Goal: Task Accomplishment & Management: Manage account settings

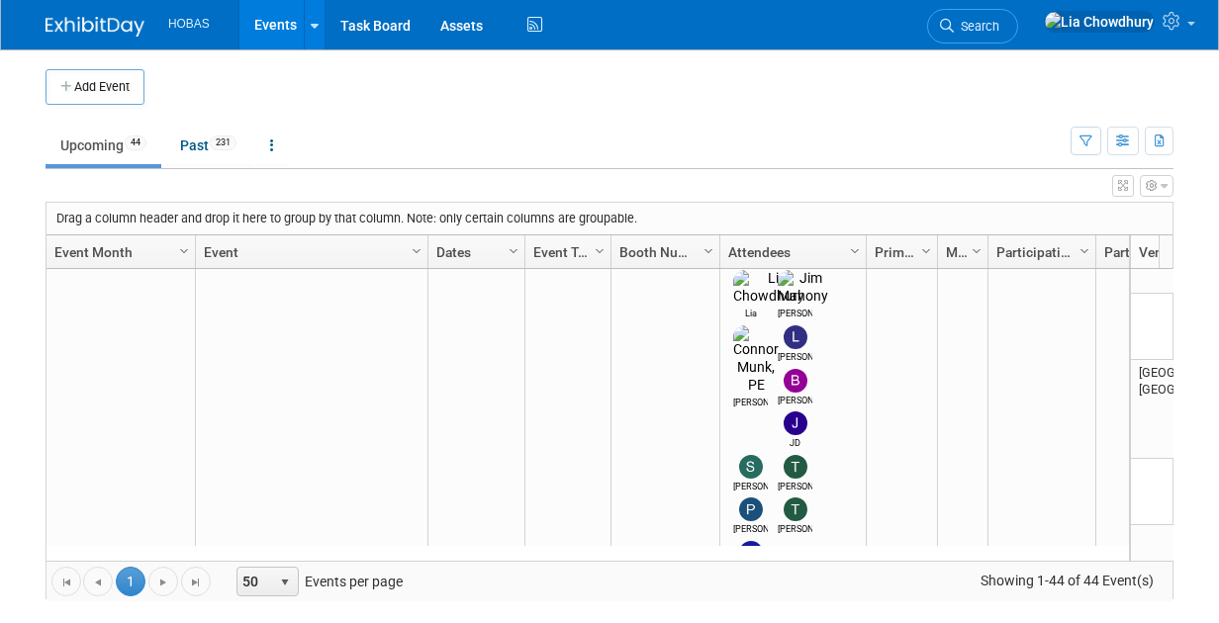
scroll to position [1412, 0]
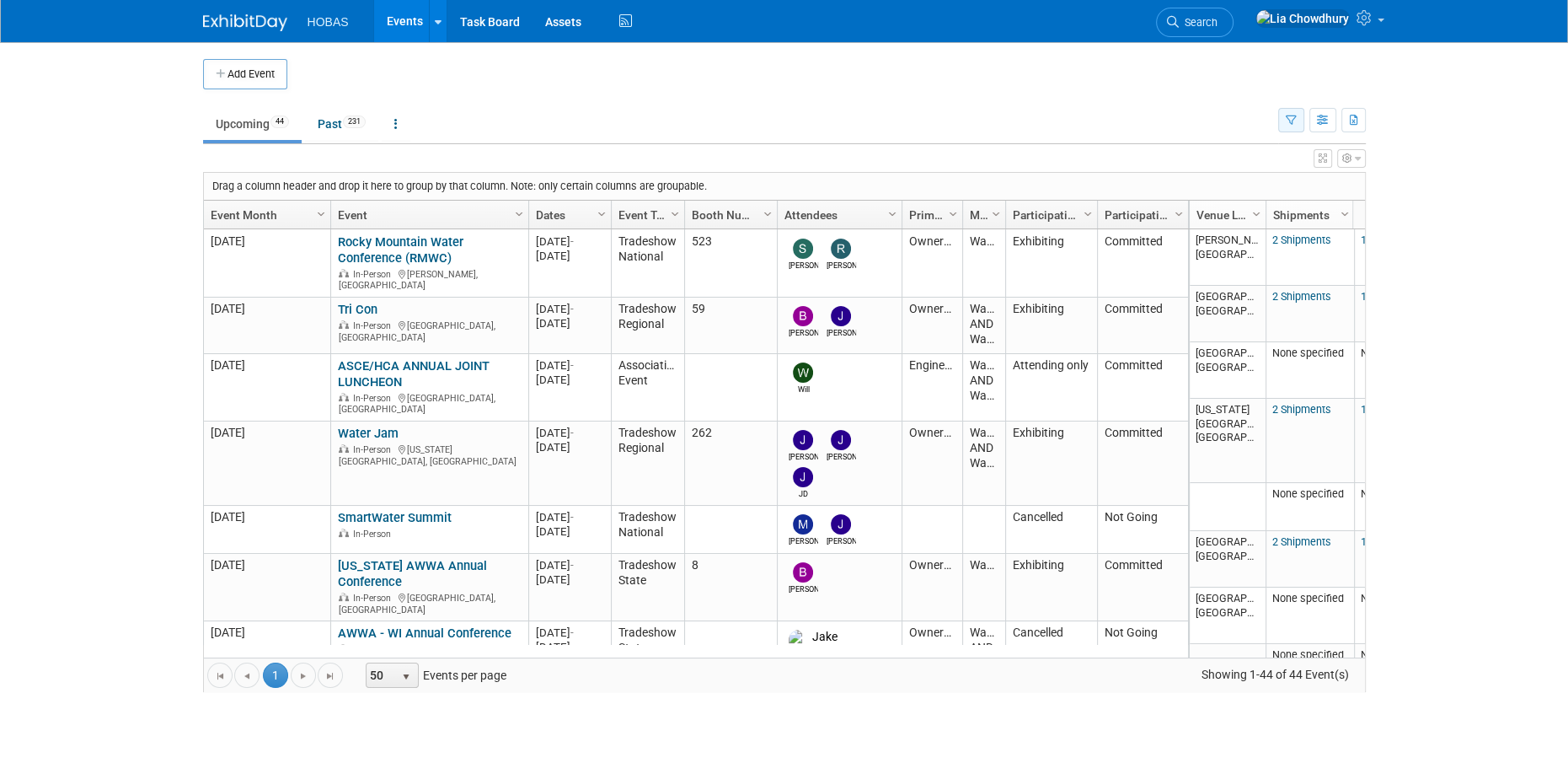
click at [1291, 117] on icon "button" at bounding box center [1291, 121] width 11 height 11
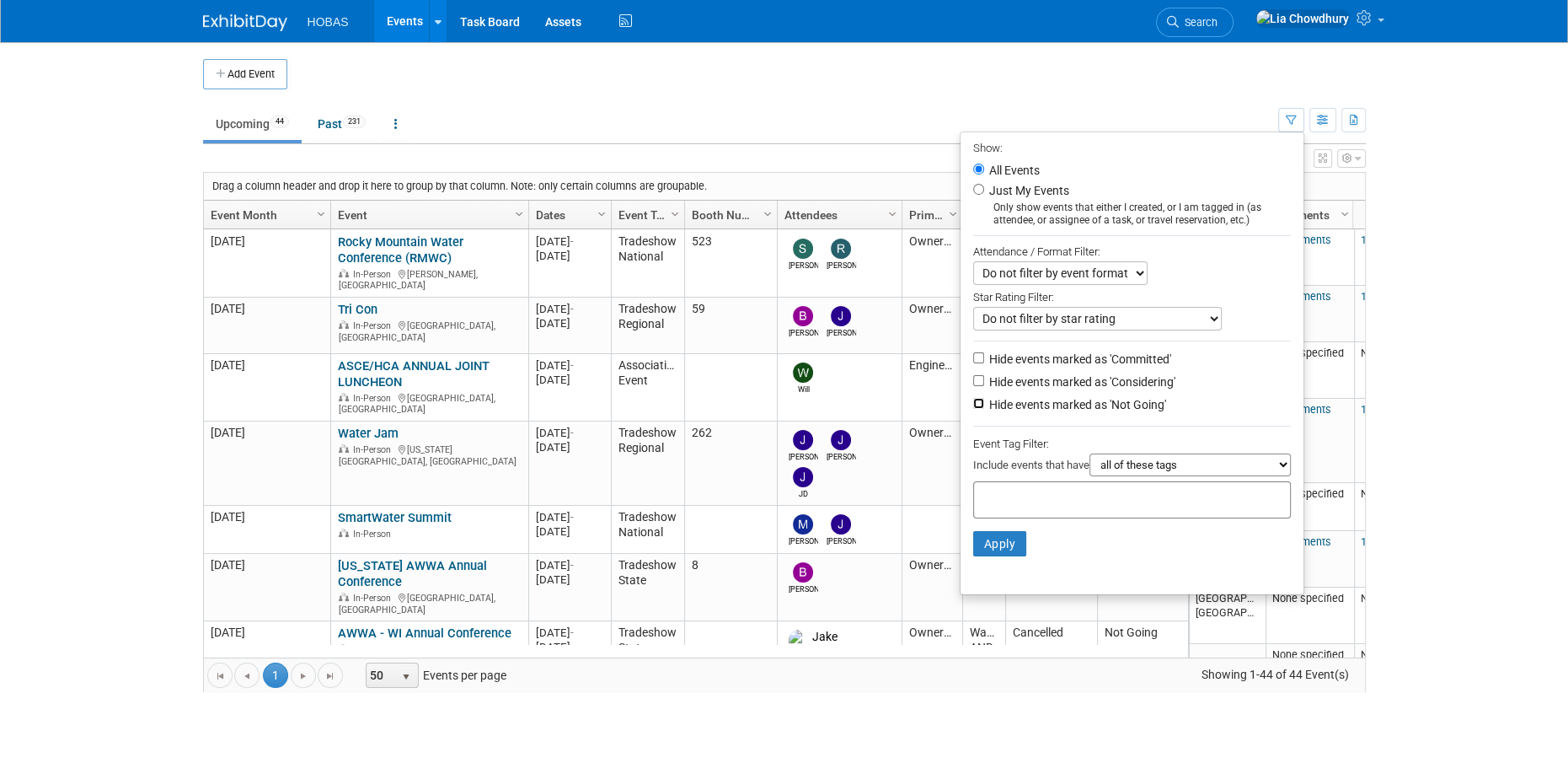
click at [974, 404] on input "Hide events marked as 'Not Going'" at bounding box center [979, 403] width 11 height 11
checkbox input "true"
click at [990, 560] on li "Apply Clear Filters" at bounding box center [1132, 543] width 343 height 50
click at [987, 531] on li "Apply Clear Filters" at bounding box center [1132, 543] width 343 height 50
click at [991, 548] on button "Apply" at bounding box center [1000, 543] width 54 height 26
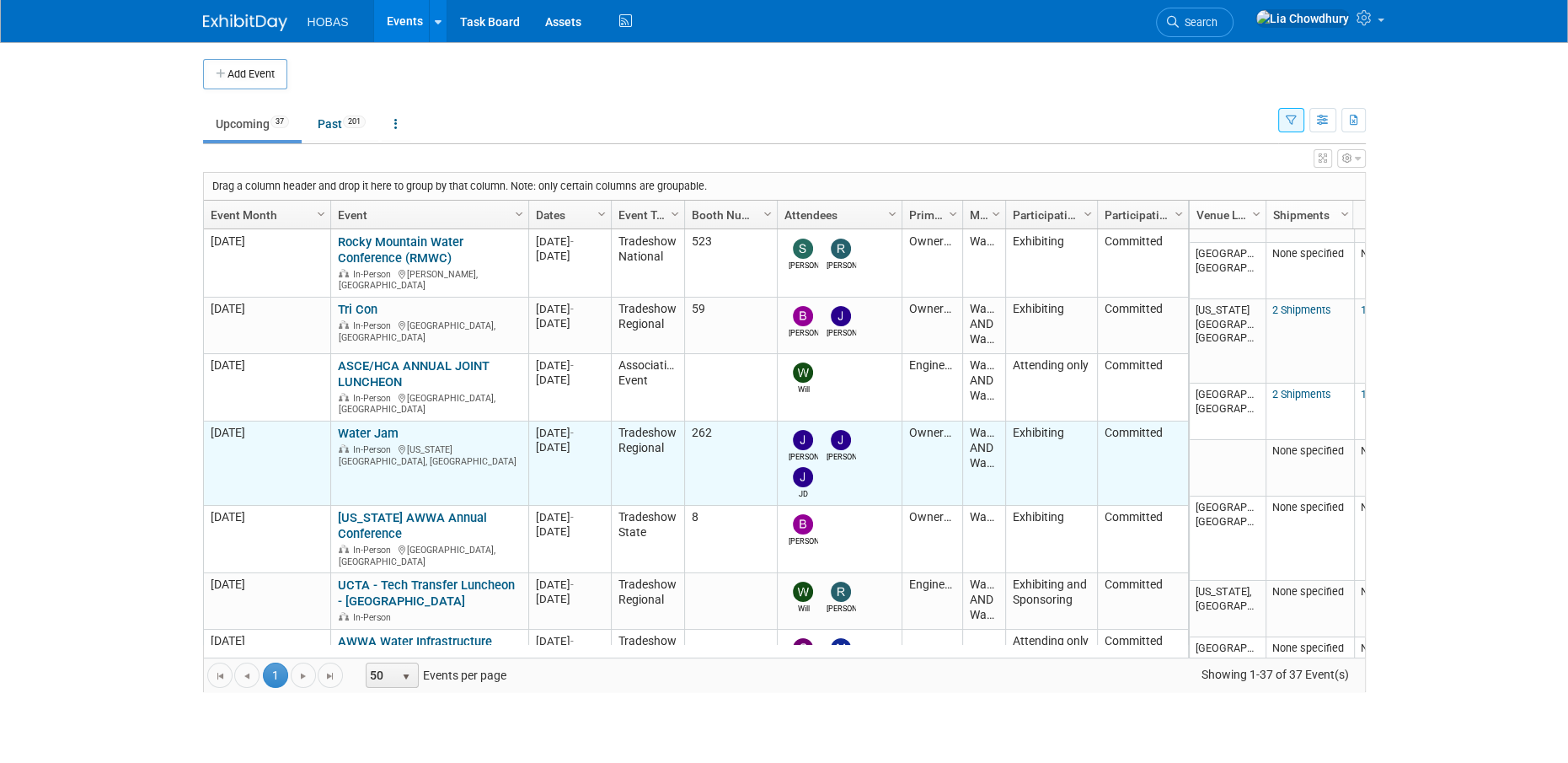
scroll to position [100, 0]
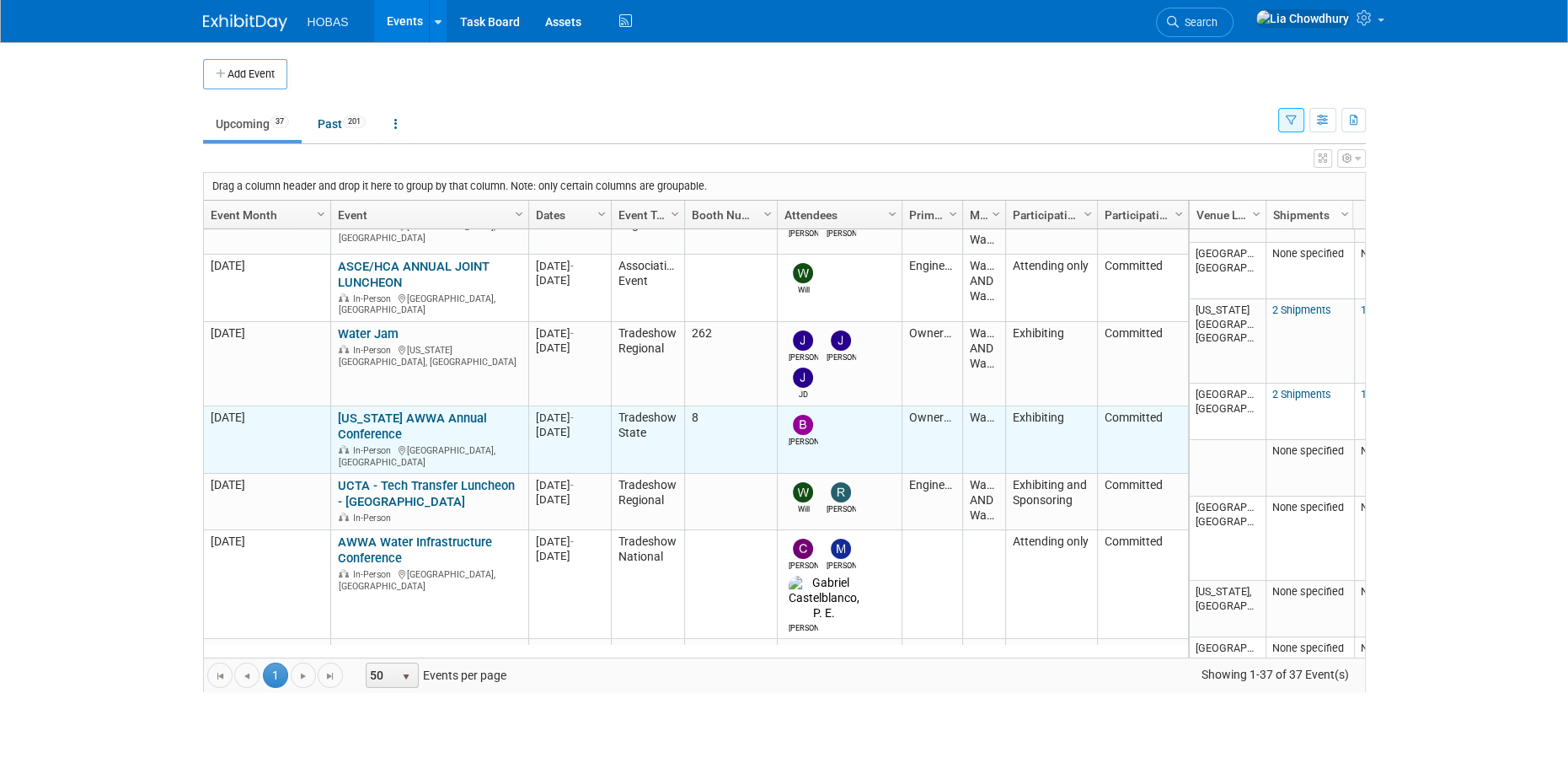
click at [406, 410] on link "[US_STATE] AWWA Annual Conference" at bounding box center [412, 426] width 149 height 32
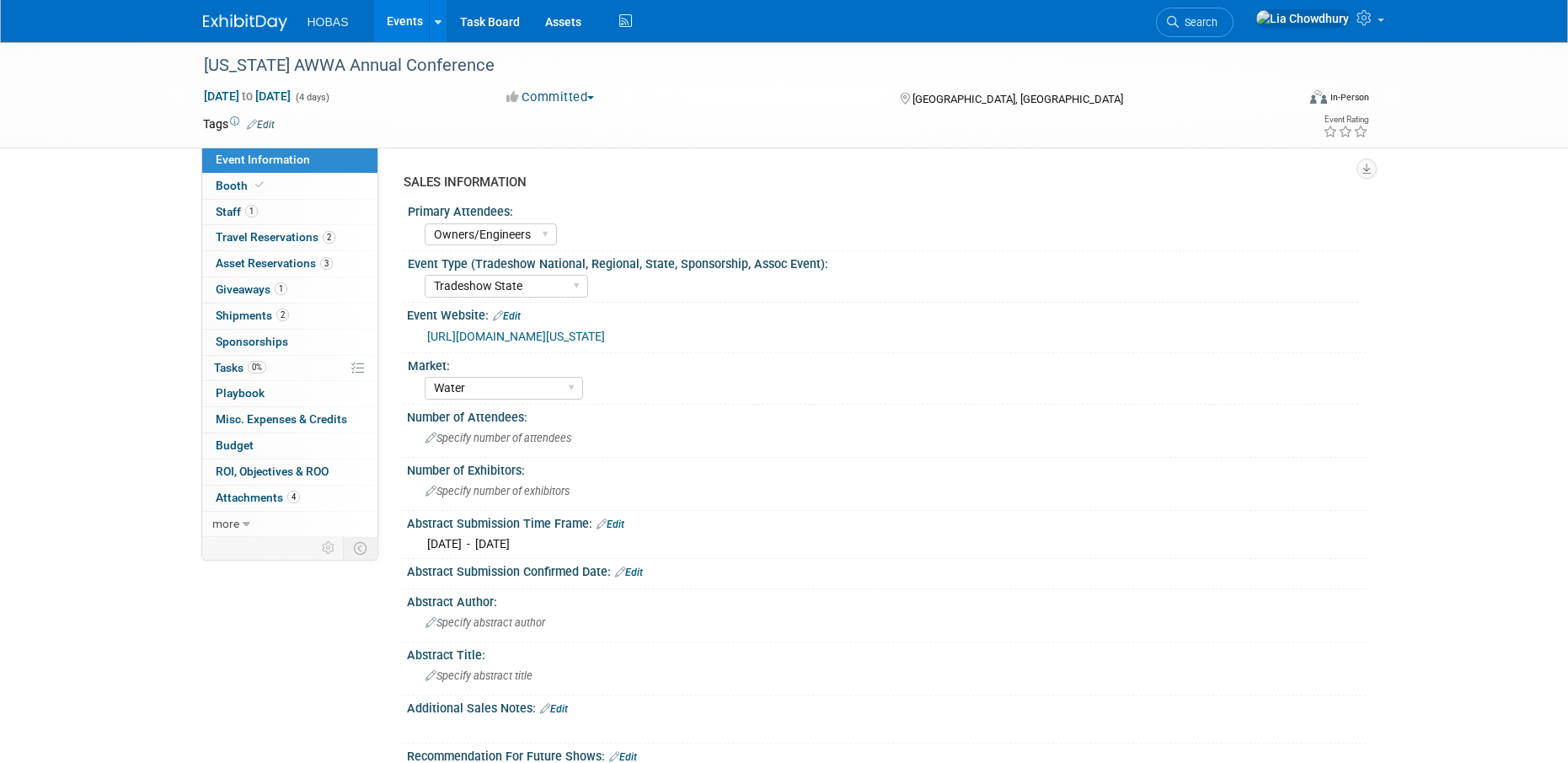
select select "Owners/Engineers"
select select "Tradeshow State"
select select "Water"
select select "Exhibiting"
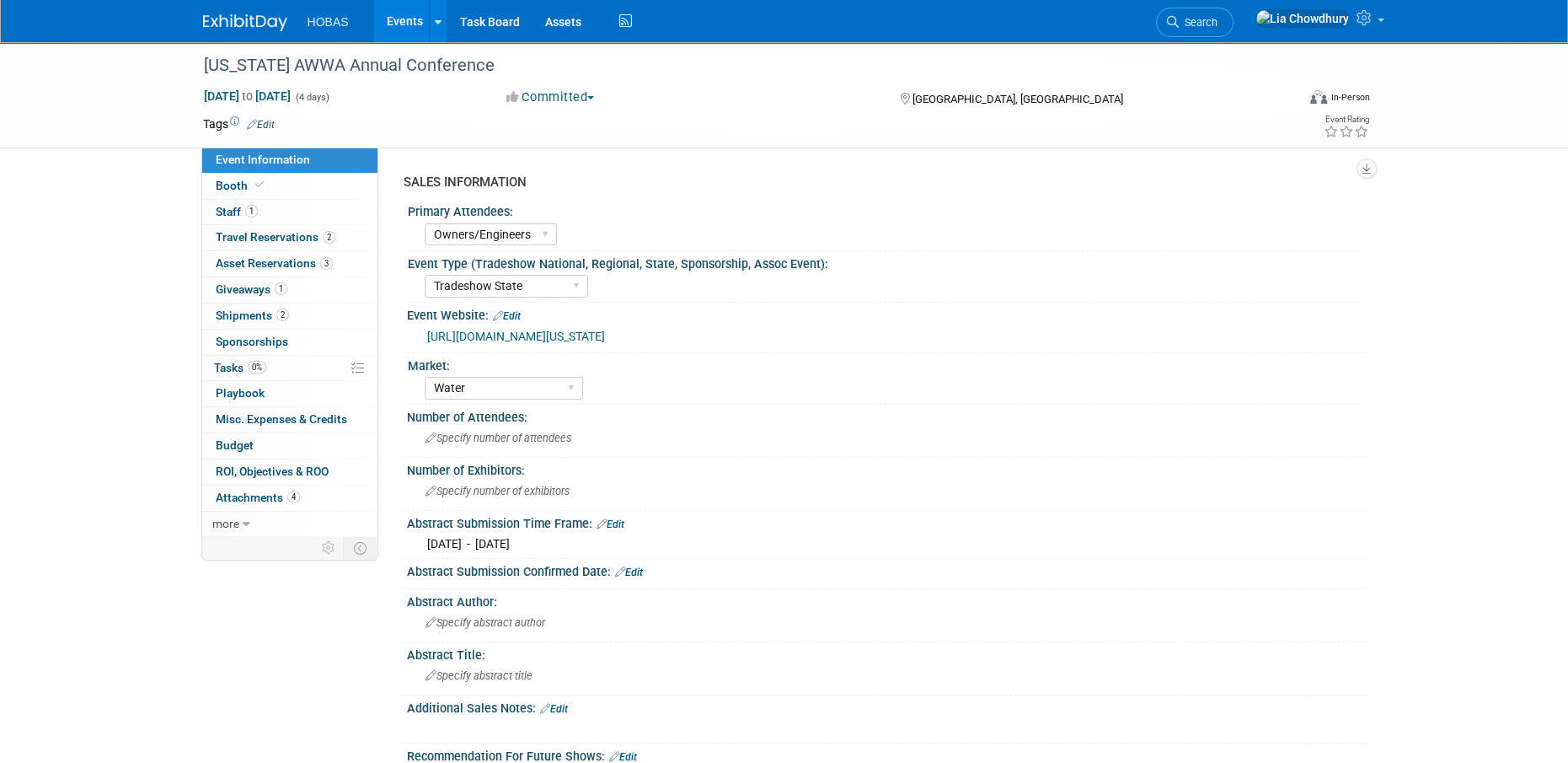
click at [399, 16] on link "Events" at bounding box center [405, 20] width 61 height 42
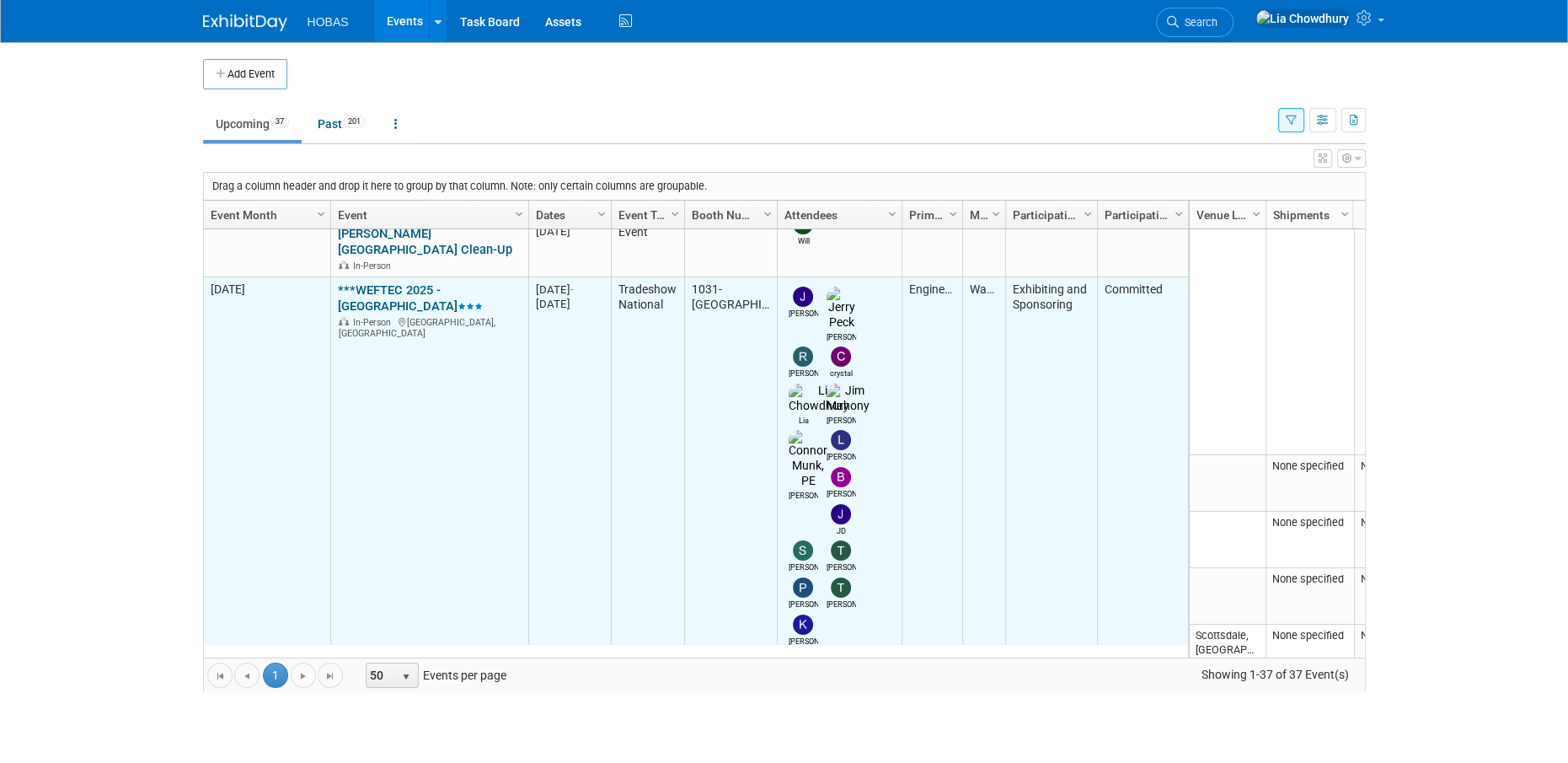
scroll to position [800, 0]
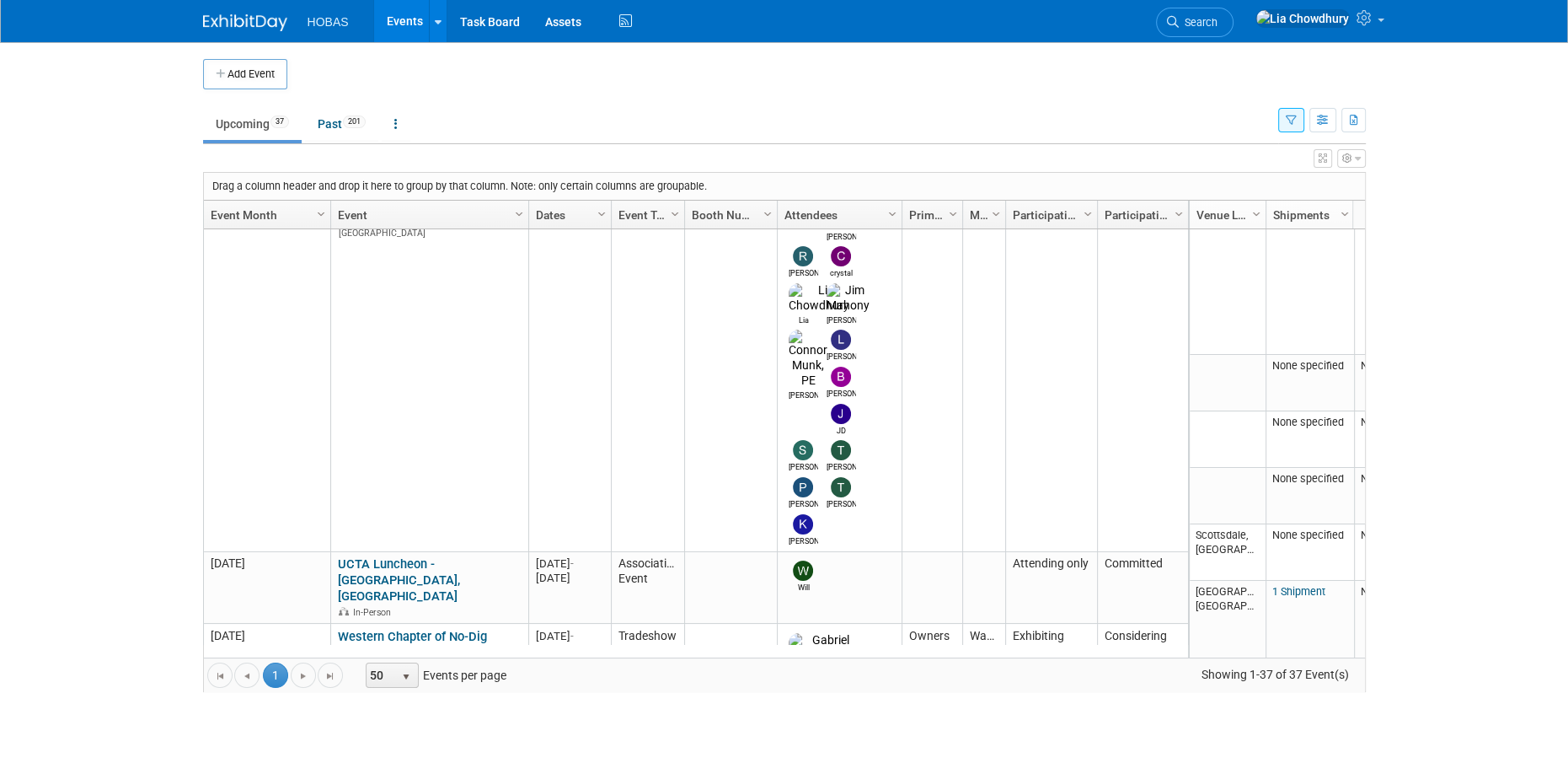
click at [414, 628] on link "Western Chapter of No-Dig Conference" at bounding box center [412, 644] width 149 height 32
click at [399, 700] on link "WESTT No-Dig Conference & Exhibition 2025" at bounding box center [418, 715] width 160 height 32
click at [374, 757] on link "WESTT 2025 - Western Regional No-Dig Conference" at bounding box center [428, 772] width 180 height 32
click at [402, 700] on link "WESTT No-Dig Conference & Exhibition 2025" at bounding box center [418, 715] width 160 height 32
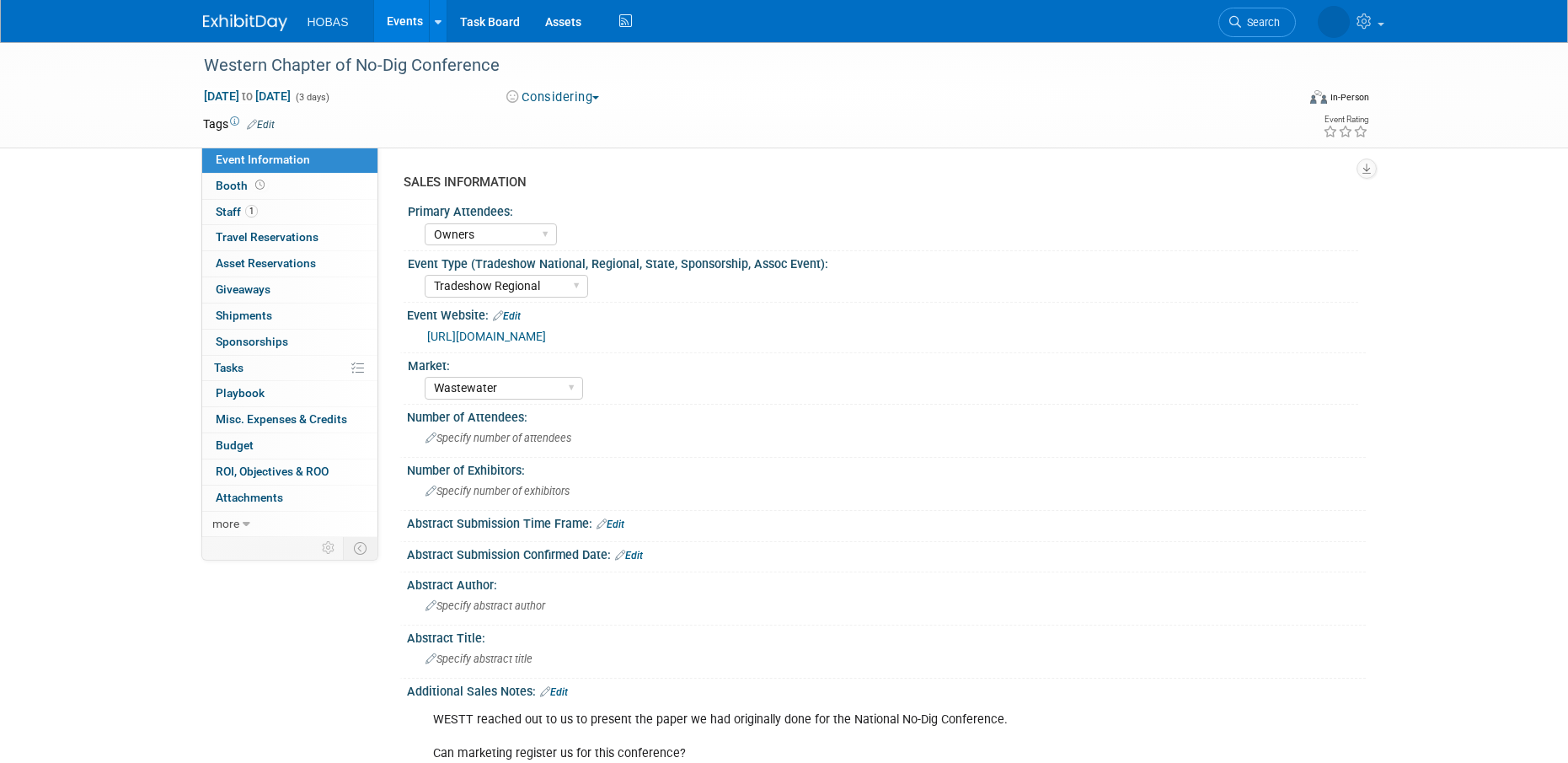
select select "Owners"
select select "Tradeshow Regional"
select select "Wastewater"
select select "Exhibiting"
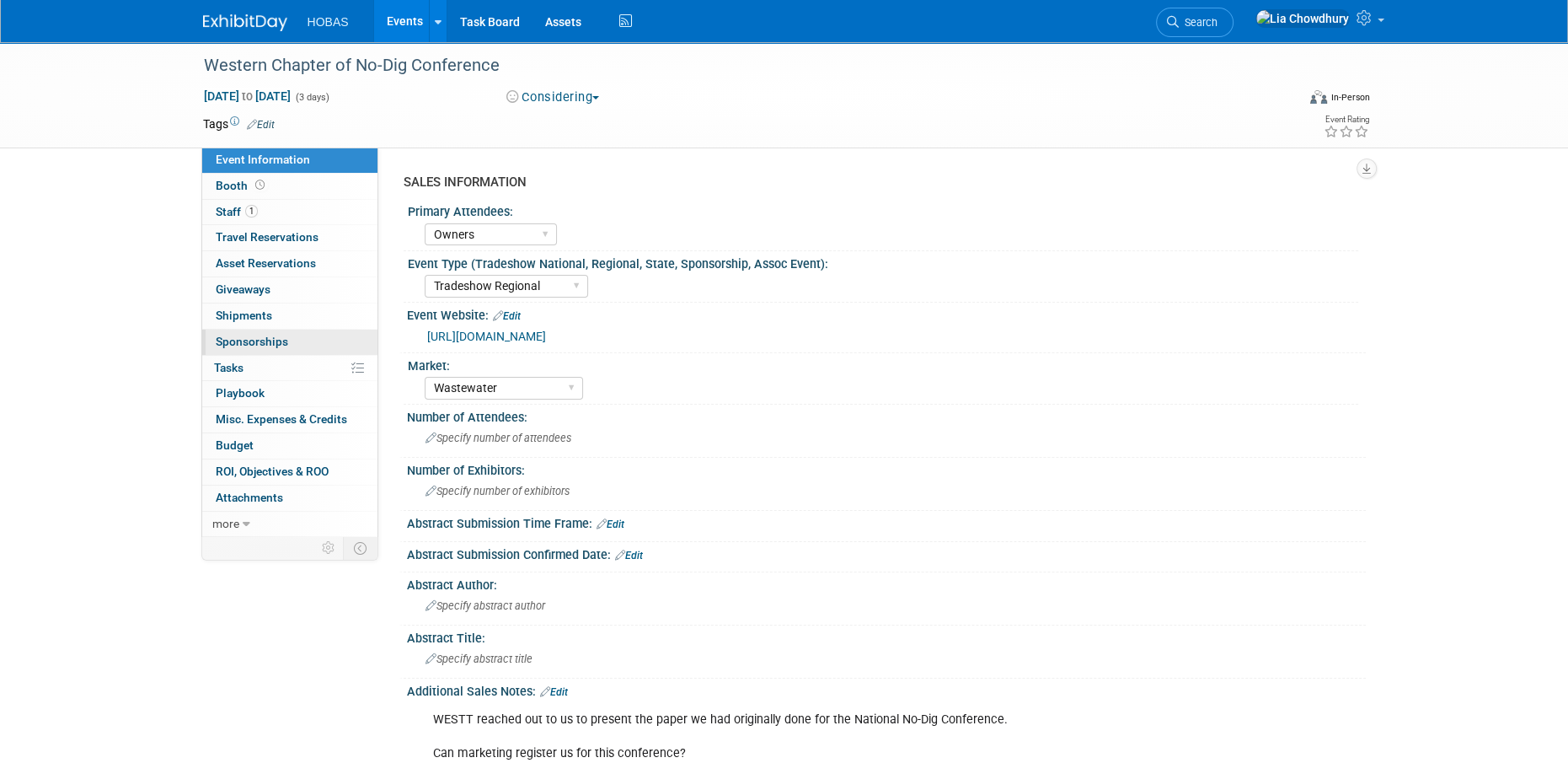
click at [248, 338] on span "Sponsorships 0" at bounding box center [251, 341] width 72 height 14
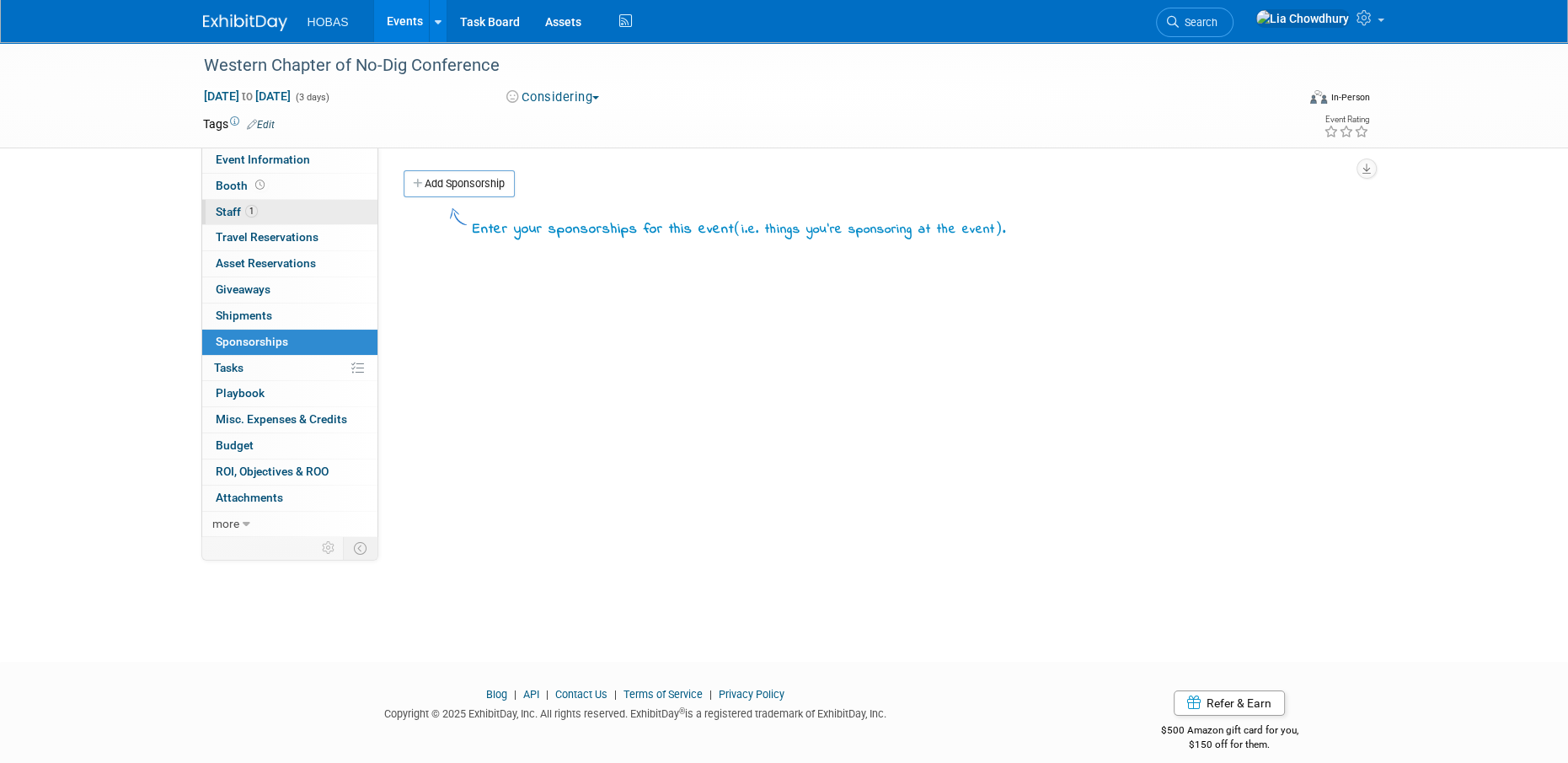
click at [227, 202] on link "1 Staff 1" at bounding box center [290, 213] width 175 height 26
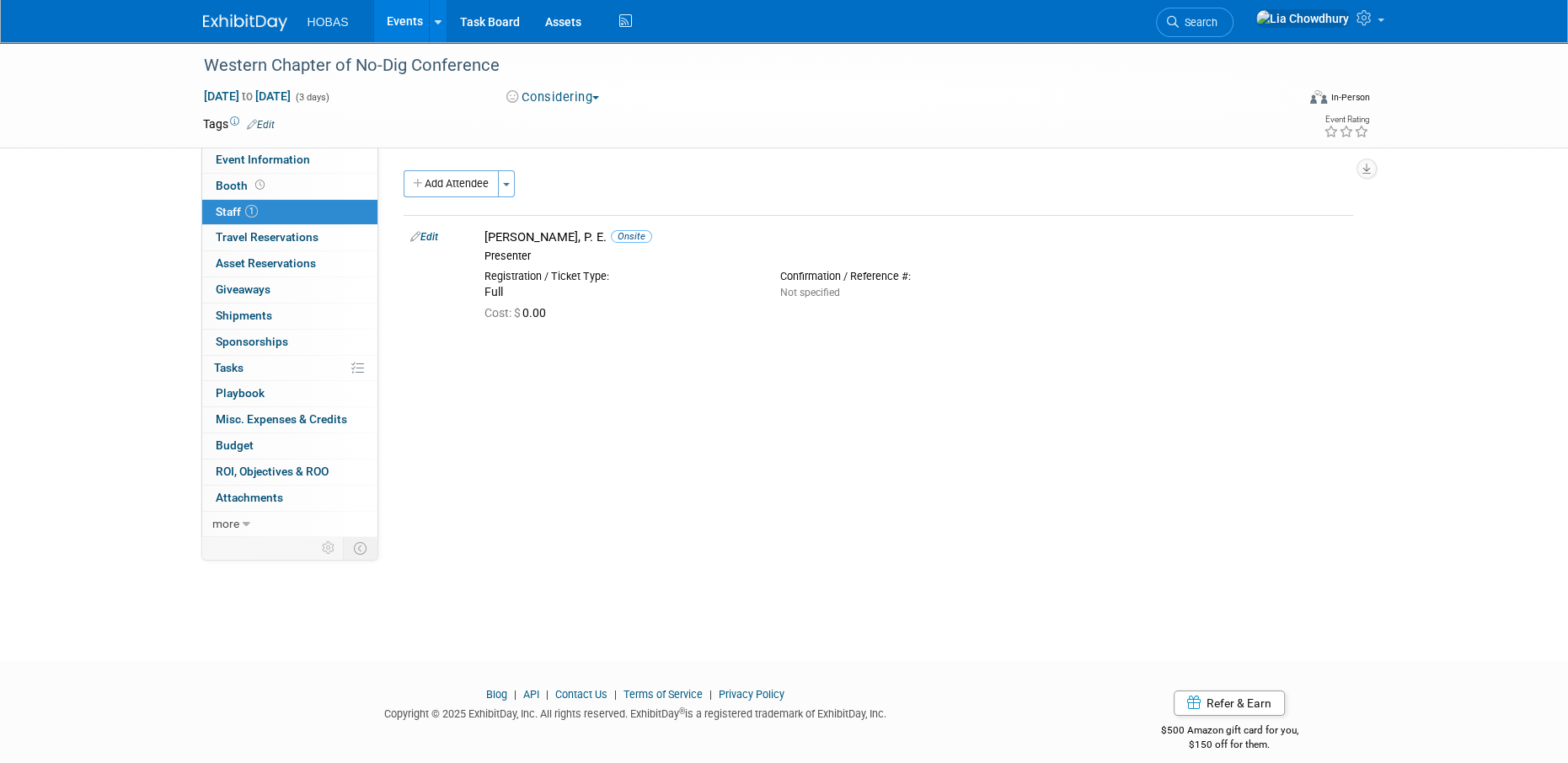
drag, startPoint x: 255, startPoint y: 207, endPoint x: 277, endPoint y: 222, distance: 26.6
click at [255, 207] on span "1" at bounding box center [251, 210] width 13 height 13
click at [249, 352] on link "0 Sponsorships 0" at bounding box center [290, 342] width 175 height 26
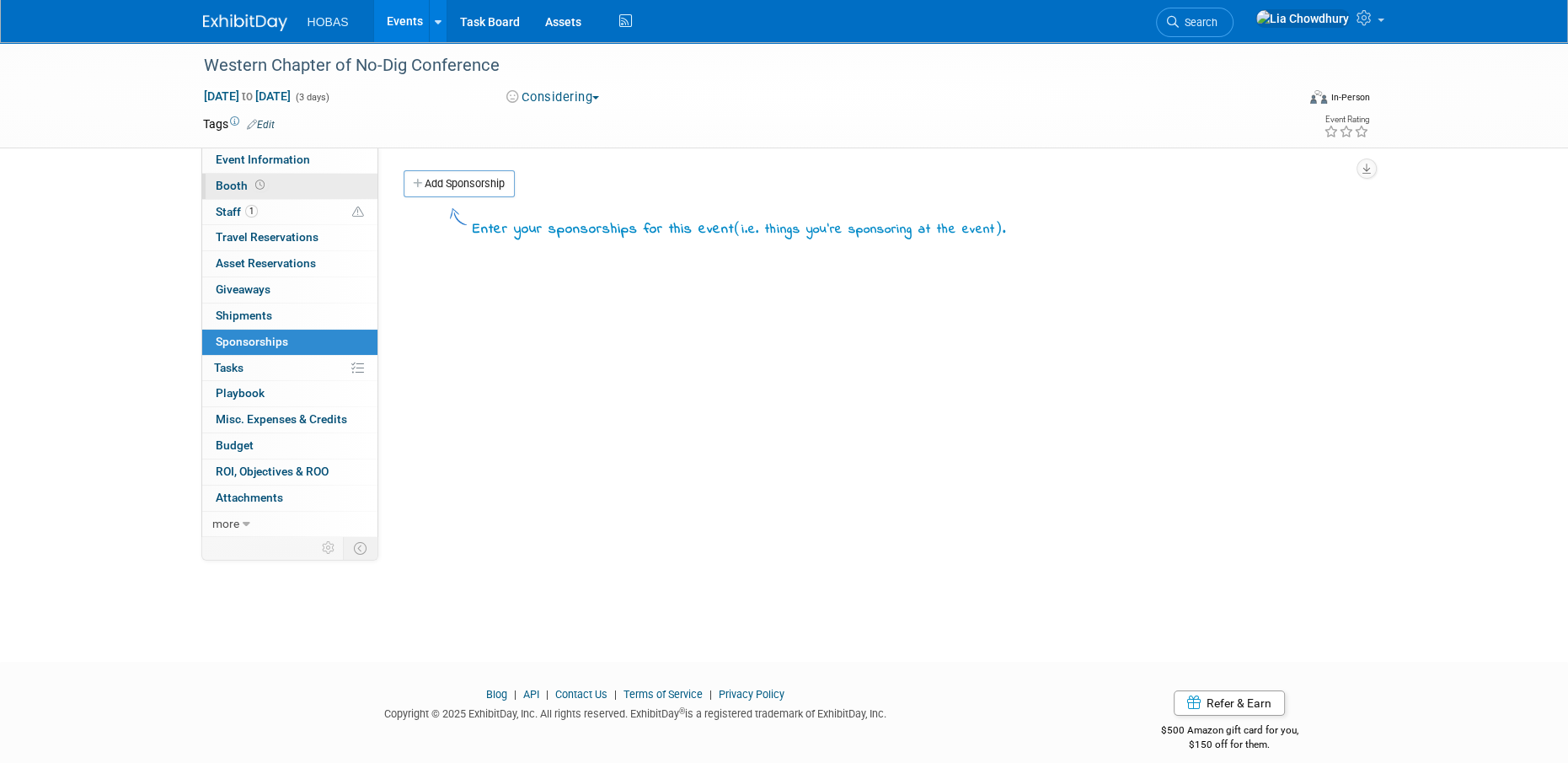
click at [231, 183] on span "Booth" at bounding box center [241, 186] width 52 height 14
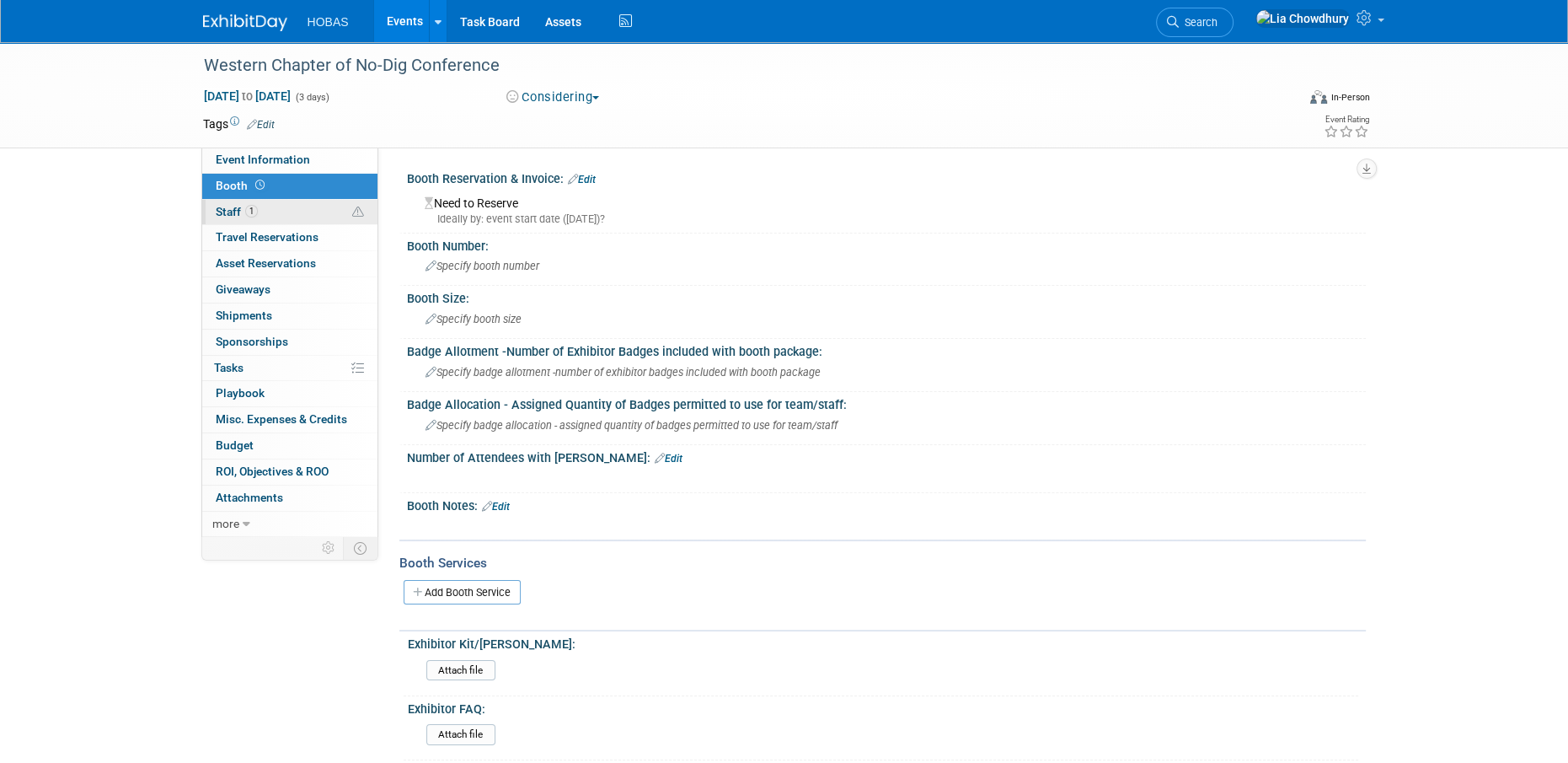
click at [286, 209] on link "1 Staff 1" at bounding box center [290, 213] width 175 height 26
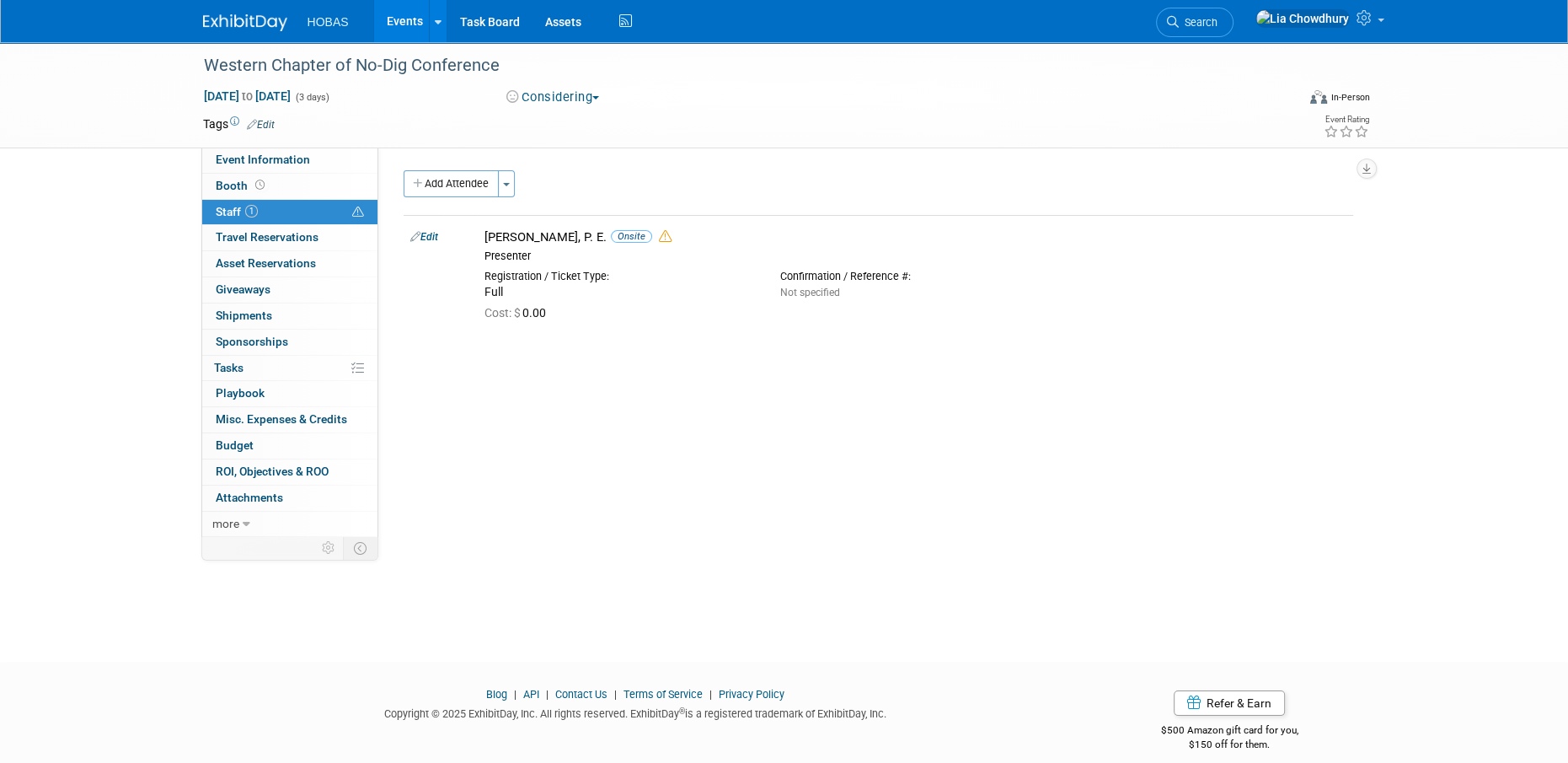
click at [417, 181] on icon "button" at bounding box center [419, 184] width 12 height 11
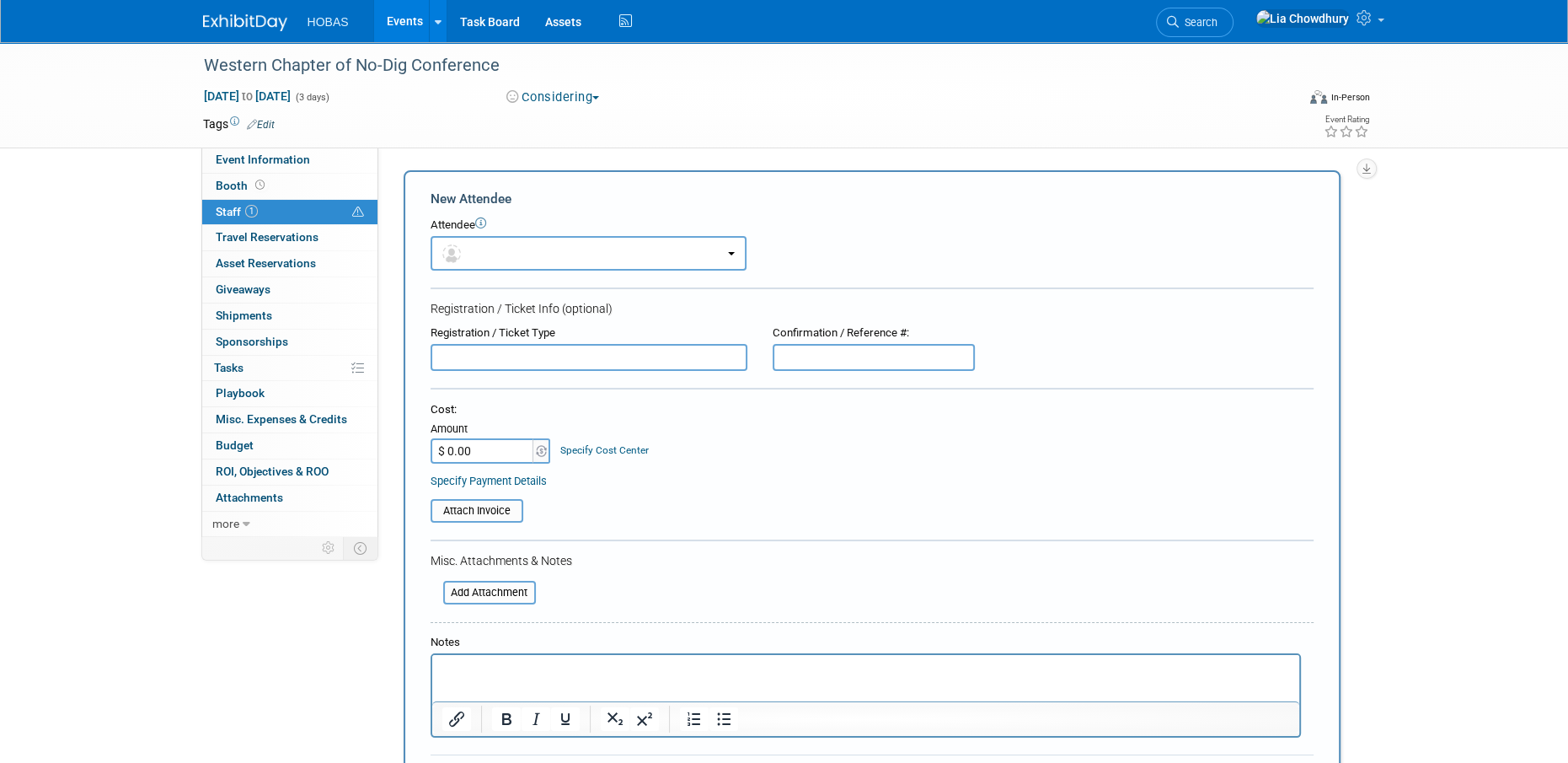
click at [360, 133] on div "Tags Edit" at bounding box center [686, 124] width 968 height 23
click at [713, 100] on div "Considering Committed Considering Not Going" at bounding box center [686, 98] width 372 height 19
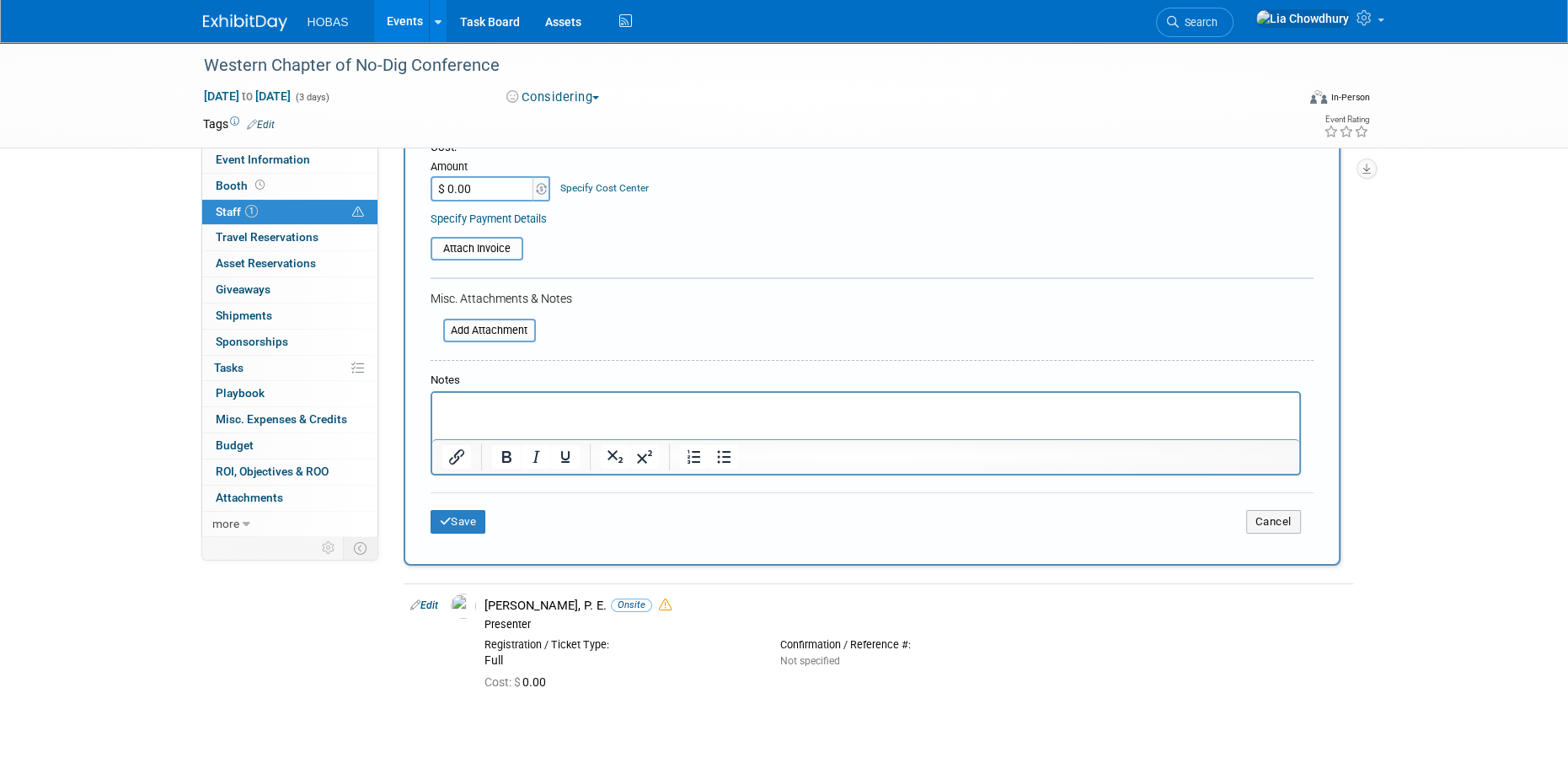
scroll to position [399, 0]
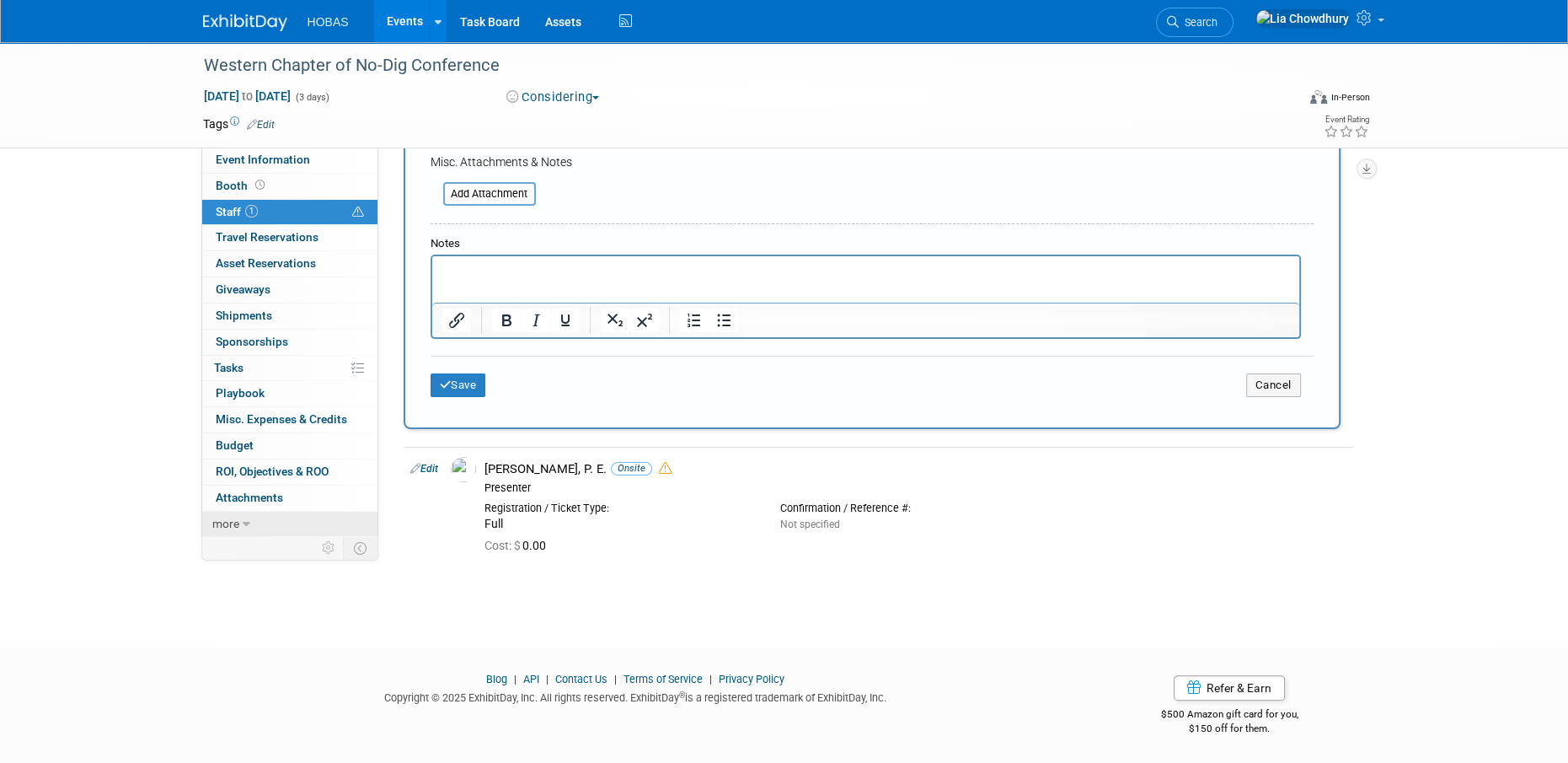
click at [227, 522] on span "more" at bounding box center [226, 524] width 27 height 14
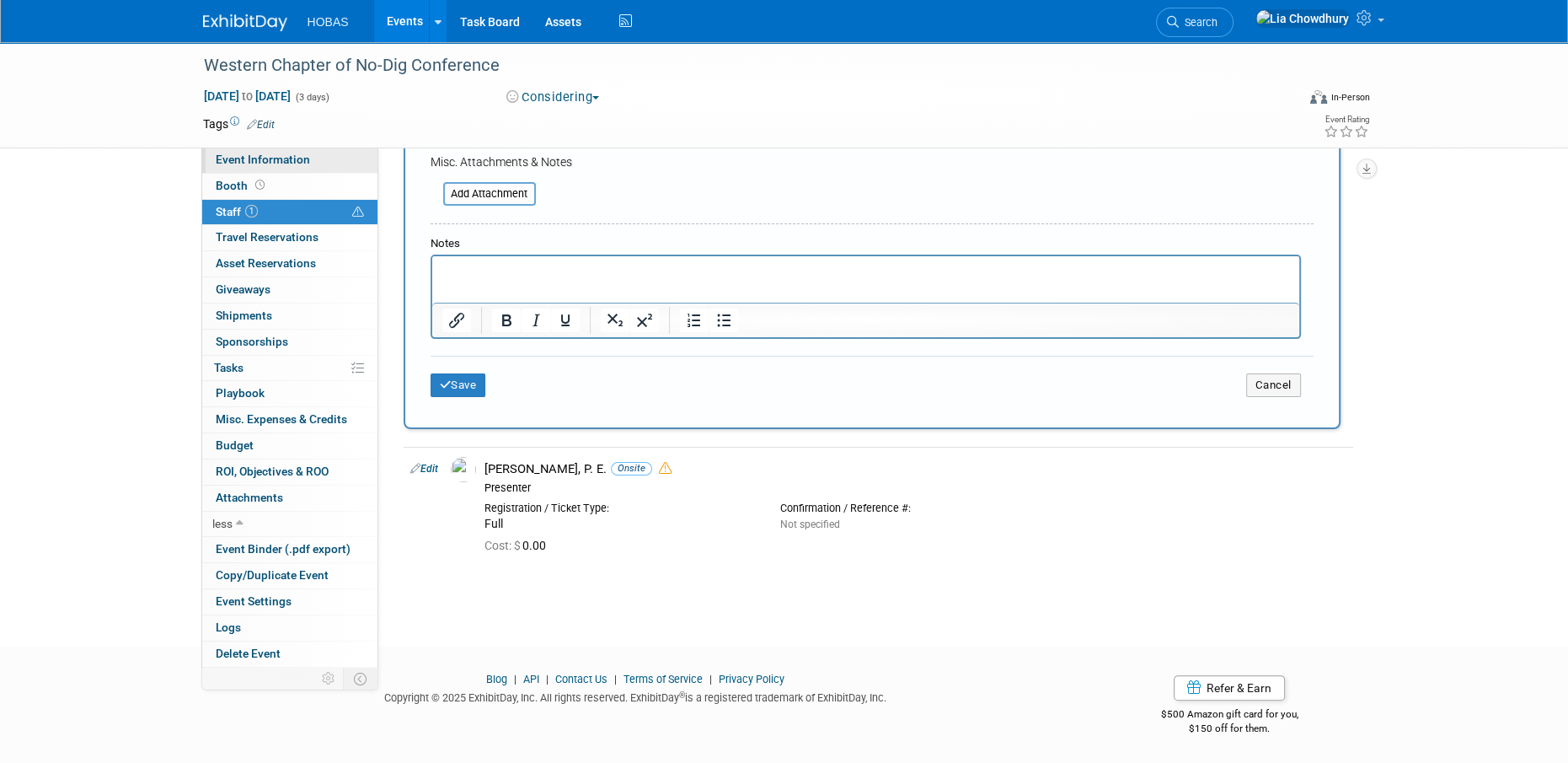
click at [265, 158] on span "Event Information" at bounding box center [262, 159] width 95 height 14
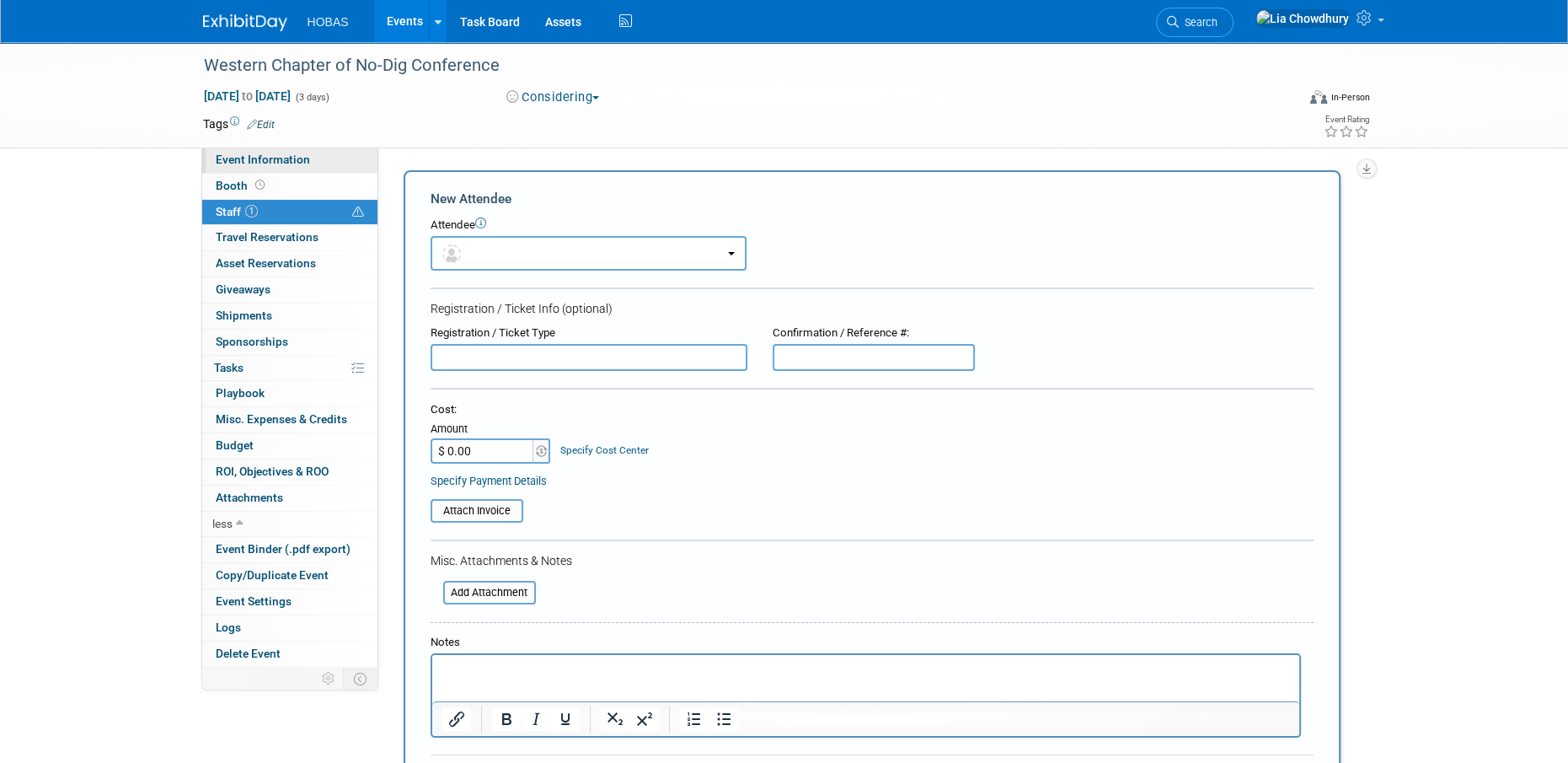
select select "Owners"
select select "Tradeshow Regional"
select select "Wastewater"
select select "Exhibiting"
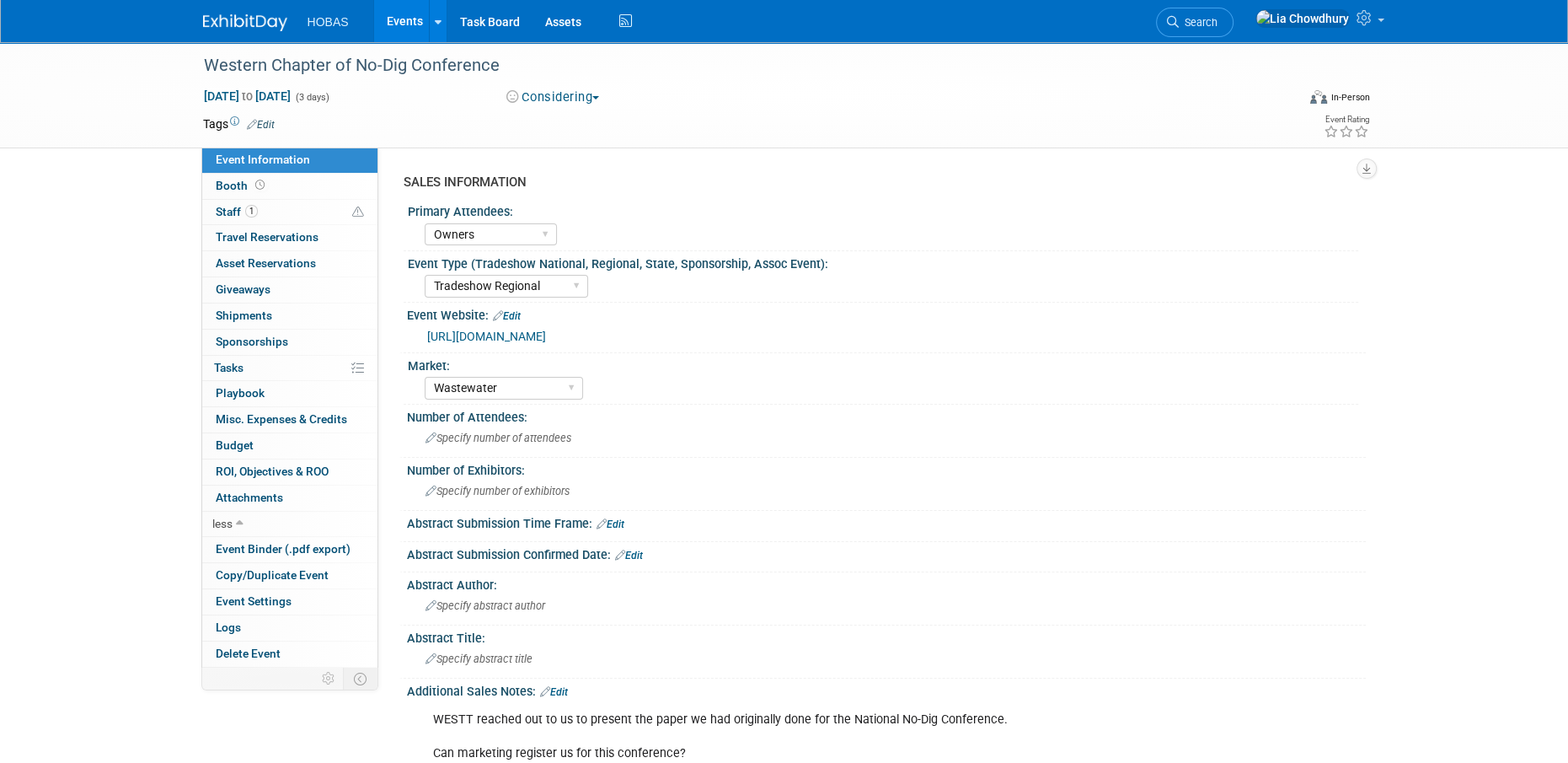
click at [495, 333] on link "https://westt.org/" at bounding box center [487, 336] width 119 height 14
click at [262, 653] on span "Delete Event" at bounding box center [248, 653] width 65 height 14
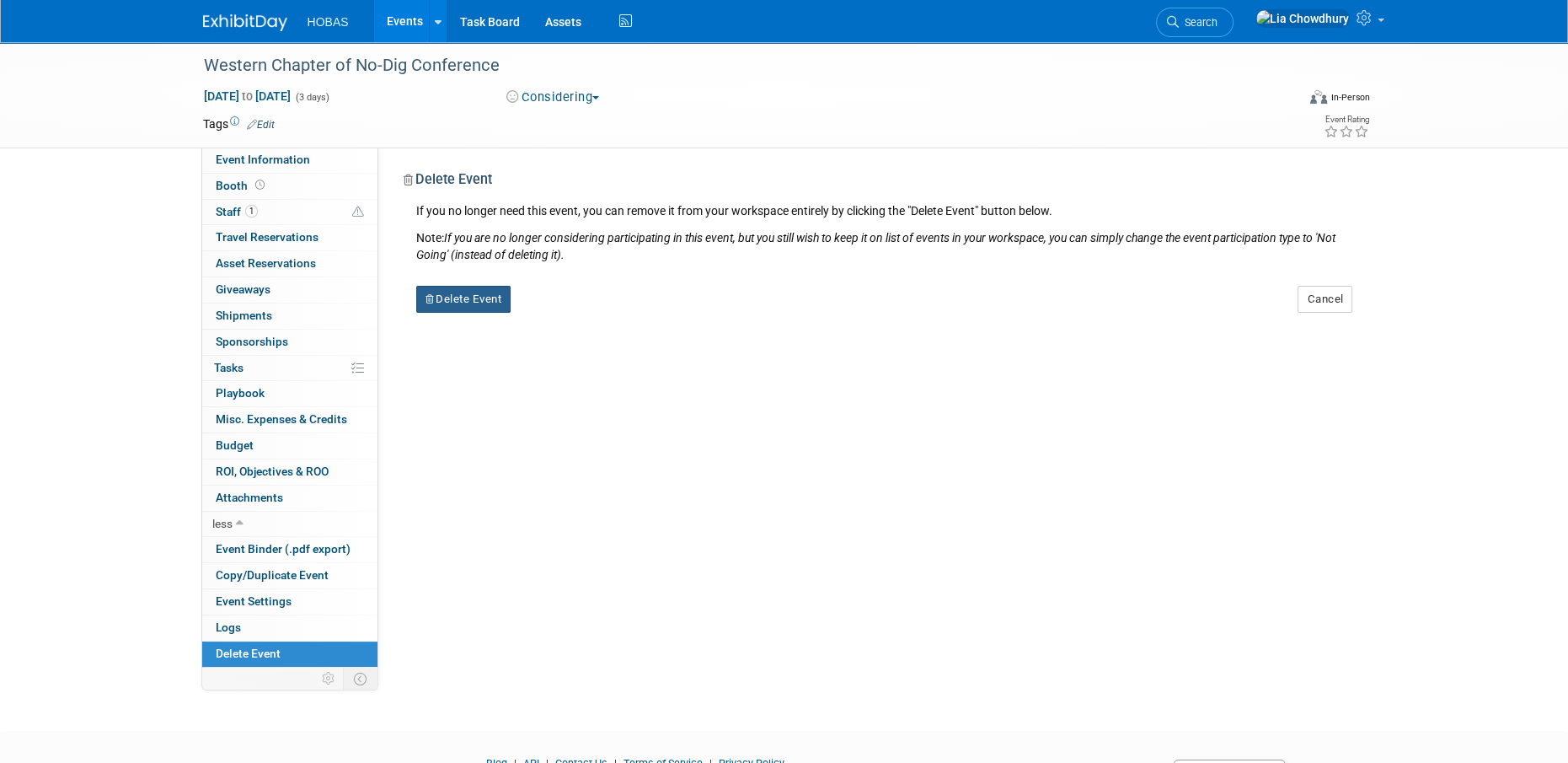
click at [428, 312] on div "SALES INFORMATION Primary Attendees: Owners Engineers Contractors Owners/Engine…" at bounding box center [872, 407] width 988 height 519
click at [486, 304] on button "Delete Event" at bounding box center [464, 299] width 95 height 27
click at [562, 321] on link "Yes" at bounding box center [569, 313] width 49 height 27
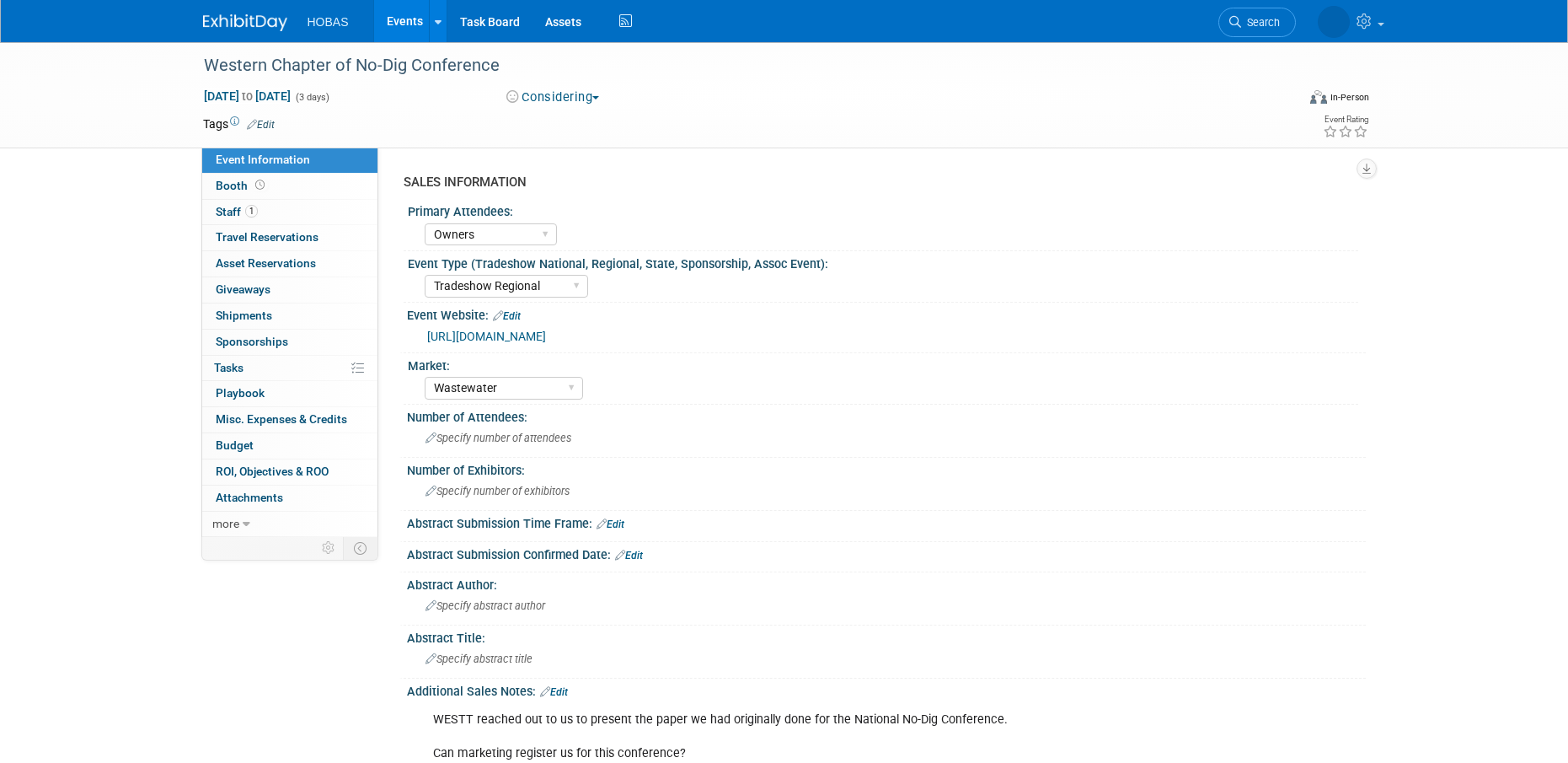
select select "Owners"
select select "Tradeshow Regional"
select select "Wastewater"
select select "Exhibiting"
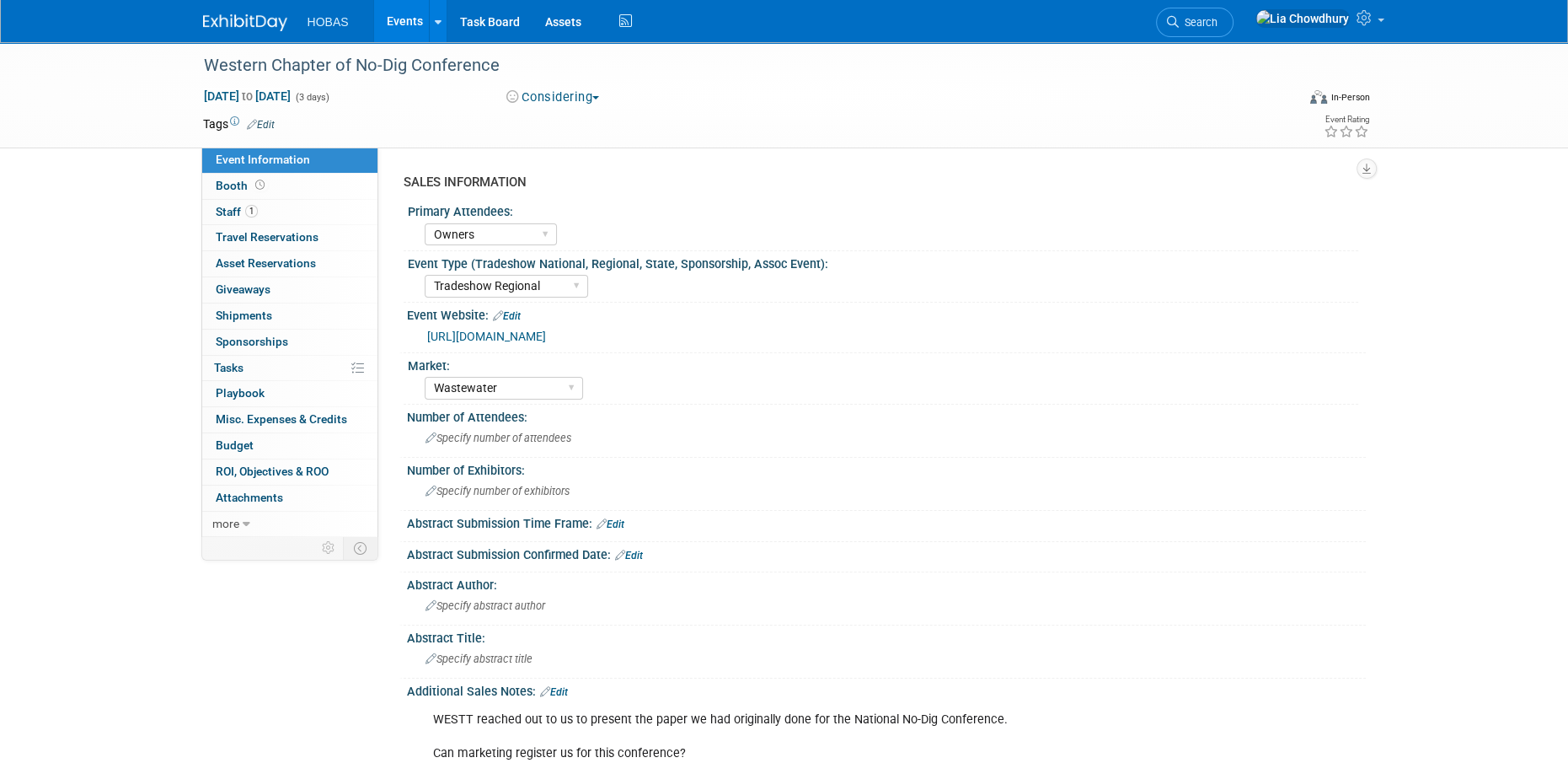
click at [503, 339] on link "[URL][DOMAIN_NAME]" at bounding box center [487, 336] width 119 height 14
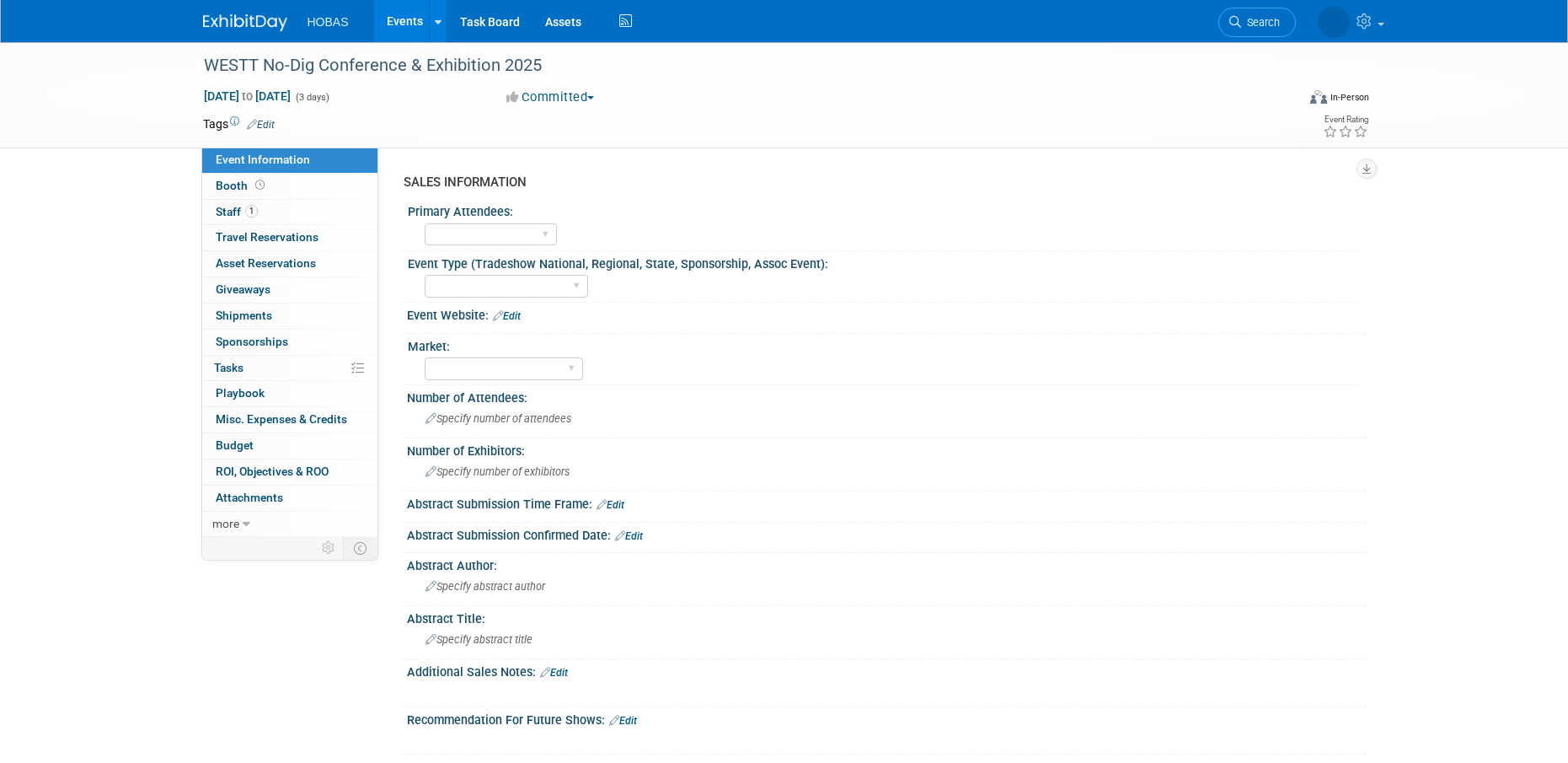
select select "Sponsorship only"
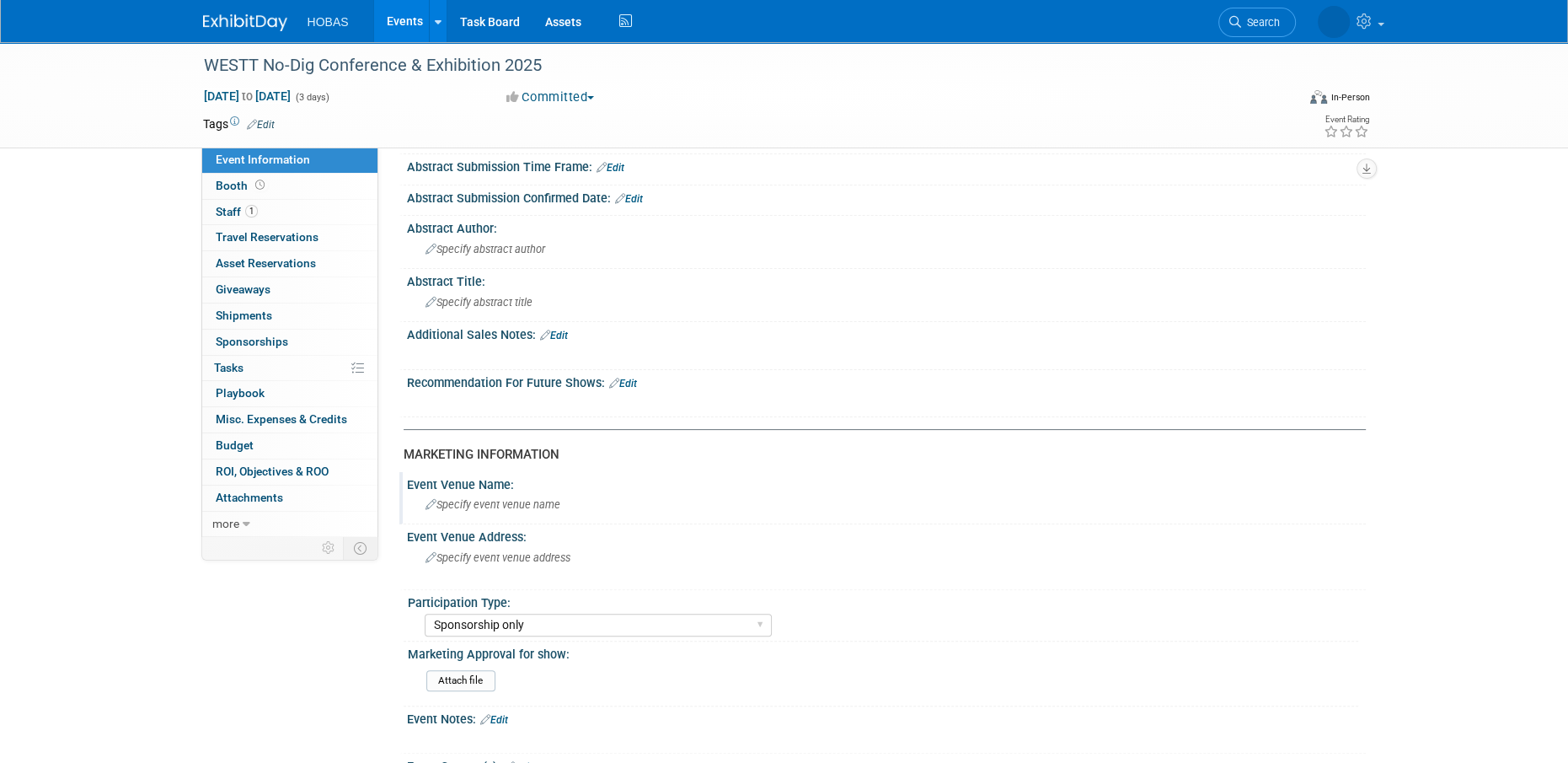
scroll to position [590, 0]
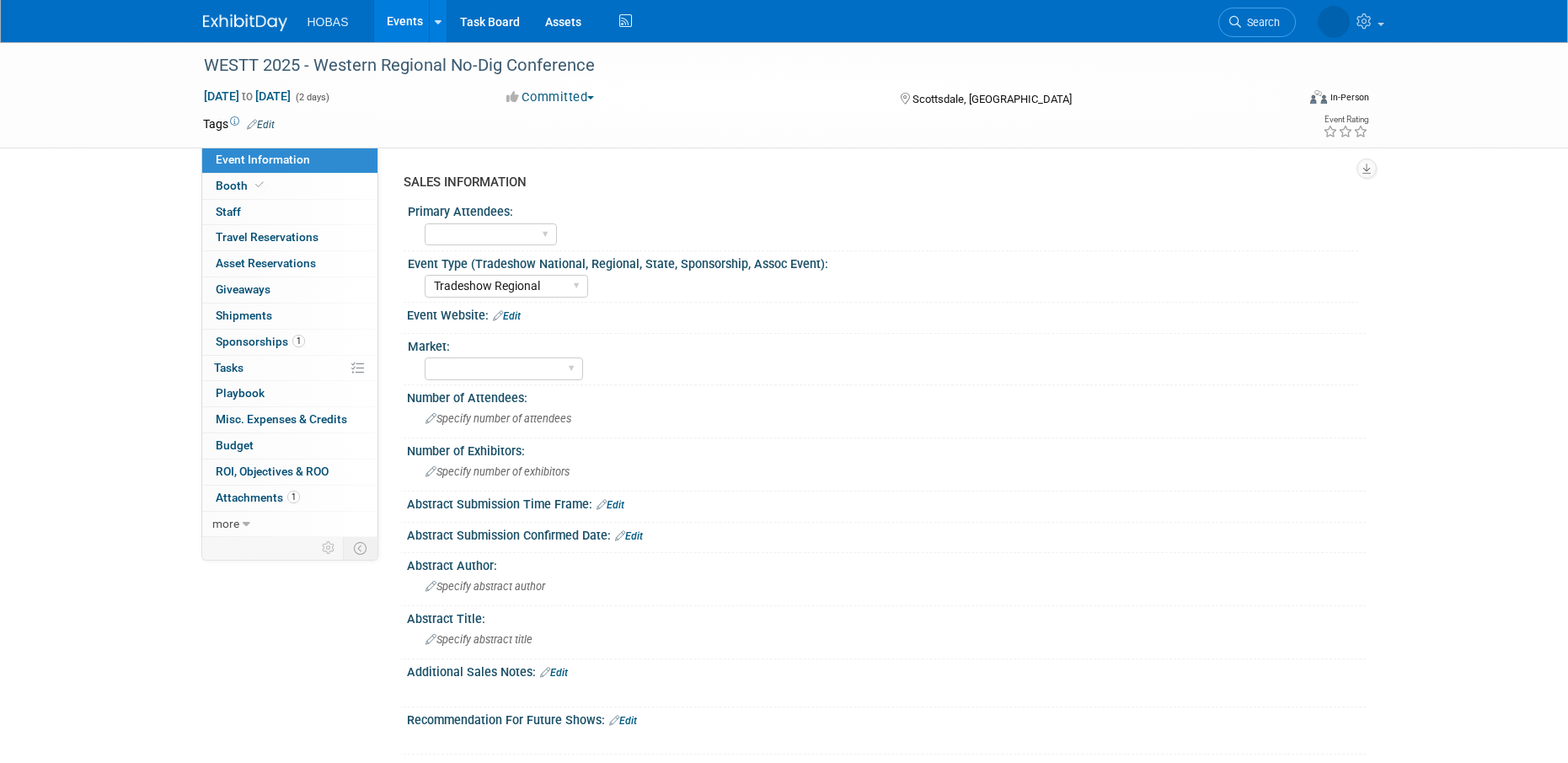
select select "Tradeshow Regional"
select select "Exhibiting and Sponsoring"
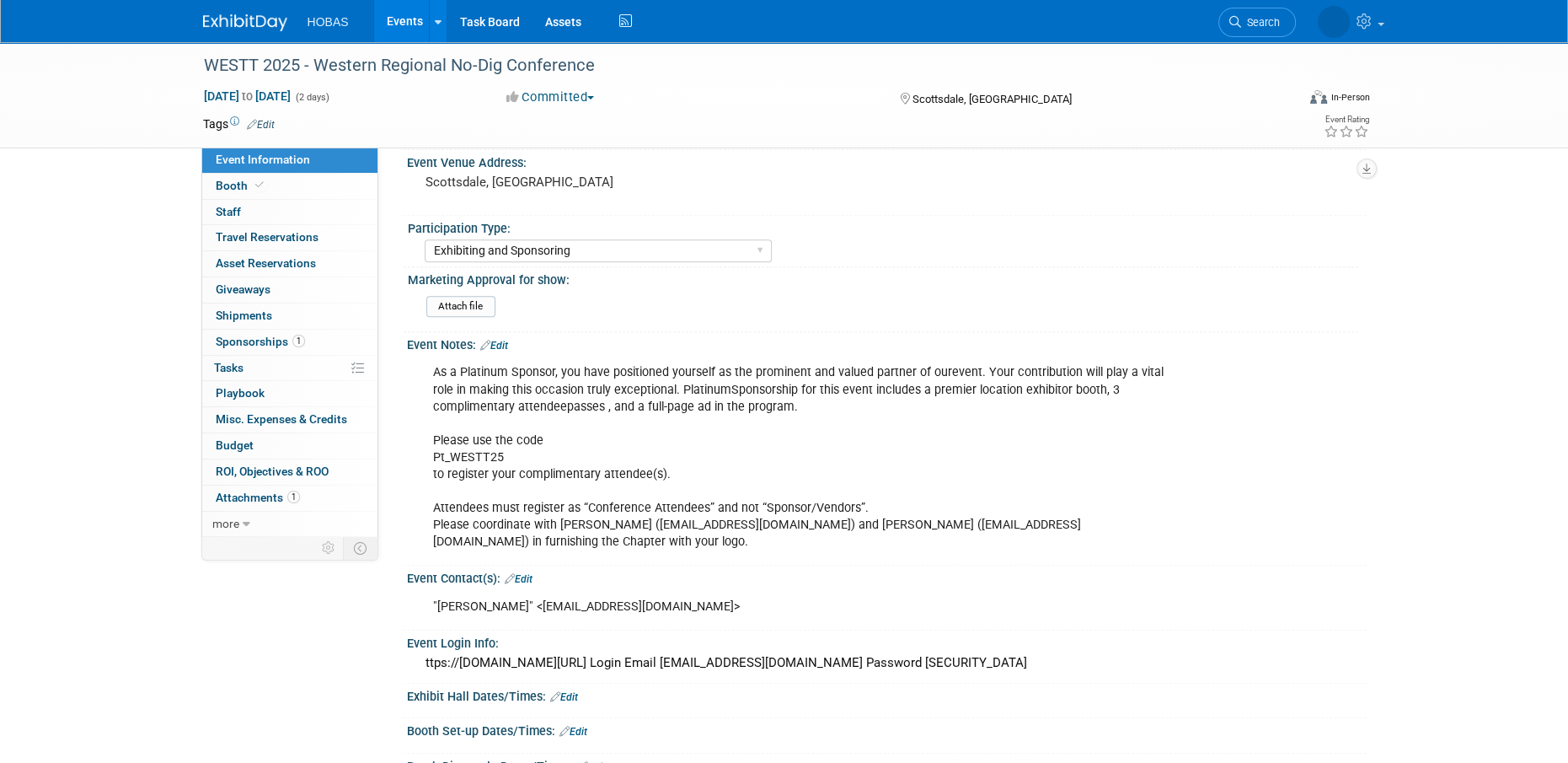
scroll to position [926, 0]
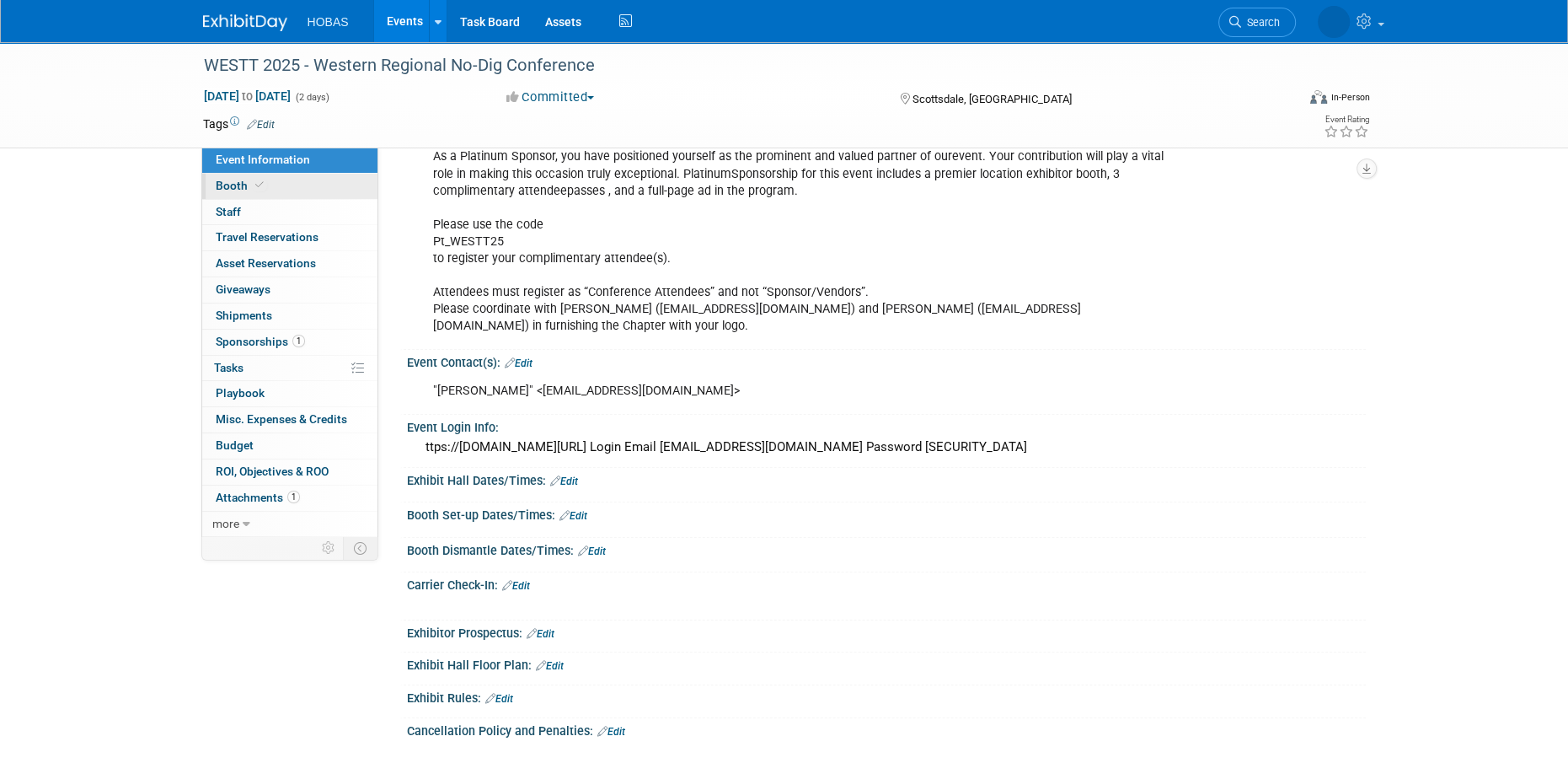
click at [235, 182] on span "Booth" at bounding box center [241, 186] width 51 height 14
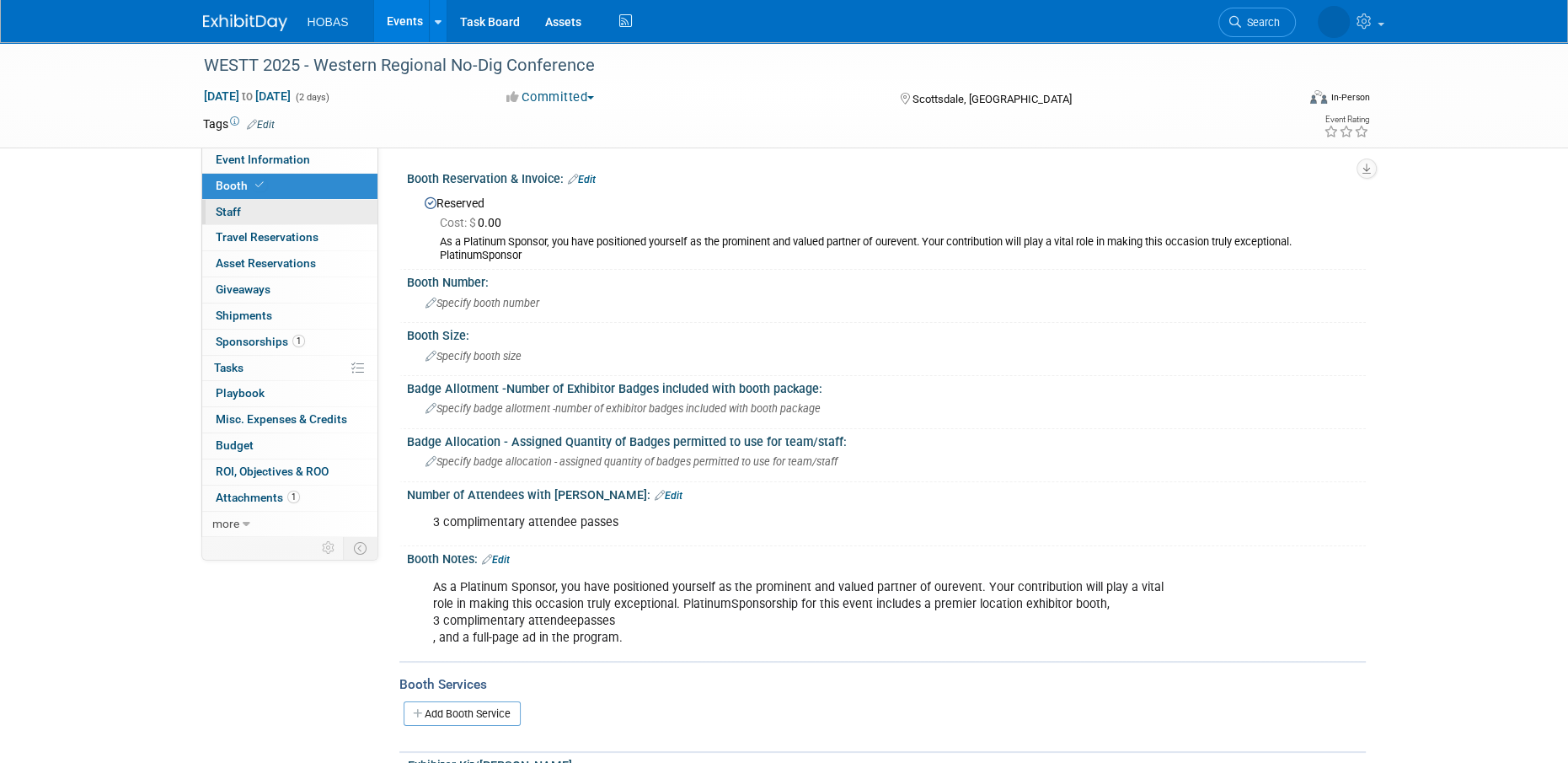
click at [244, 214] on link "0 Staff 0" at bounding box center [290, 213] width 175 height 26
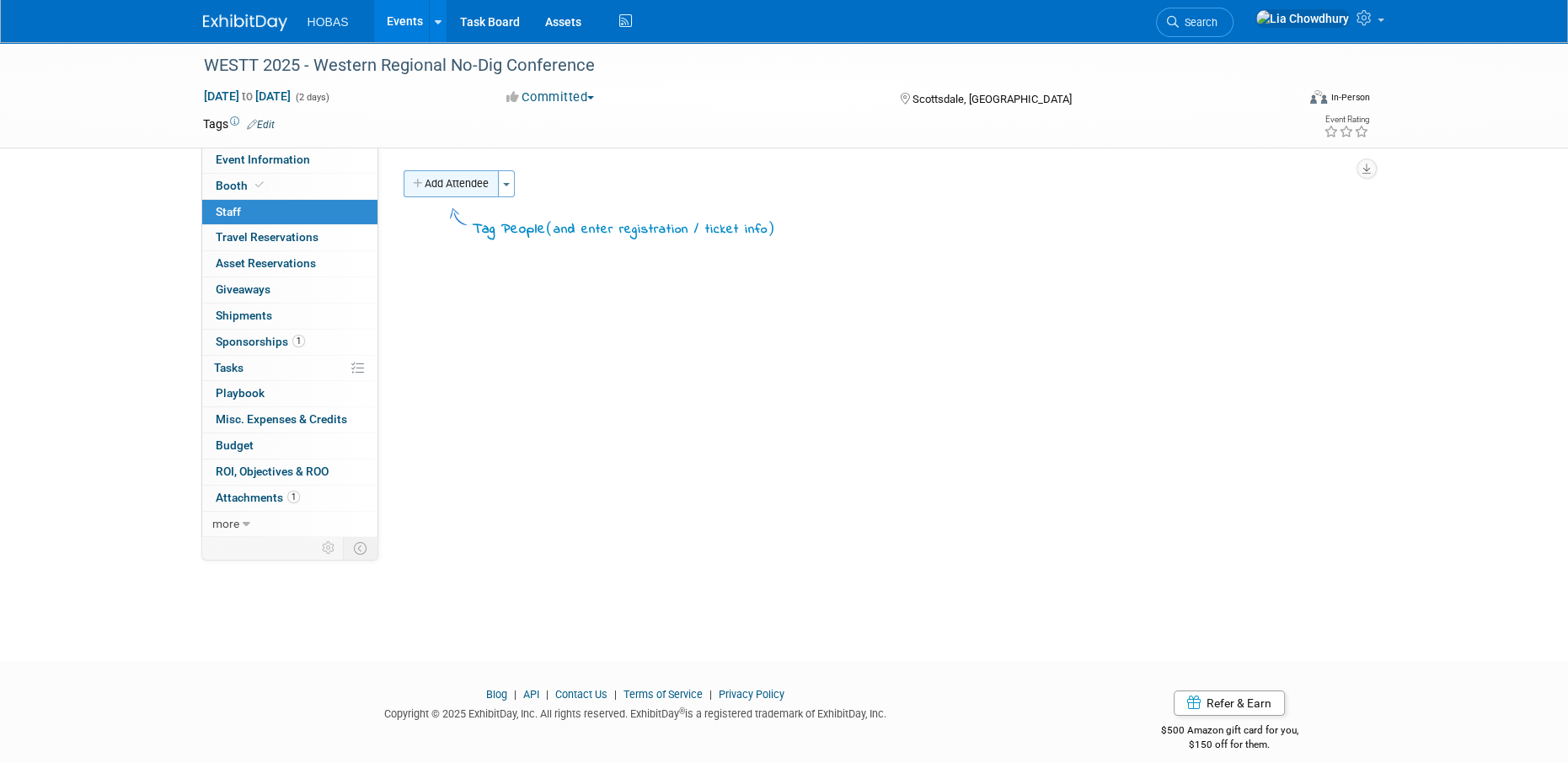
click at [457, 180] on button "Add Attendee" at bounding box center [451, 184] width 95 height 27
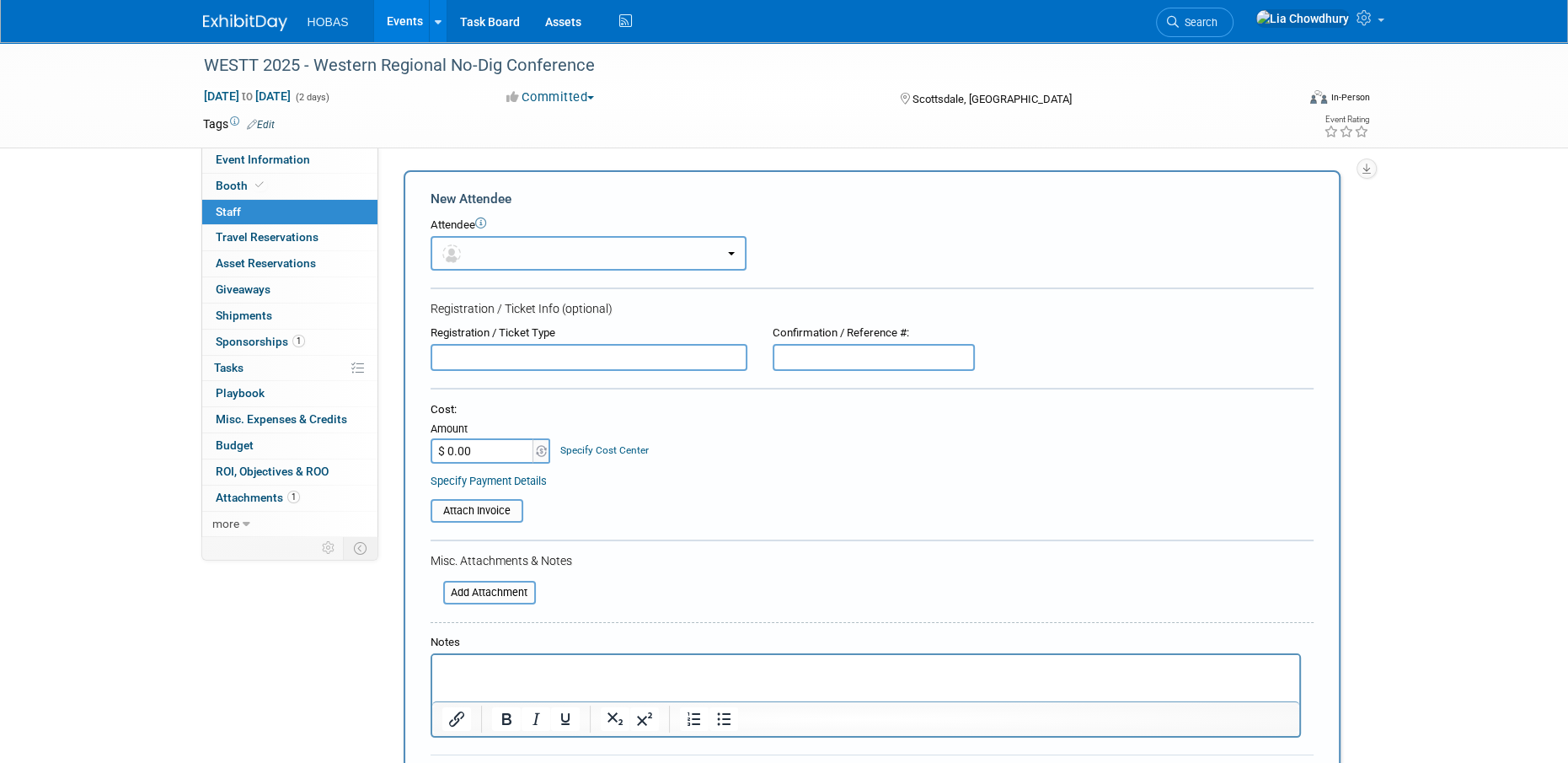
click at [492, 251] on button "button" at bounding box center [589, 253] width 316 height 35
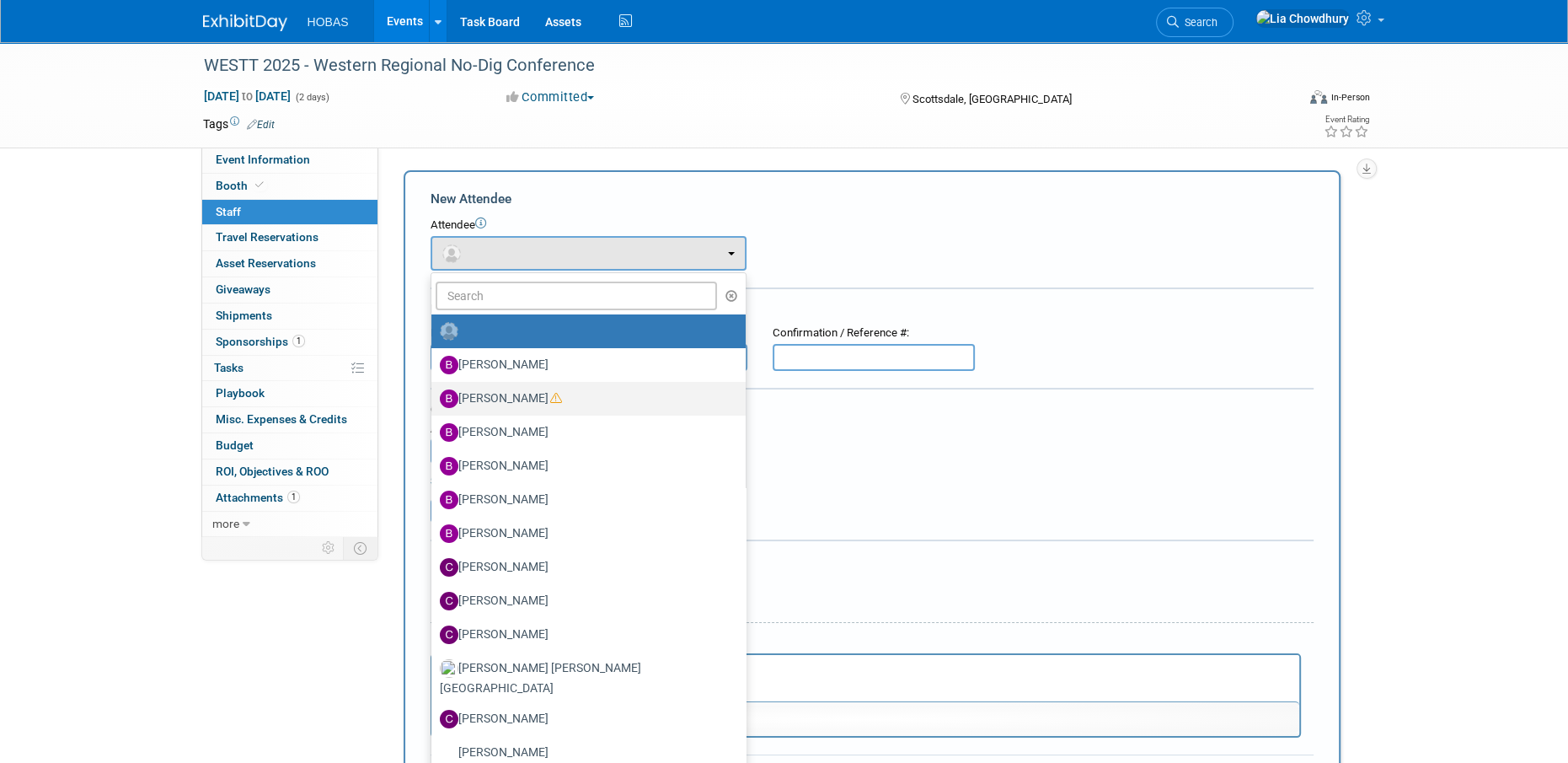
click at [537, 393] on label "Bijan Khamanian" at bounding box center [584, 399] width 289 height 27
click at [434, 393] on input "Bijan Khamanian" at bounding box center [428, 396] width 11 height 11
select select "4ea4537b-4880-4bc8-a961-4164efcc04fe"
select select "2"
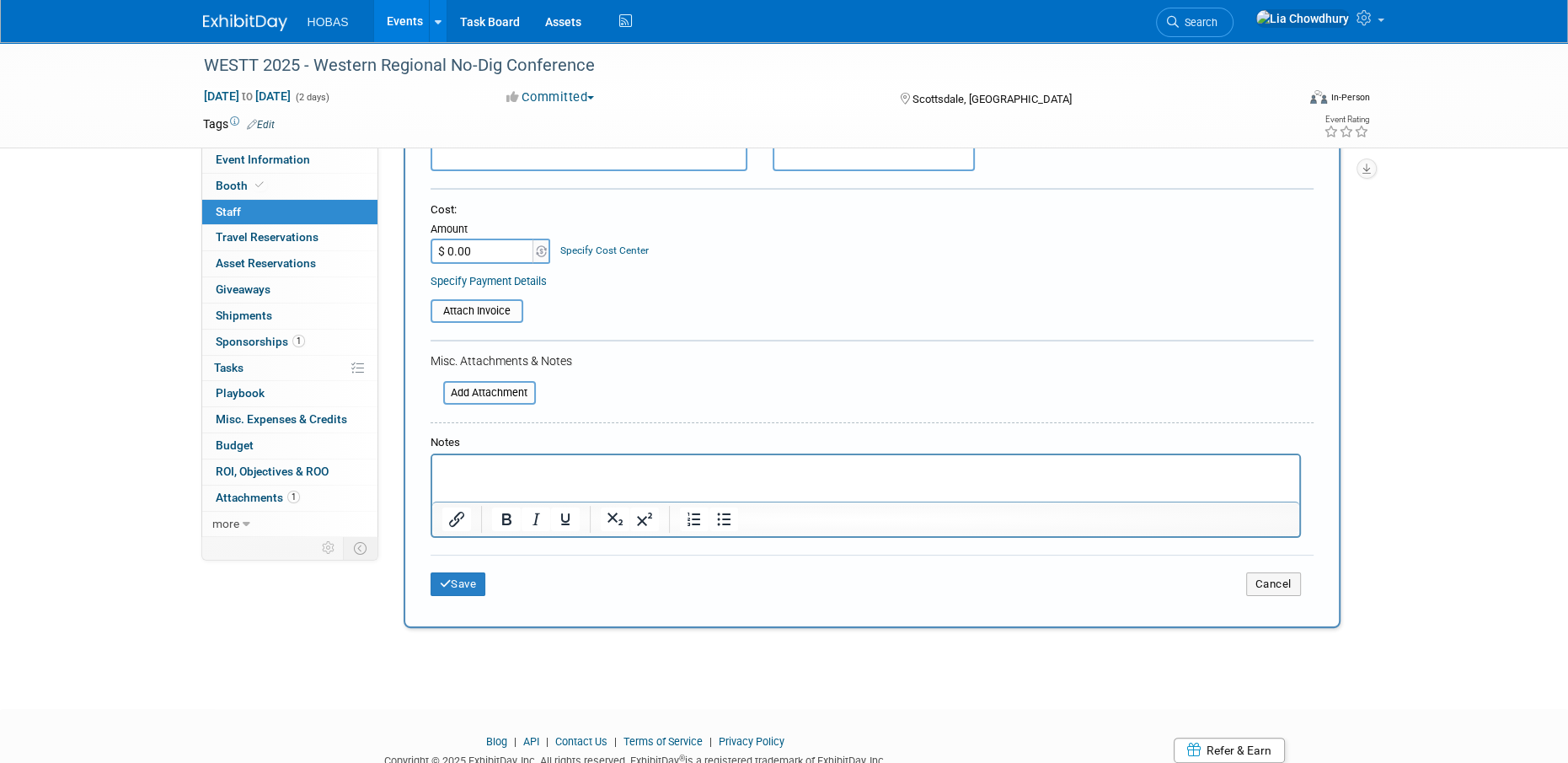
scroll to position [253, 0]
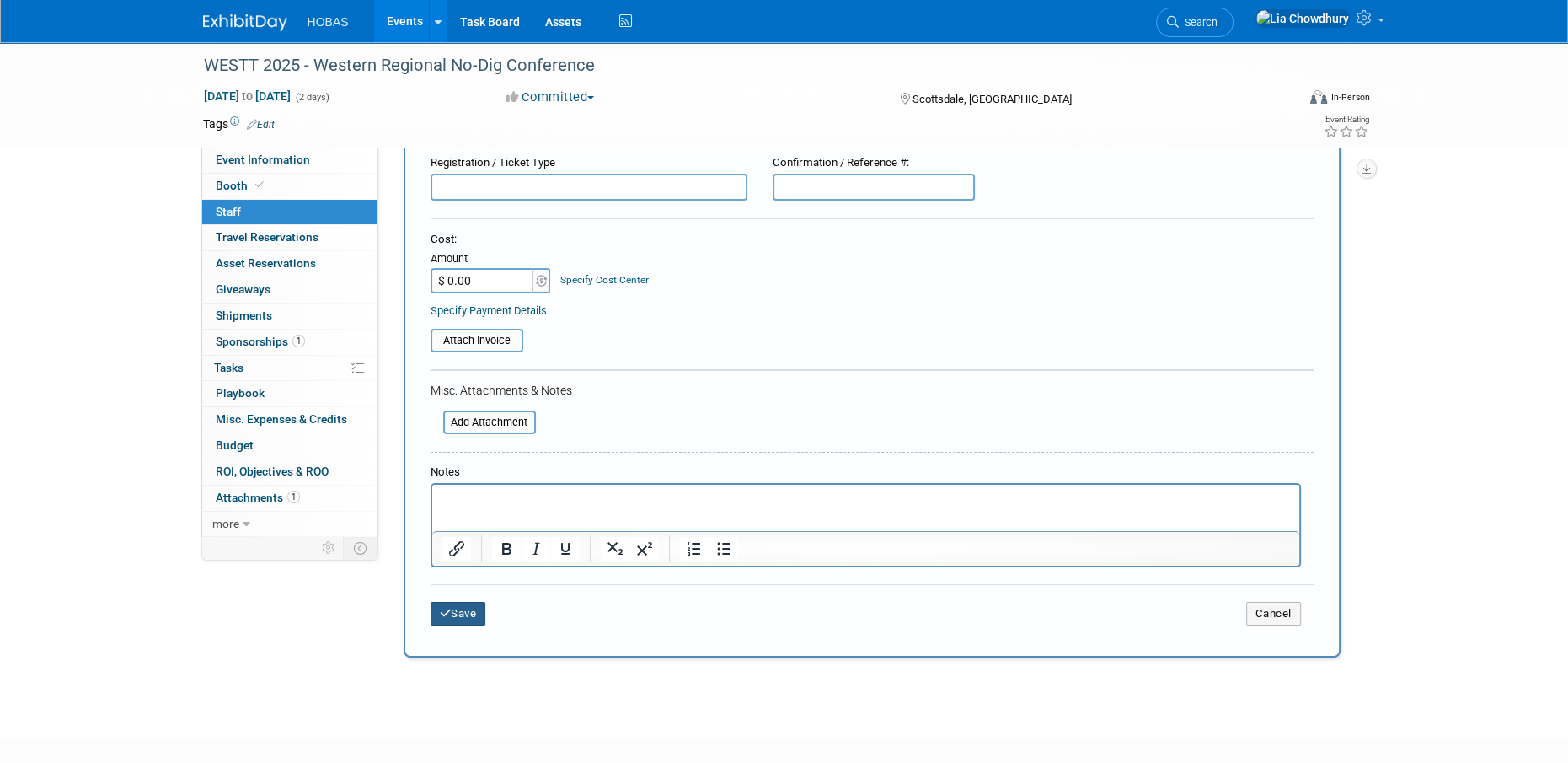
click at [435, 612] on button "Save" at bounding box center [458, 614] width 55 height 24
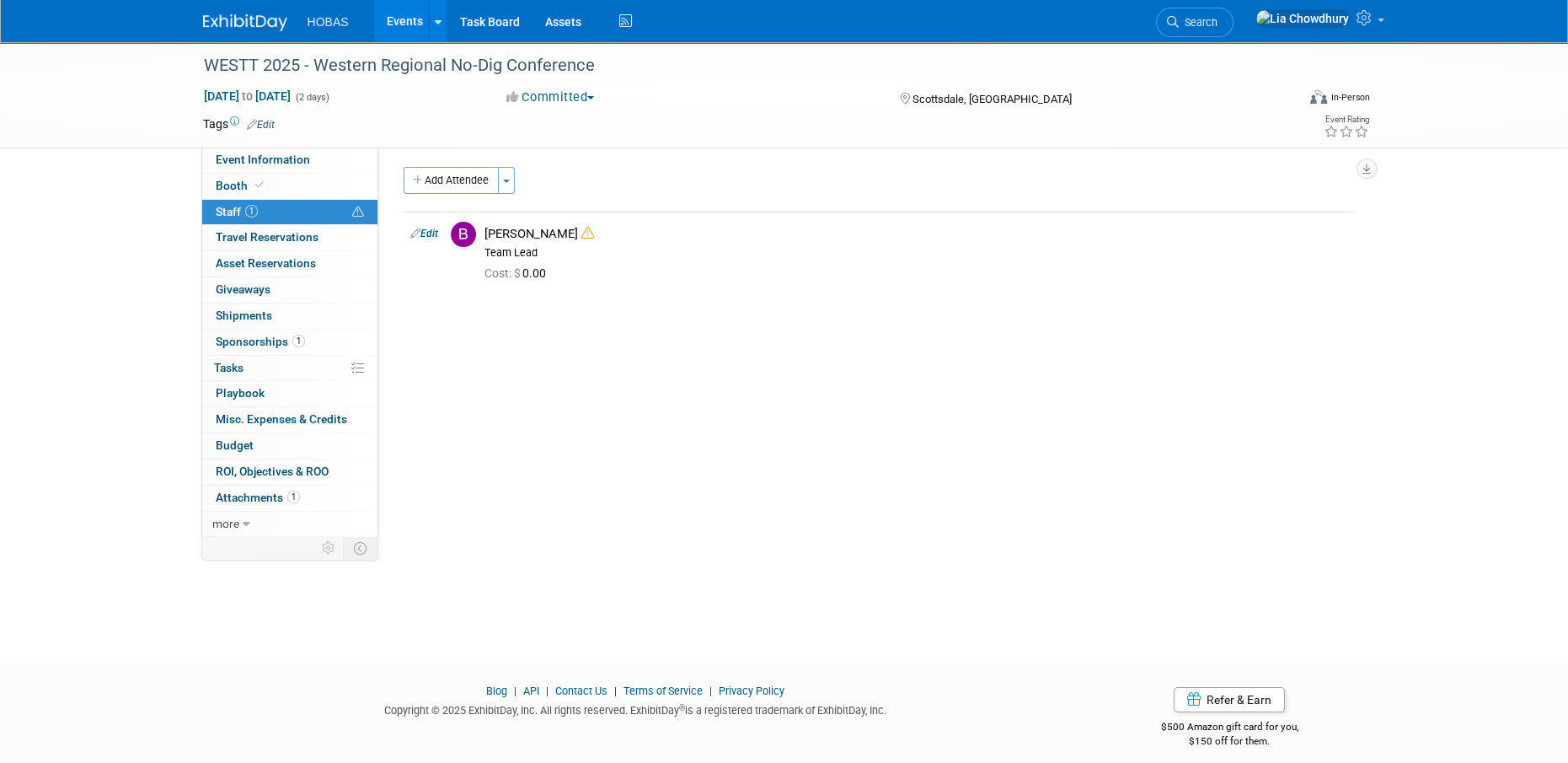
scroll to position [0, 0]
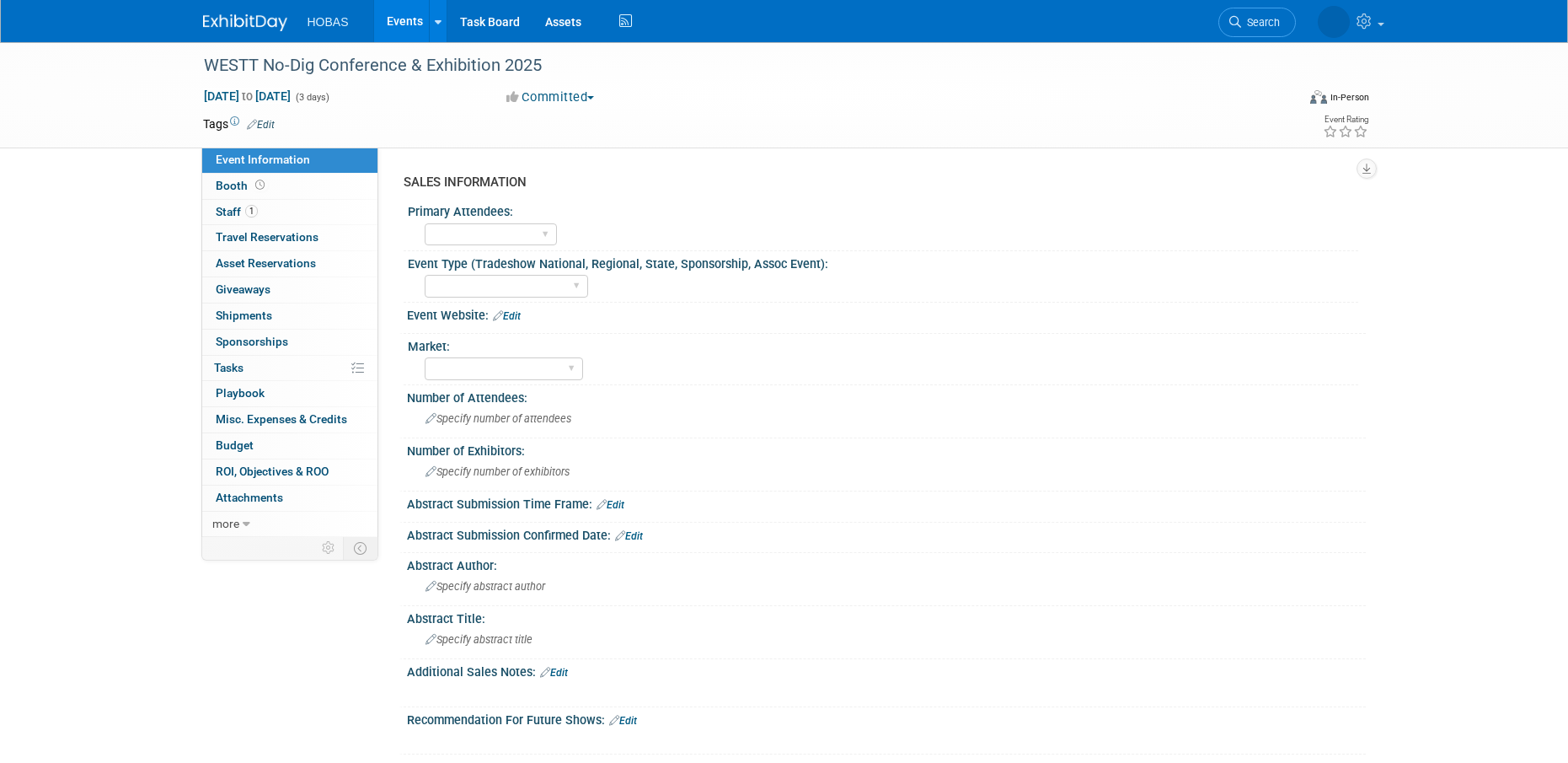
select select "Sponsorship only"
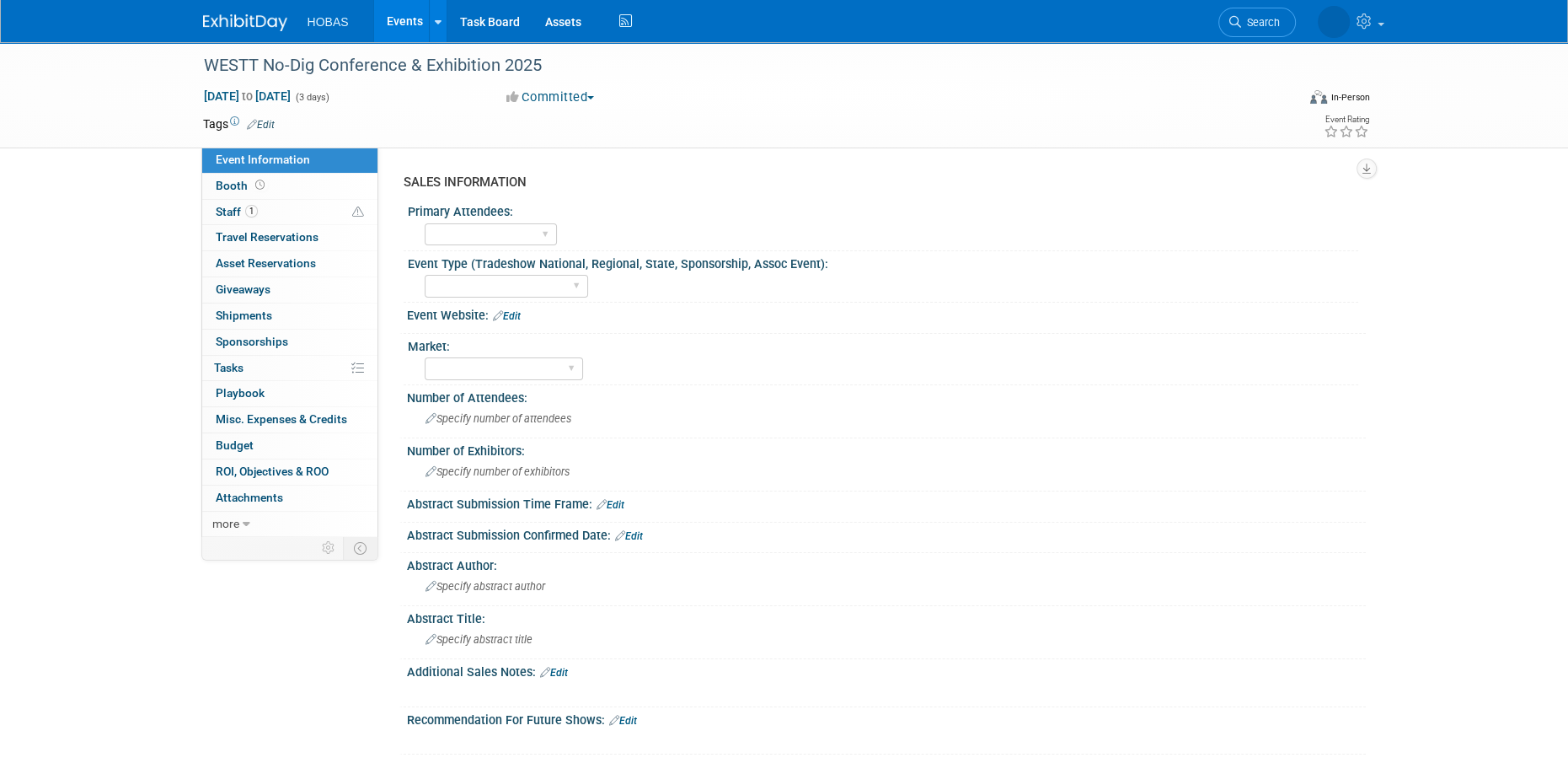
click at [264, 119] on link "Edit" at bounding box center [261, 125] width 28 height 12
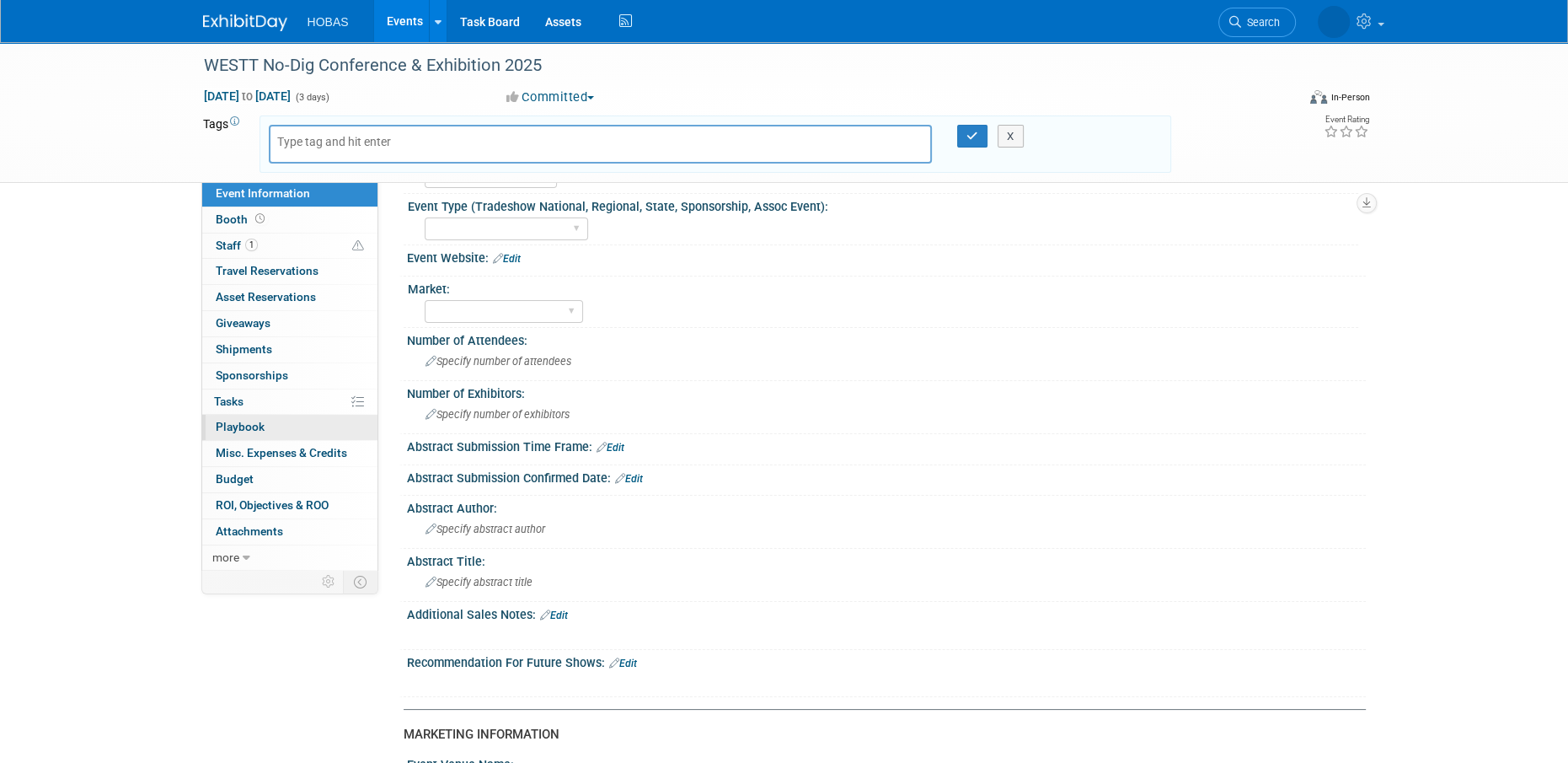
scroll to position [337, 0]
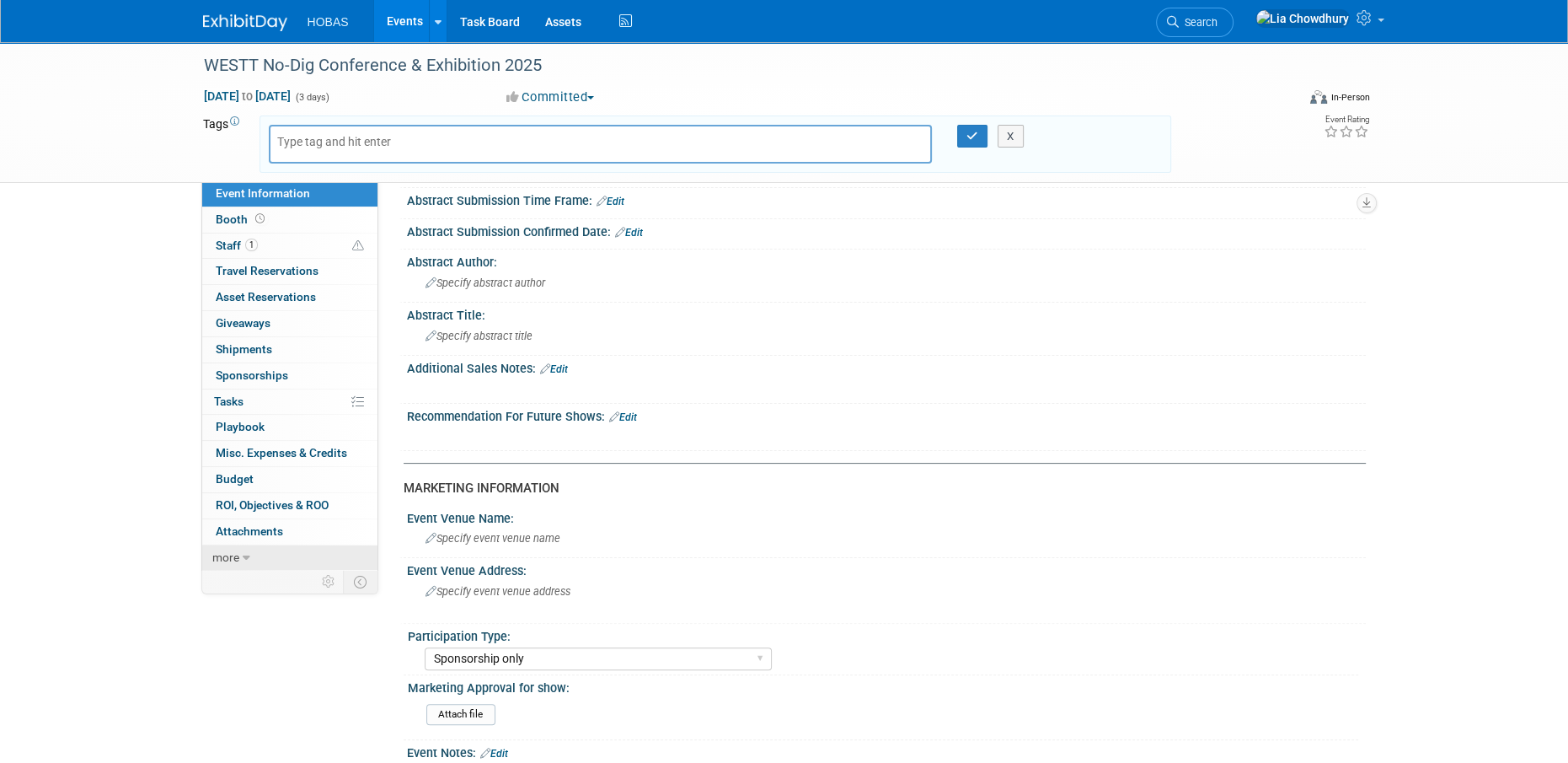
click at [234, 557] on span "more" at bounding box center [226, 557] width 27 height 14
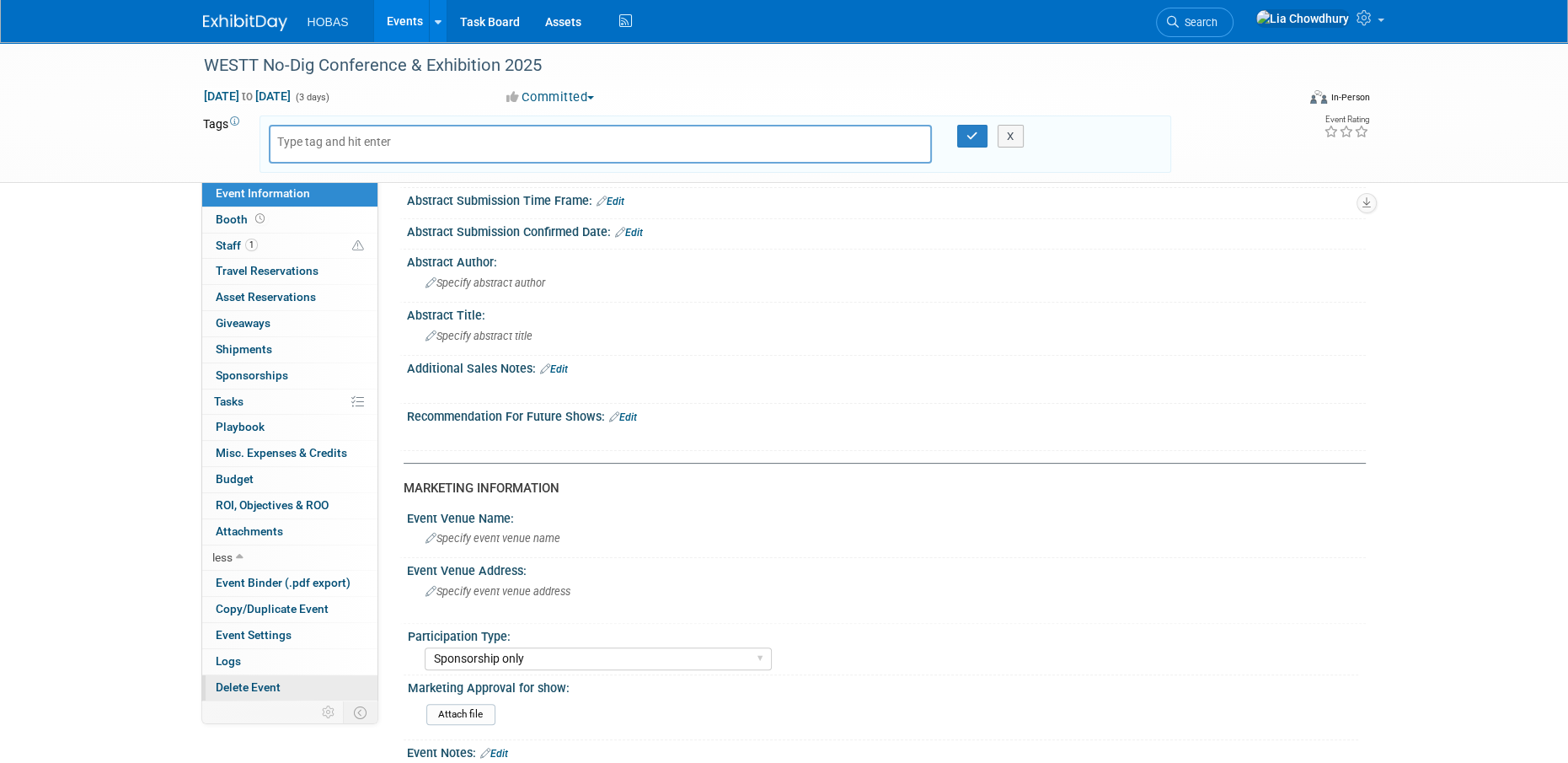
click at [246, 675] on link "Delete Event" at bounding box center [290, 688] width 175 height 26
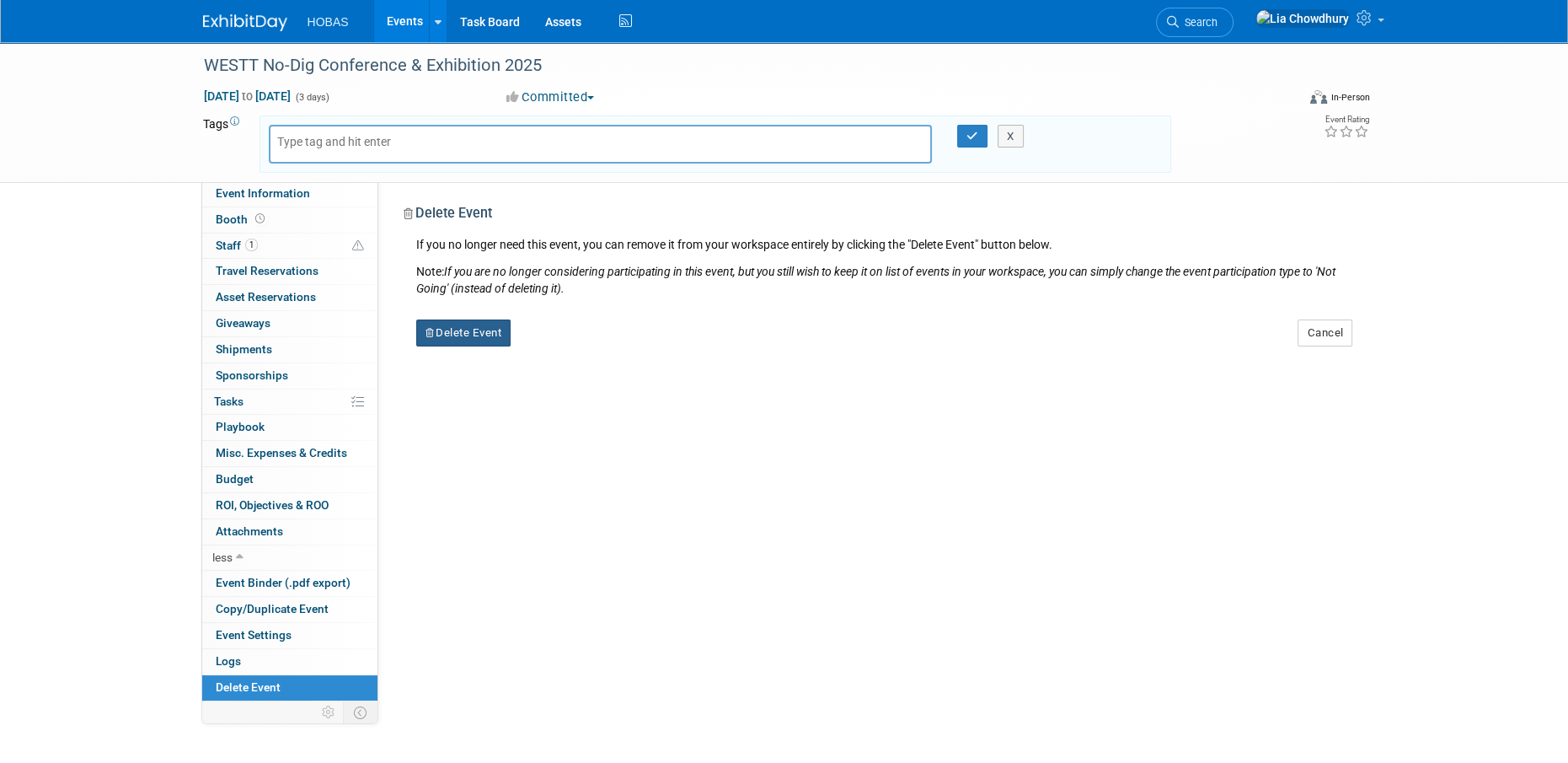
click at [461, 338] on button "Delete Event" at bounding box center [464, 333] width 95 height 27
click at [579, 339] on link "Yes" at bounding box center [569, 347] width 49 height 27
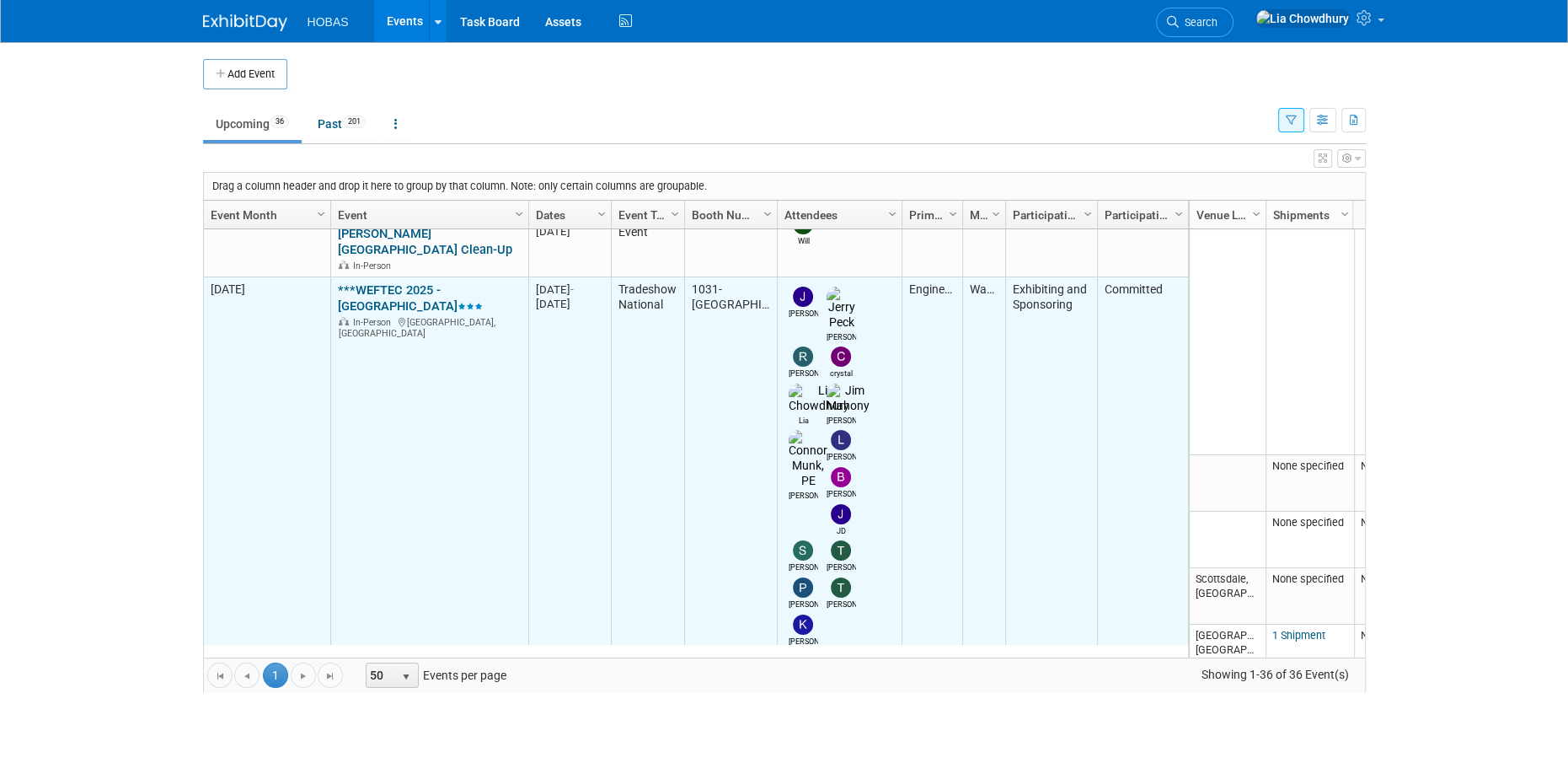
scroll to position [899, 0]
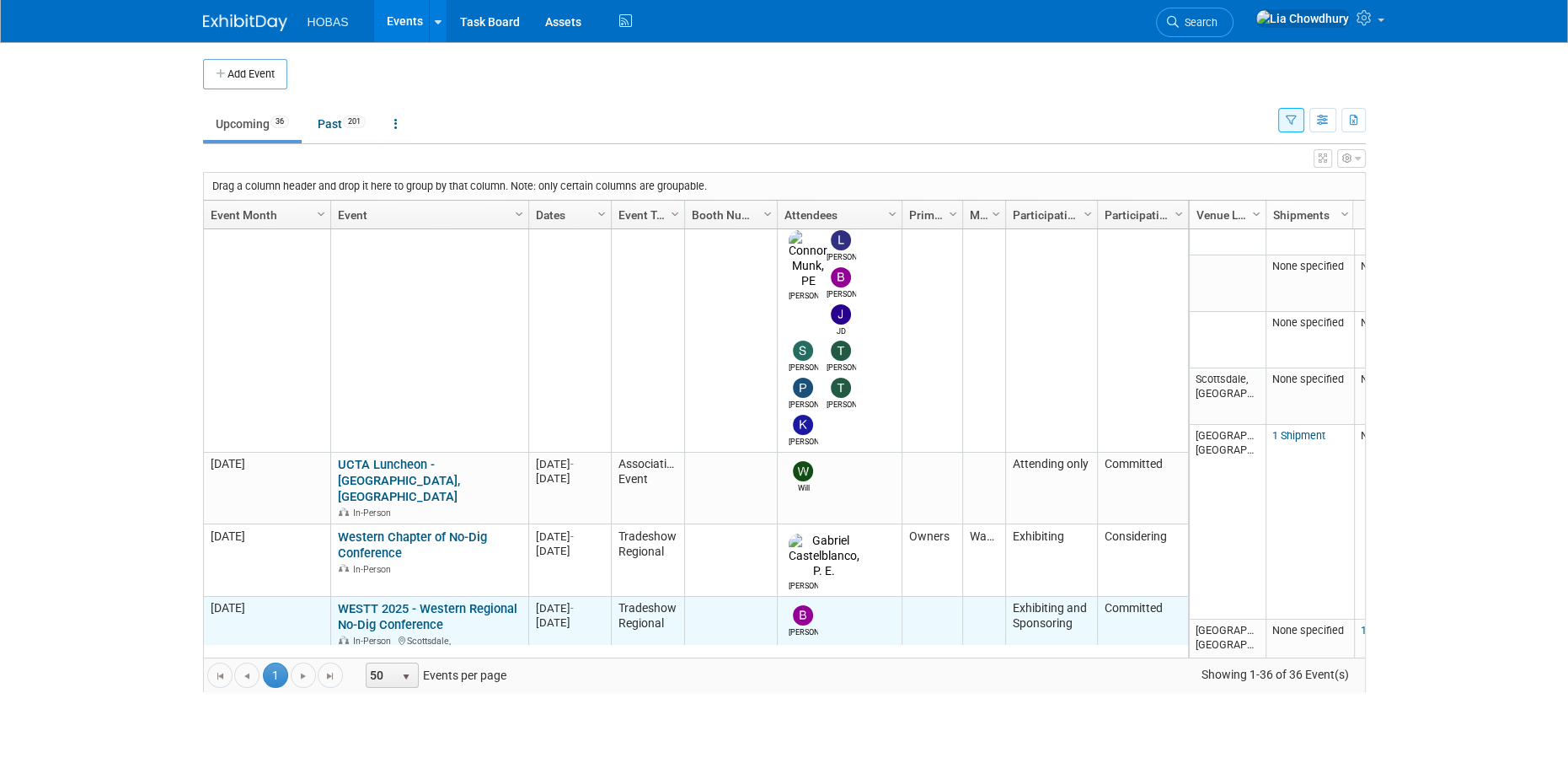
click at [379, 601] on link "WESTT 2025 - Western Regional No-Dig Conference" at bounding box center [428, 617] width 180 height 32
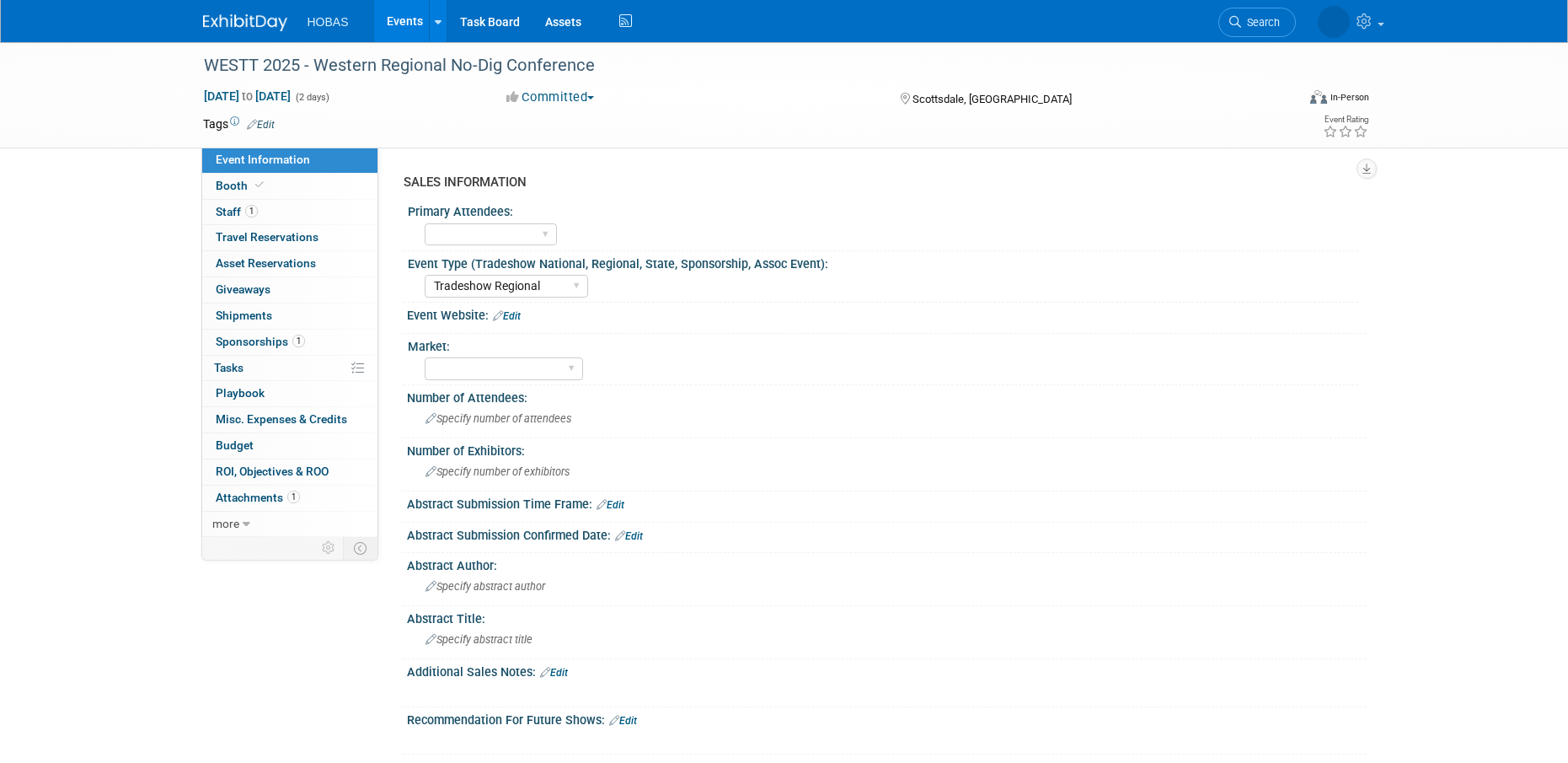
select select "Tradeshow Regional"
select select "Exhibiting and Sponsoring"
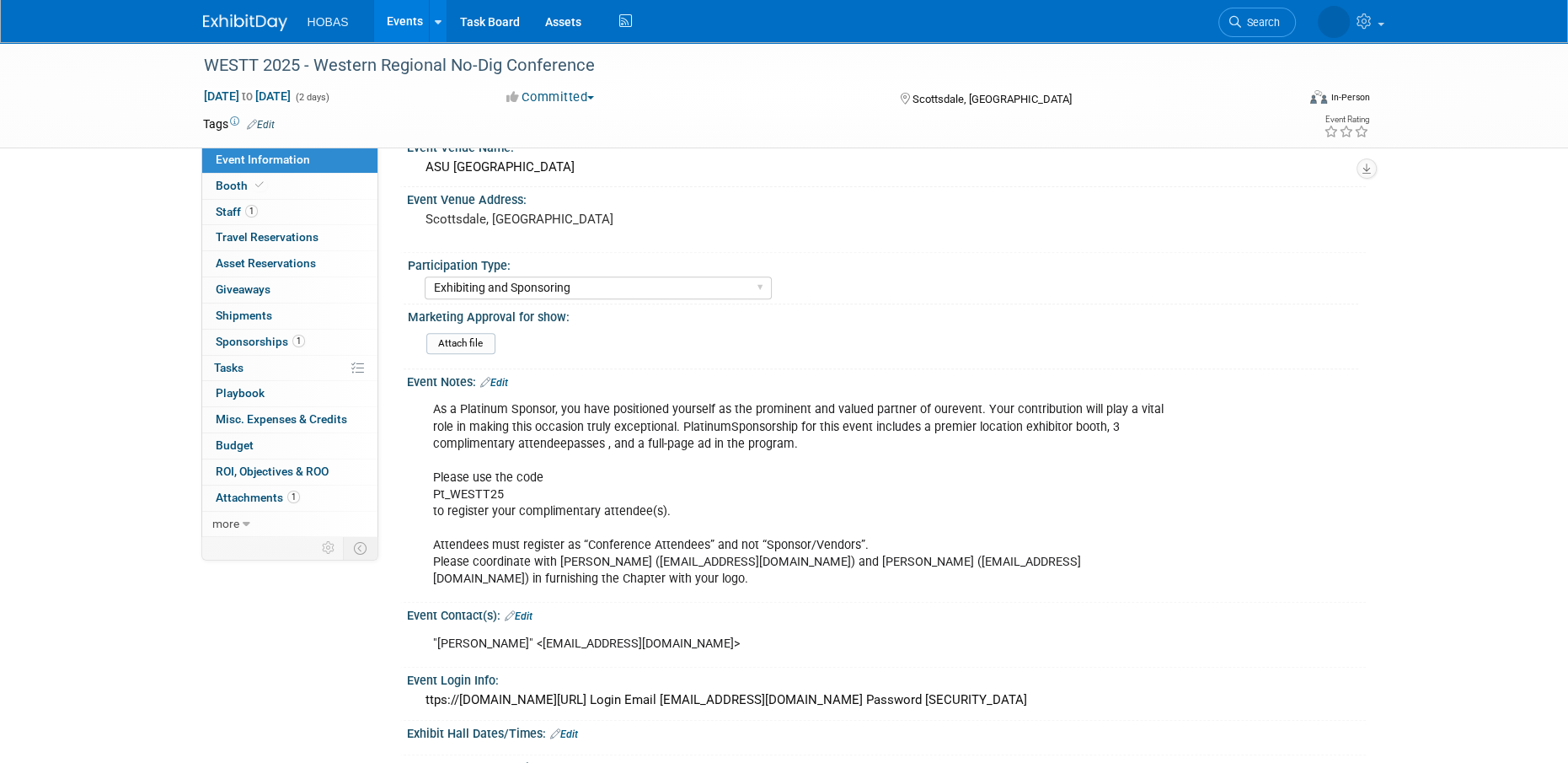
scroll to position [926, 0]
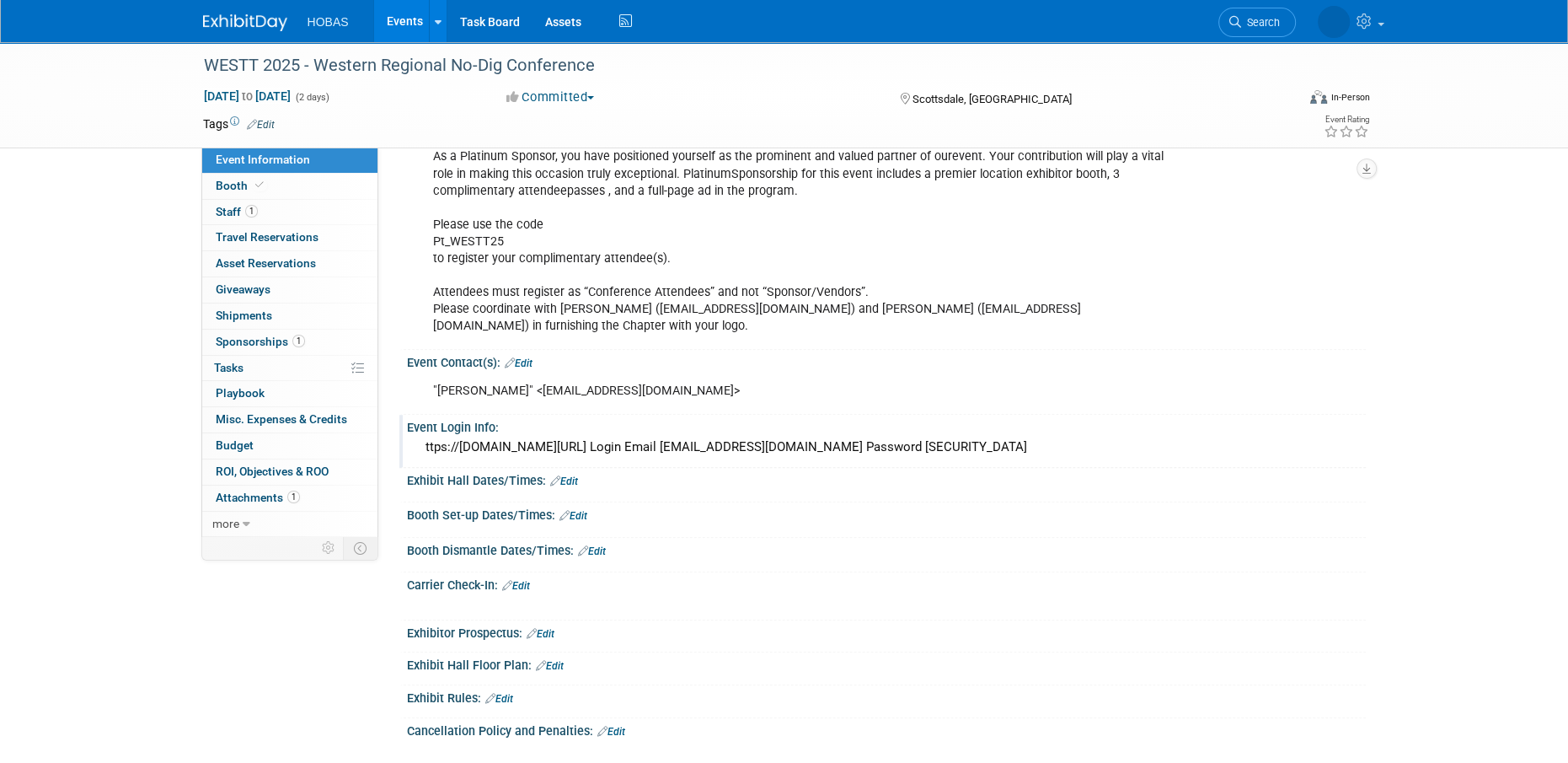
click at [614, 447] on div "ttps://[DOMAIN_NAME][URL] Login Email [EMAIL_ADDRESS][DOMAIN_NAME] Password [SE…" at bounding box center [887, 447] width 933 height 26
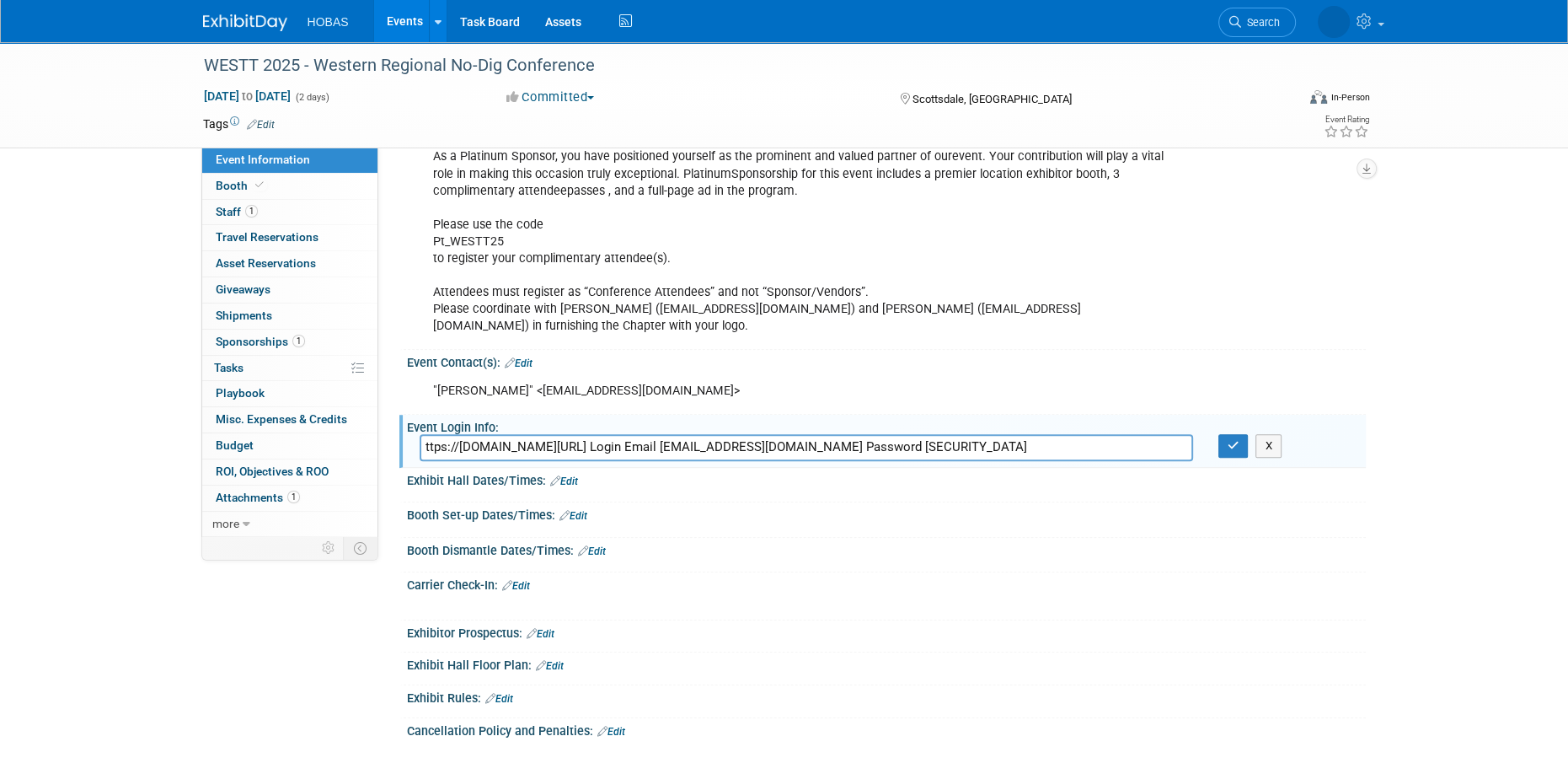
drag, startPoint x: 964, startPoint y: 442, endPoint x: -55, endPoint y: 453, distance: 1019.1
click at [949, 468] on div "Exhibit Hall Dates/Times: Edit" at bounding box center [887, 479] width 959 height 22
drag, startPoint x: 733, startPoint y: 445, endPoint x: 114, endPoint y: 431, distance: 619.2
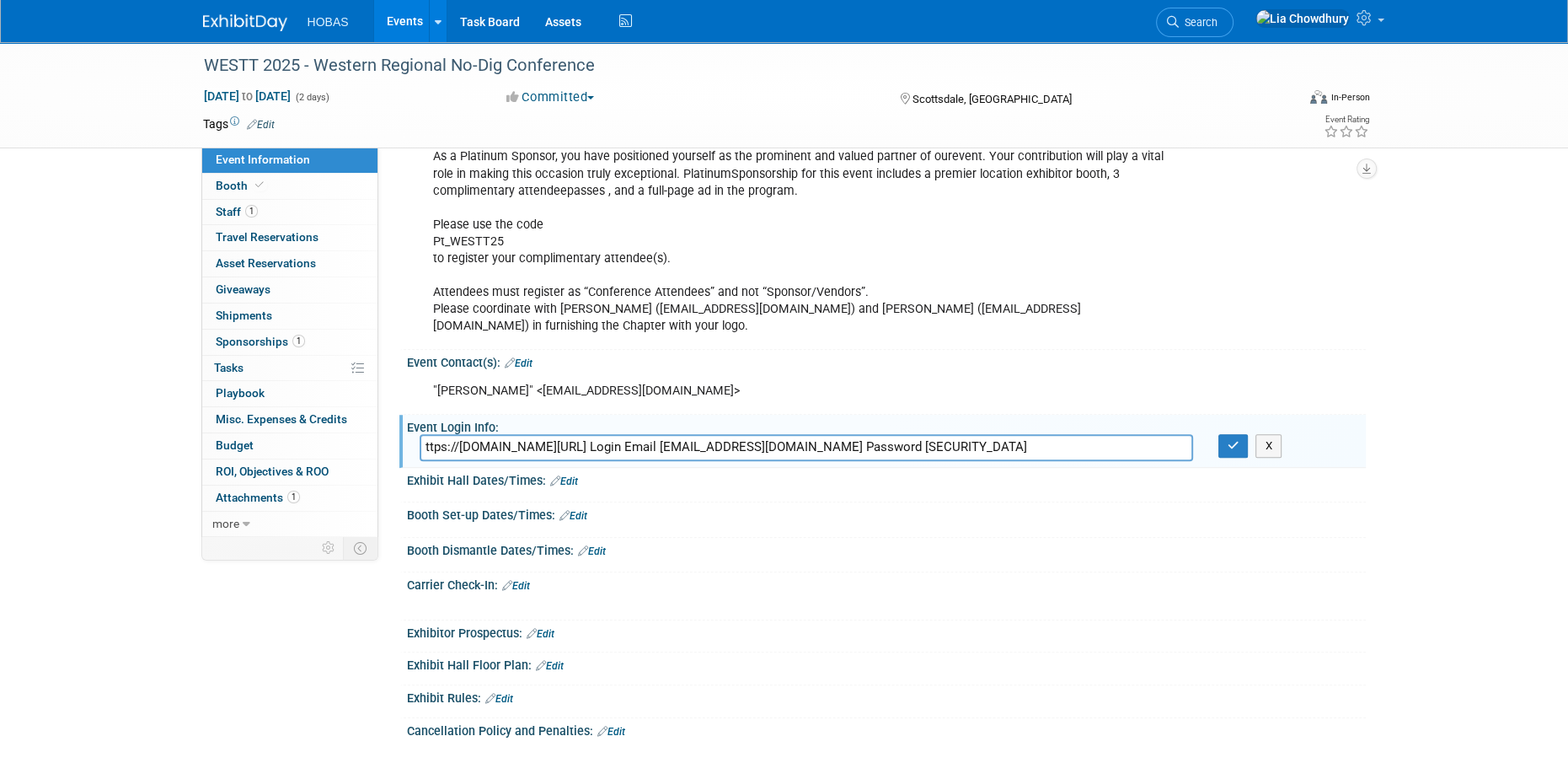
click at [1044, 437] on input "ttps://s2.goeshow.com/nastt/WESTT25/asc_login.cfm Login Email lchowdhury@hobasp…" at bounding box center [807, 447] width 773 height 26
click at [238, 215] on span "Staff 1" at bounding box center [236, 211] width 42 height 14
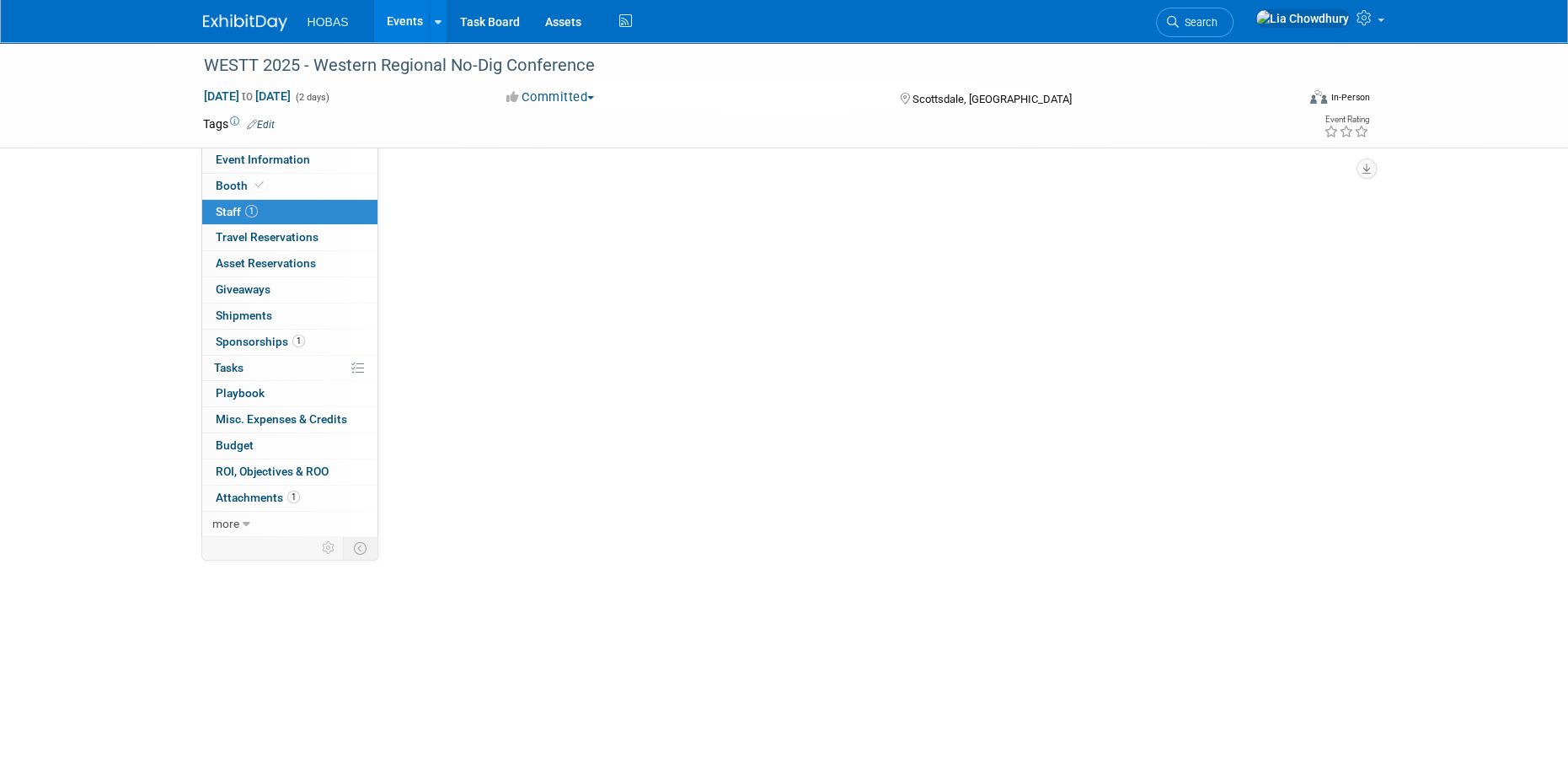
scroll to position [0, 0]
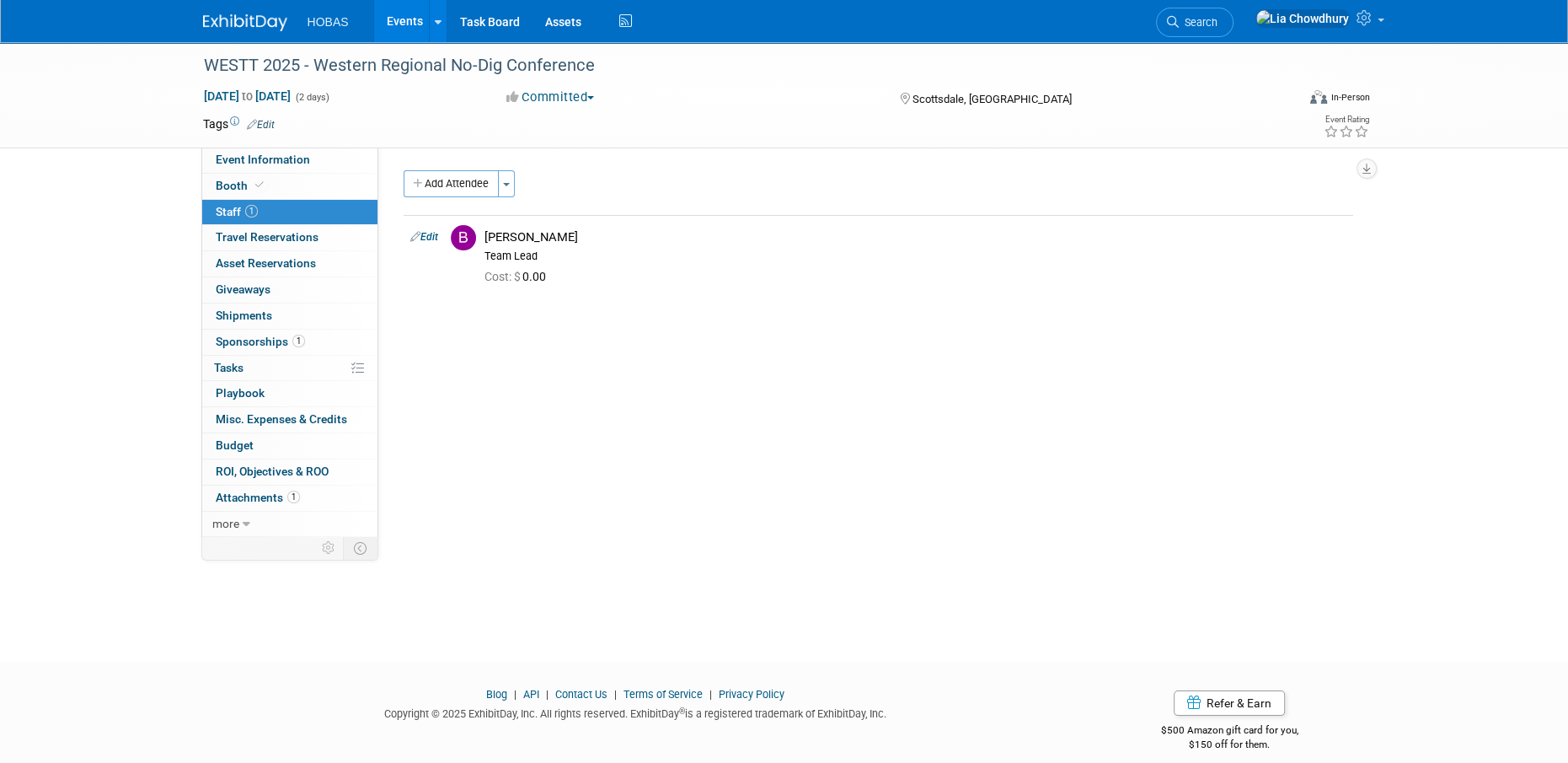
click at [456, 186] on button "Add Attendee" at bounding box center [451, 184] width 95 height 27
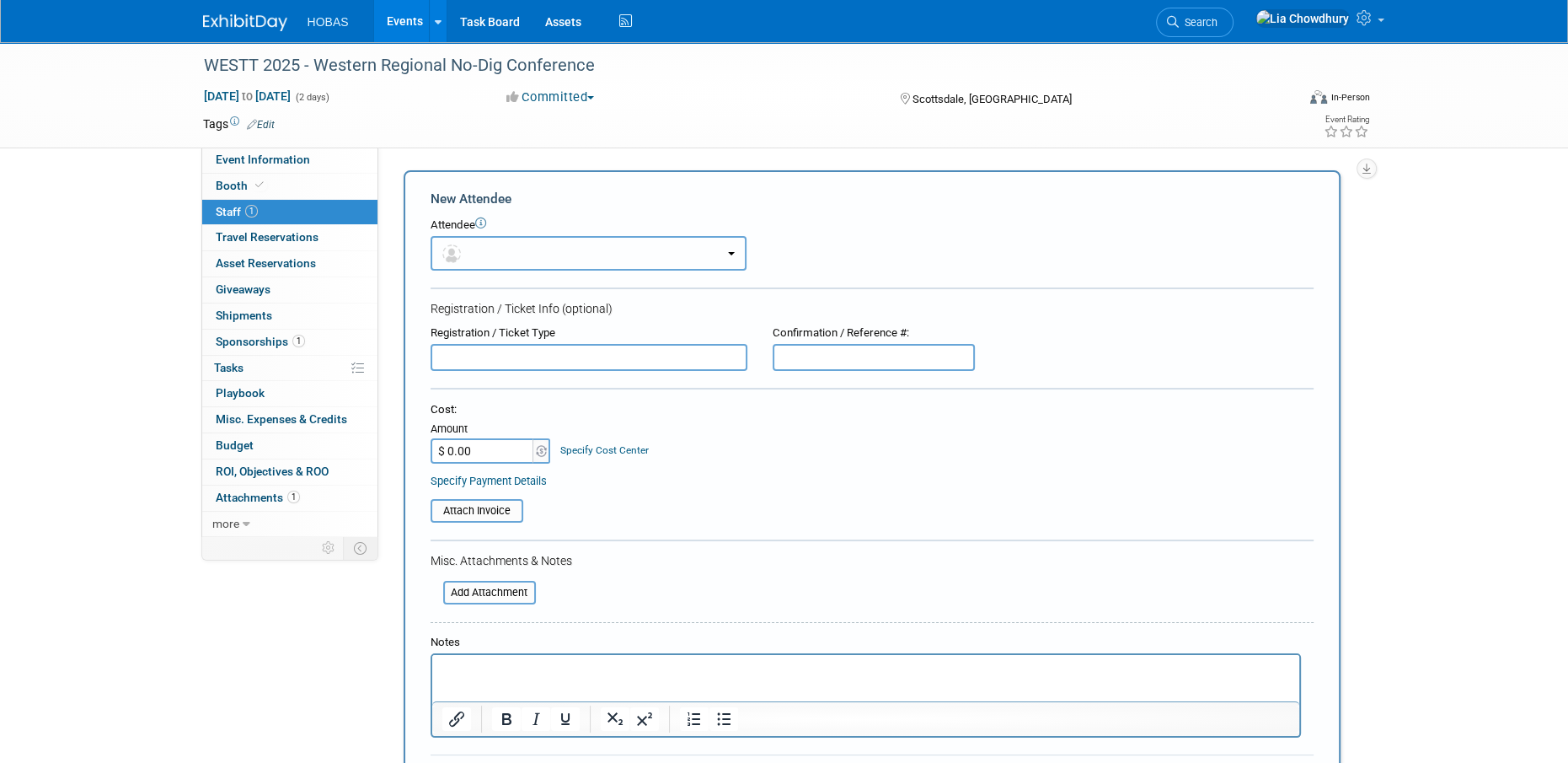
click at [474, 256] on button "button" at bounding box center [589, 253] width 316 height 35
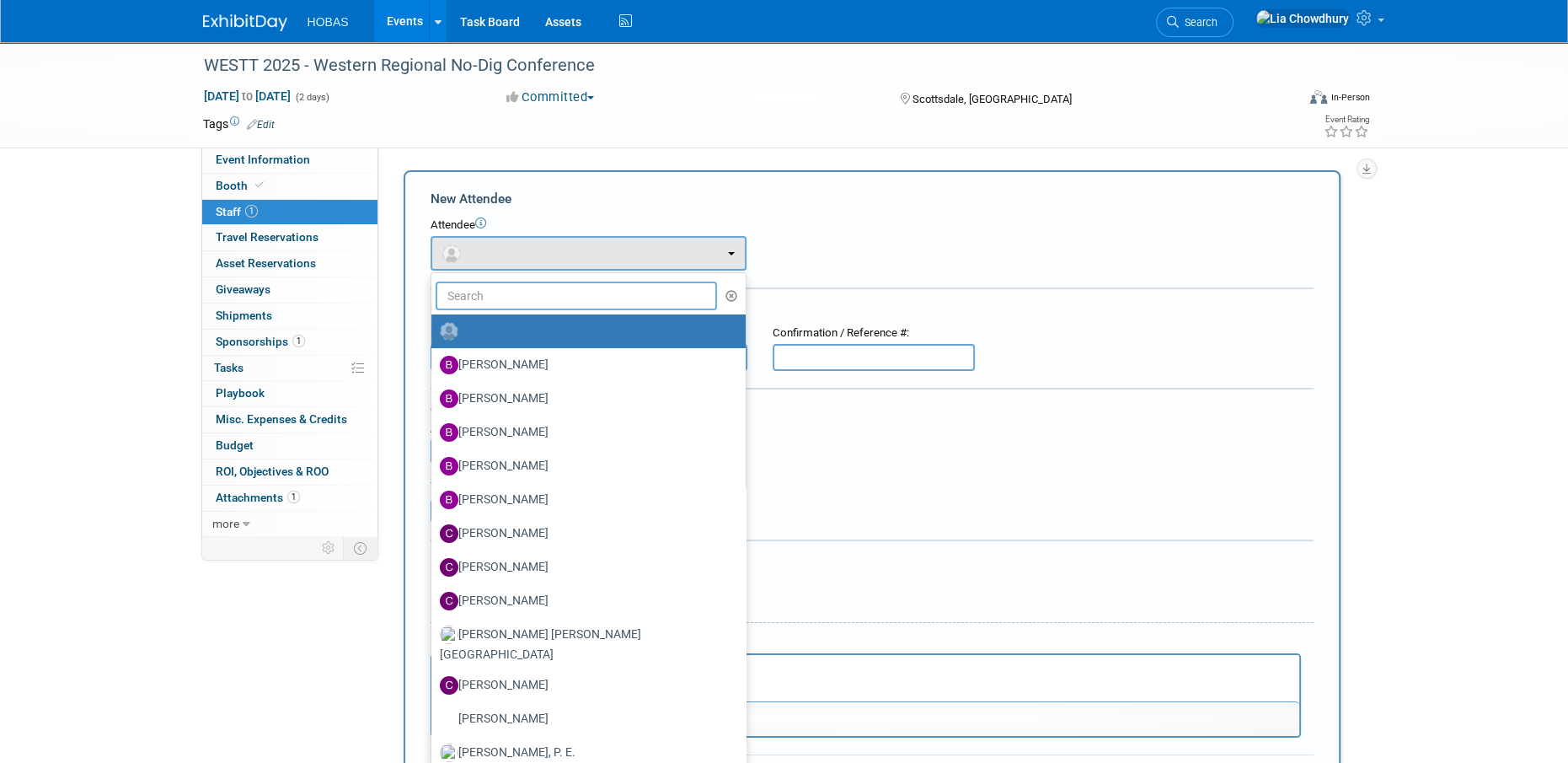
click at [486, 283] on input "text" at bounding box center [577, 295] width 282 height 29
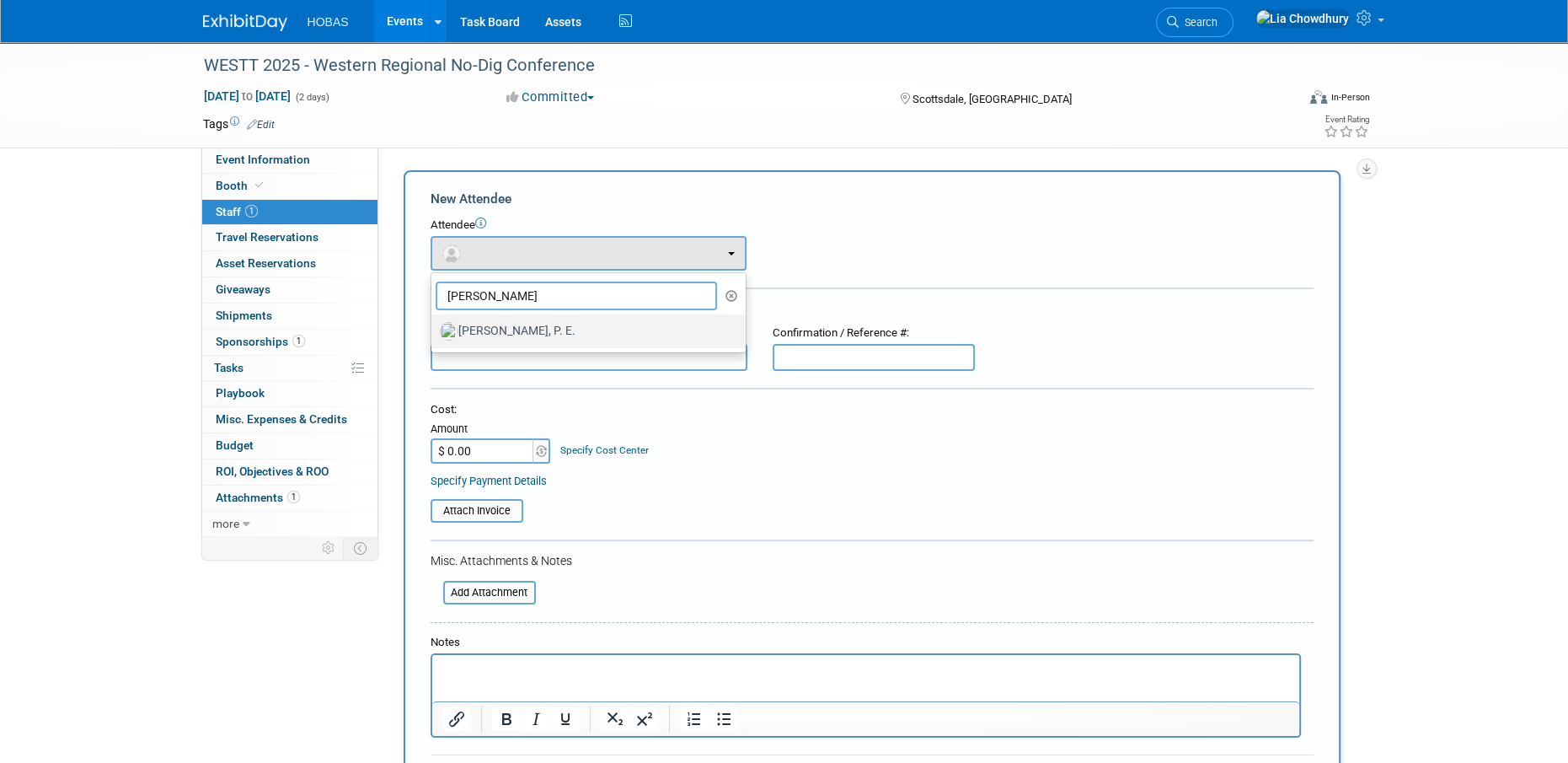
type input "gabriel"
click at [531, 347] on link "Gabriel Castelblanco, P. E." at bounding box center [589, 331] width 314 height 34
click at [531, 336] on label "Gabriel Castelblanco, P. E." at bounding box center [584, 331] width 289 height 27
click at [434, 335] on input "Gabriel Castelblanco, P. E." at bounding box center [428, 329] width 11 height 11
select select "627787be-1f56-4dfd-930e-9977cb2777d2"
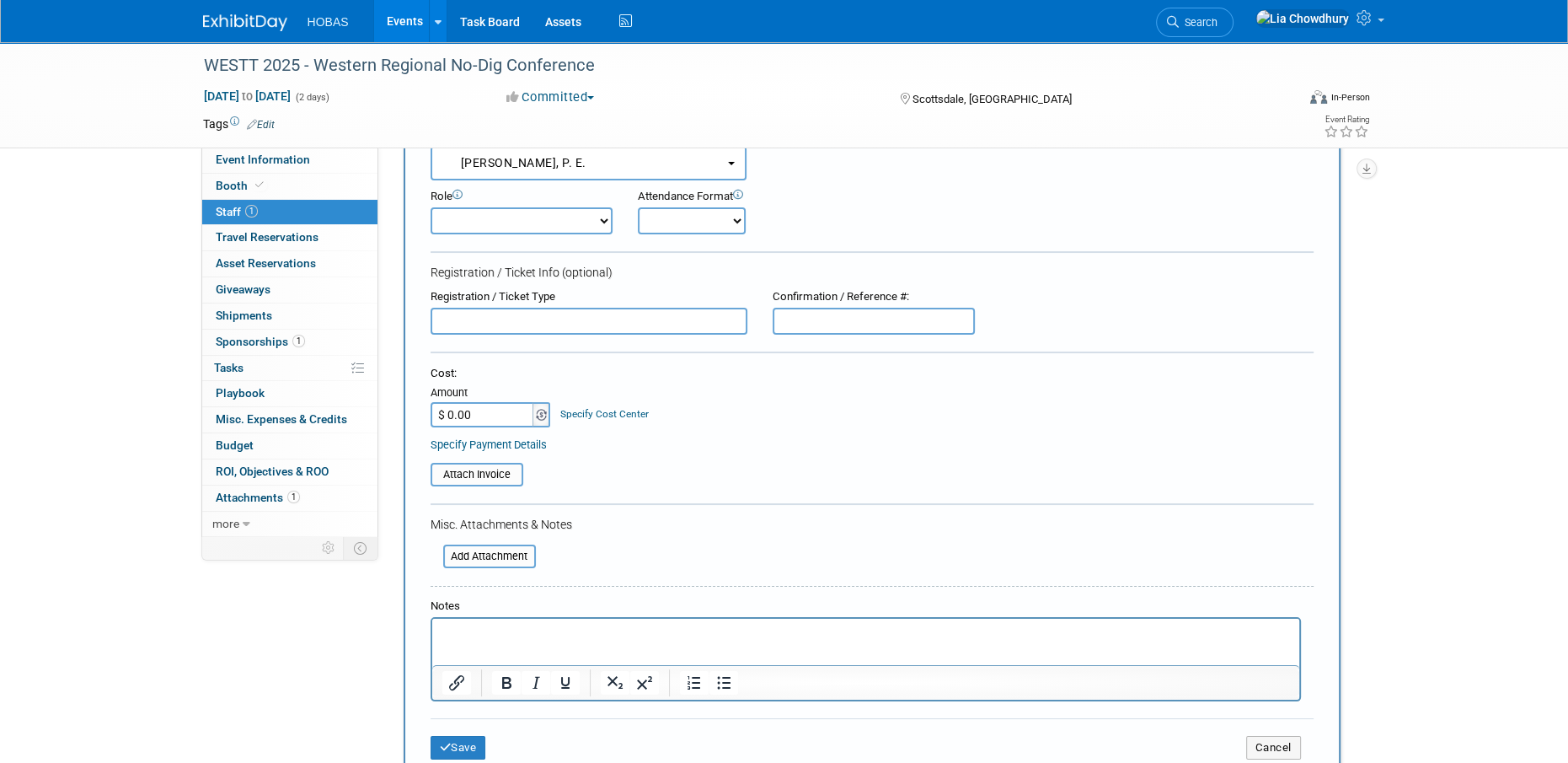
scroll to position [253, 0]
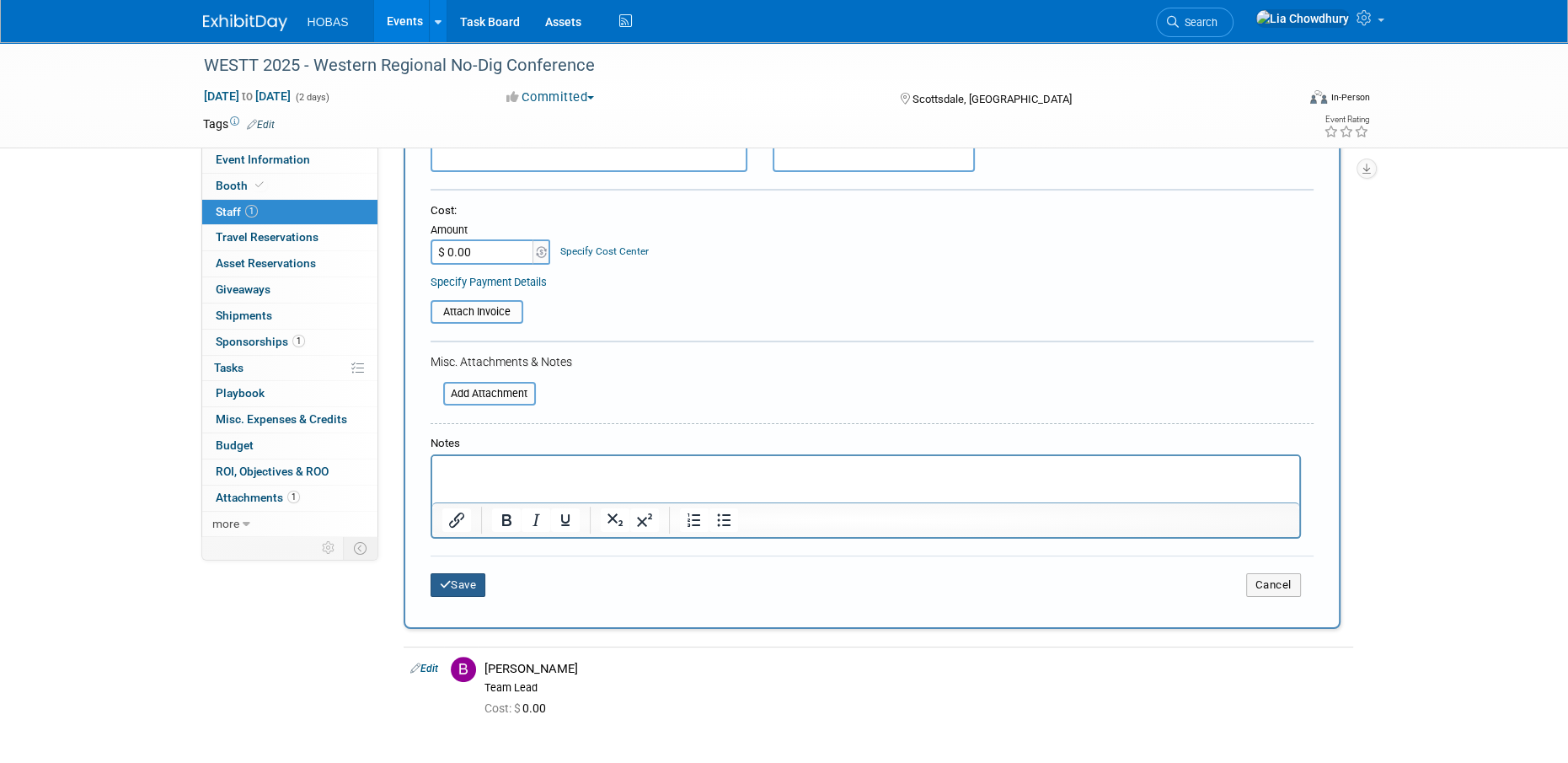
click at [436, 580] on button "Save" at bounding box center [458, 585] width 55 height 24
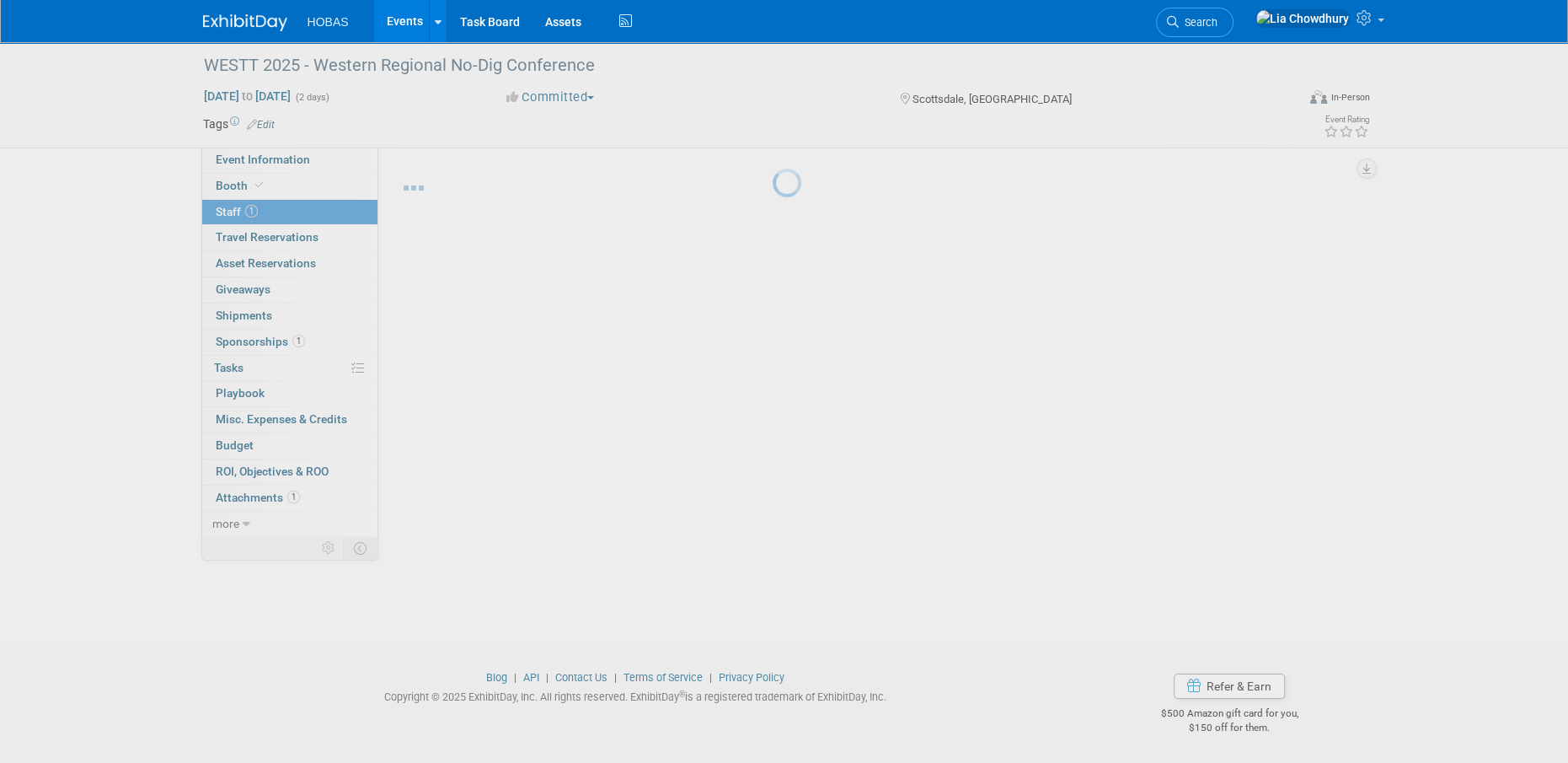
scroll to position [17, 0]
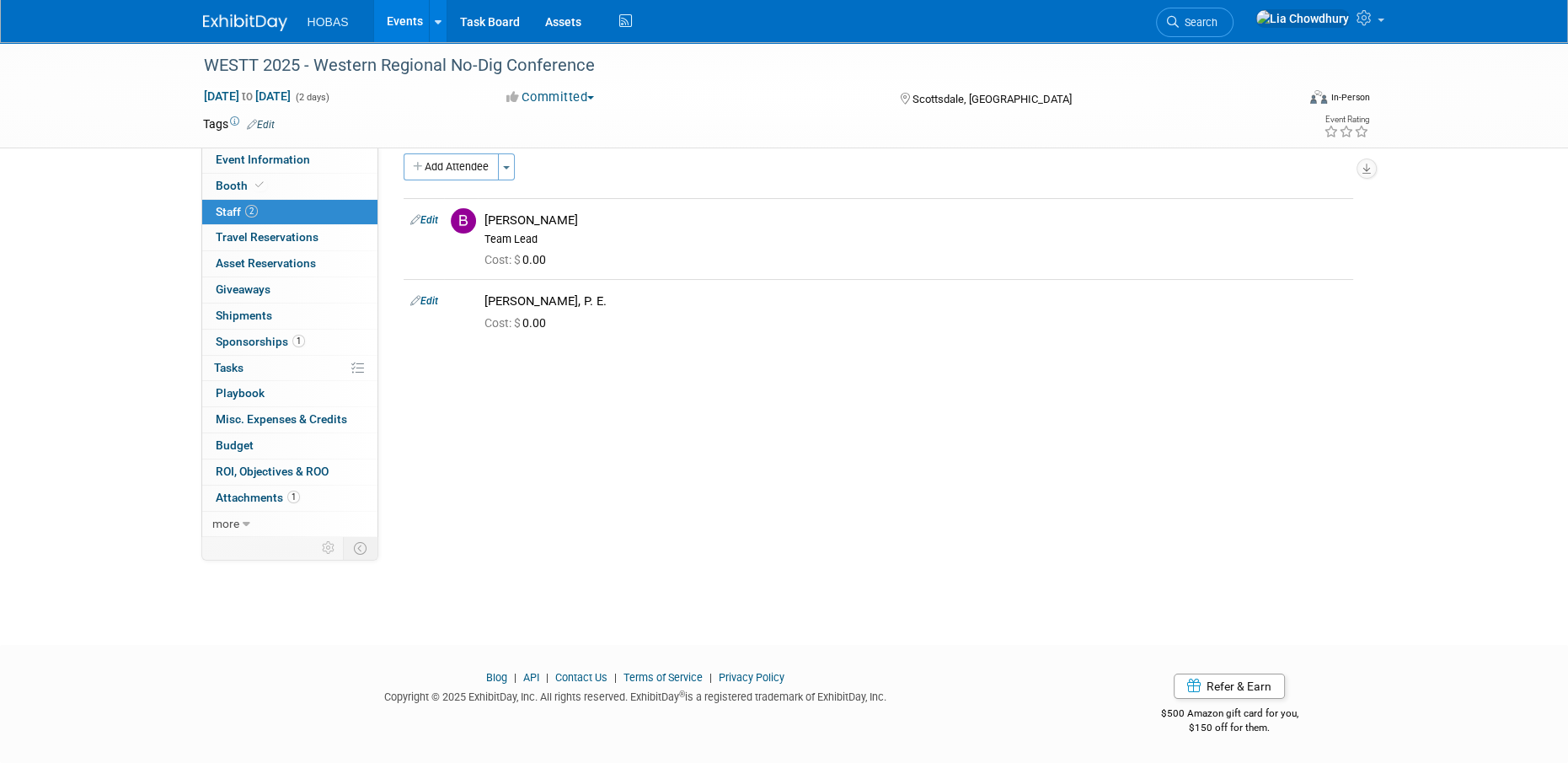
click at [261, 336] on span "Sponsorships 1" at bounding box center [260, 341] width 89 height 14
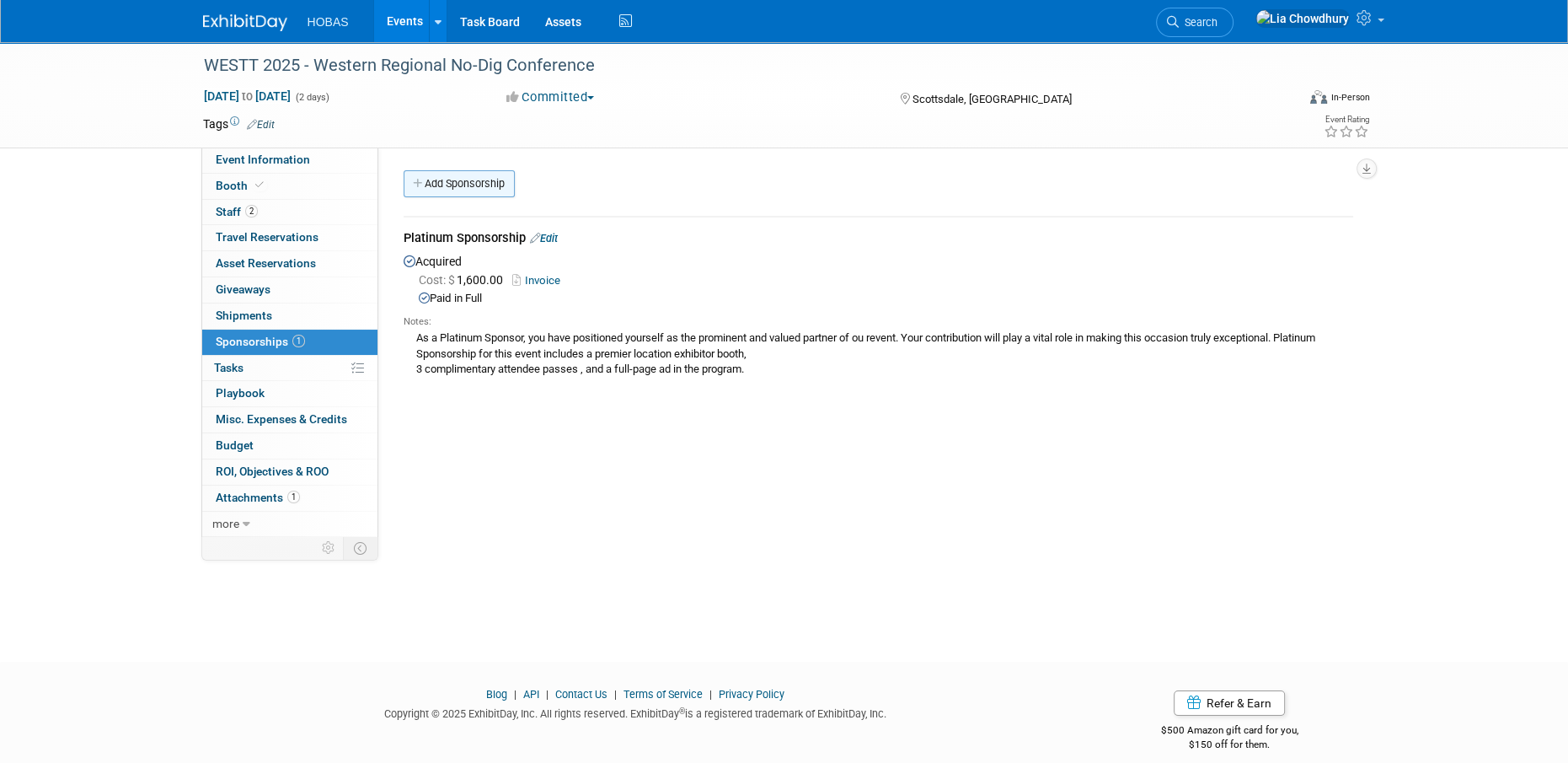
click at [460, 186] on link "Add Sponsorship" at bounding box center [459, 184] width 112 height 27
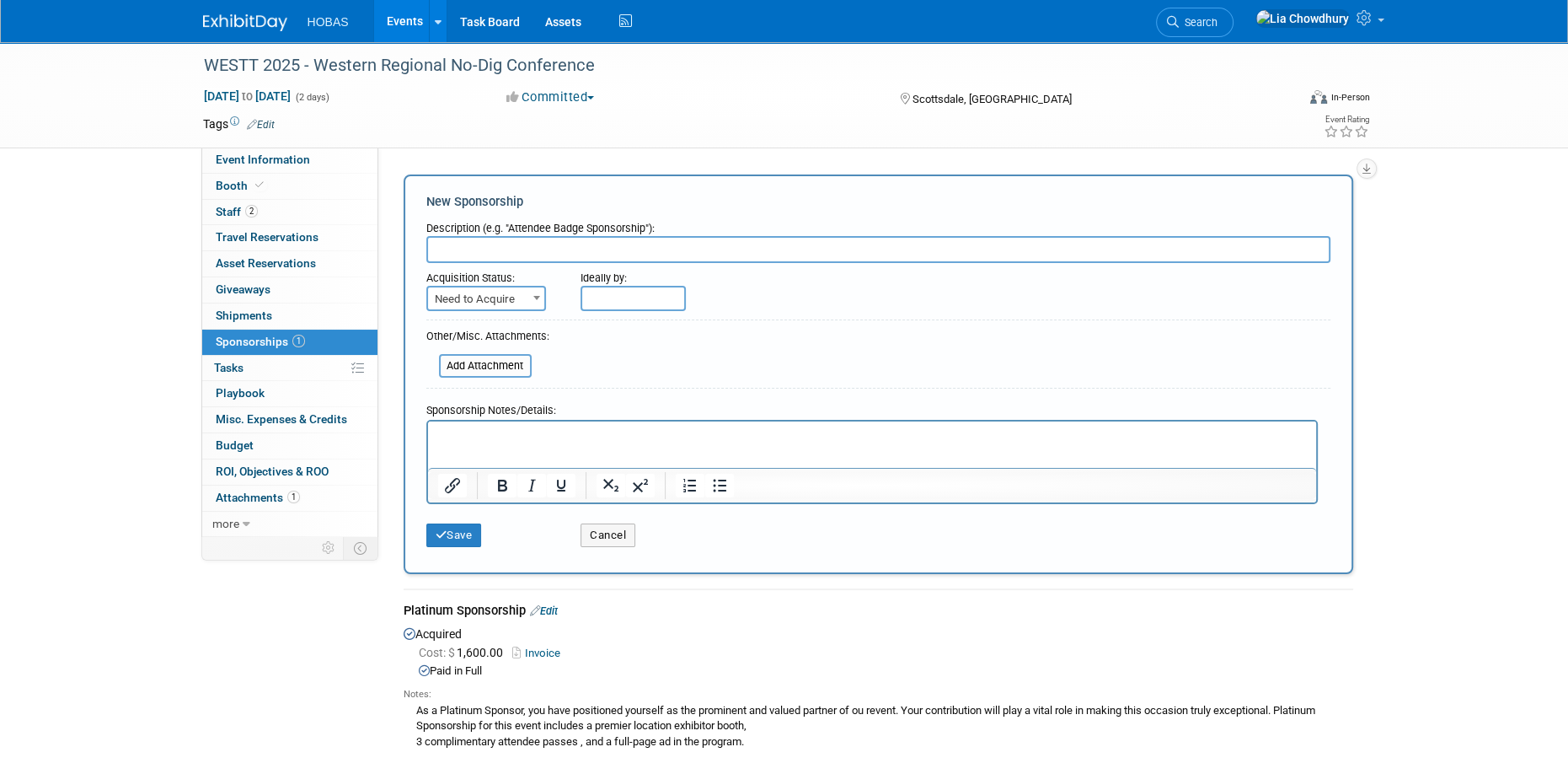
click at [1544, 602] on div "WESTT 2025 - Western Regional No-Dig Conference Oct 15, 2025 to Oct 16, 2025 (2…" at bounding box center [784, 422] width 1568 height 760
click at [623, 528] on button "Cancel" at bounding box center [608, 535] width 55 height 24
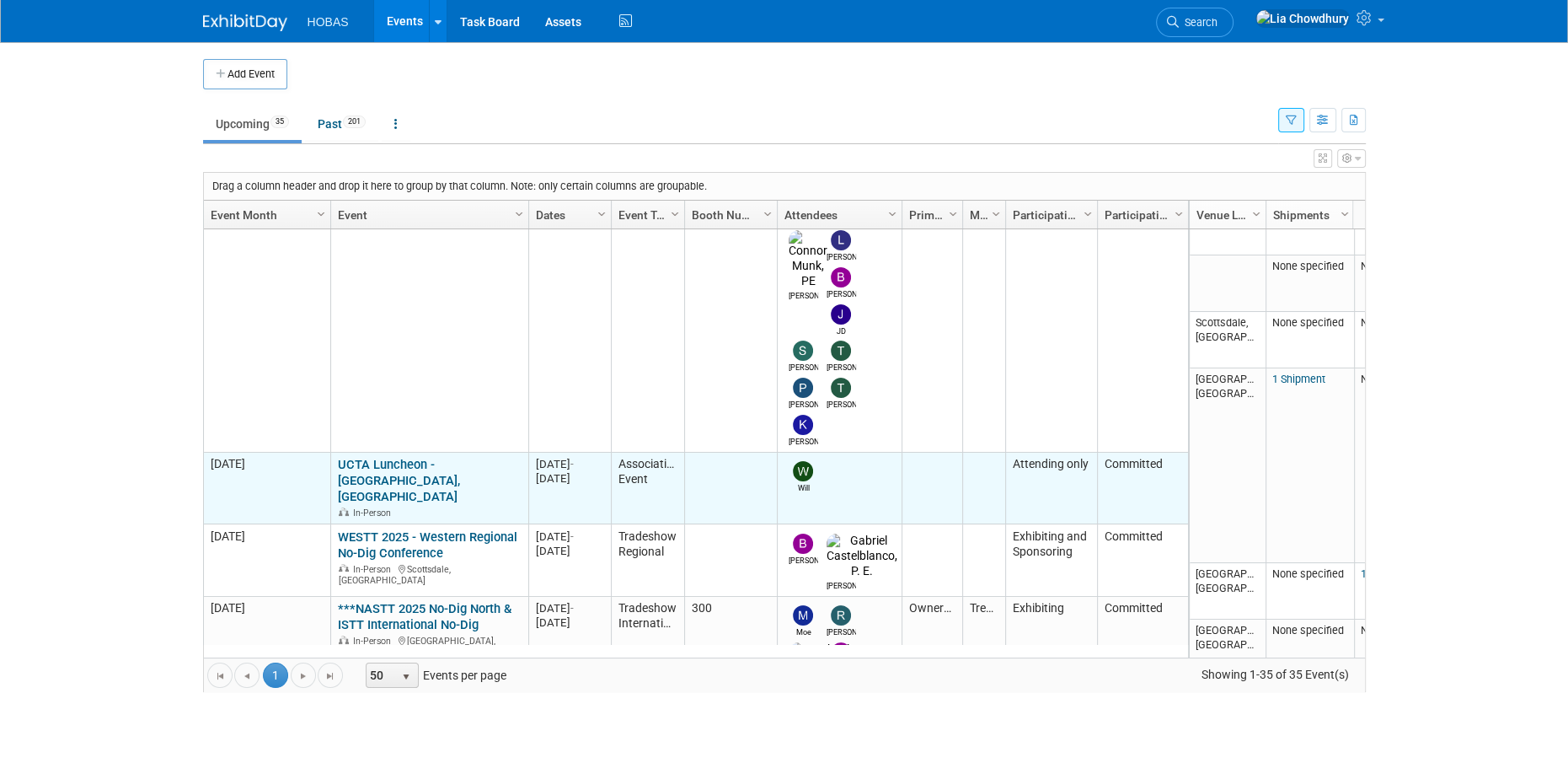
scroll to position [699, 0]
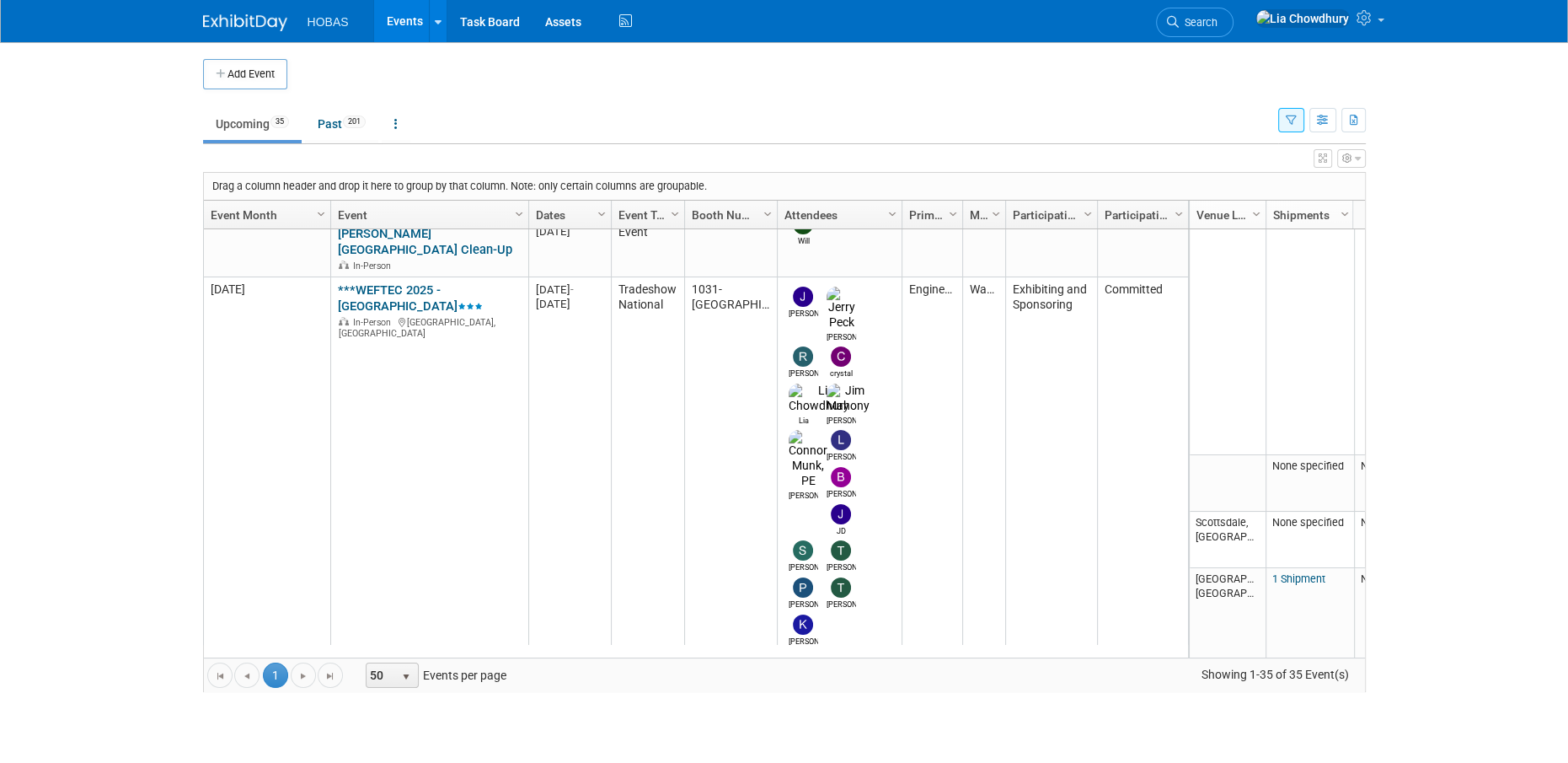
click at [400, 729] on link "WESTT 2025 - Western Regional No-Dig Conference" at bounding box center [428, 744] width 180 height 32
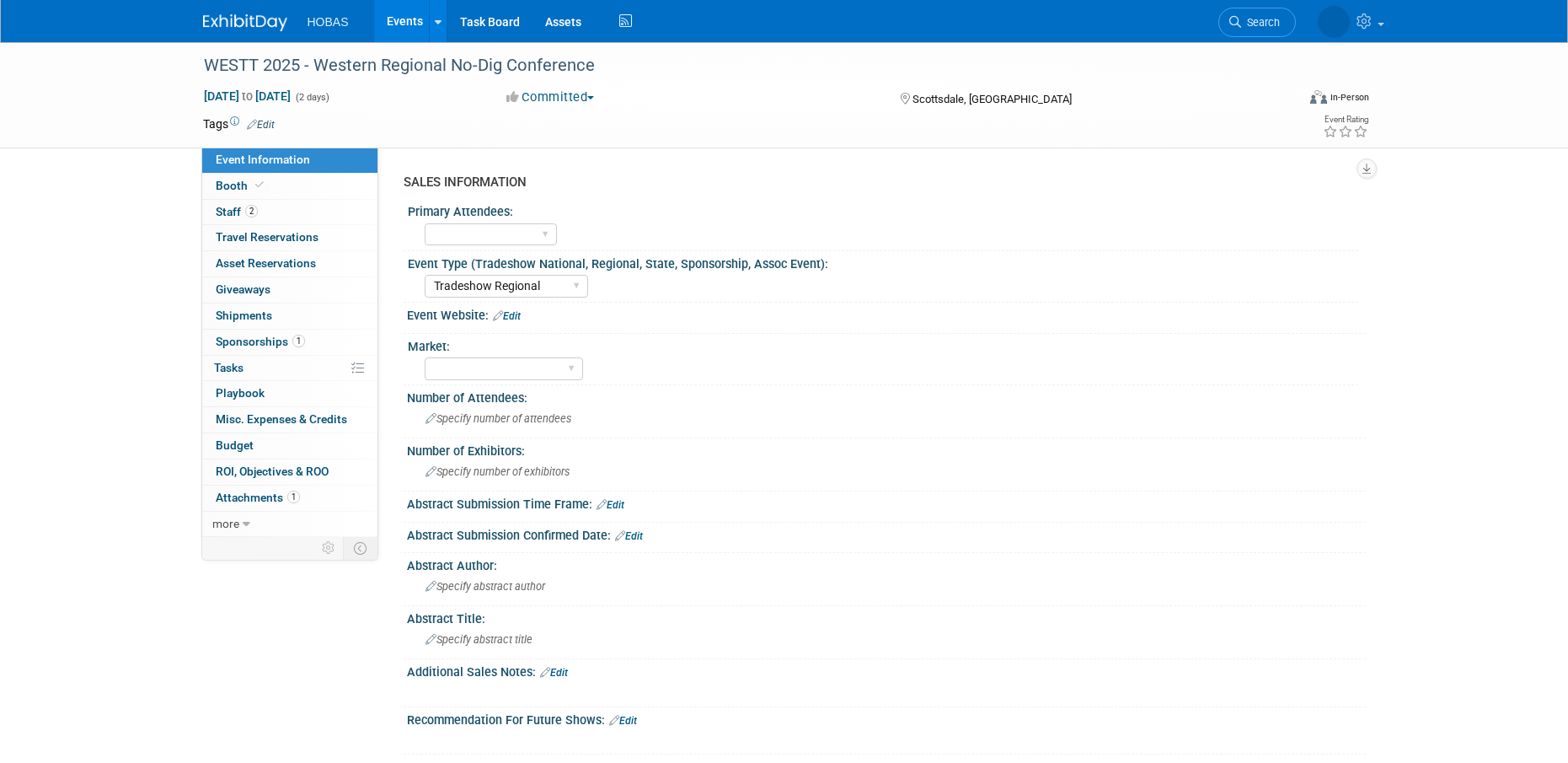
select select "Tradeshow Regional"
select select "Exhibiting and Sponsoring"
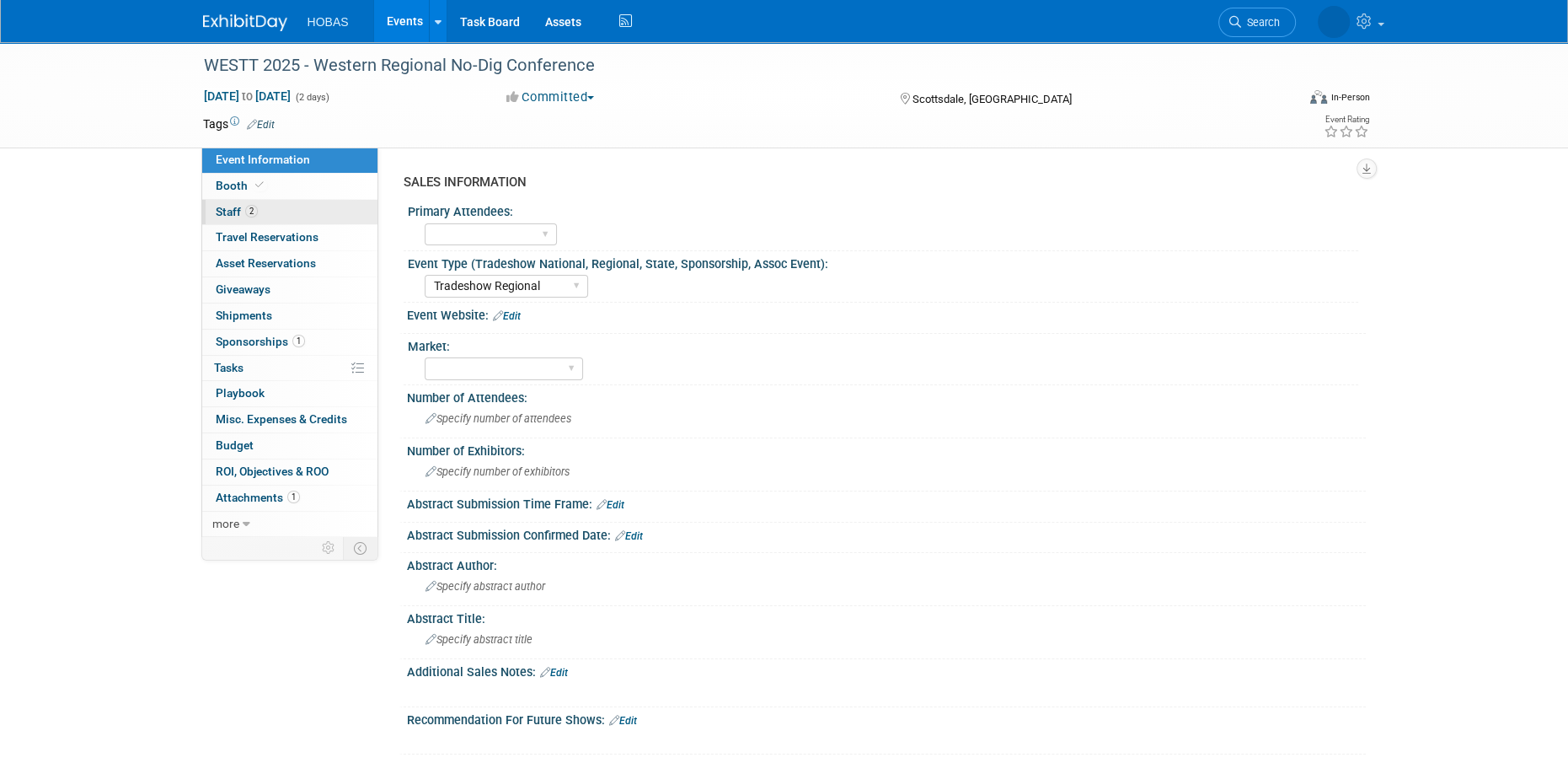
click at [235, 209] on span "Staff 2" at bounding box center [236, 211] width 42 height 14
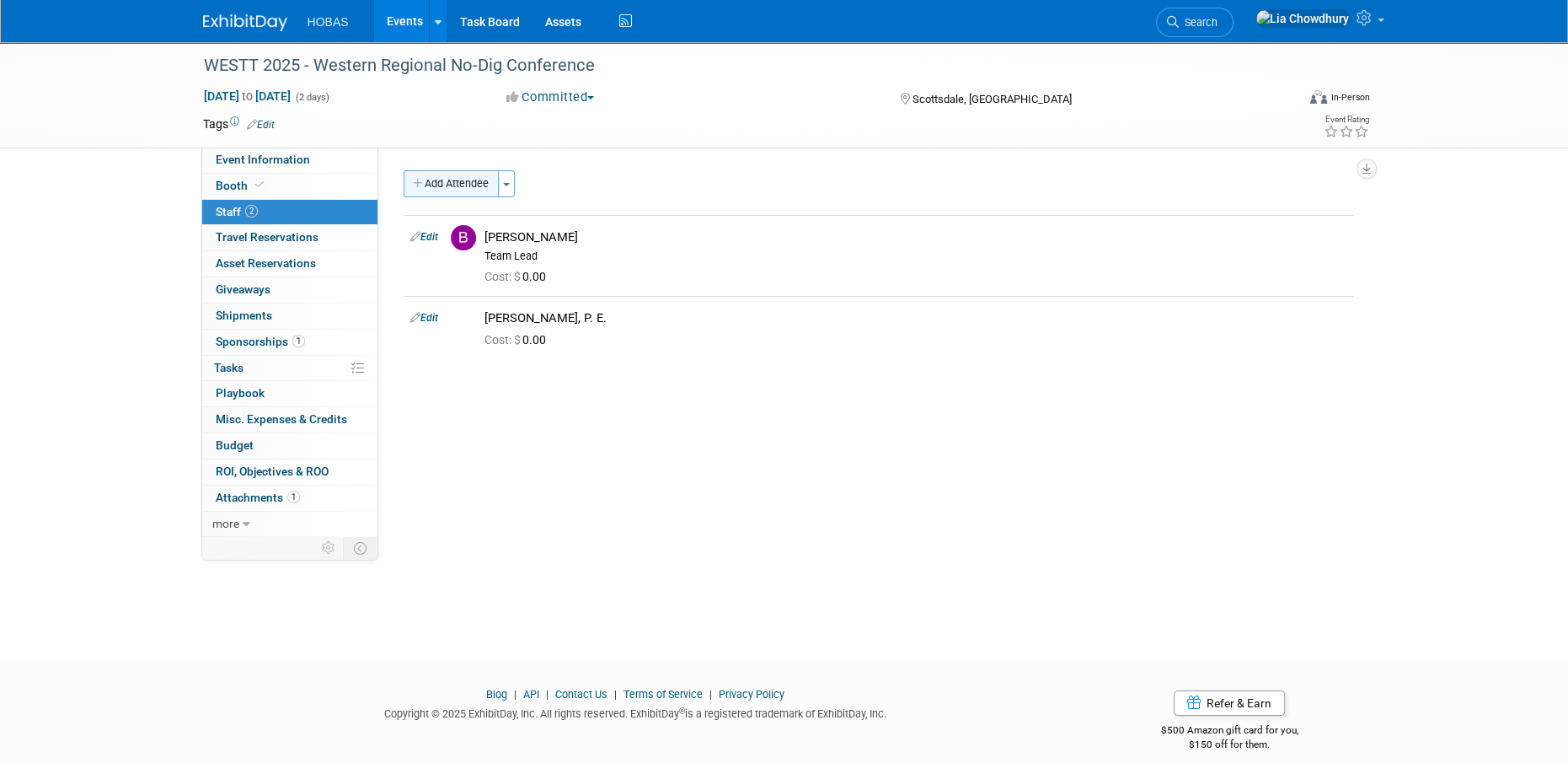
click at [436, 196] on button "Add Attendee" at bounding box center [451, 184] width 95 height 27
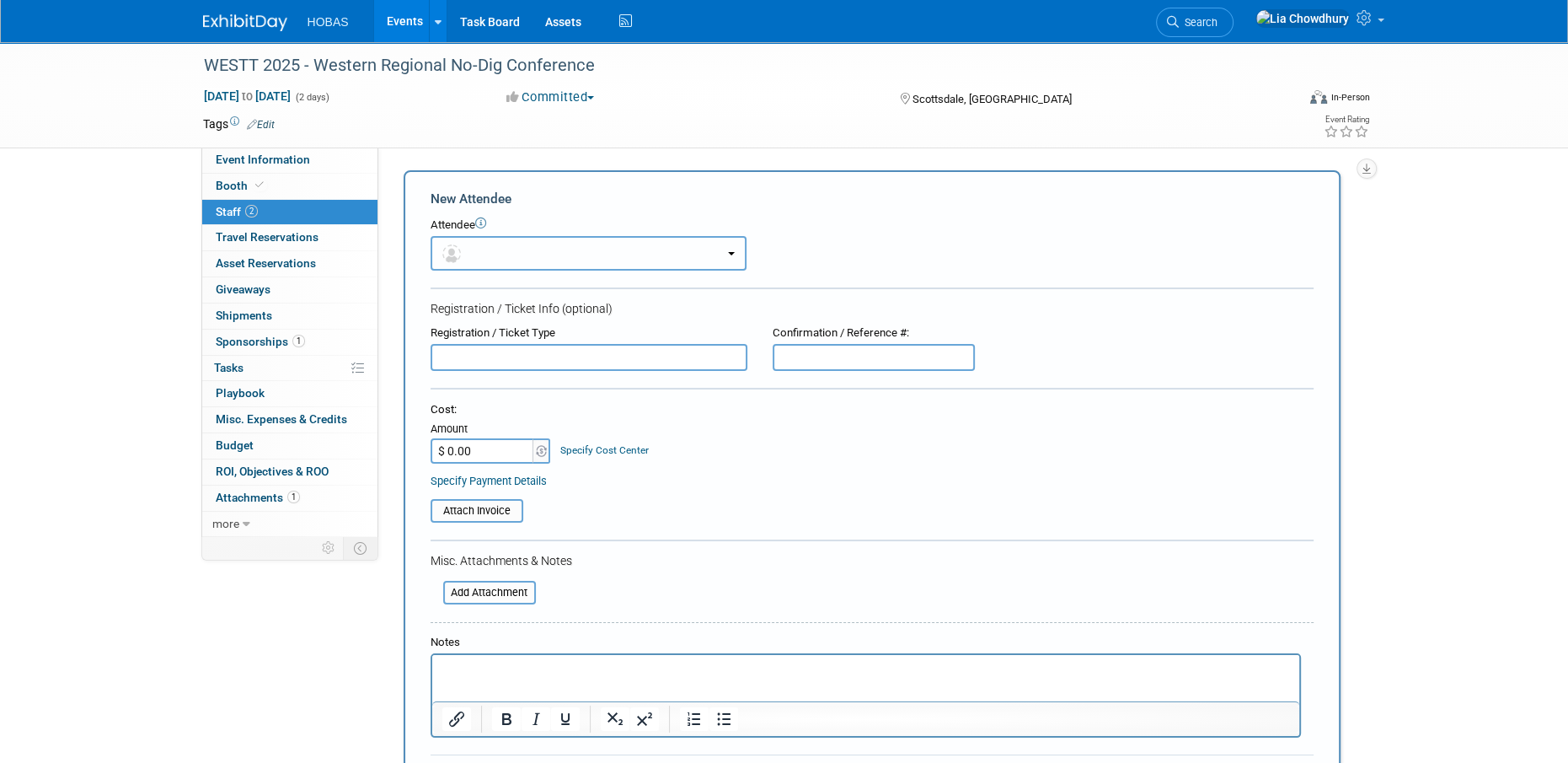
click at [466, 253] on span "button" at bounding box center [454, 253] width 25 height 14
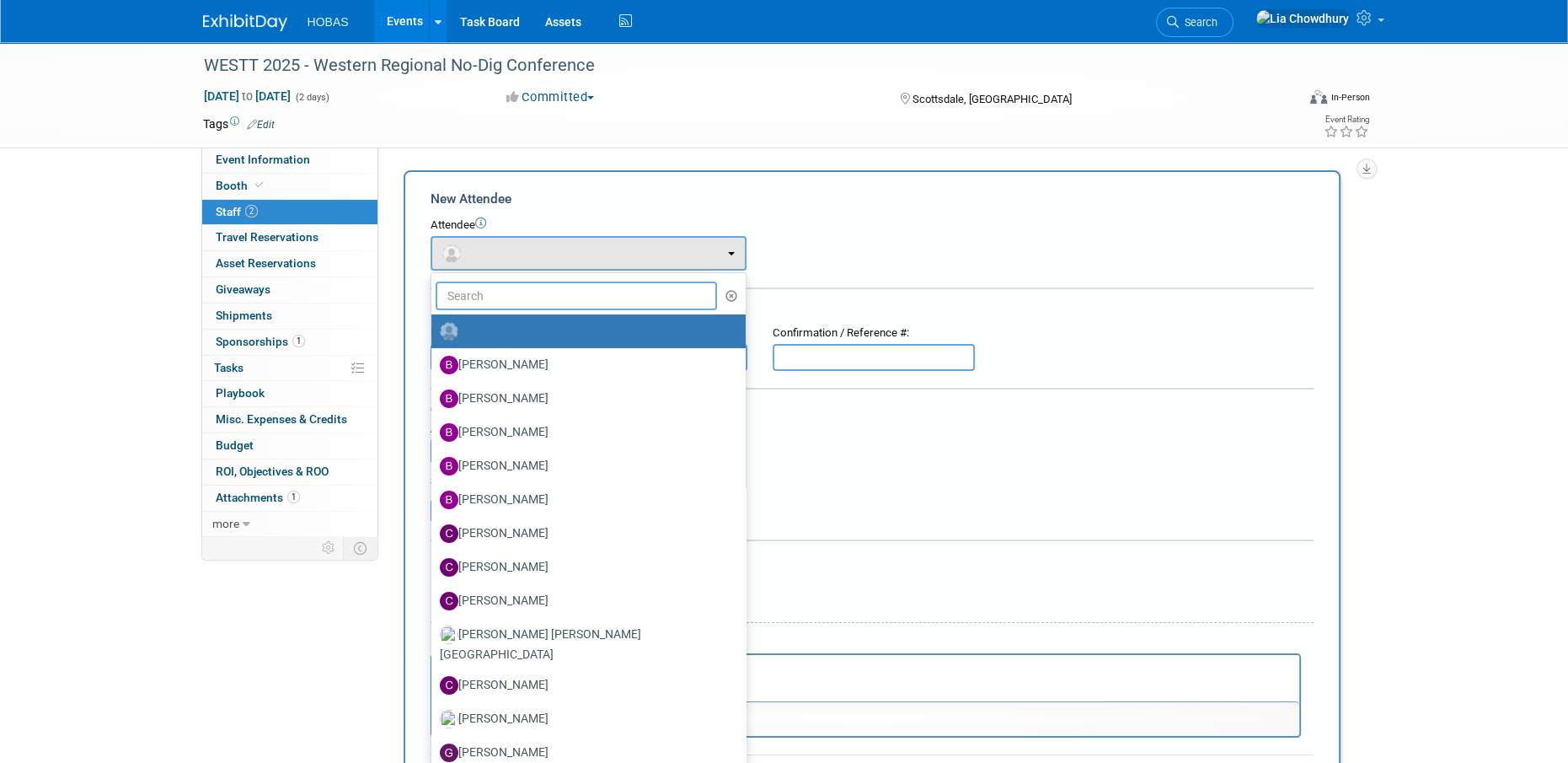
click at [485, 292] on input "text" at bounding box center [577, 295] width 282 height 29
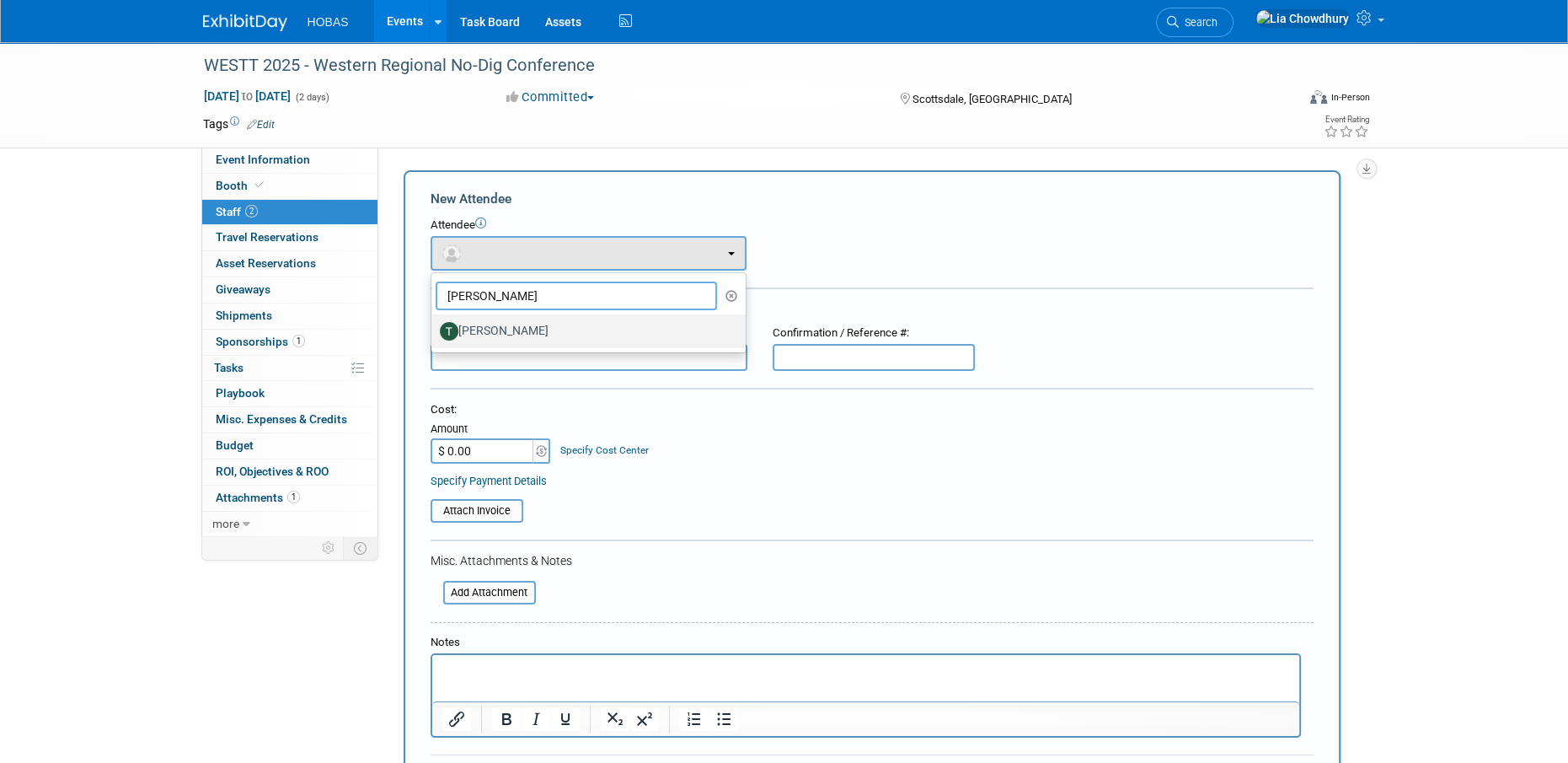
type input "tom"
click at [498, 336] on label "Tom Furie" at bounding box center [584, 331] width 289 height 27
click at [434, 335] on input "Tom Furie" at bounding box center [428, 329] width 11 height 11
select select "55e15210-f13d-4a66-9caf-73990cf33349"
select select "2"
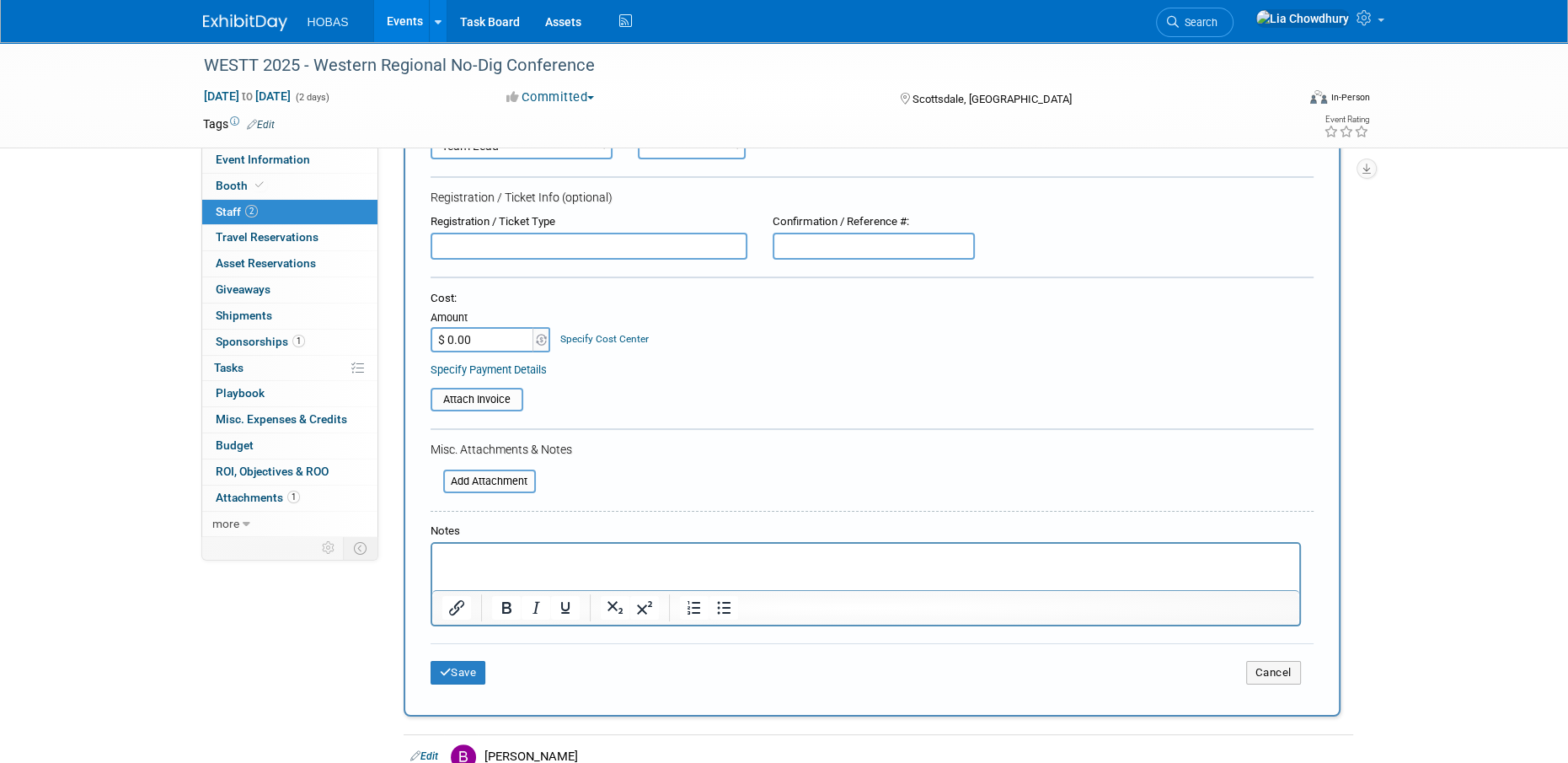
scroll to position [422, 0]
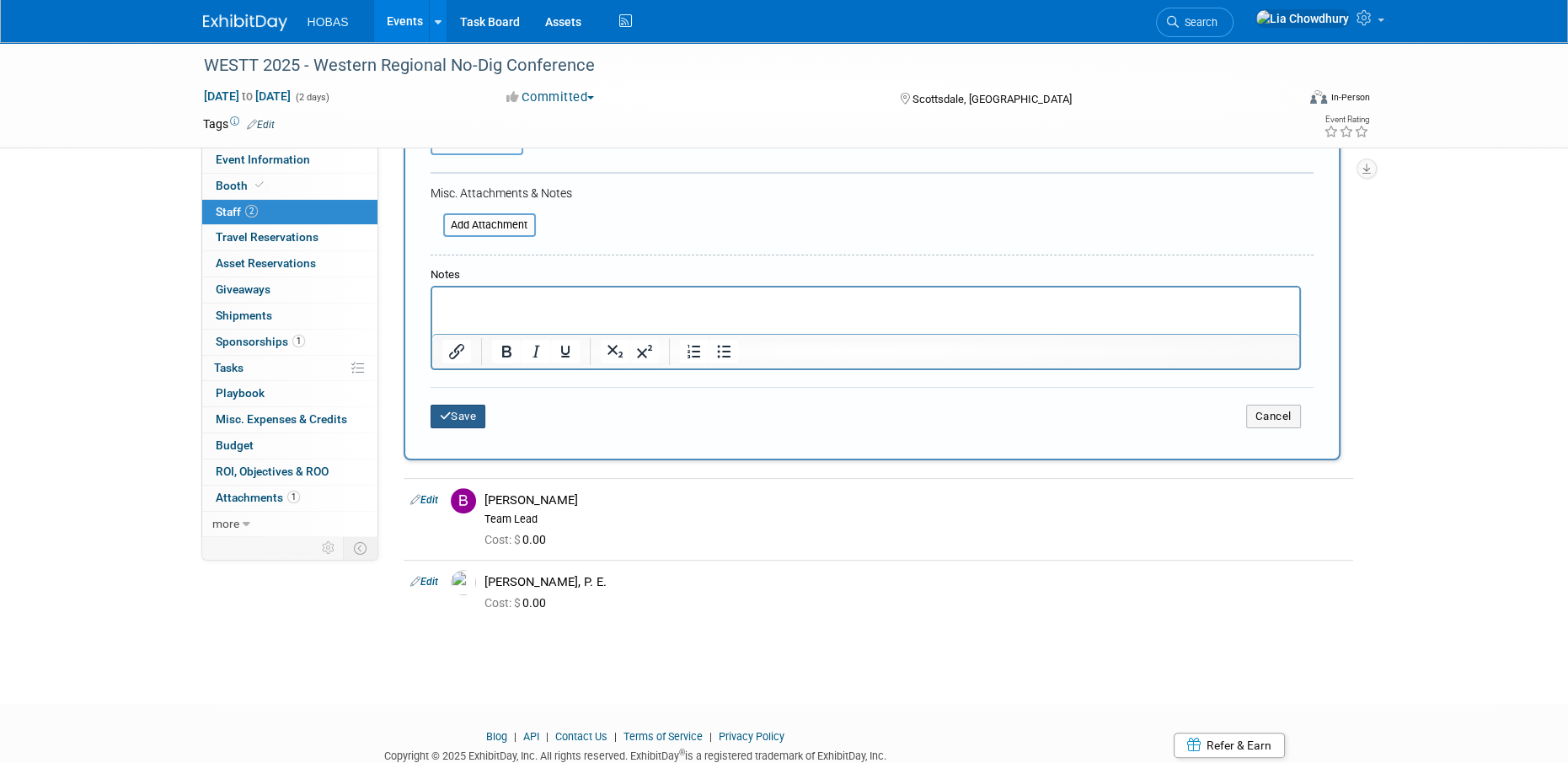
click at [451, 416] on button "Save" at bounding box center [458, 416] width 55 height 24
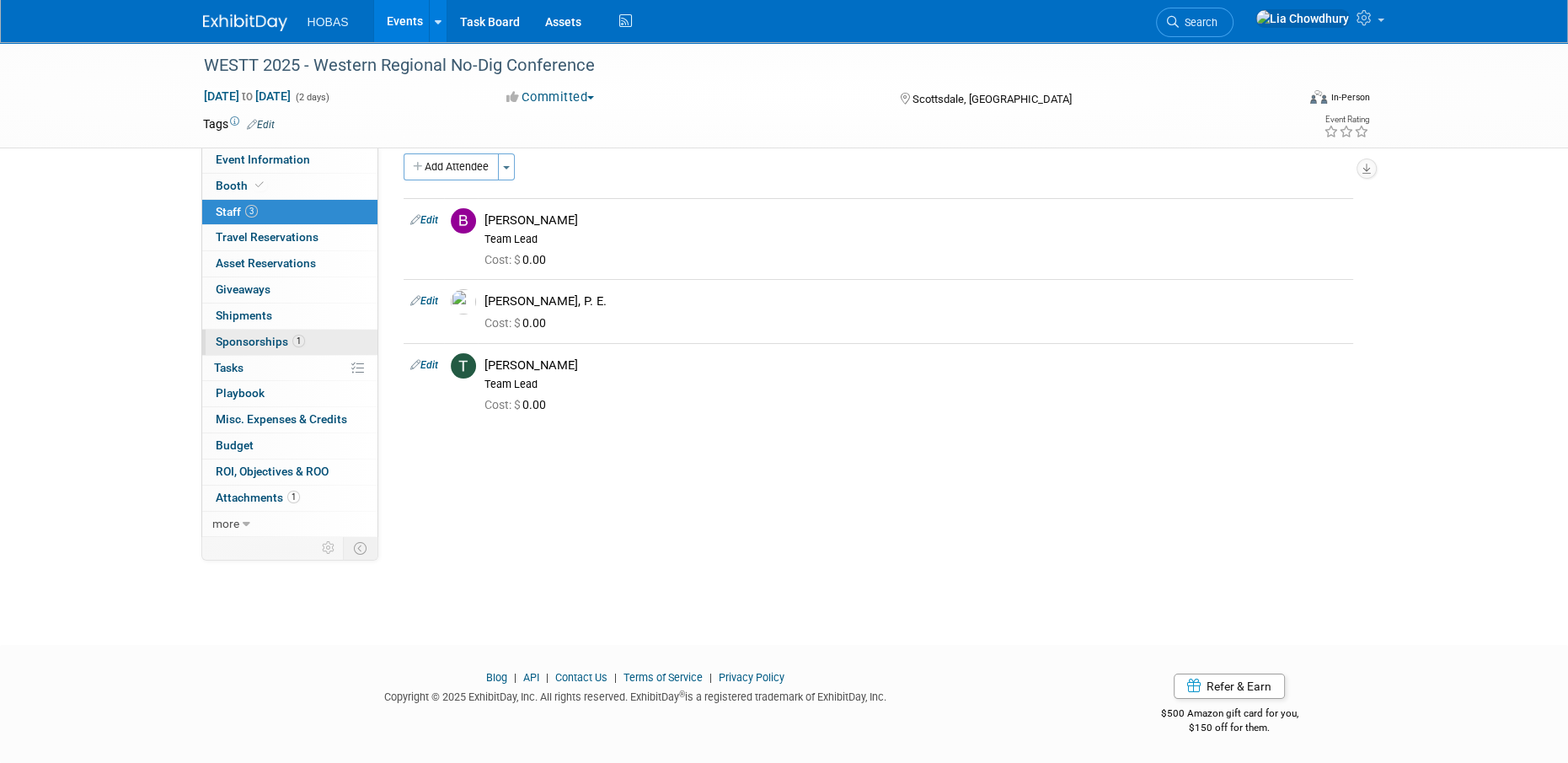
click at [238, 333] on link "1 Sponsorships 1" at bounding box center [290, 342] width 175 height 26
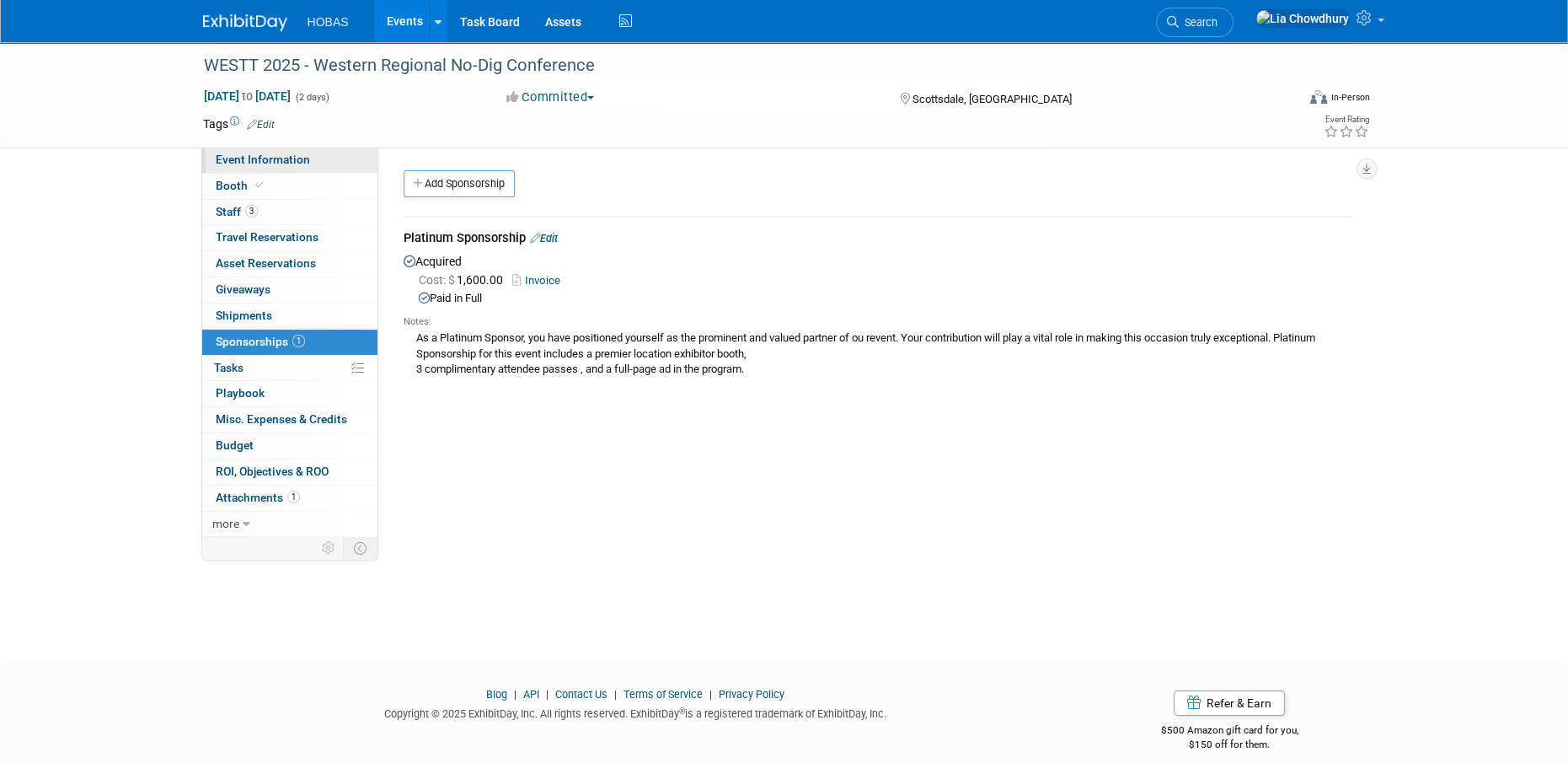
click at [234, 164] on span "Event Information" at bounding box center [262, 159] width 95 height 14
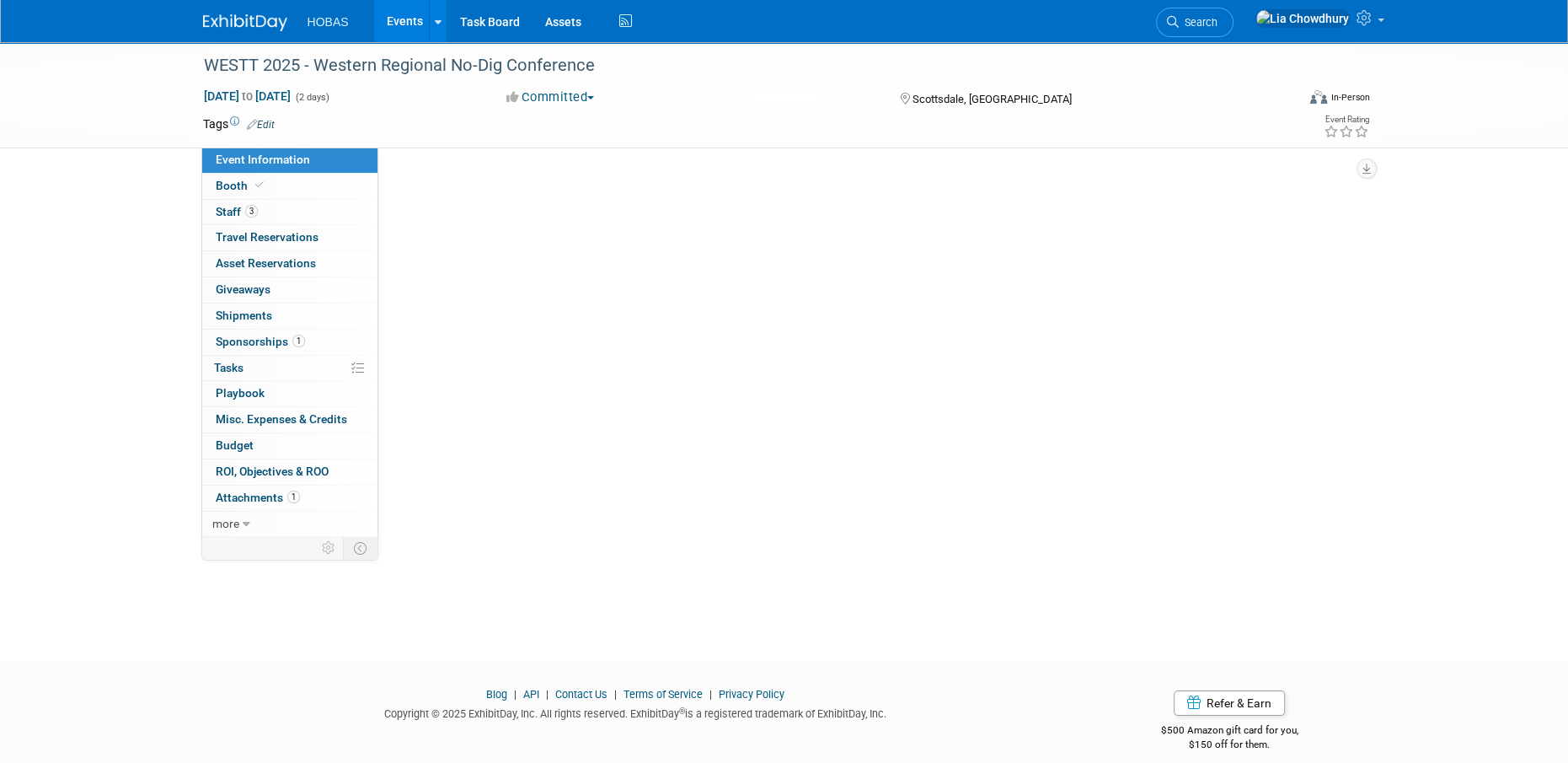
select select "Tradeshow Regional"
select select "Exhibiting and Sponsoring"
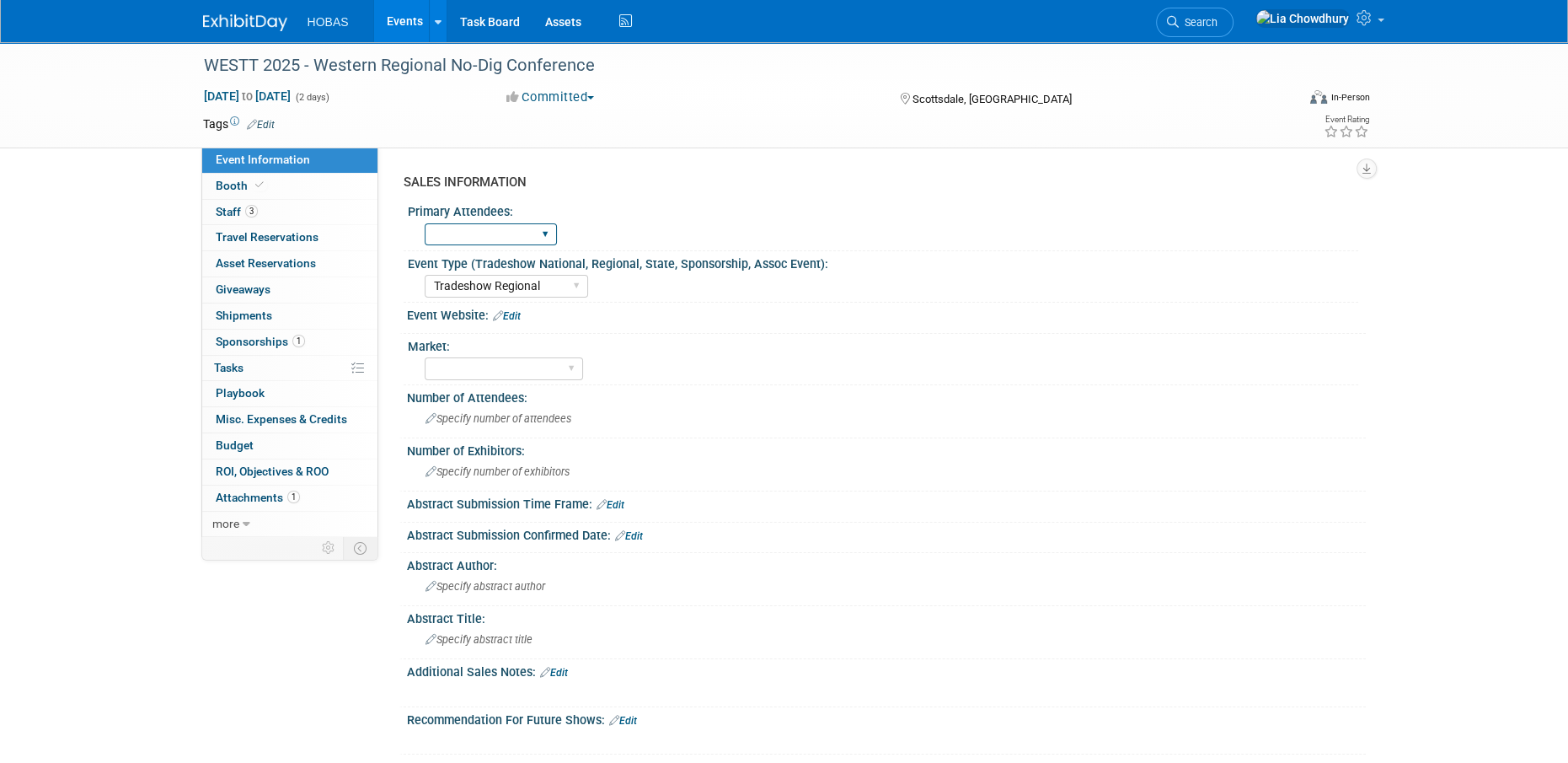
click at [451, 229] on select "Owners Engineers Contractors Owners/Engineers" at bounding box center [491, 234] width 132 height 23
click at [629, 215] on div "Primary Attendees:" at bounding box center [883, 209] width 951 height 21
click at [523, 364] on select "Wastewater Water Water AND Wastewater Trenchless Hydro Power Irrigation Other" at bounding box center [504, 369] width 158 height 23
select select "Trenchless"
click at [425, 358] on select "Wastewater Water Water AND Wastewater Trenchless Hydro Power Irrigation Other" at bounding box center [504, 369] width 158 height 23
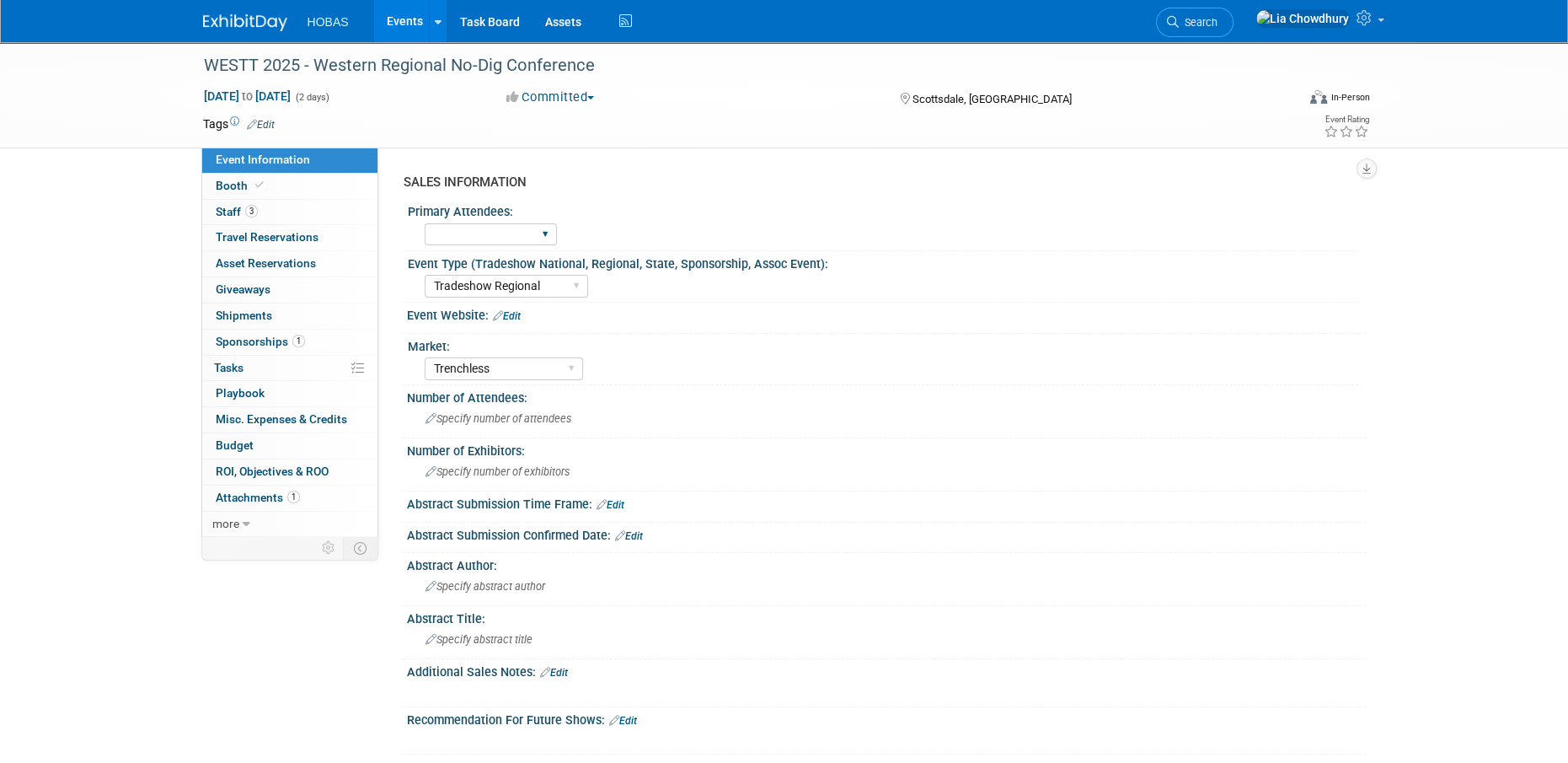
click at [496, 221] on div "Owners Engineers Contractors Owners/Engineers" at bounding box center [491, 234] width 132 height 32
click at [498, 235] on select "Owners Engineers Contractors Owners/Engineers" at bounding box center [491, 234] width 132 height 23
click at [634, 201] on div "Primary Attendees:" at bounding box center [883, 209] width 951 height 21
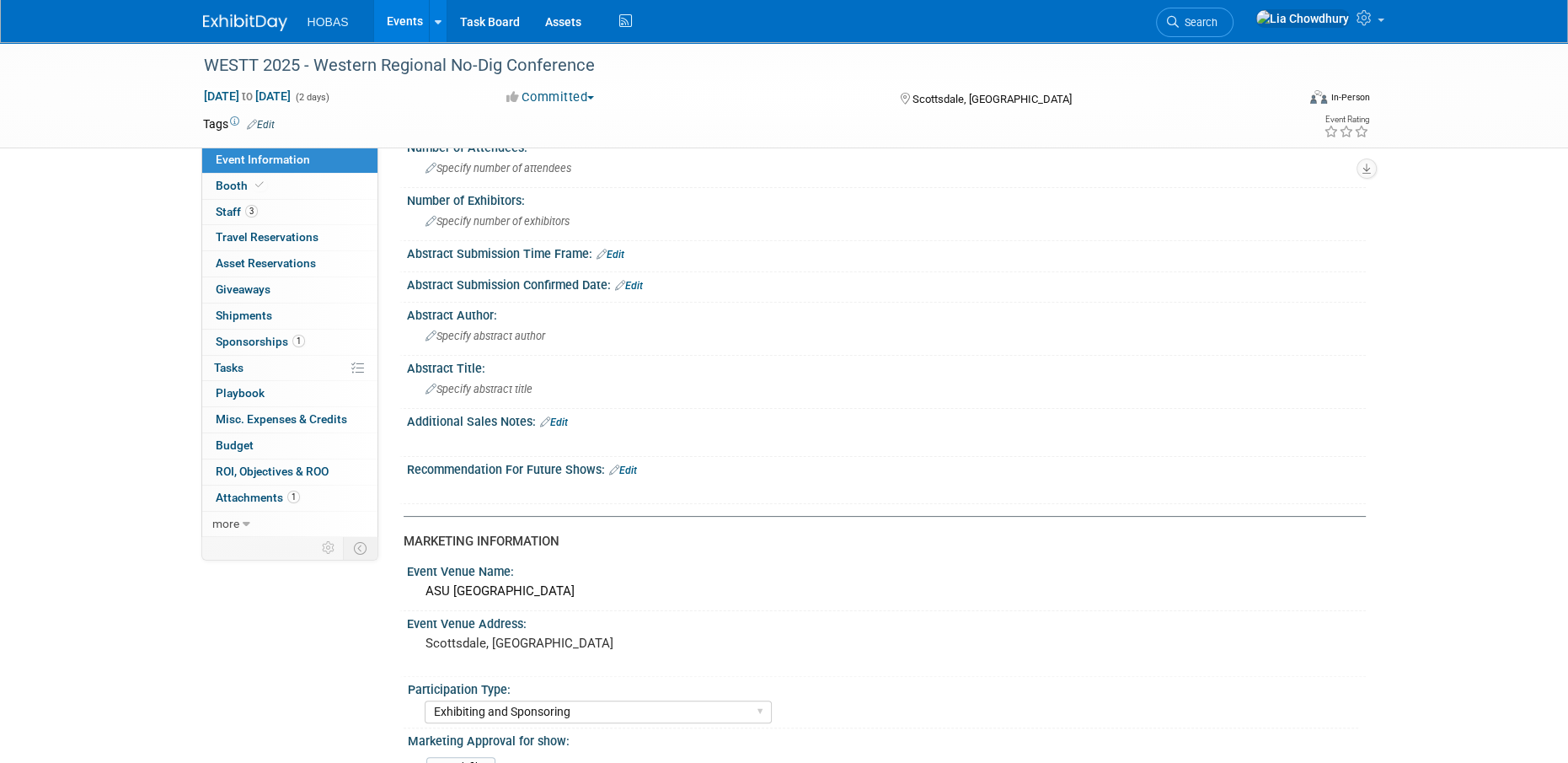
scroll to position [169, 0]
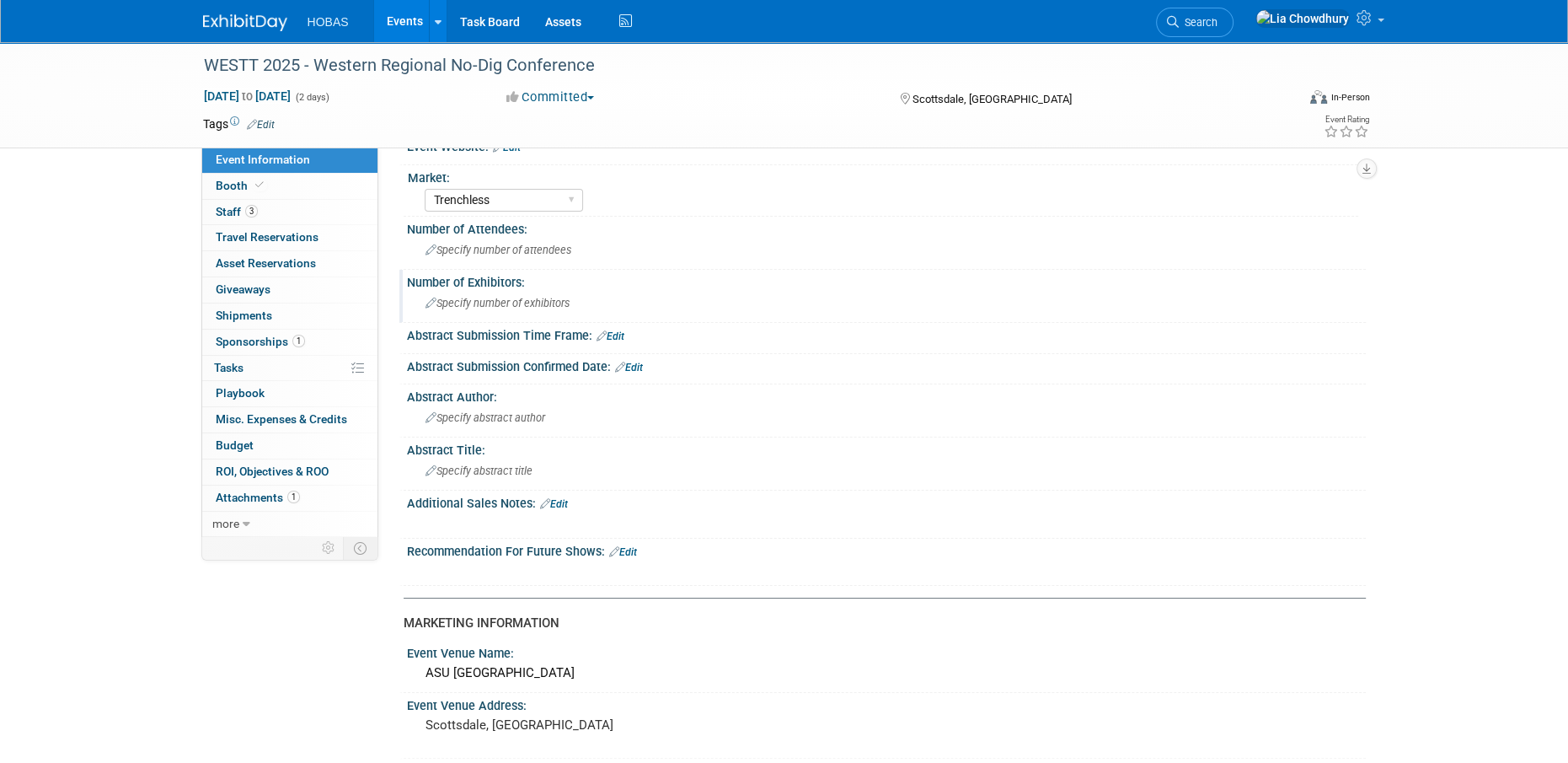
click at [499, 309] on div "Specify number of exhibitors" at bounding box center [887, 302] width 933 height 26
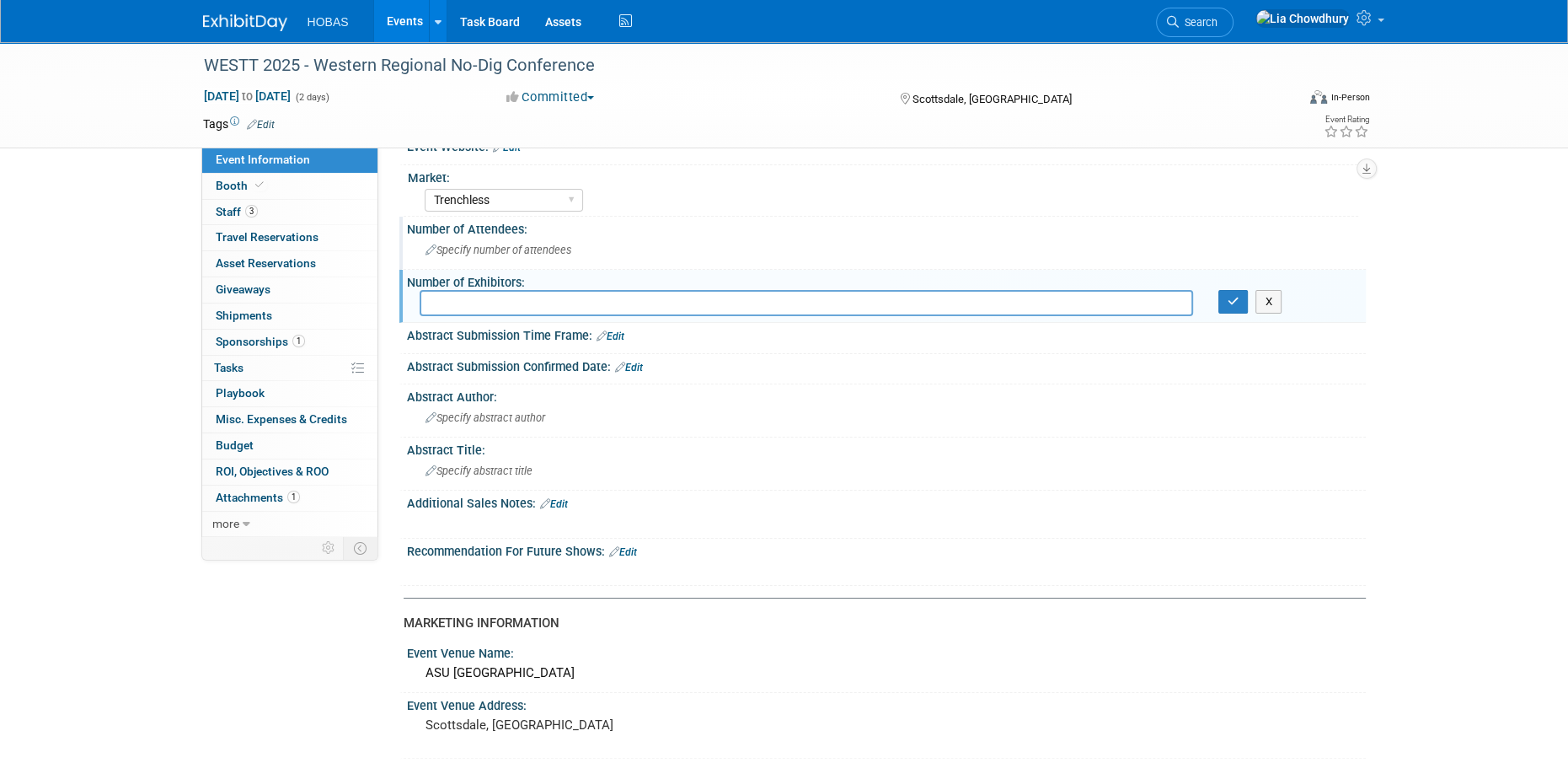
click at [464, 249] on span "Specify number of attendees" at bounding box center [498, 250] width 146 height 13
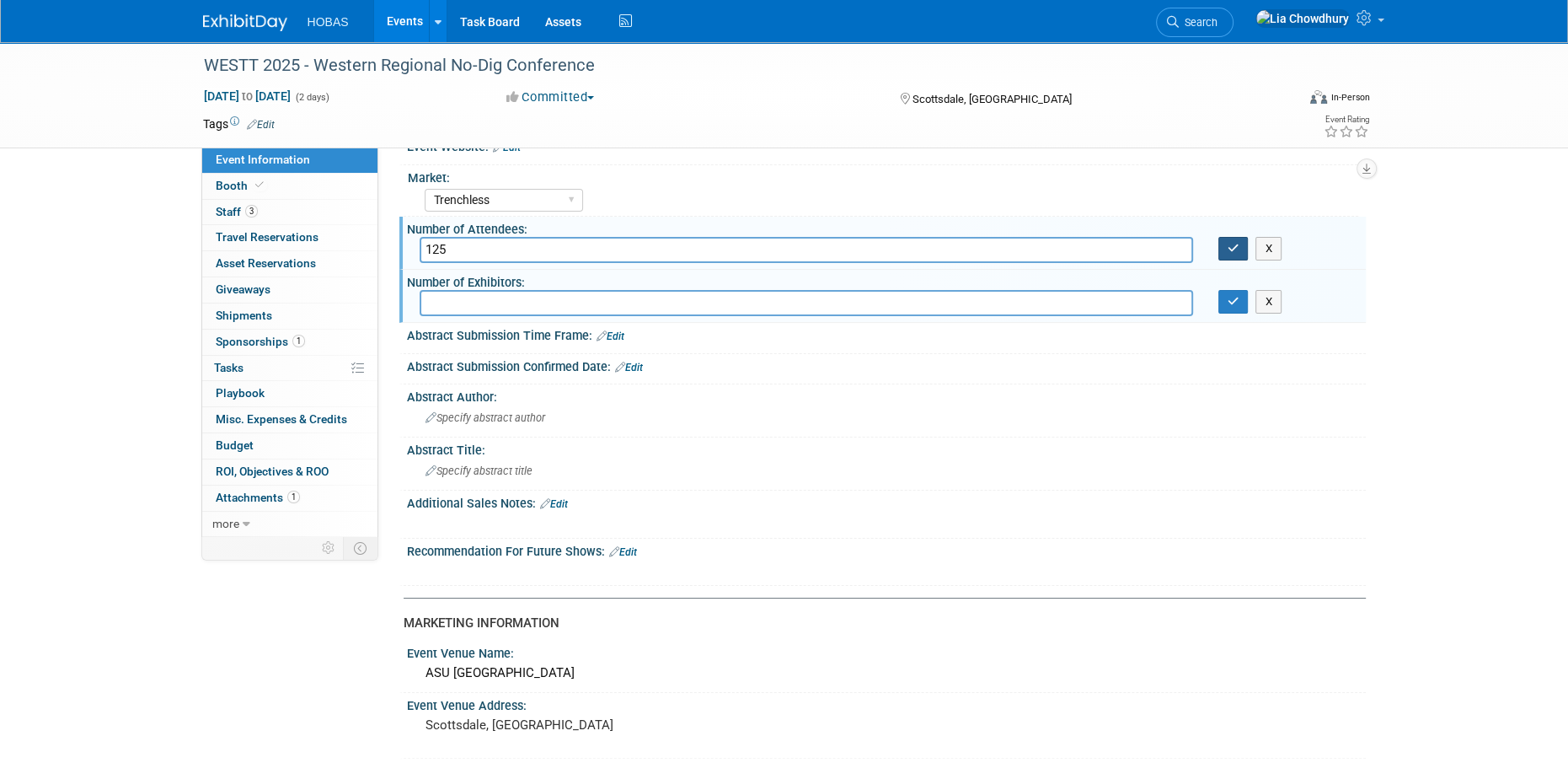
type input "125"
click at [1222, 254] on button "button" at bounding box center [1234, 249] width 31 height 24
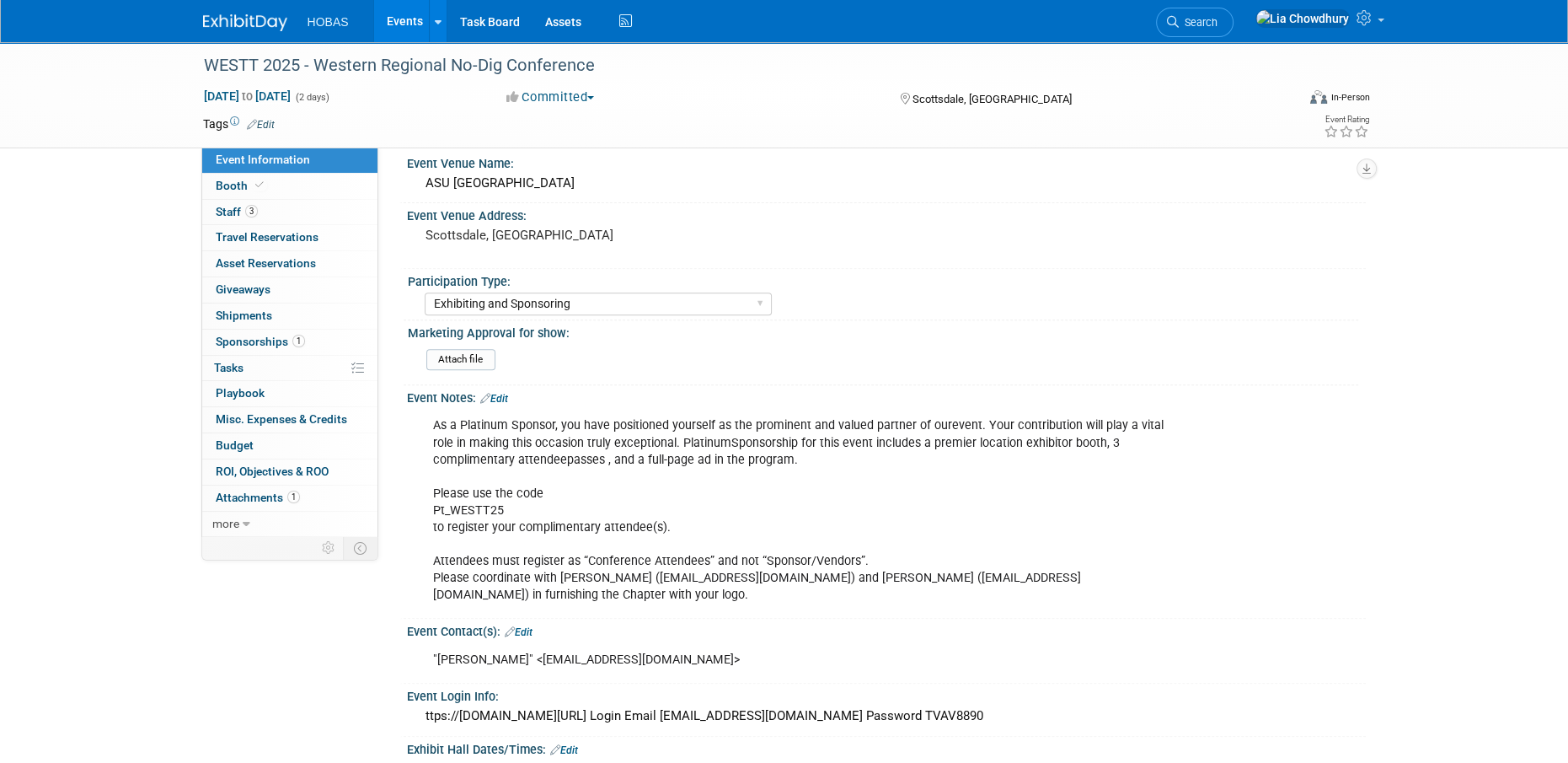
scroll to position [759, 0]
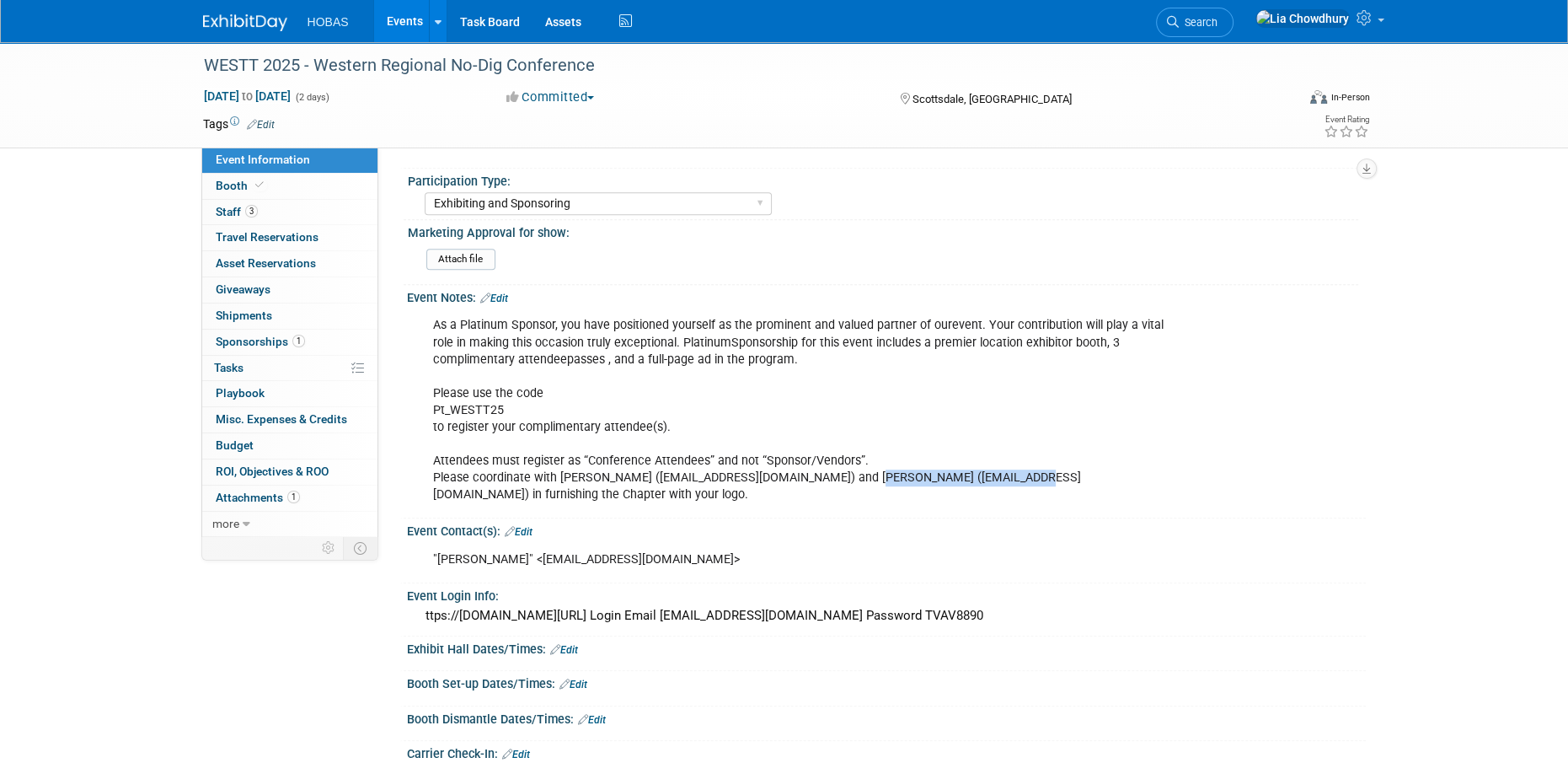
drag, startPoint x: 833, startPoint y: 473, endPoint x: 987, endPoint y: 469, distance: 154.1
click at [987, 469] on div "As a Platinum Sponsor, you have positioned yourself as the prominent and valued…" at bounding box center [801, 410] width 760 height 203
copy div "mjaeger@tannerpacific.com"
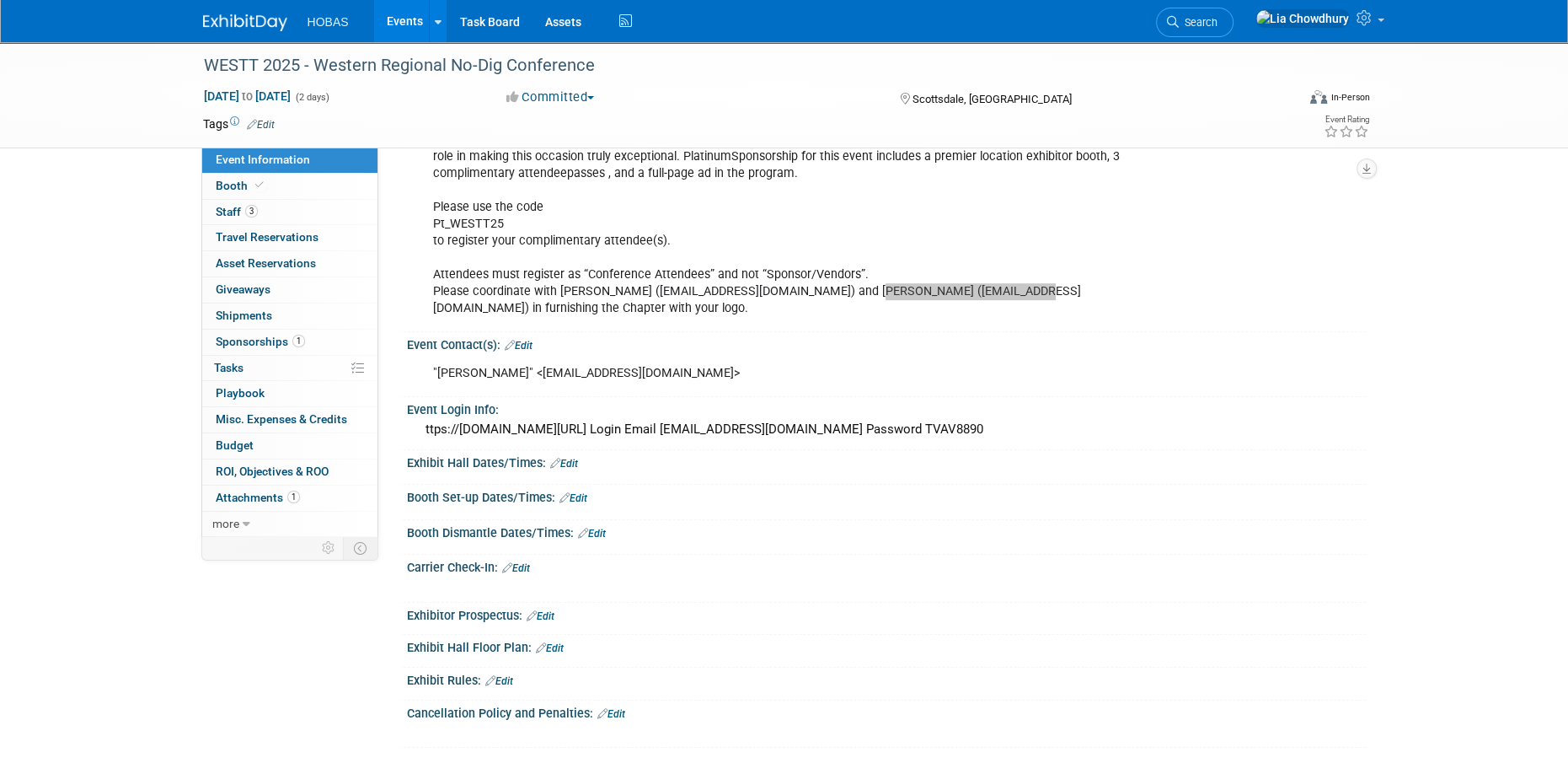
scroll to position [1095, 0]
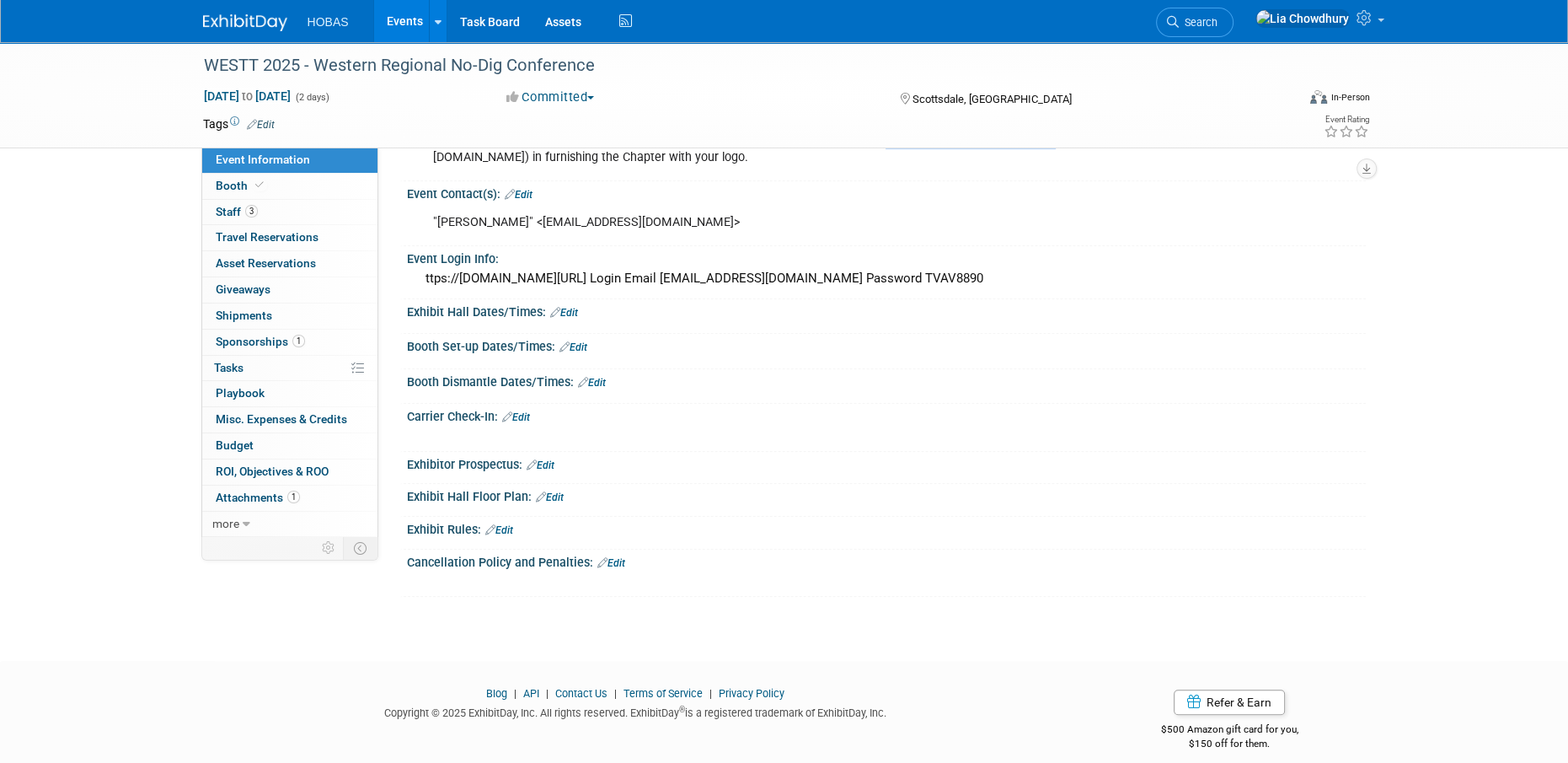
click at [548, 462] on link "Edit" at bounding box center [540, 465] width 28 height 12
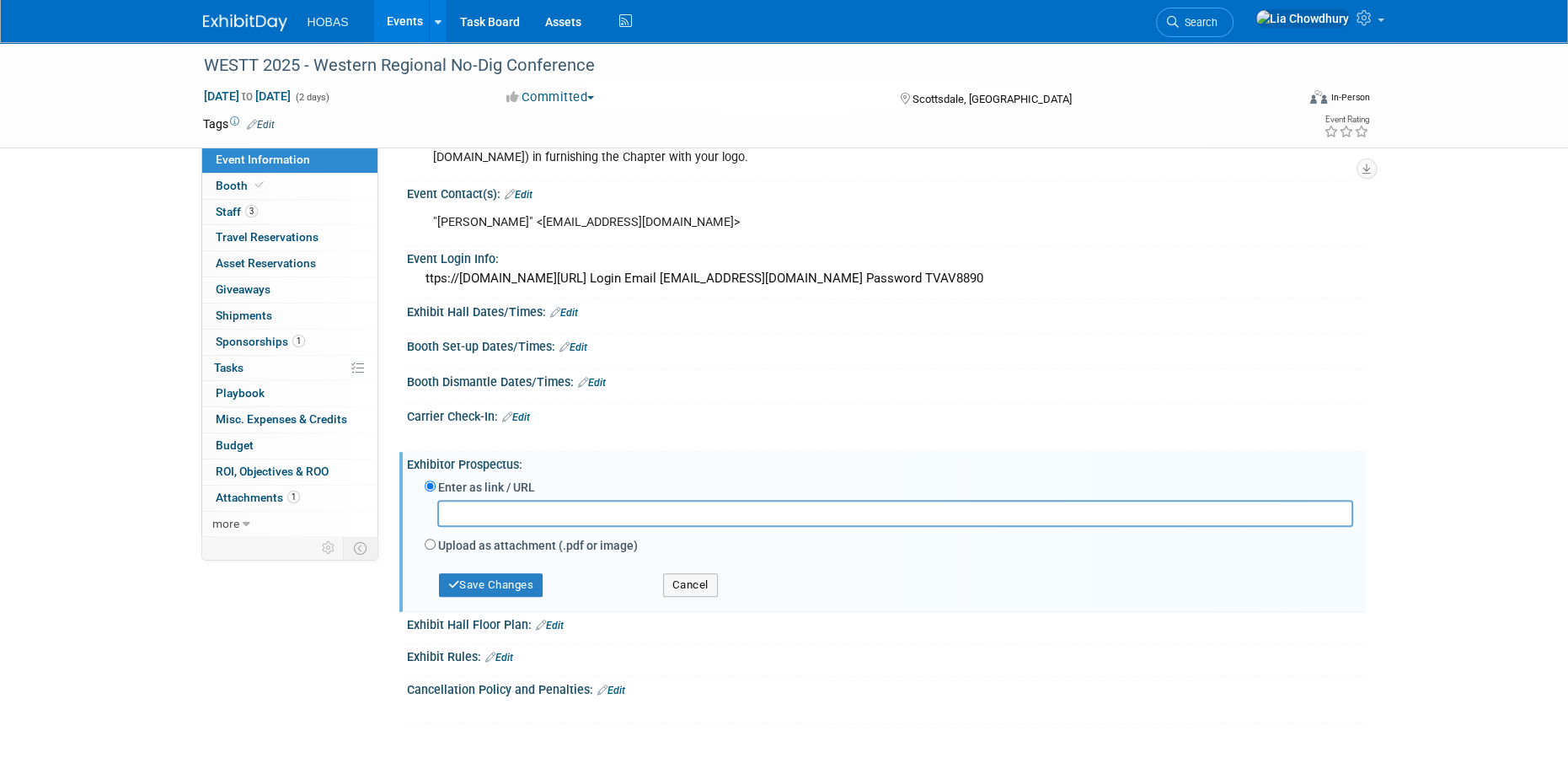
click at [463, 542] on label "Upload as attachment (.pdf or image)" at bounding box center [538, 545] width 200 height 17
click at [436, 542] on input "Upload as attachment (.pdf or image)" at bounding box center [430, 543] width 11 height 11
radio input "true"
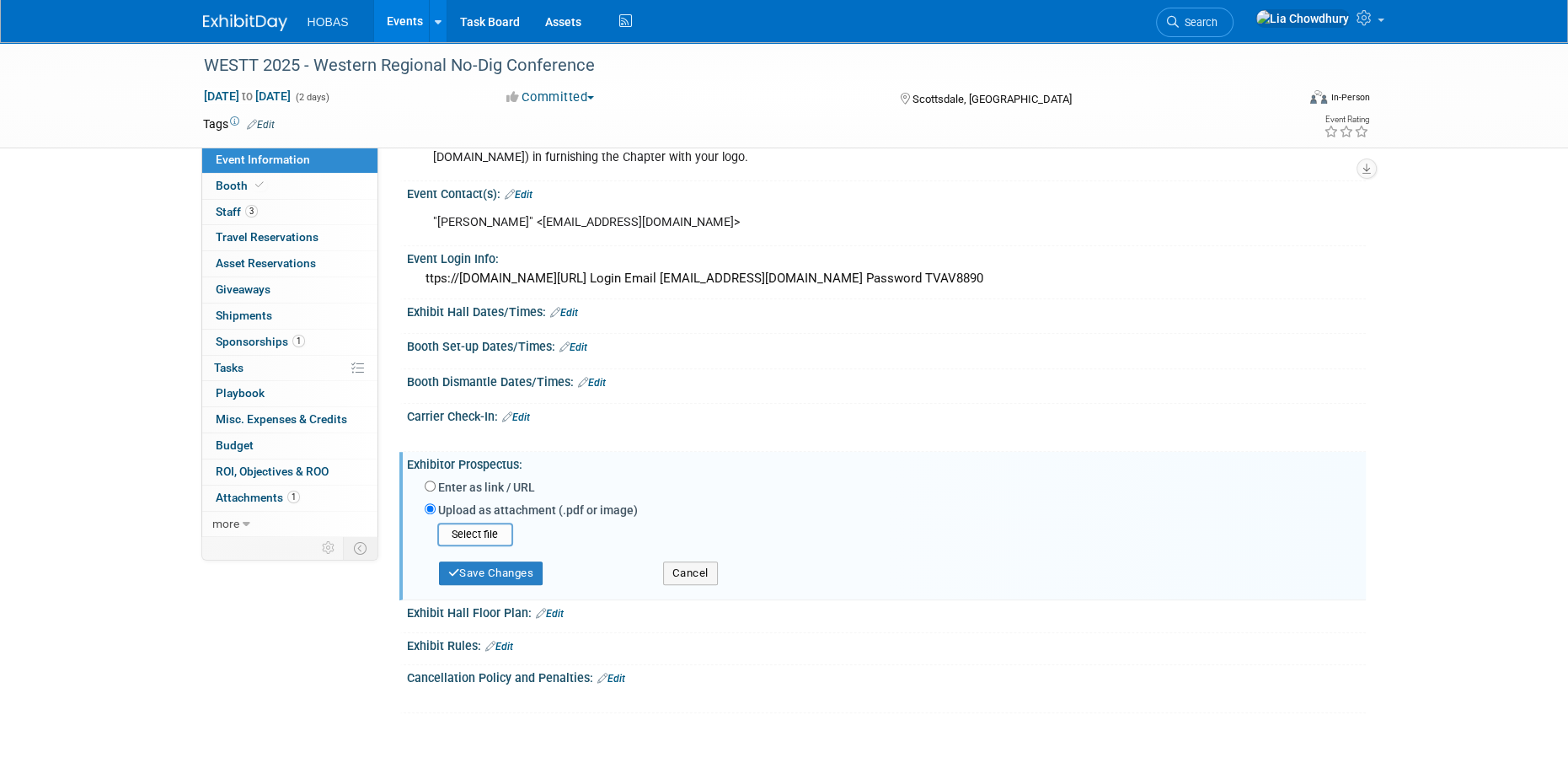
click at [476, 546] on div "Save Changes" at bounding box center [531, 565] width 238 height 39
click at [476, 528] on input "file" at bounding box center [411, 534] width 201 height 20
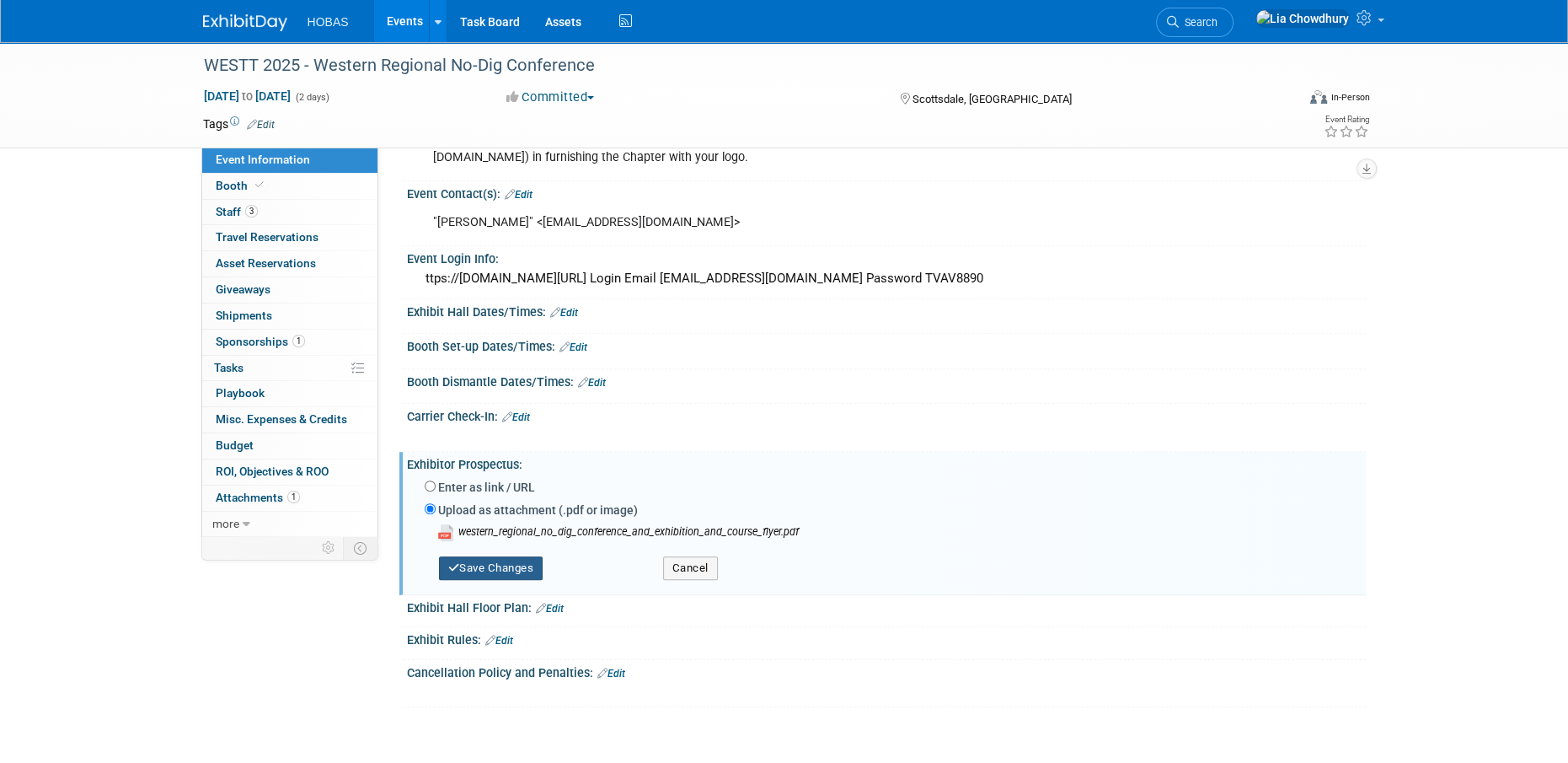
click at [503, 558] on button "Save Changes" at bounding box center [491, 568] width 105 height 24
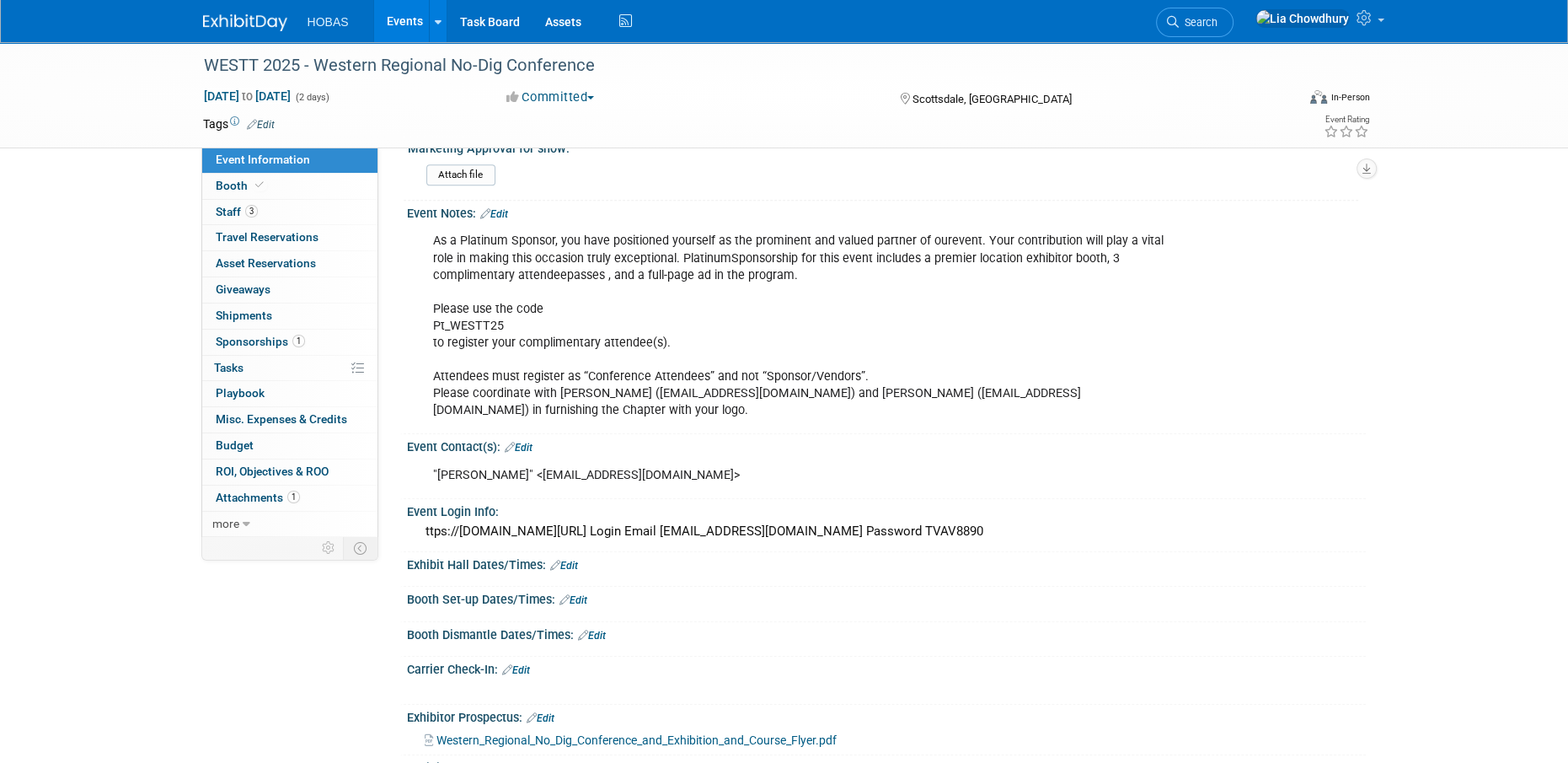
scroll to position [843, 0]
click at [524, 442] on link "Edit" at bounding box center [519, 448] width 28 height 12
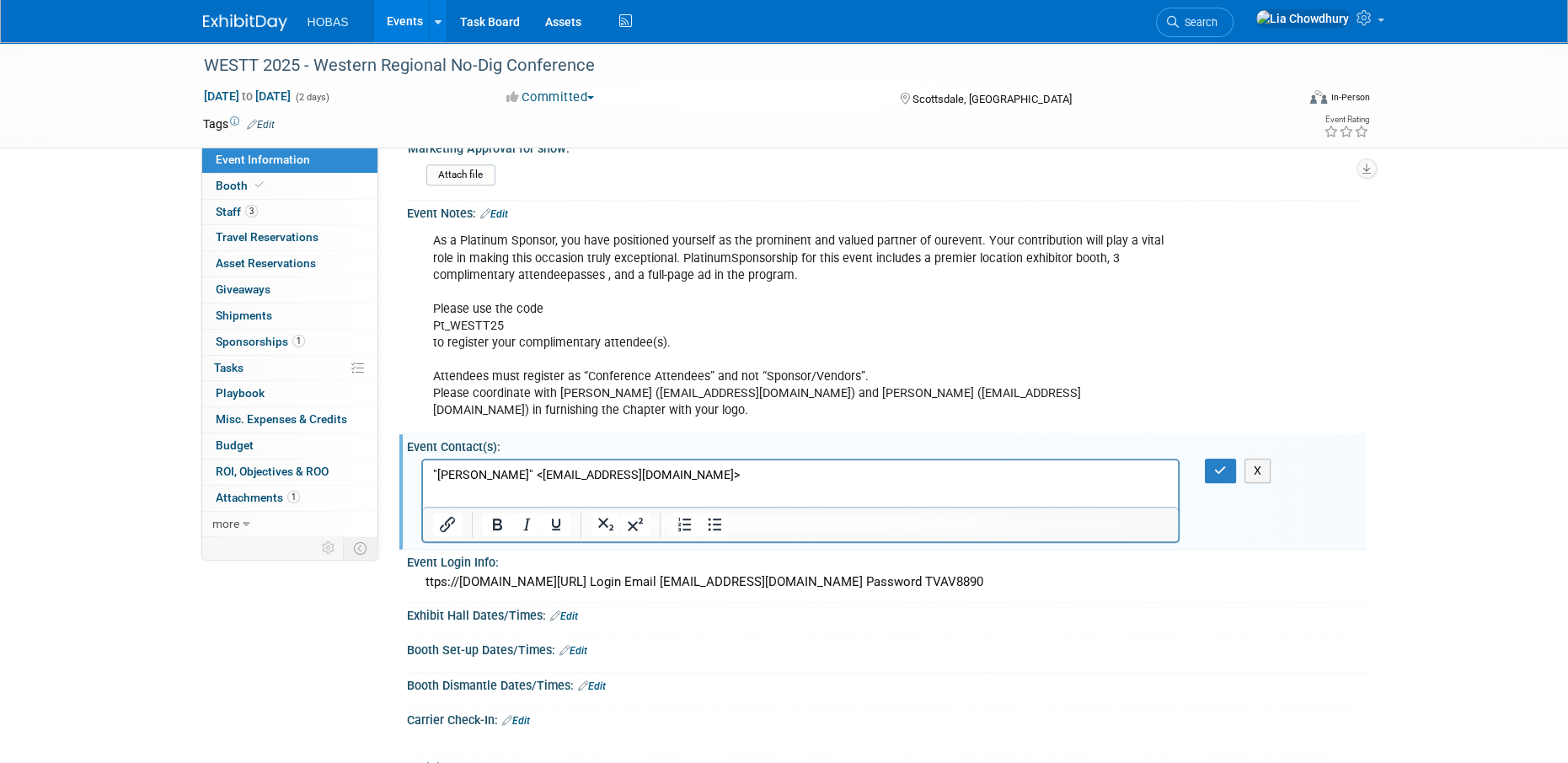
scroll to position [0, 0]
drag, startPoint x: 634, startPoint y: 482, endPoint x: 456, endPoint y: 954, distance: 504.4
click at [422, 483] on html ""Victoria Cox" <vcox@nastt.org>" at bounding box center [801, 471] width 756 height 24
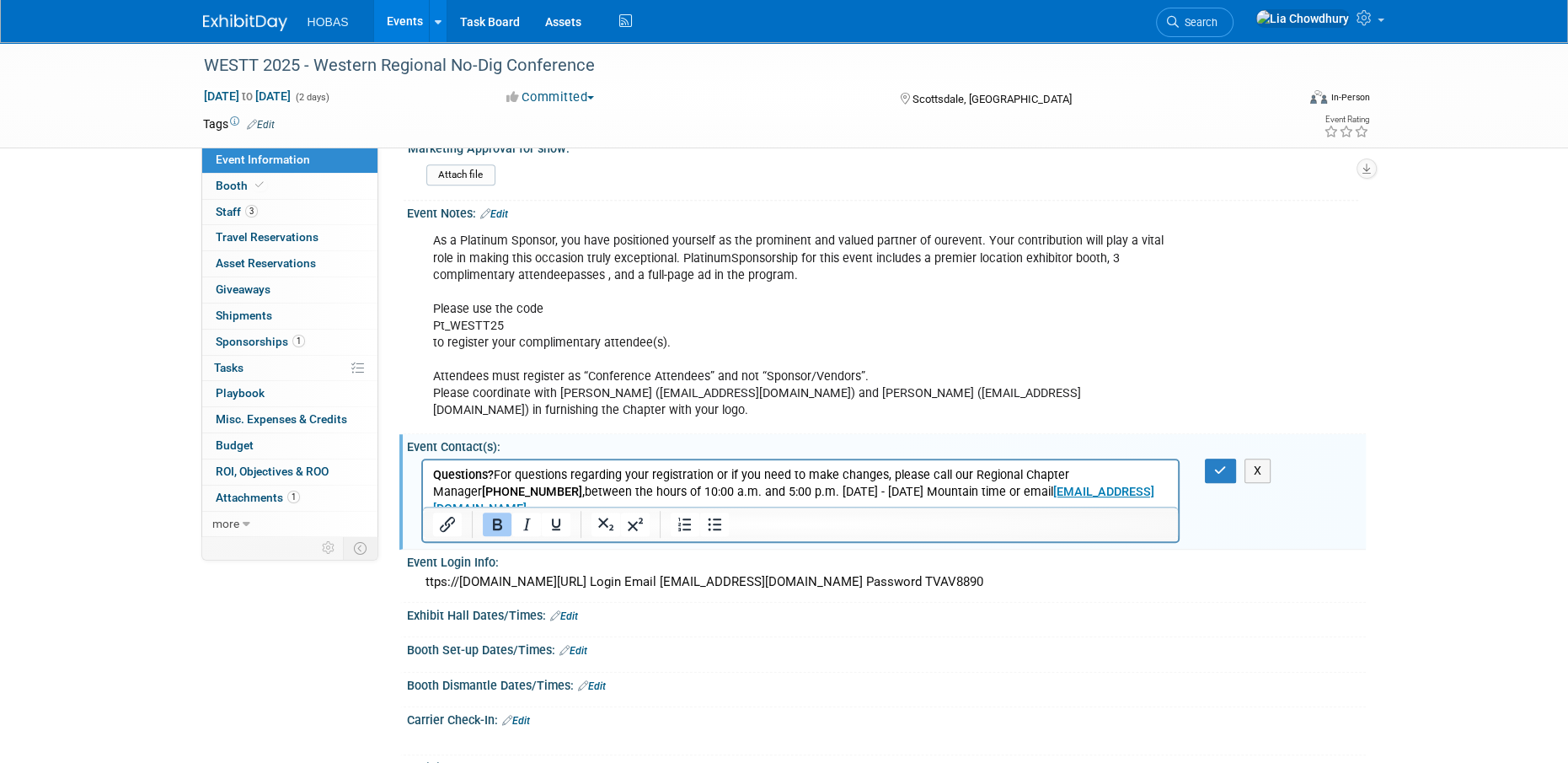
click at [428, 474] on html "Questions? For questions regarding your registration or if you need to make cha…" at bounding box center [801, 487] width 756 height 57
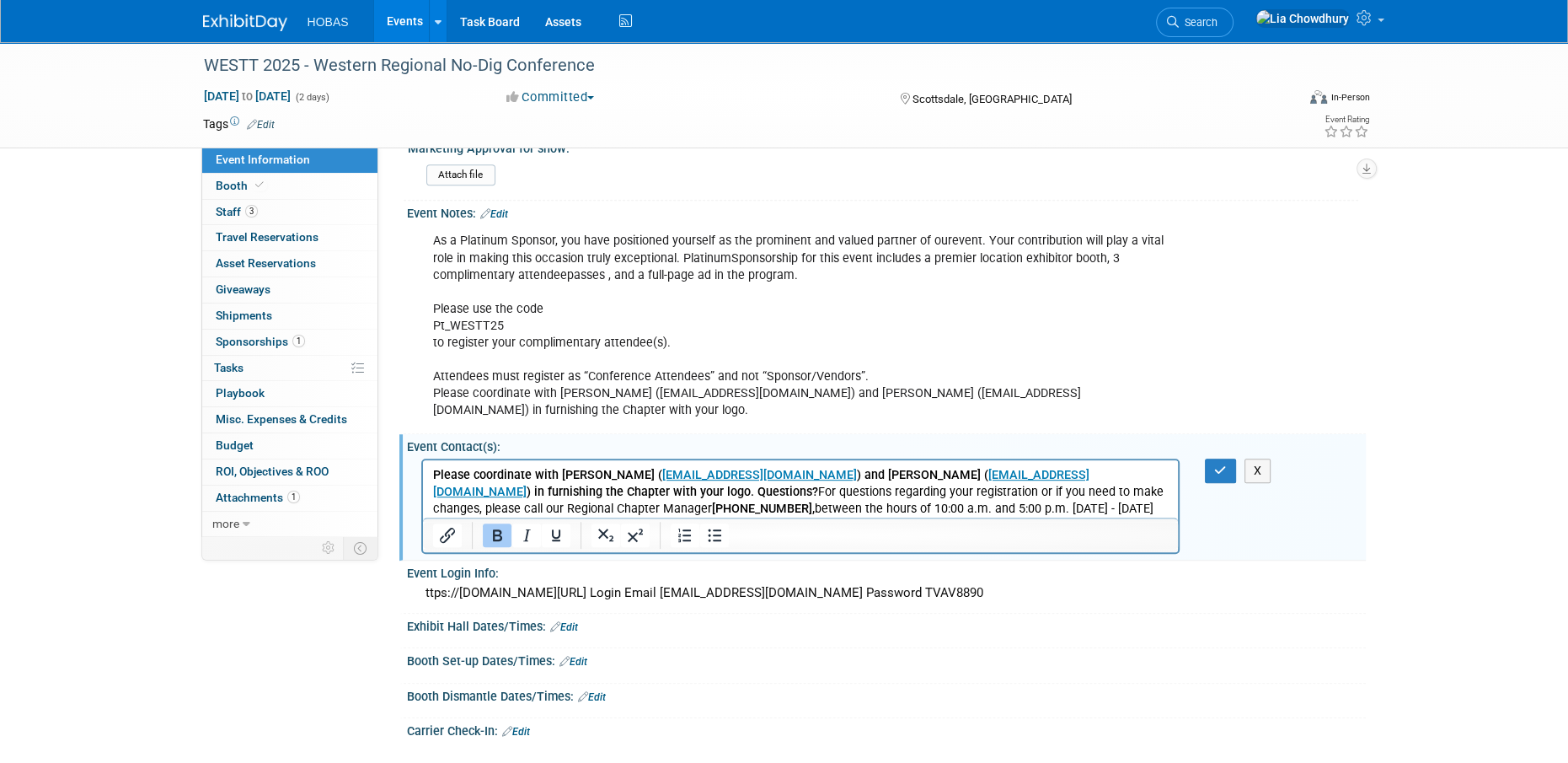
click at [1193, 458] on div "X" at bounding box center [1231, 470] width 78 height 25
click at [1209, 468] on button "button" at bounding box center [1221, 470] width 32 height 25
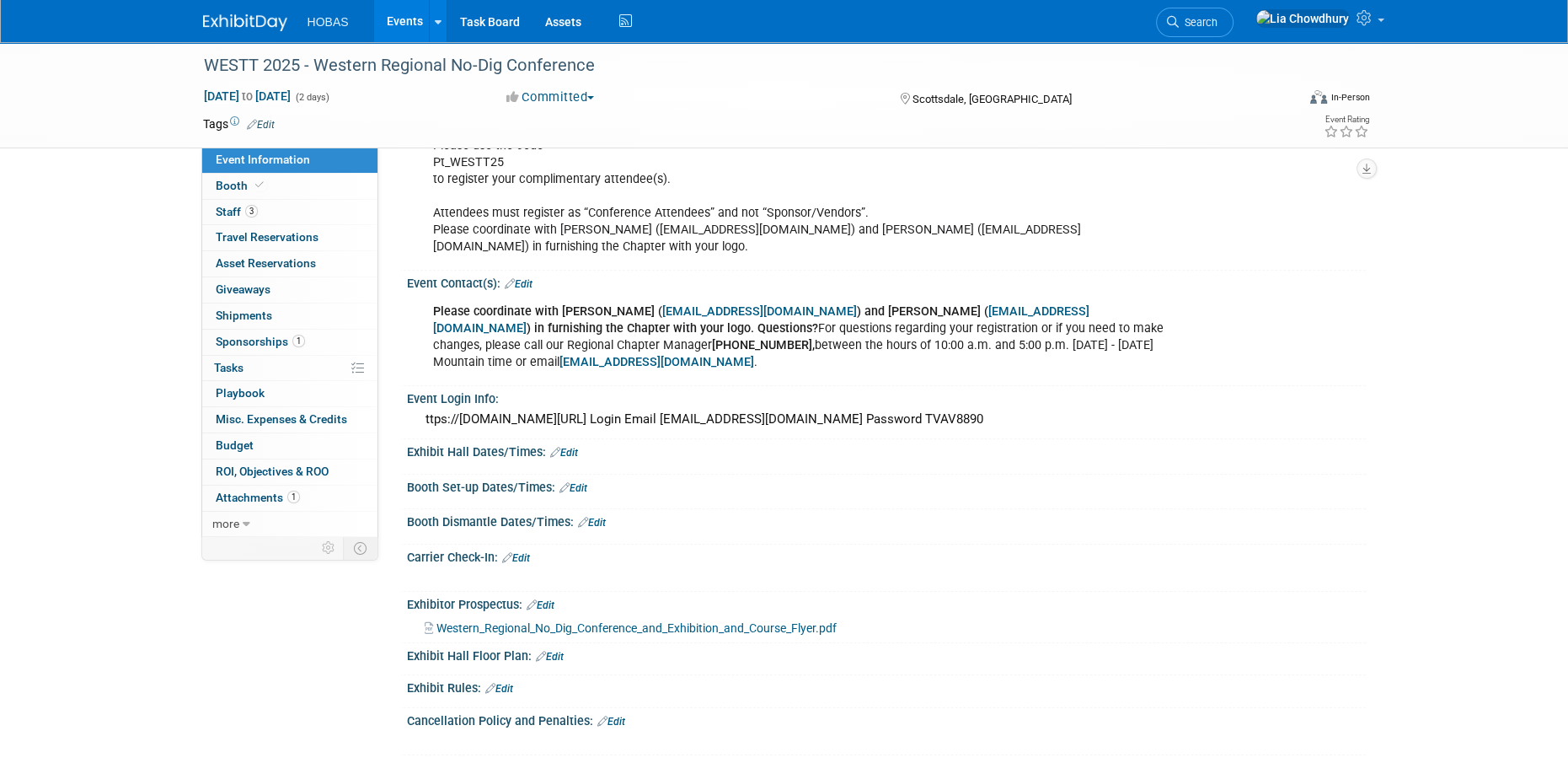
scroll to position [1162, 0]
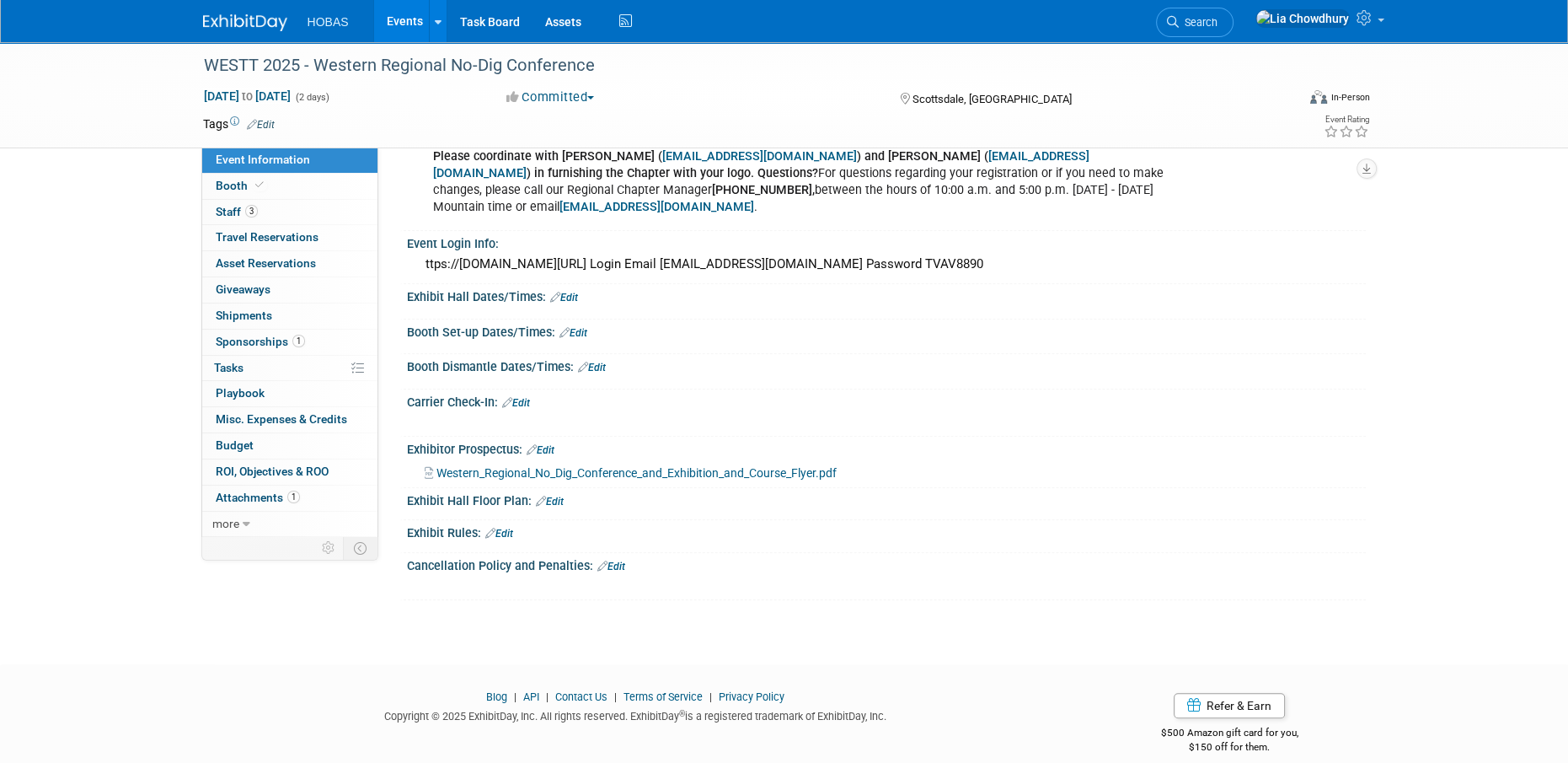
click at [605, 560] on icon at bounding box center [603, 565] width 10 height 11
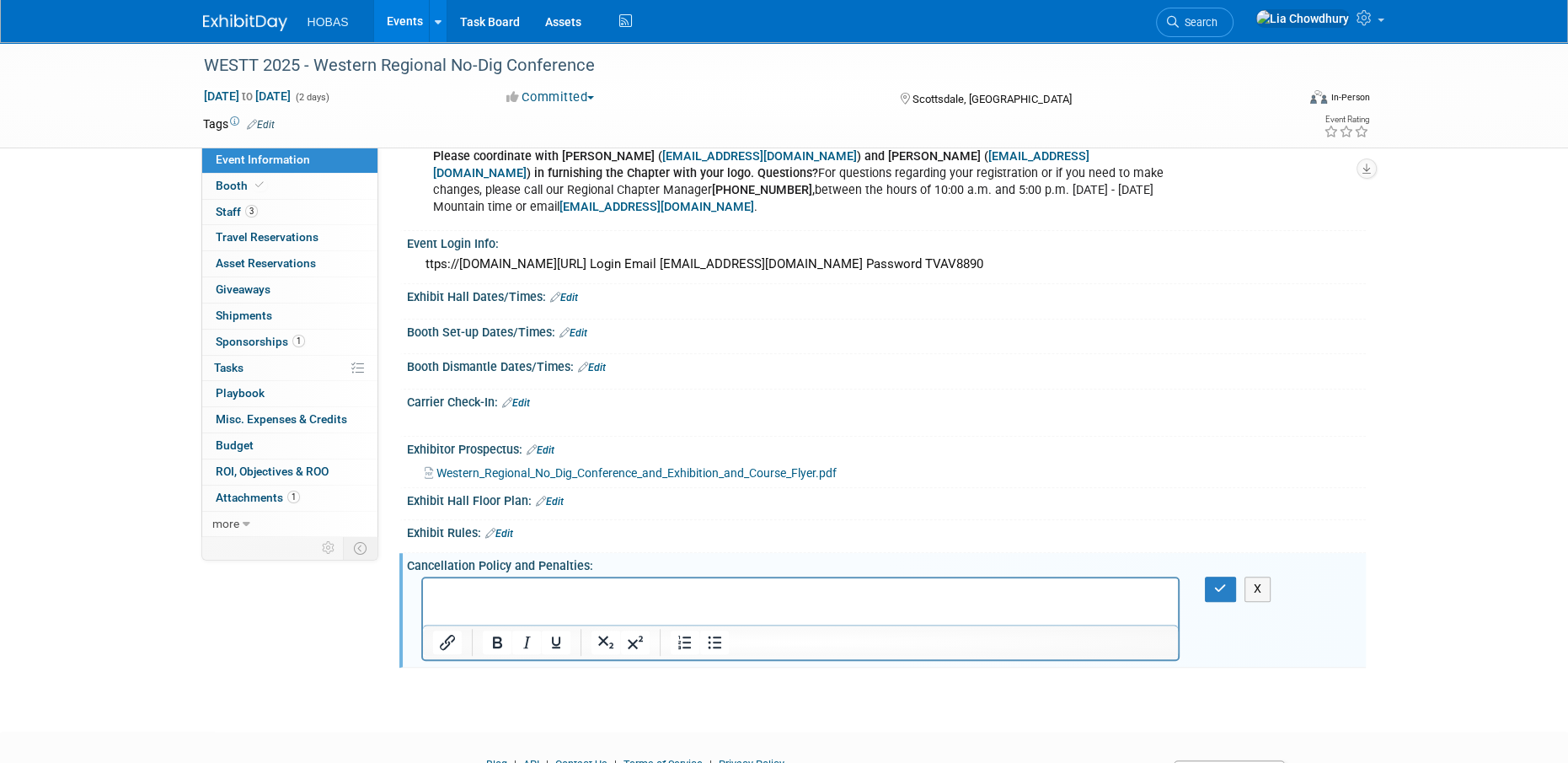
scroll to position [0, 0]
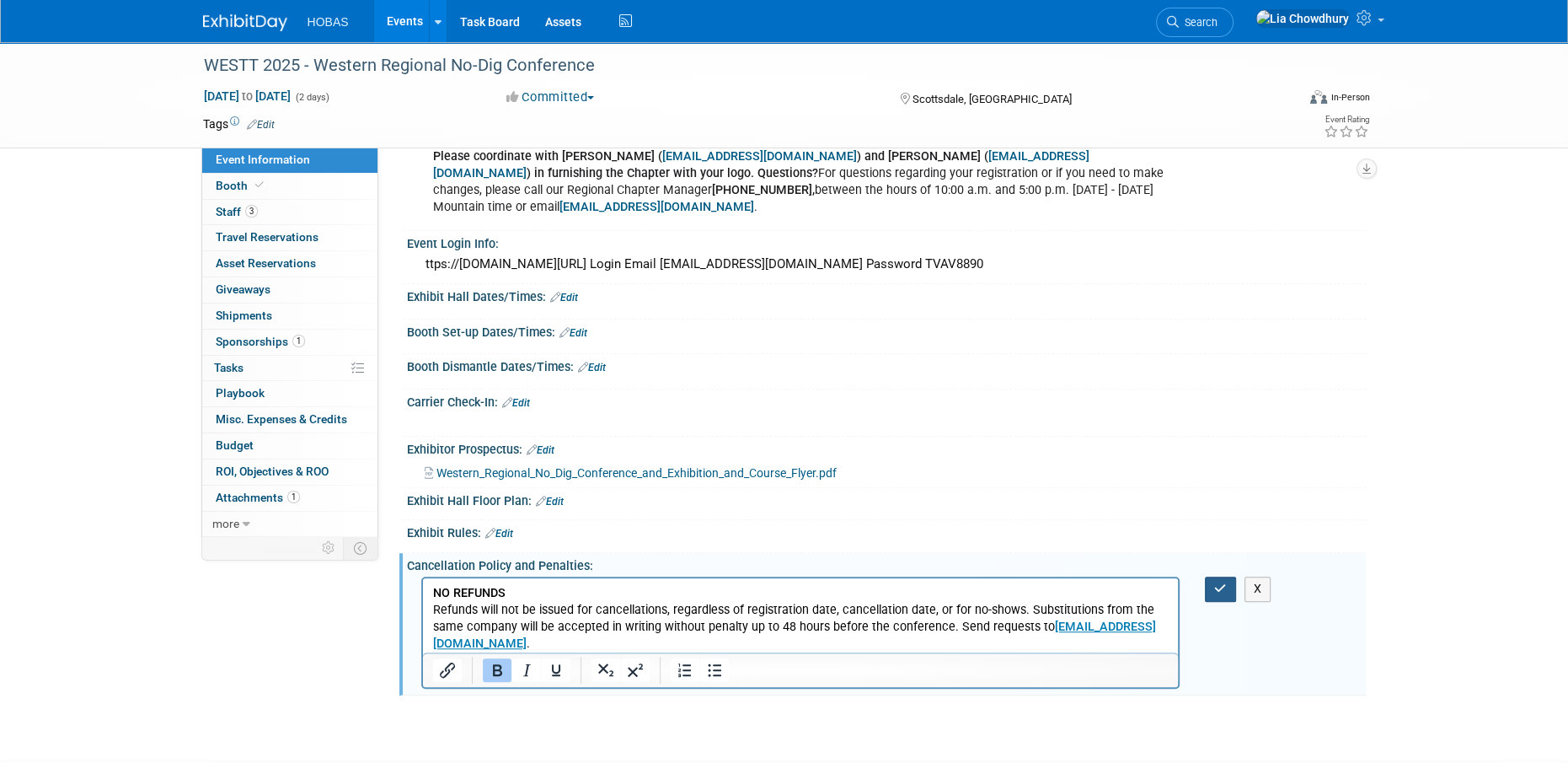
click at [1214, 577] on button "button" at bounding box center [1221, 588] width 32 height 25
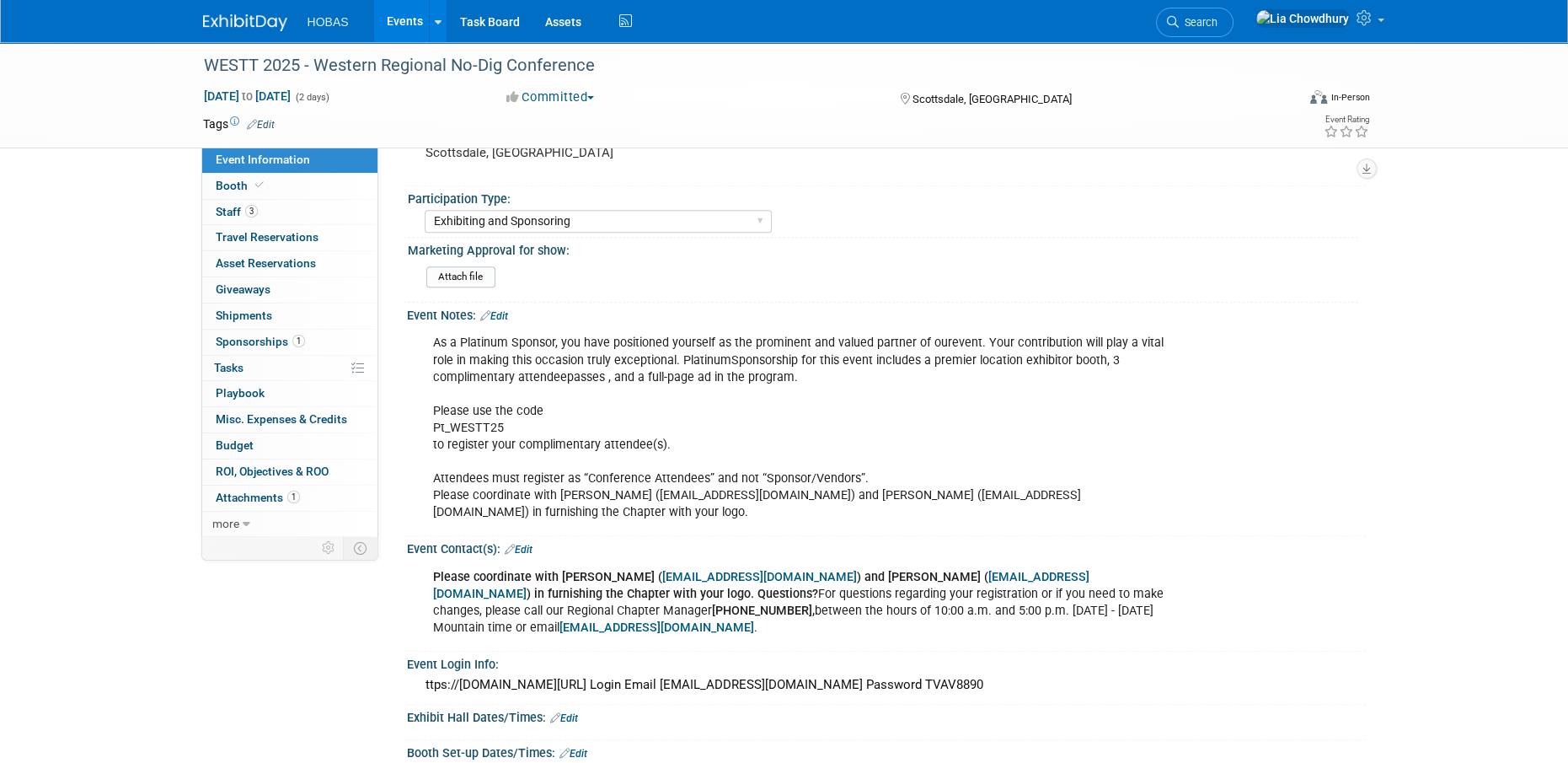
scroll to position [740, 0]
click at [506, 318] on link "Edit" at bounding box center [494, 317] width 28 height 12
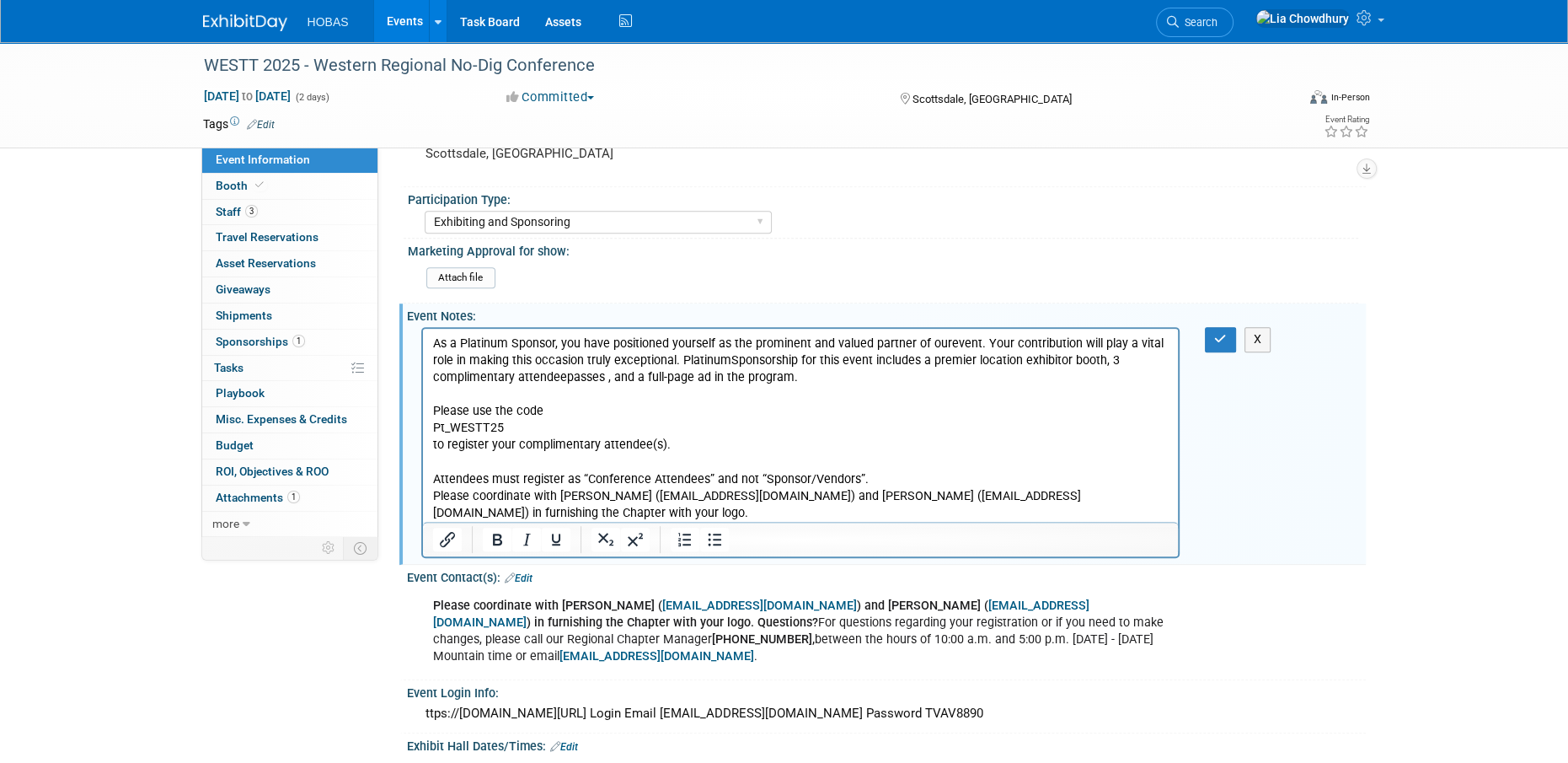
scroll to position [0, 0]
drag, startPoint x: 531, startPoint y: 502, endPoint x: 841, endPoint y: 794, distance: 425.9
click at [422, 467] on html "As a Platinum Sponsor, you have positioned yourself as the prominent and valued…" at bounding box center [801, 425] width 756 height 193
click at [512, 535] on button "Italic" at bounding box center [526, 539] width 29 height 24
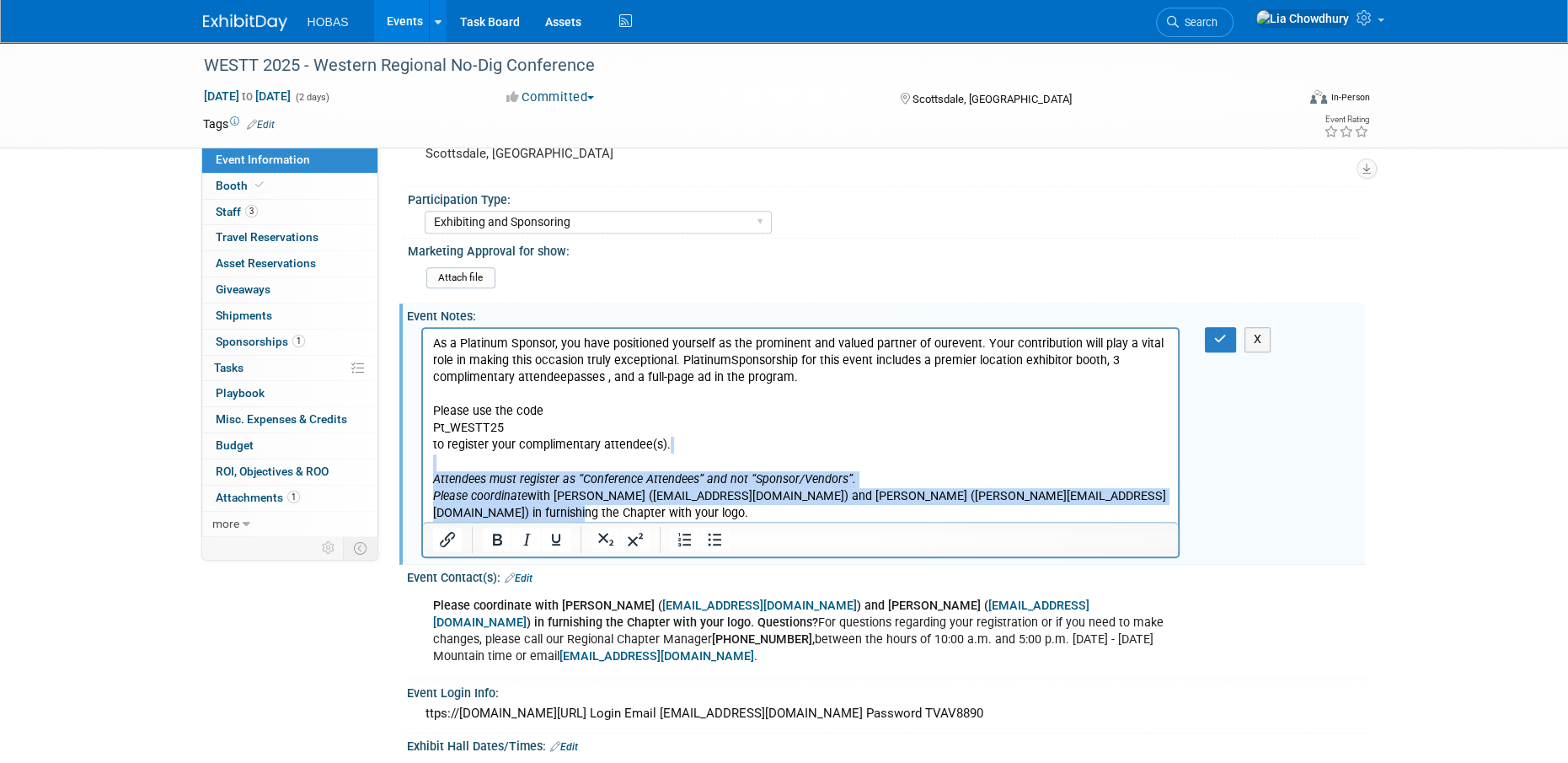
drag, startPoint x: 506, startPoint y: 518, endPoint x: 811, endPoint y: 809, distance: 421.6
click at [422, 468] on html "As a Platinum Sponsor, you have positioned yourself as the prominent and valued…" at bounding box center [801, 425] width 756 height 193
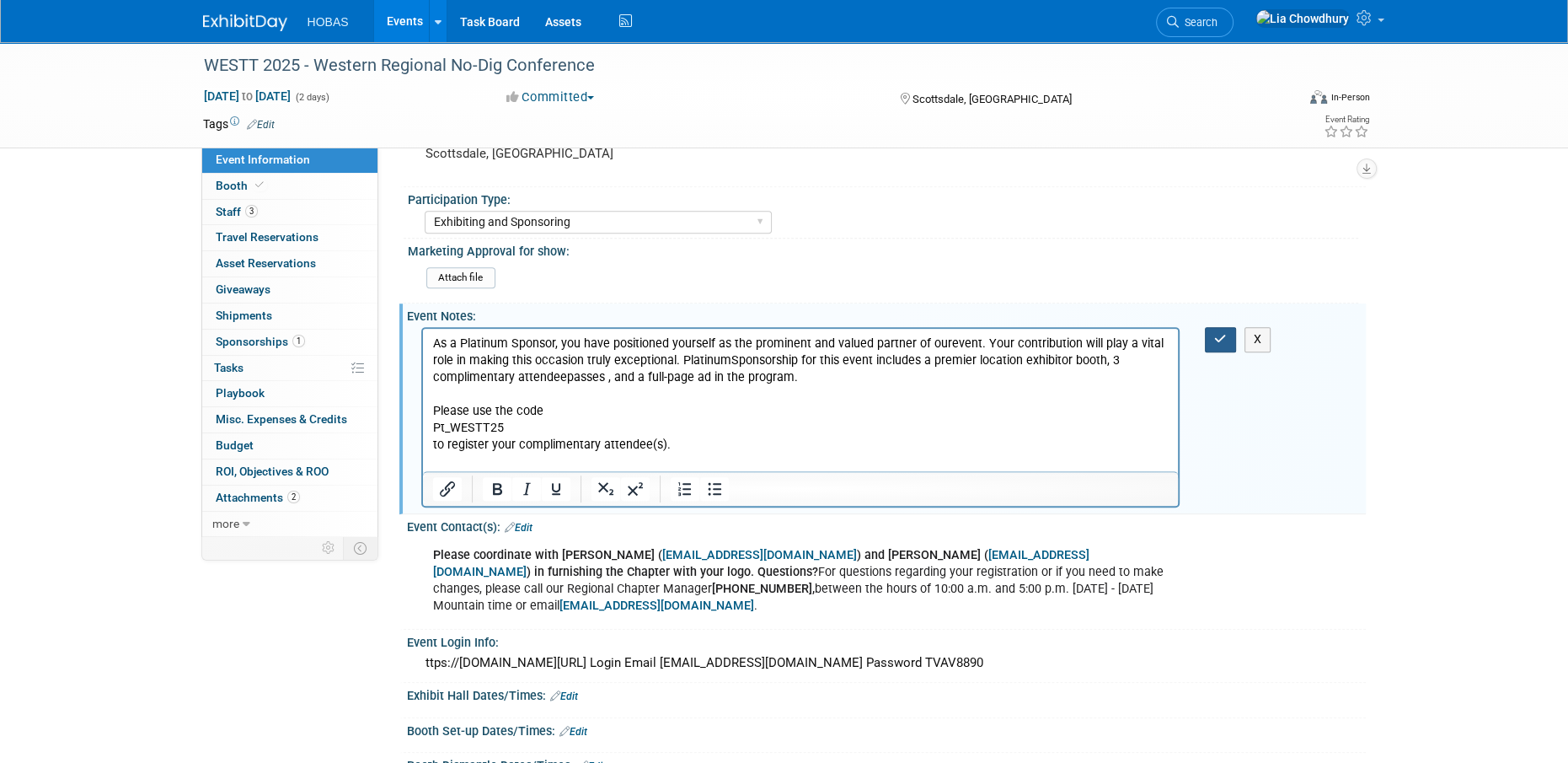
click at [1218, 327] on button "button" at bounding box center [1221, 339] width 32 height 25
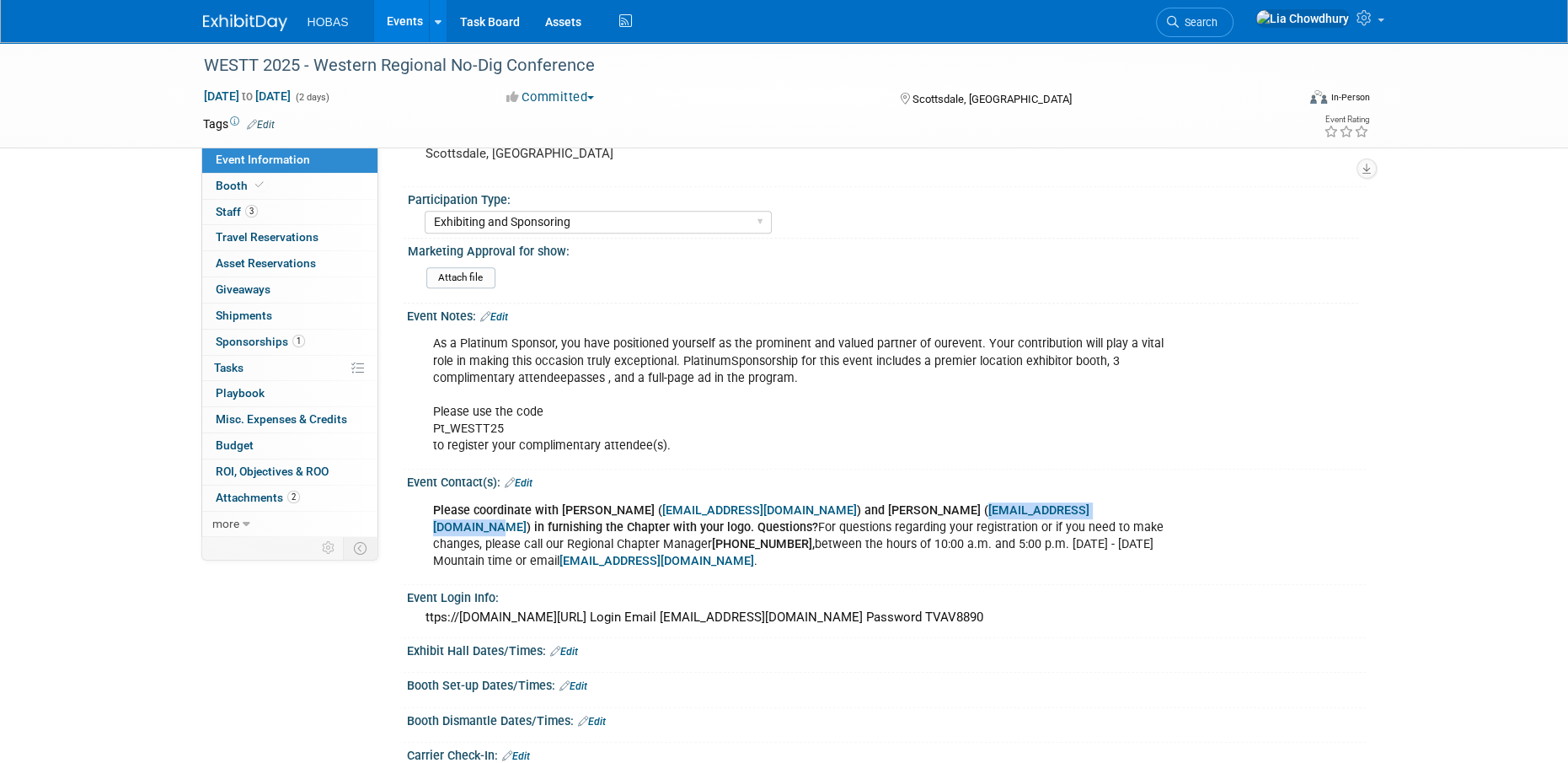
drag, startPoint x: 991, startPoint y: 506, endPoint x: 834, endPoint y: 502, distance: 157.1
click at [834, 503] on b "Please coordinate with Victoria Cox ( vcox@nastt.org ) and Michael Jaeger ( mja…" at bounding box center [761, 519] width 657 height 32
copy b "( mjaeger@tannerpacific.com"
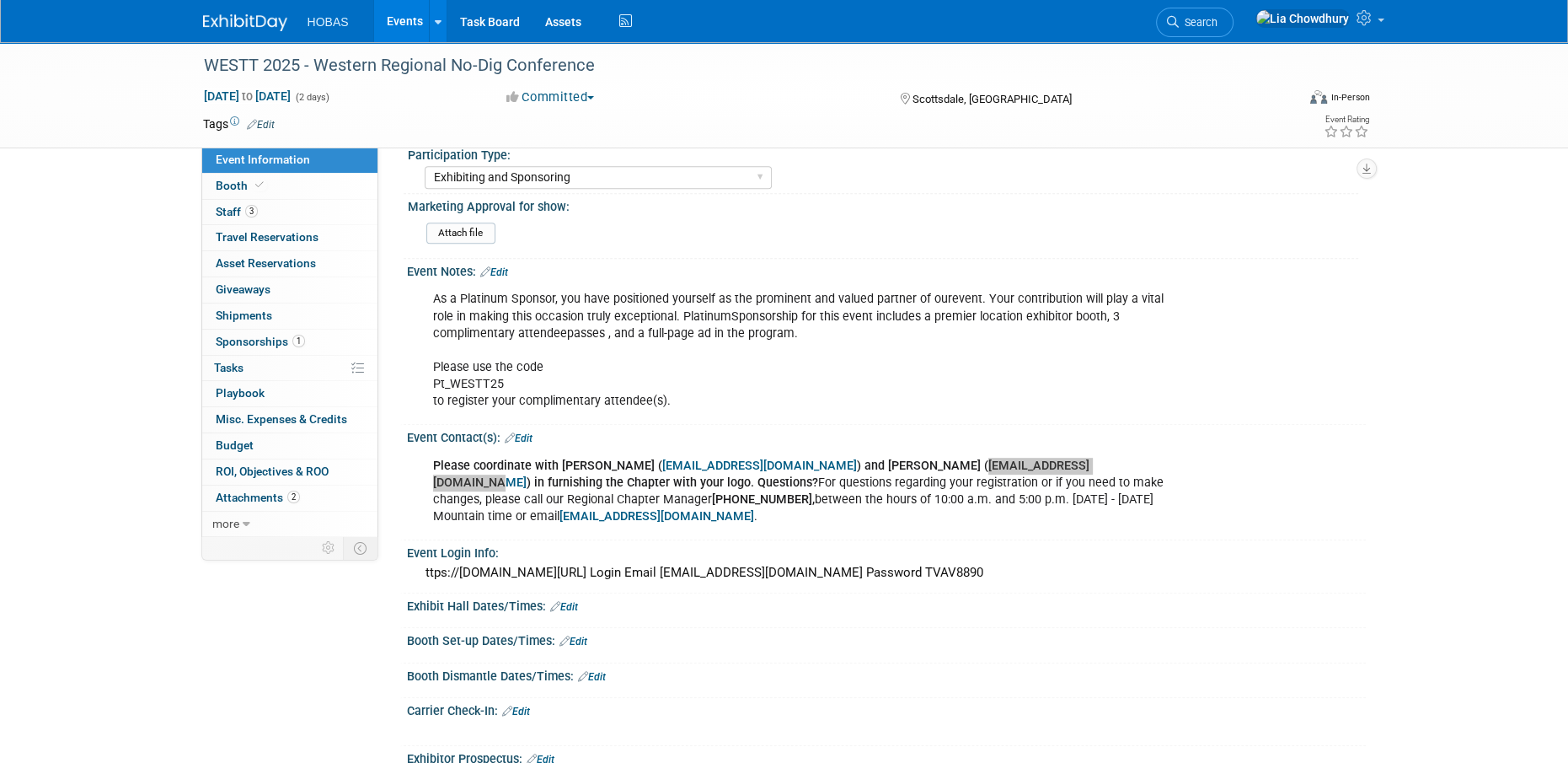
scroll to position [824, 0]
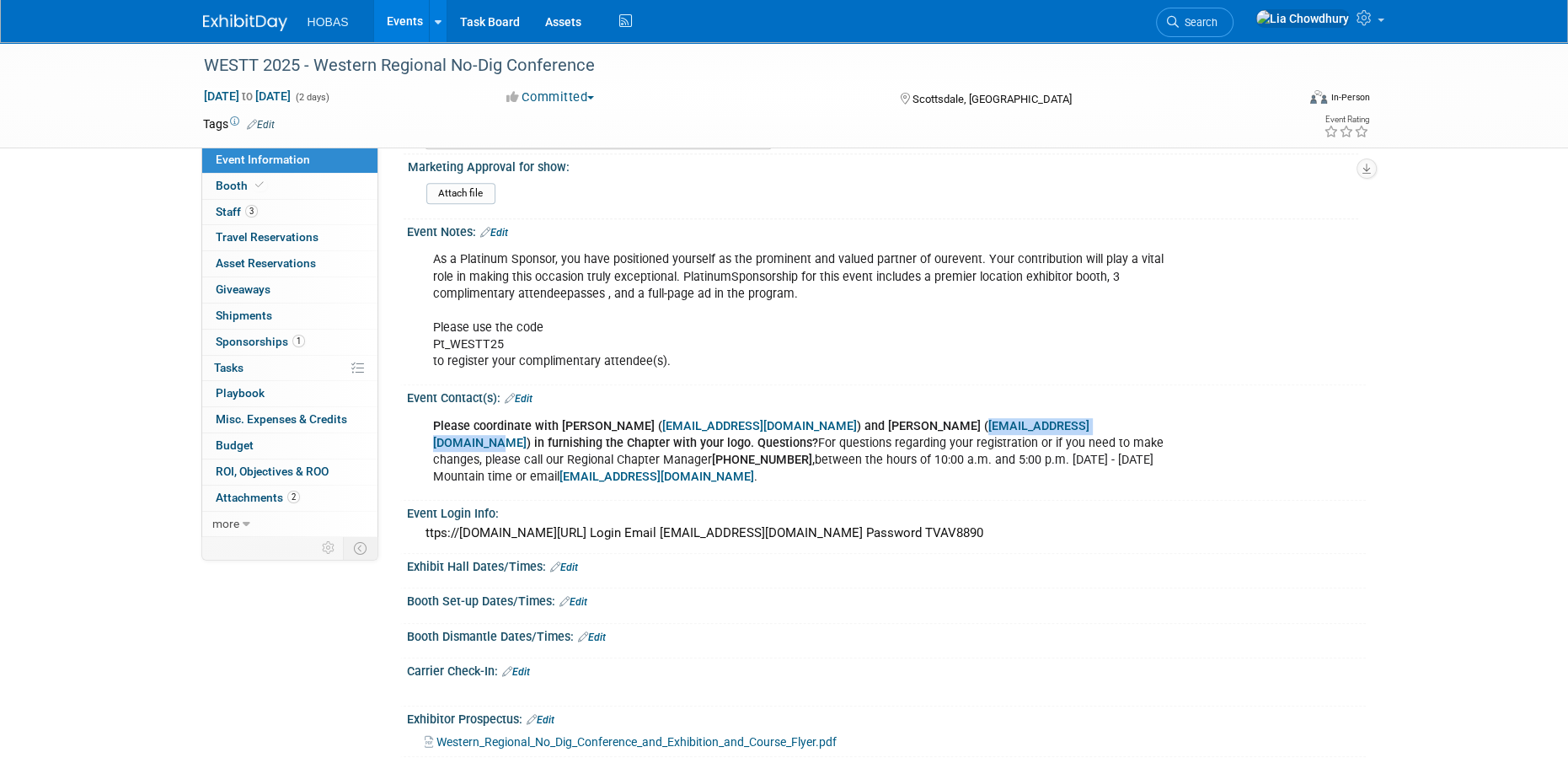
click at [281, 164] on span "Event Information" at bounding box center [262, 159] width 95 height 14
select select "Tradeshow Regional"
select select "Trenchless"
select select "Exhibiting and Sponsoring"
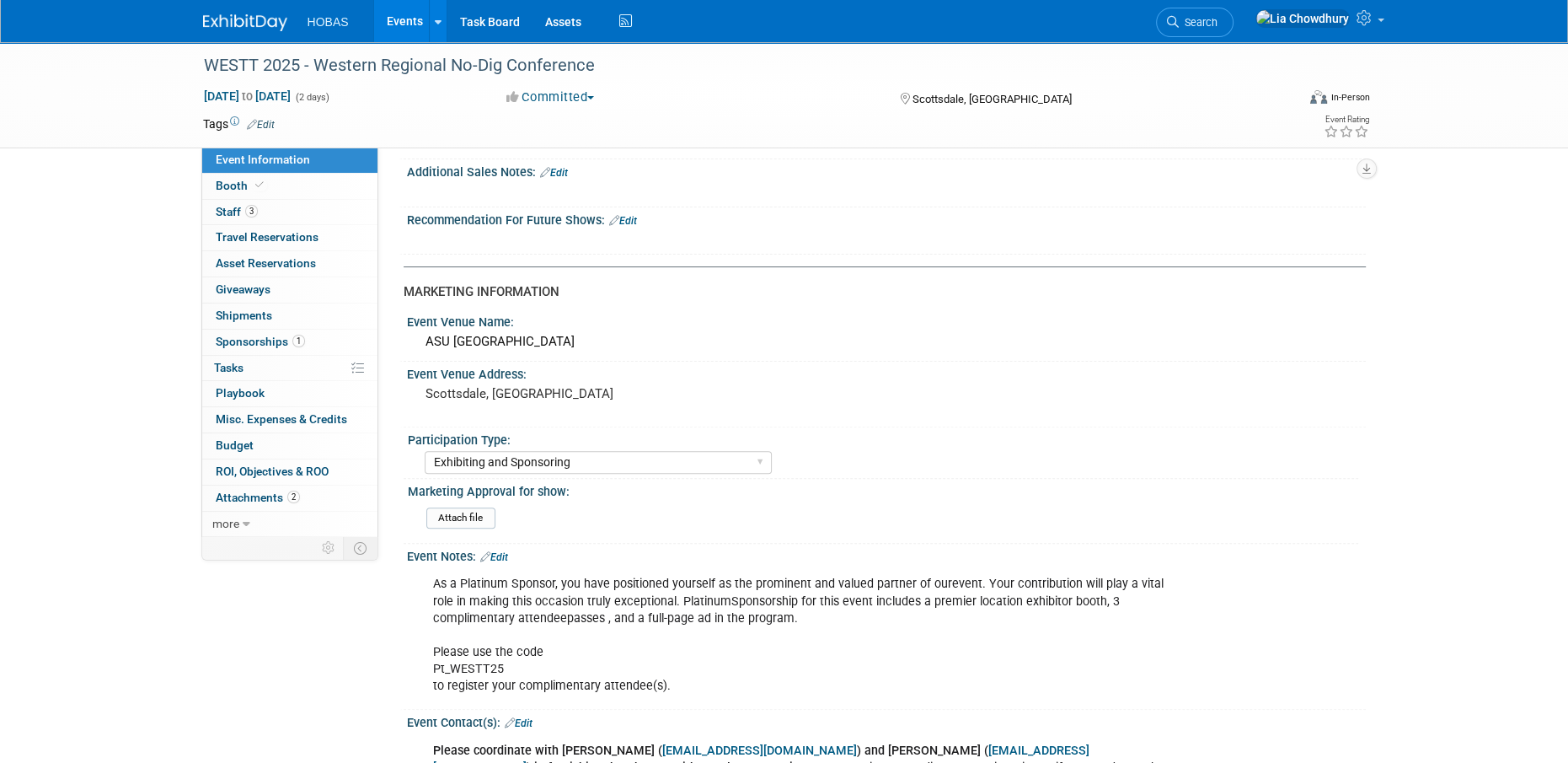
scroll to position [418, 0]
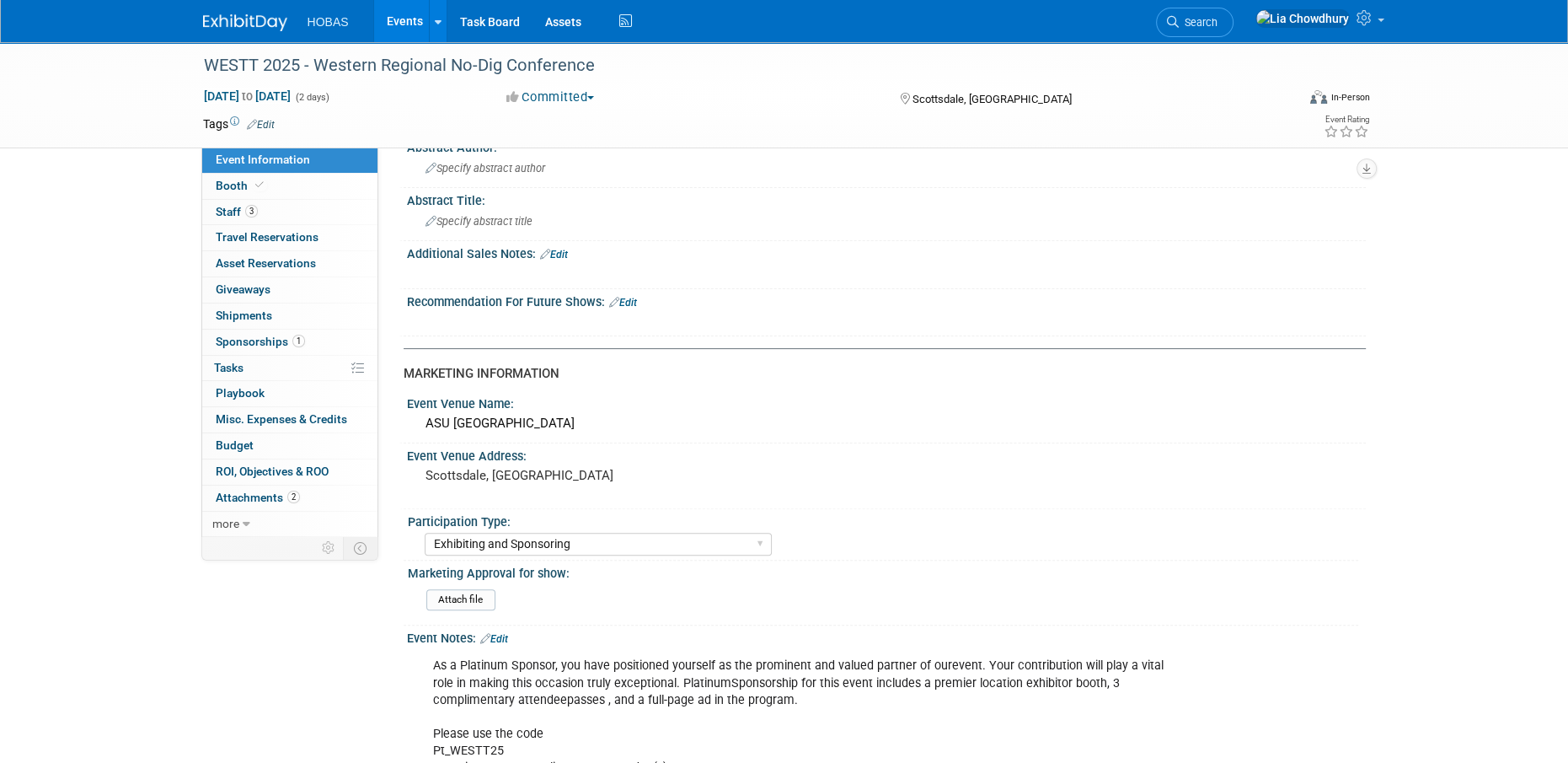
click at [397, 18] on link "Events" at bounding box center [405, 20] width 61 height 42
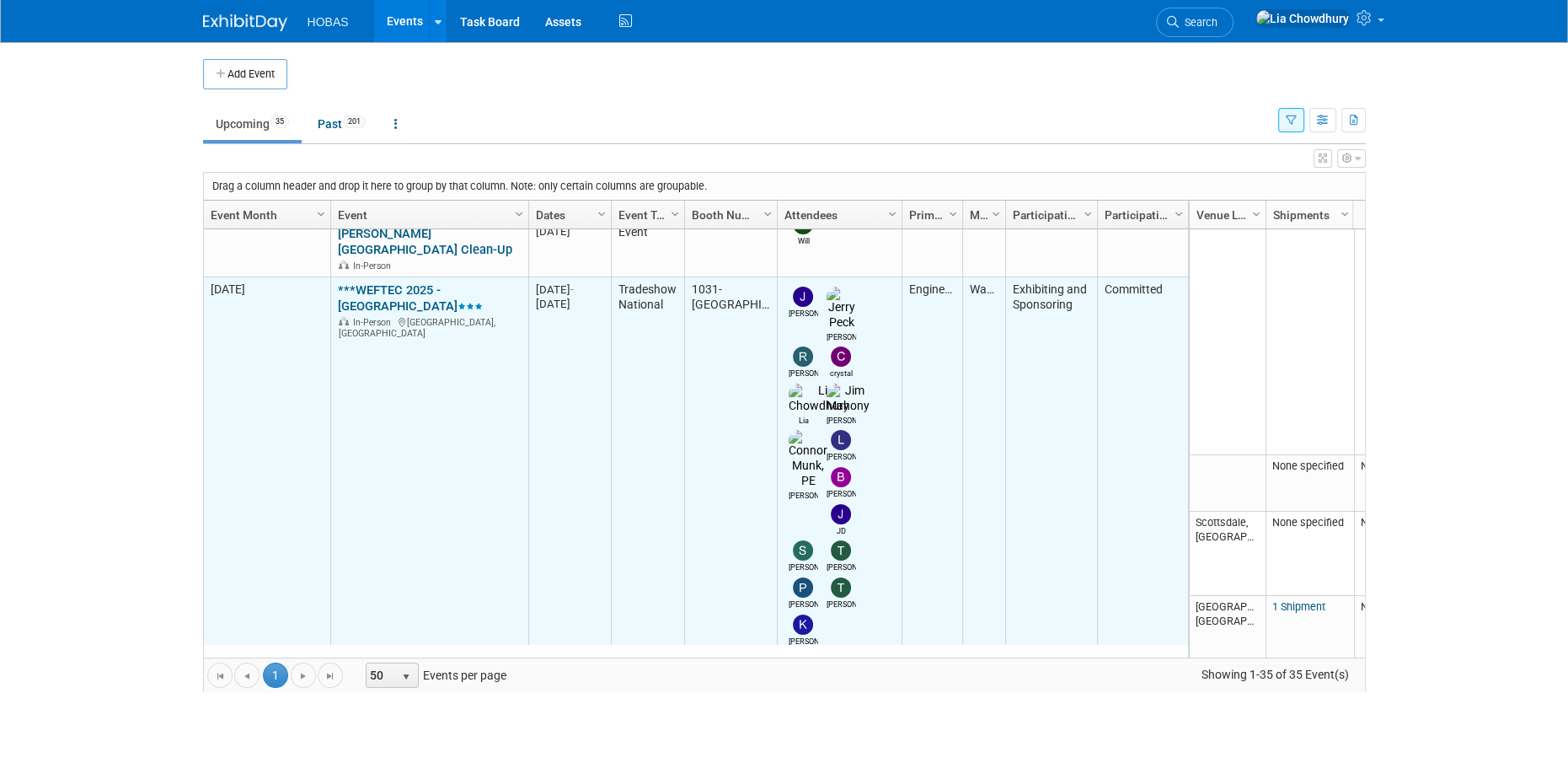
scroll to position [399, 0]
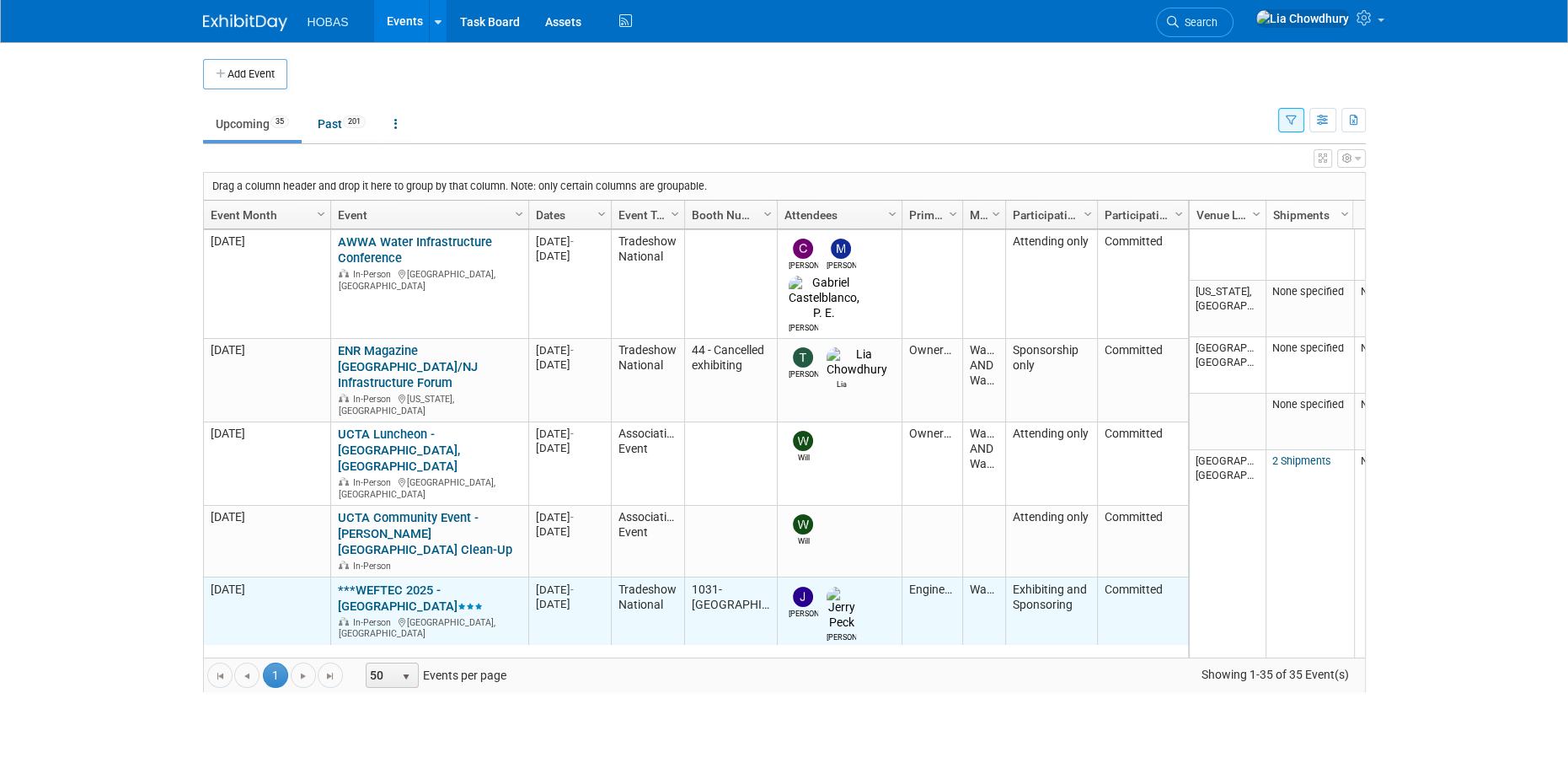
click at [432, 614] on div "In-Person [GEOGRAPHIC_DATA], [GEOGRAPHIC_DATA]" at bounding box center [429, 627] width 183 height 26
click at [434, 582] on link "***WEFTEC 2025 - [GEOGRAPHIC_DATA]" at bounding box center [411, 598] width 145 height 32
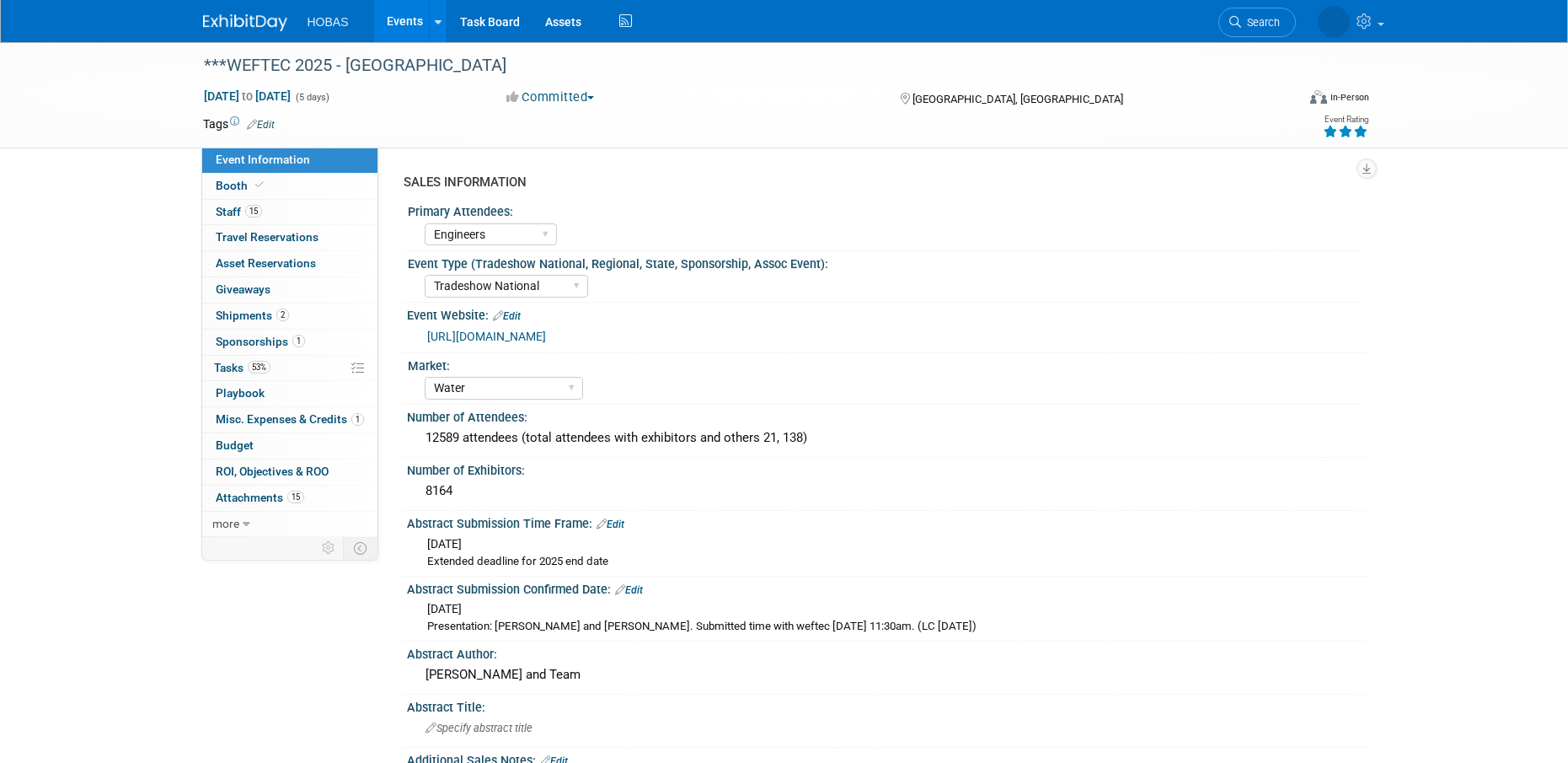
select select "Engineers"
select select "Tradeshow National"
select select "Water"
select select "Exhibiting and Sponsoring"
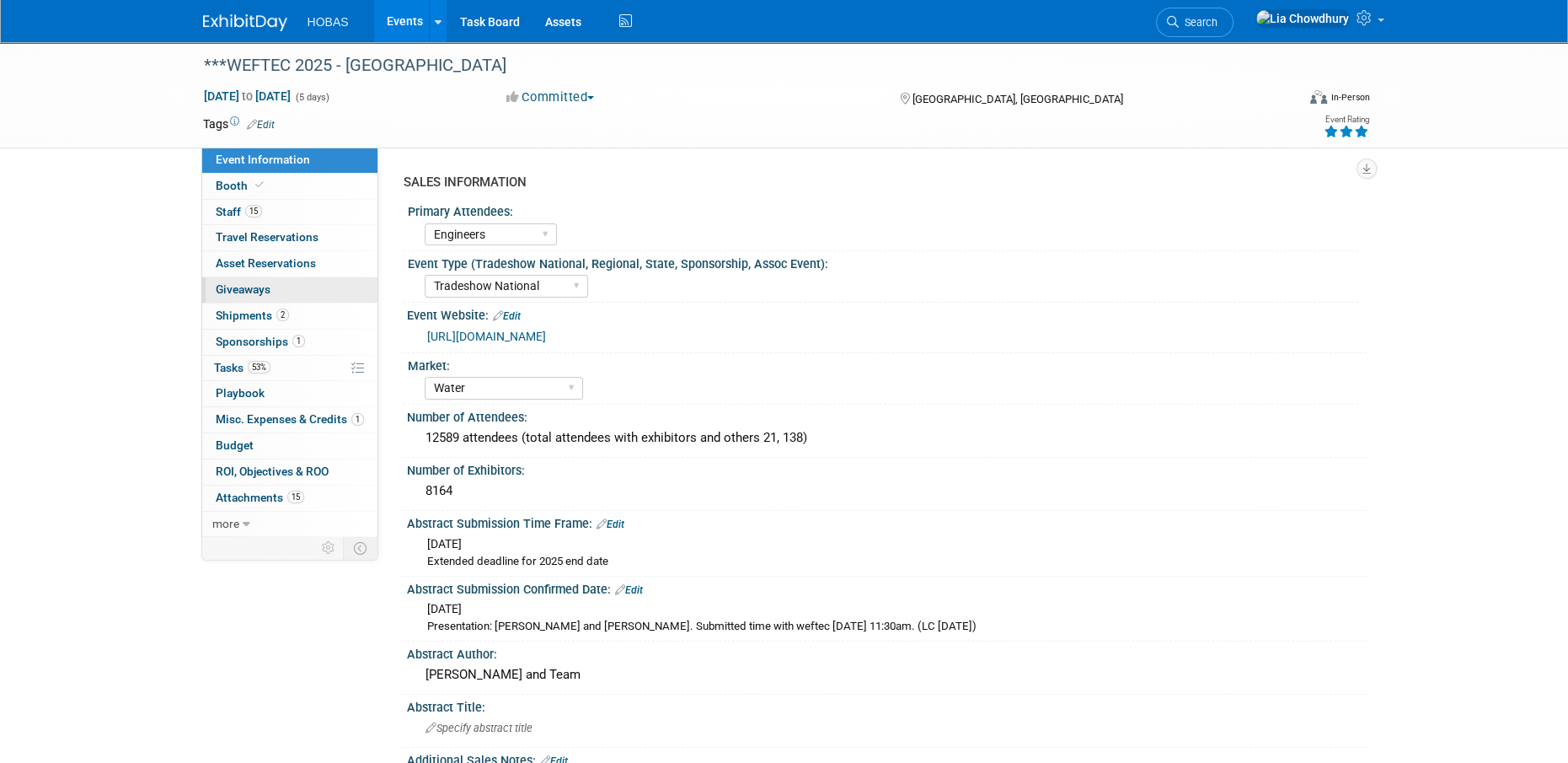
click at [268, 286] on span "Giveaways 0" at bounding box center [243, 289] width 55 height 14
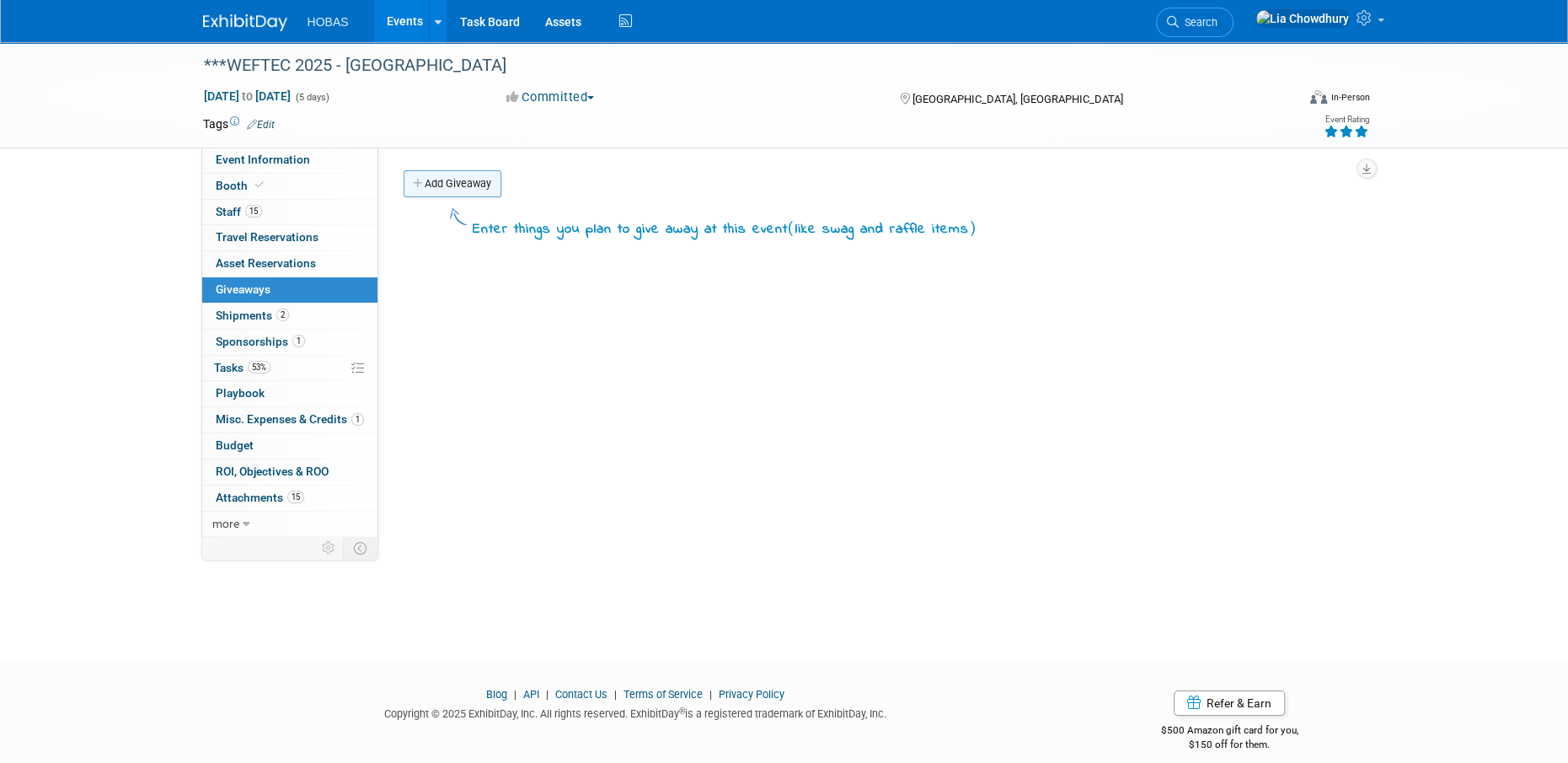
click at [422, 190] on link "Add Giveaway" at bounding box center [452, 184] width 98 height 27
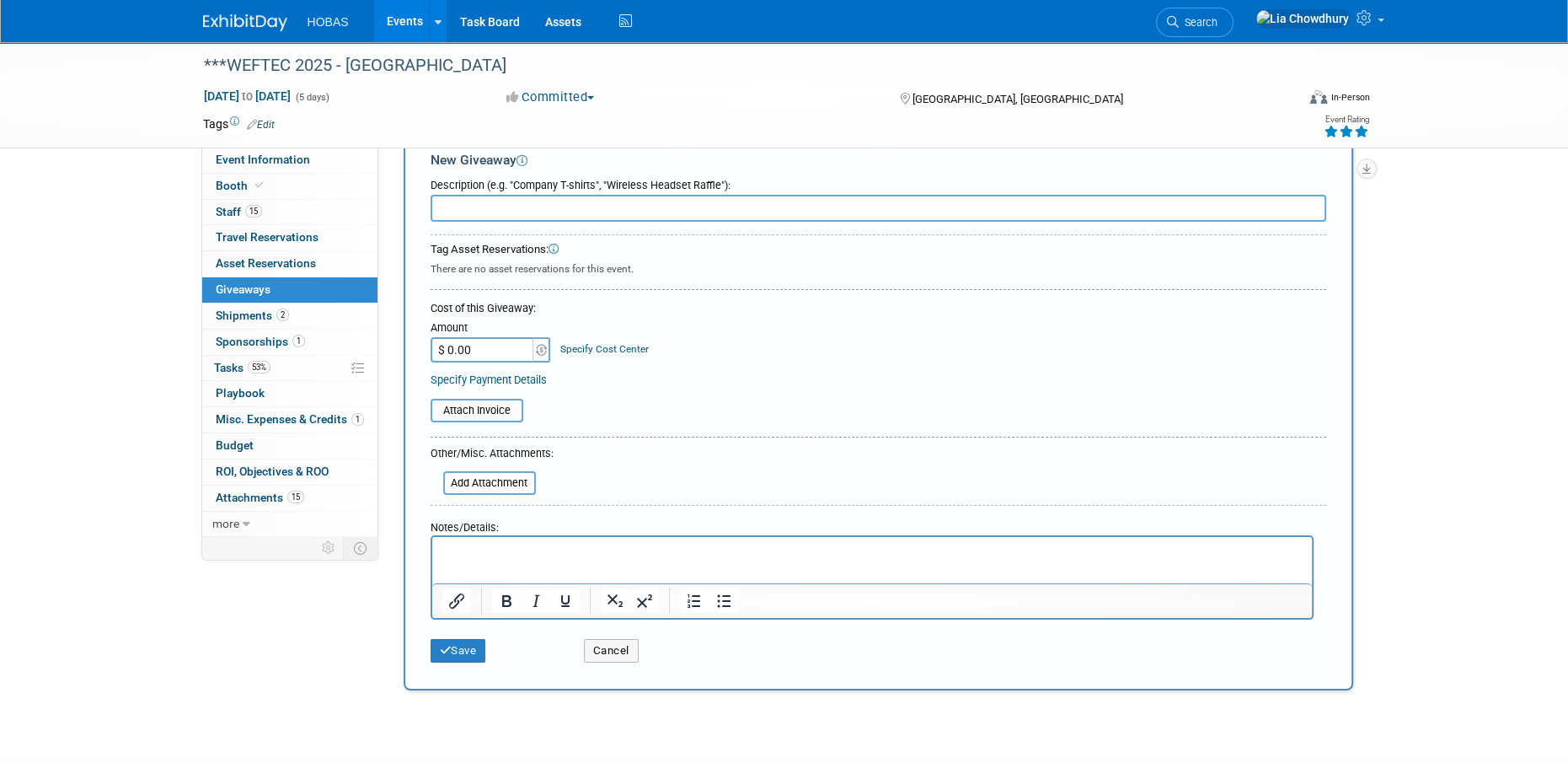
scroll to position [84, 0]
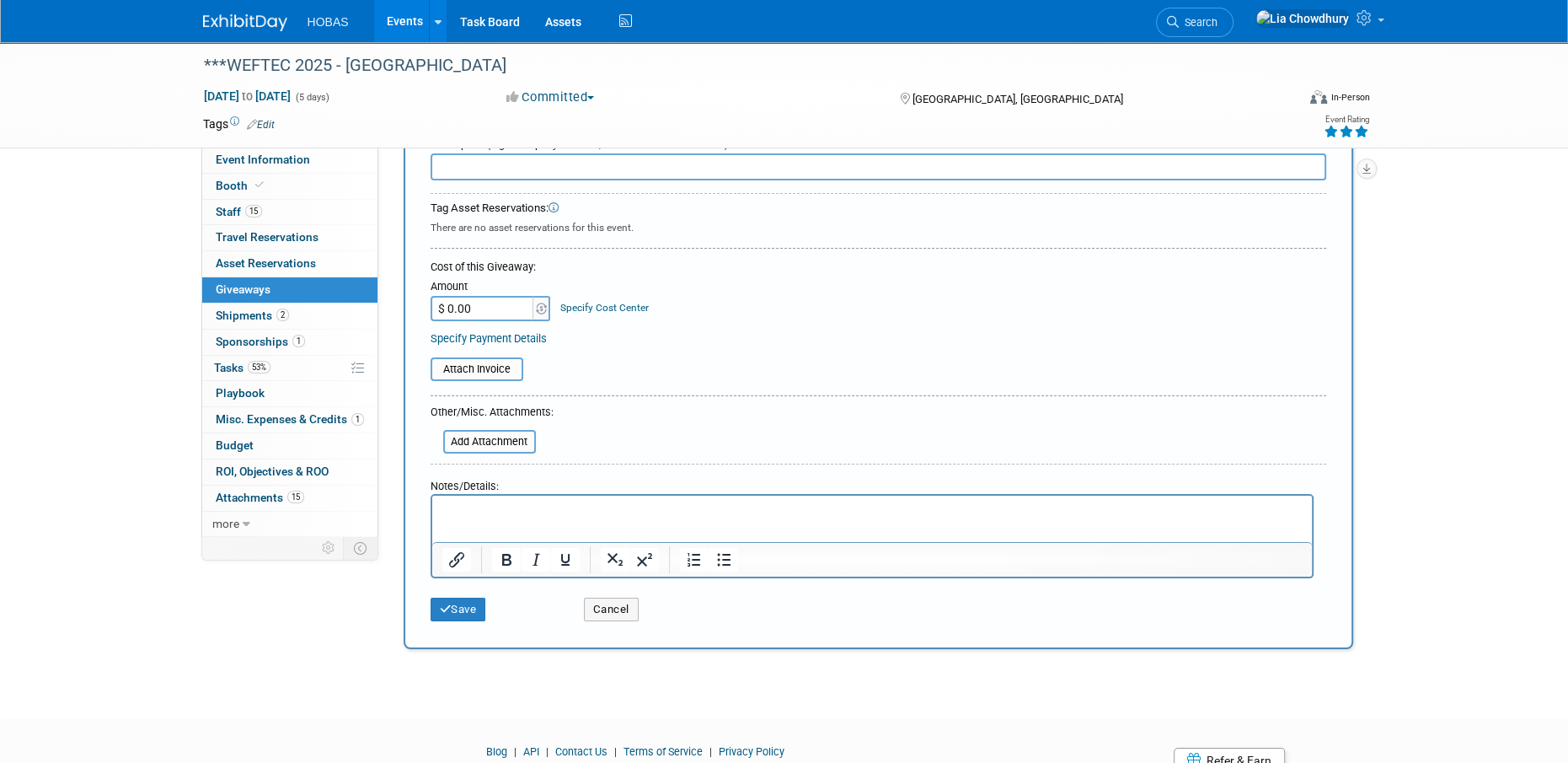
click at [563, 511] on p "Rich Text Area. Press ALT-0 for help." at bounding box center [872, 511] width 860 height 17
click at [721, 552] on icon "Bullet list" at bounding box center [723, 559] width 20 height 20
click at [678, 519] on html at bounding box center [871, 508] width 880 height 24
click at [727, 562] on icon "Bullet list" at bounding box center [723, 559] width 20 height 20
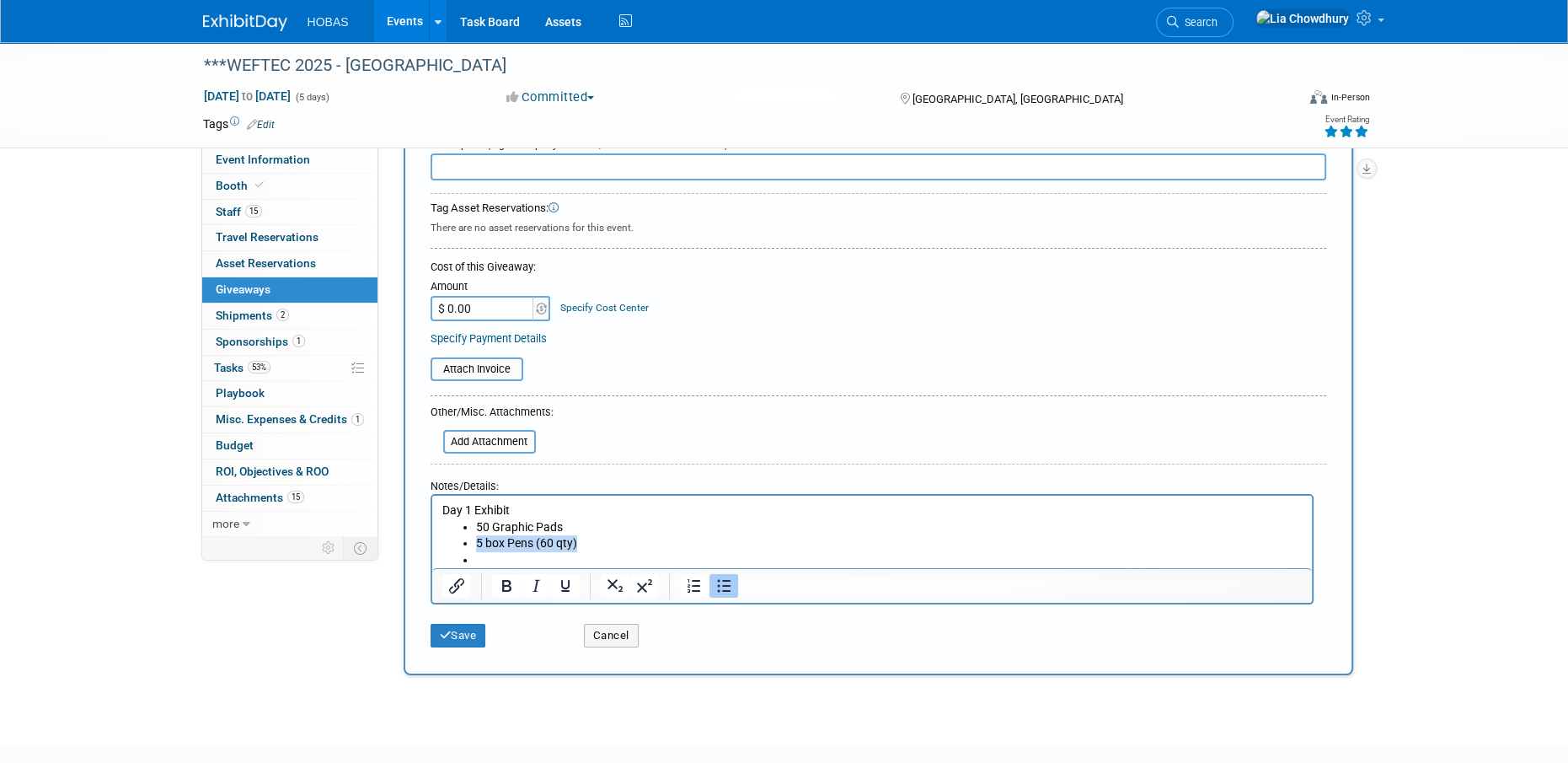
drag, startPoint x: 588, startPoint y: 545, endPoint x: 478, endPoint y: 542, distance: 110.0
click at [478, 542] on li "5 box Pens (60 qty)" at bounding box center [888, 543] width 827 height 17
click at [507, 554] on li "Rich Text Area. Press ALT-0 for help." at bounding box center [888, 560] width 827 height 17
click at [575, 562] on li "50 USB's" at bounding box center [888, 560] width 827 height 17
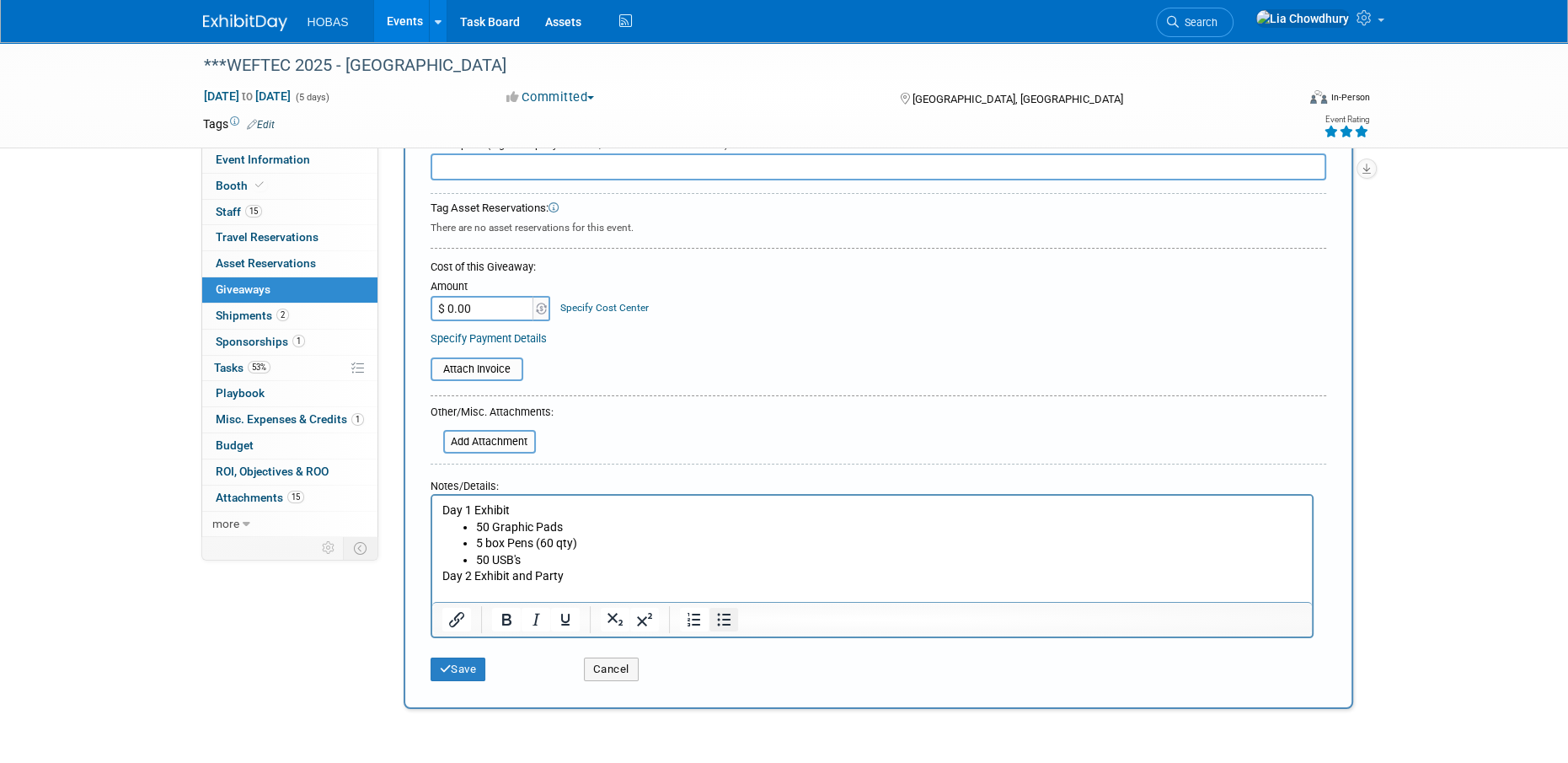
click at [727, 629] on button "Bullet list" at bounding box center [723, 619] width 29 height 24
click at [504, 587] on li "Rich Text Area. Press ALT-0 for help." at bounding box center [888, 594] width 827 height 17
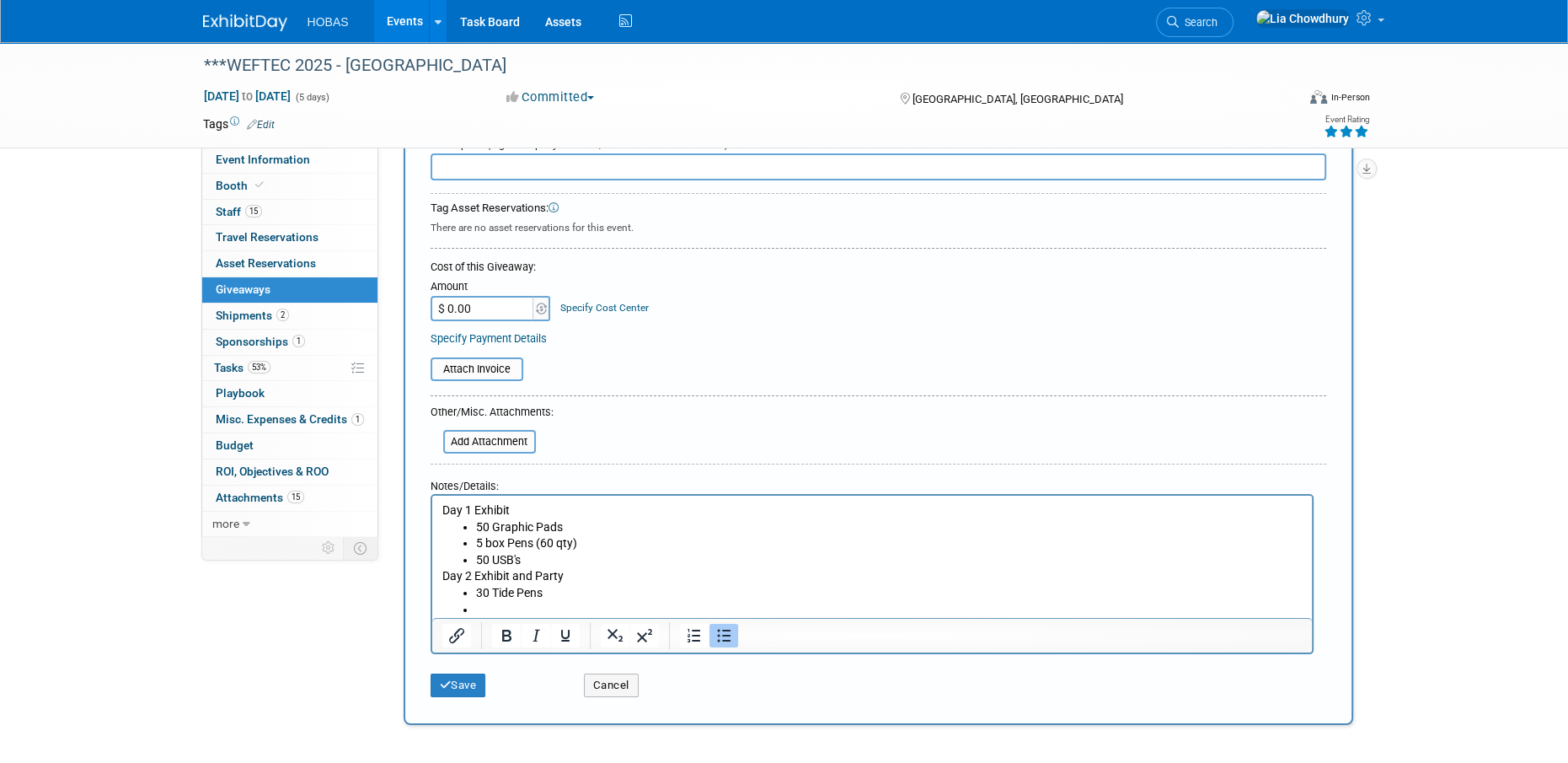
click at [526, 607] on li "Rich Text Area. Press ALT-0 for help." at bounding box center [888, 611] width 827 height 17
click at [479, 605] on li "30 Chargers" at bounding box center [888, 611] width 827 height 17
click at [507, 613] on li "40 Chargers" at bounding box center [888, 611] width 827 height 17
click at [507, 612] on li "40 Chargers" at bounding box center [888, 611] width 827 height 17
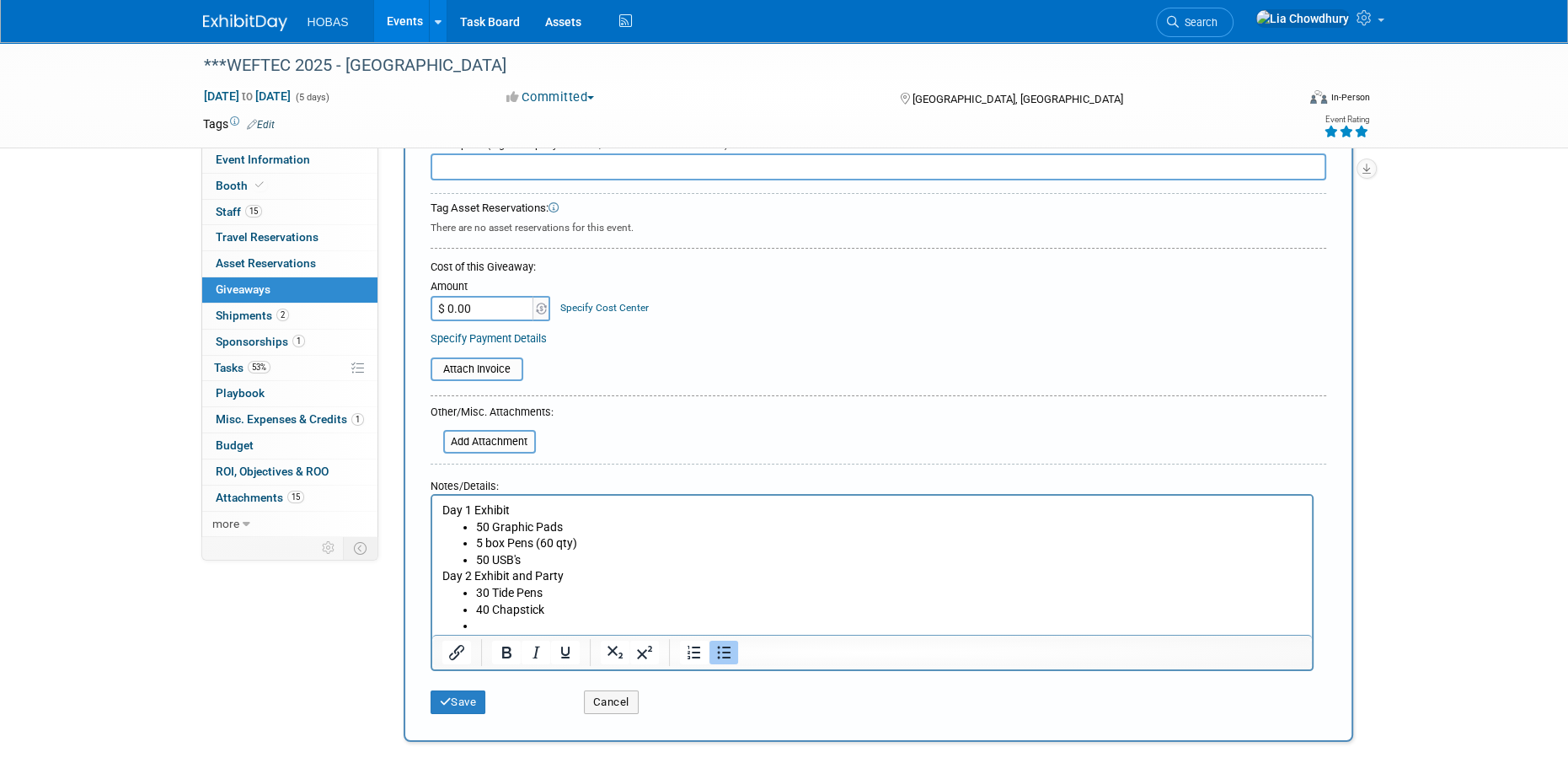
click at [535, 558] on li "50 USB's" at bounding box center [888, 560] width 827 height 17
drag, startPoint x: 535, startPoint y: 559, endPoint x: 494, endPoint y: 555, distance: 41.2
click at [494, 555] on li "50 USB's" at bounding box center [888, 560] width 827 height 17
click at [540, 632] on li "Rich Text Area. Press ALT-0 for help." at bounding box center [888, 626] width 827 height 17
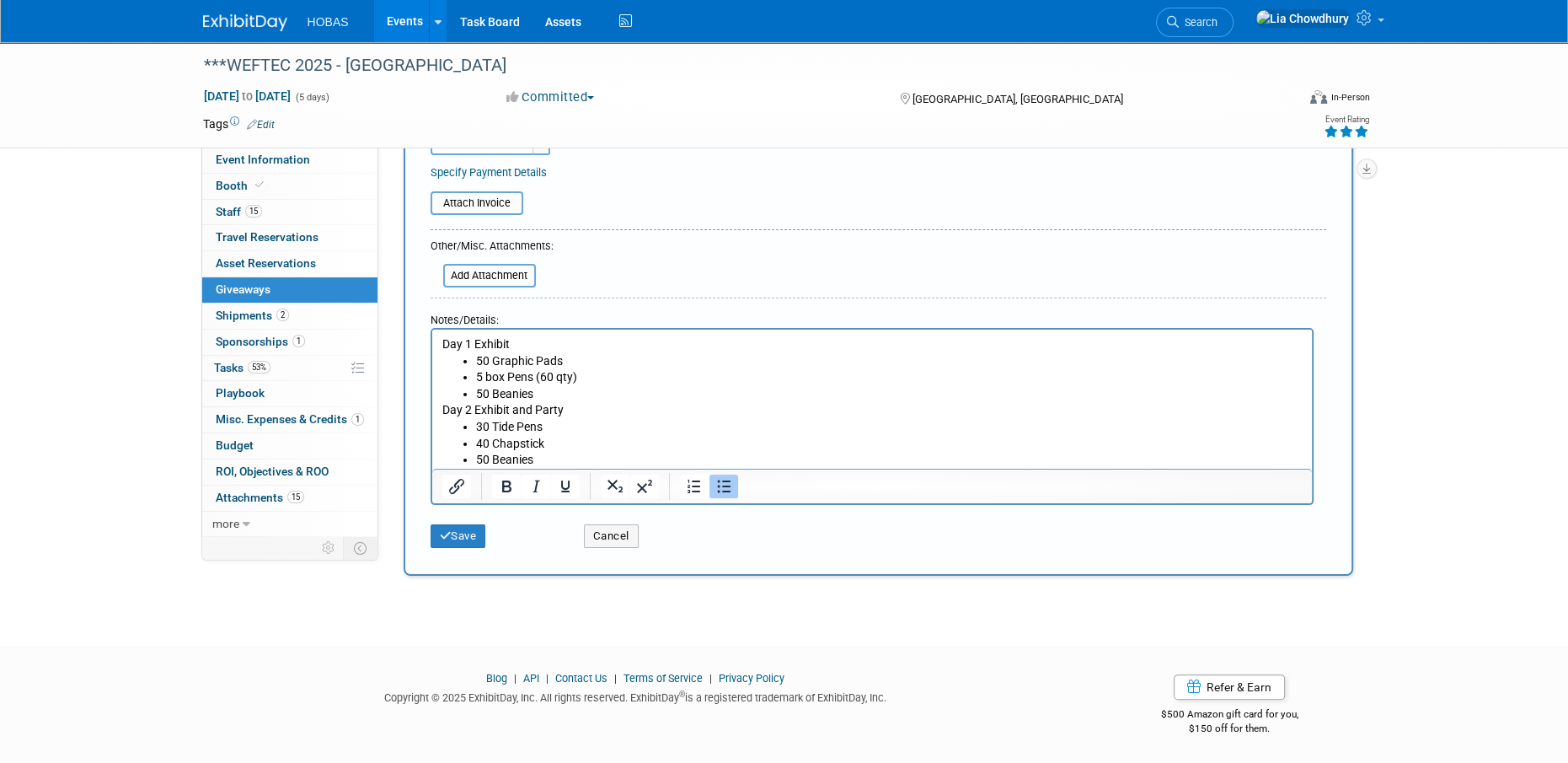
click at [480, 447] on li "40 Chapstick" at bounding box center [888, 445] width 827 height 17
click at [545, 452] on li "50 Beanies" at bounding box center [888, 460] width 827 height 17
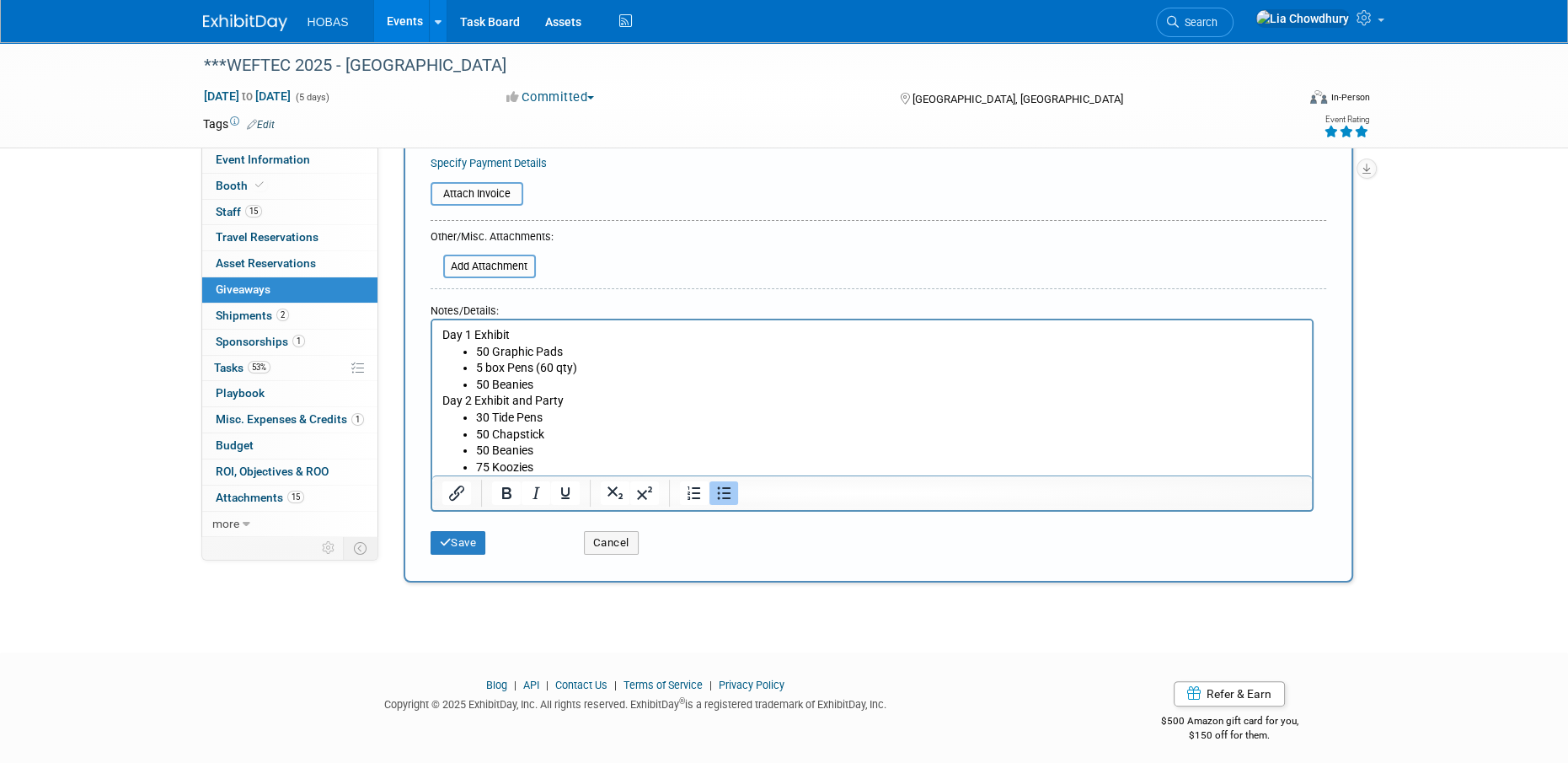
scroll to position [266, 0]
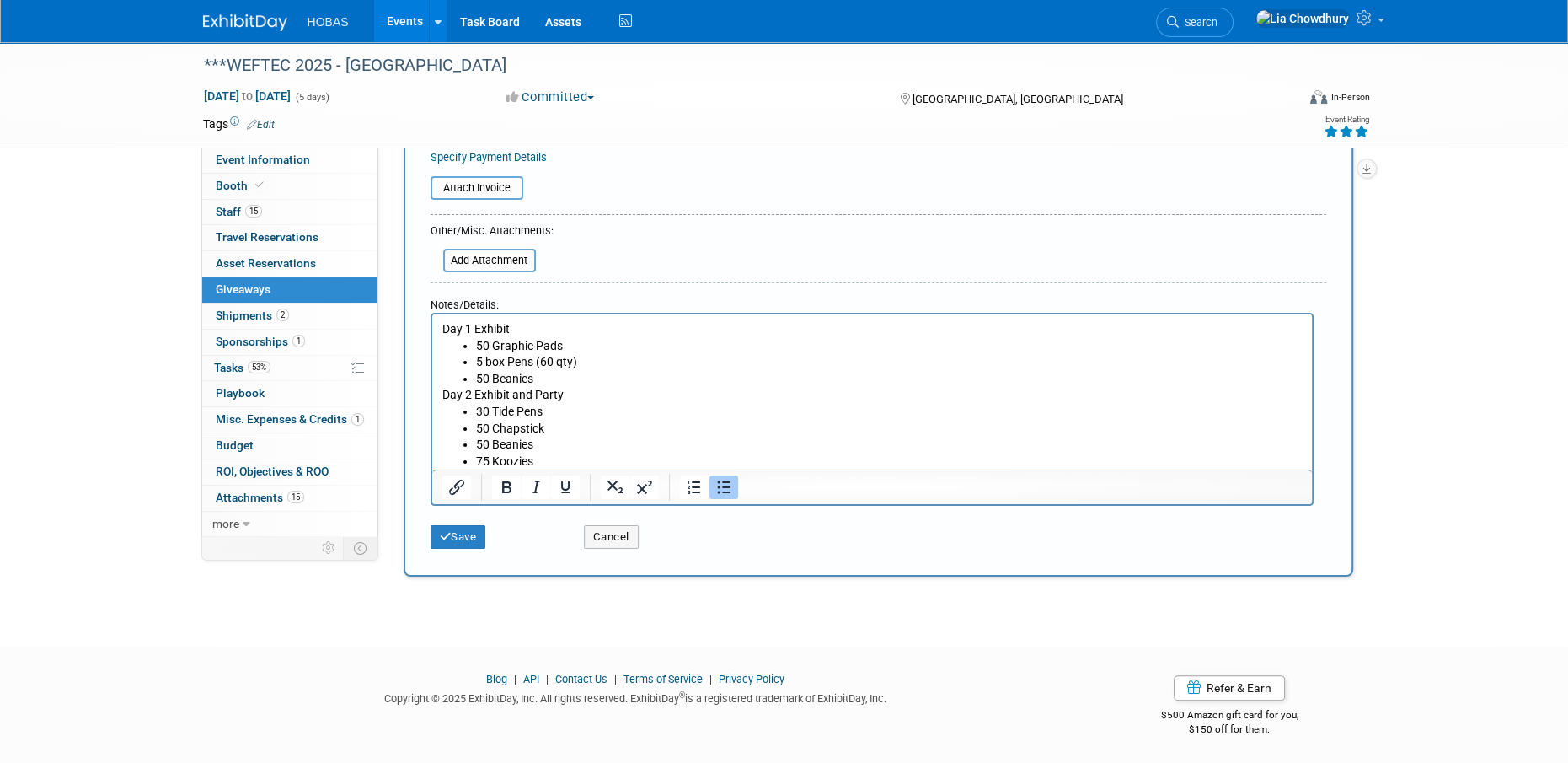
click at [487, 464] on li "75 Koozies" at bounding box center [888, 462] width 827 height 17
click at [480, 456] on li "75 Koozies" at bounding box center [888, 462] width 827 height 17
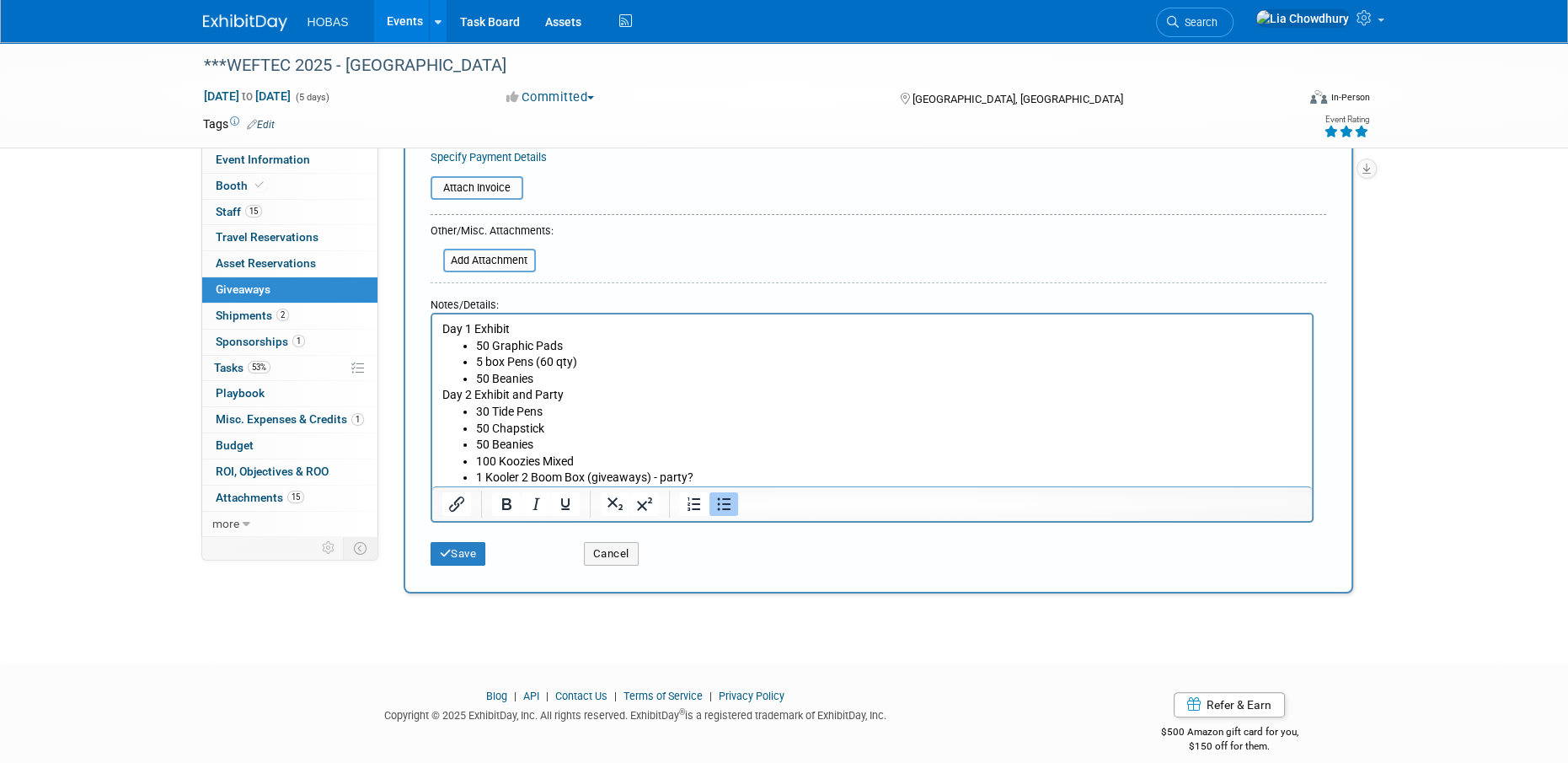
click at [526, 479] on li "1 Kooler 2 Boom Box (giveaways) - party?" at bounding box center [888, 478] width 827 height 17
click at [520, 457] on li "100 Koozies Mixed" at bounding box center [888, 462] width 827 height 17
click at [715, 476] on li "1 Kooler 4 Boom Box (giveaways) - party?" at bounding box center [888, 478] width 827 height 17
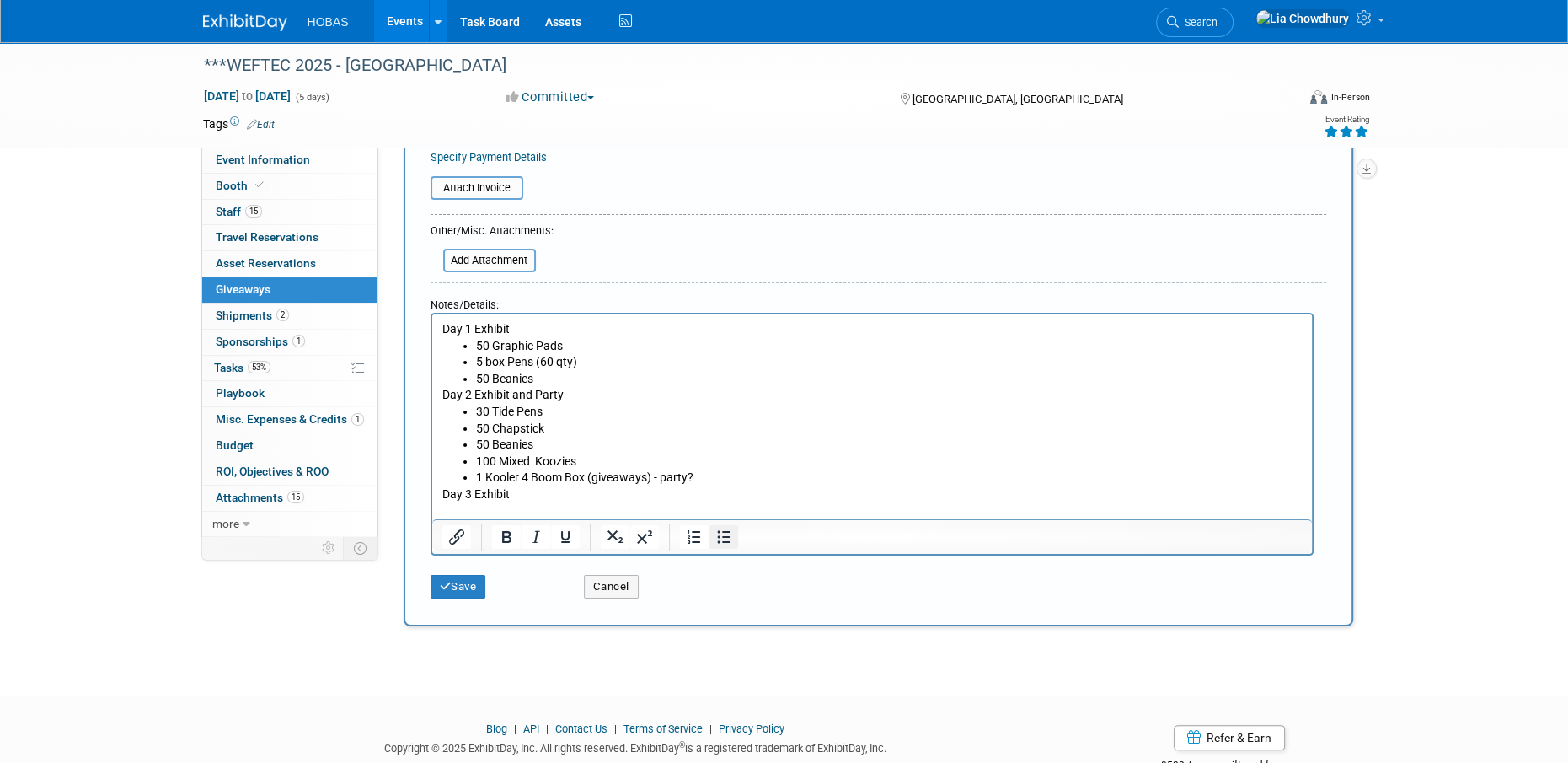
click at [721, 542] on icon "Bullet list" at bounding box center [723, 536] width 20 height 20
click at [635, 389] on p "Day 2 Exhibit and Party" at bounding box center [872, 395] width 860 height 17
click at [612, 374] on li "50 Beanies" at bounding box center [888, 379] width 827 height 17
click at [445, 587] on icon "submit" at bounding box center [446, 586] width 12 height 11
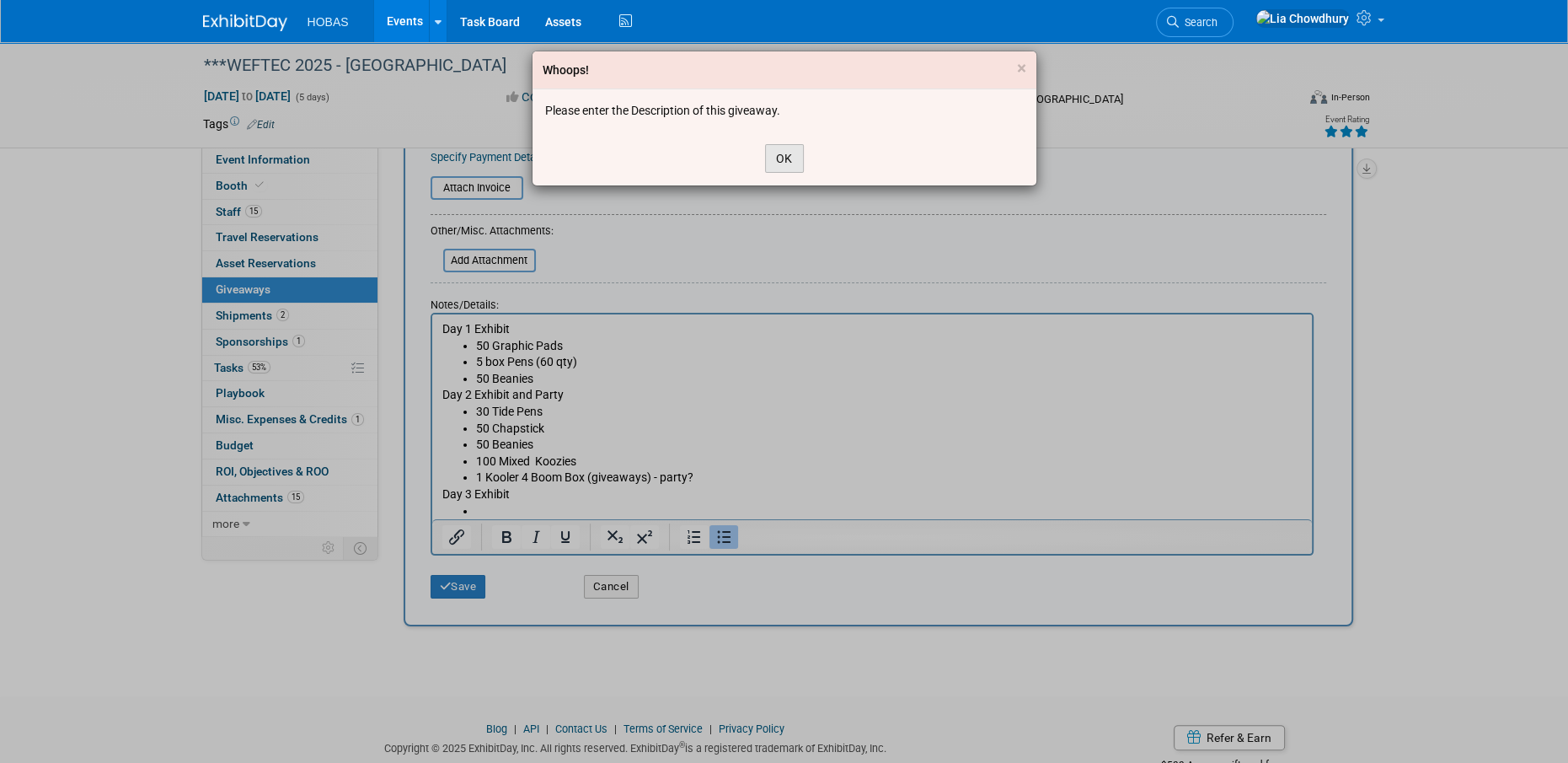
click at [785, 154] on button "OK" at bounding box center [784, 158] width 39 height 29
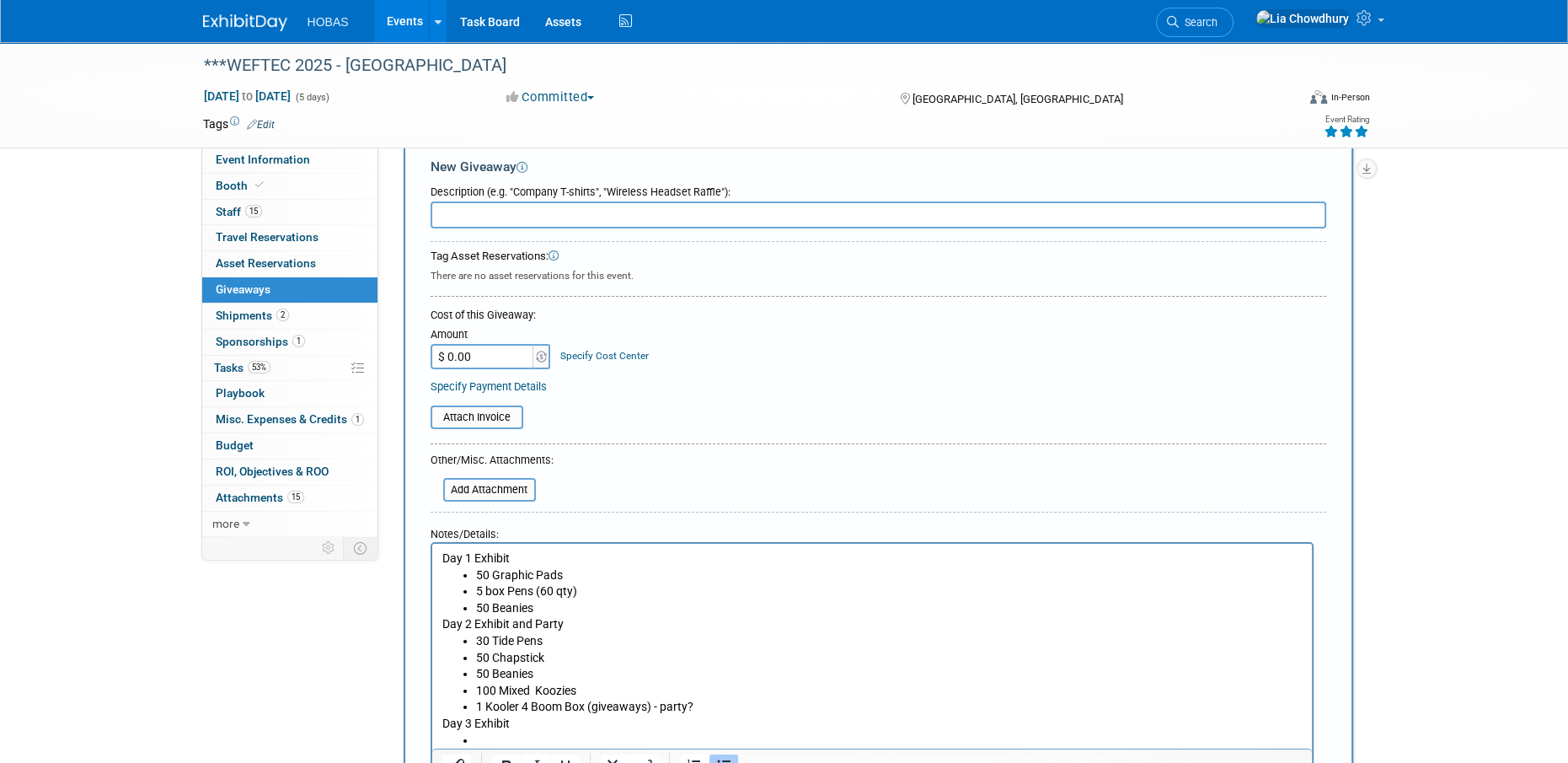
scroll to position [0, 0]
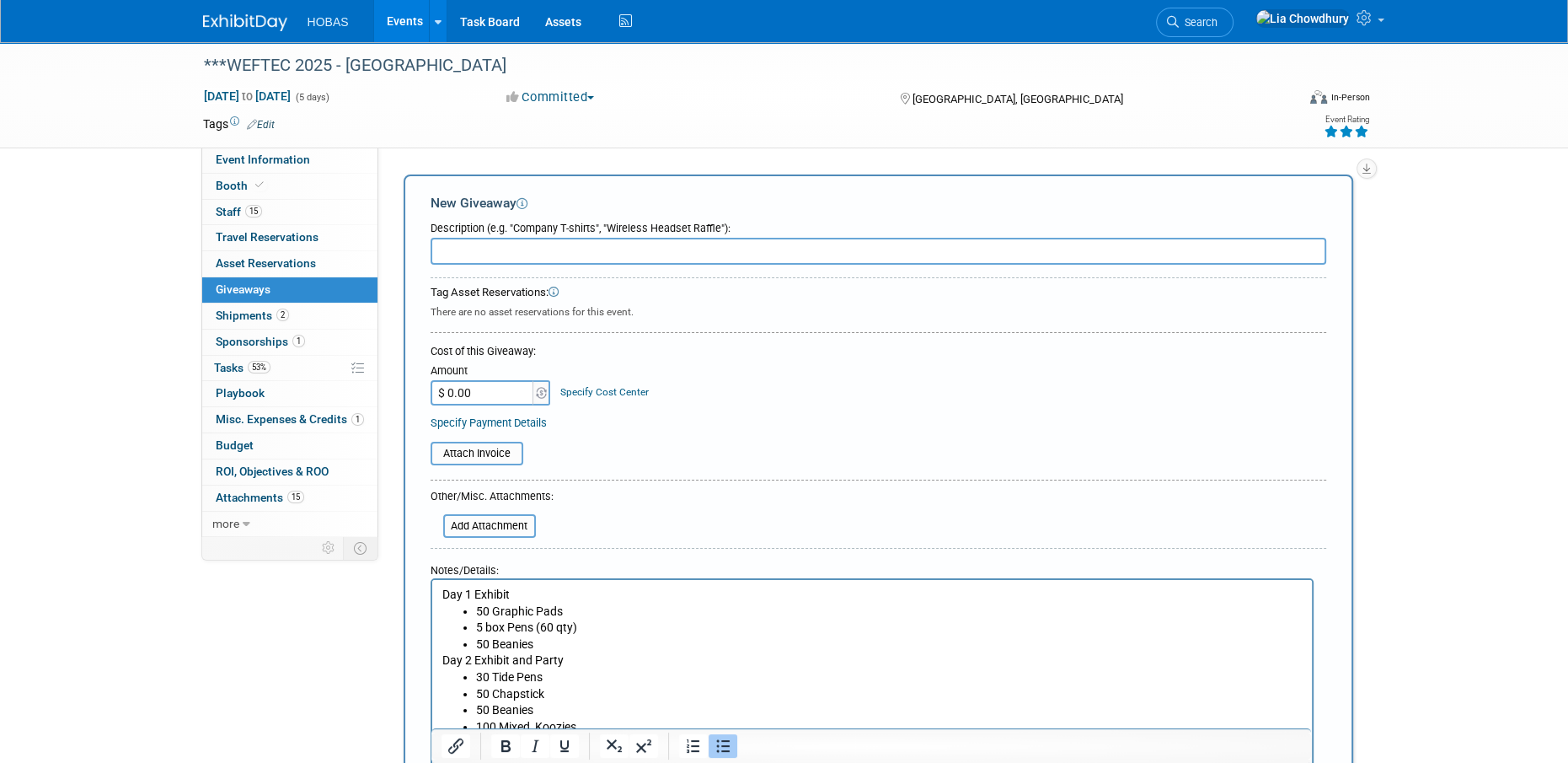
click at [547, 256] on input "text" at bounding box center [879, 251] width 896 height 27
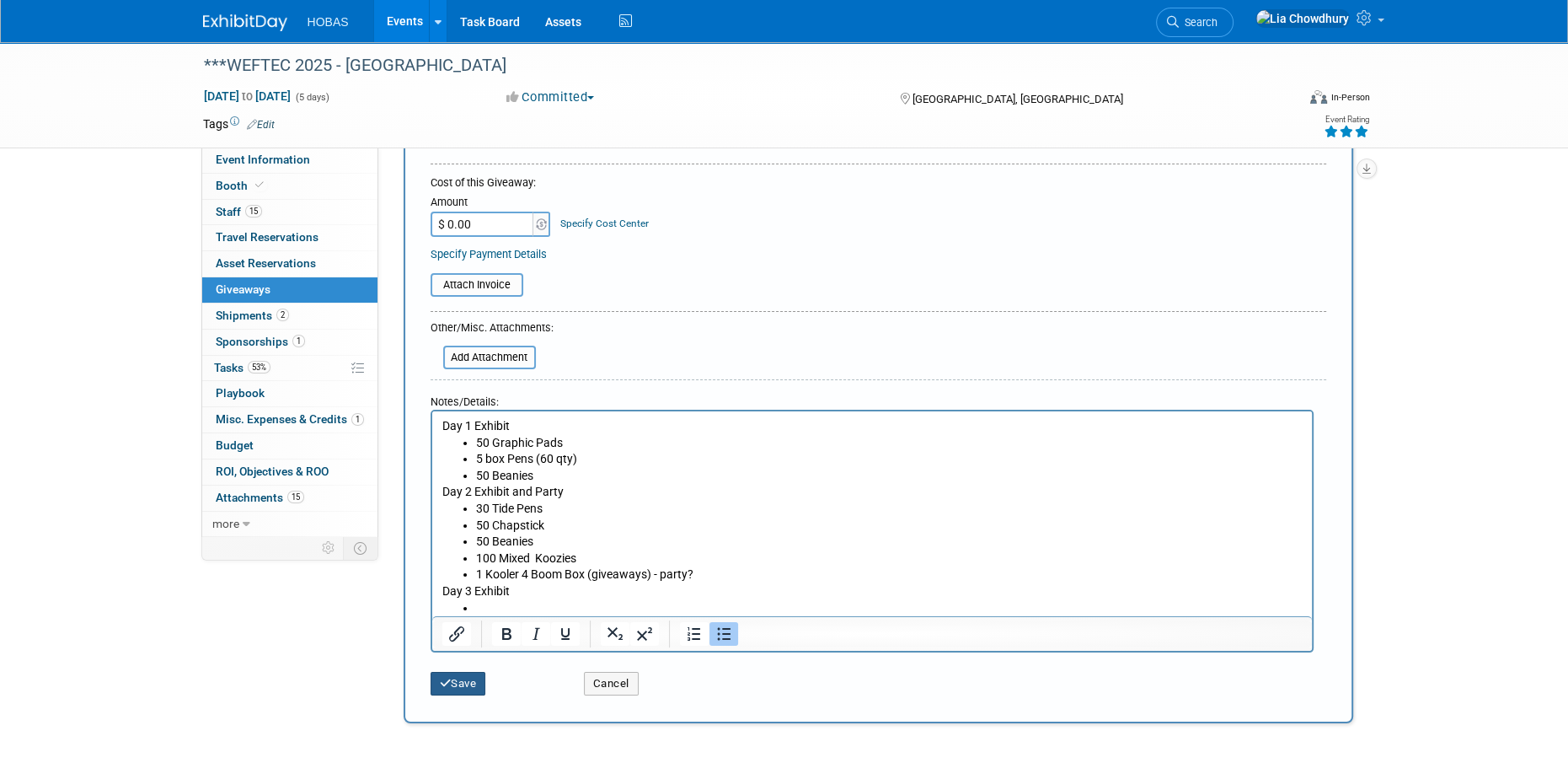
type input "Weftec Swag"
click at [457, 690] on button "Save" at bounding box center [458, 684] width 55 height 24
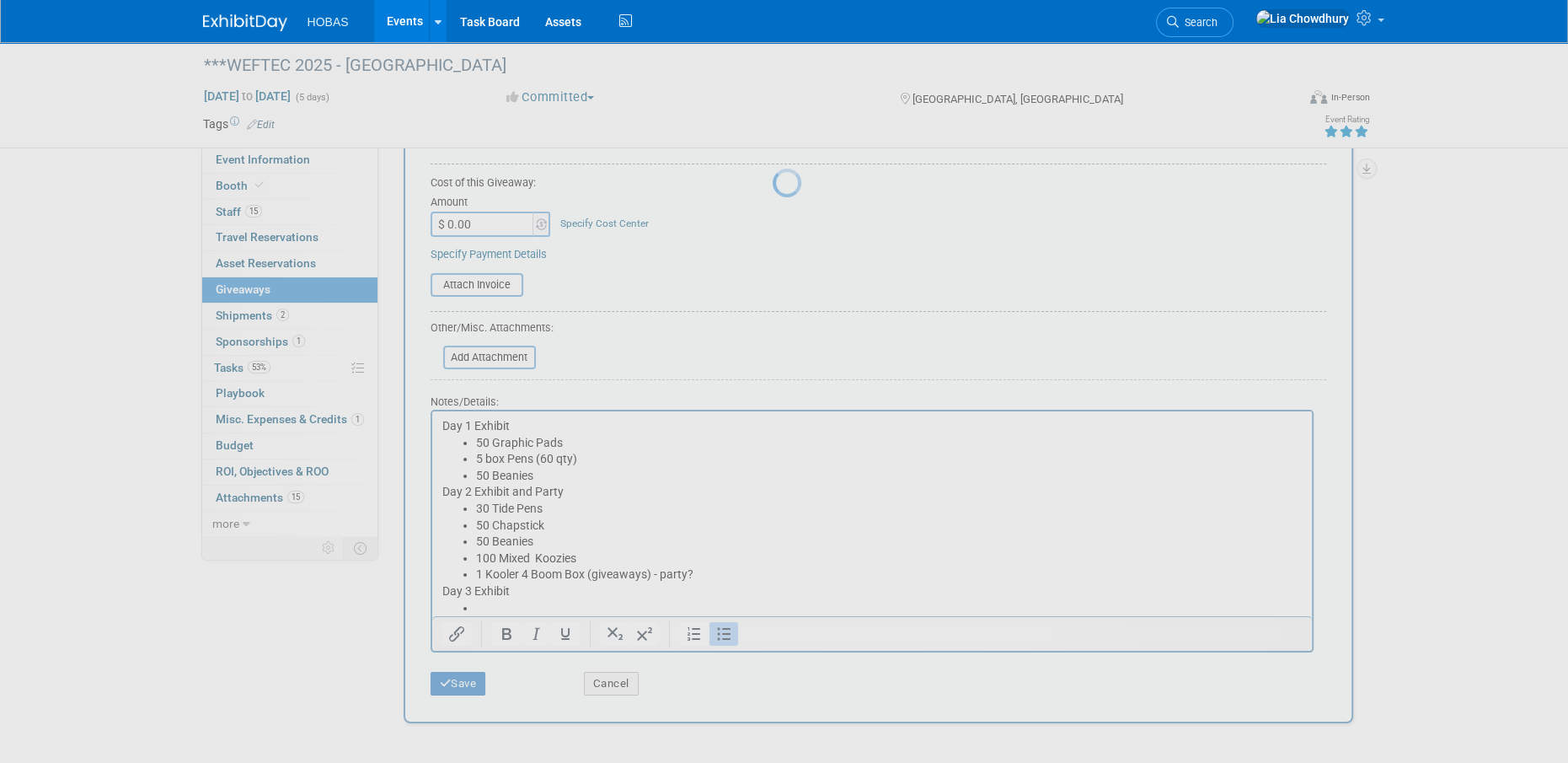
scroll to position [17, 0]
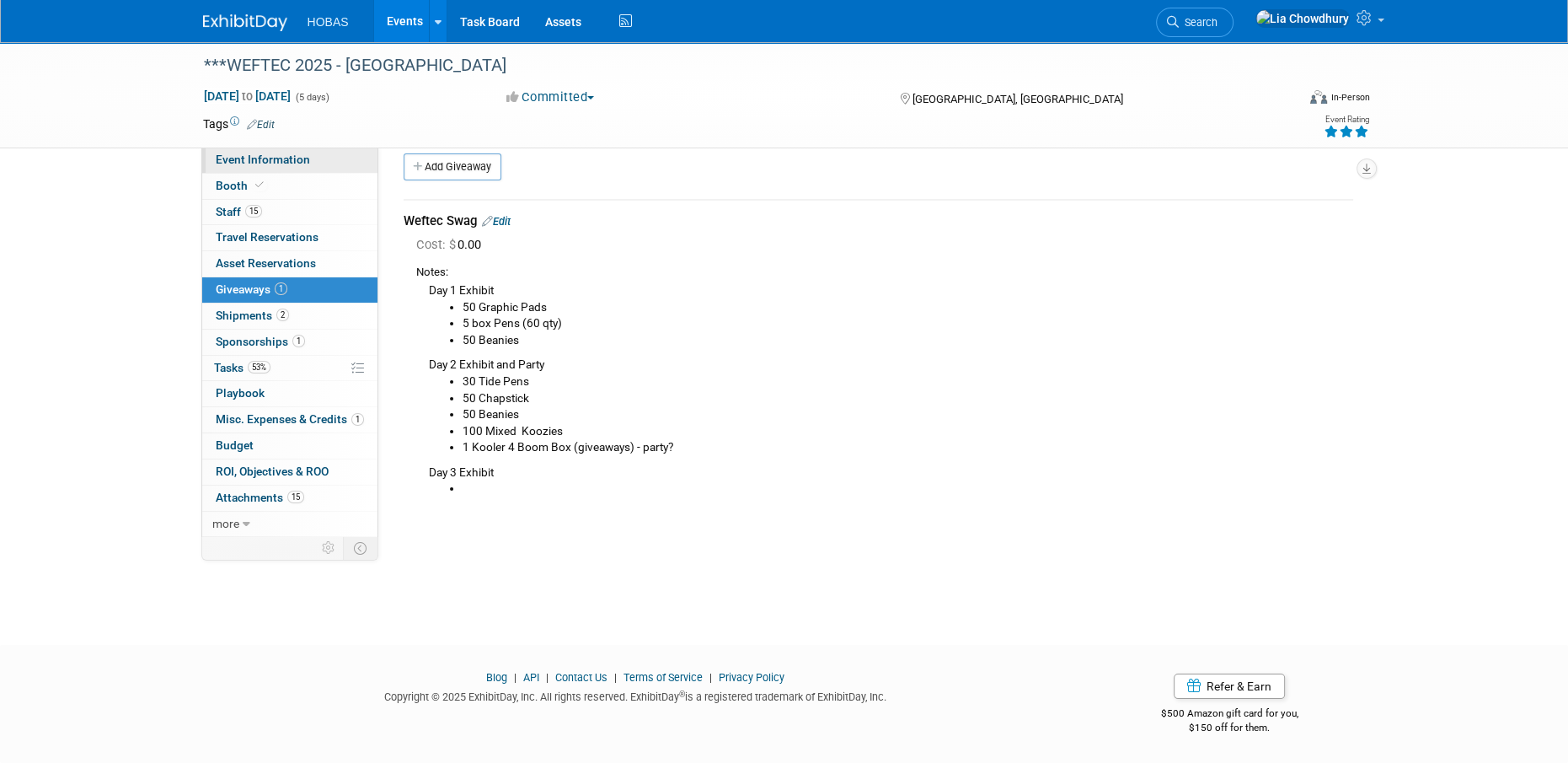
click at [238, 161] on span "Event Information" at bounding box center [262, 159] width 95 height 14
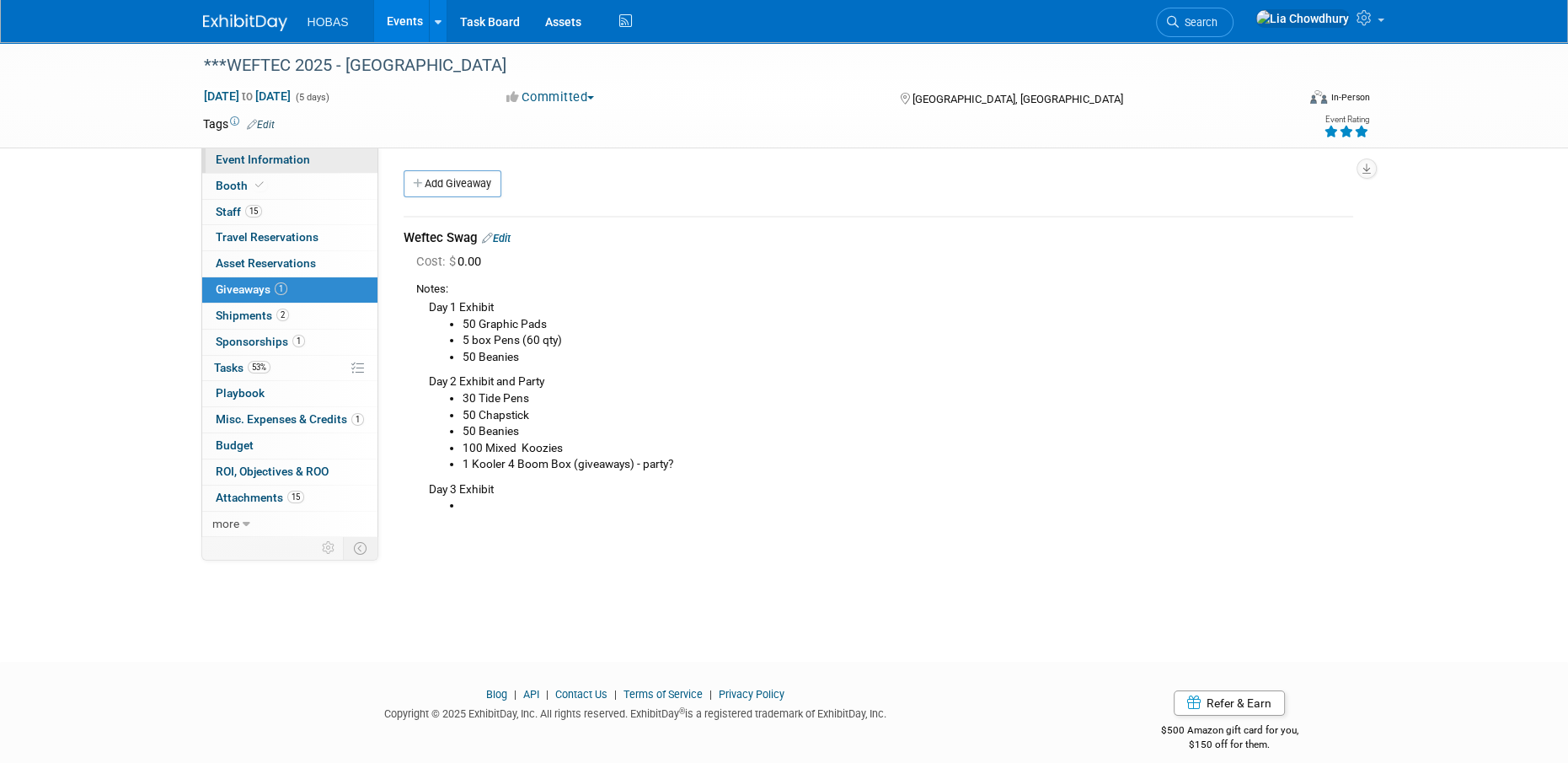
select select "Engineers"
select select "Tradeshow National"
select select "Water"
select select "Exhibiting and Sponsoring"
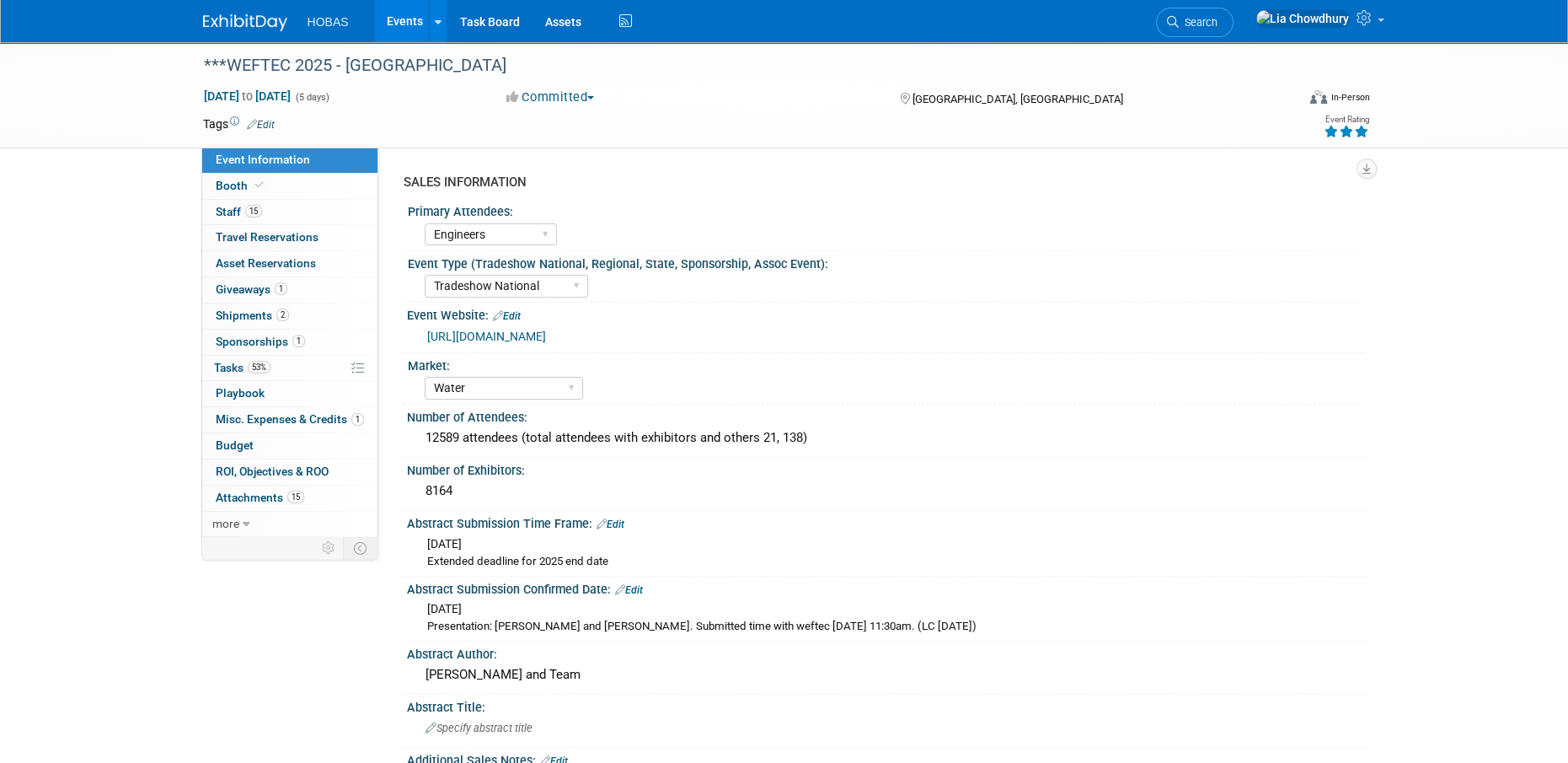
click at [515, 333] on link "https://www.weftec.org/" at bounding box center [487, 336] width 119 height 14
click at [257, 287] on span "Giveaways 1" at bounding box center [251, 289] width 72 height 14
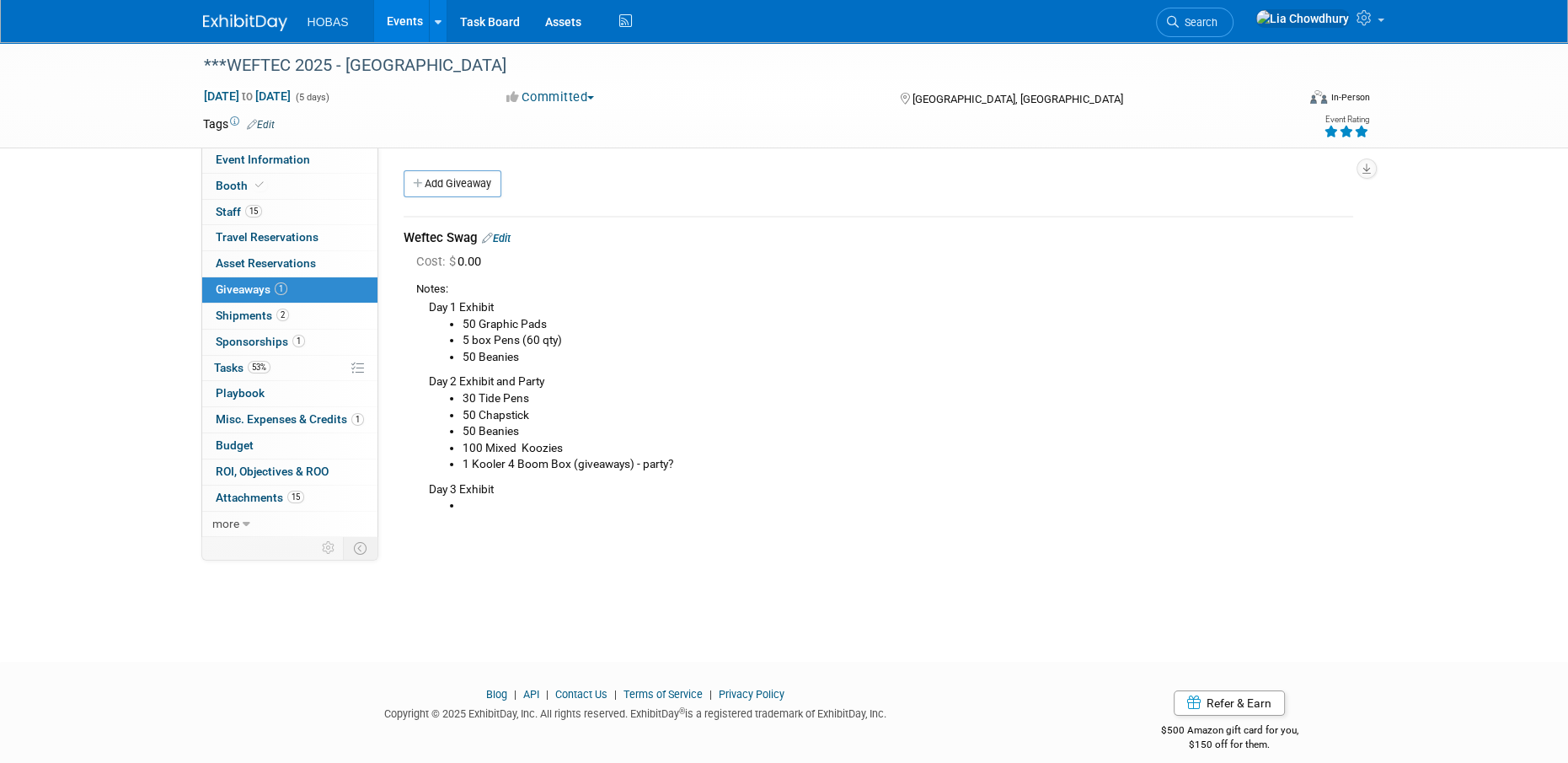
drag, startPoint x: 422, startPoint y: 307, endPoint x: 698, endPoint y: 460, distance: 315.6
click at [698, 460] on div "Day 1 Exhibit 50 Graphic Pads 5 box Pens (60 qty) 50 Beanies Day 2 Exhibit and …" at bounding box center [885, 404] width 937 height 215
copy div "Day 1 Exhibit 50 Graphic Pads 5 box Pens (60 qty) 50 Beanies Day 2 Exhibit and …"
click at [554, 358] on li "50 Beanies" at bounding box center [908, 358] width 891 height 17
click at [544, 355] on li "50 Beanies" at bounding box center [908, 358] width 891 height 17
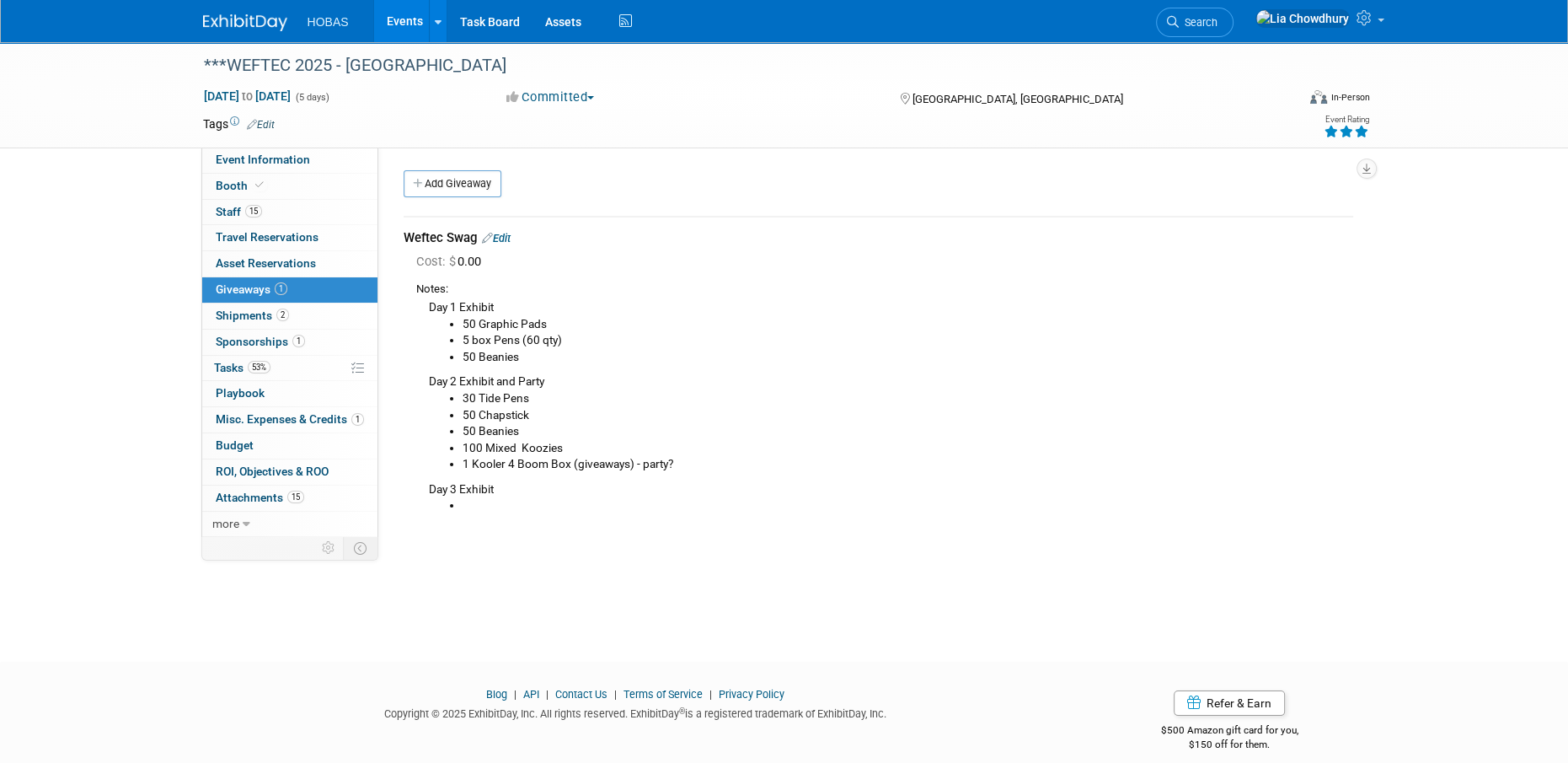
click at [532, 359] on li "50 Beanies" at bounding box center [908, 358] width 891 height 17
click at [503, 233] on link "Edit" at bounding box center [497, 238] width 29 height 13
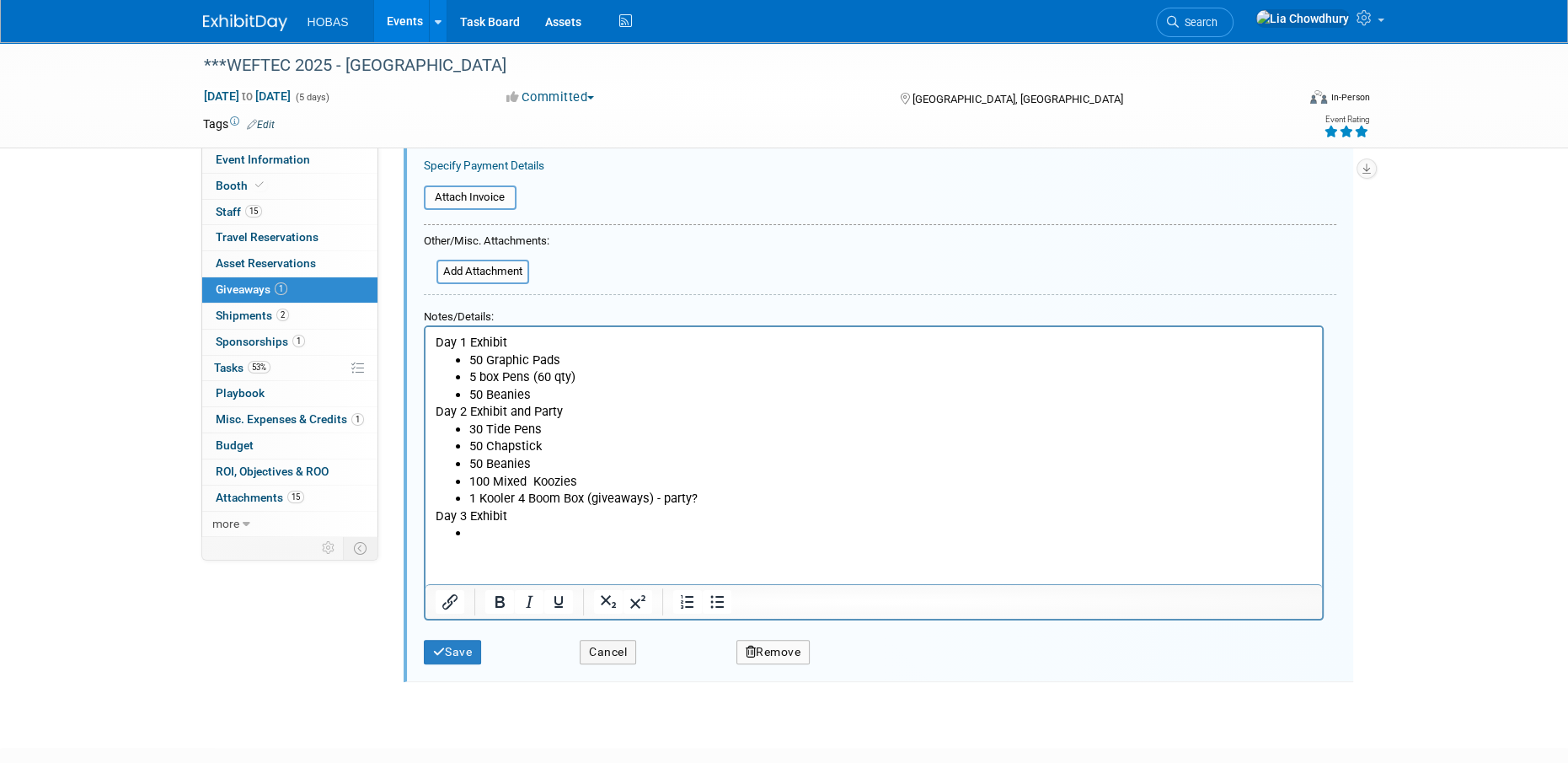
scroll to position [278, 0]
click at [536, 385] on li "50 Beanies" at bounding box center [890, 389] width 843 height 18
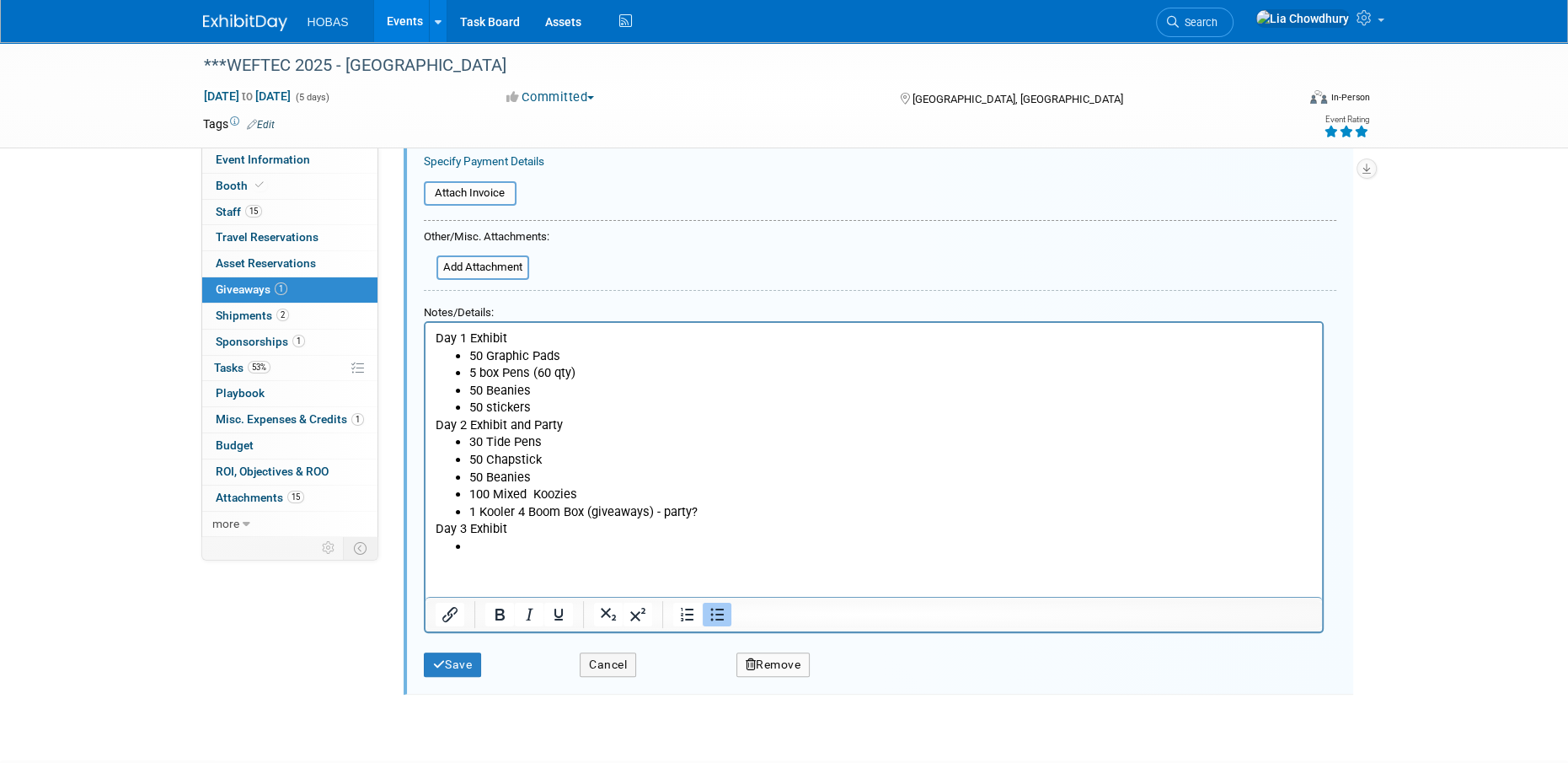
click at [533, 470] on li "50 Beanies" at bounding box center [890, 476] width 843 height 18
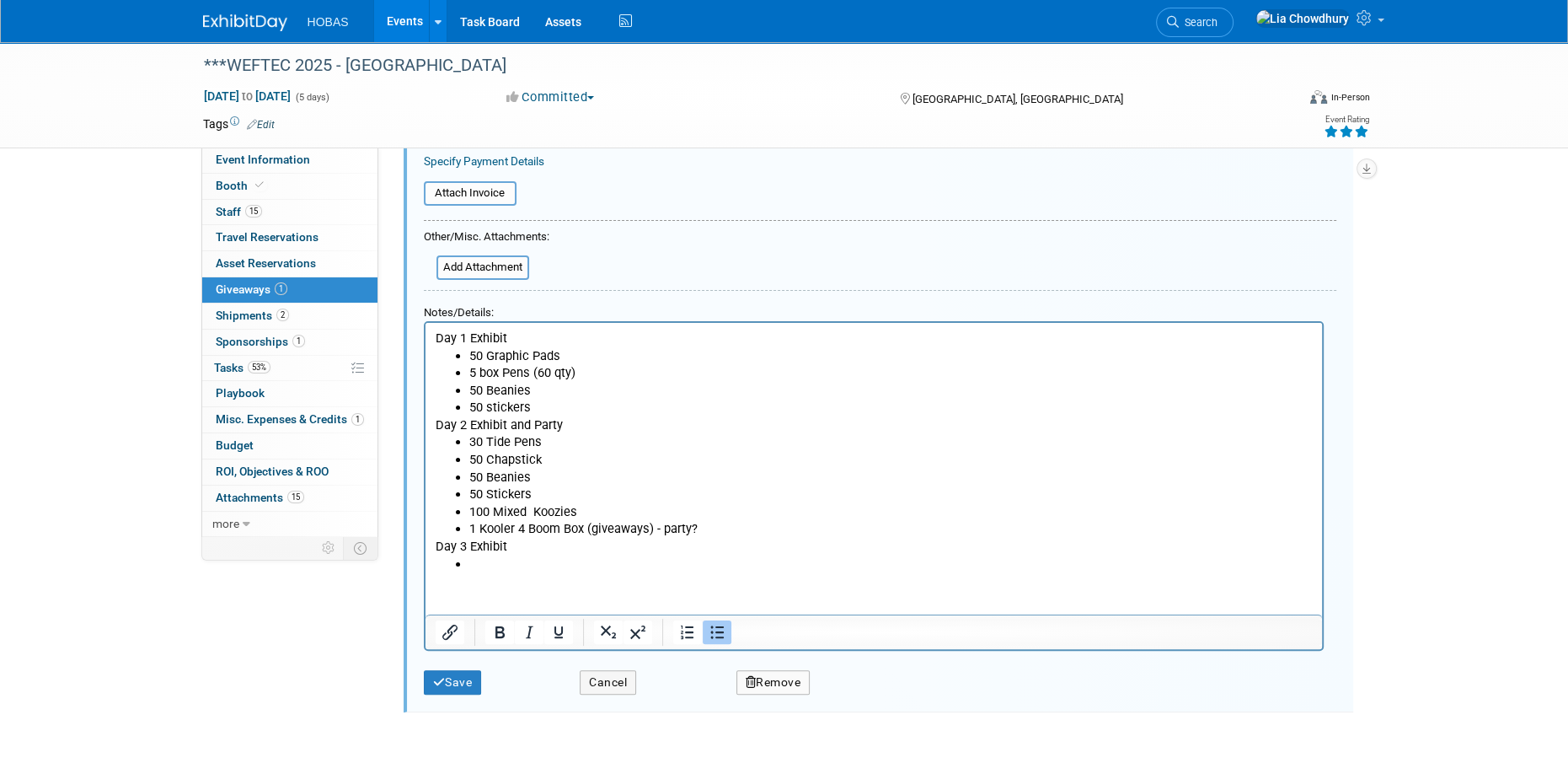
click at [511, 457] on li "50 Chapstick" at bounding box center [890, 458] width 843 height 18
click at [593, 486] on li "50 Stickers" at bounding box center [890, 493] width 843 height 18
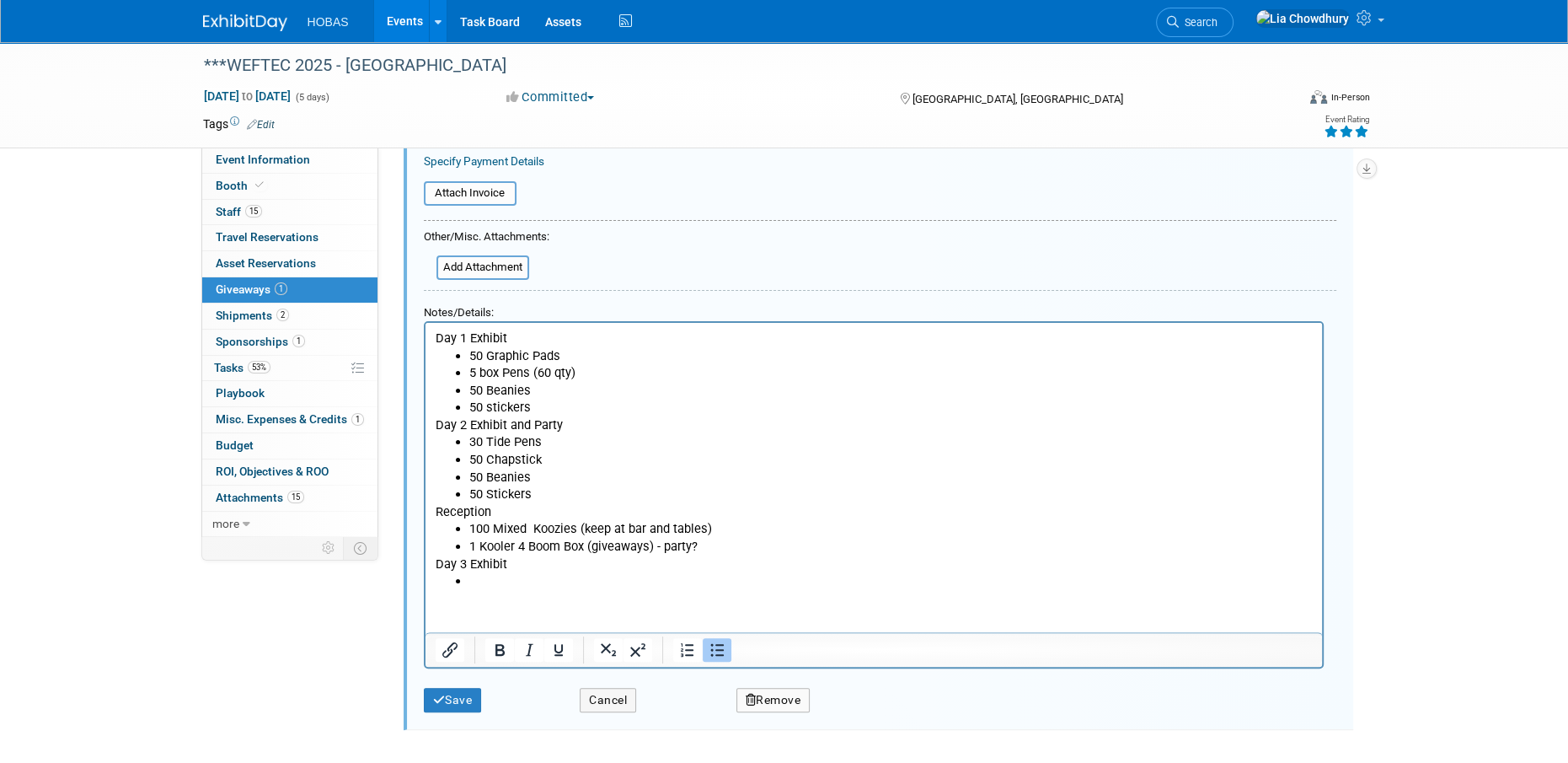
click at [515, 575] on li "Rich Text Area. Press ALT-0 for help." at bounding box center [890, 580] width 843 height 18
click at [535, 389] on li "50 Beanies" at bounding box center [890, 389] width 843 height 18
click at [486, 579] on li "Rich Text Area. Press ALT-0 for help." at bounding box center [890, 580] width 843 height 18
drag, startPoint x: 551, startPoint y: 456, endPoint x: 445, endPoint y: 453, distance: 106.0
click at [445, 453] on ul "30 Tide Pens 50 Chapstick 50 Beanies 50 Stickers" at bounding box center [874, 467] width 877 height 69
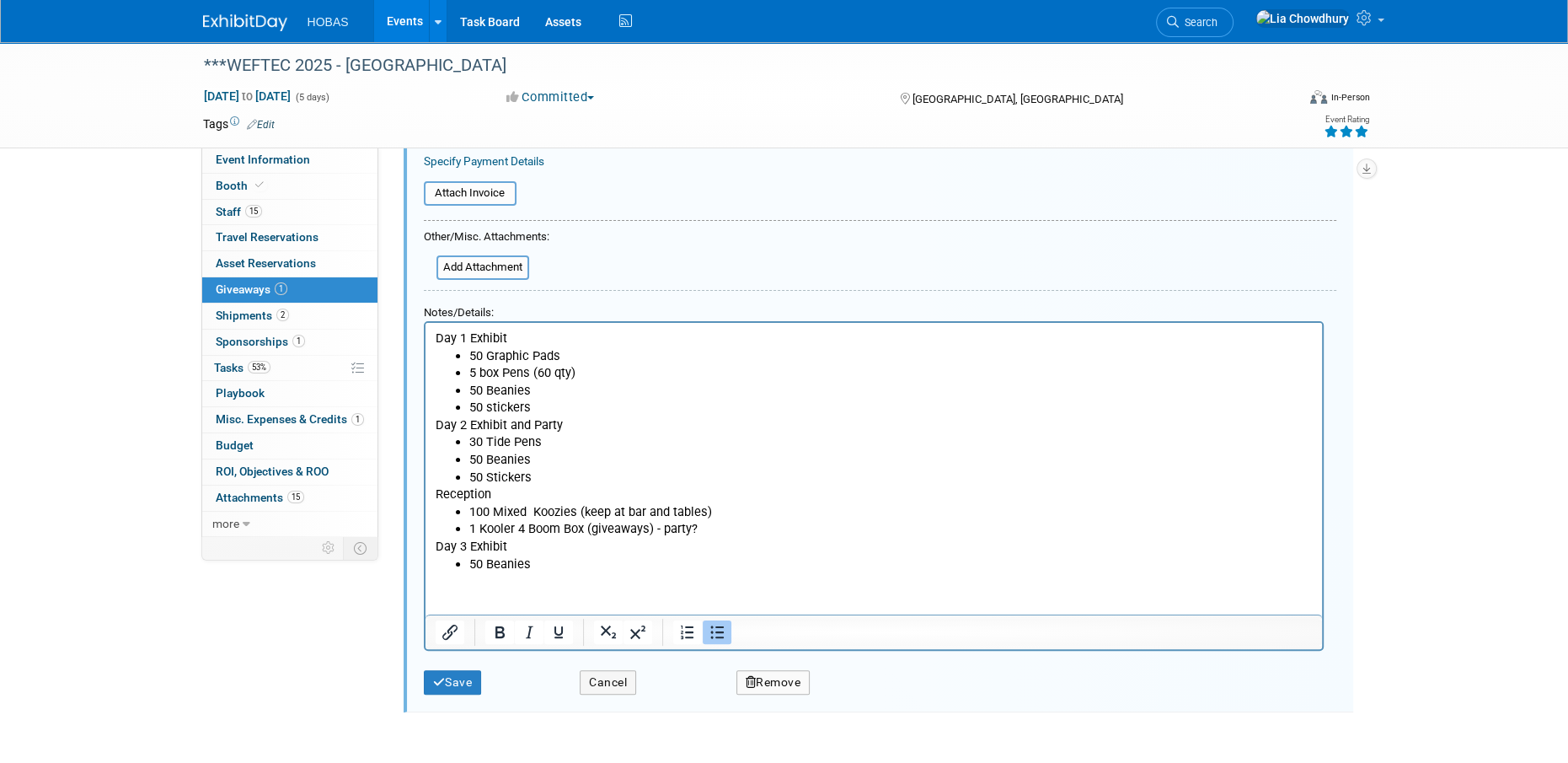
click at [562, 564] on li "50 Beanies" at bounding box center [890, 563] width 843 height 18
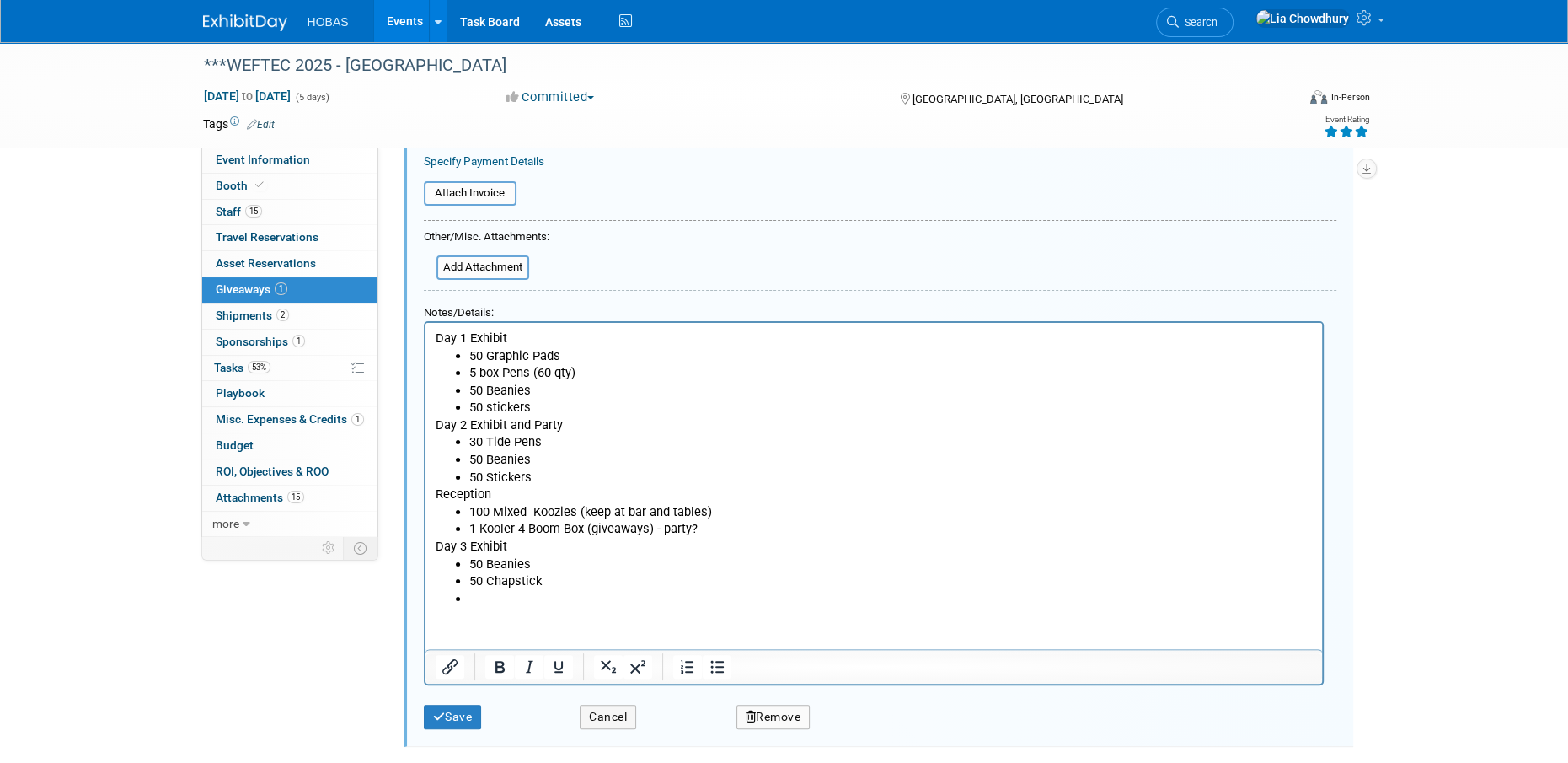
click at [471, 432] on p "Day 2 Exhibit and Party" at bounding box center [874, 424] width 877 height 18
click at [470, 442] on li "30 Tide Pens" at bounding box center [890, 441] width 843 height 18
click at [487, 593] on li "Rich Text Area. Press ALT-0 for help." at bounding box center [890, 598] width 843 height 18
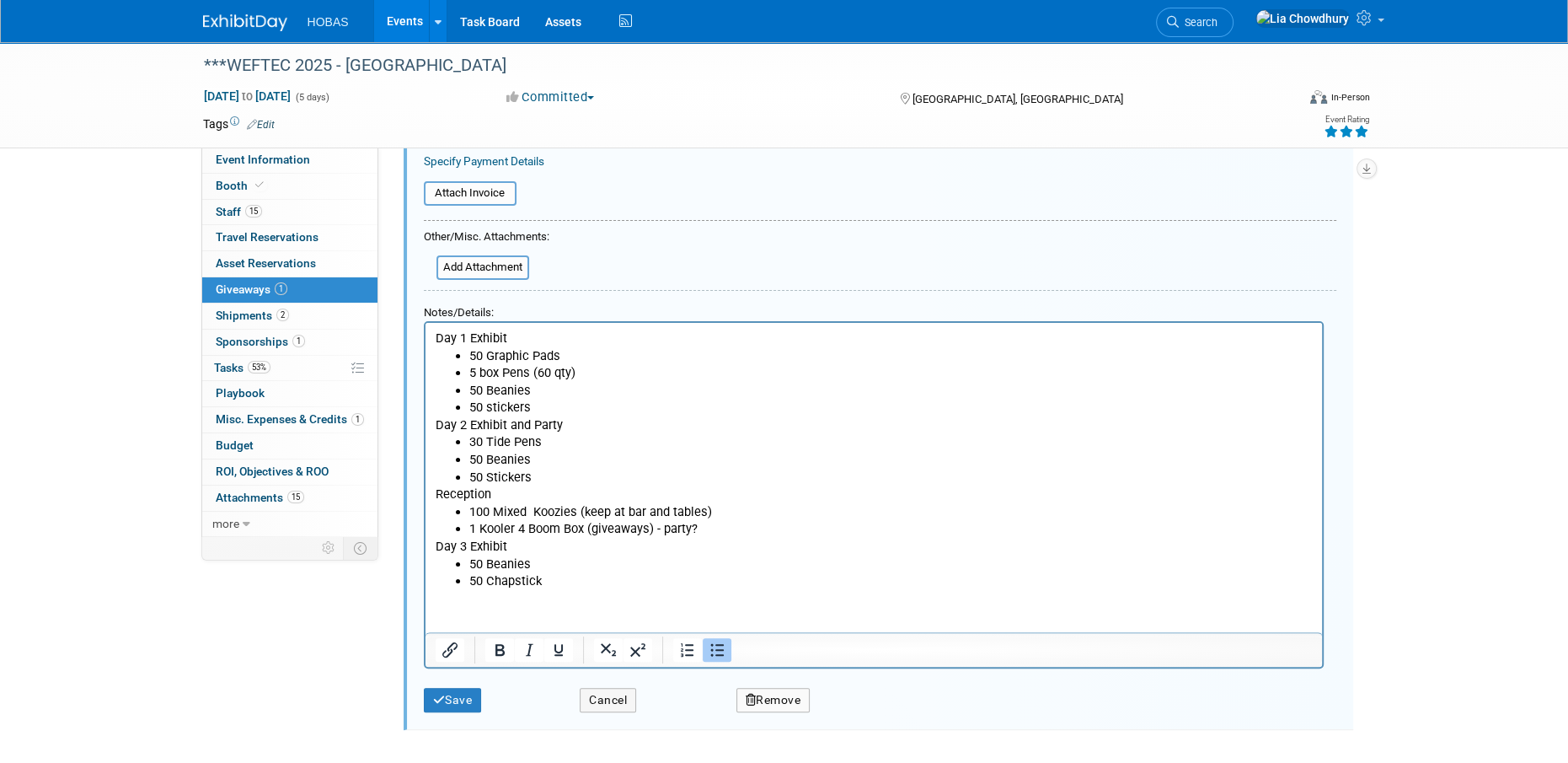
click at [465, 589] on html "Day 1 Exhibit 50 Graphic Pads 5 box Pens (60 qty) 50 Beanies 50 stickers Day 2 …" at bounding box center [873, 456] width 897 height 267
click at [590, 579] on li "50 Chapstick" at bounding box center [890, 580] width 843 height 18
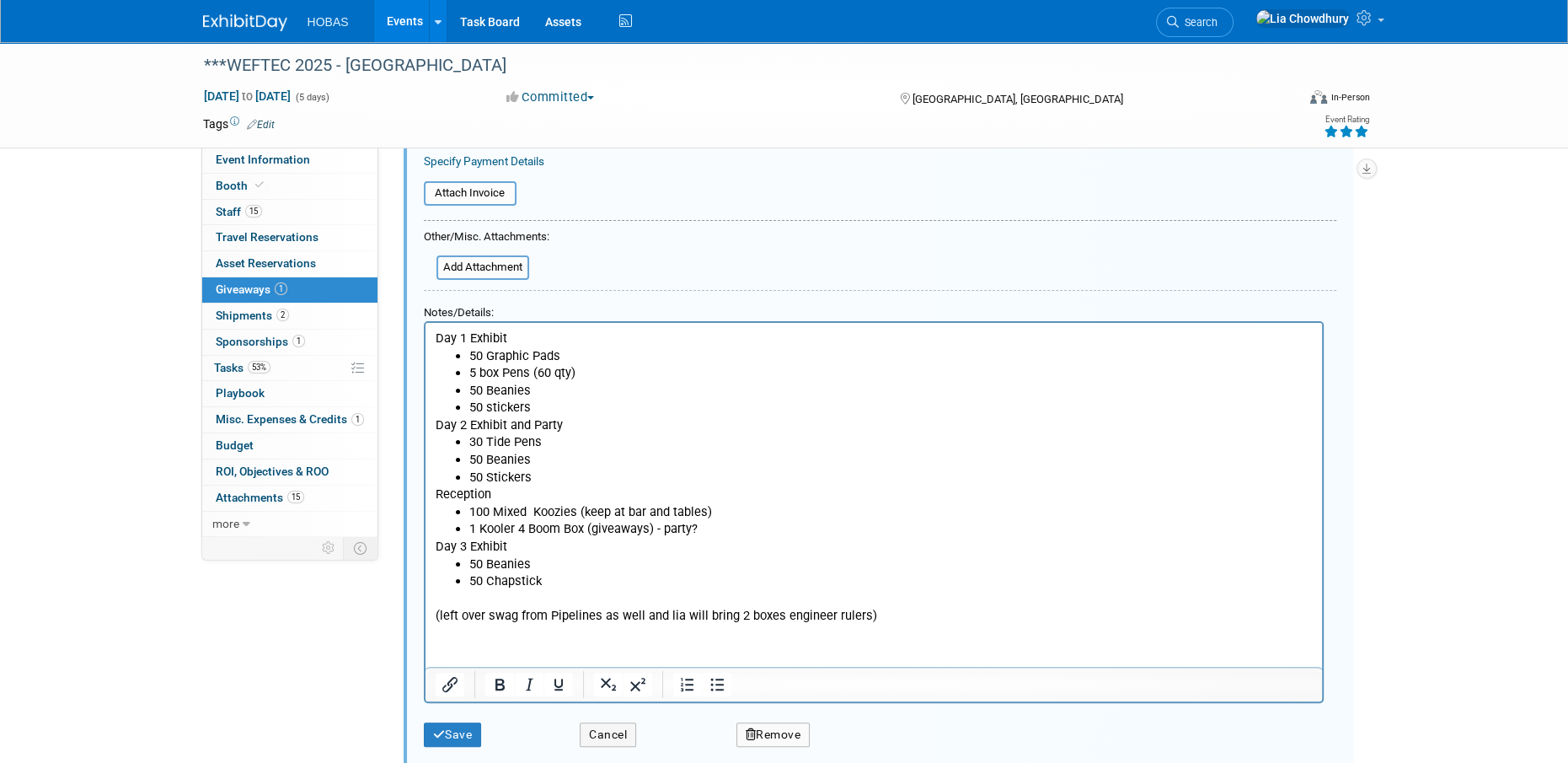
click at [606, 366] on li "5 box Pens (60 qty)" at bounding box center [890, 371] width 843 height 18
click at [443, 600] on p "Rich Text Area. Press ALT-0 for help." at bounding box center [874, 598] width 877 height 18
click at [882, 614] on p "(left over swag from Pipelines as well and lia will bring 2 boxes engineer rule…" at bounding box center [874, 614] width 877 height 18
click at [728, 521] on li "1 Kooler 4 Boom Box (giveaways) - party?" at bounding box center [890, 528] width 843 height 18
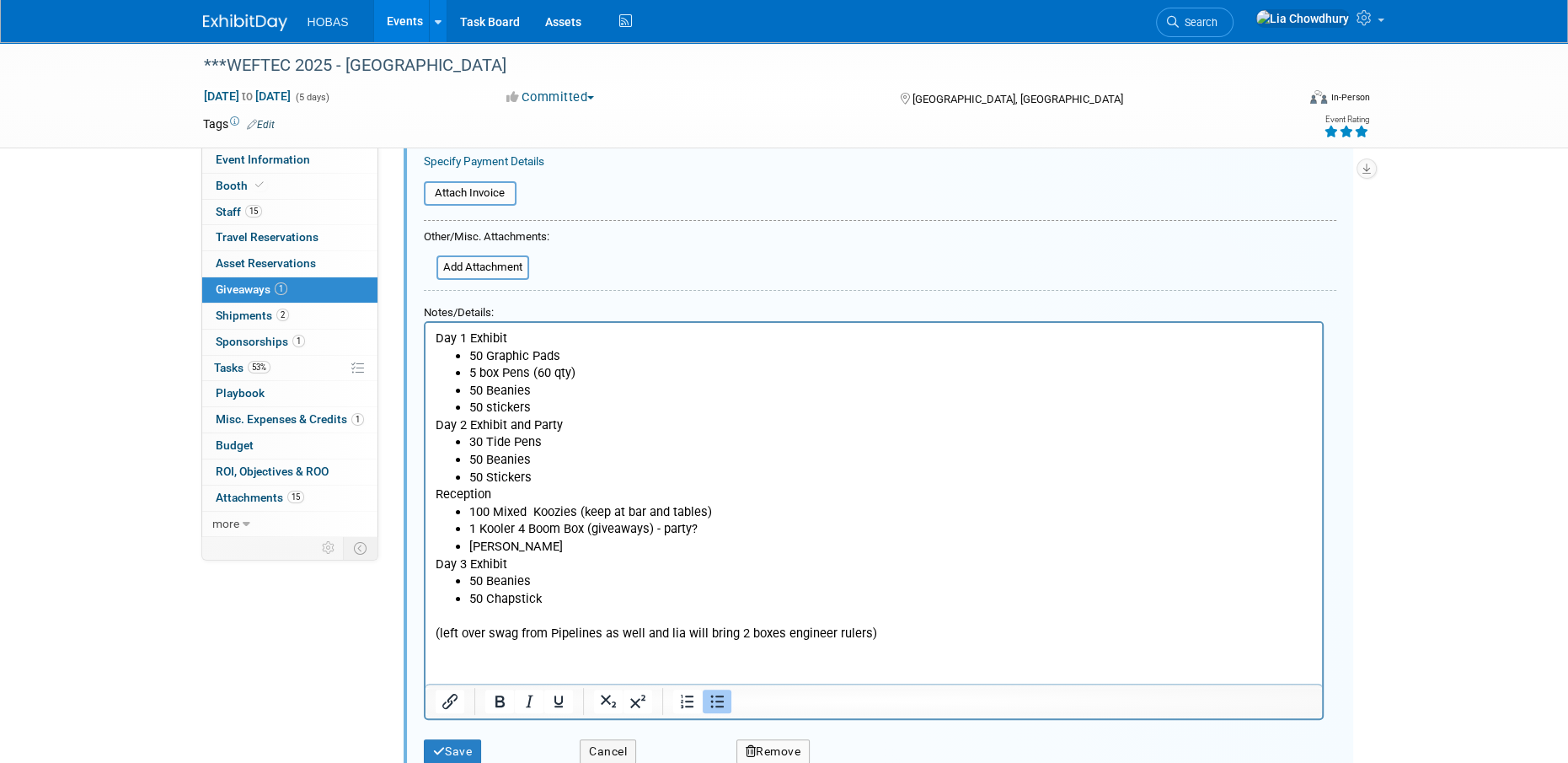
click at [488, 605] on li "50 Chapstick" at bounding box center [890, 598] width 843 height 18
click at [560, 594] on li "50 Chapstick" at bounding box center [890, 598] width 843 height 18
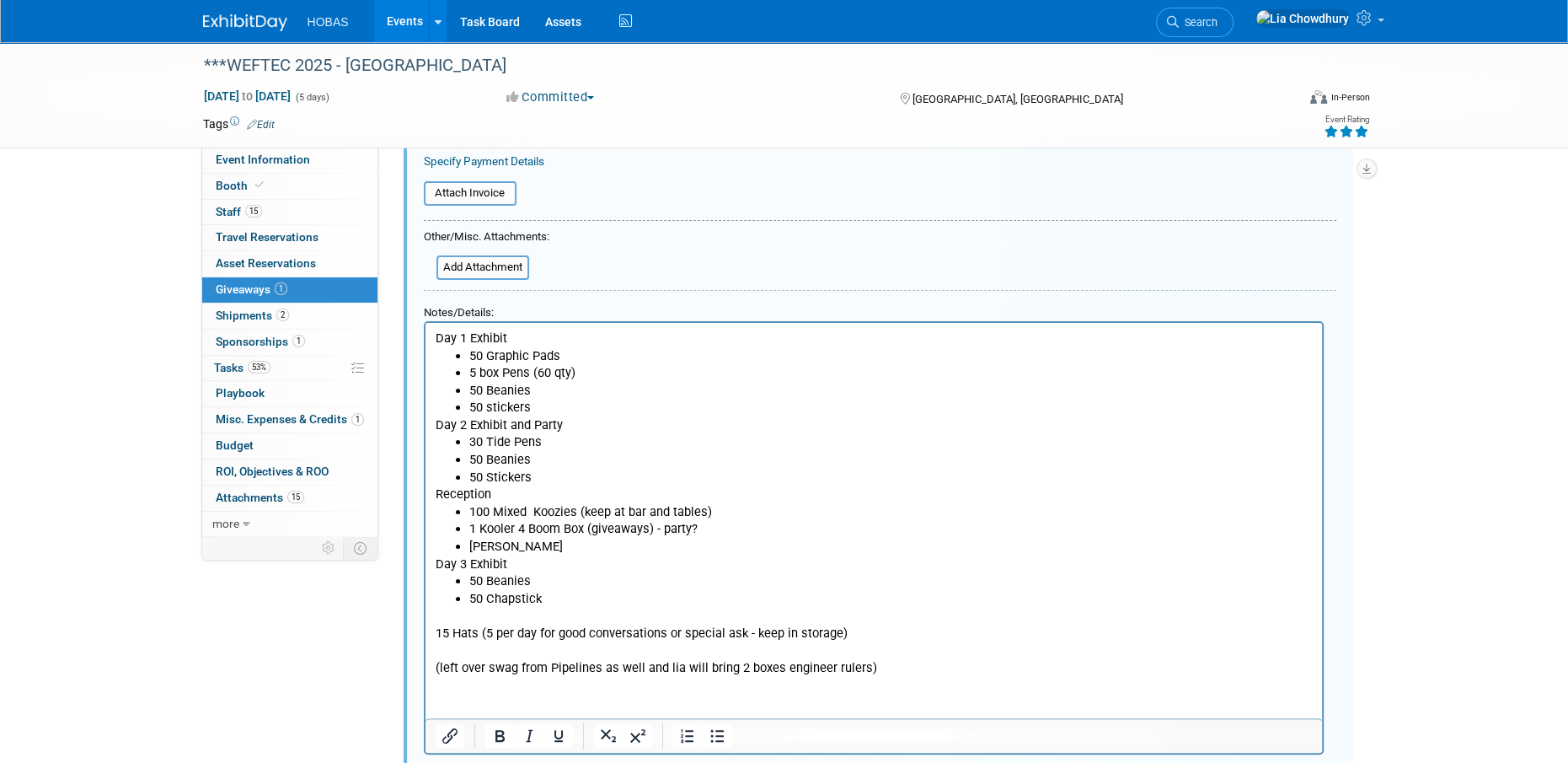
drag, startPoint x: 896, startPoint y: 674, endPoint x: 592, endPoint y: 486, distance: 357.4
click at [577, 476] on html "Day 1 Exhibit 50 Graphic Pads 5 box Pens (60 qty) 50 Beanies 50 stickers Day 2 …" at bounding box center [873, 499] width 897 height 354
drag, startPoint x: 891, startPoint y: 673, endPoint x: 420, endPoint y: 324, distance: 586.2
click at [425, 324] on html "Day 1 Exhibit 50 Graphic Pads 5 box Pens (60 qty) 50 Beanies 50 stickers Day 2 …" at bounding box center [873, 499] width 897 height 354
copy body "Day 1 Exhibit 50 Graphic Pads 5 box Pens (60 qty) 50 Beanies 50 stickers Day 2 …"
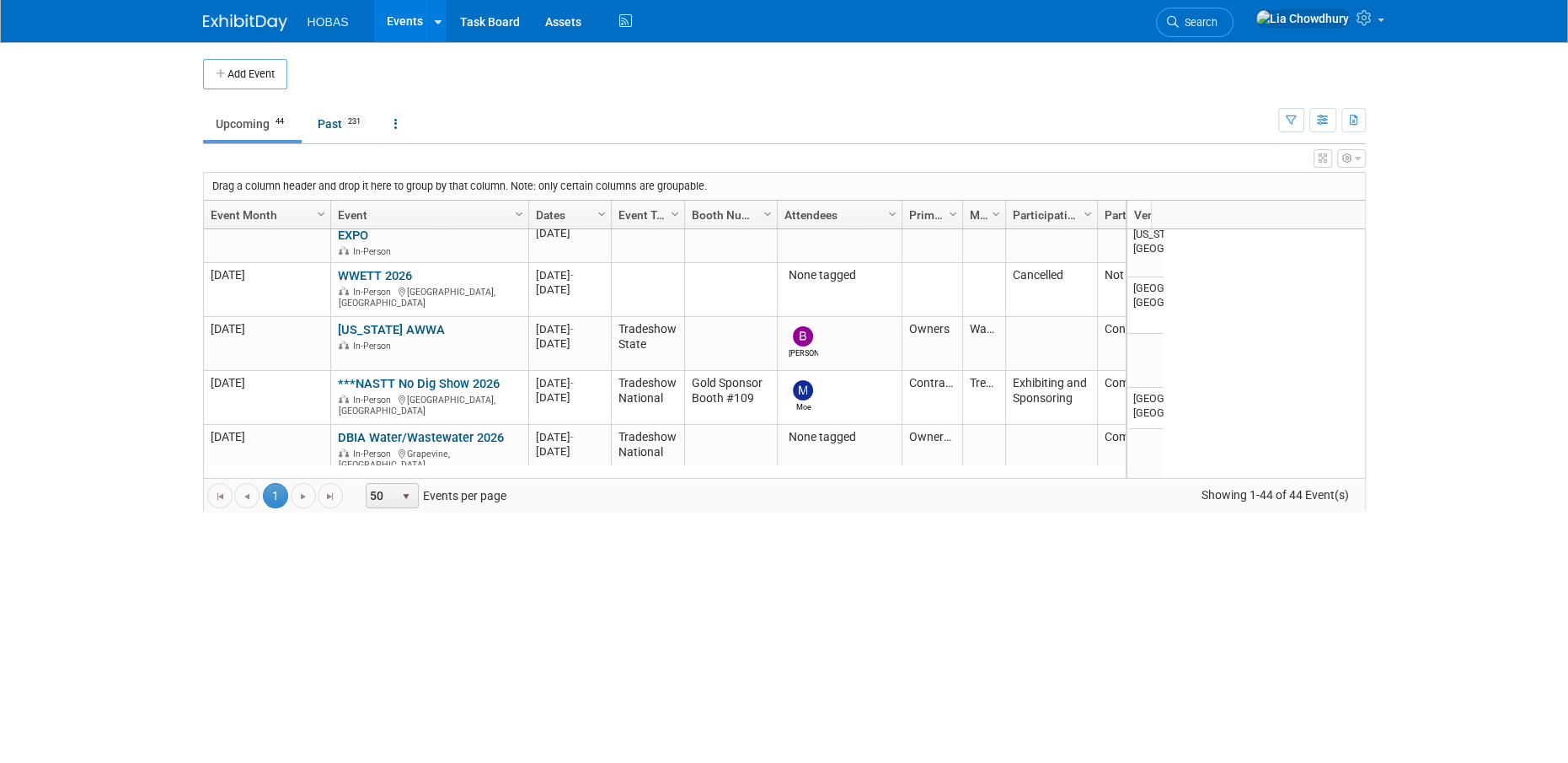
scroll to position [2819, 0]
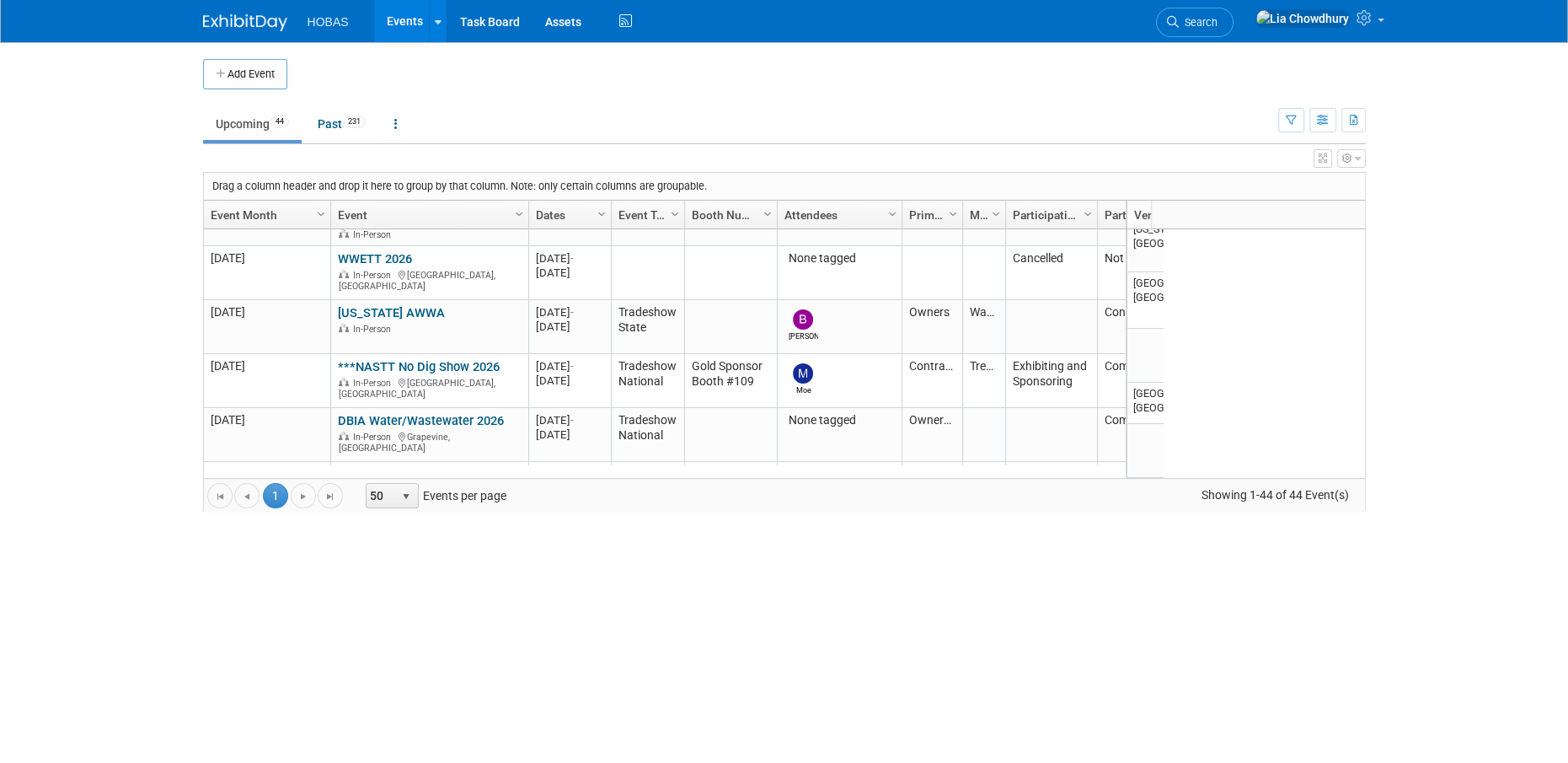
click at [391, 24] on link "Events" at bounding box center [405, 20] width 61 height 42
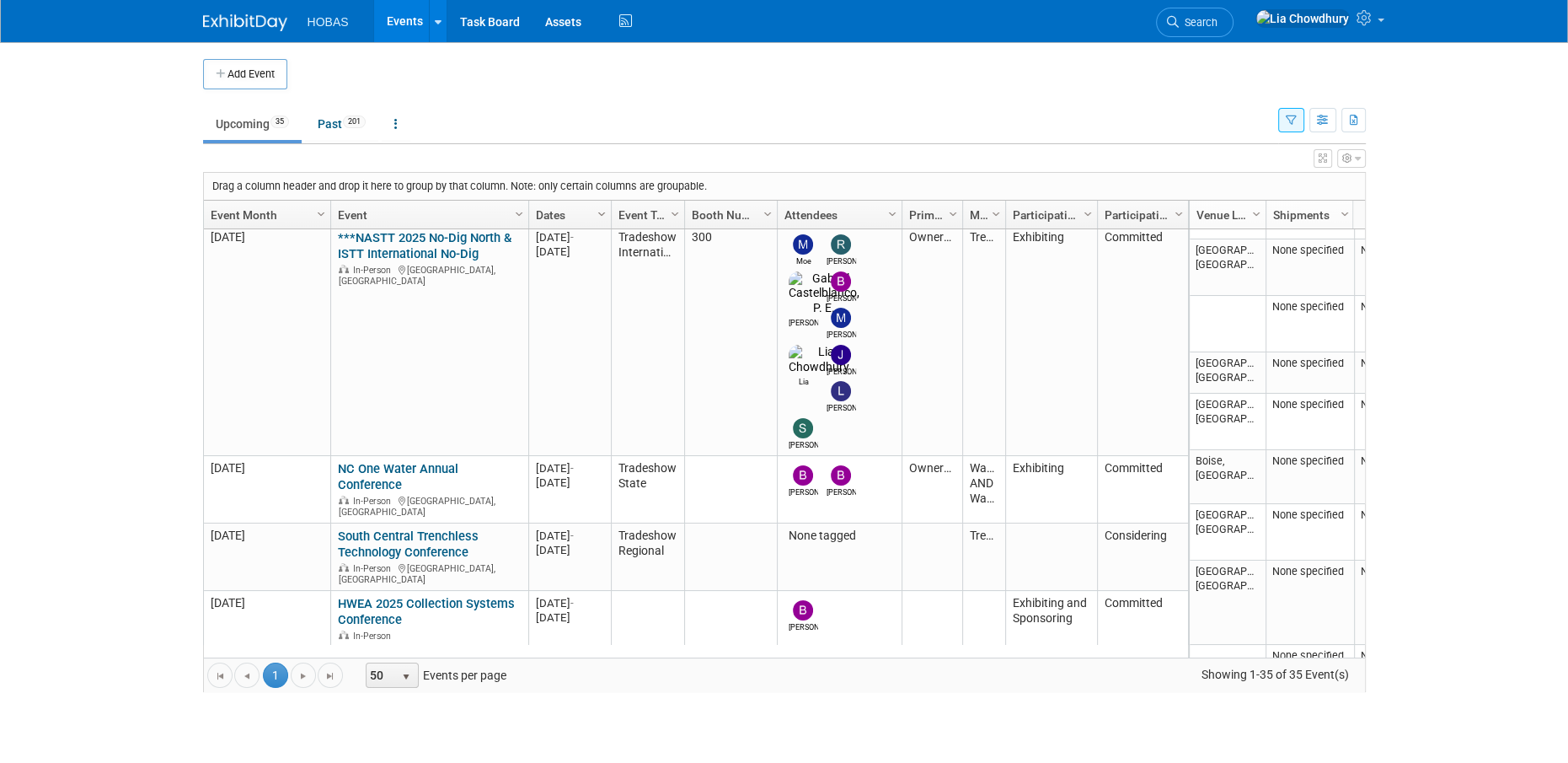
click at [603, 217] on span "Column Settings" at bounding box center [602, 214] width 14 height 14
click at [640, 267] on span "Sort Descending" at bounding box center [661, 265] width 135 height 26
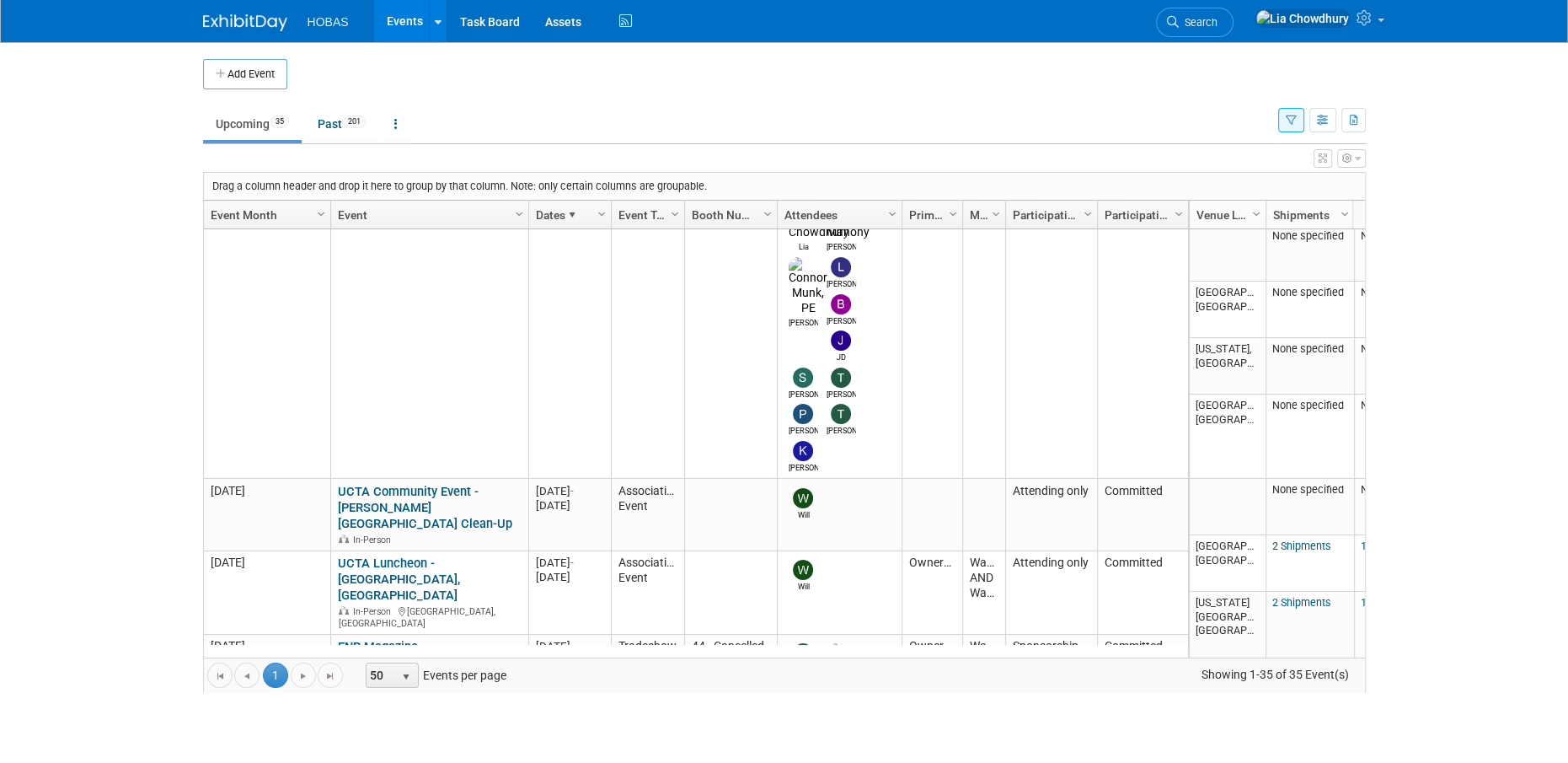
scroll to position [1607, 0]
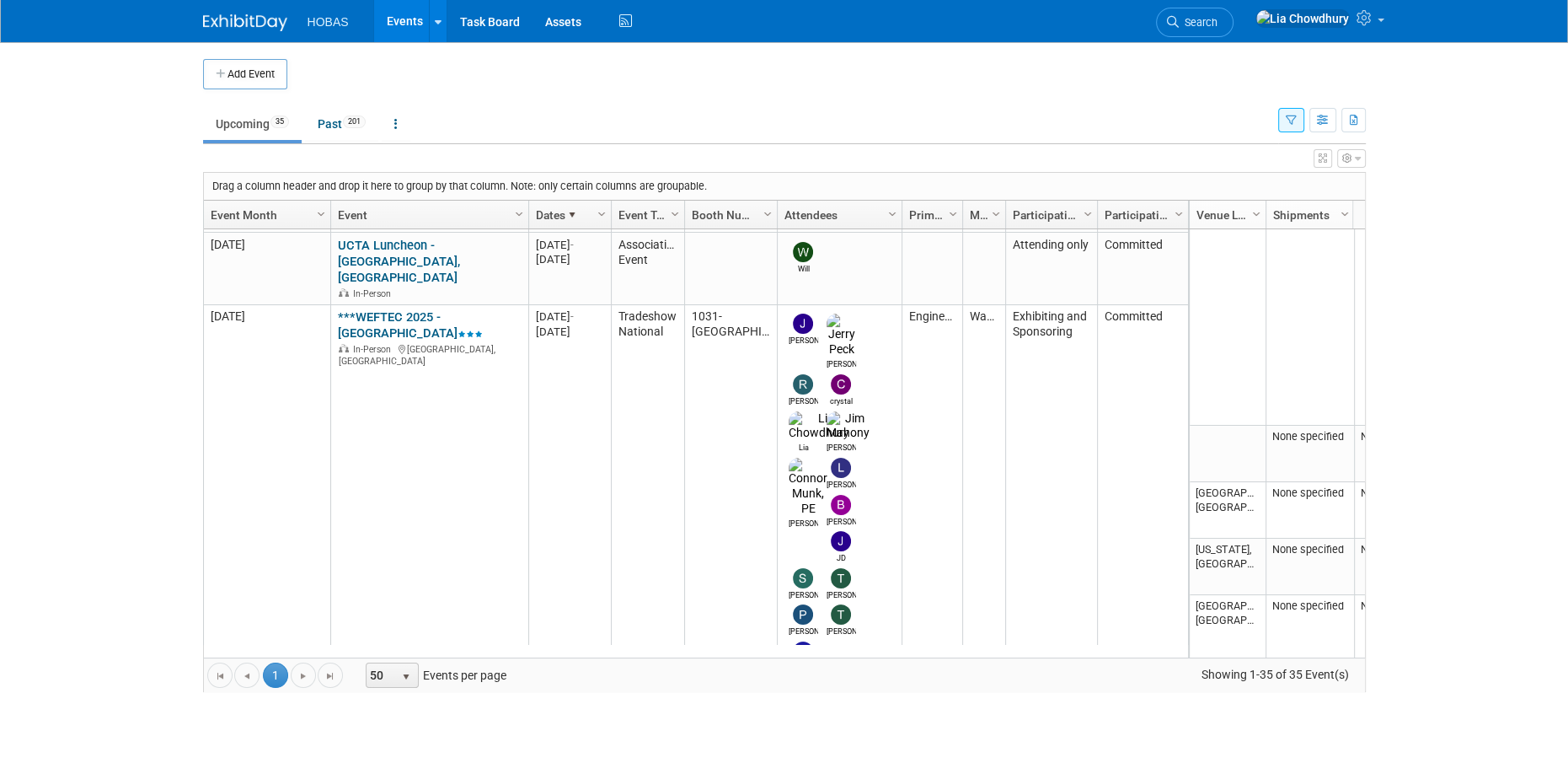
click at [566, 210] on span at bounding box center [572, 215] width 14 height 14
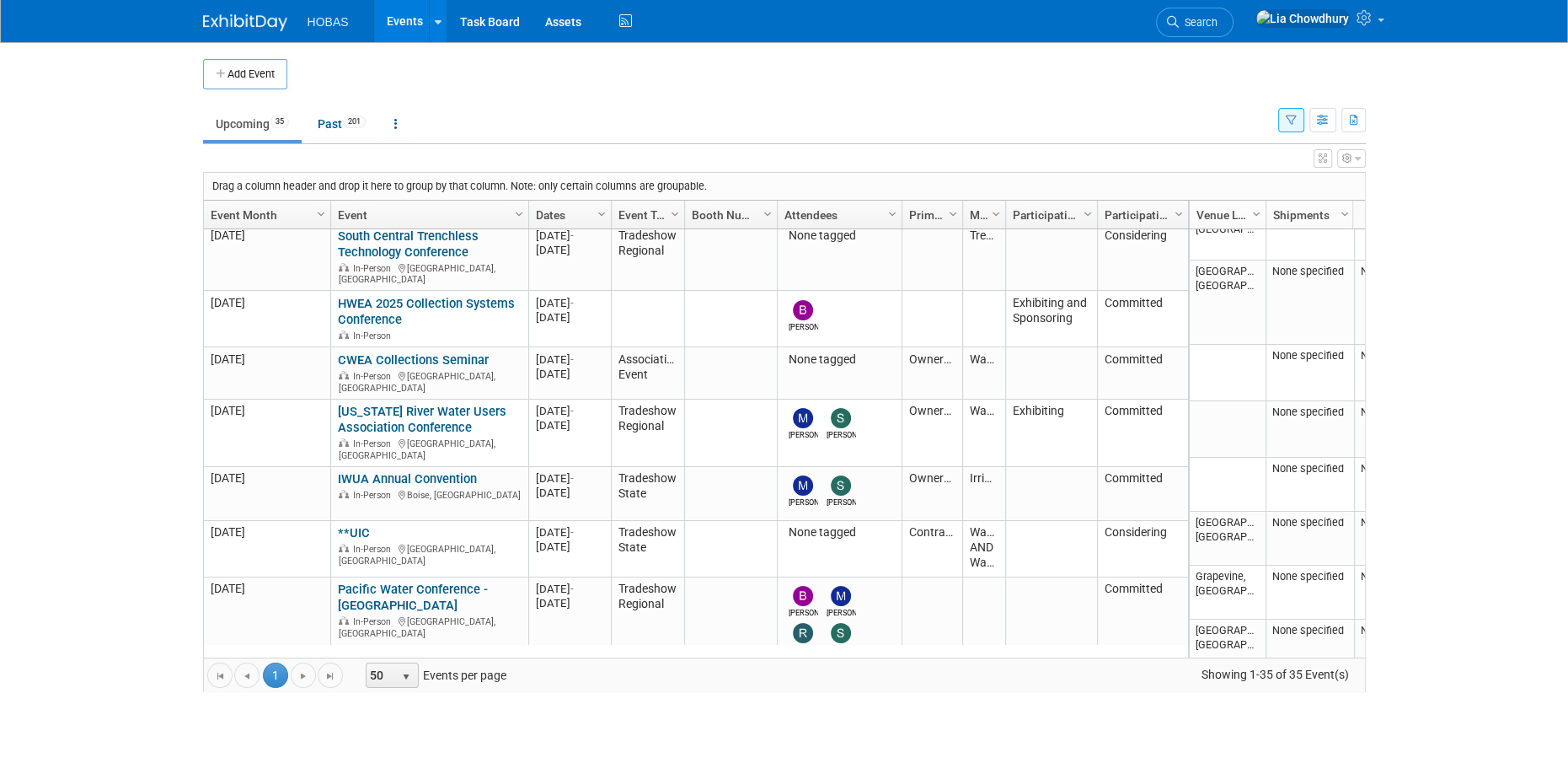
click at [583, 209] on link "Dates" at bounding box center [567, 215] width 64 height 29
click at [566, 210] on span at bounding box center [572, 215] width 14 height 14
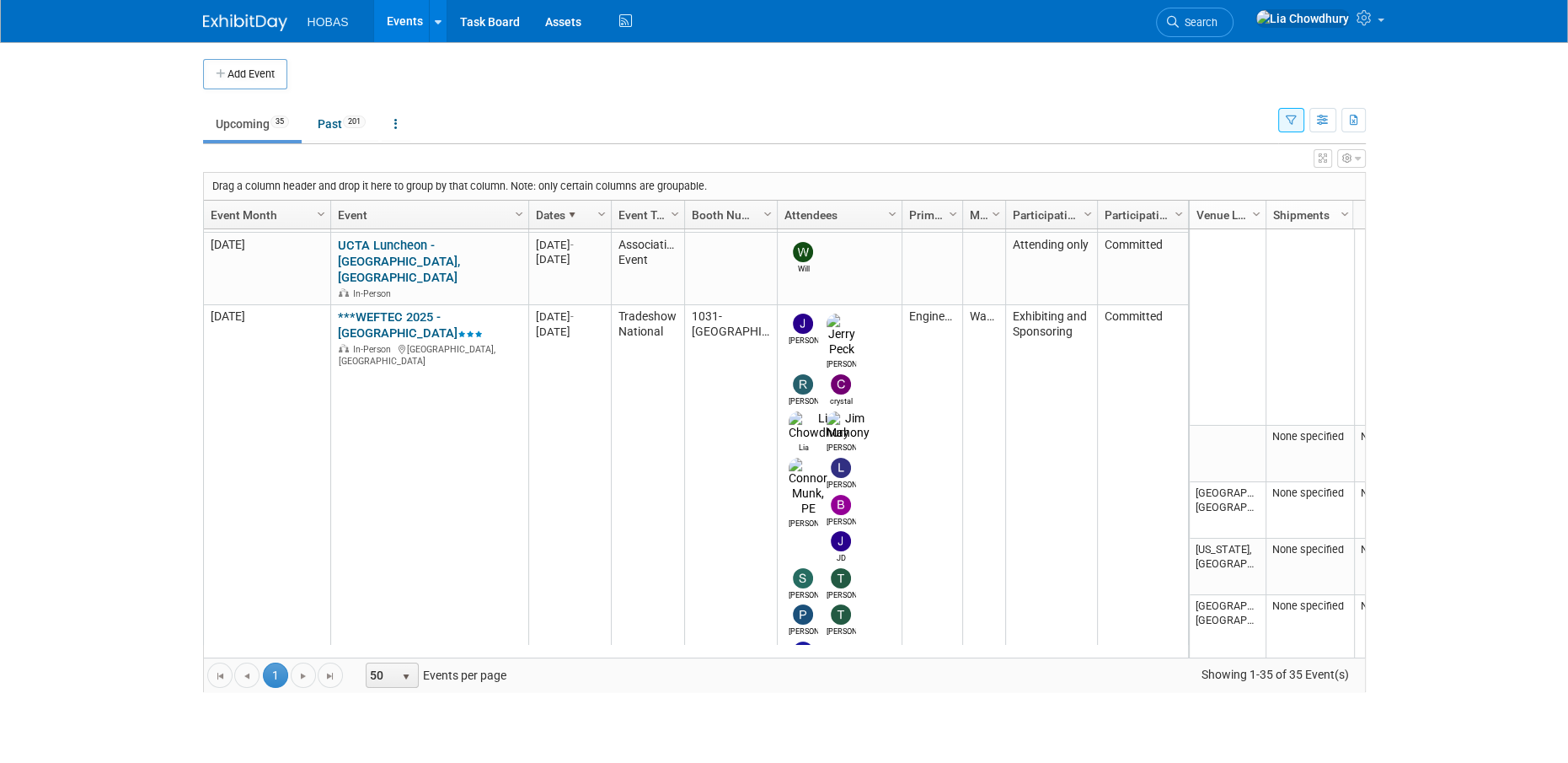
click at [566, 210] on span at bounding box center [572, 215] width 14 height 14
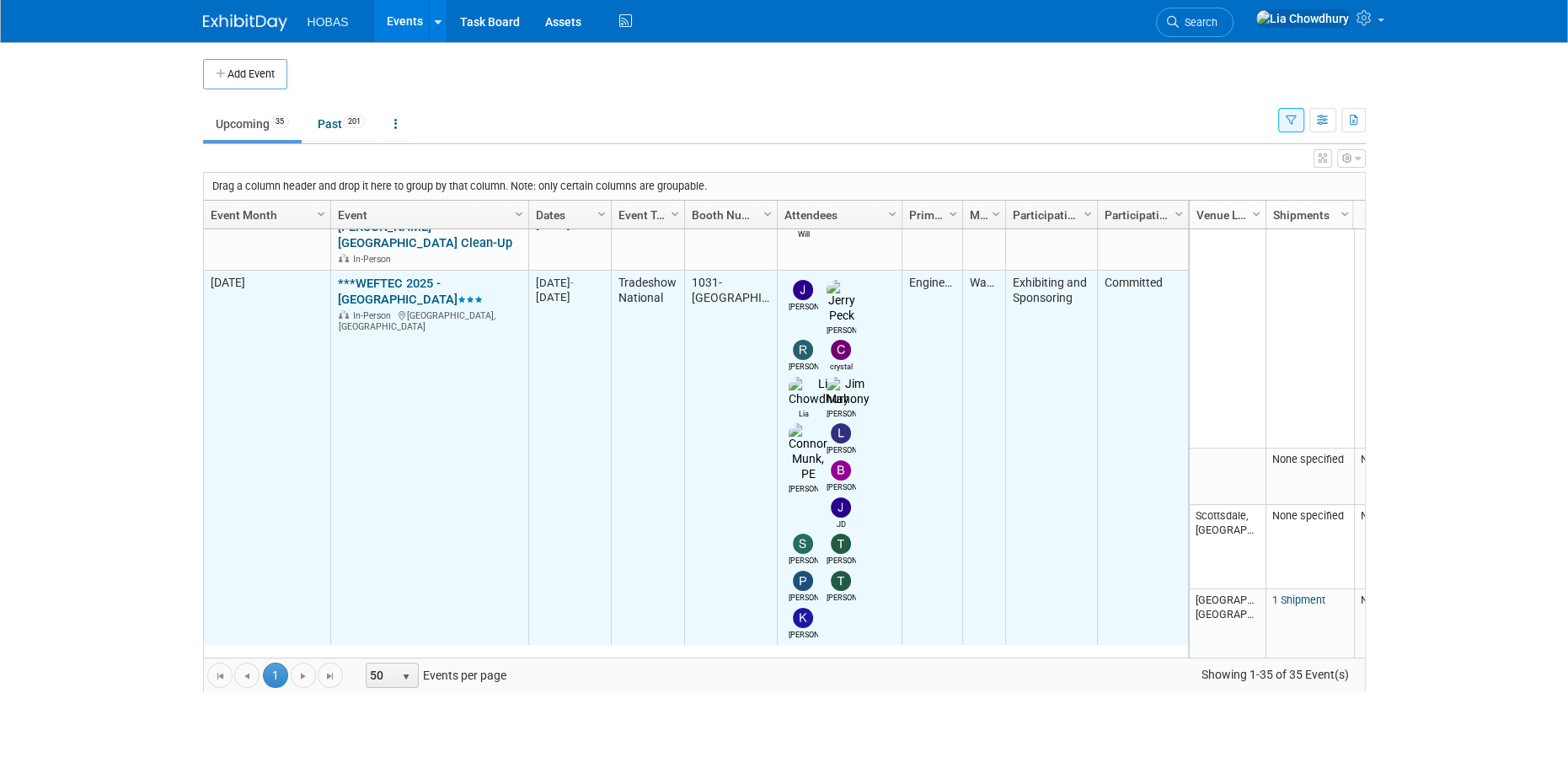
scroll to position [406, 0]
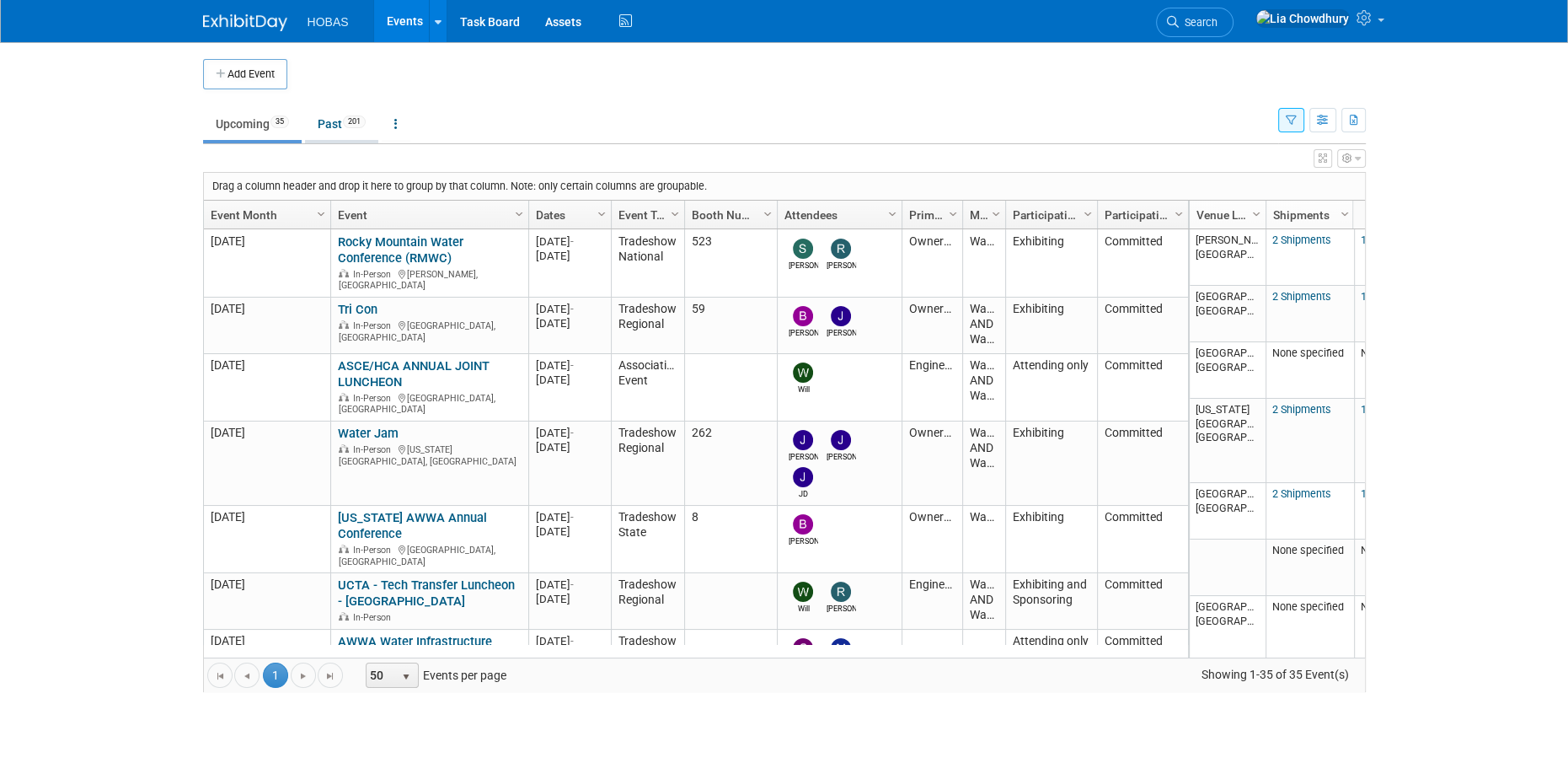
click at [346, 113] on link "Past 201" at bounding box center [342, 124] width 73 height 32
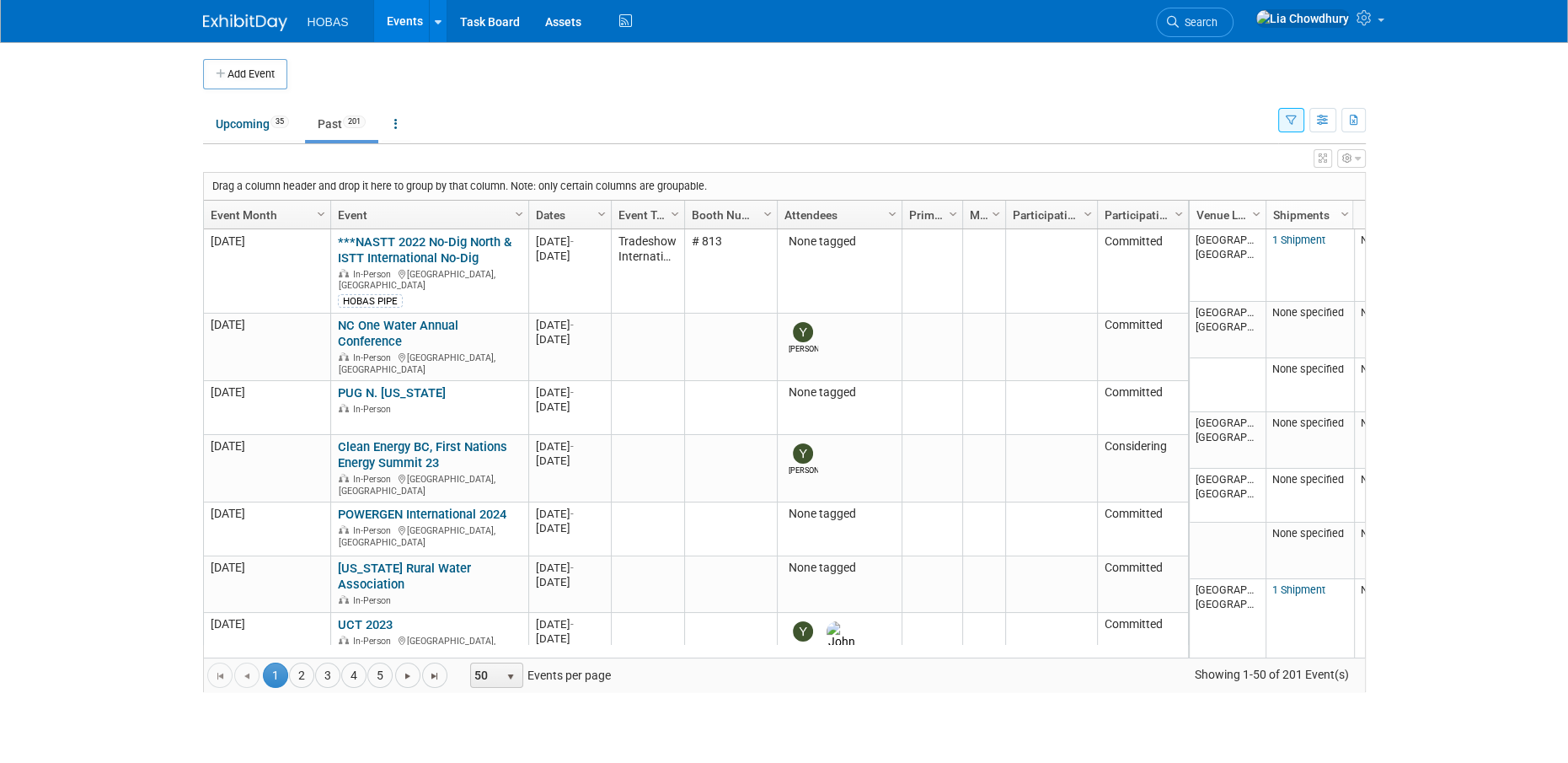
click at [541, 206] on link "Dates" at bounding box center [567, 215] width 64 height 29
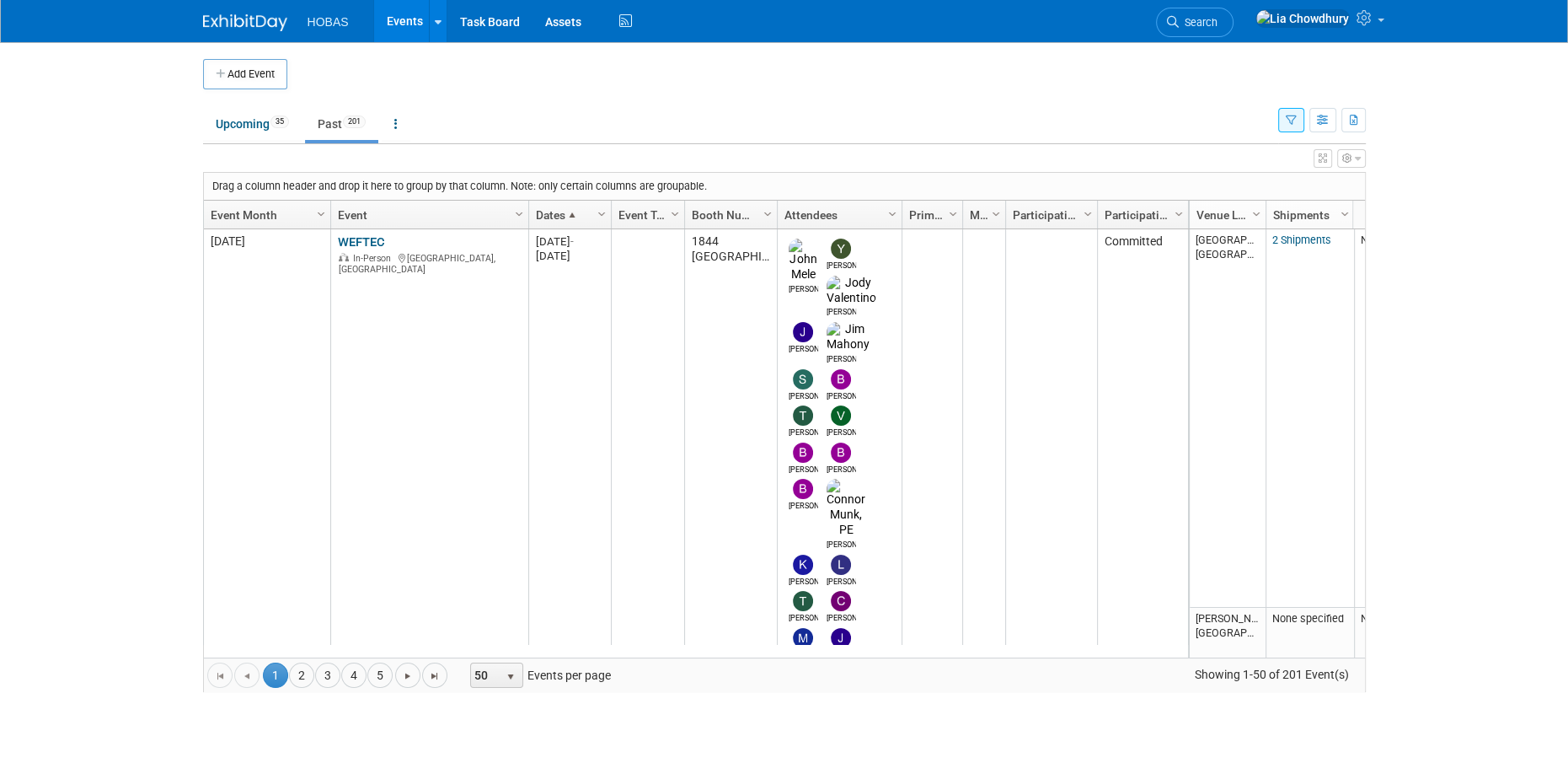
click at [536, 215] on link "Dates" at bounding box center [567, 215] width 64 height 29
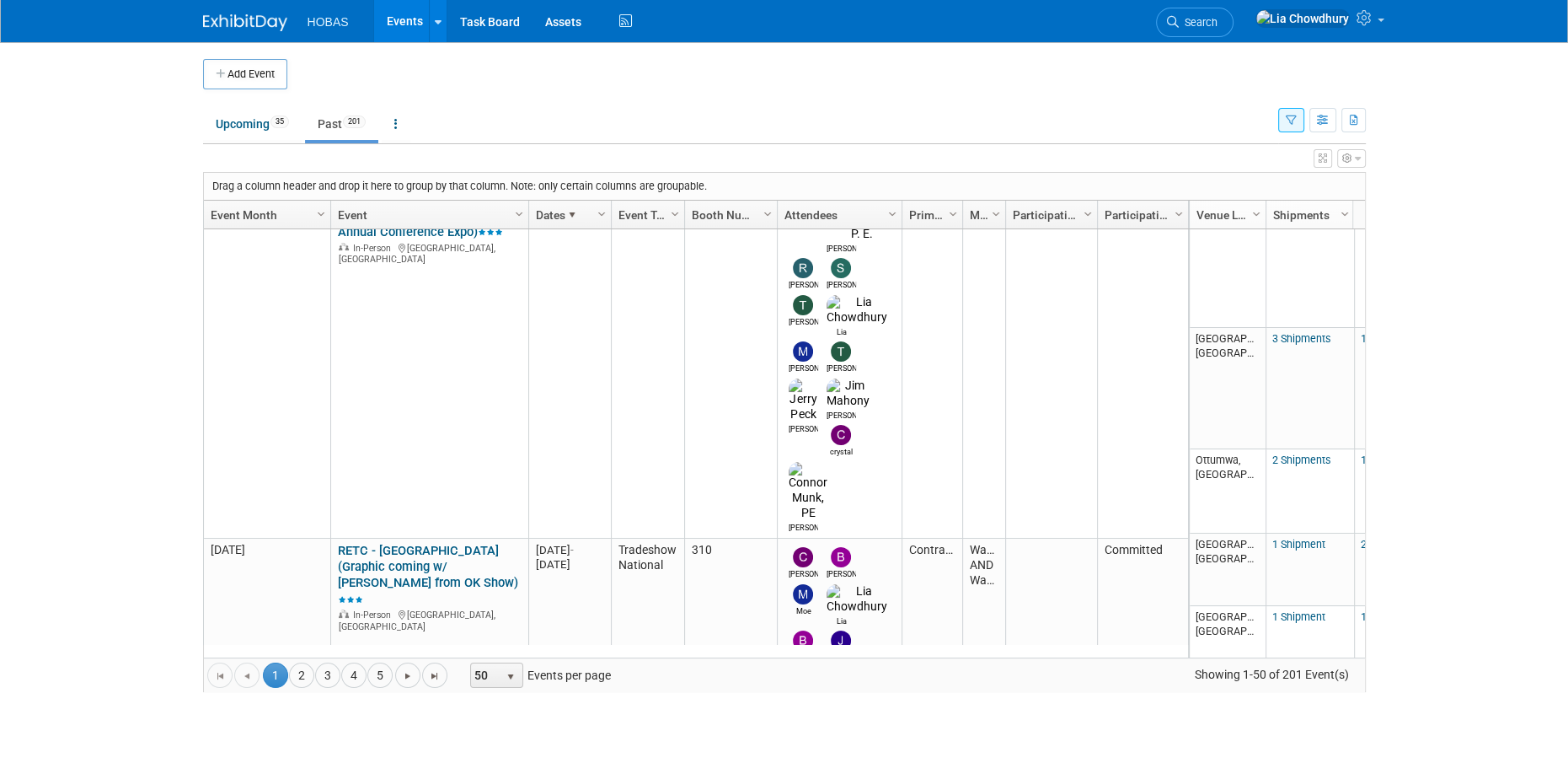
scroll to position [600, 0]
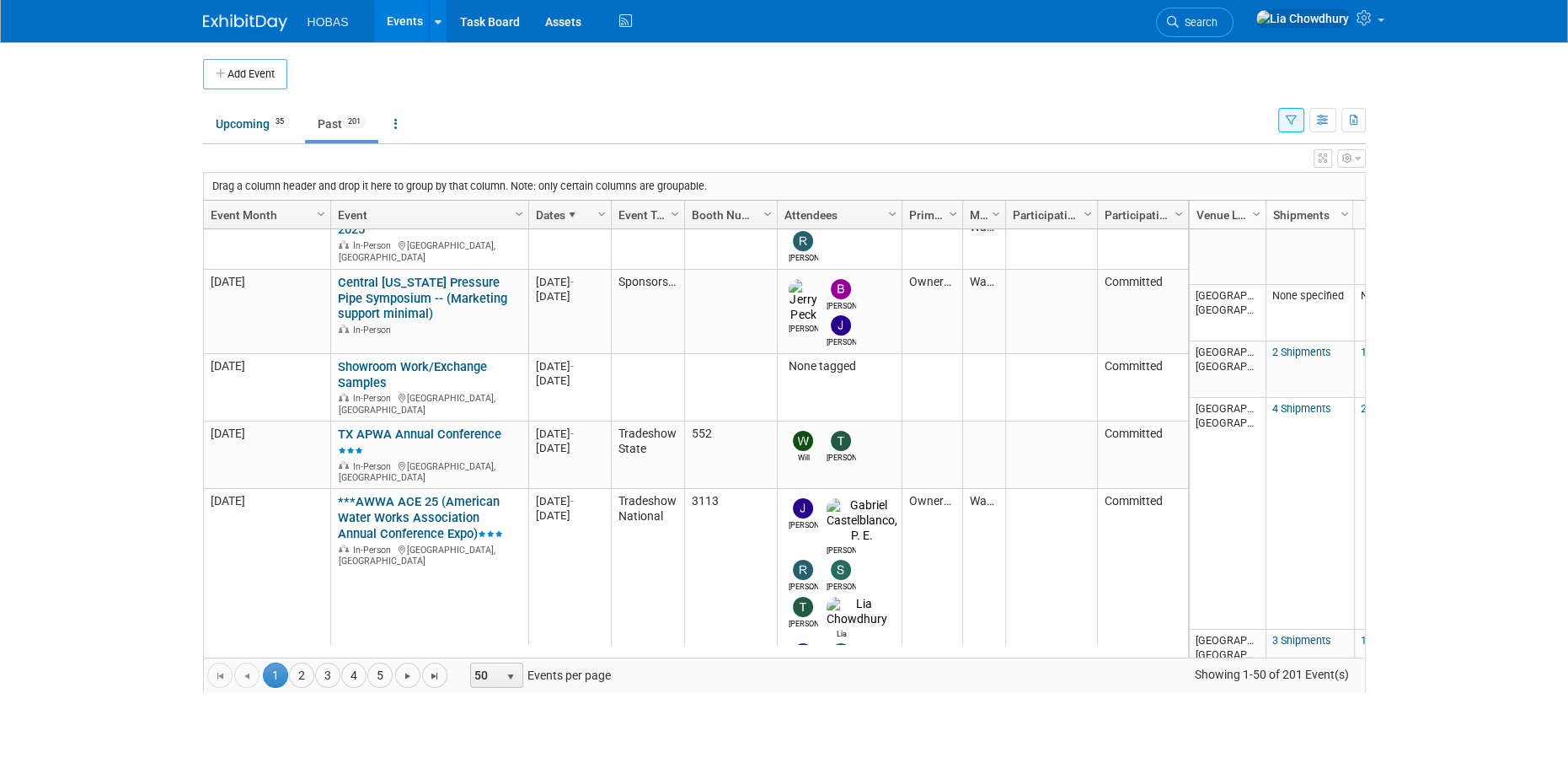
click at [360, 494] on link "***AWWA ACE 25 (American Water Works Association Annual Conference Expo)" at bounding box center [421, 517] width 165 height 47
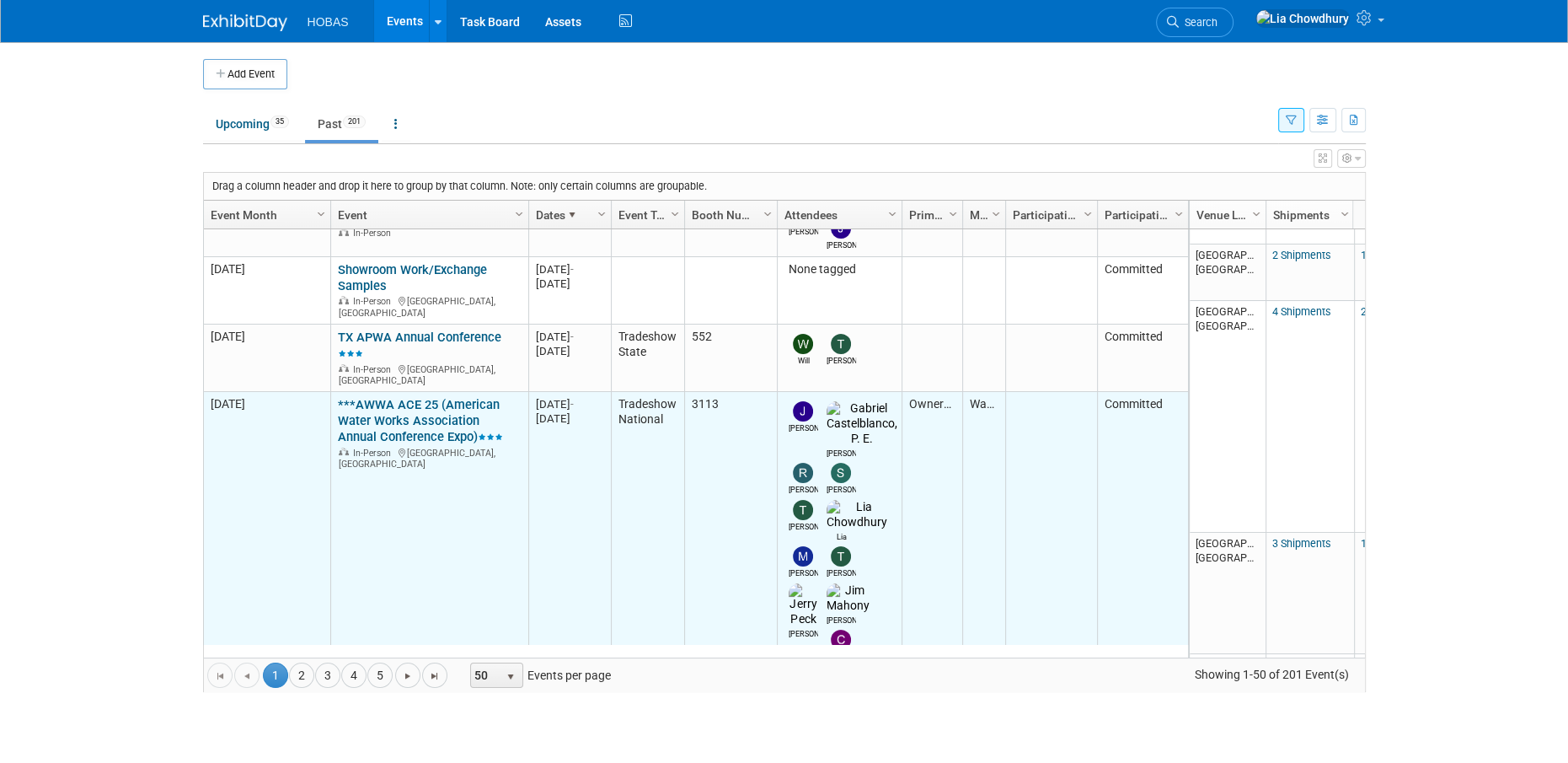
scroll to position [0, 0]
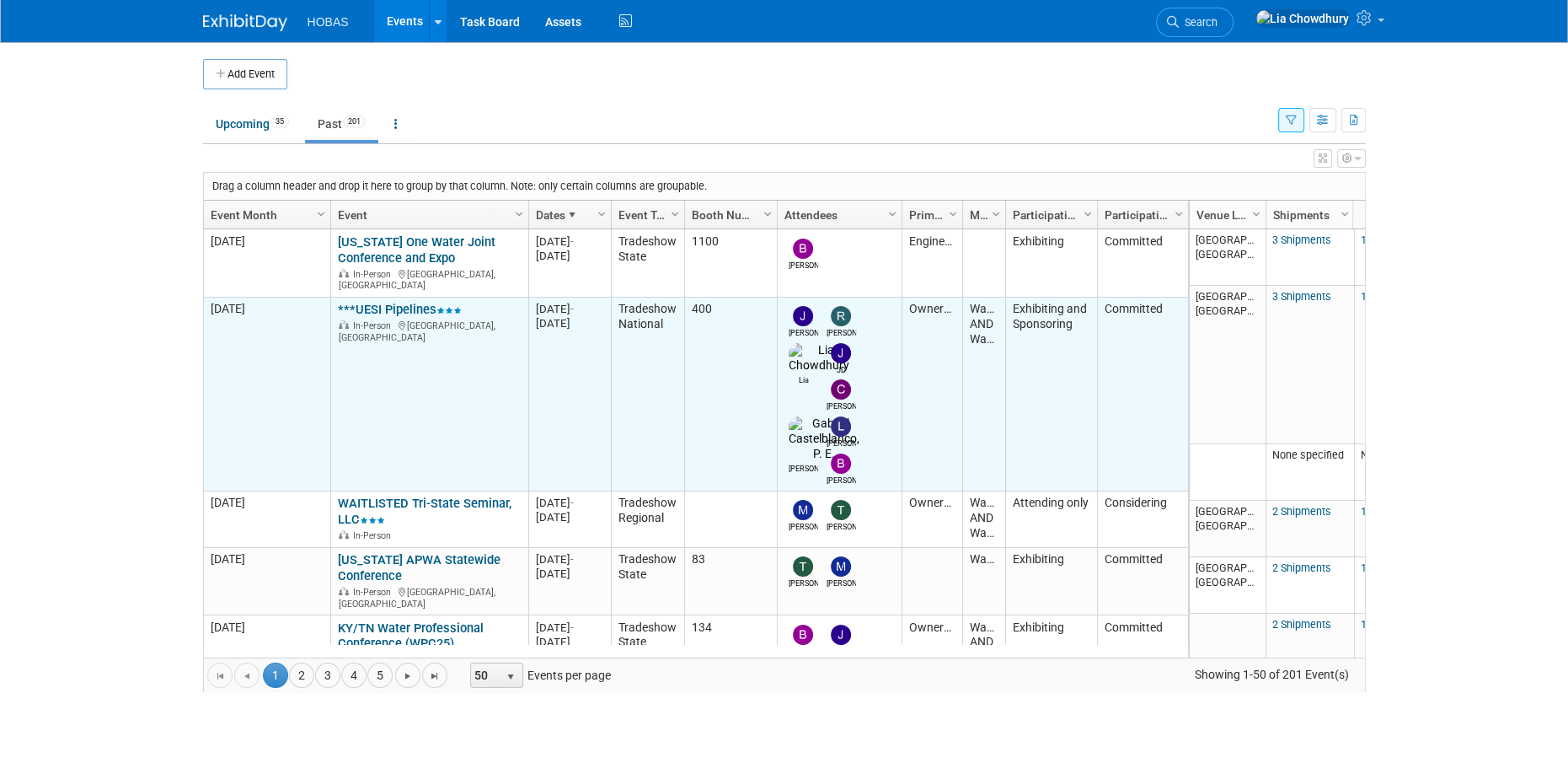
click at [388, 301] on link "***UESI Pipelines" at bounding box center [399, 309] width 123 height 15
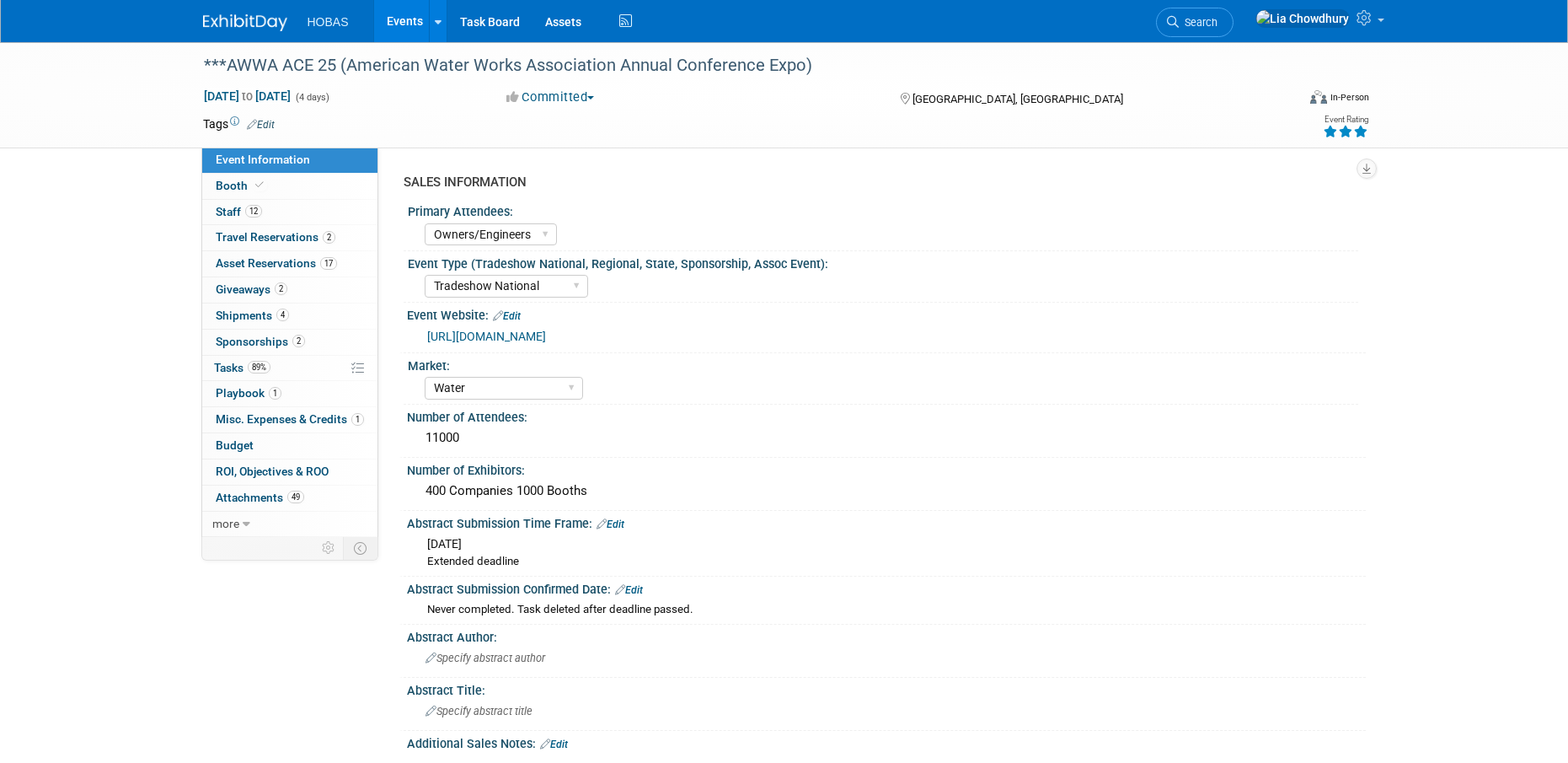
select select "Owners/Engineers"
select select "Tradeshow National"
select select "Water"
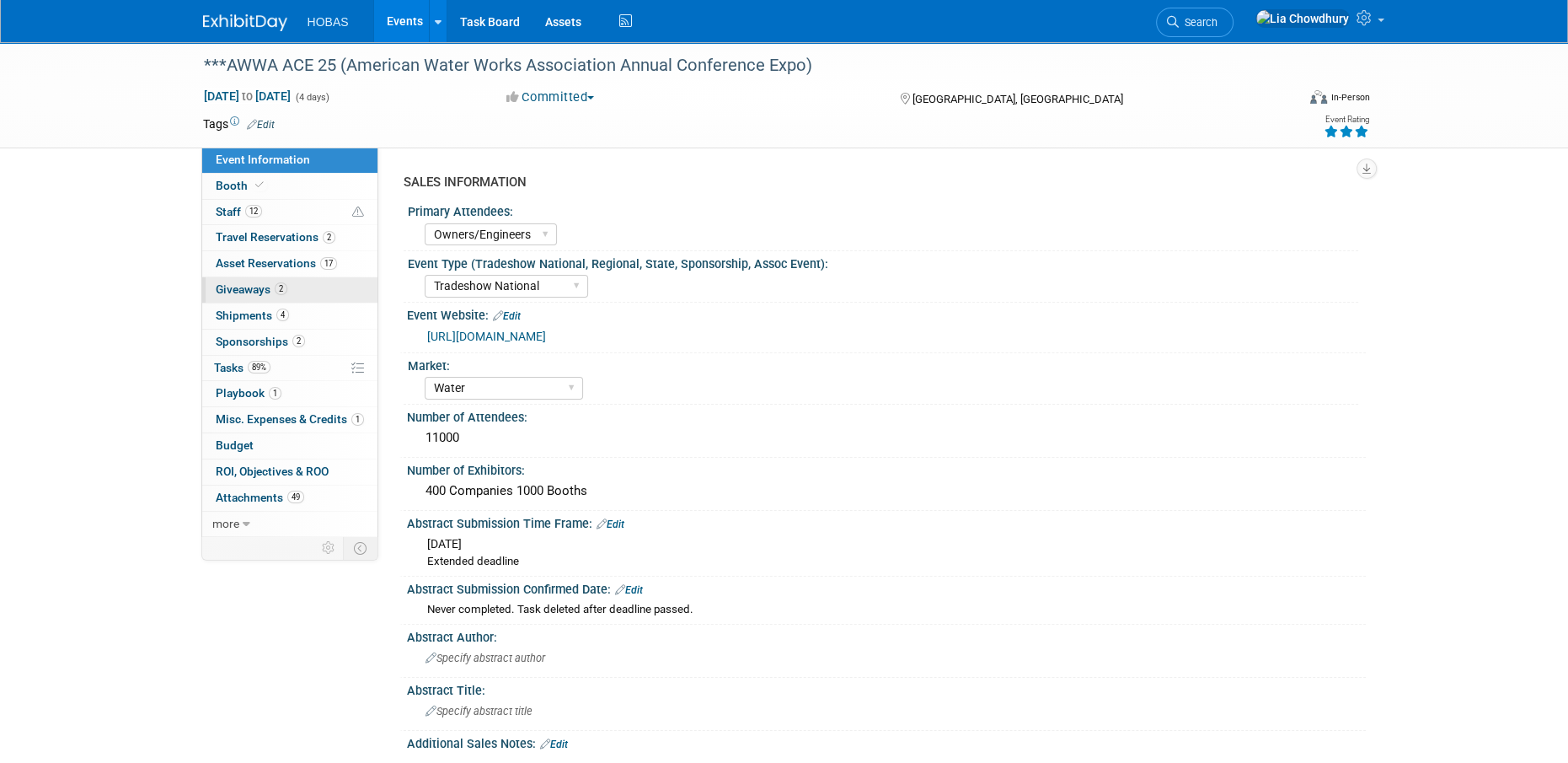
click at [233, 278] on link "2 Giveaways 2" at bounding box center [290, 290] width 175 height 26
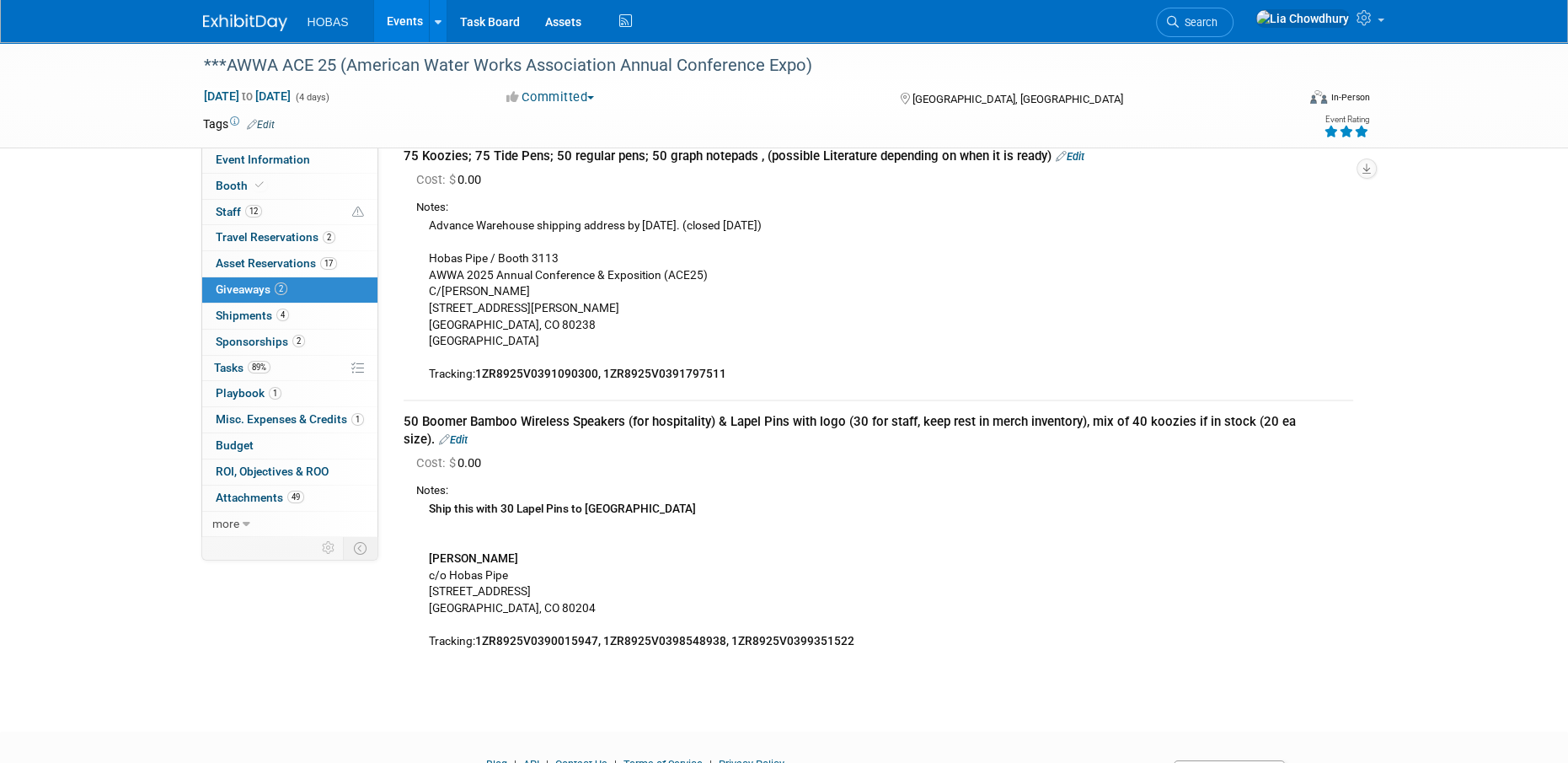
scroll to position [169, 0]
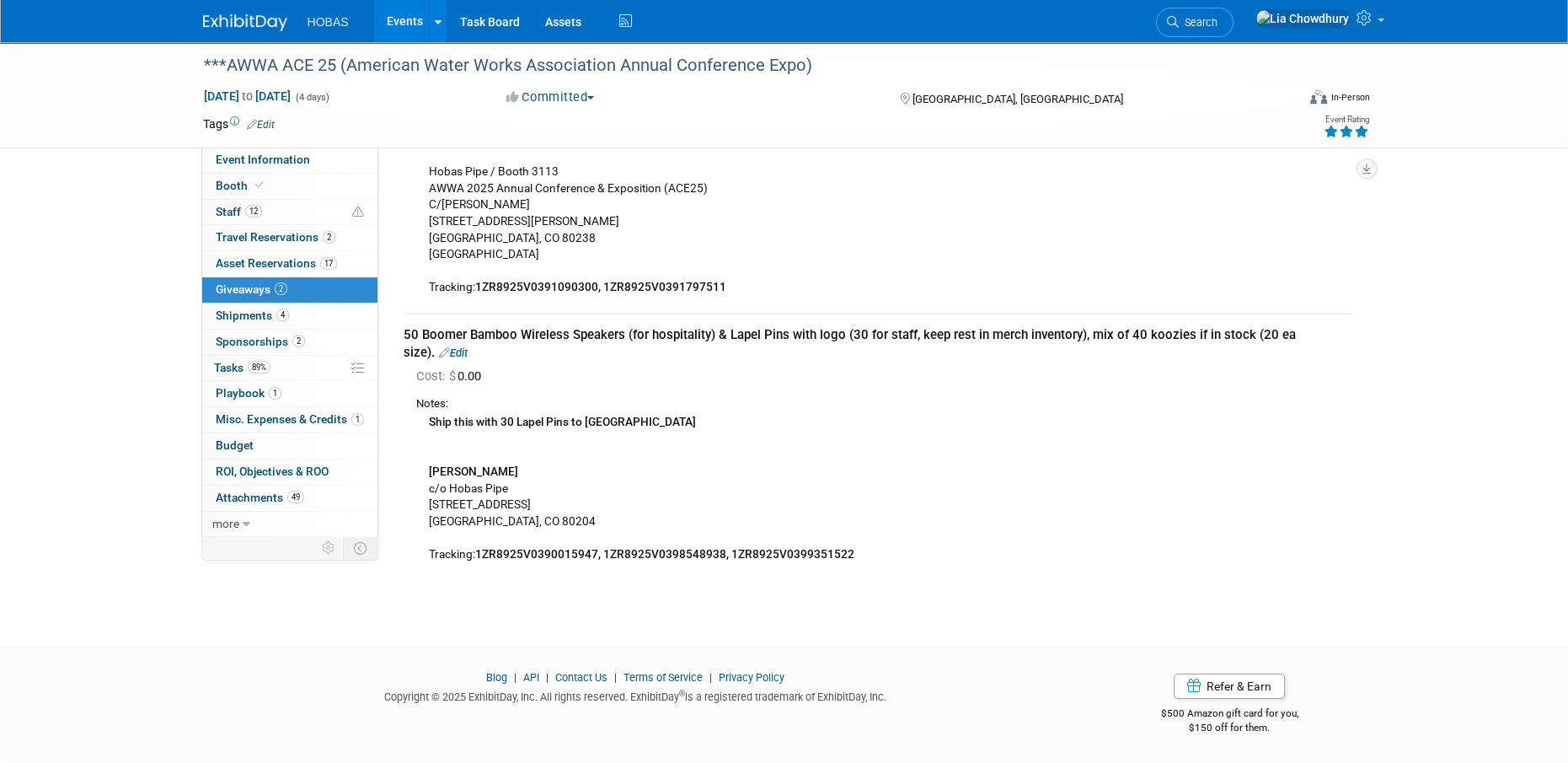
click at [252, 292] on span "Giveaways 2" at bounding box center [251, 289] width 72 height 14
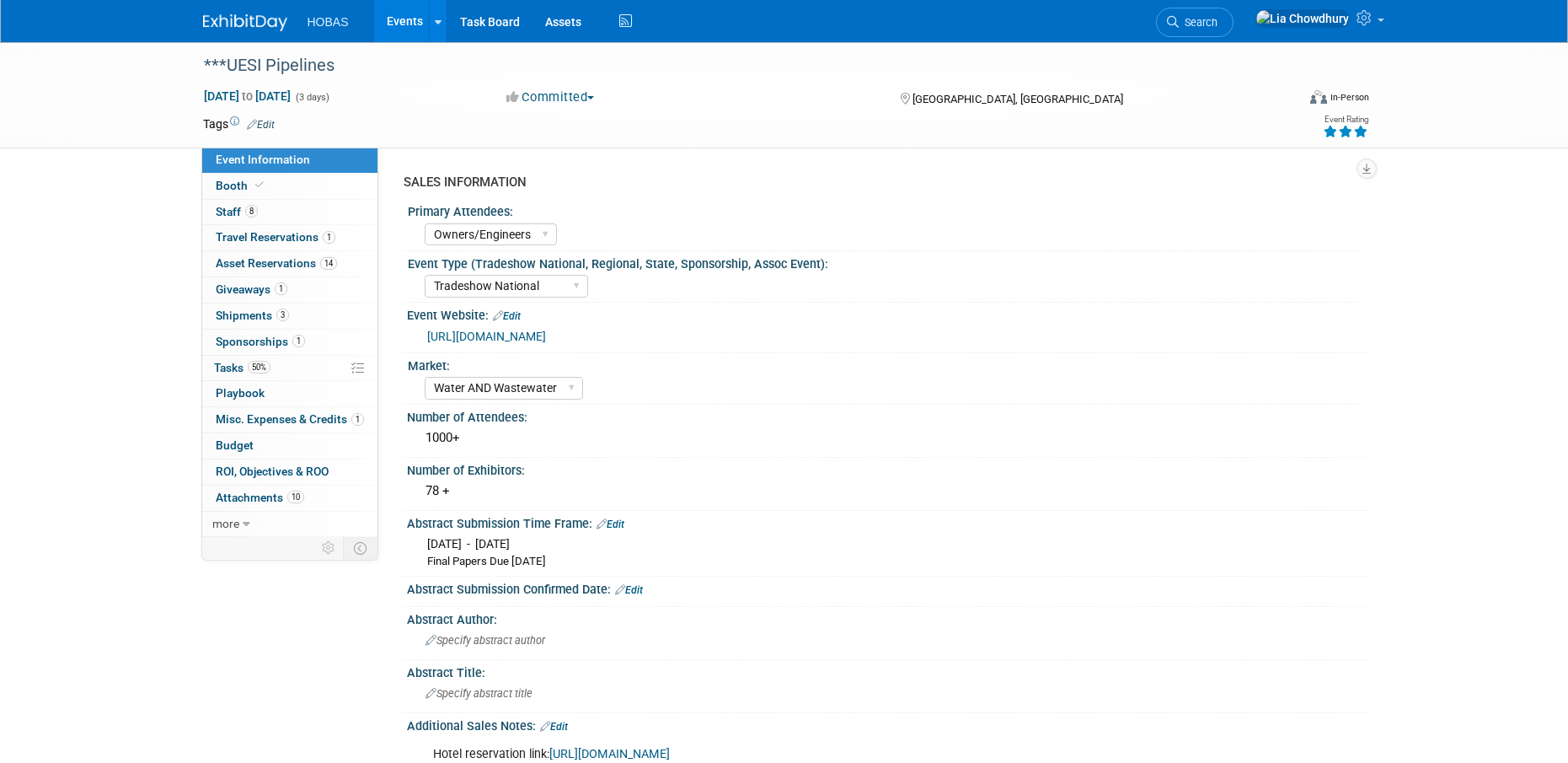
select select "Owners/Engineers"
select select "Tradeshow National"
select select "Water AND Wastewater"
select select "Exhibiting and Sponsoring"
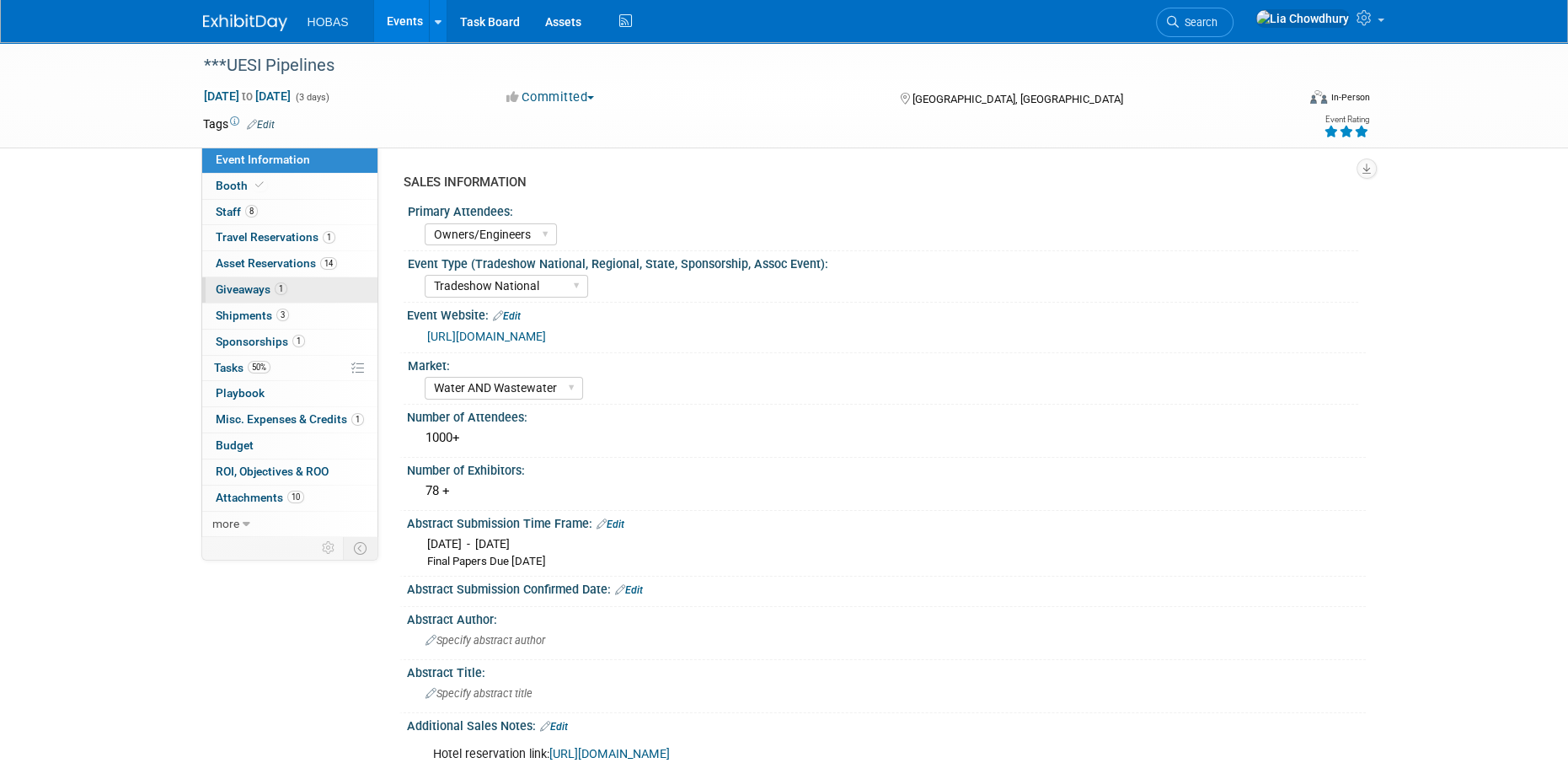
click at [261, 295] on span "Giveaways 1" at bounding box center [251, 289] width 72 height 14
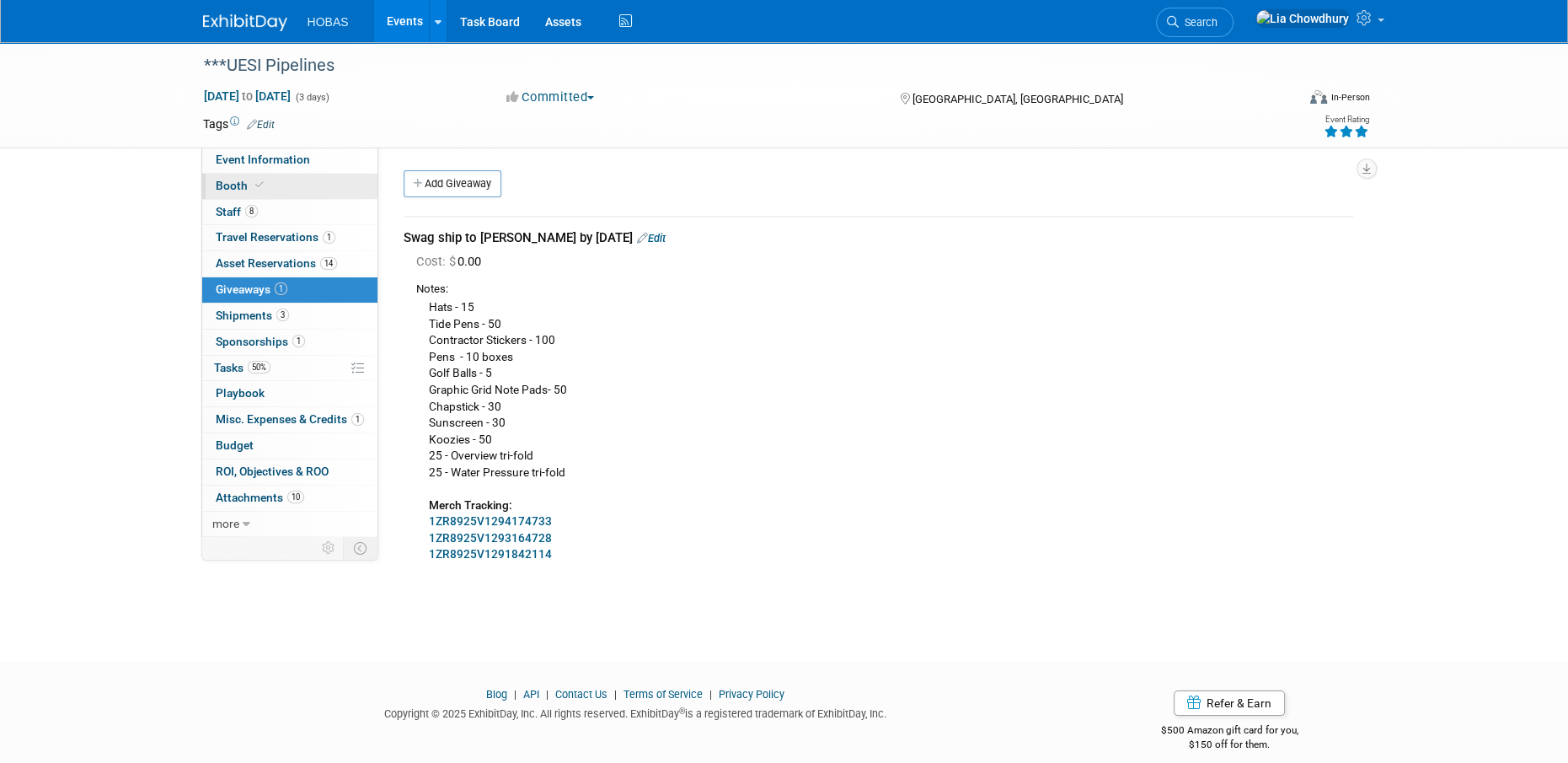
click at [255, 191] on span at bounding box center [260, 185] width 15 height 13
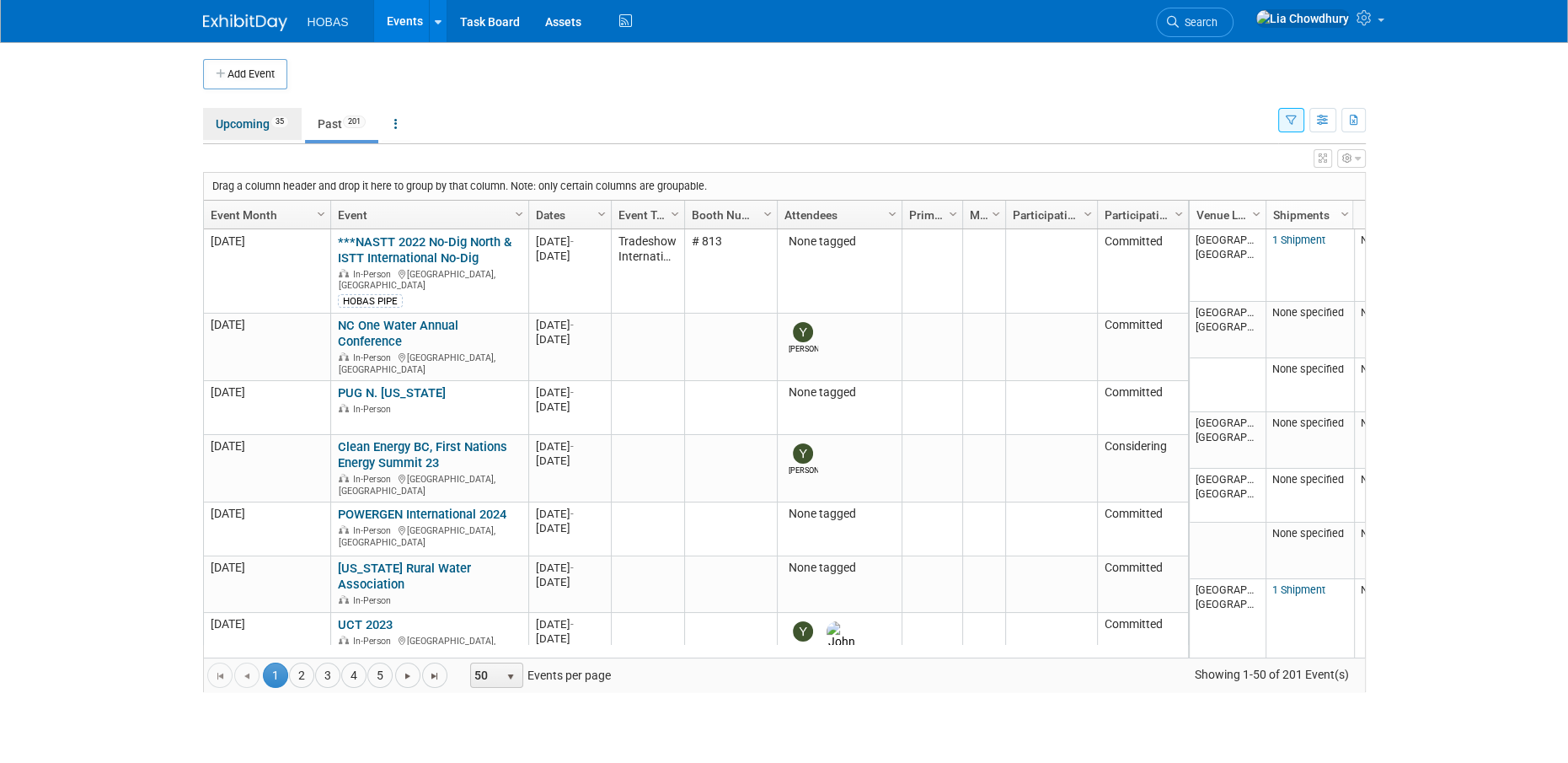
click at [222, 126] on link "Upcoming 35" at bounding box center [252, 124] width 99 height 32
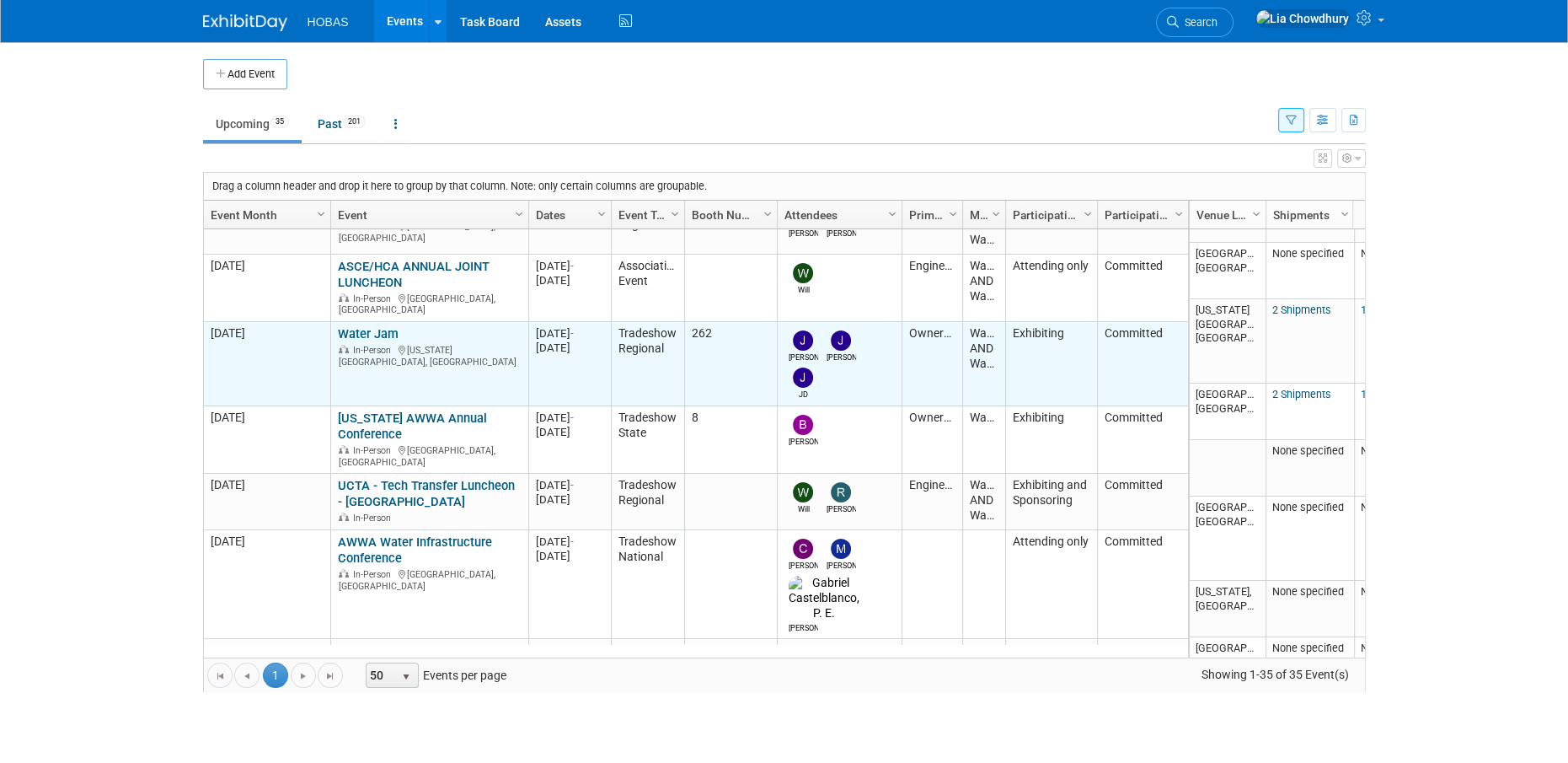
scroll to position [299, 0]
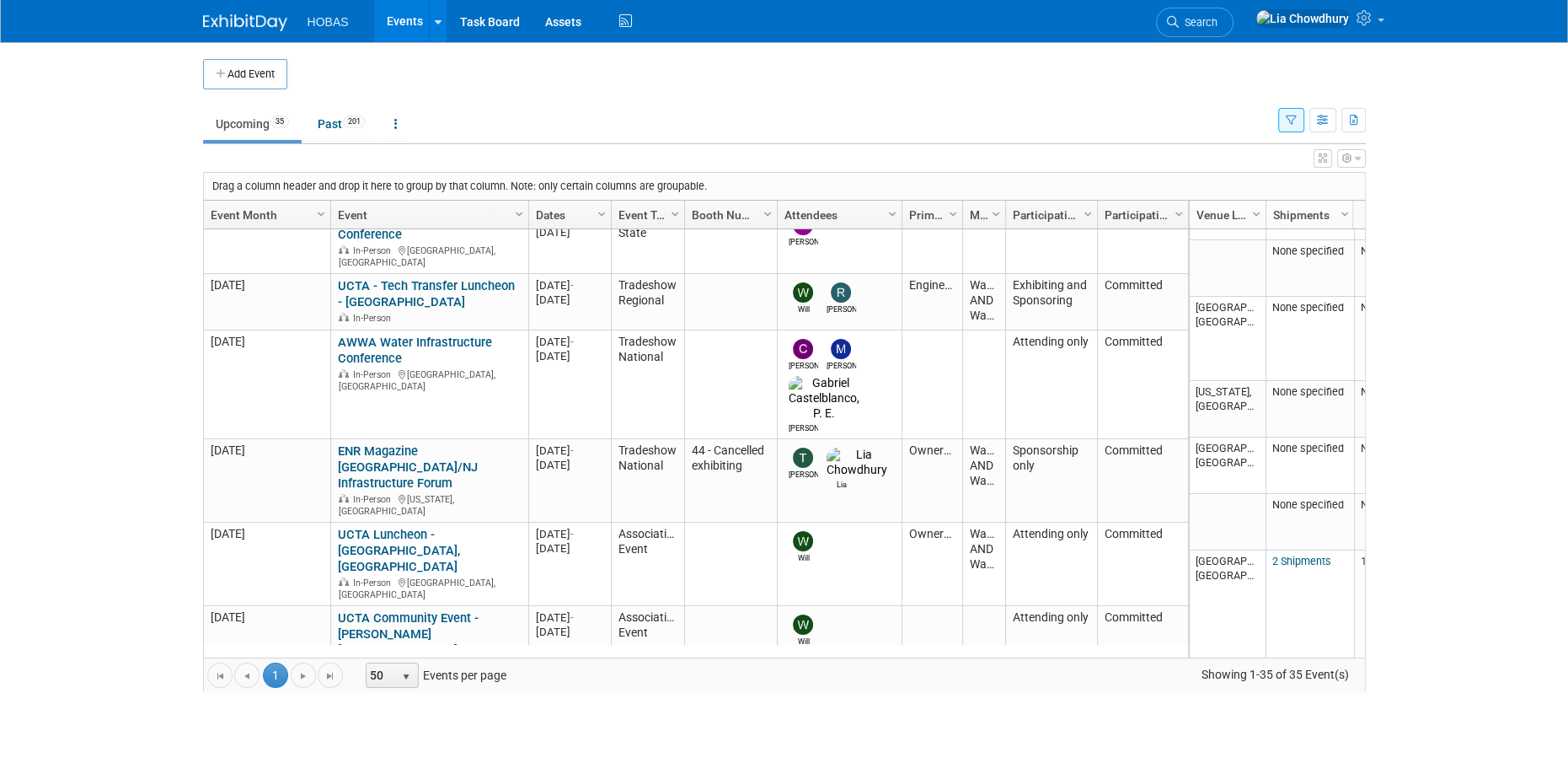
click at [445, 682] on link "***WEFTEC 2025 - [GEOGRAPHIC_DATA]" at bounding box center [411, 697] width 145 height 32
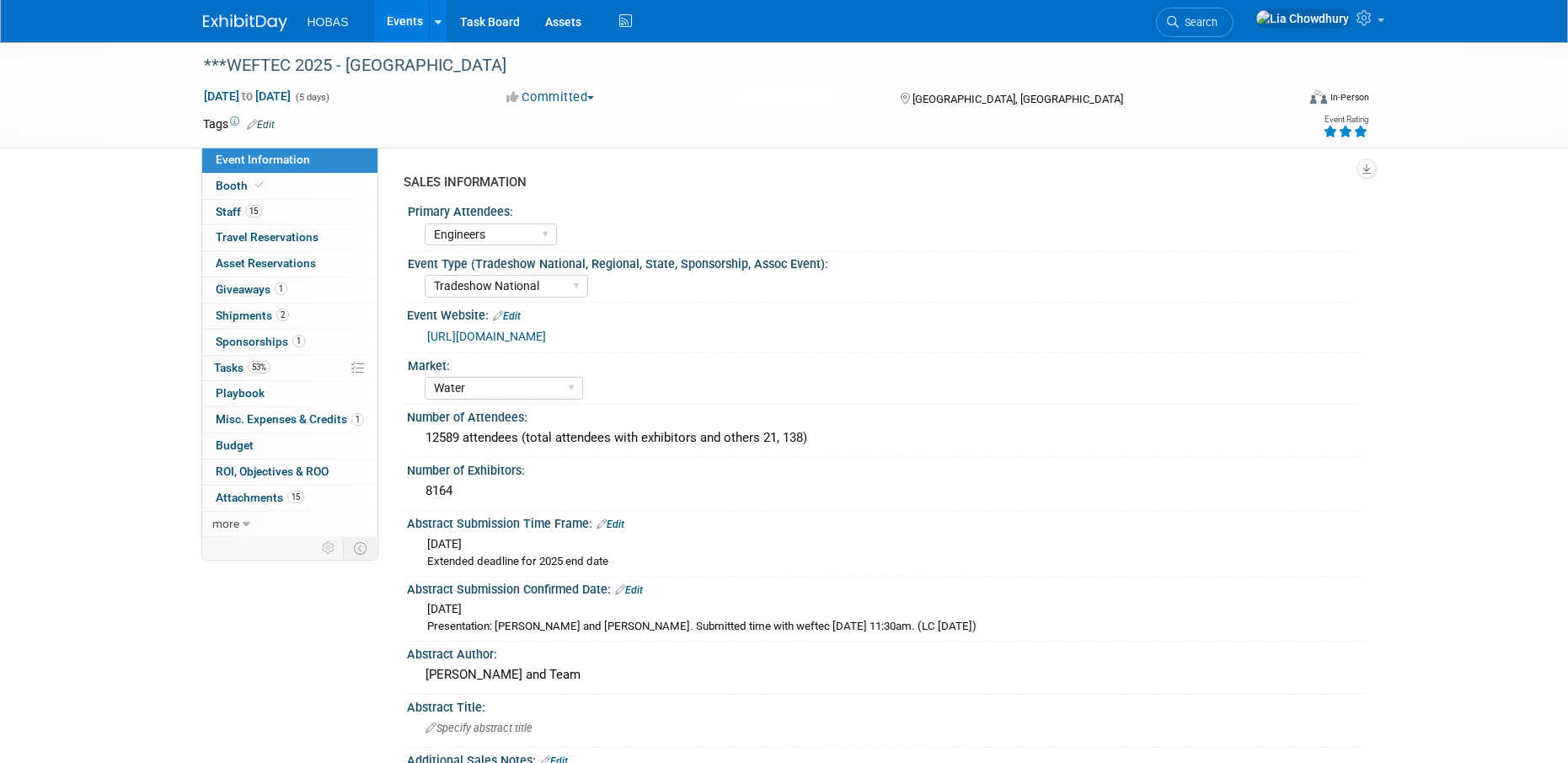
select select "Engineers"
select select "Tradeshow National"
select select "Water"
select select "Exhibiting and Sponsoring"
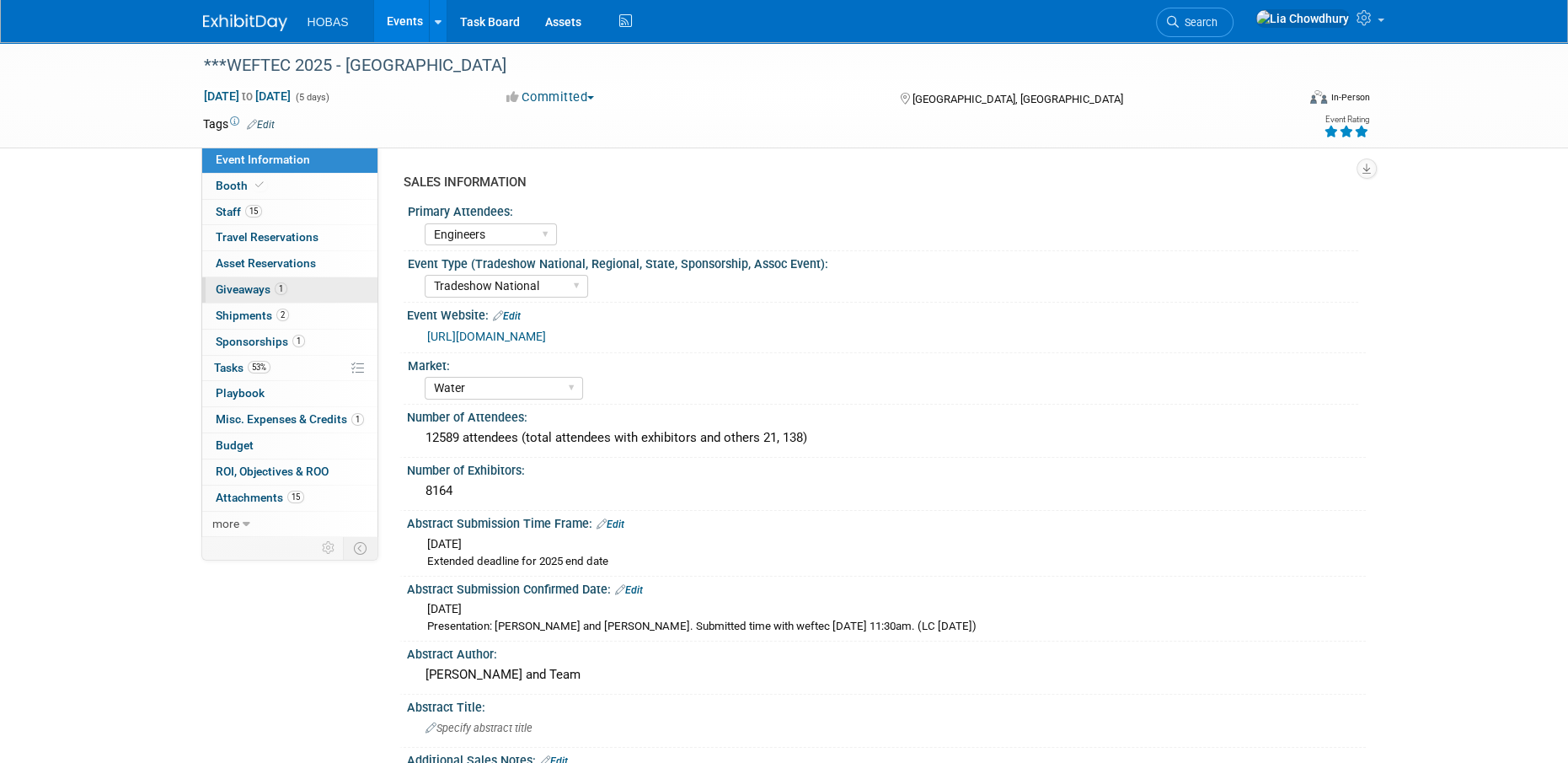
click at [252, 300] on link "1 Giveaways 1" at bounding box center [290, 290] width 175 height 26
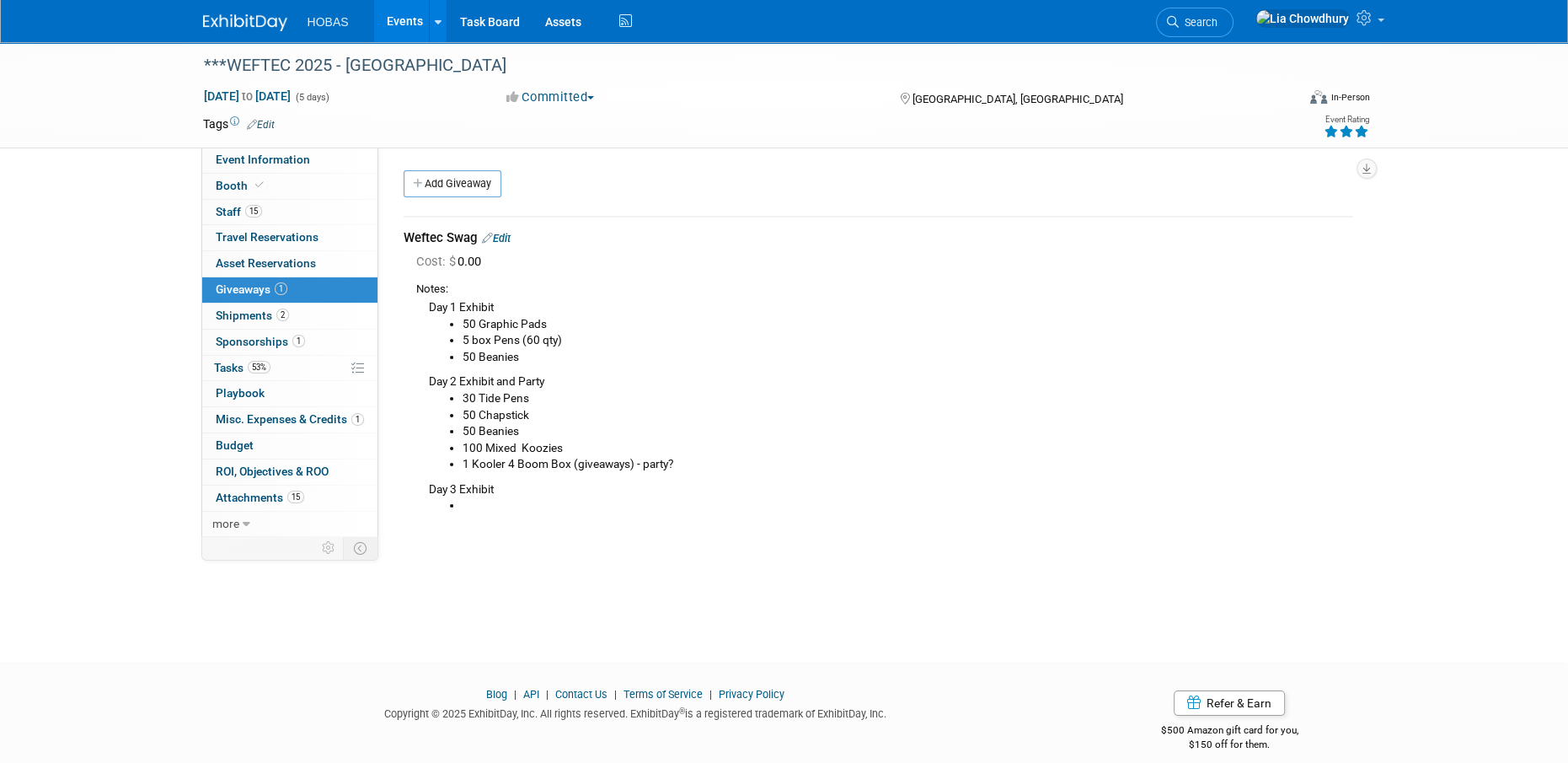
click at [513, 223] on td "Weftec Swag Edit Cost: $ 0.00 50 Graphic Pads 5 box Pens (60 qty)" at bounding box center [878, 377] width 950 height 323
click at [511, 244] on link "Edit" at bounding box center [497, 238] width 29 height 13
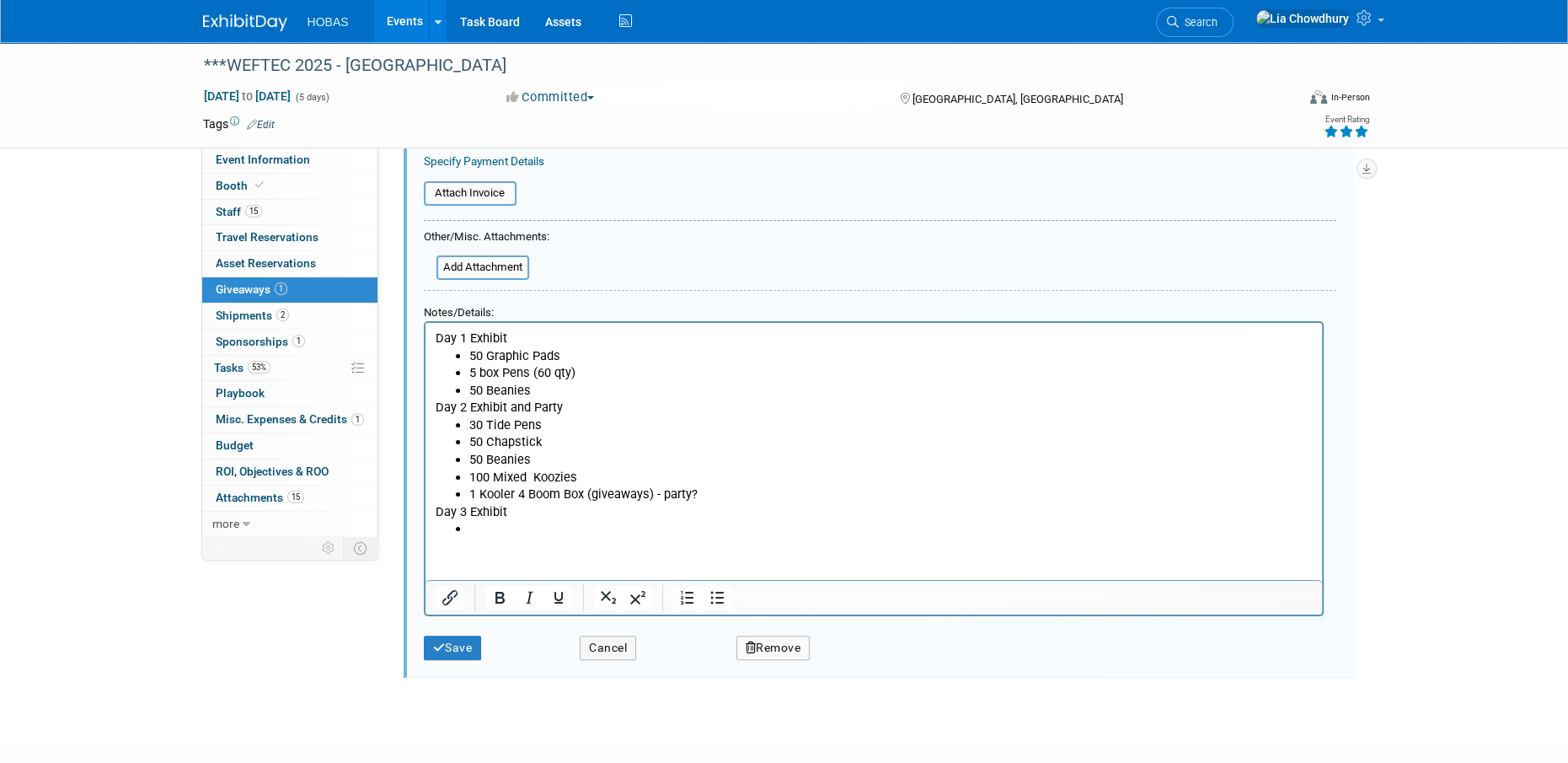
scroll to position [347, 0]
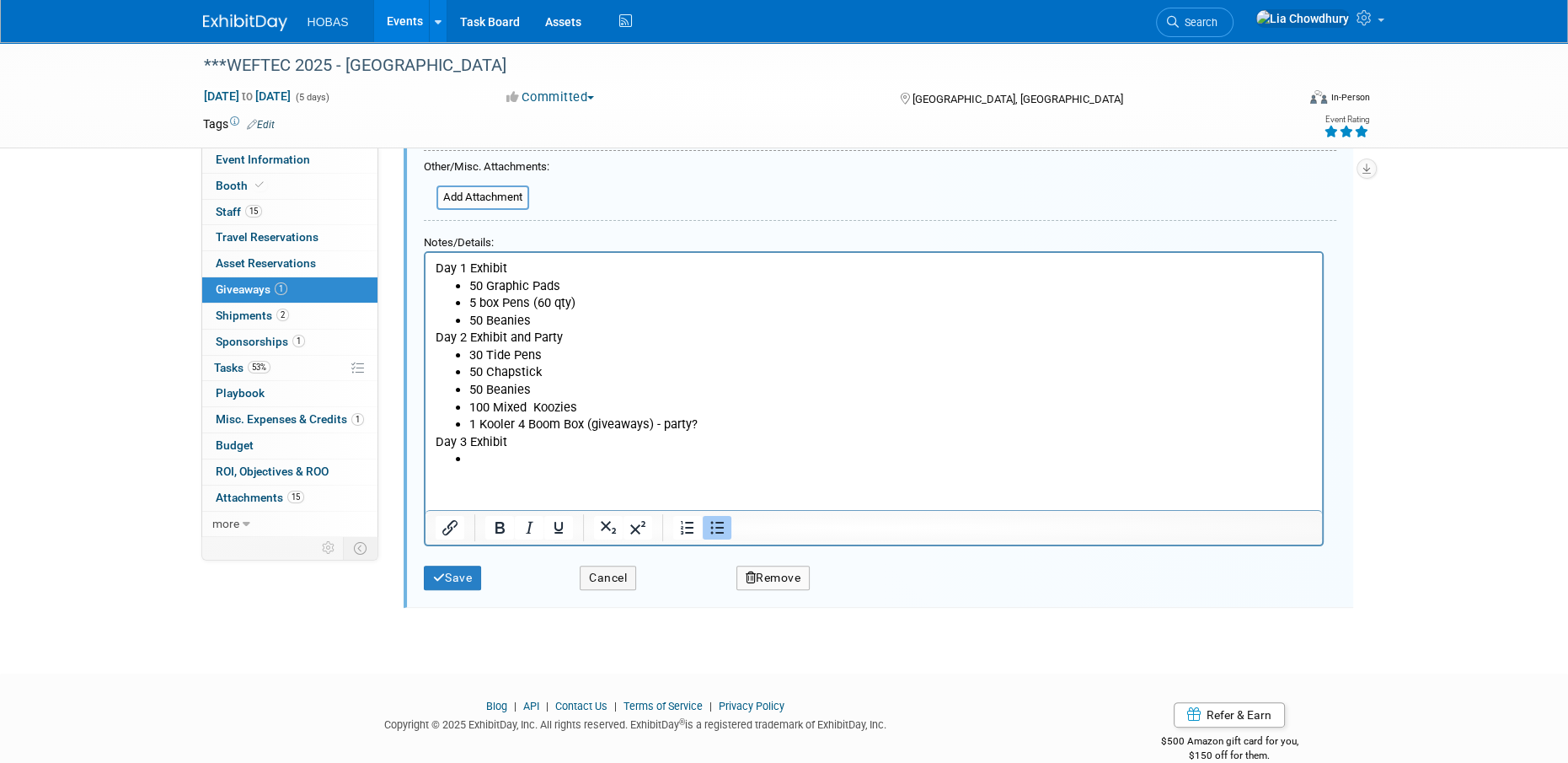
click at [480, 323] on li "50 Beanies" at bounding box center [890, 319] width 843 height 18
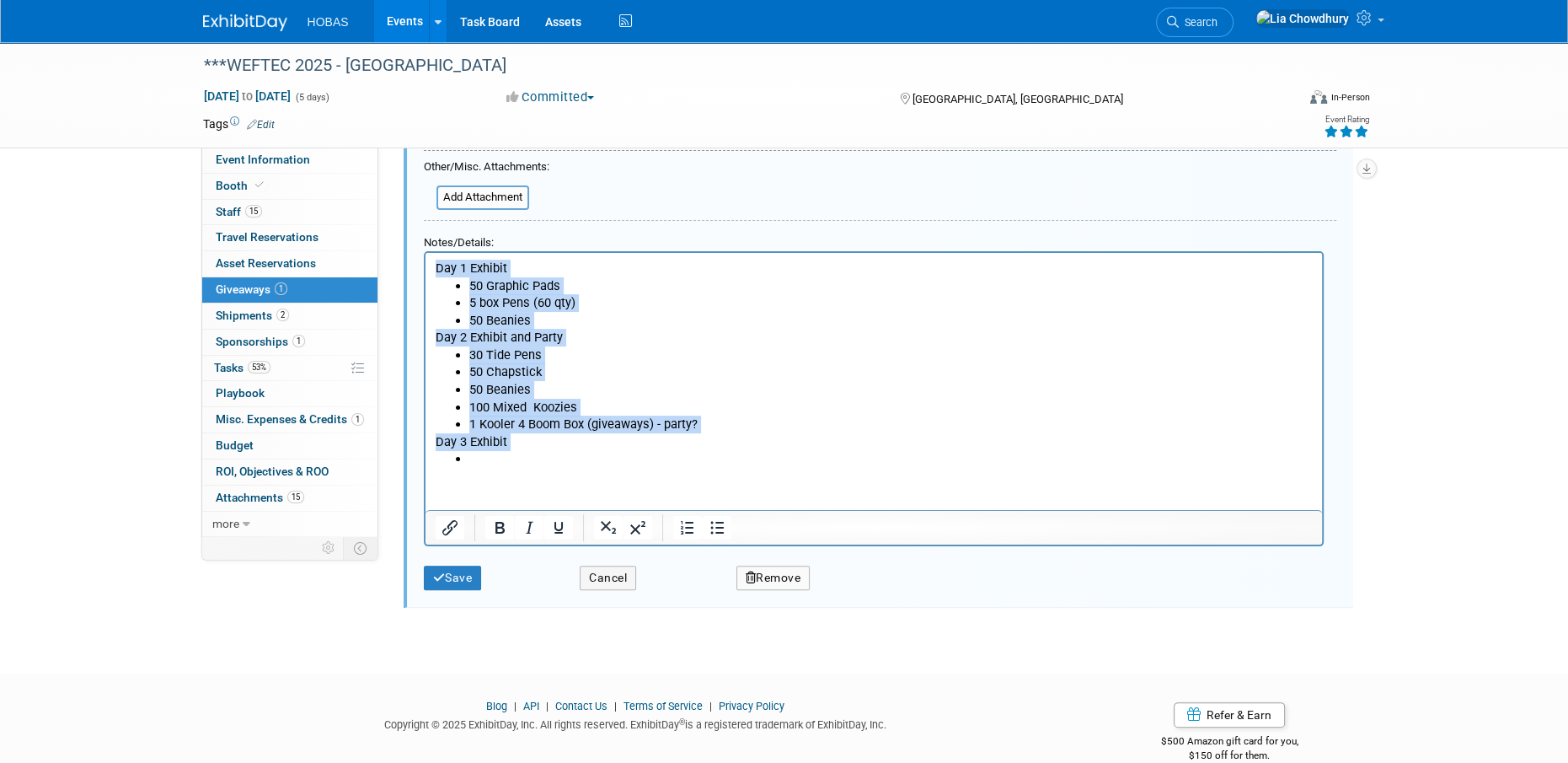
paste body "Rich Text Area. Press ALT-0 for help."
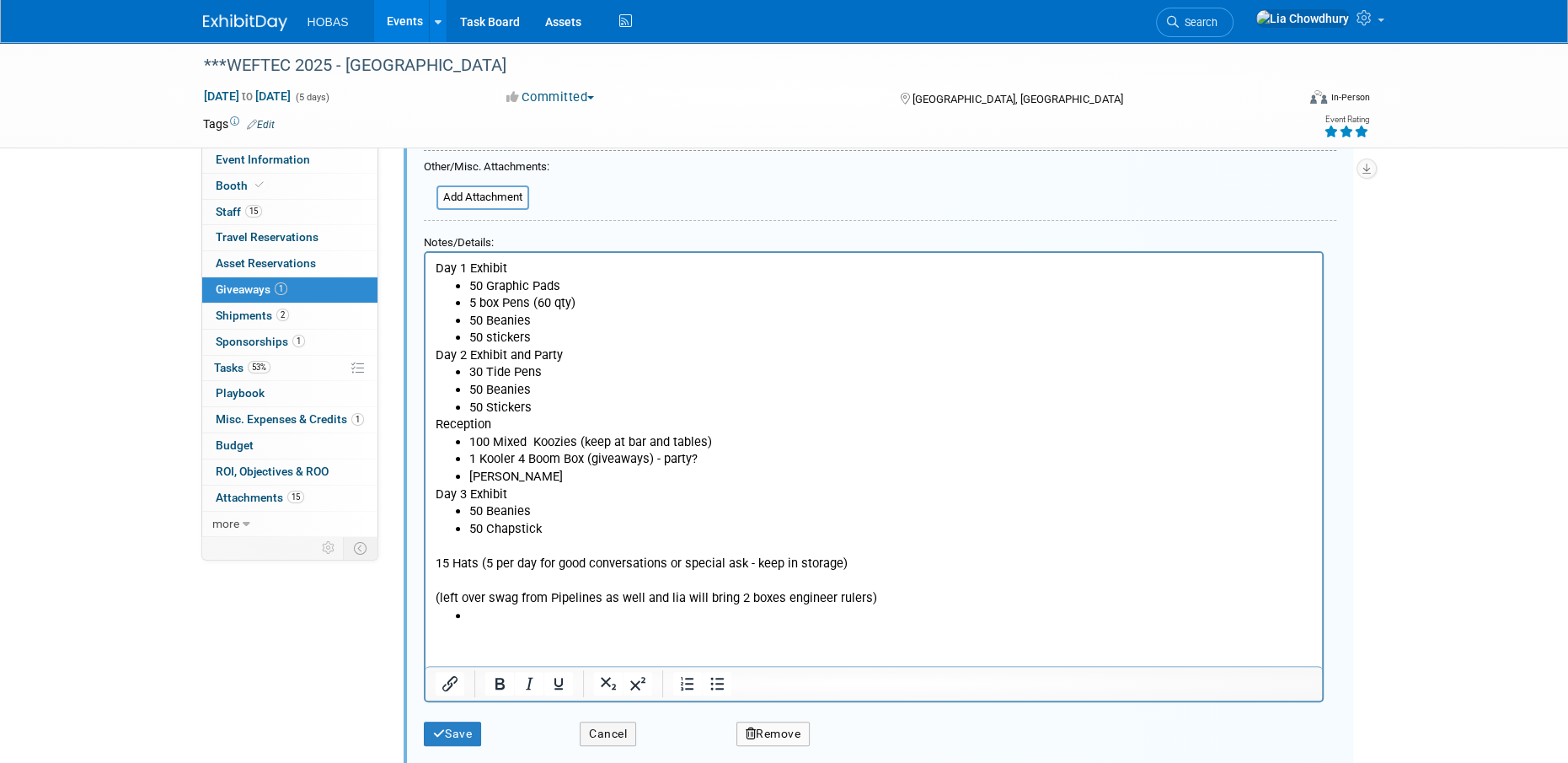
click at [915, 600] on p "(left over swag from Pipelines as well and lia will bring 2 boxes engineer rule…" at bounding box center [874, 597] width 877 height 18
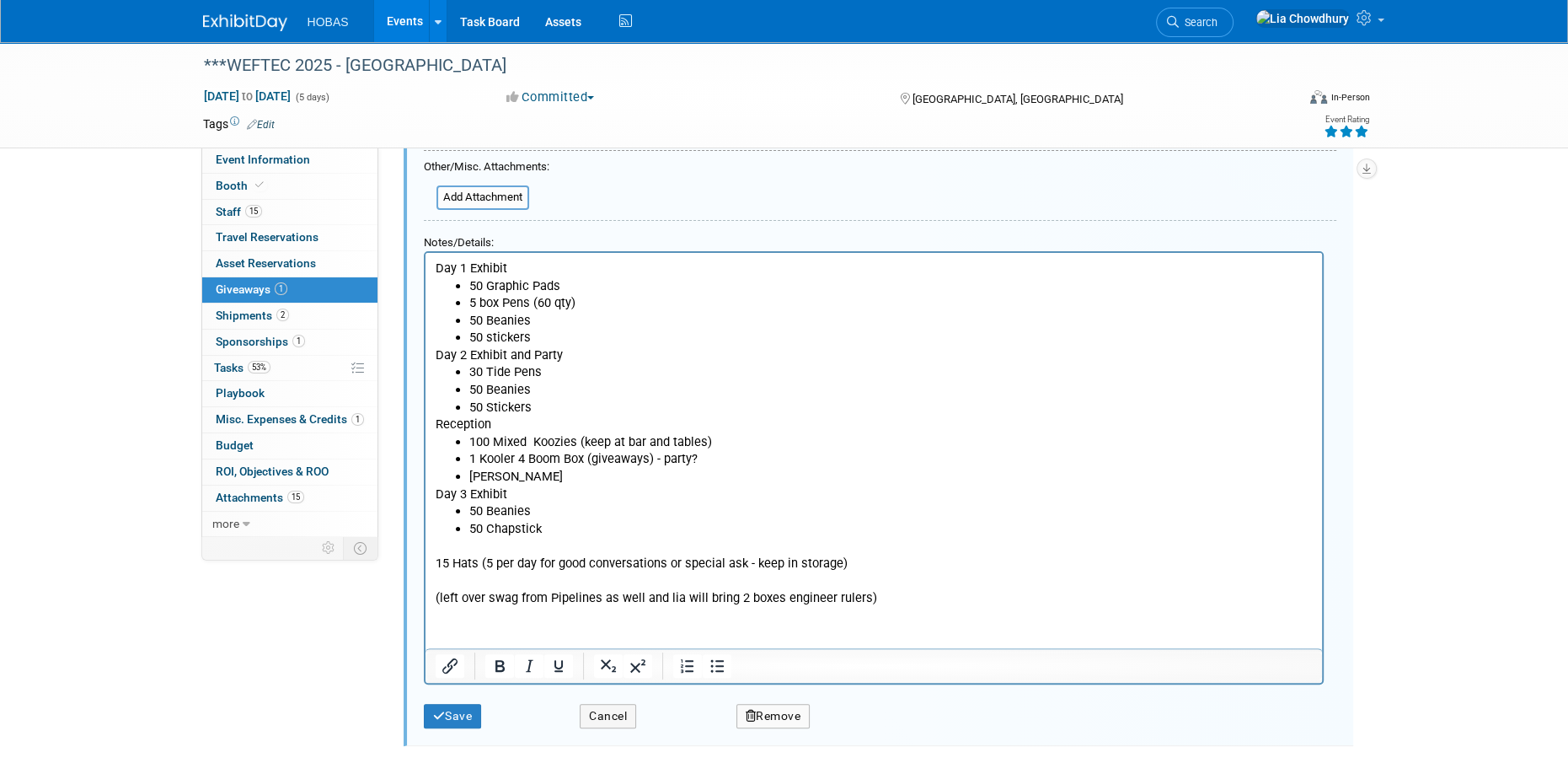
click at [473, 329] on li "50 stickers" at bounding box center [890, 336] width 843 height 18
click at [470, 525] on li "50 Chapstick" at bounding box center [890, 528] width 843 height 18
click at [554, 529] on li "50 Chapstick" at bounding box center [890, 528] width 843 height 18
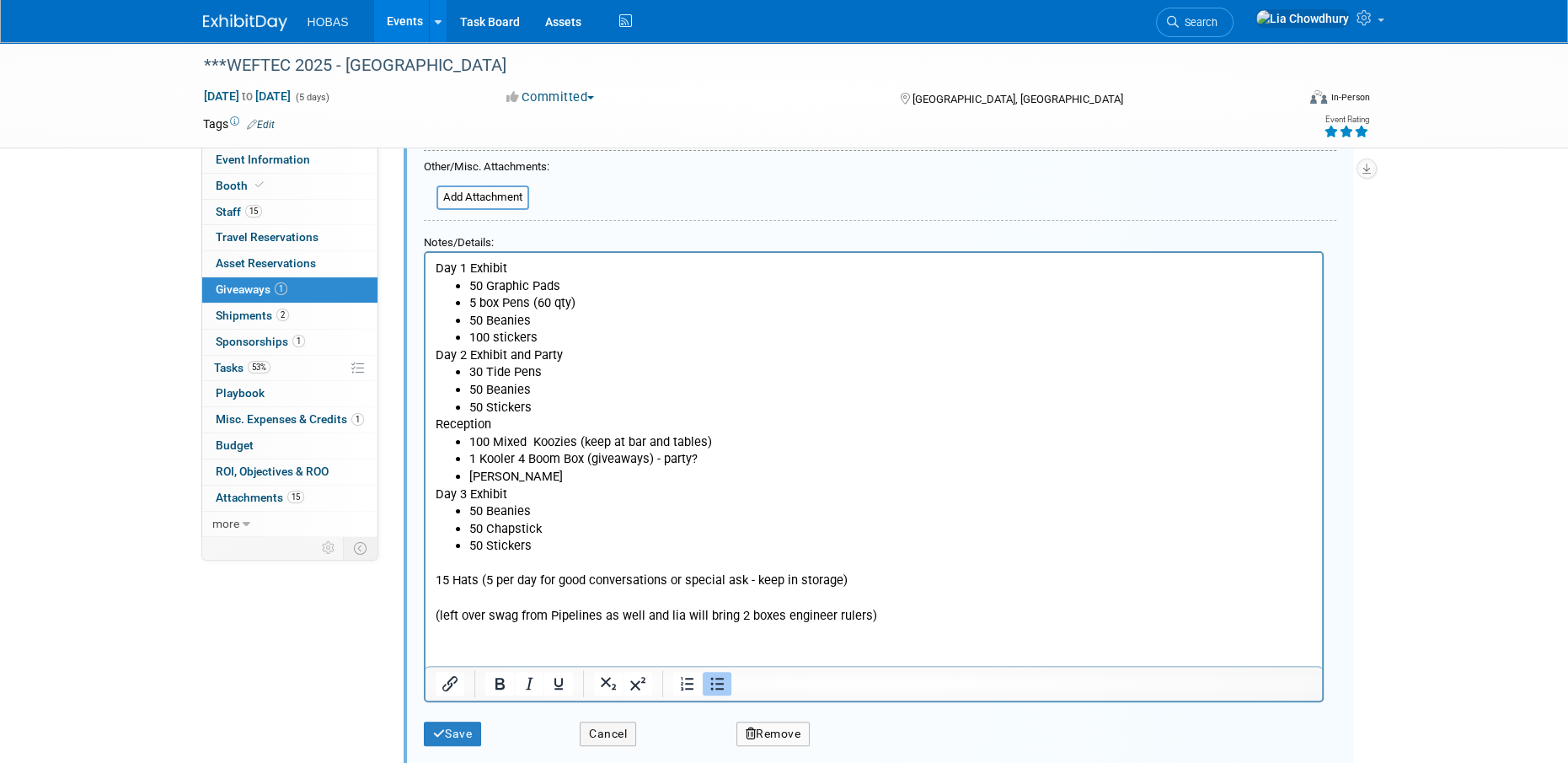
click at [461, 567] on p "Rich Text Area. Press ALT-0 for help." at bounding box center [874, 562] width 877 height 18
click at [597, 536] on li "50 Stickers" at bounding box center [890, 544] width 843 height 18
click at [542, 365] on li "30 Tide Pens" at bounding box center [890, 370] width 843 height 18
click at [453, 588] on p "Rich Text Area. Press ALT-0 for help." at bounding box center [874, 597] width 877 height 18
click at [439, 266] on p "Day 1 Exhibit" at bounding box center [874, 267] width 877 height 18
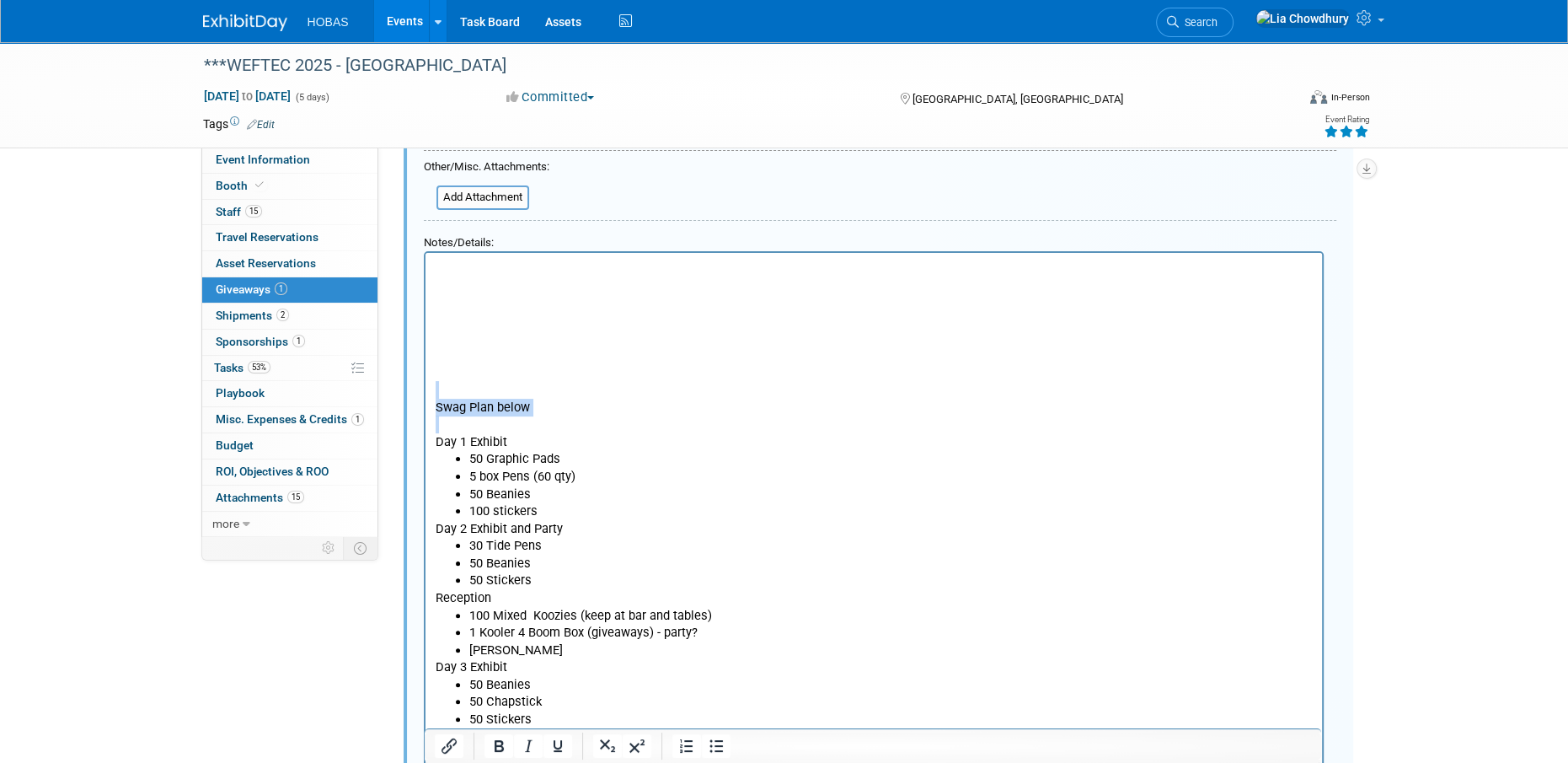
drag, startPoint x: 541, startPoint y: 391, endPoint x: 525, endPoint y: 416, distance: 29.7
click at [451, 416] on body "Swag Plan below Day 1 Exhibit 50 Graphic Pads 5 box Pens (60 qty) 50 Beanies 10…" at bounding box center [874, 527] width 879 height 537
click at [537, 409] on p "Swag Plan below" at bounding box center [874, 406] width 877 height 18
click at [507, 744] on icon "Bold" at bounding box center [499, 746] width 20 height 20
click at [495, 274] on p "Rich Text Area. Press ALT-0 for help." at bounding box center [874, 267] width 877 height 18
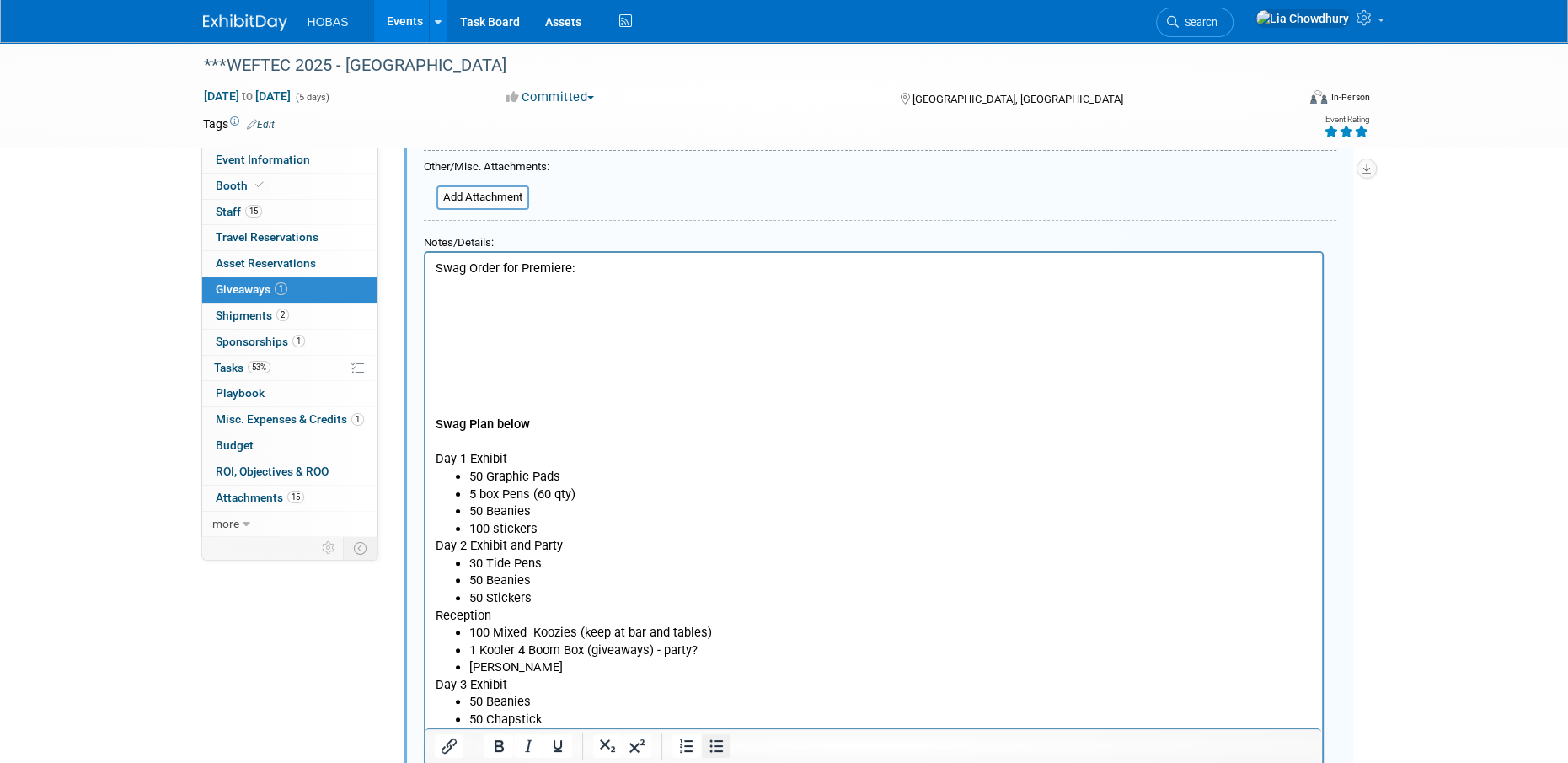
click at [716, 746] on icon "Bullet list" at bounding box center [717, 746] width 14 height 13
click at [580, 657] on li "Hobas Napkins" at bounding box center [890, 666] width 843 height 18
click at [506, 610] on p "Reception" at bounding box center [874, 614] width 877 height 18
click at [554, 318] on p "Rich Text Area. Press ALT-0 for help." at bounding box center [874, 319] width 877 height 18
click at [549, 300] on p "Rich Text Area. Press ALT-0 for help." at bounding box center [874, 301] width 877 height 18
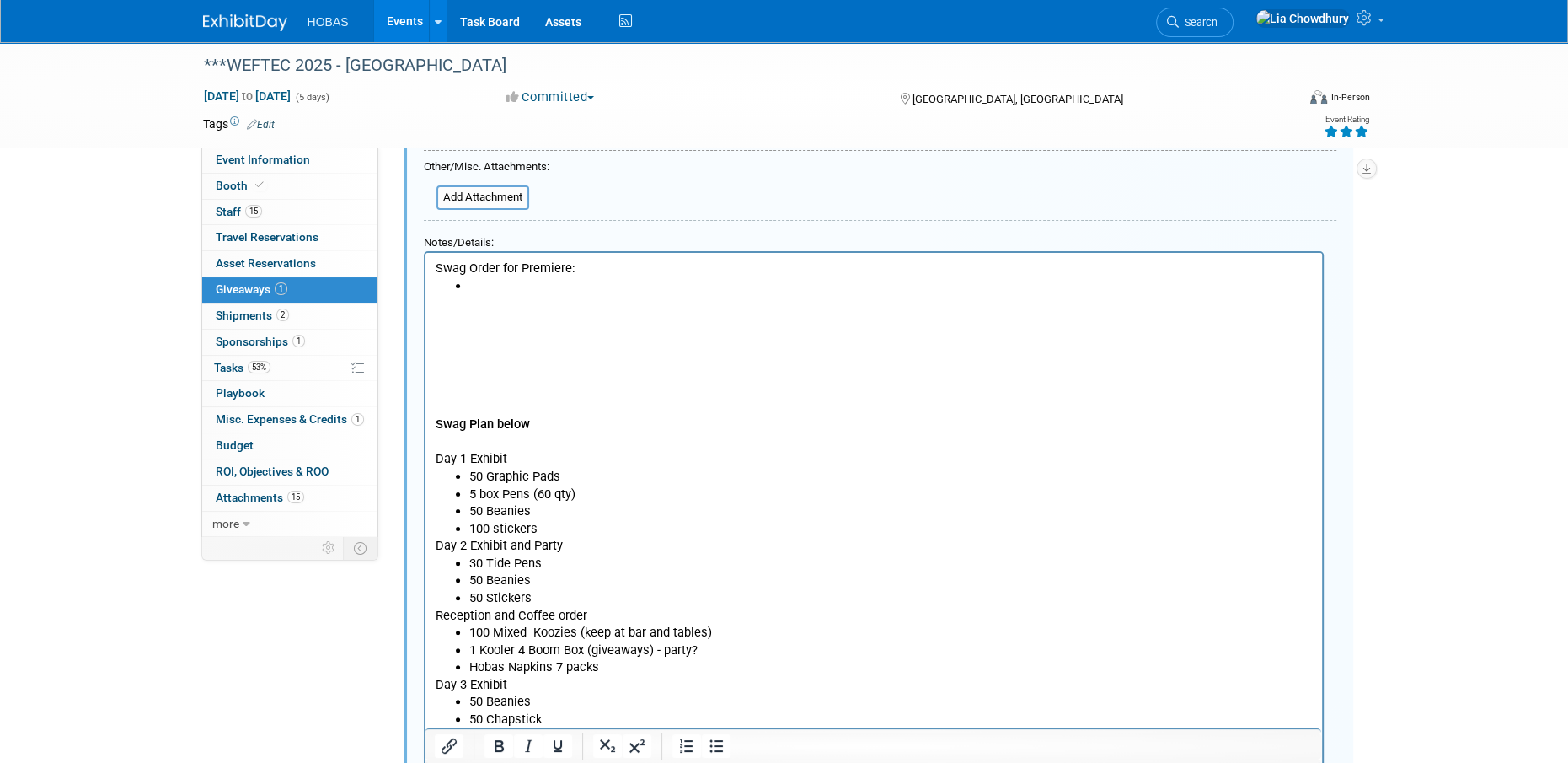
click at [554, 283] on li "Rich Text Area. Press ALT-0 for help." at bounding box center [890, 285] width 843 height 18
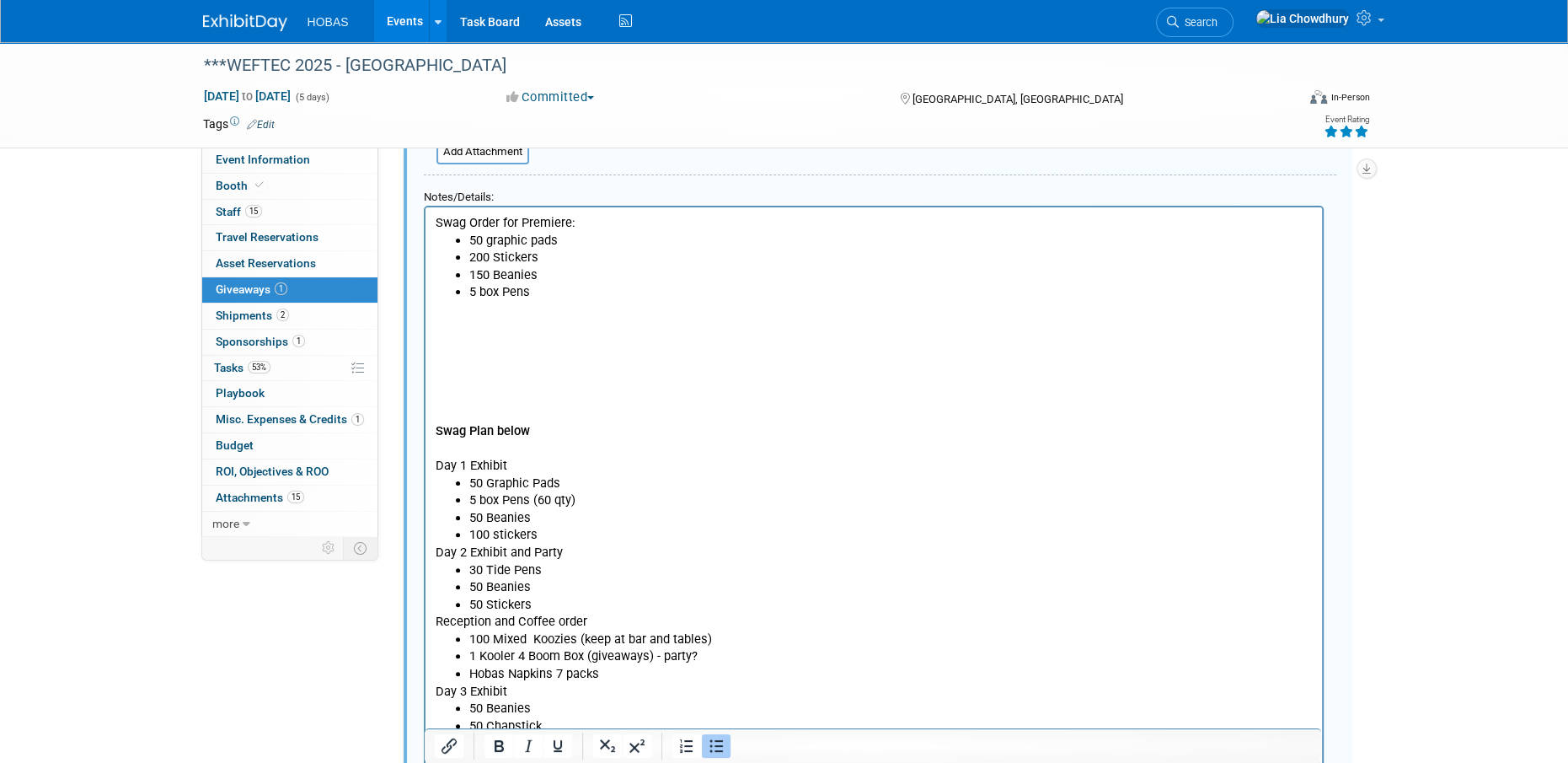
scroll to position [432, 0]
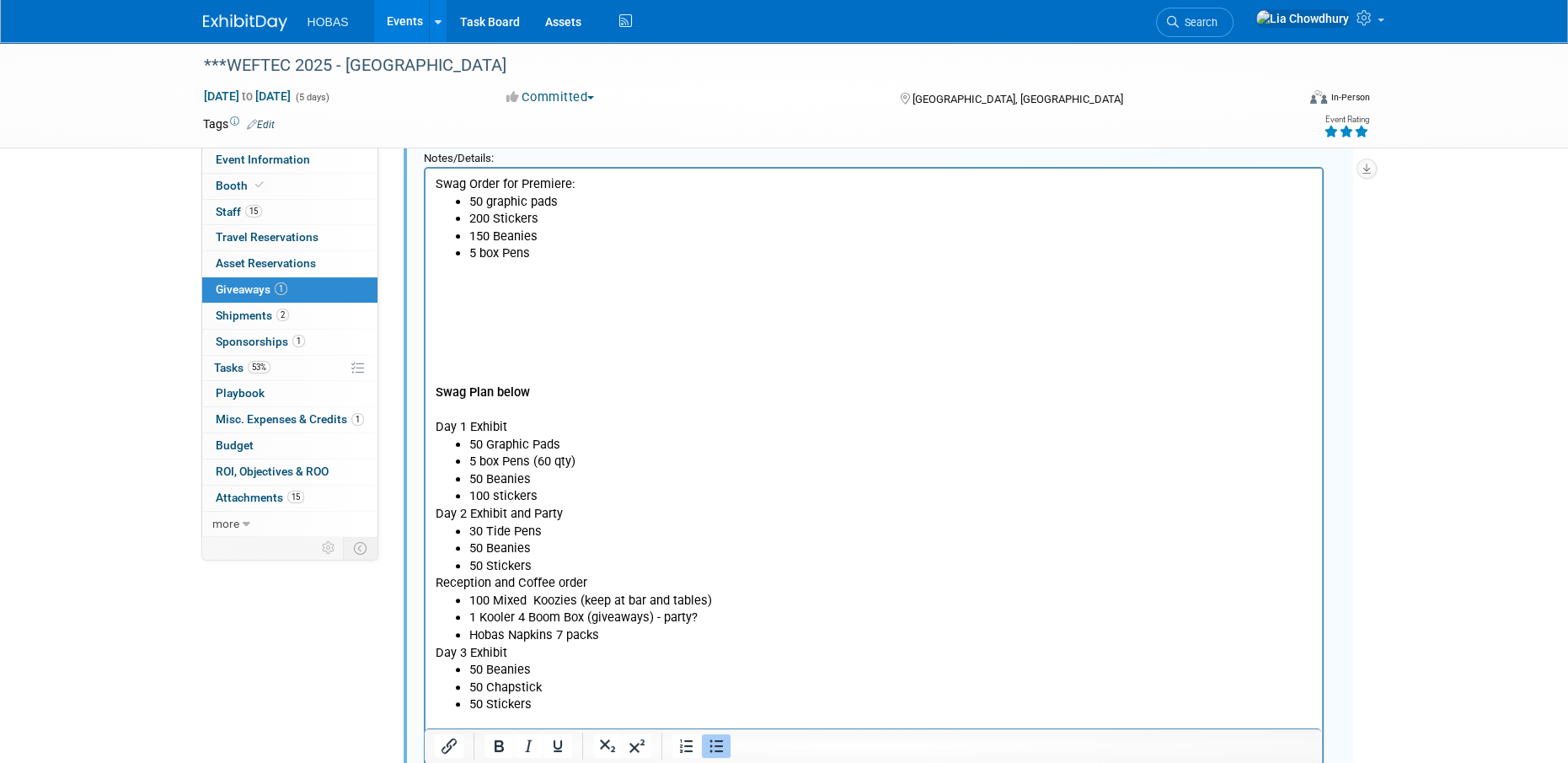
click at [560, 237] on li "150 Beanies" at bounding box center [890, 235] width 843 height 18
click at [563, 250] on li "5 box Pens" at bounding box center [890, 252] width 843 height 18
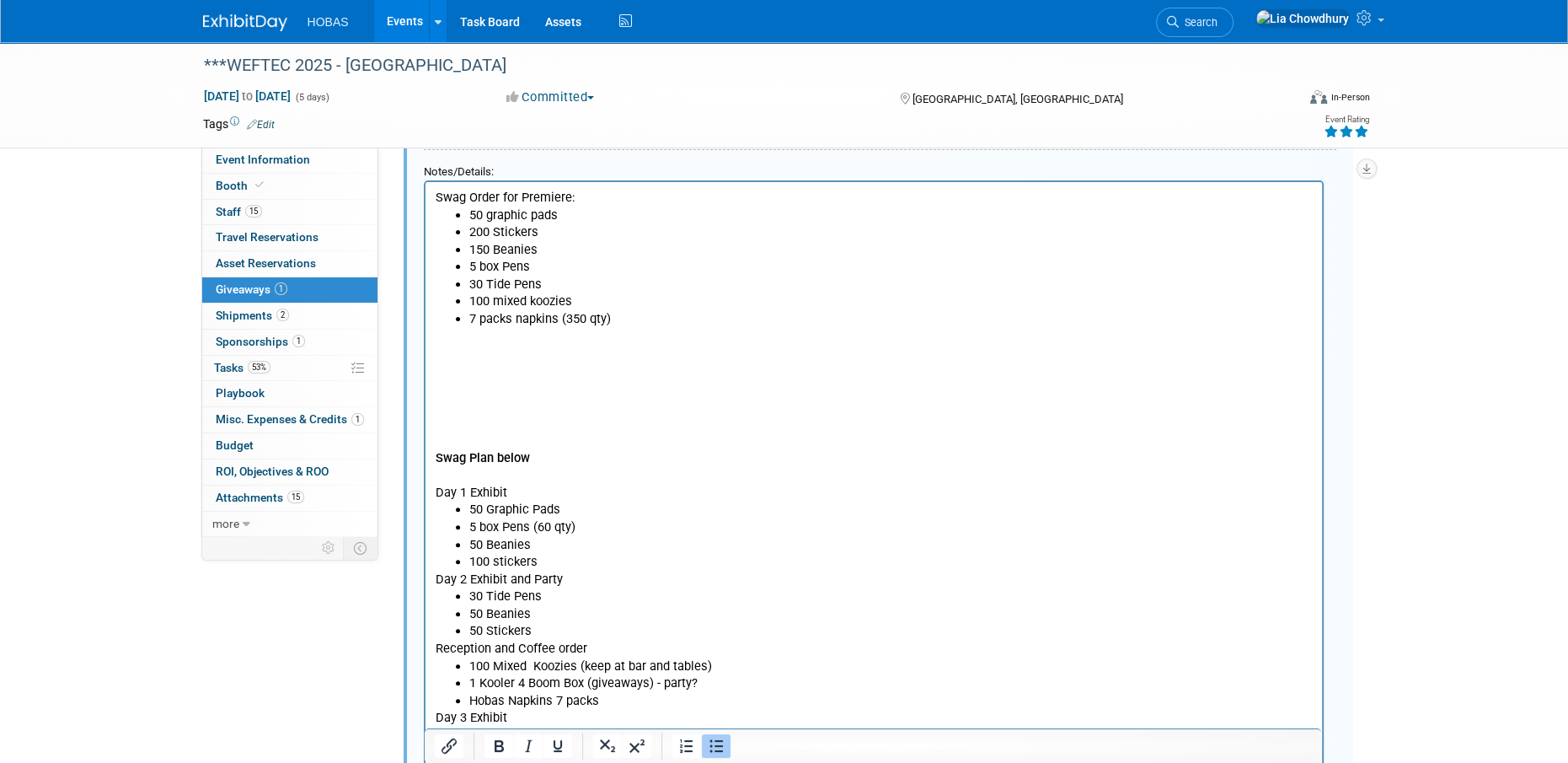
scroll to position [347, 0]
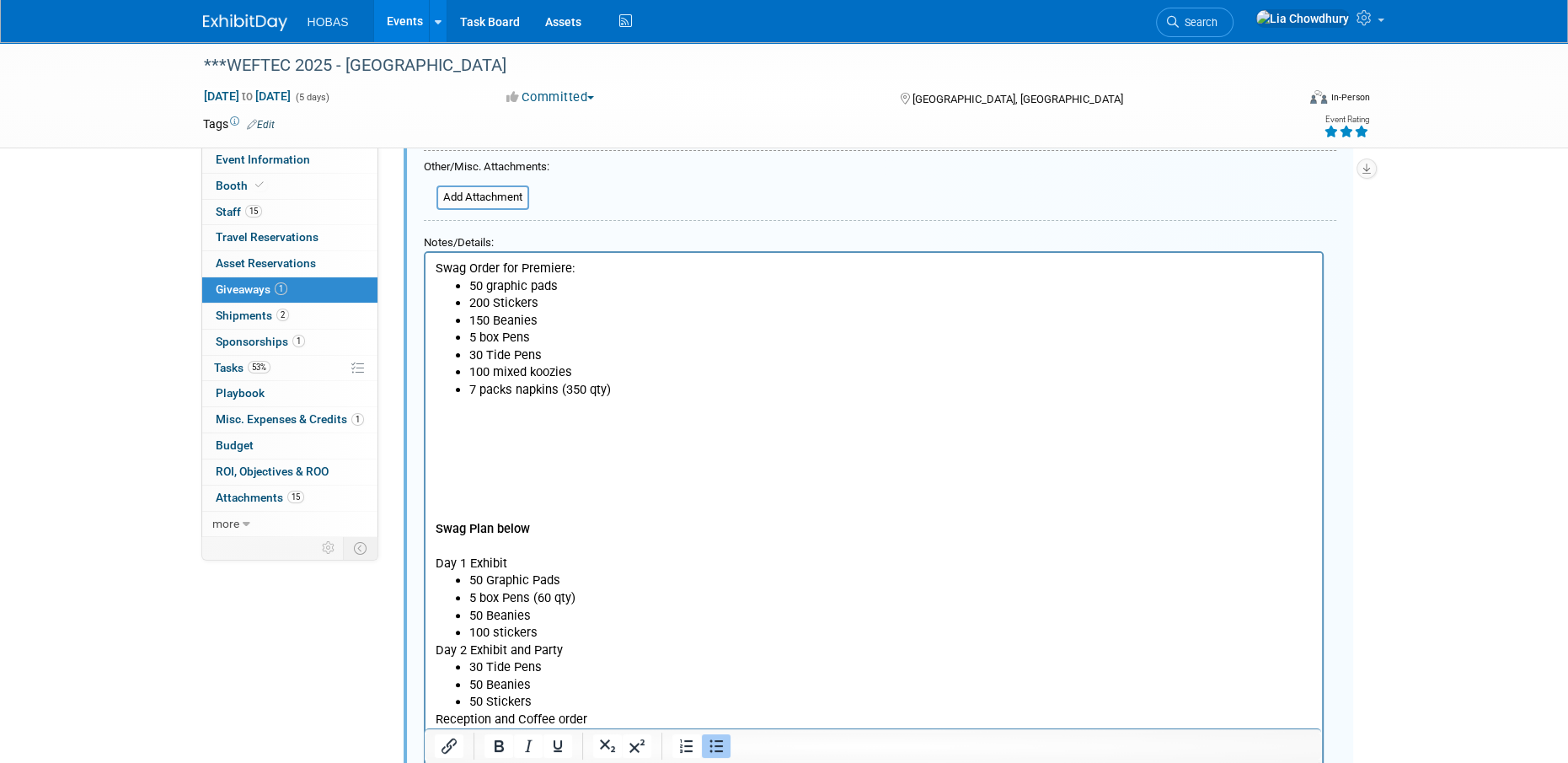
click at [542, 345] on ul "50 graphic pads 200 Stickers 150 Beanies 5 box Pens 30 Tide Pens 100 mixed kooz…" at bounding box center [874, 337] width 877 height 121
click at [562, 350] on li "30 Tide Pens" at bounding box center [890, 354] width 843 height 18
click at [547, 354] on li "30 Tide Pens" at bounding box center [890, 354] width 843 height 18
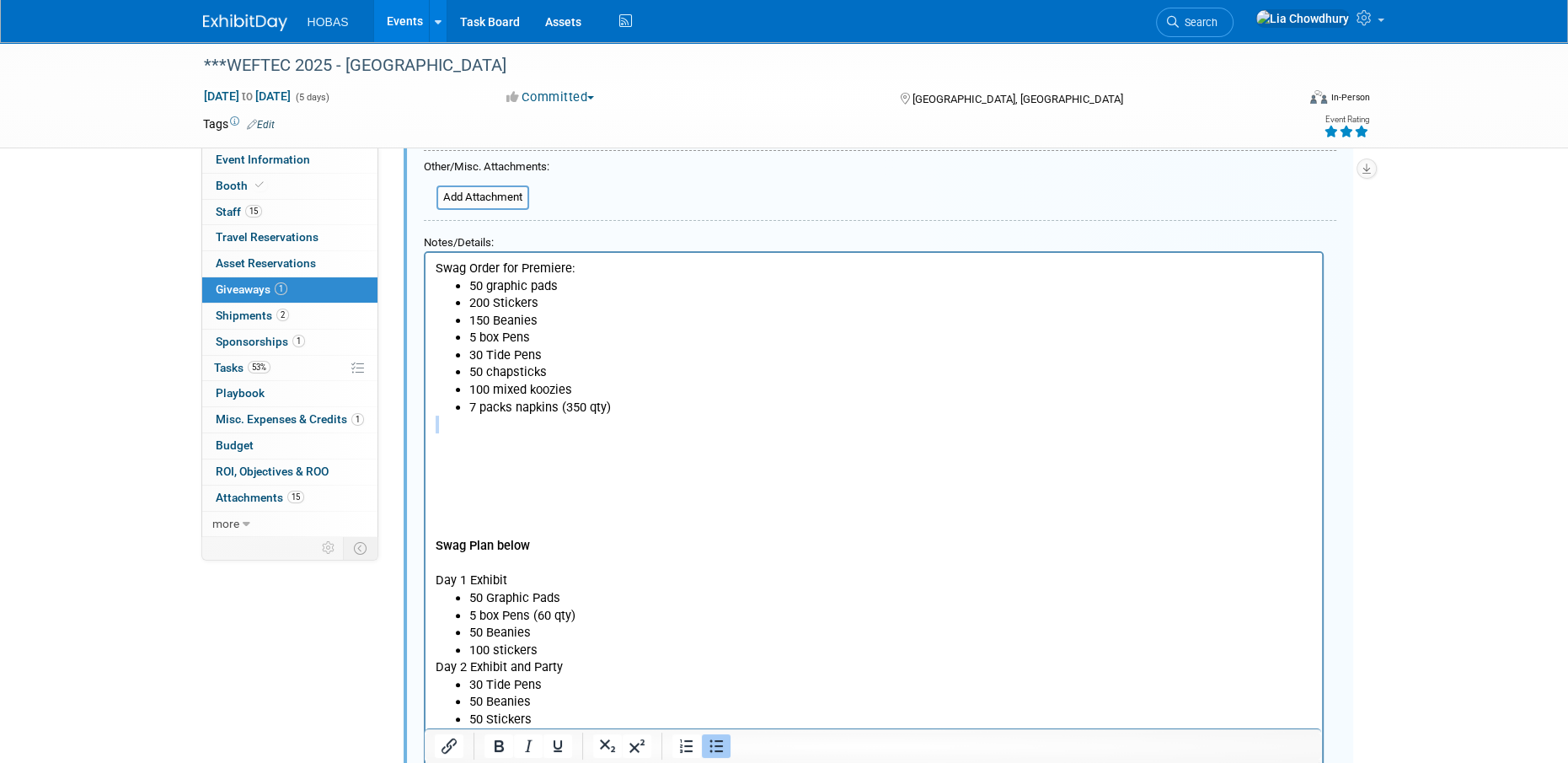
click at [638, 414] on body "Swag Order for Premiere: 50 graphic pads 200 Stickers 150 Beanies 5 box Pens 30…" at bounding box center [874, 597] width 879 height 677
click at [640, 393] on li "100 mixed koozies" at bounding box center [890, 388] width 843 height 18
click at [637, 408] on li "7 packs napkins (350 qty)" at bounding box center [890, 406] width 843 height 18
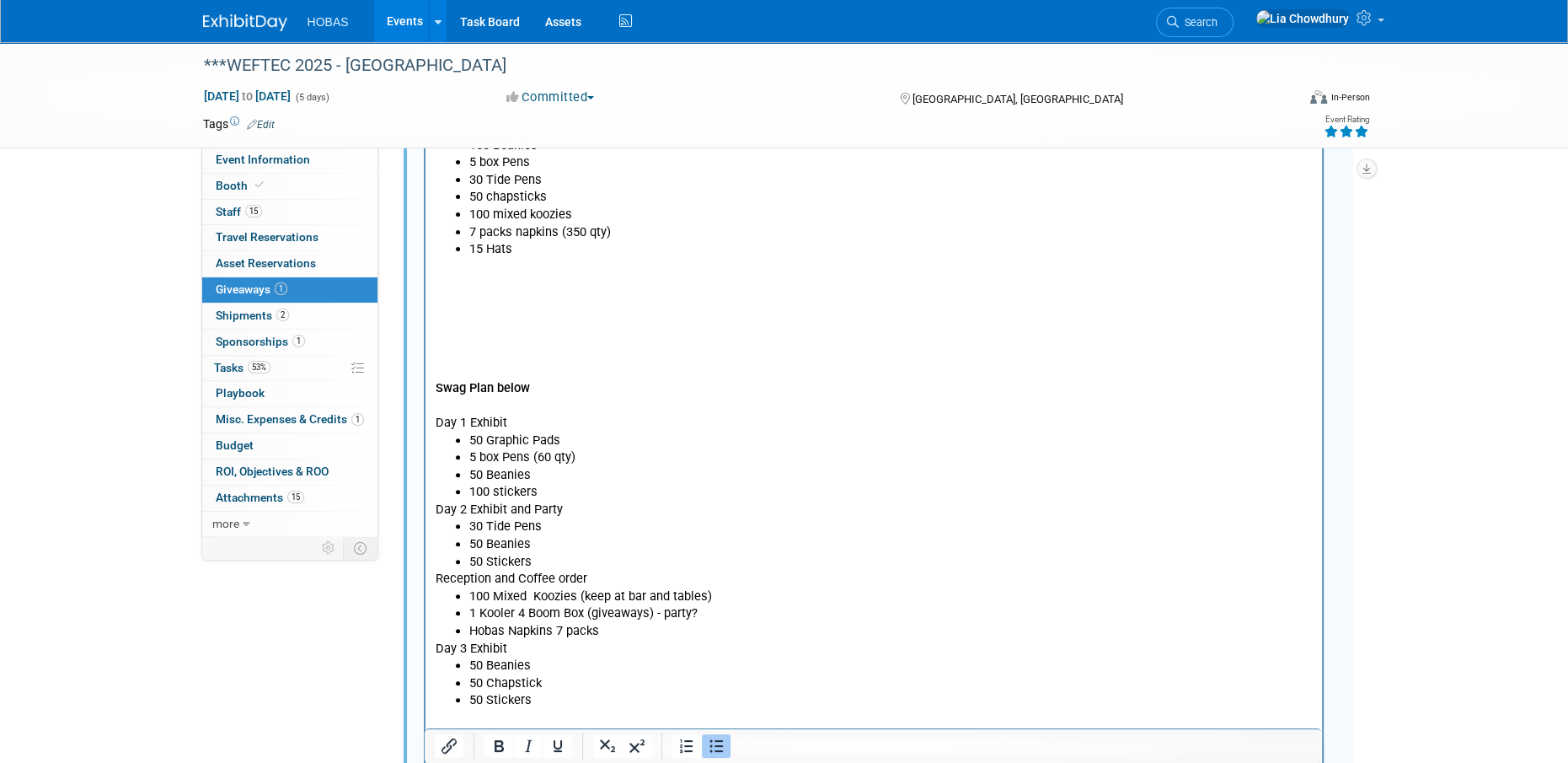
scroll to position [516, 0]
click at [445, 329] on p "Rich Text Area. Press ALT-0 for help." at bounding box center [874, 324] width 877 height 18
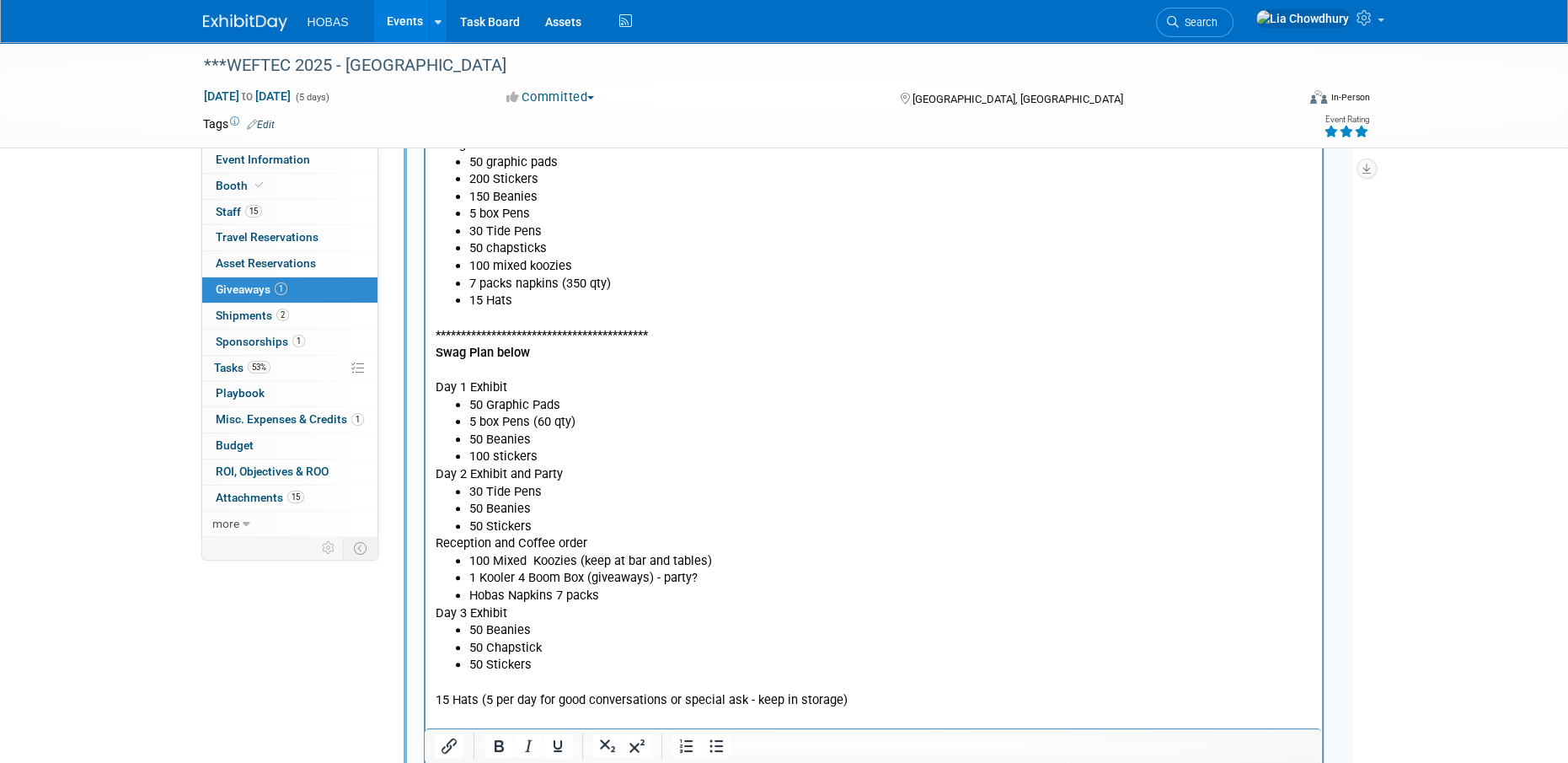
scroll to position [432, 0]
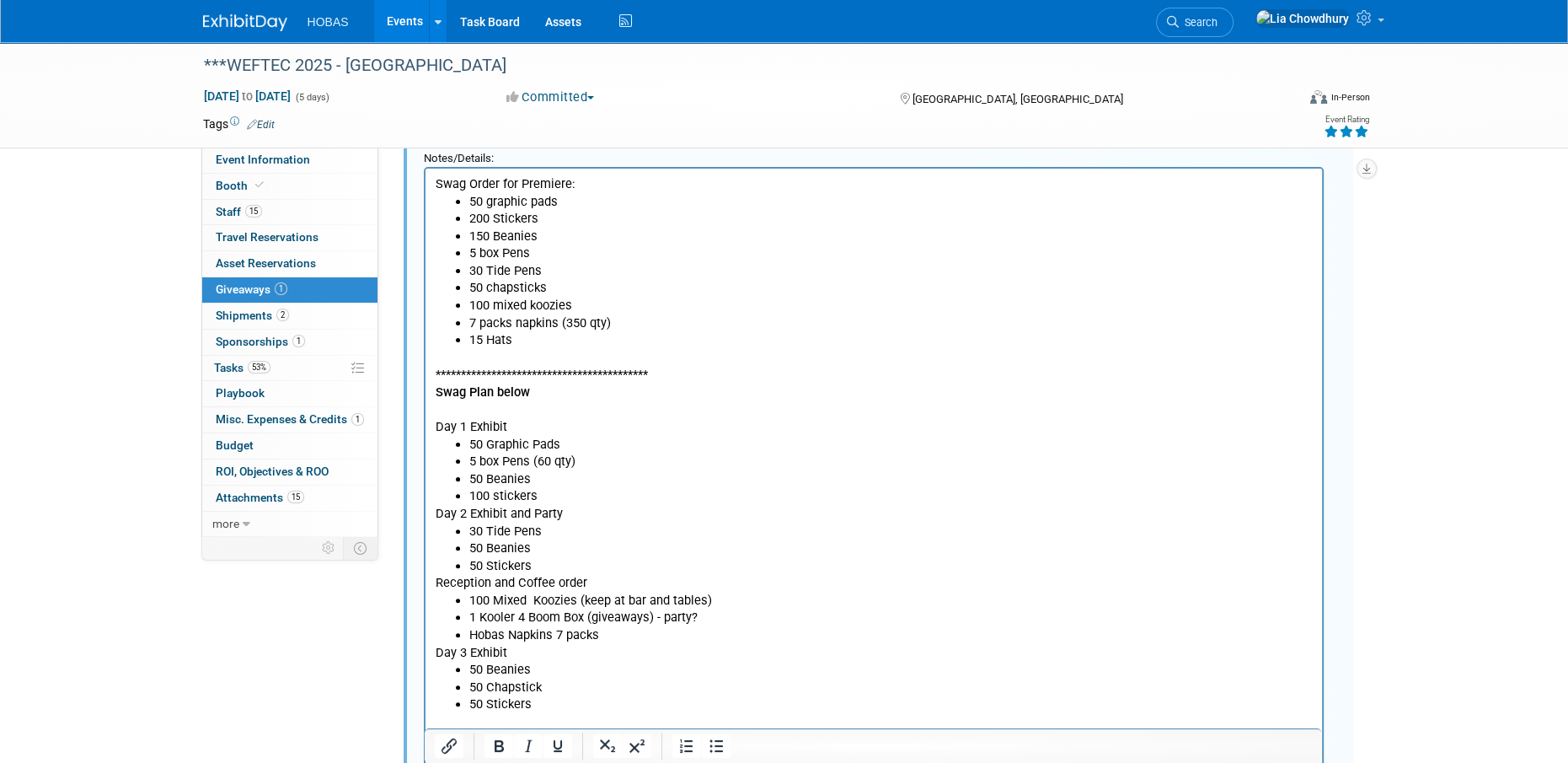
click at [530, 319] on li "7 packs napkins (350 qty)" at bounding box center [890, 322] width 843 height 18
click at [522, 338] on li "15 Hats" at bounding box center [890, 339] width 843 height 18
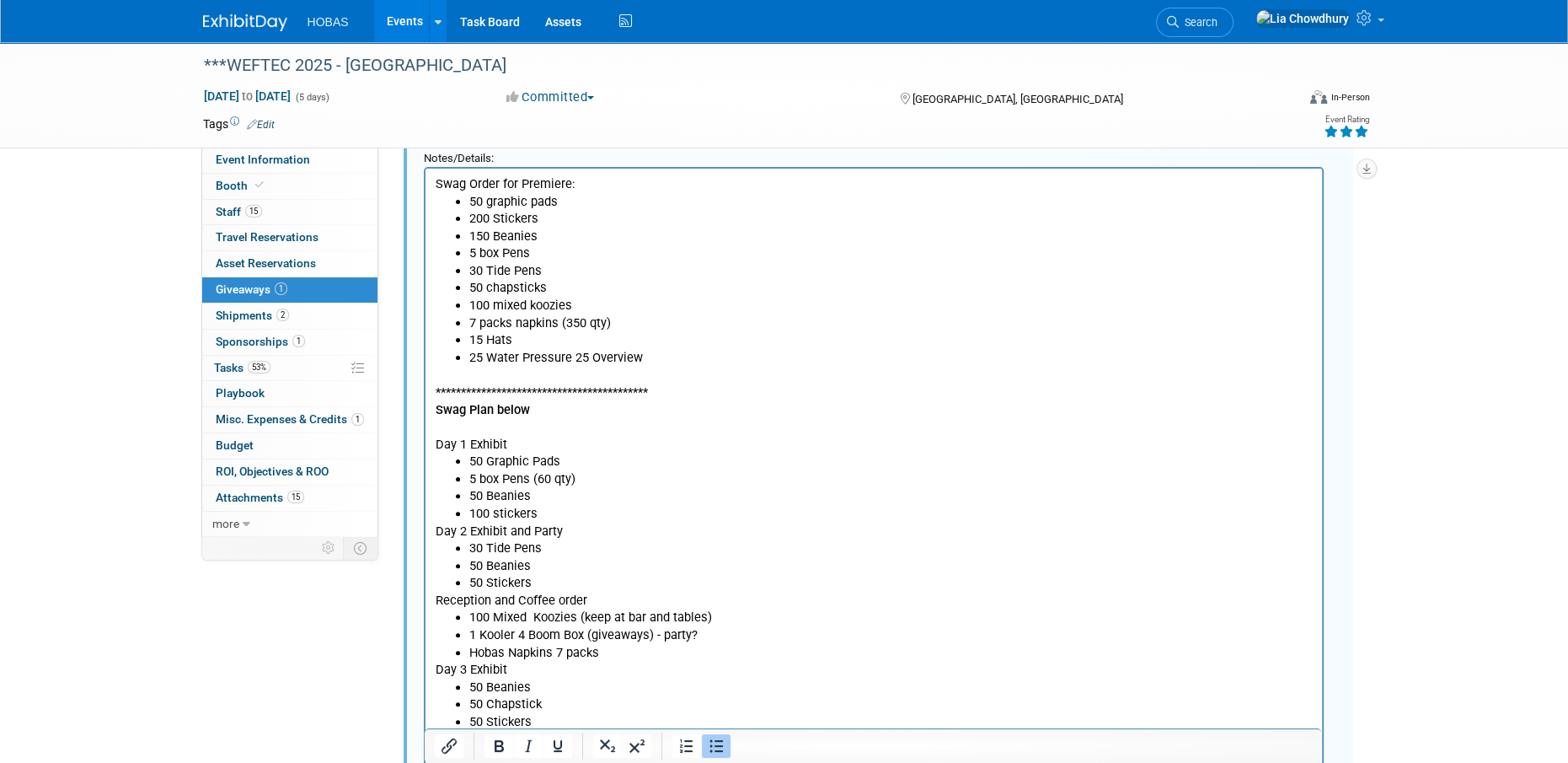
click at [573, 358] on li "25 Water Pressure 25 Overview" at bounding box center [890, 357] width 843 height 18
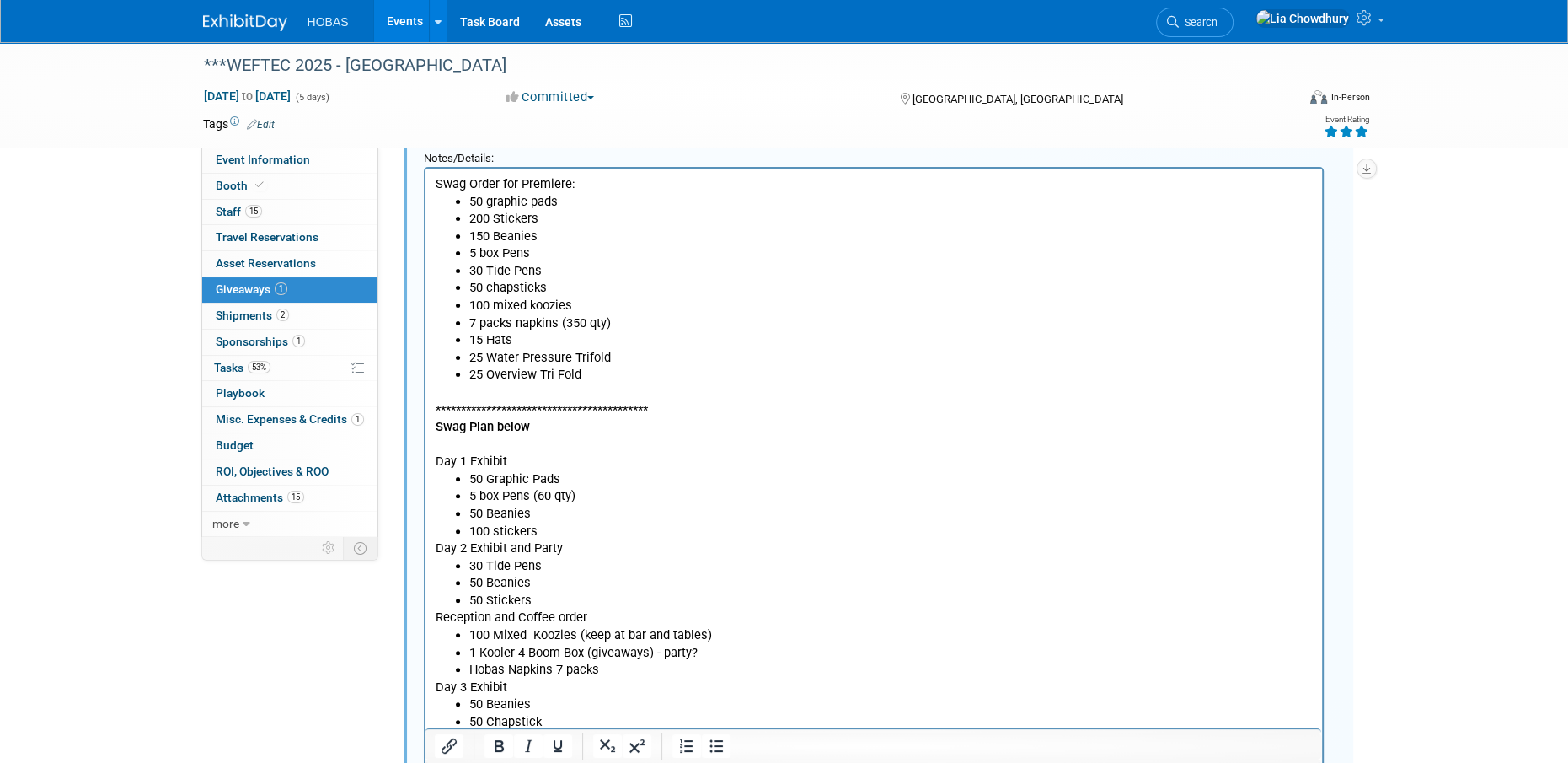
click at [519, 188] on p "Swag Order for Premiere:" at bounding box center [874, 183] width 877 height 18
click at [519, 187] on p "Swag Order for Premiere:" at bounding box center [874, 183] width 877 height 18
click at [659, 313] on ul "50 graphic pads 200 Stickers 150 Beanies 5 box Pens 30 Tide Pens 50 chapsticks …" at bounding box center [874, 288] width 877 height 191
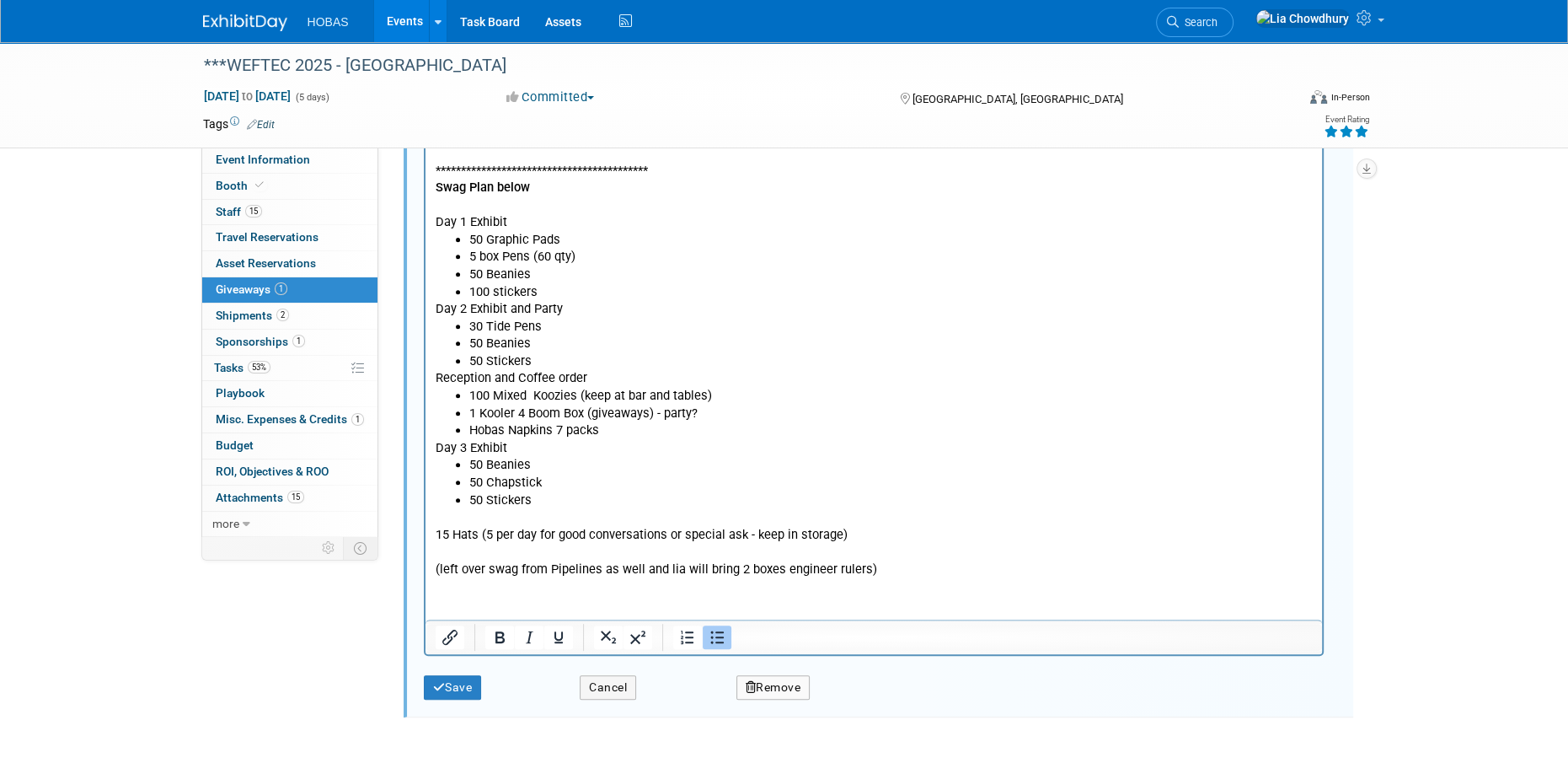
scroll to position [684, 0]
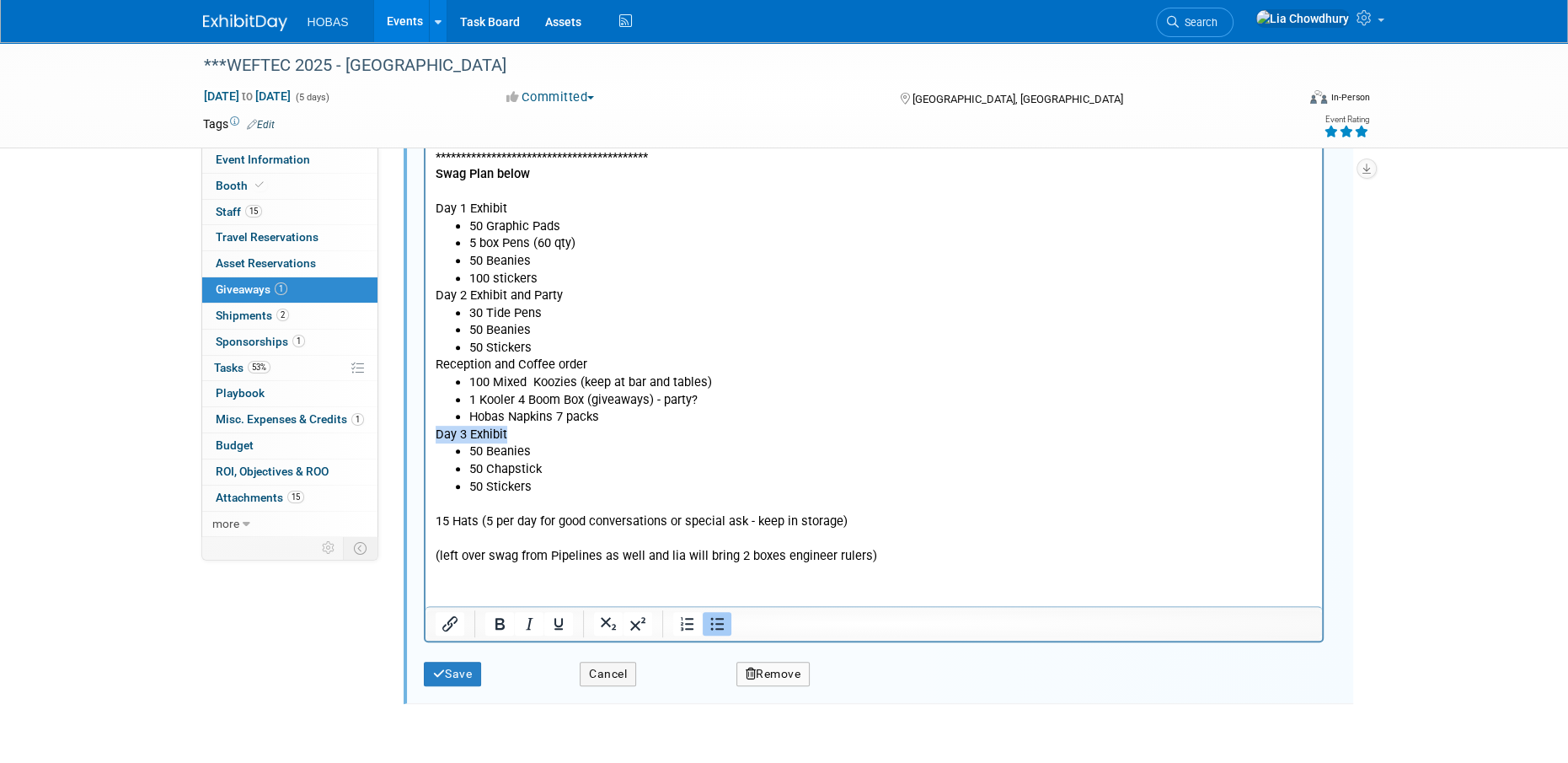
click at [772, 425] on body "**********" at bounding box center [874, 243] width 879 height 641
click at [1146, 447] on li "50 Beanies" at bounding box center [890, 450] width 843 height 18
drag, startPoint x: 890, startPoint y: 571, endPoint x: 63, endPoint y: 120, distance: 942.0
click at [425, 120] on html "**********" at bounding box center [873, 239] width 897 height 648
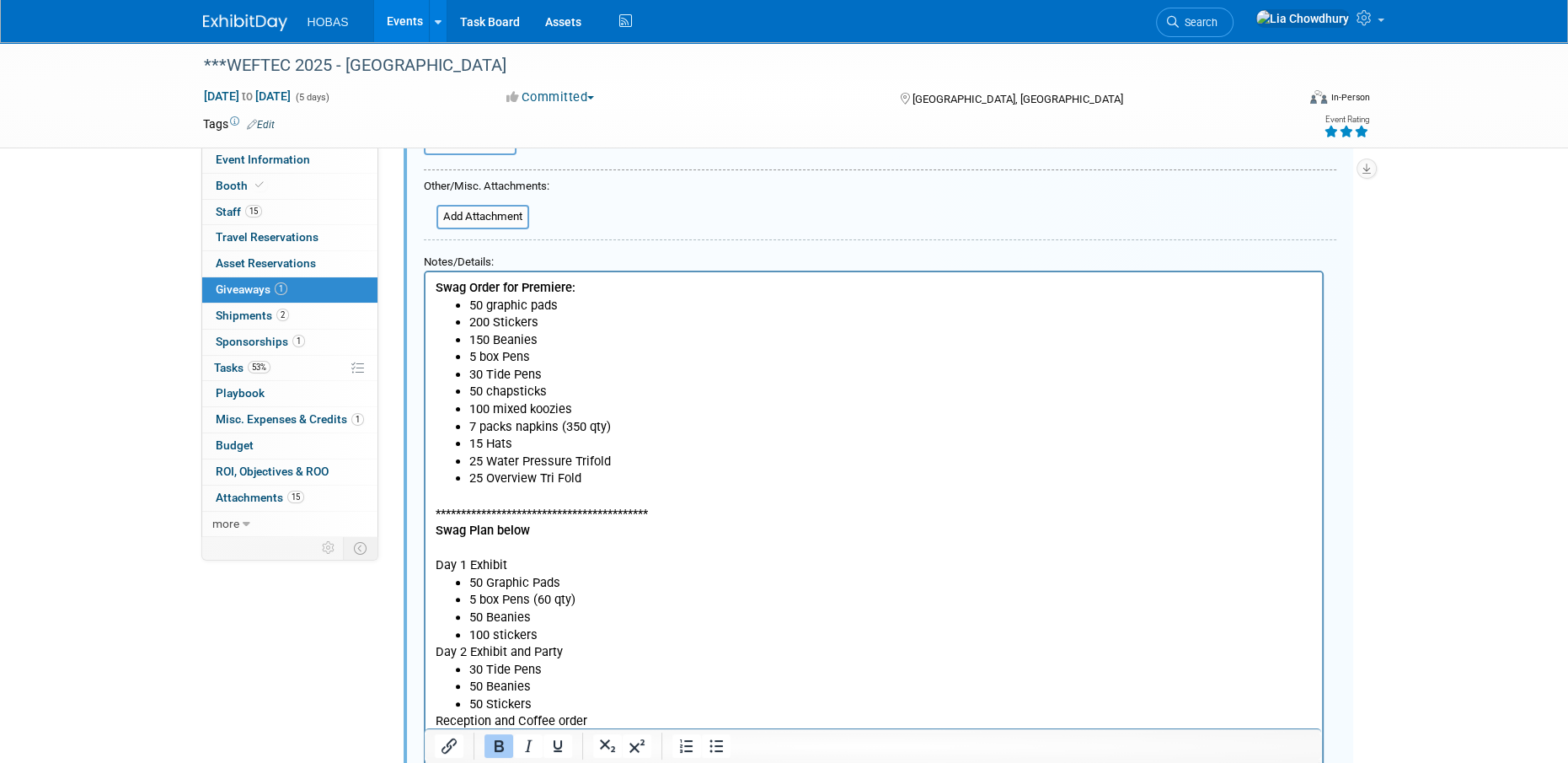
scroll to position [0, 0]
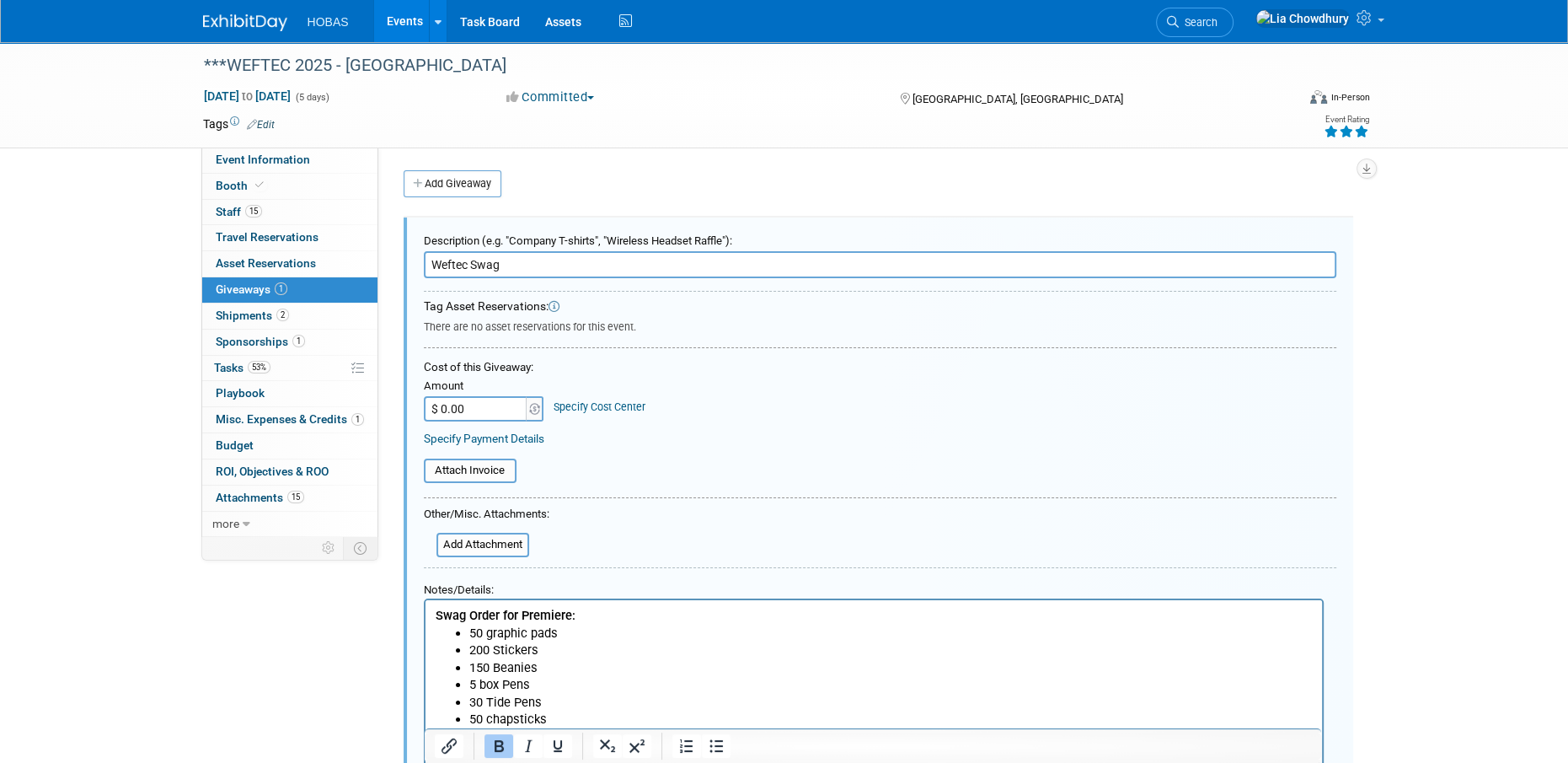
drag, startPoint x: 844, startPoint y: 1230, endPoint x: 431, endPoint y: 599, distance: 754.1
copy body "**********"
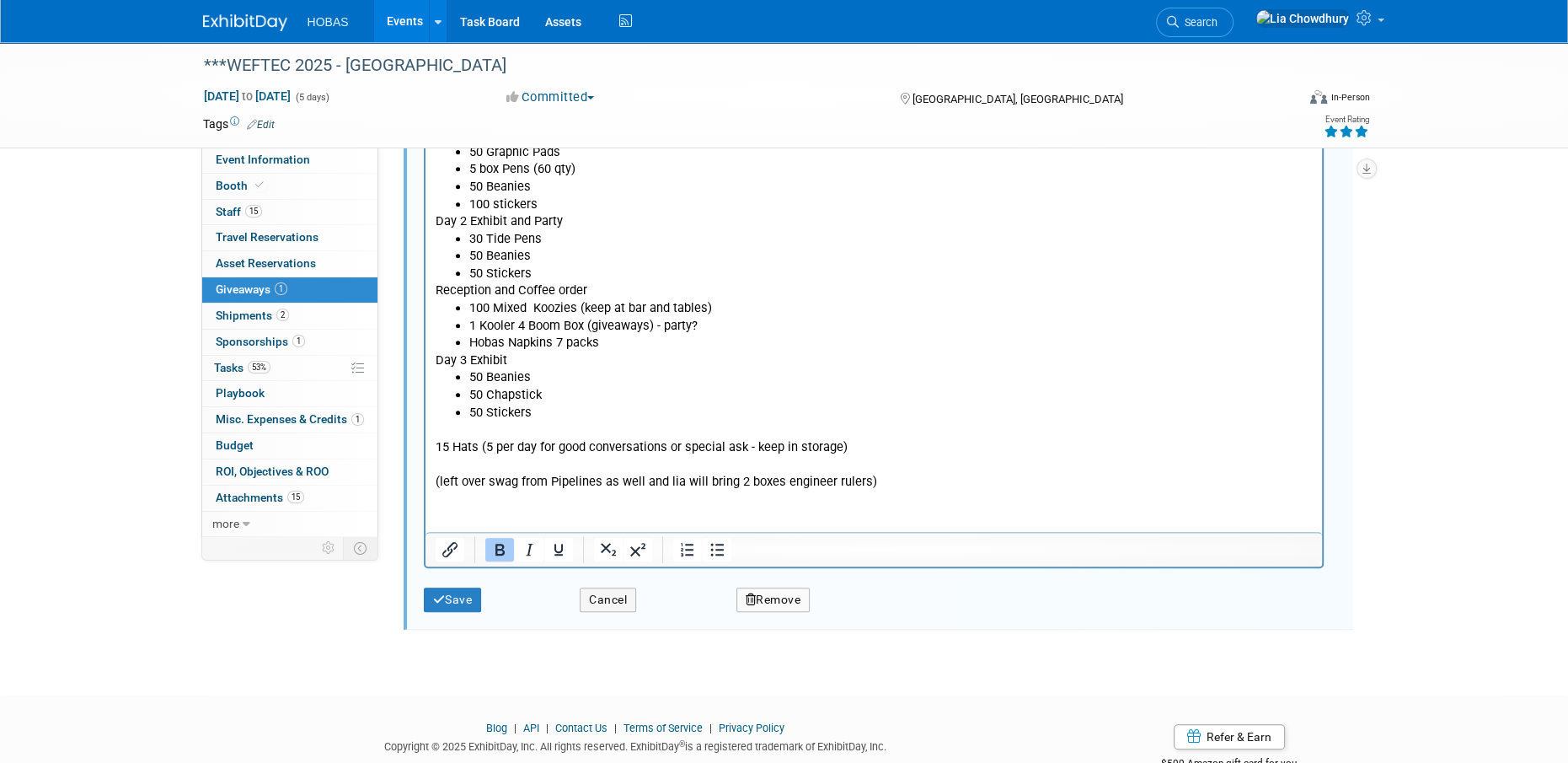
scroll to position [807, 0]
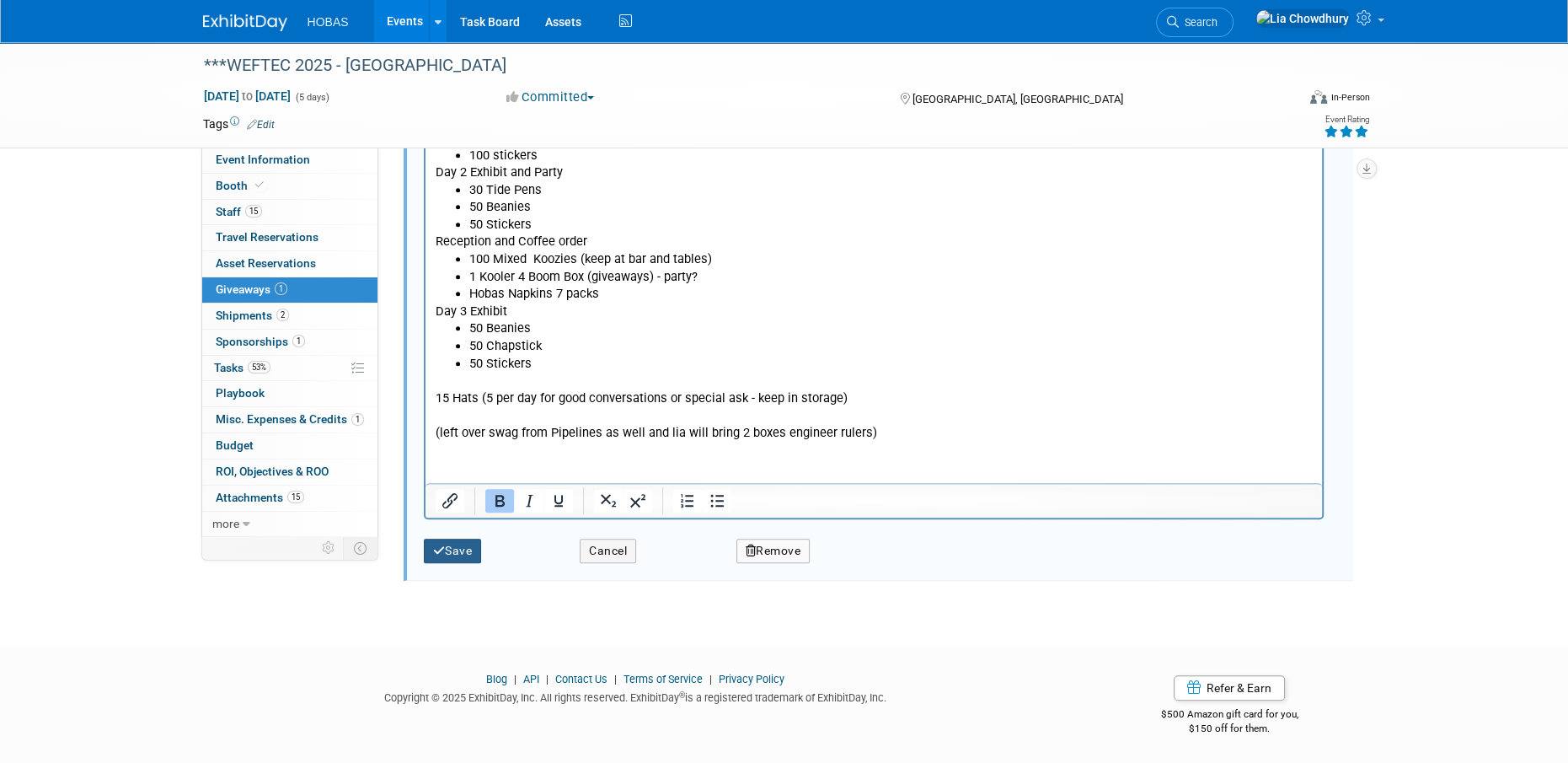
click at [462, 554] on button "Save" at bounding box center [453, 550] width 58 height 25
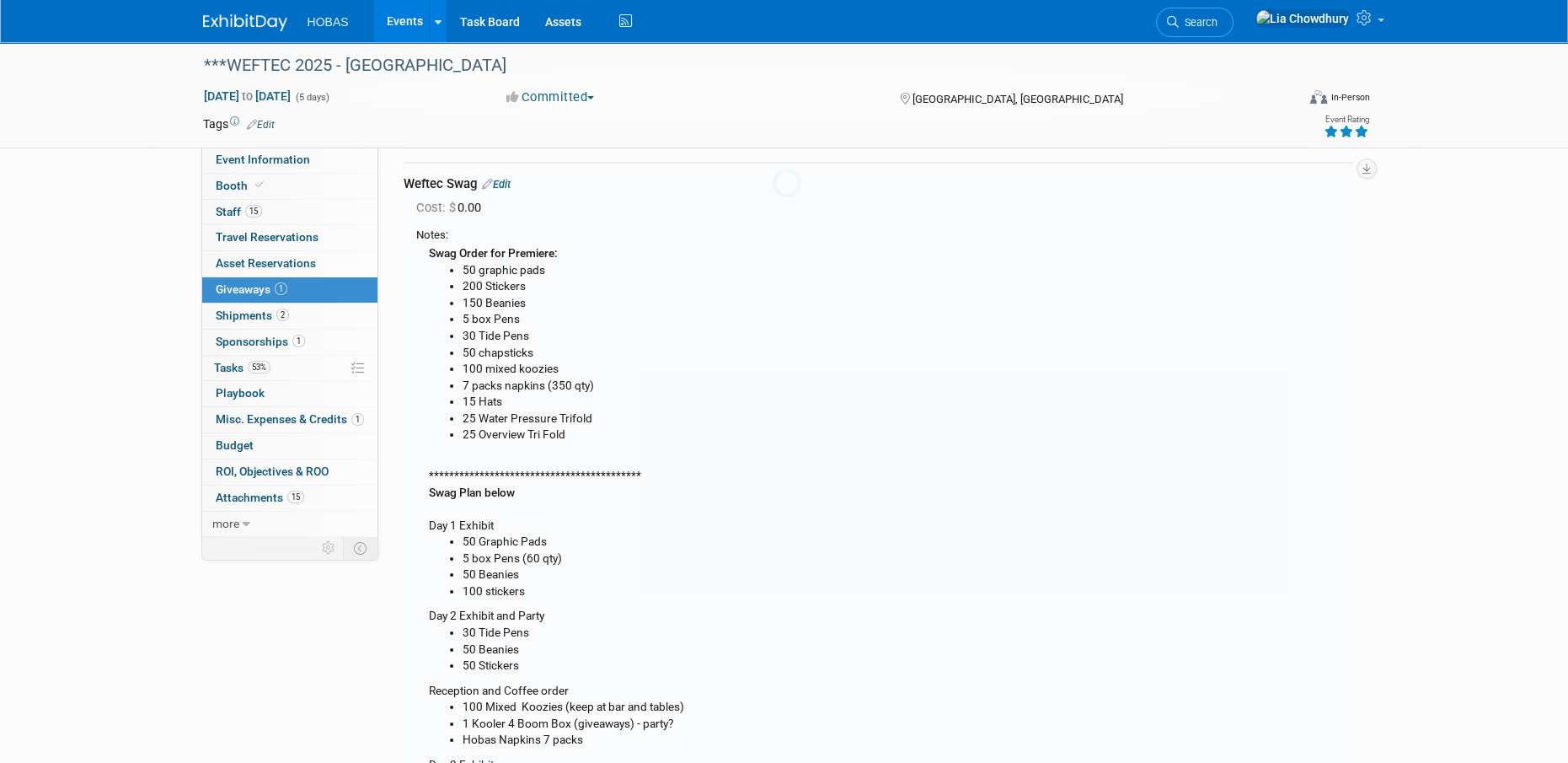
scroll to position [25, 0]
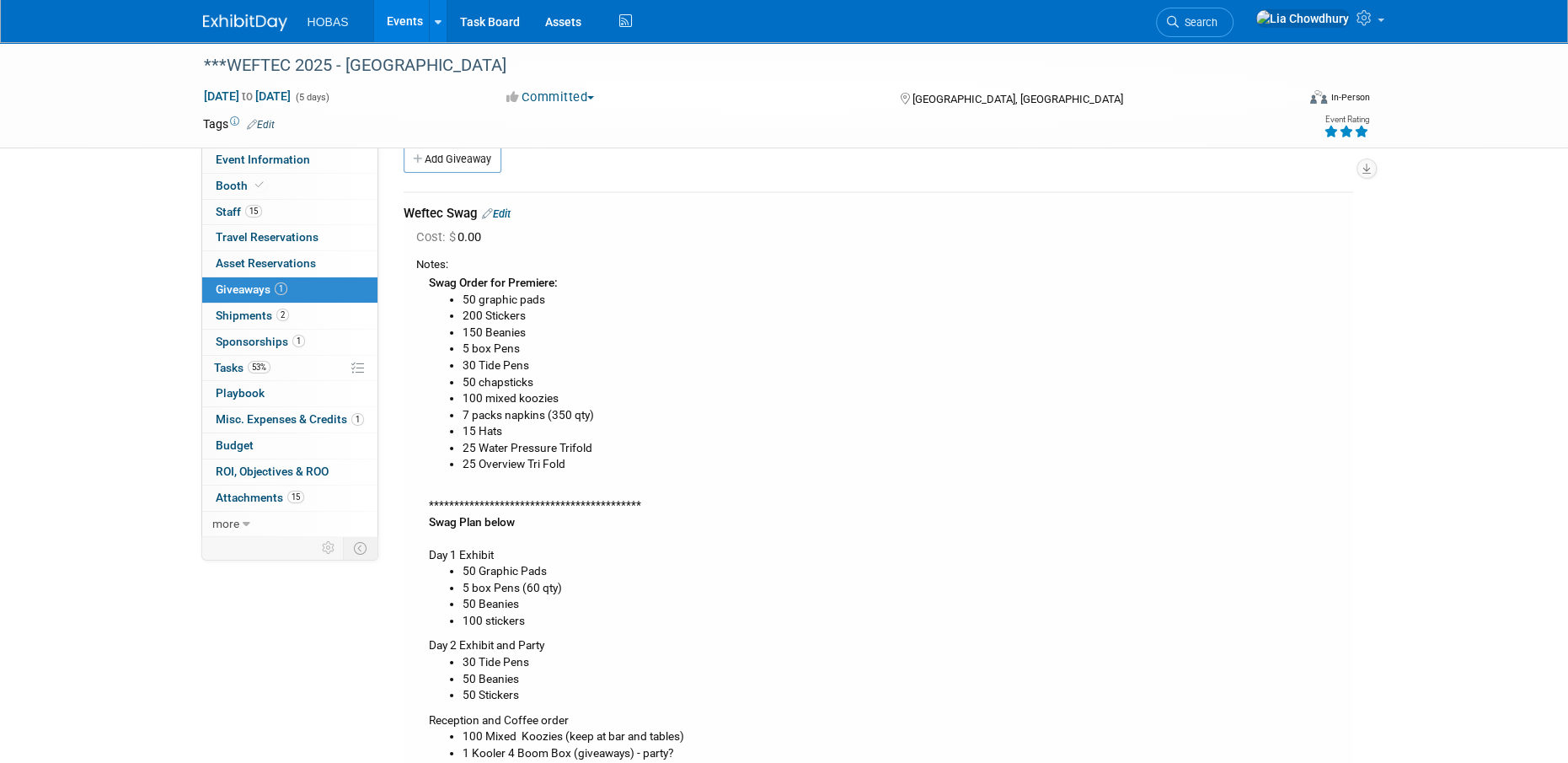
click at [396, 27] on link "Events" at bounding box center [405, 20] width 61 height 42
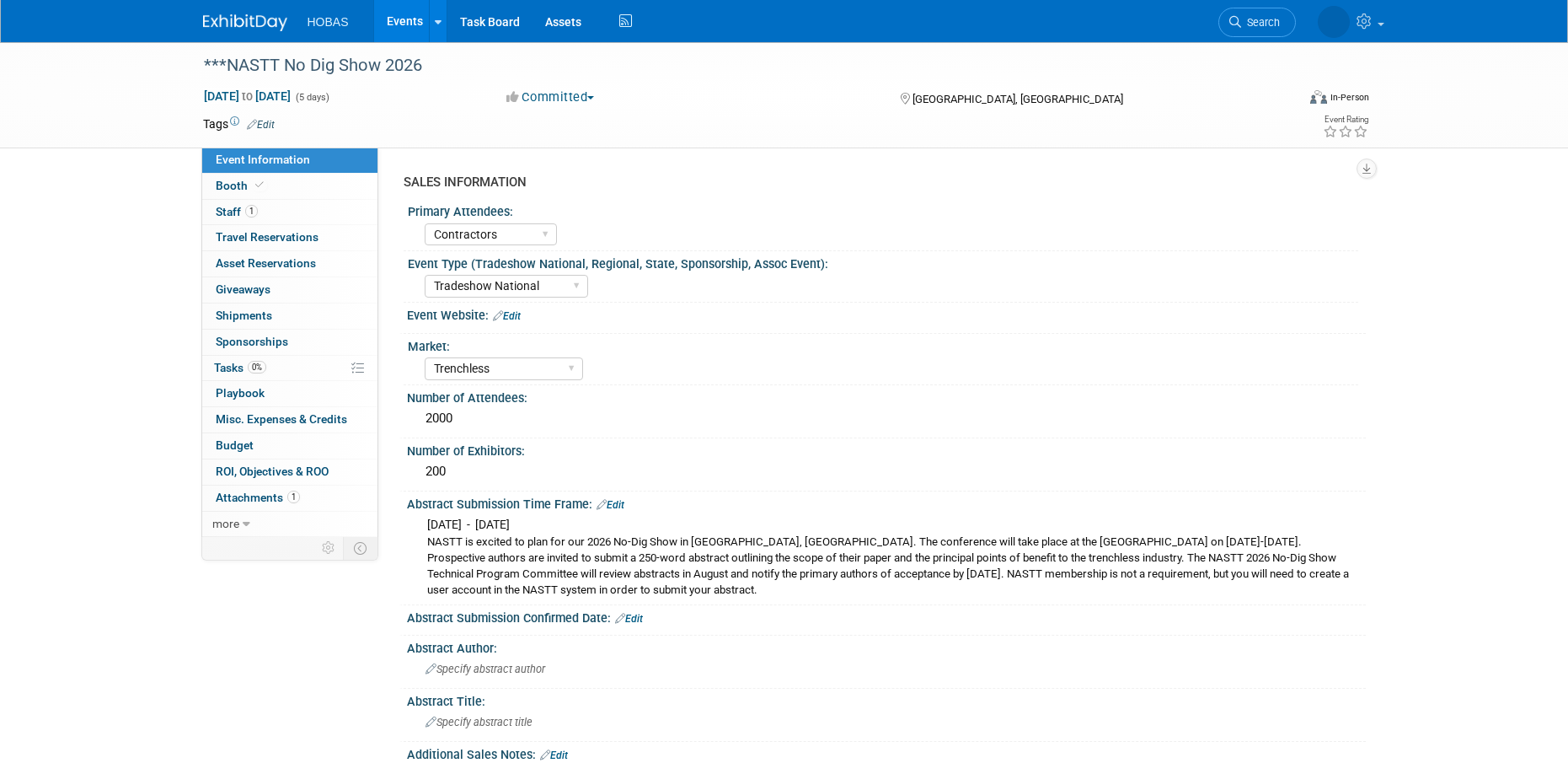
select select "Contractors"
select select "Tradeshow National"
select select "Trenchless"
select select "Exhibiting and Sponsoring"
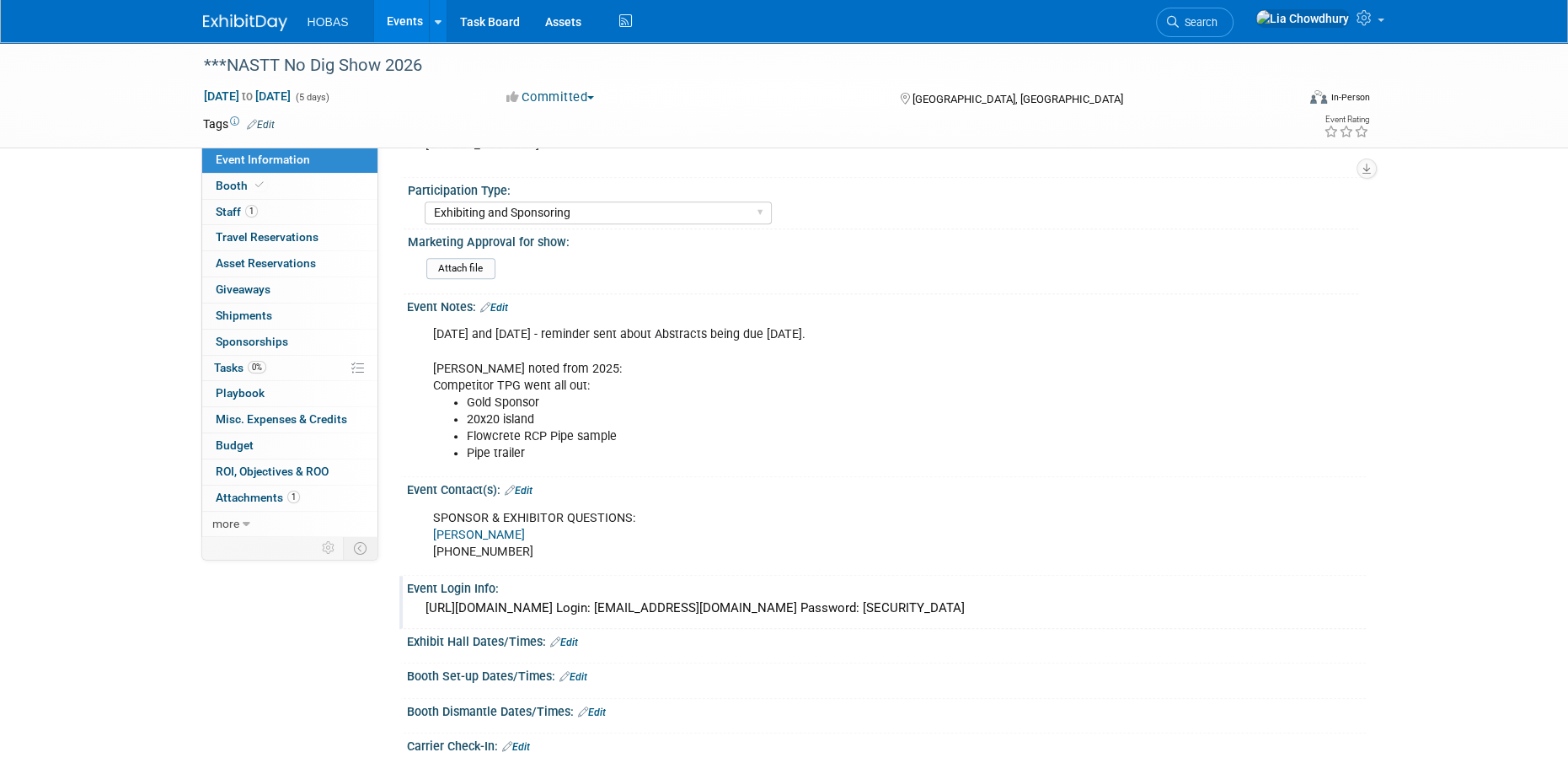
scroll to position [685, 0]
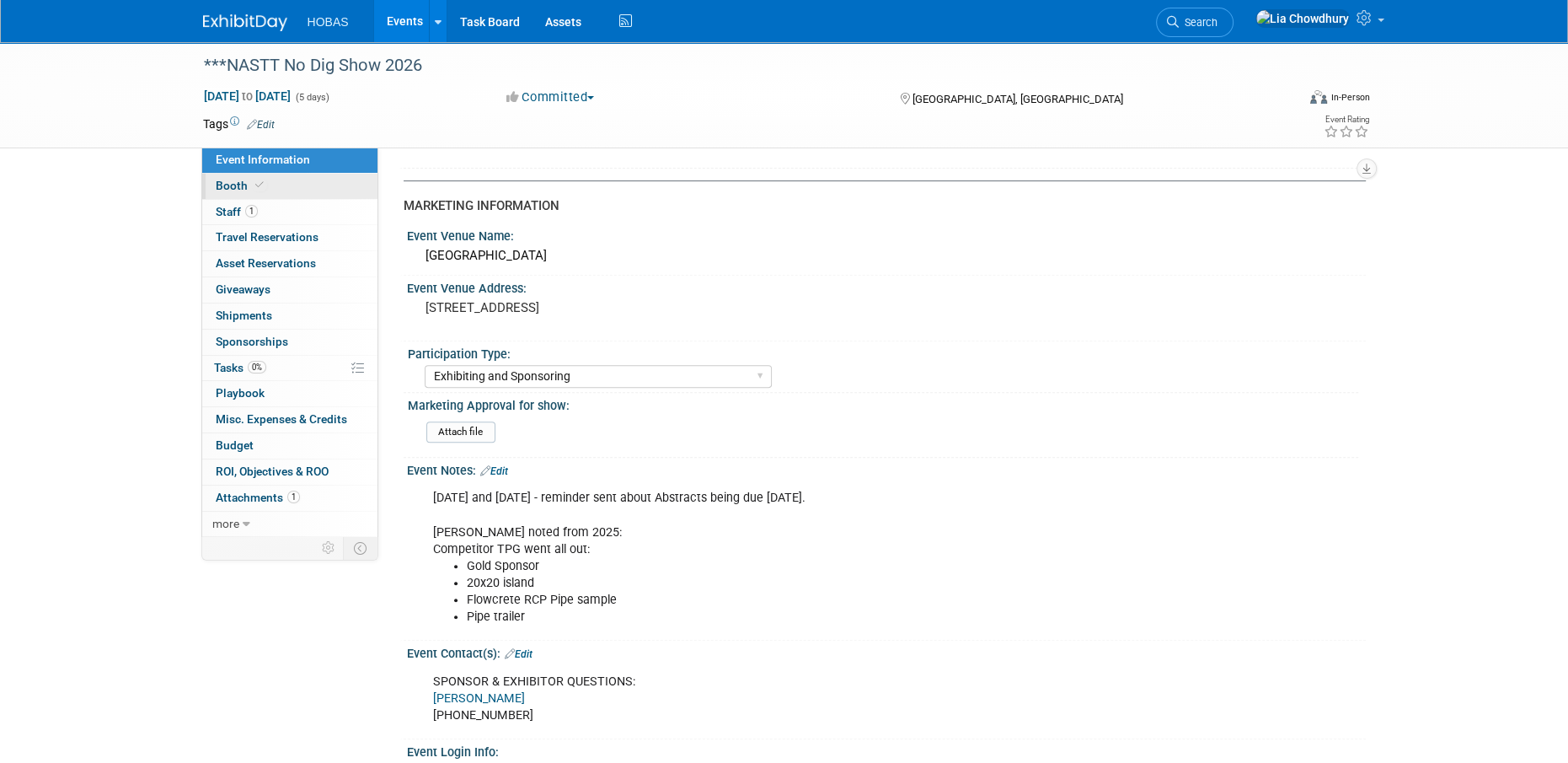
click at [256, 188] on icon at bounding box center [260, 185] width 9 height 9
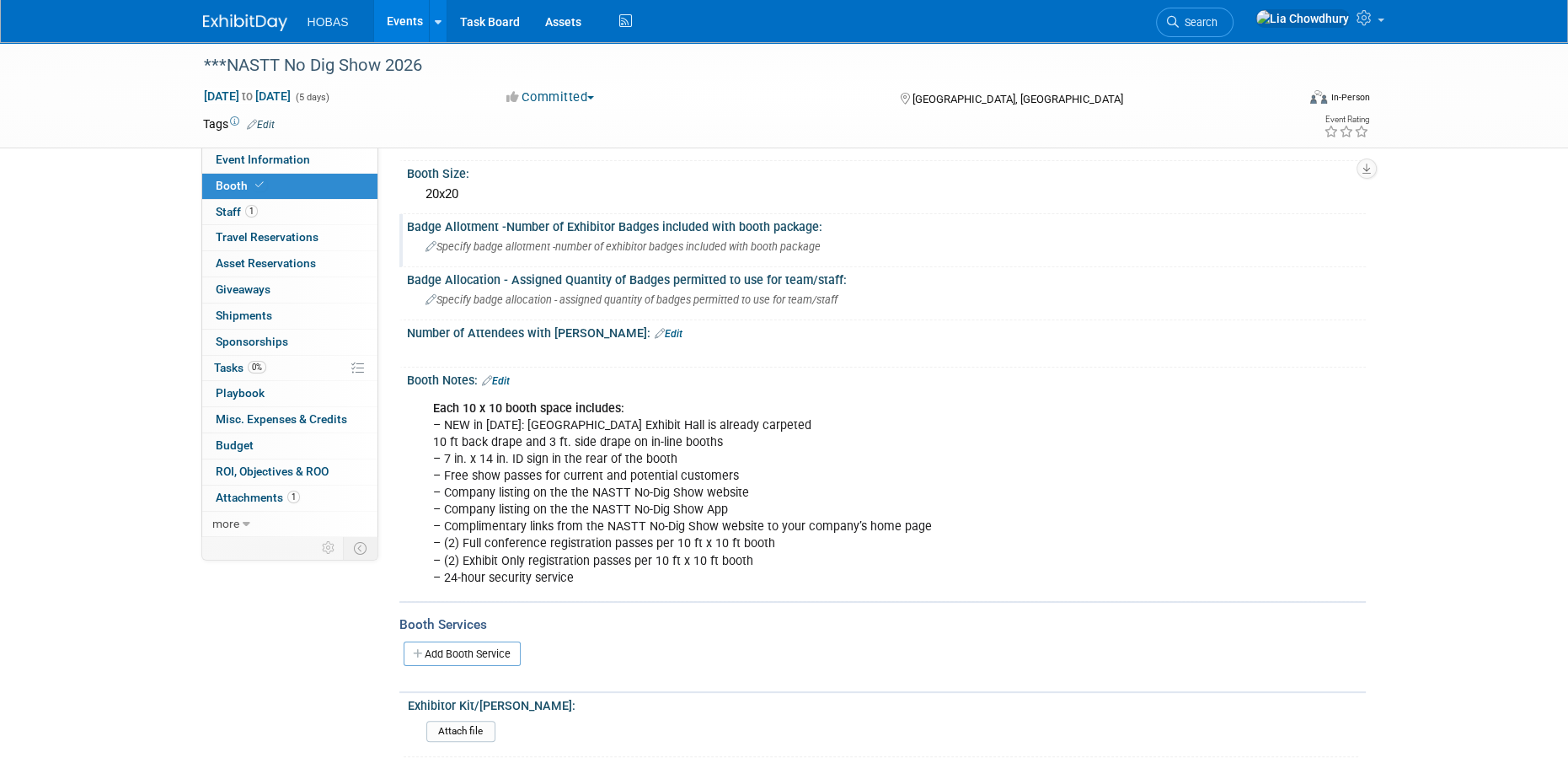
scroll to position [253, 0]
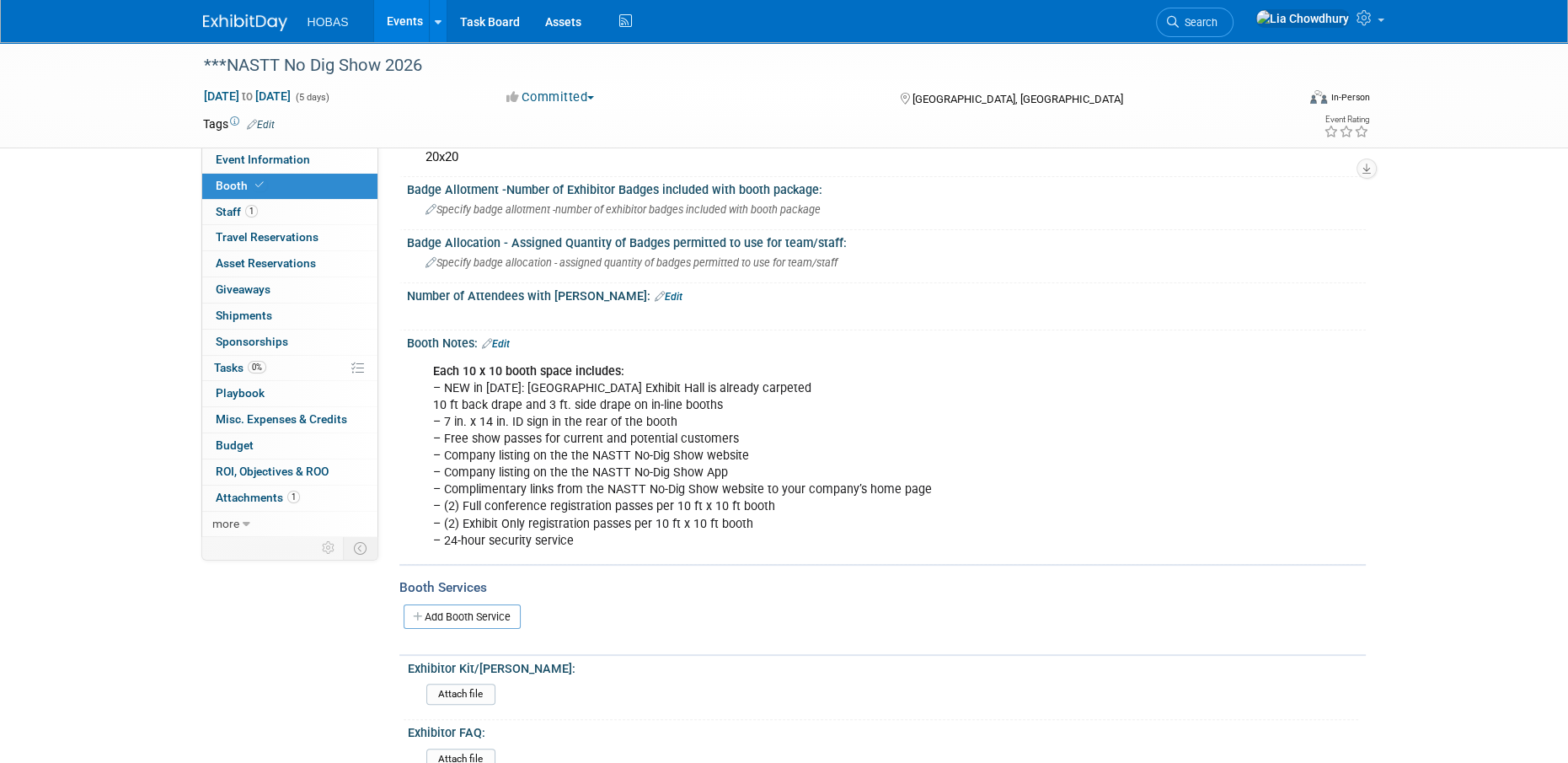
click at [411, 14] on link "Events" at bounding box center [405, 20] width 61 height 42
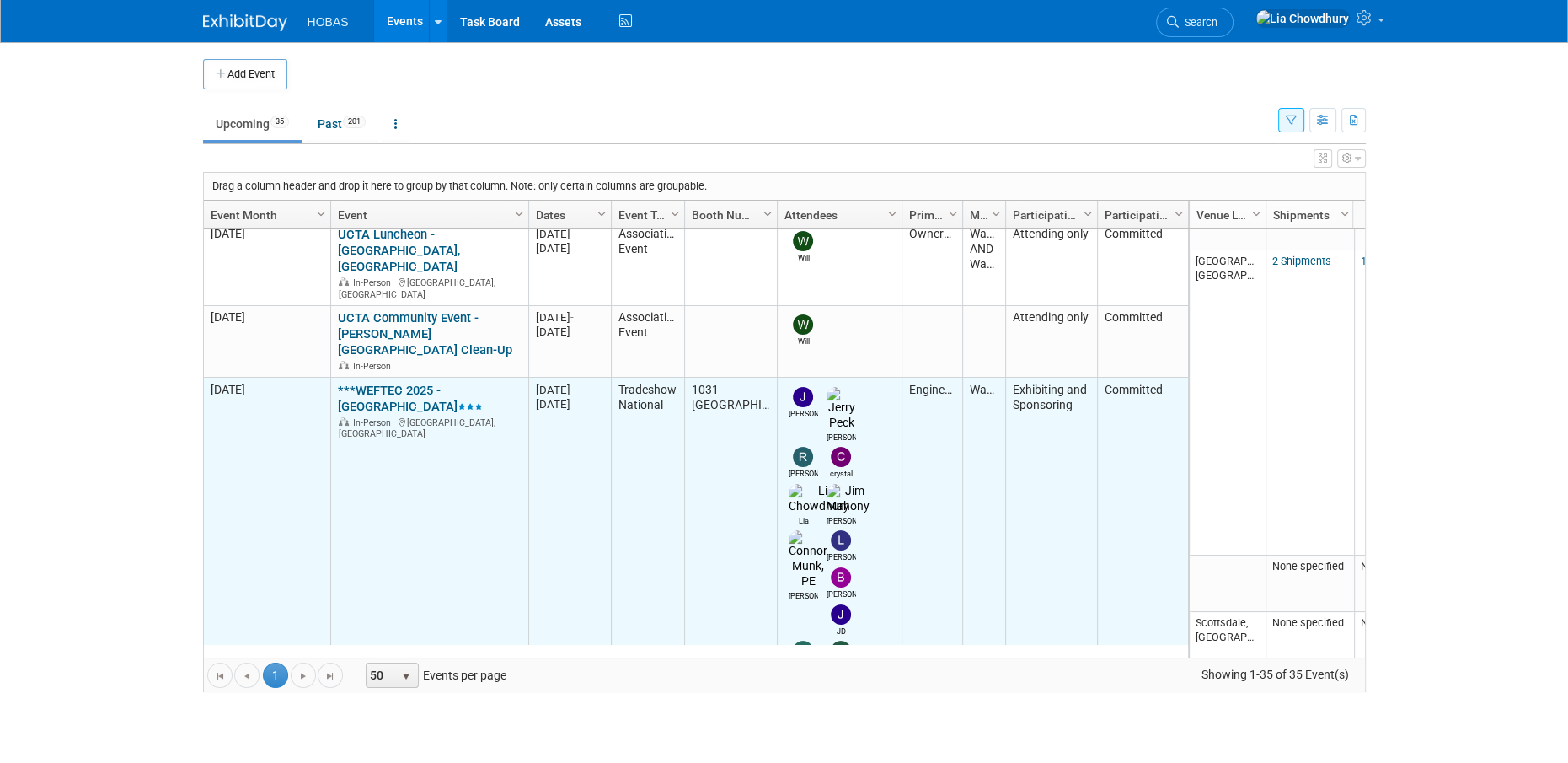
scroll to position [800, 0]
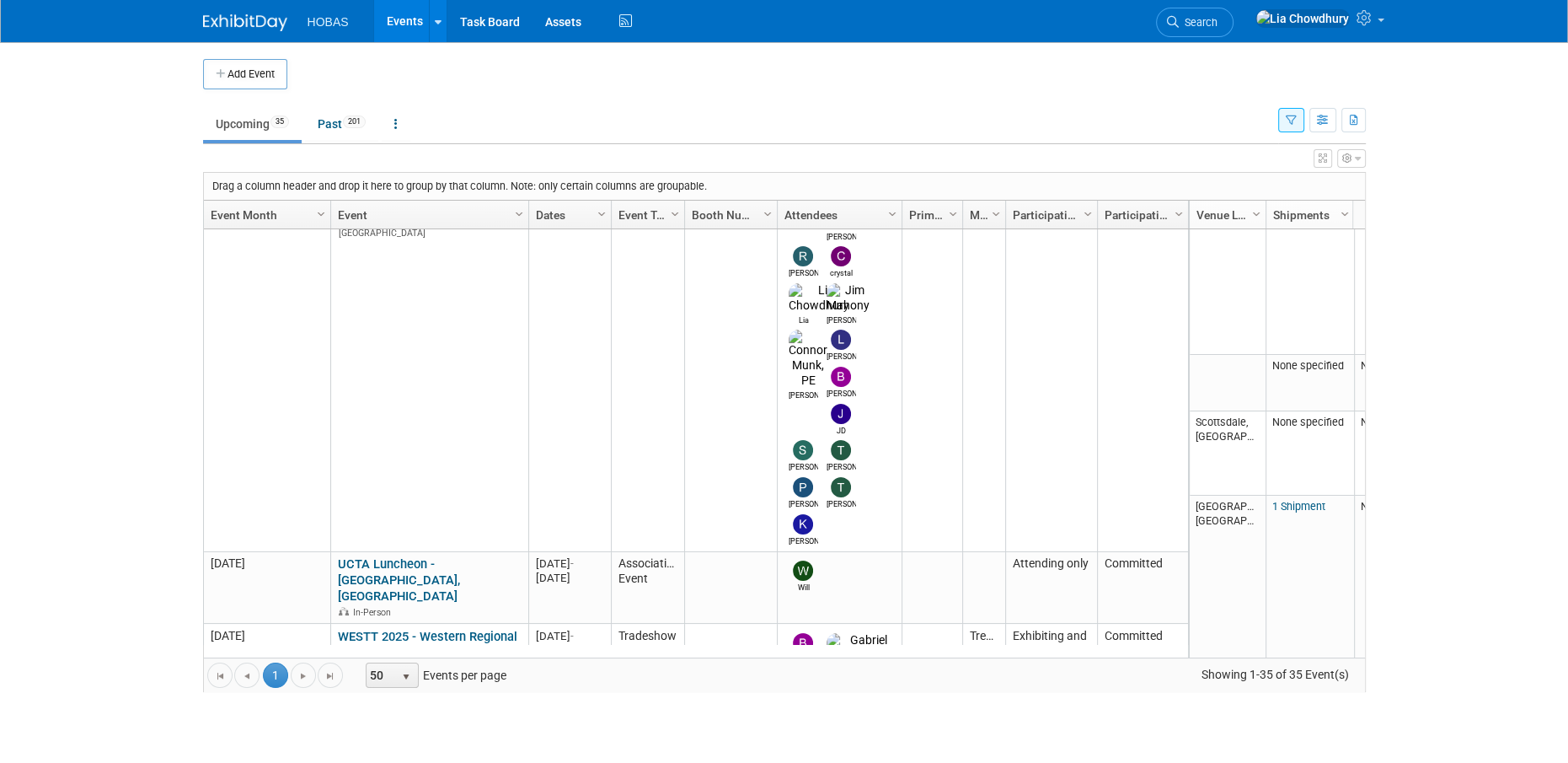
click at [401, 737] on link "***NASTT 2025 No-Dig North & ISTT International No-Dig" at bounding box center [425, 753] width 174 height 32
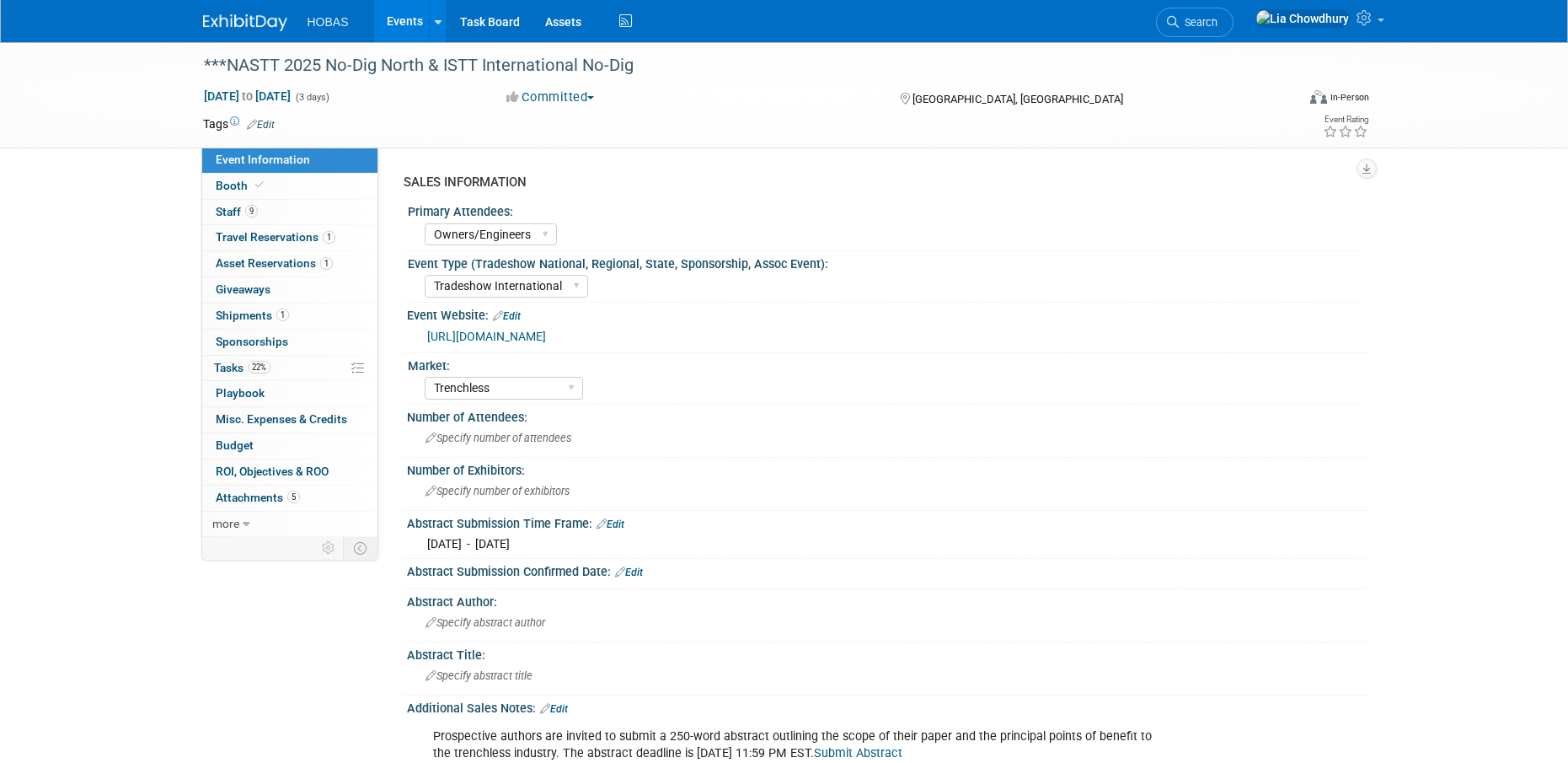
select select "Owners/Engineers"
select select "Tradeshow International"
select select "Trenchless"
select select "Exhibiting"
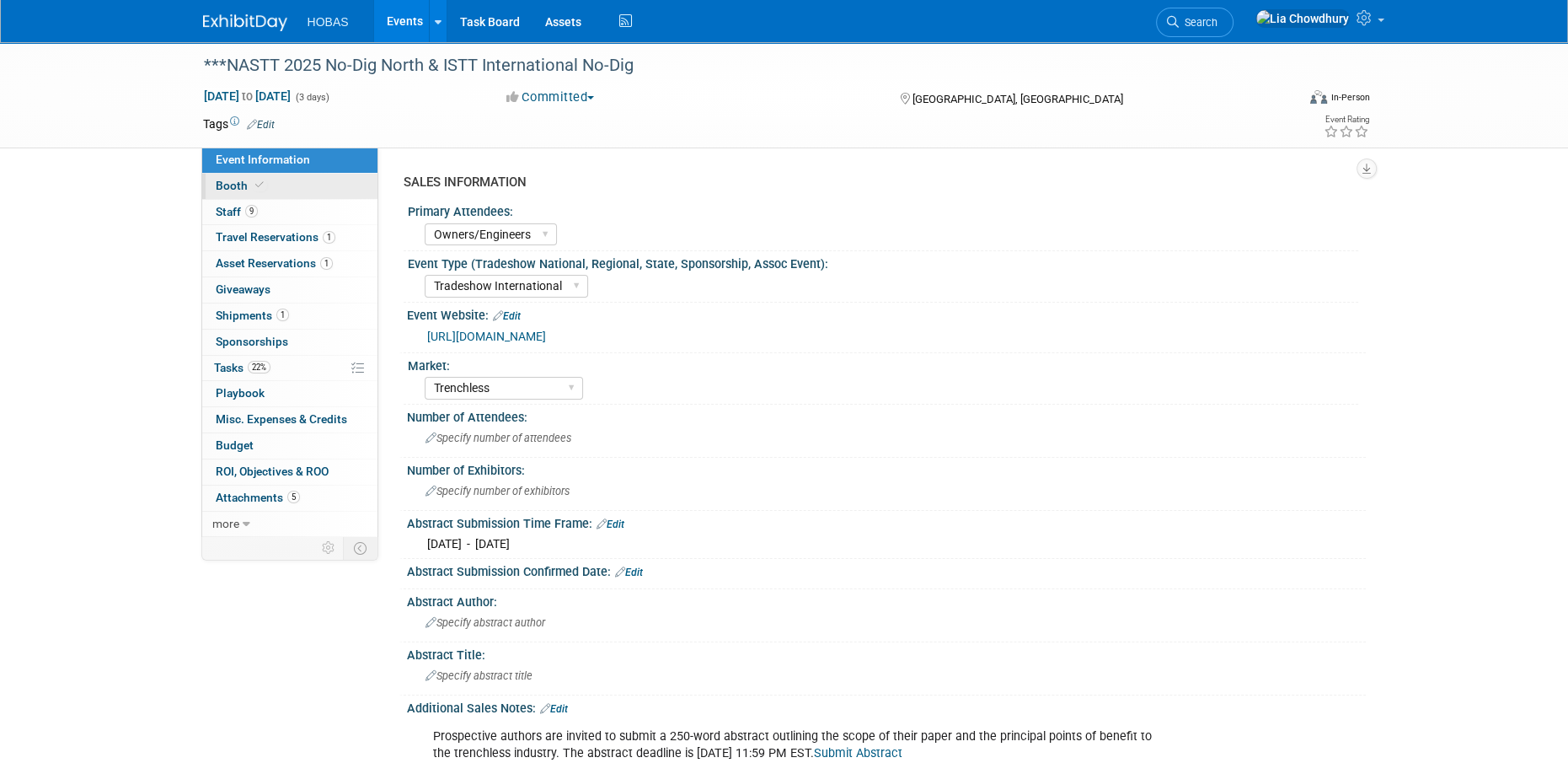
click at [238, 194] on link "Booth" at bounding box center [290, 186] width 175 height 26
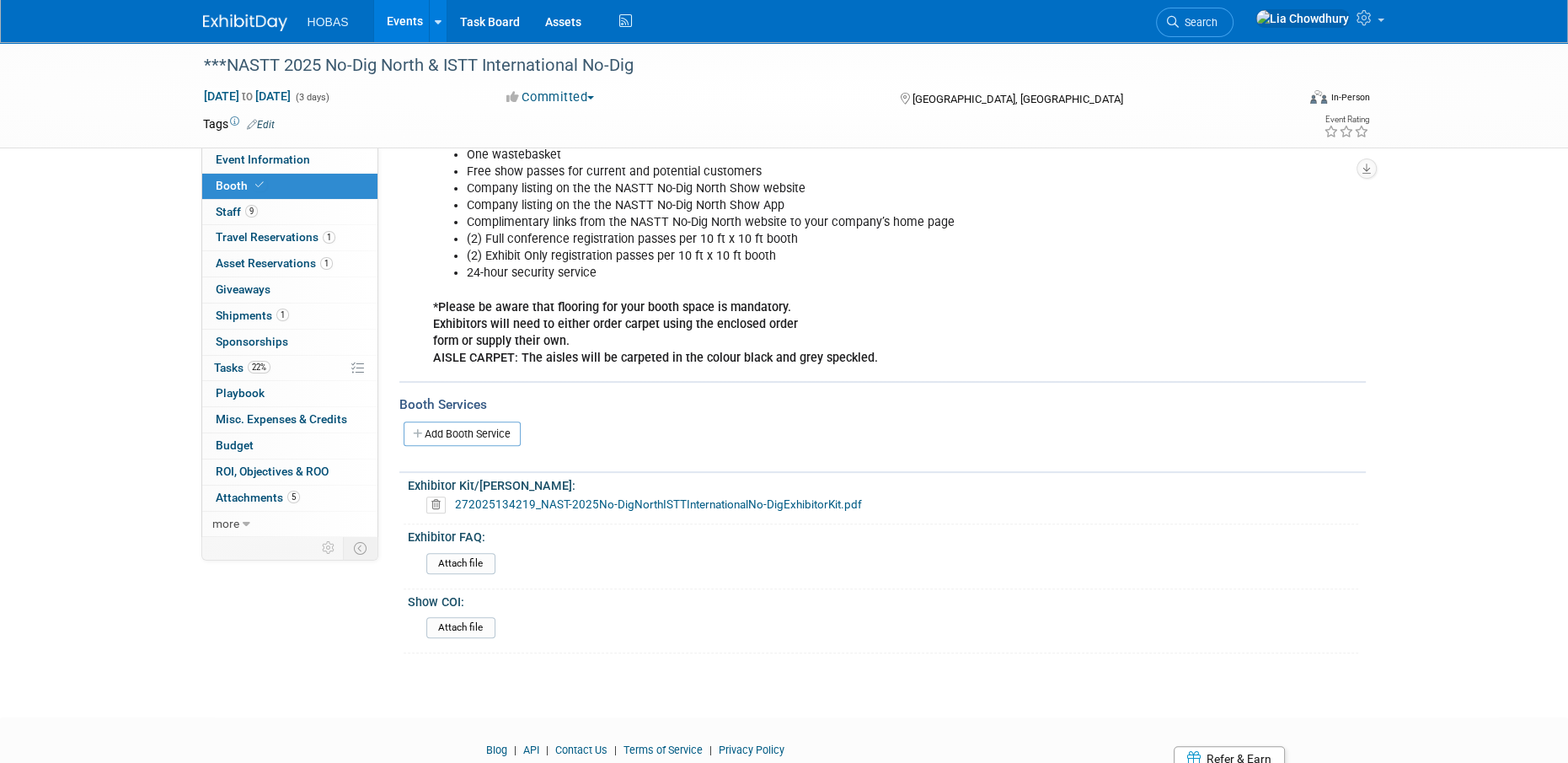
scroll to position [642, 0]
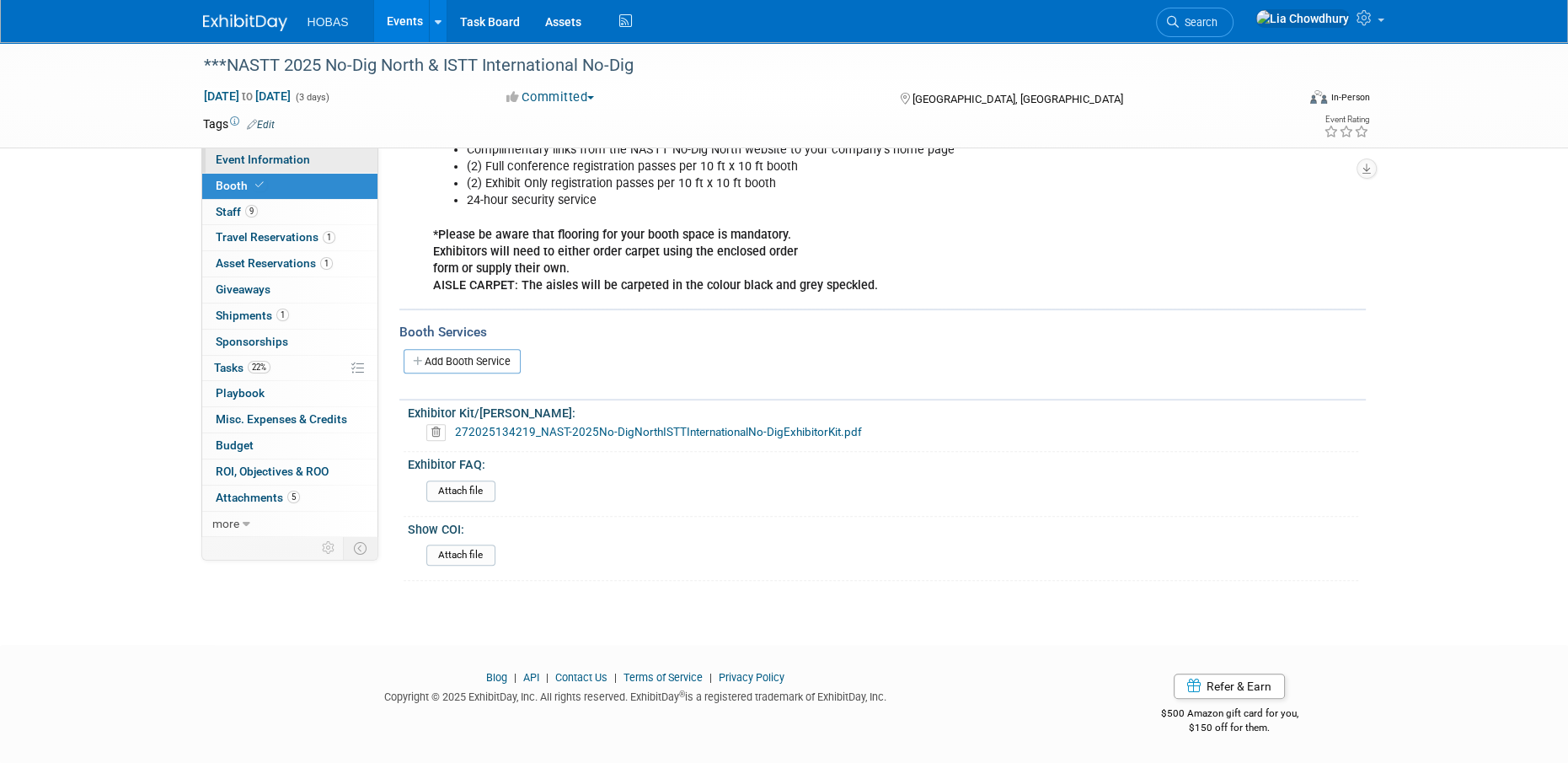
click at [240, 166] on span "Event Information" at bounding box center [262, 159] width 95 height 14
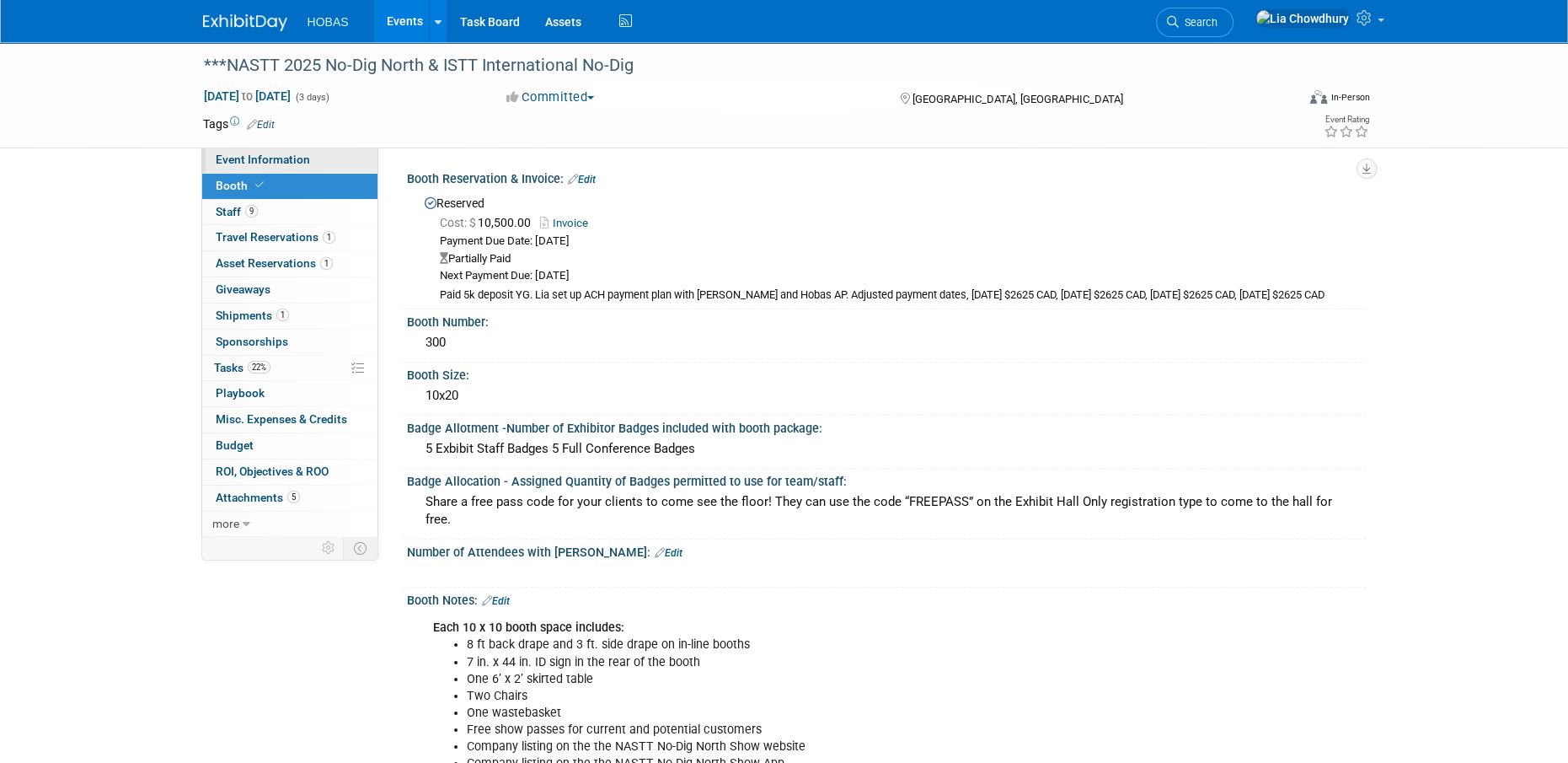
select select "Owners/Engineers"
select select "Tradeshow International"
select select "Trenchless"
select select "Exhibiting"
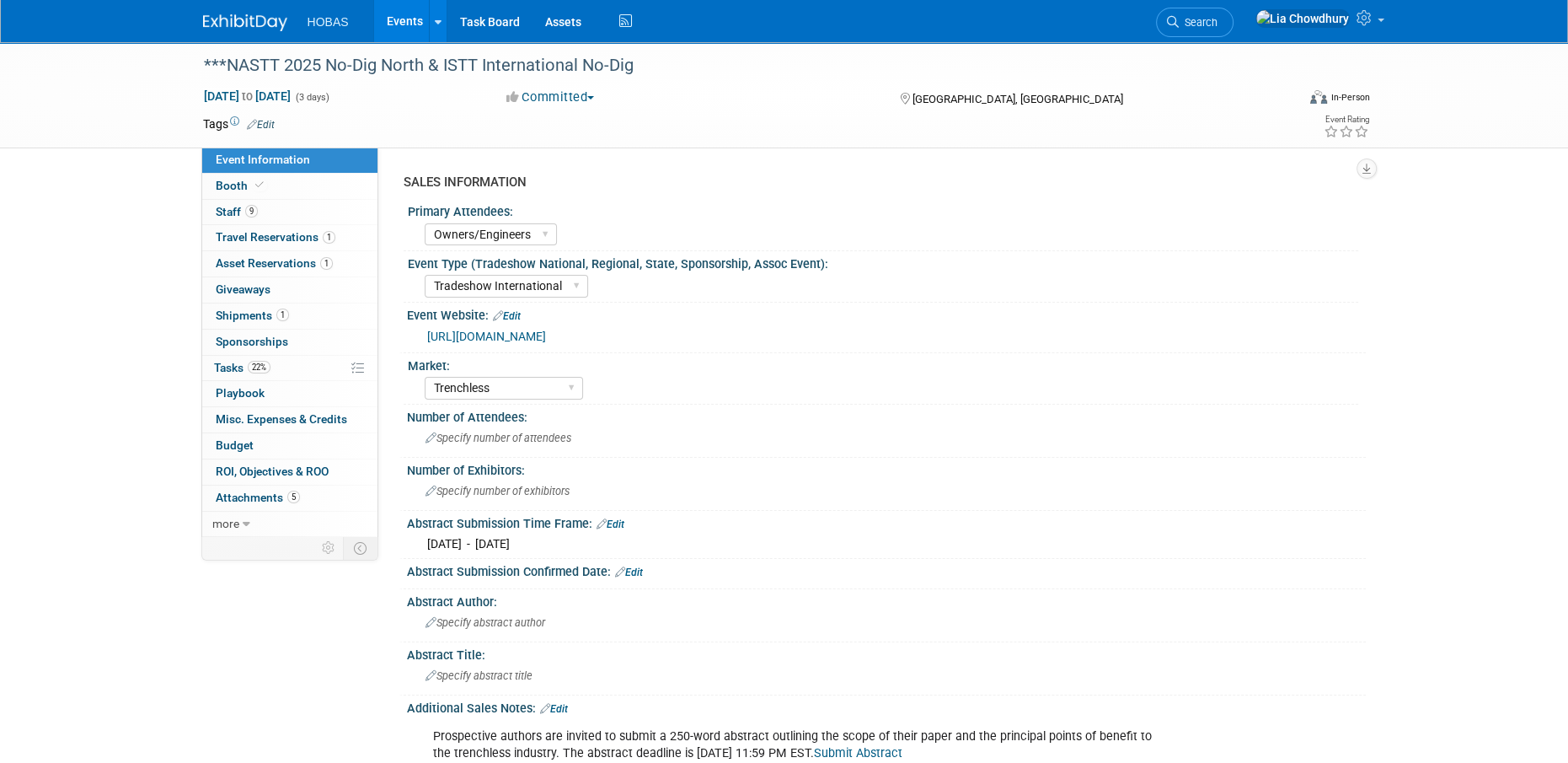
click at [526, 336] on link "[URL][DOMAIN_NAME]" at bounding box center [487, 336] width 119 height 14
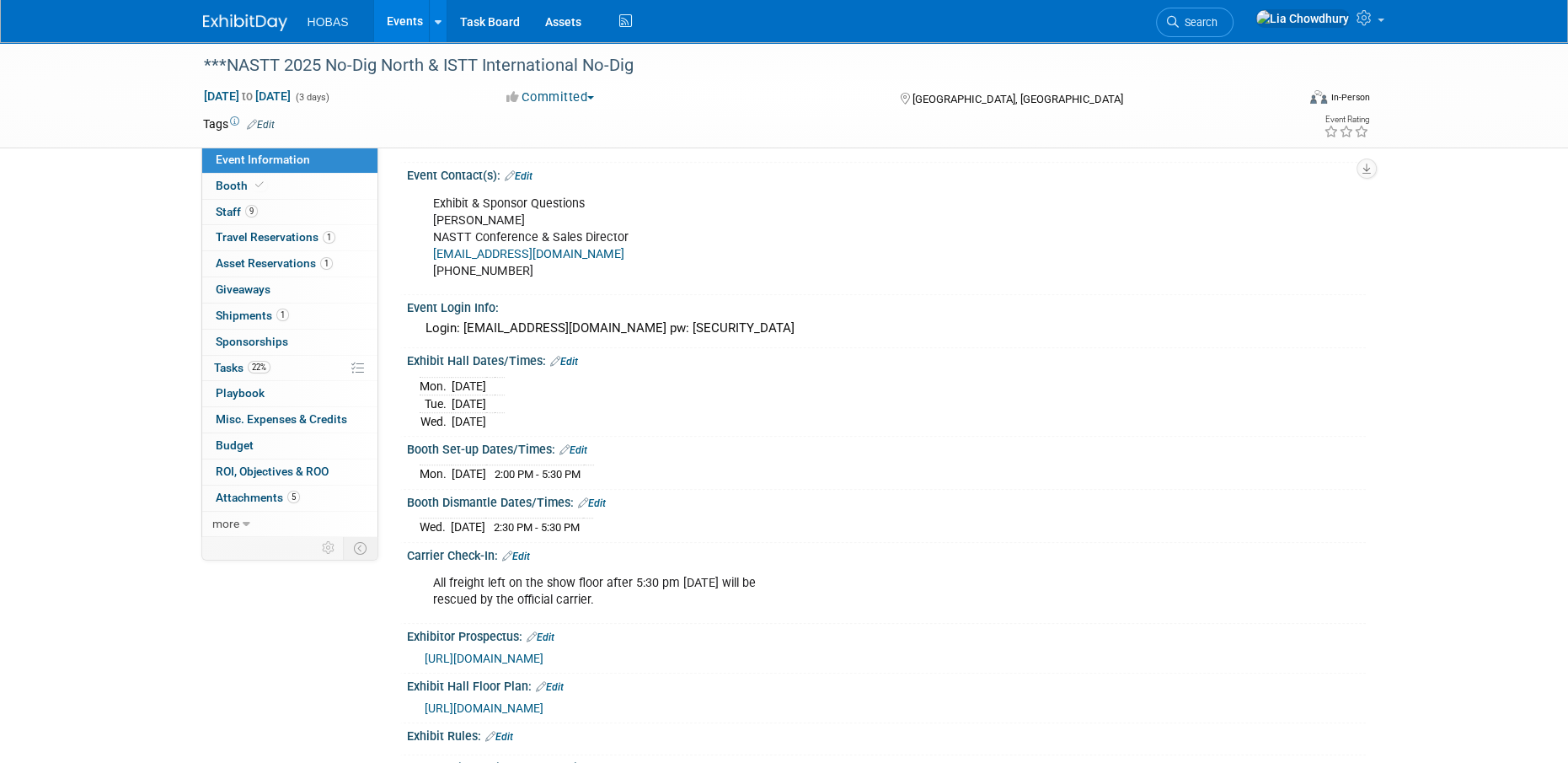
scroll to position [1264, 0]
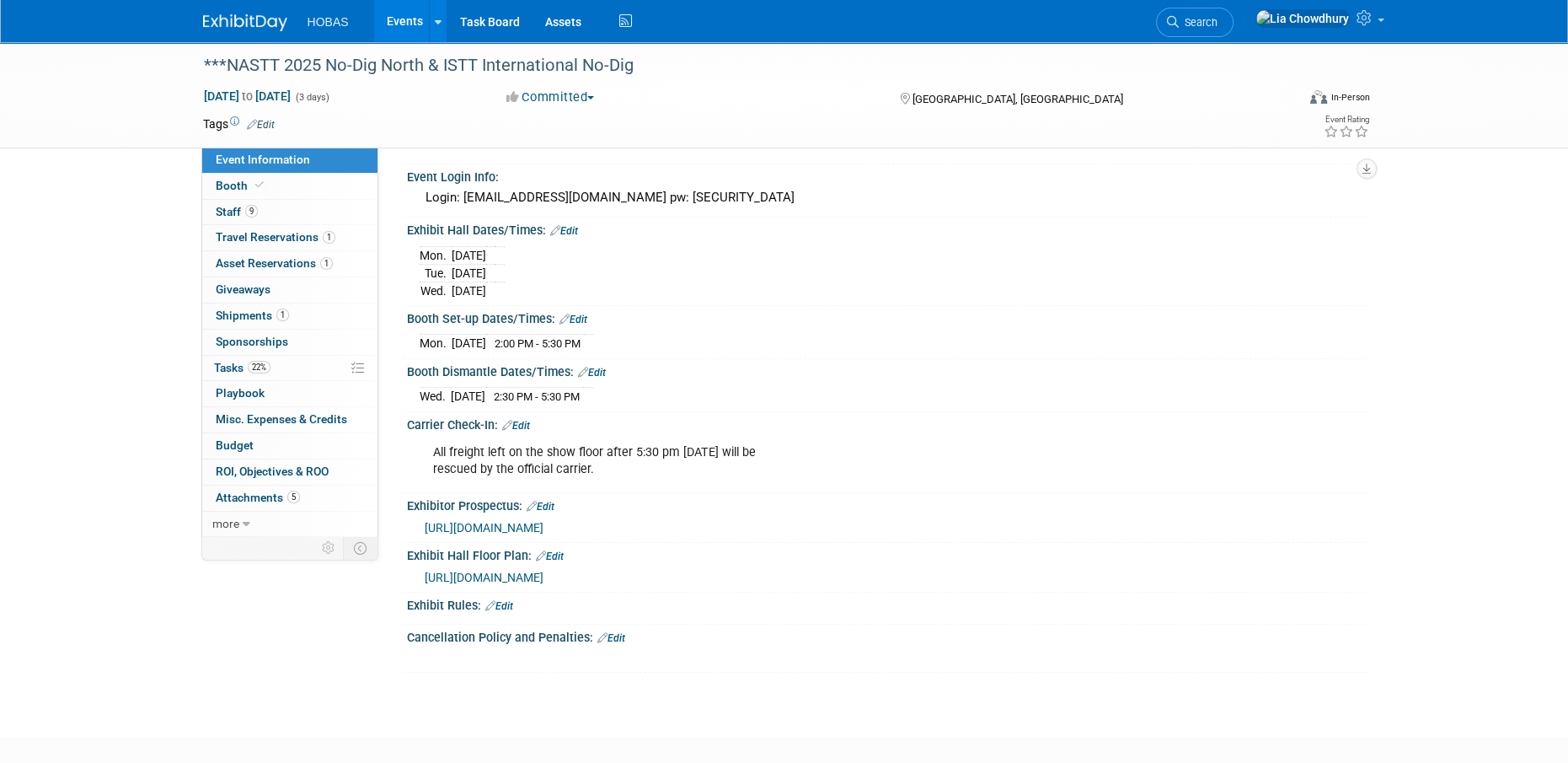
click at [567, 237] on link "Edit" at bounding box center [564, 231] width 28 height 12
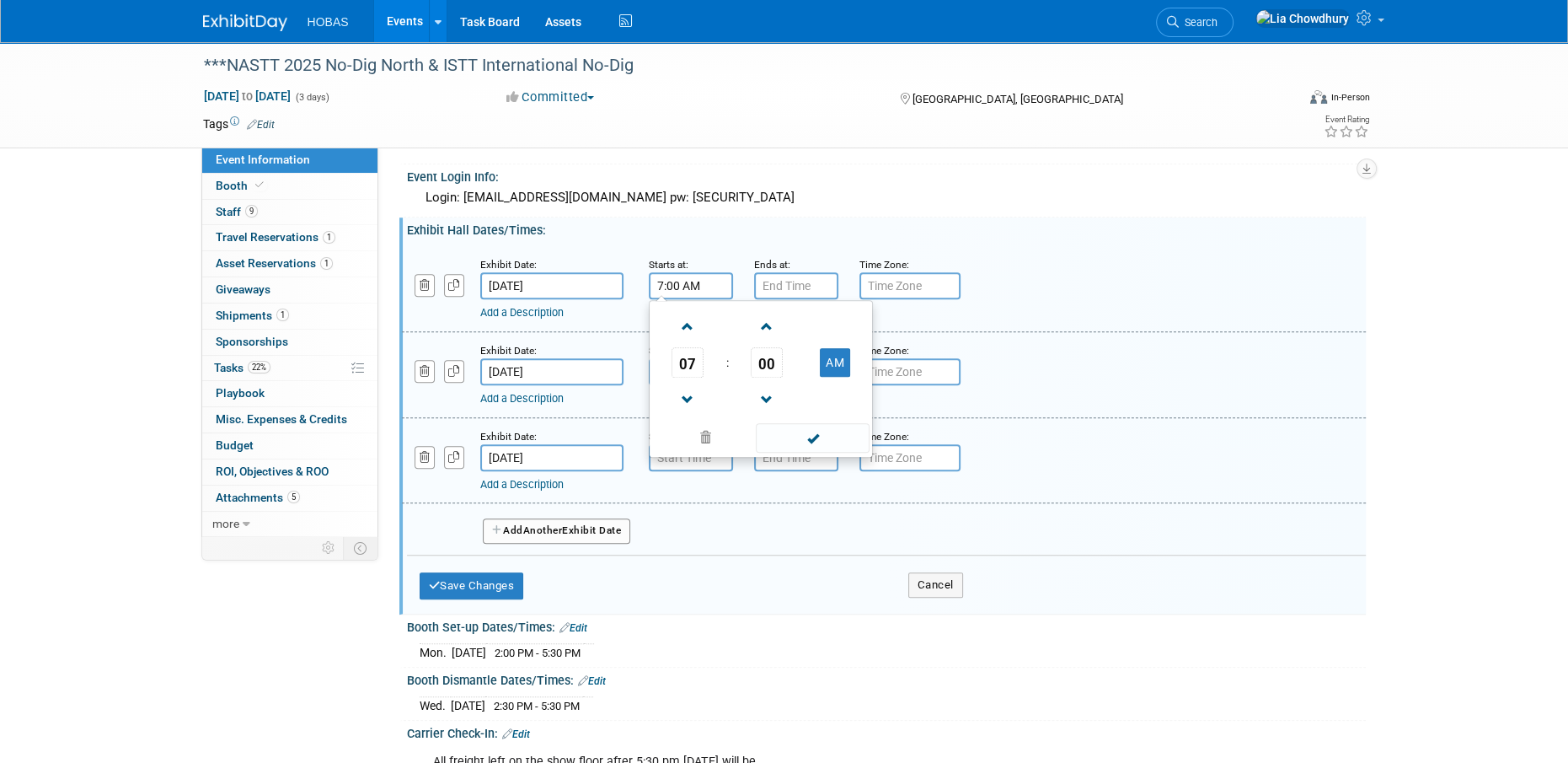
click at [679, 288] on input "7:00 AM" at bounding box center [691, 286] width 84 height 27
click at [697, 370] on span "07" at bounding box center [688, 363] width 32 height 31
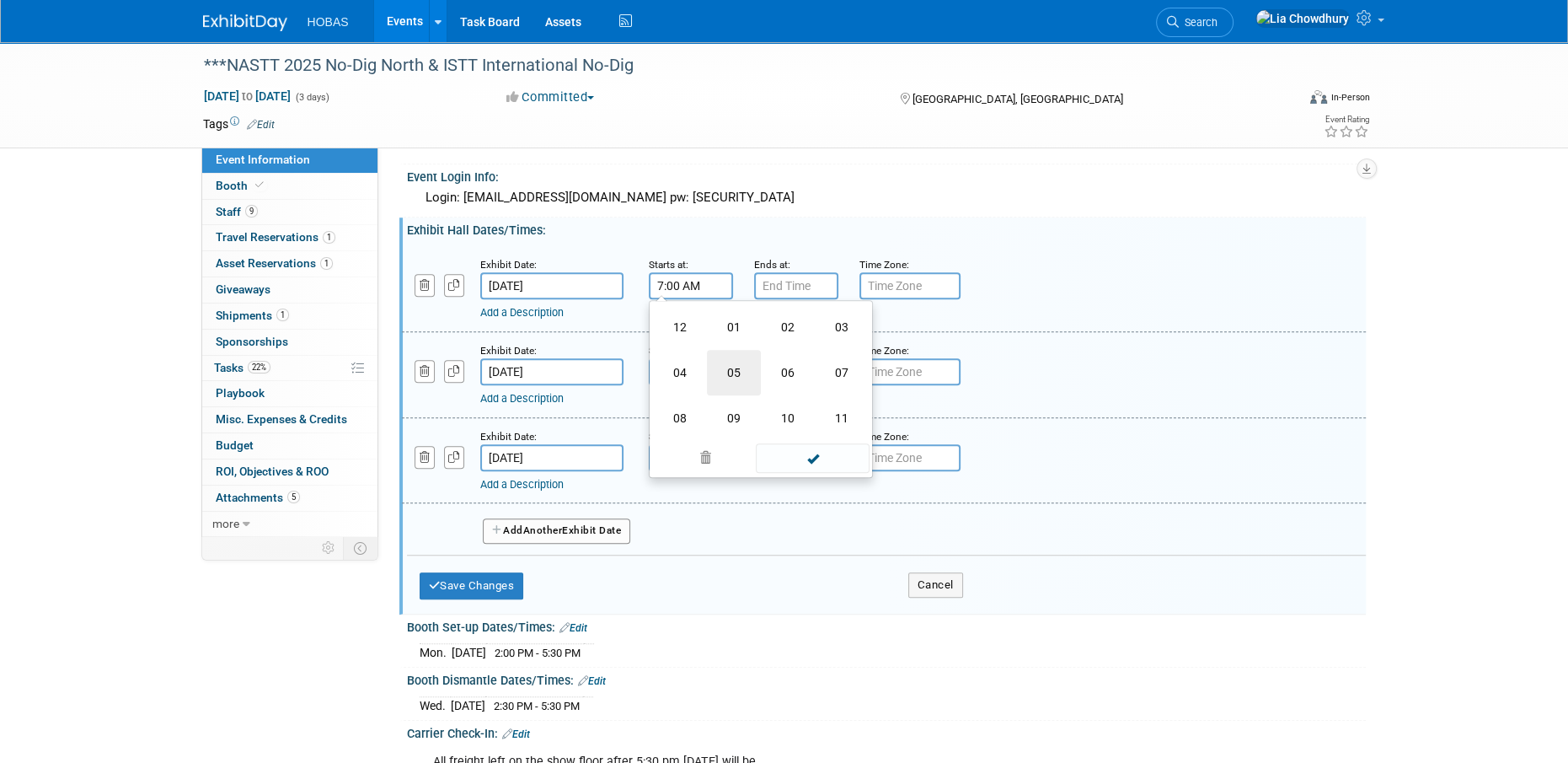
click at [744, 385] on td "05" at bounding box center [733, 372] width 54 height 45
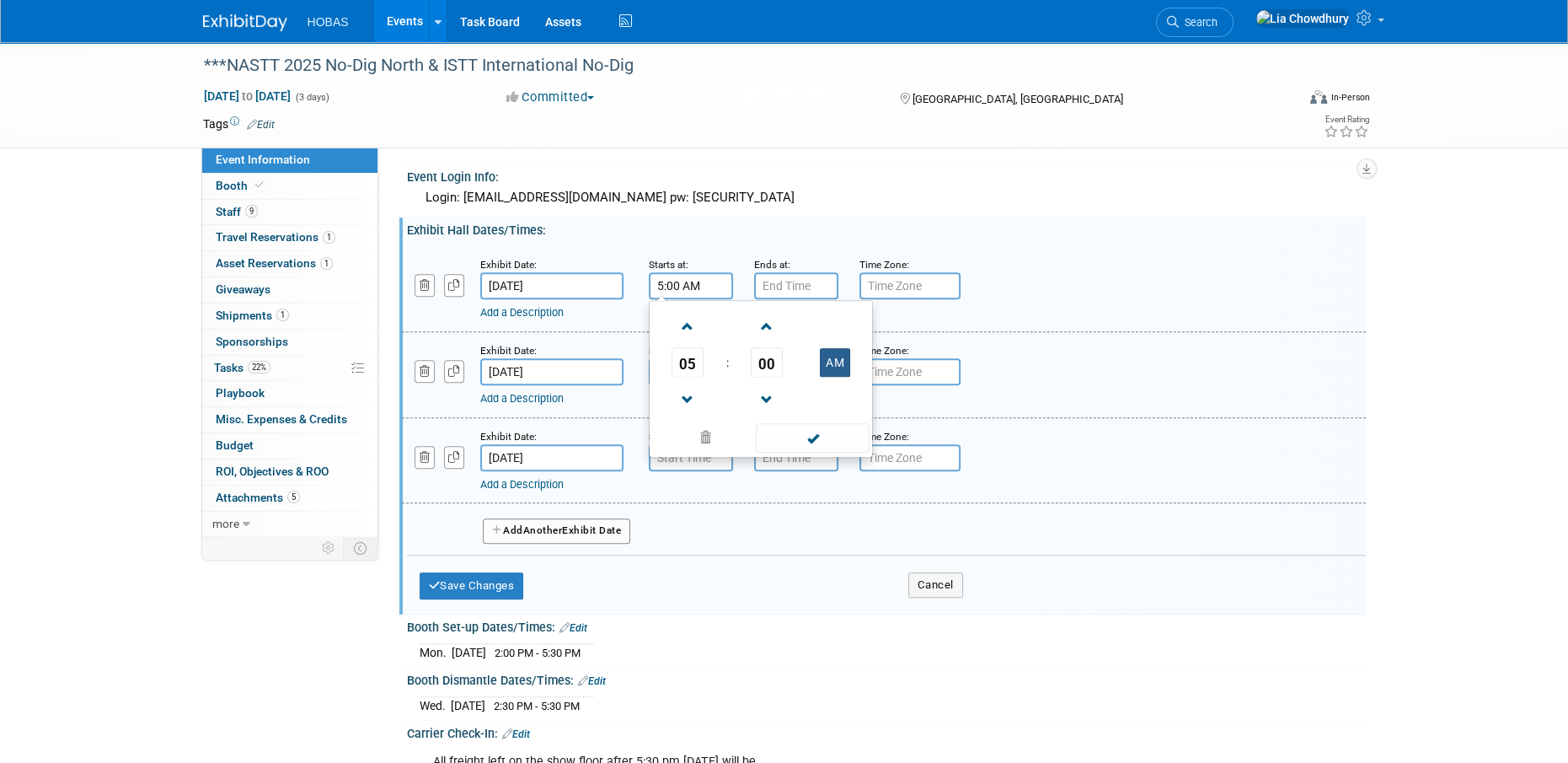
click at [830, 376] on button "AM" at bounding box center [836, 363] width 31 height 29
click at [767, 377] on span "00" at bounding box center [767, 363] width 32 height 31
click at [771, 395] on td "30" at bounding box center [788, 372] width 54 height 45
type input "5:30 PM"
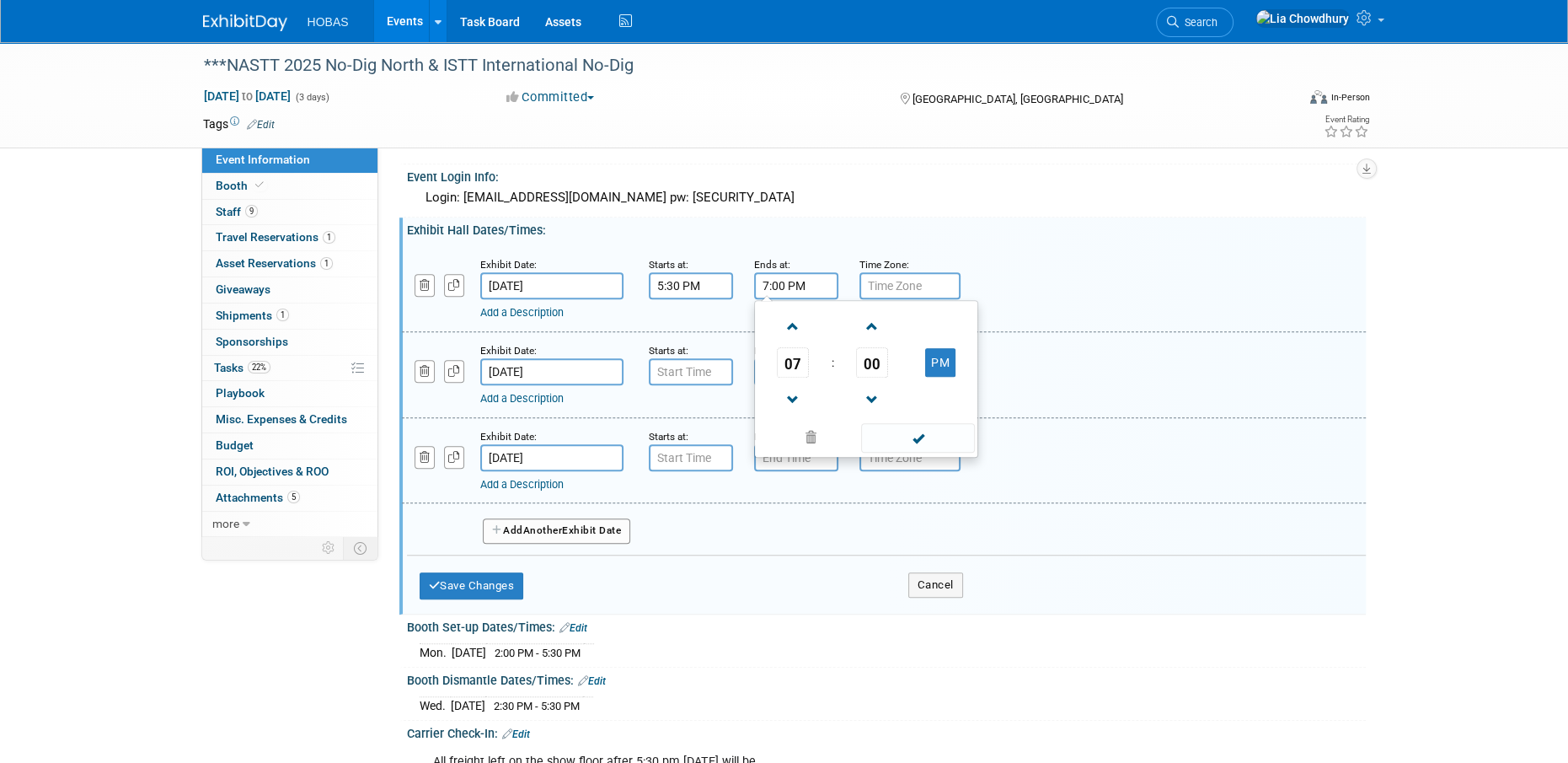
click at [773, 299] on input "7:00 PM" at bounding box center [796, 286] width 84 height 27
click at [865, 377] on span "00" at bounding box center [872, 363] width 32 height 31
click at [870, 388] on td "30" at bounding box center [893, 372] width 54 height 45
type input "7:30 PM"
click at [986, 238] on div "Exhibit Hall Dates/Times: Edit" at bounding box center [887, 227] width 959 height 21
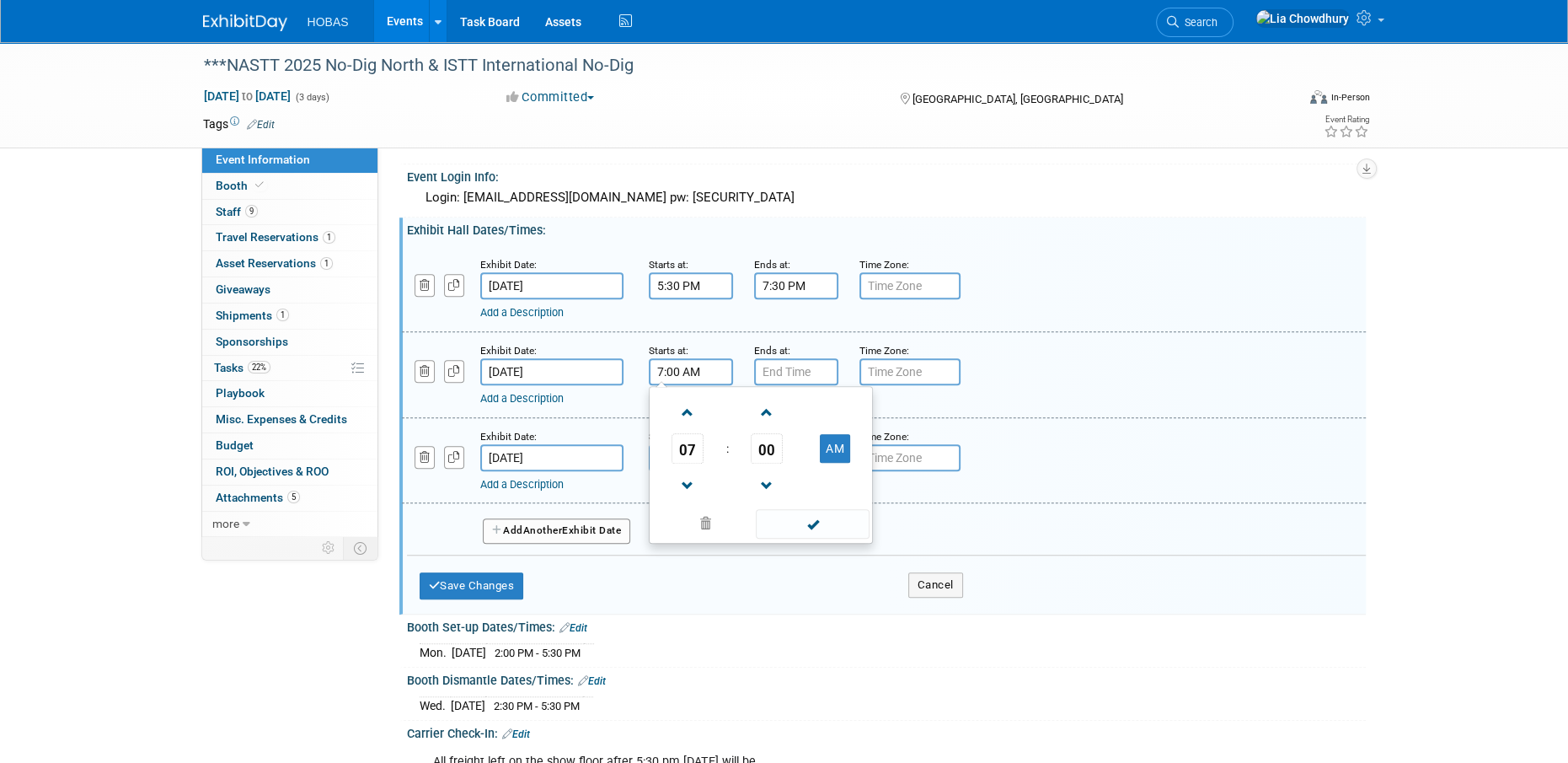
click at [703, 378] on input "7:00 AM" at bounding box center [691, 372] width 84 height 27
click at [687, 463] on span "07" at bounding box center [688, 449] width 32 height 31
click at [685, 428] on td "12" at bounding box center [680, 412] width 54 height 45
click at [826, 461] on button "AM" at bounding box center [836, 449] width 31 height 29
type input "12:00 PM"
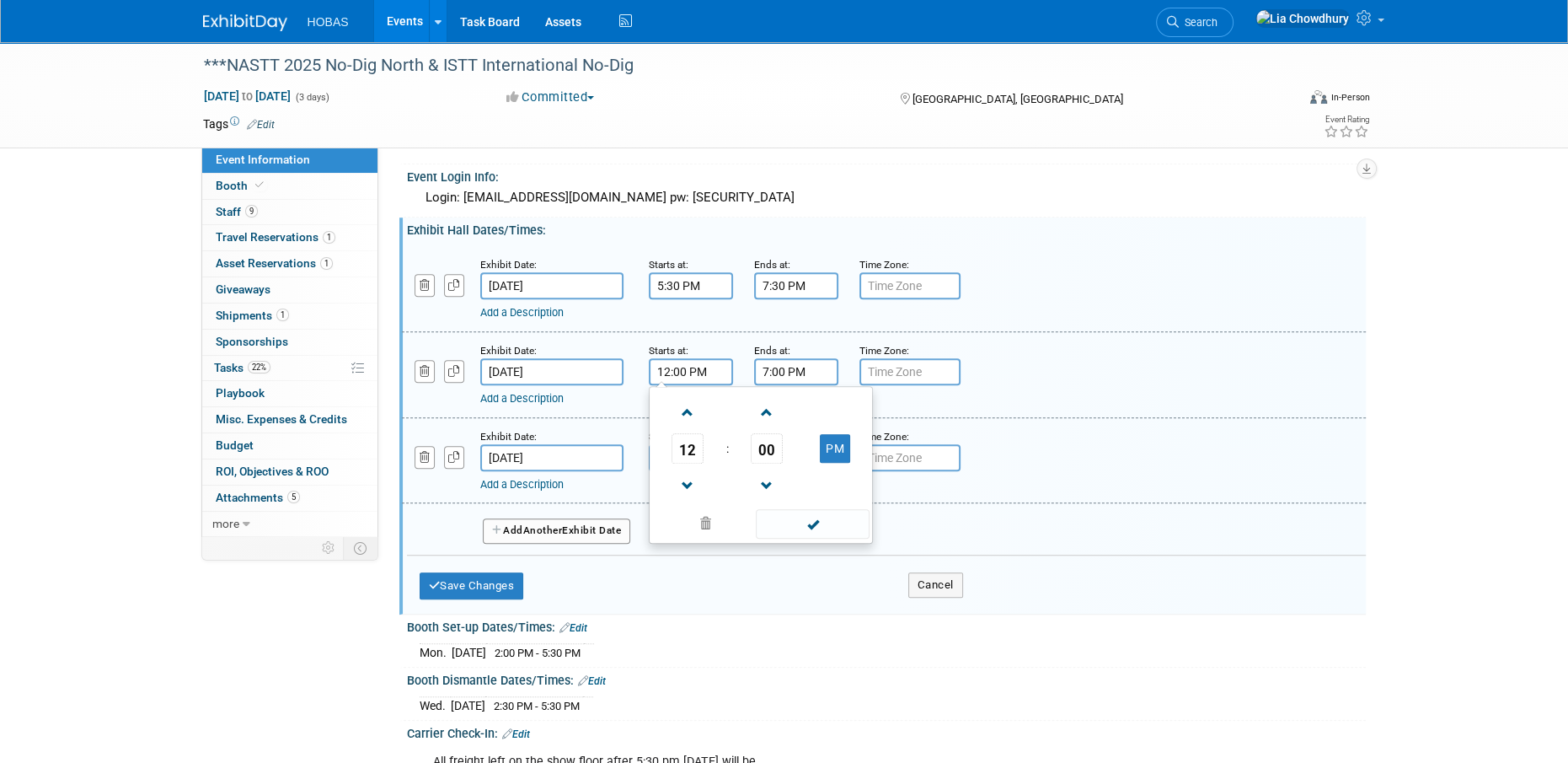
click at [816, 385] on input "7:00 PM" at bounding box center [796, 372] width 84 height 27
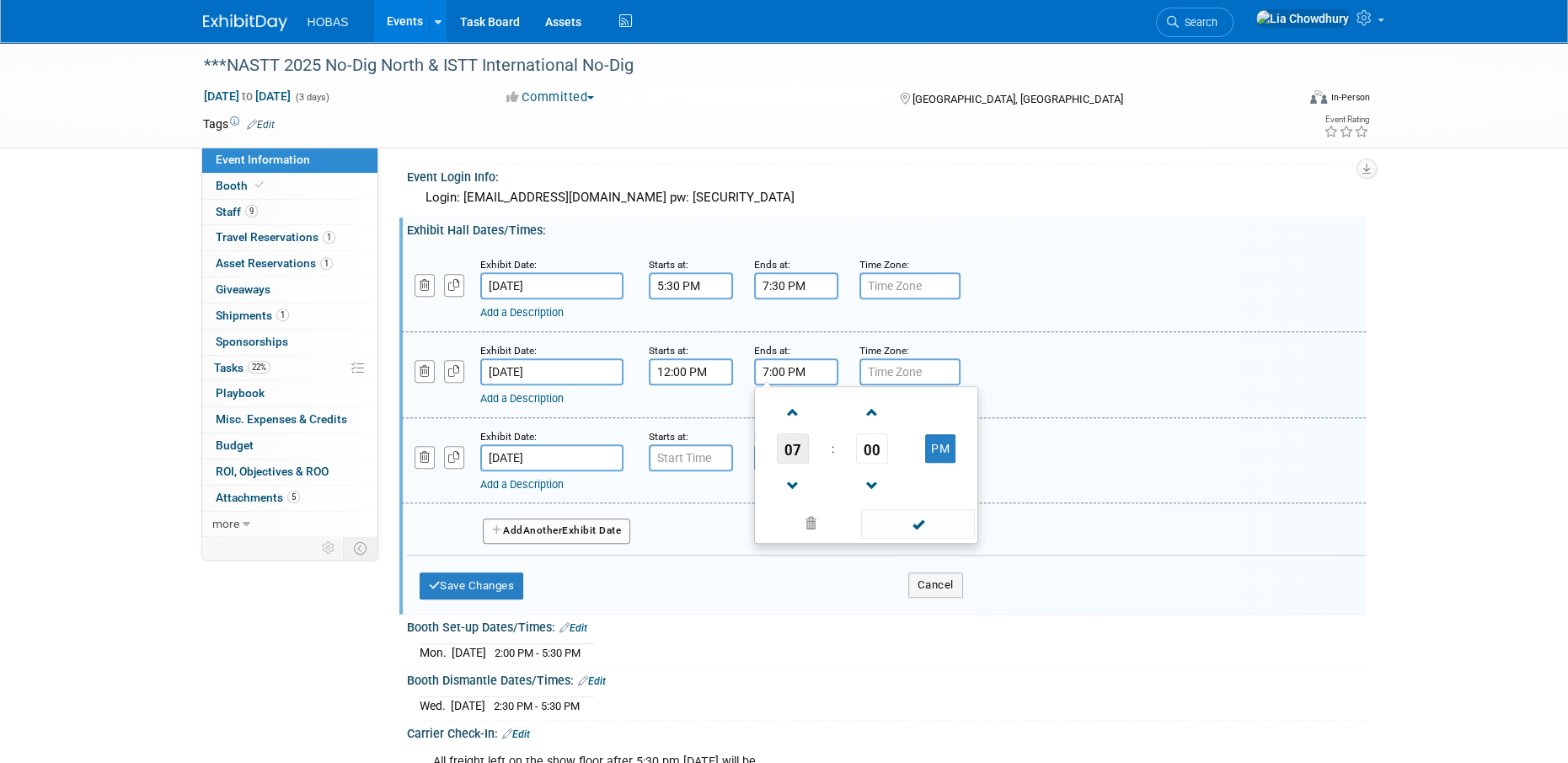
click at [801, 462] on span "07" at bounding box center [793, 449] width 32 height 31
click at [827, 467] on td "05" at bounding box center [839, 458] width 54 height 45
type input "5:00 PM"
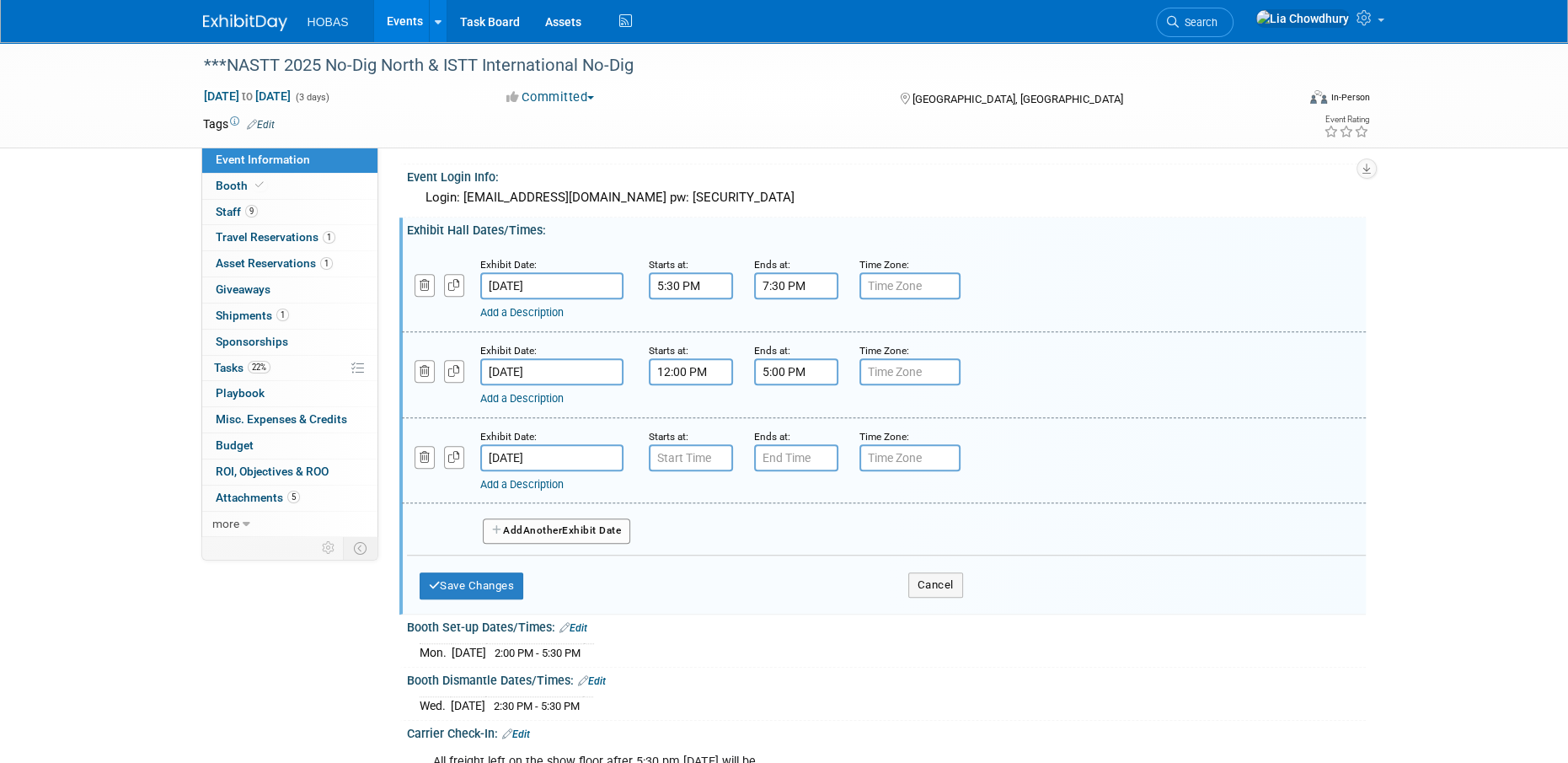
click at [1055, 385] on div "Add a Description Description:" at bounding box center [884, 374] width 990 height 65
click at [714, 471] on input "7:00 AM" at bounding box center [691, 457] width 84 height 27
click at [698, 542] on span "07" at bounding box center [688, 535] width 32 height 31
click at [837, 597] on td "11" at bounding box center [841, 589] width 54 height 45
type input "11:00 AM"
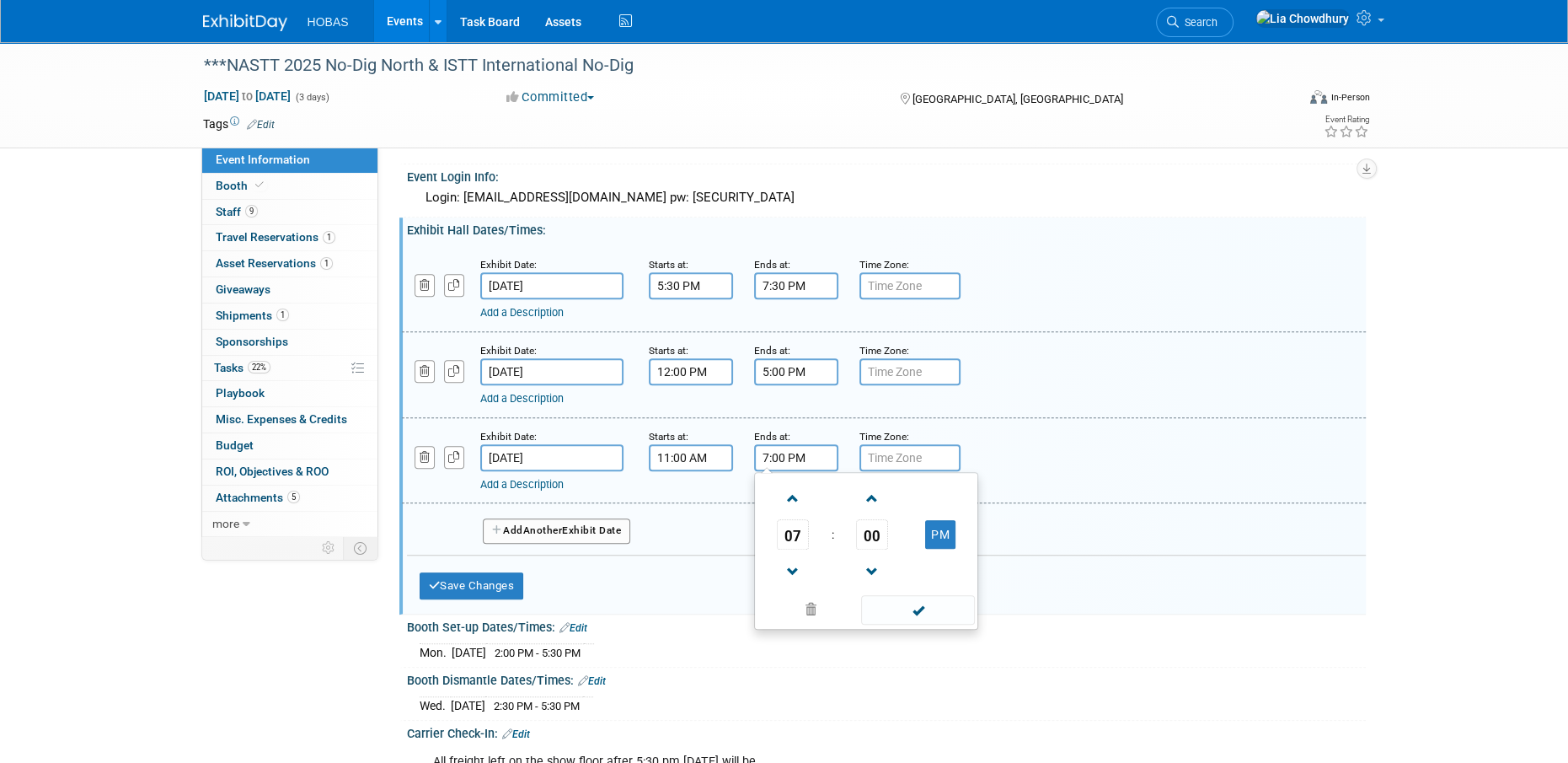
click at [801, 468] on input "7:00 PM" at bounding box center [796, 457] width 84 height 27
click at [806, 538] on span "07" at bounding box center [793, 535] width 32 height 31
click at [878, 509] on td "02" at bounding box center [893, 498] width 54 height 45
click at [883, 549] on span "00" at bounding box center [872, 535] width 32 height 31
click at [887, 556] on td "30" at bounding box center [893, 544] width 54 height 45
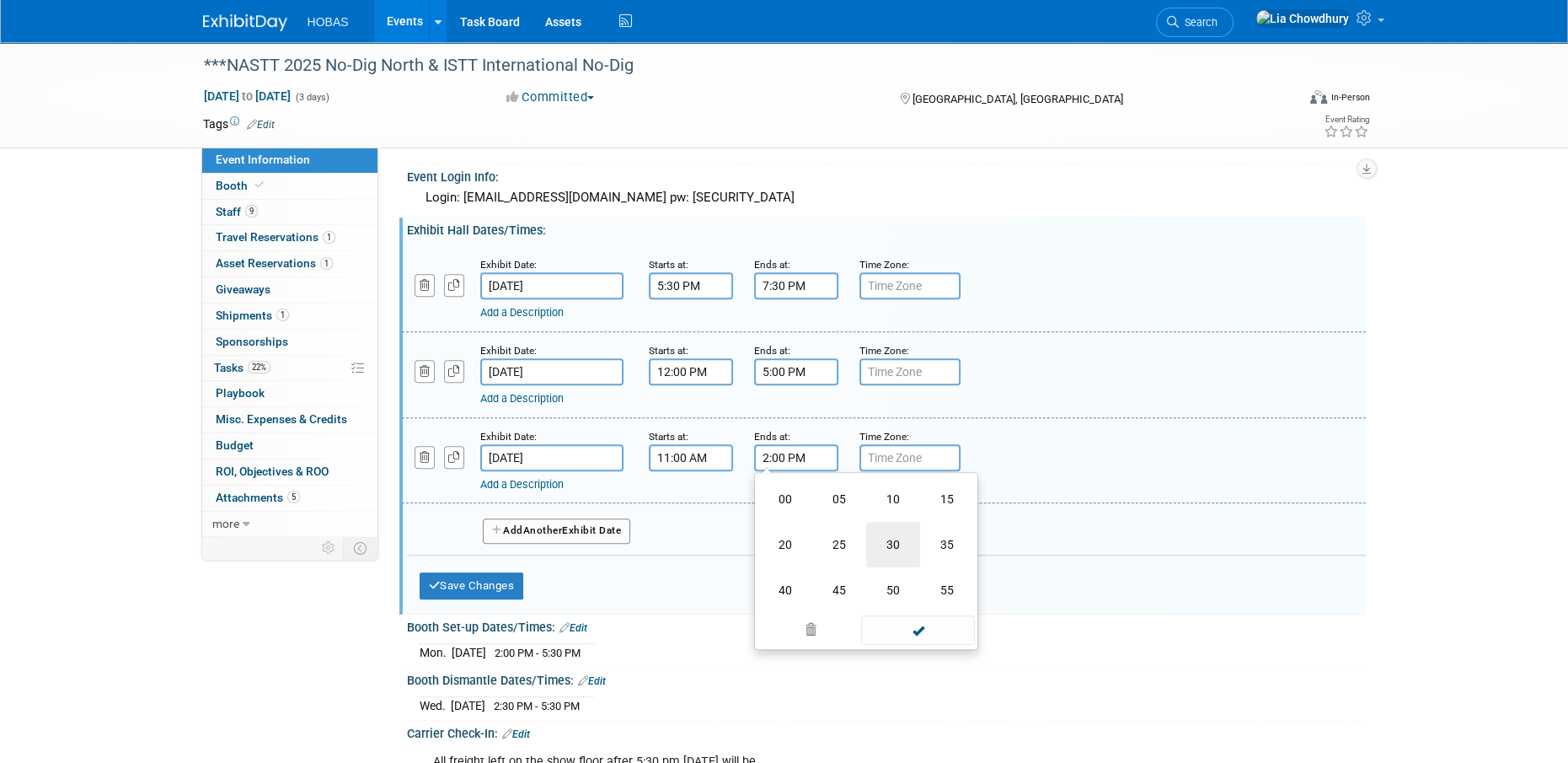
type input "2:30 PM"
click at [1042, 450] on div "Add a Description Description:" at bounding box center [884, 460] width 990 height 65
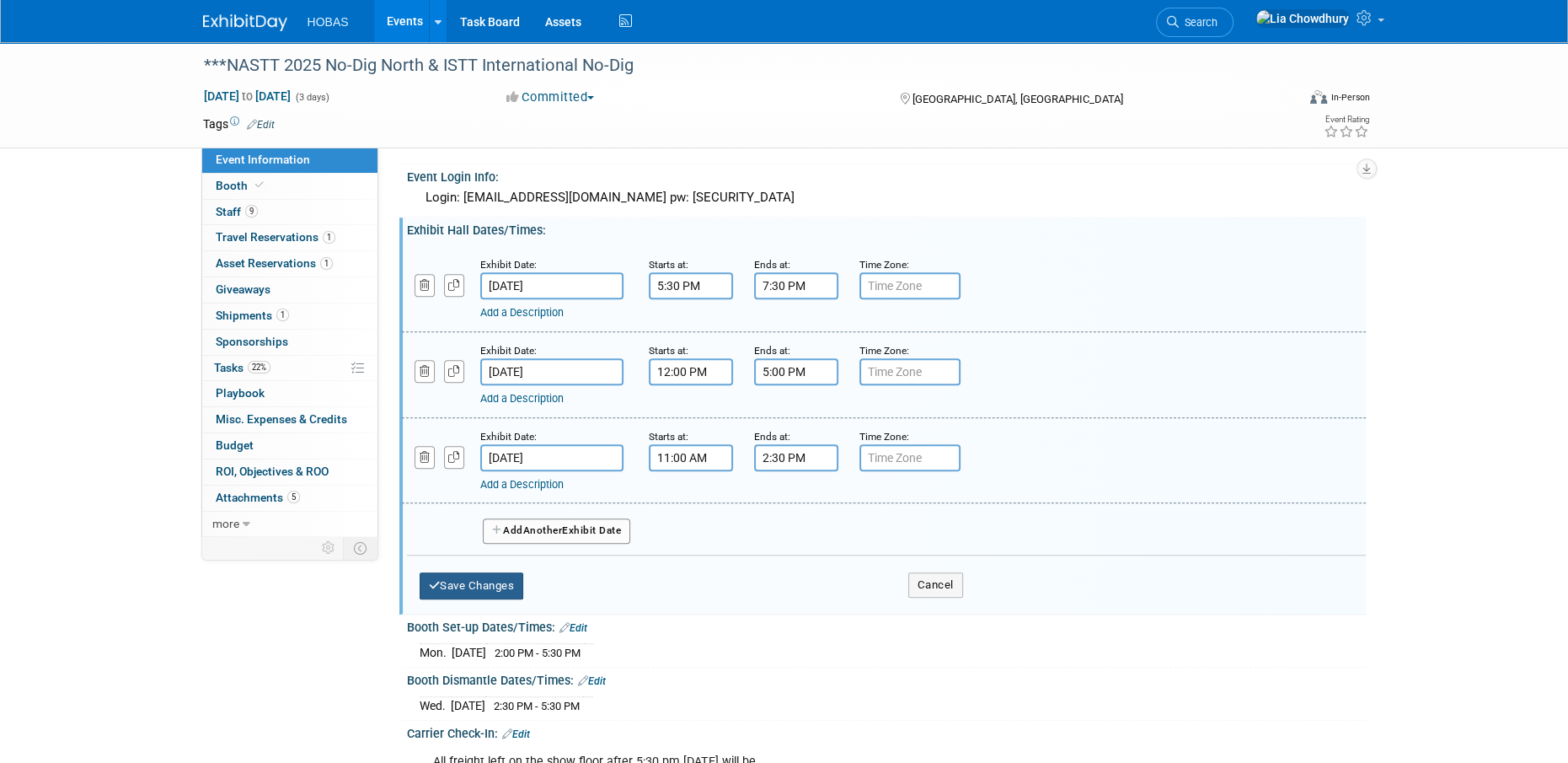
click at [467, 589] on button "Save Changes" at bounding box center [472, 586] width 105 height 27
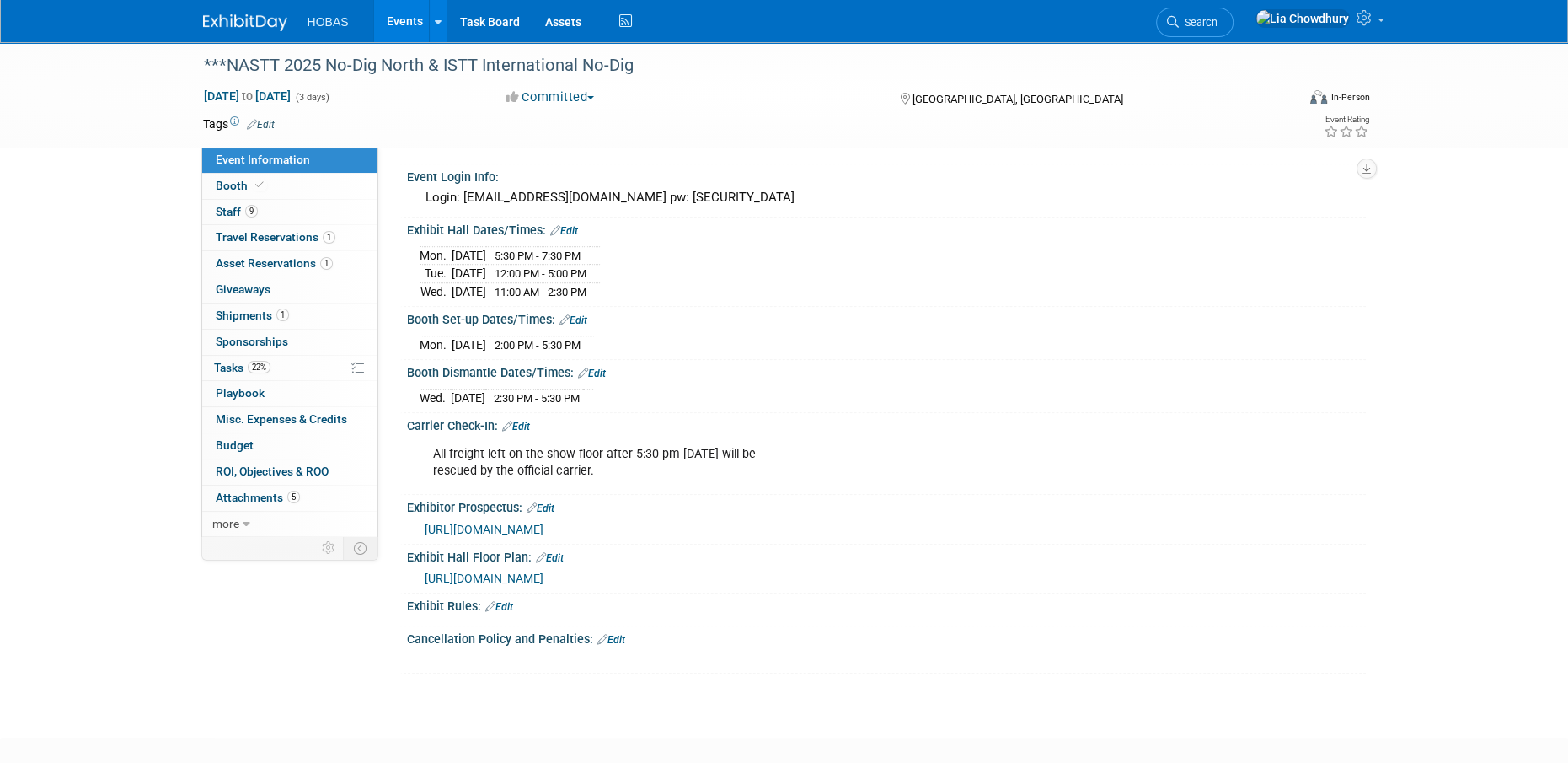
click at [569, 237] on link "Edit" at bounding box center [564, 231] width 28 height 12
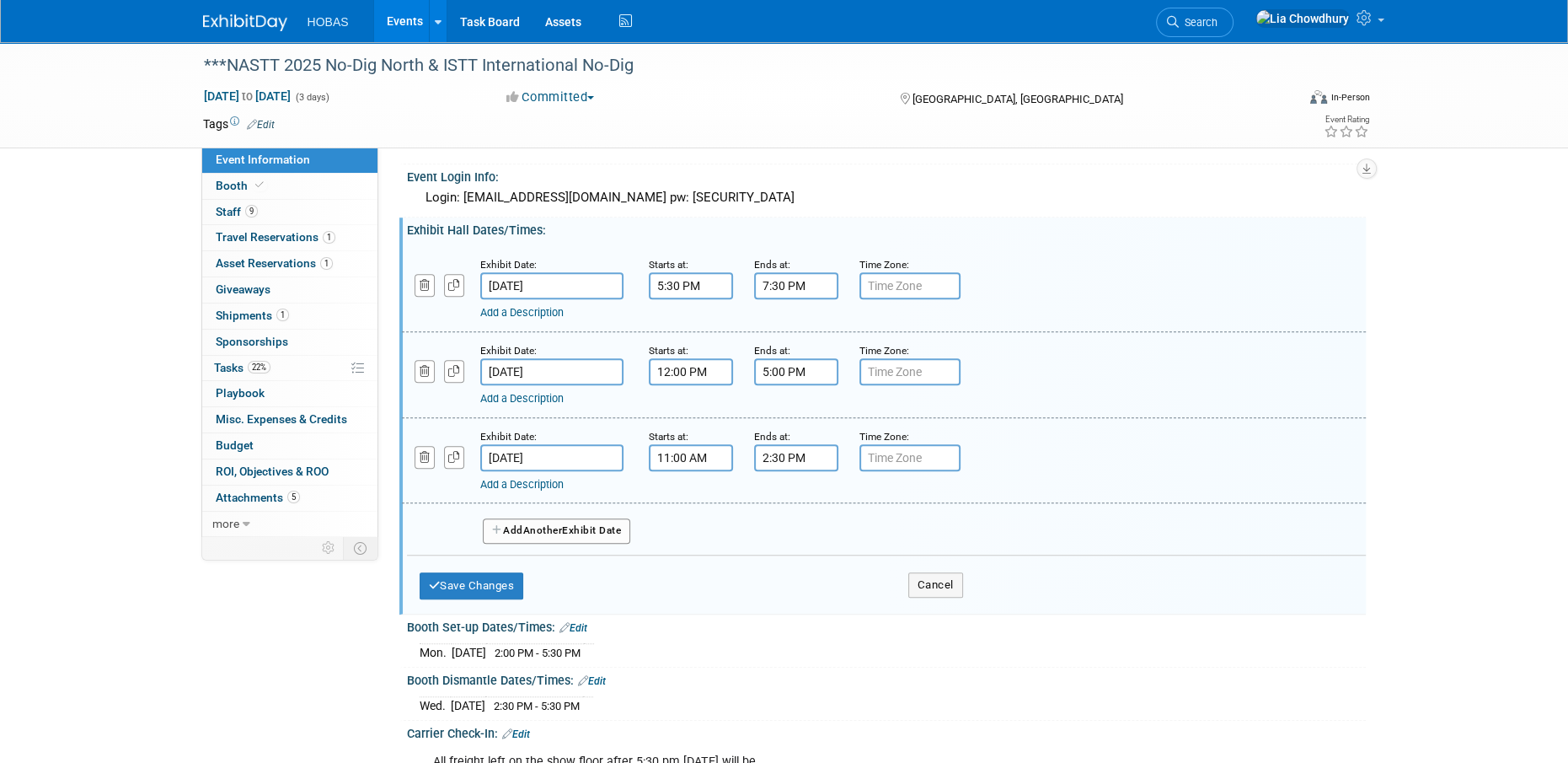
click at [544, 318] on link "Add a Description" at bounding box center [522, 312] width 83 height 13
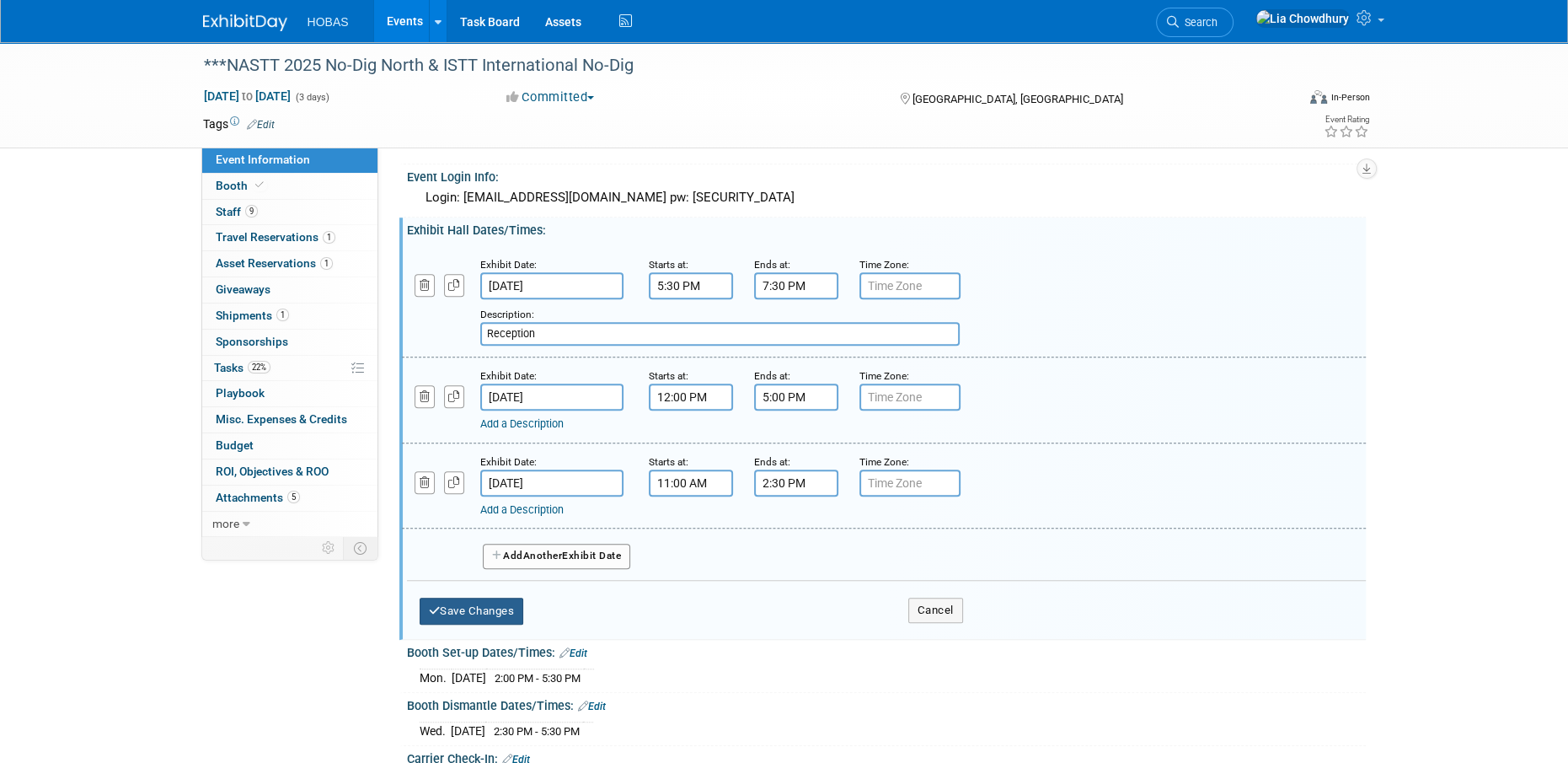
type input "Reception"
click at [493, 624] on button "Save Changes" at bounding box center [472, 611] width 105 height 27
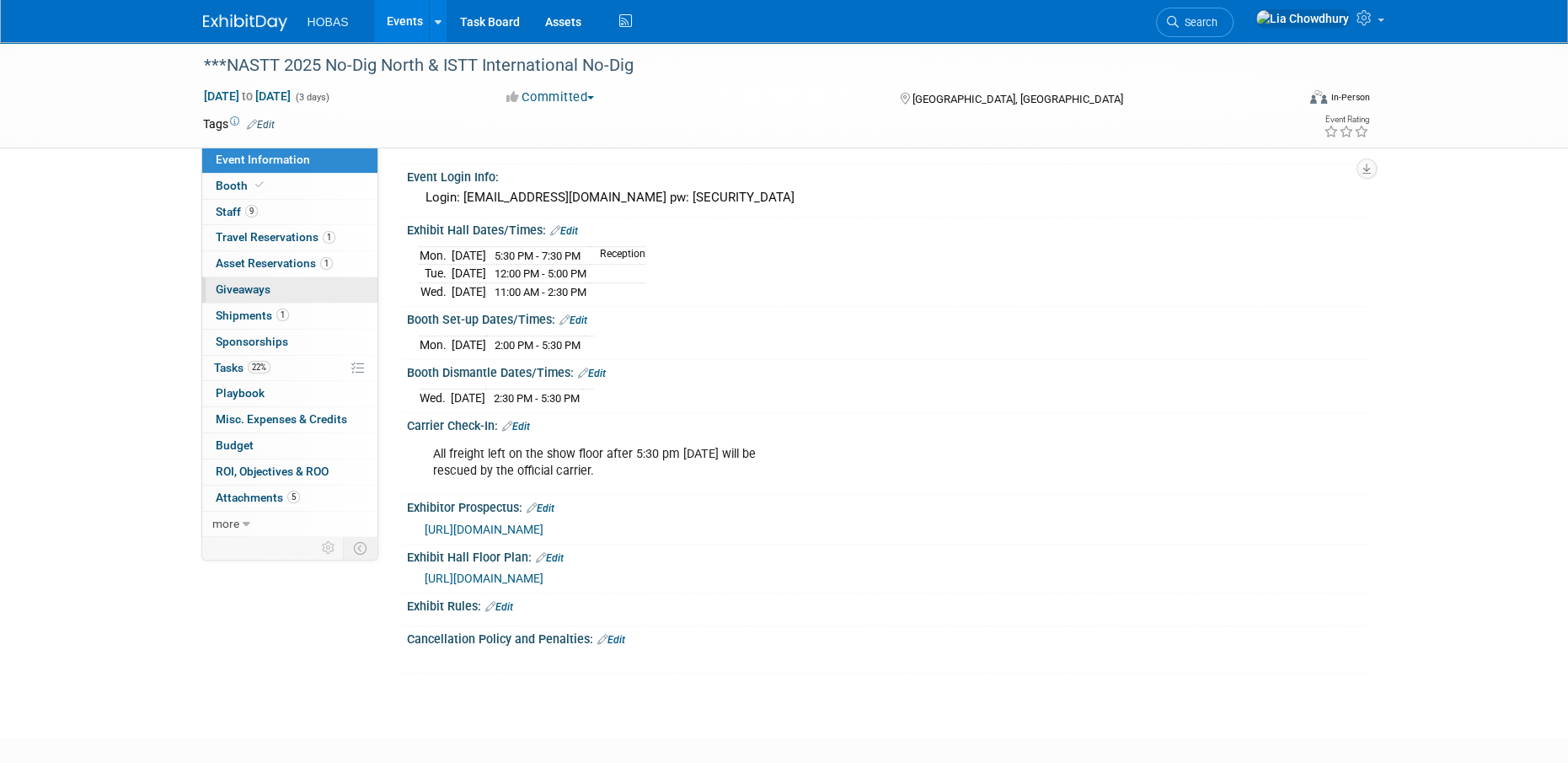
click at [248, 290] on span "Giveaways 0" at bounding box center [243, 289] width 55 height 14
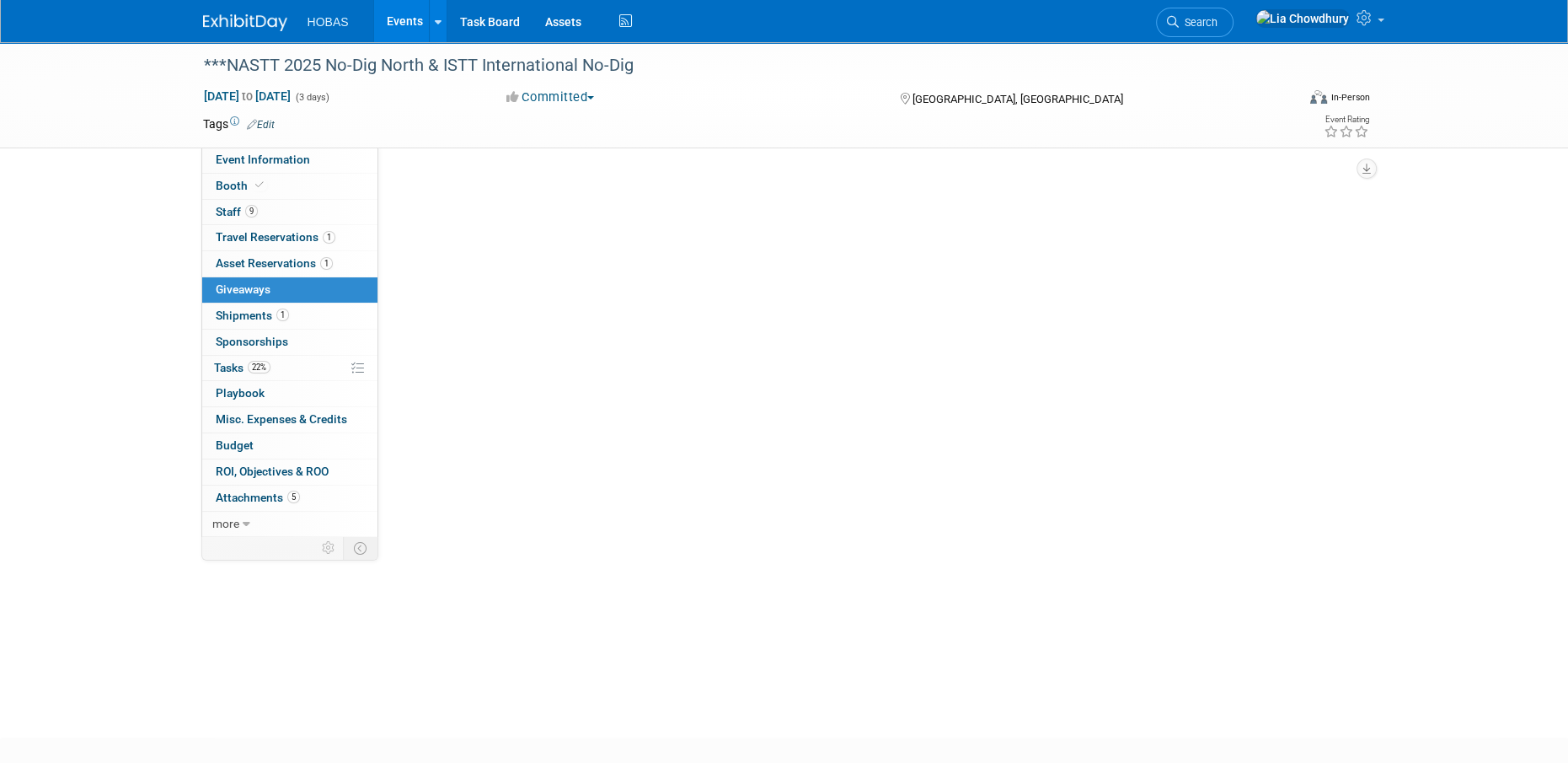
scroll to position [0, 0]
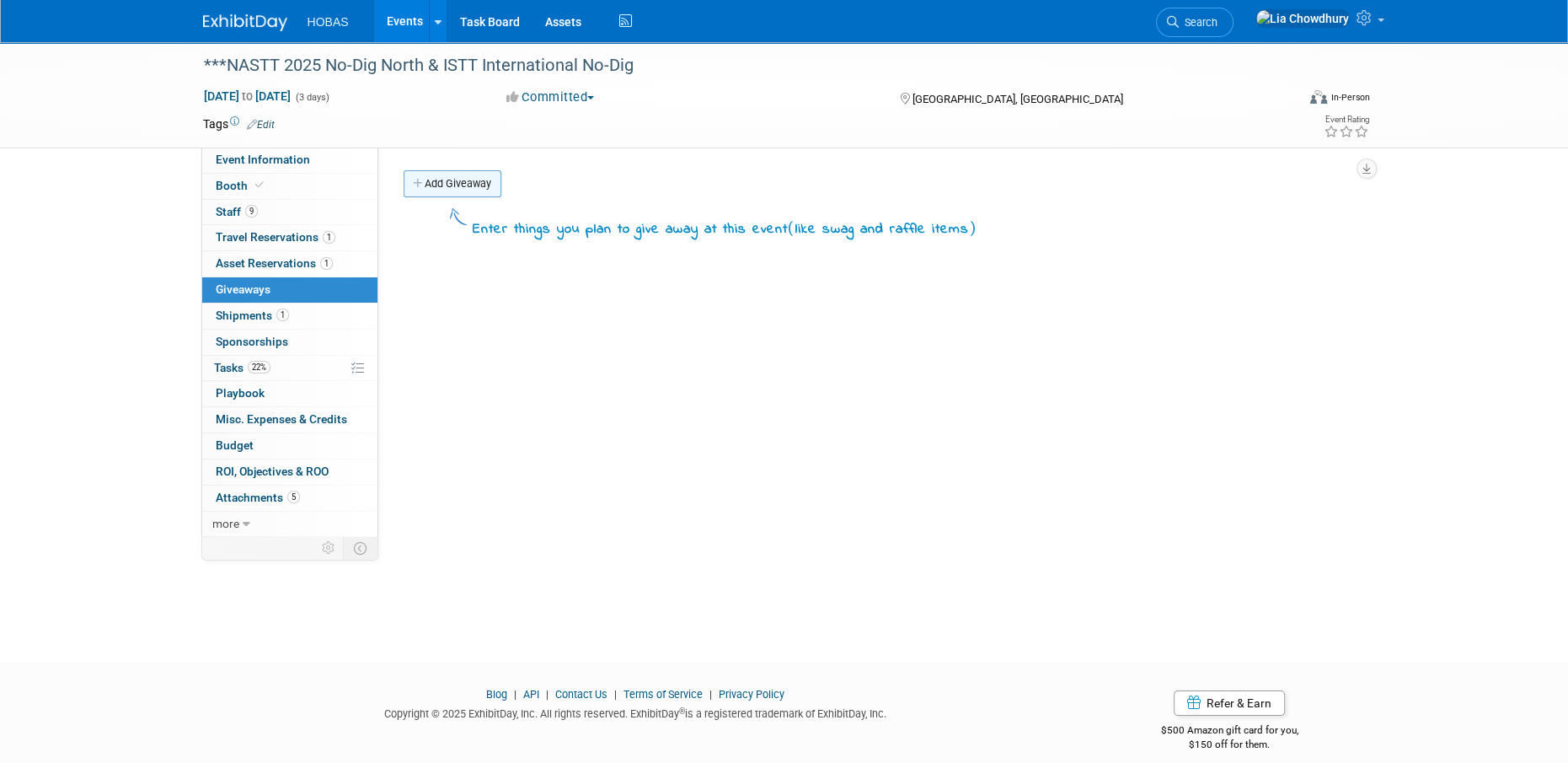
click at [481, 184] on link "Add Giveaway" at bounding box center [452, 184] width 98 height 27
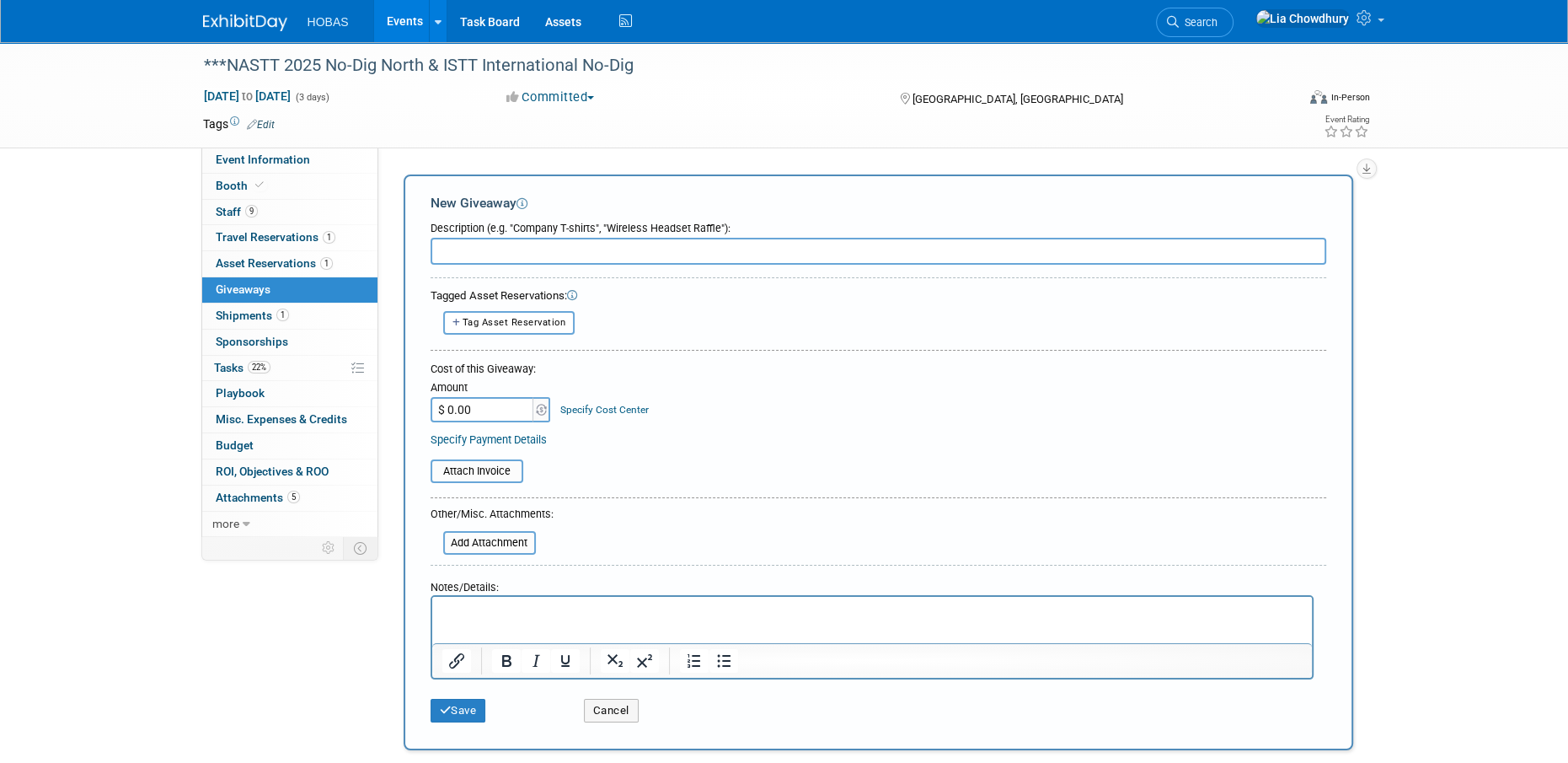
click at [477, 606] on p "Rich Text Area. Press ALT-0 for help." at bounding box center [872, 611] width 860 height 17
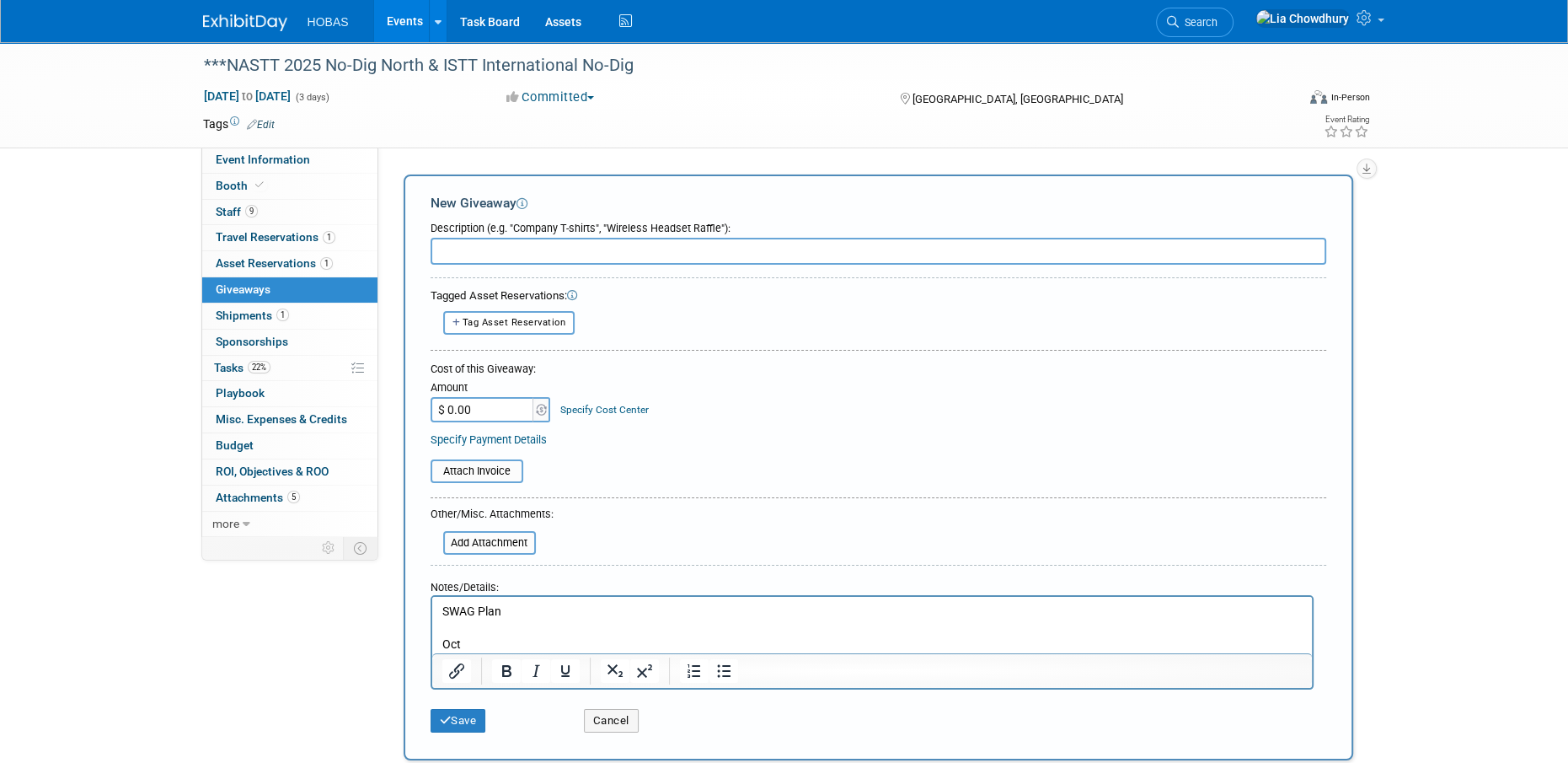
click at [521, 634] on p "Rich Text Area. Press ALT-0 for help." at bounding box center [872, 628] width 860 height 17
click at [494, 643] on p "Oct" at bounding box center [872, 645] width 860 height 17
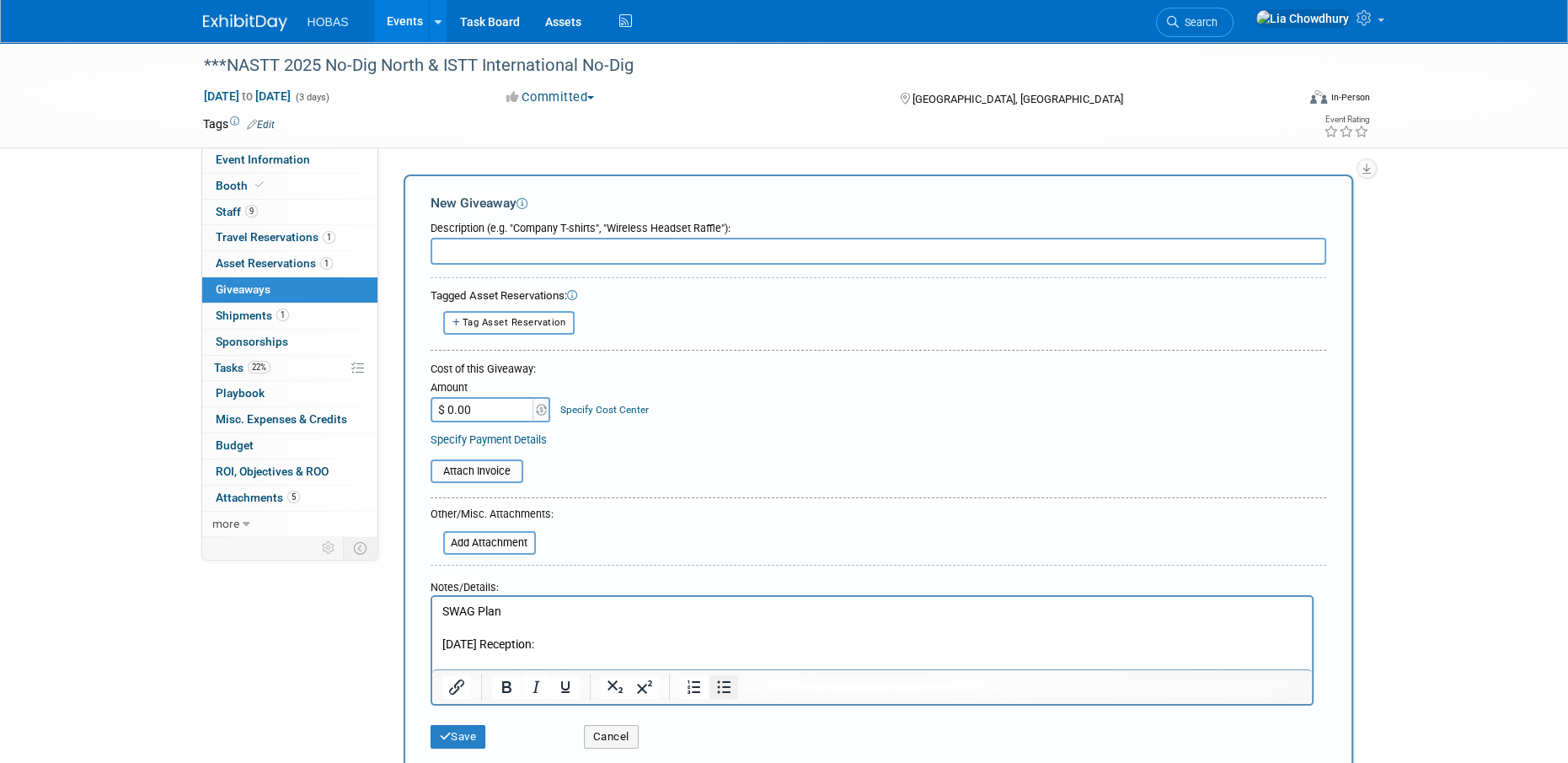
click at [723, 683] on icon "Bullet list" at bounding box center [723, 687] width 20 height 20
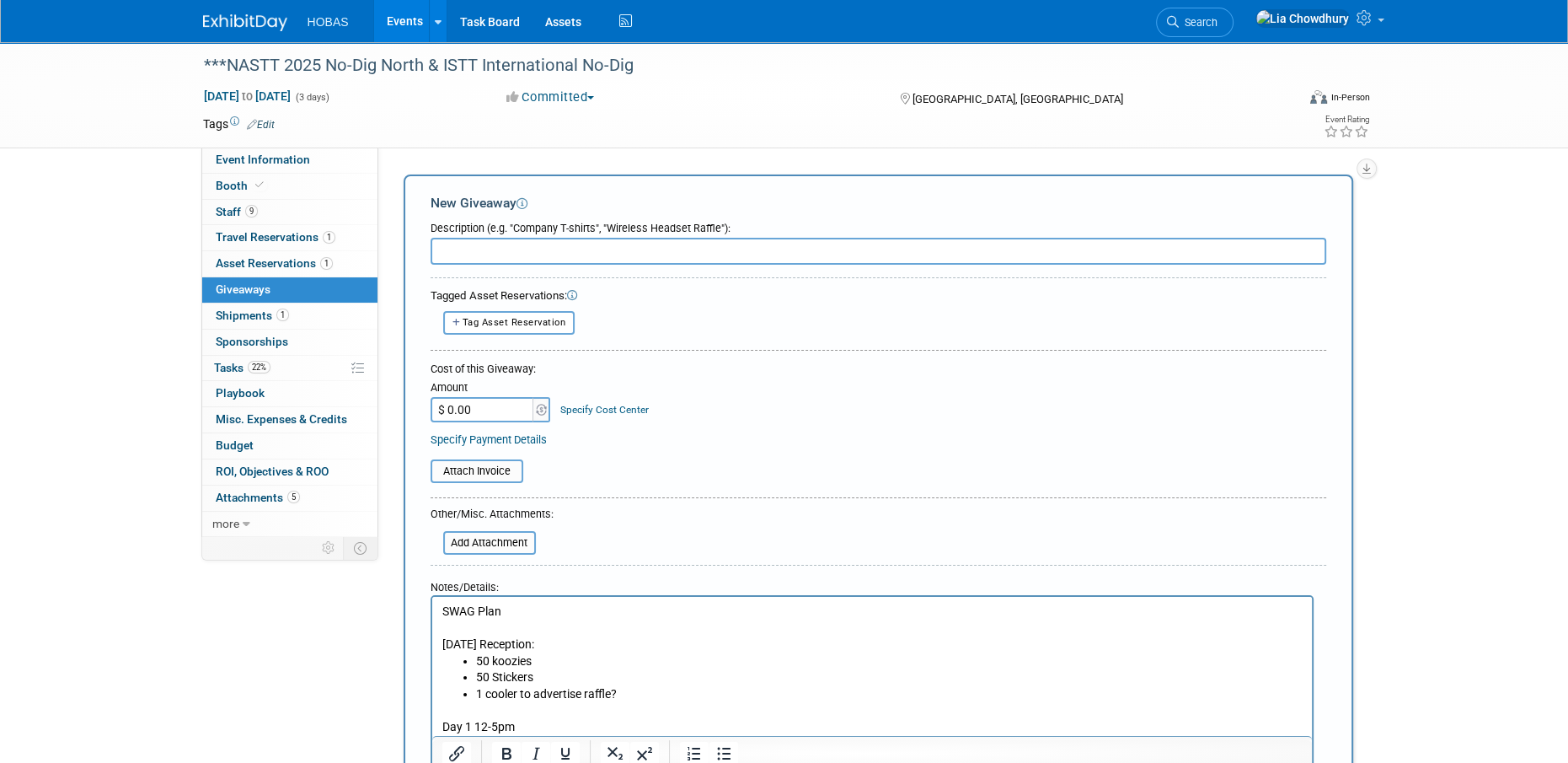
scroll to position [6, 0]
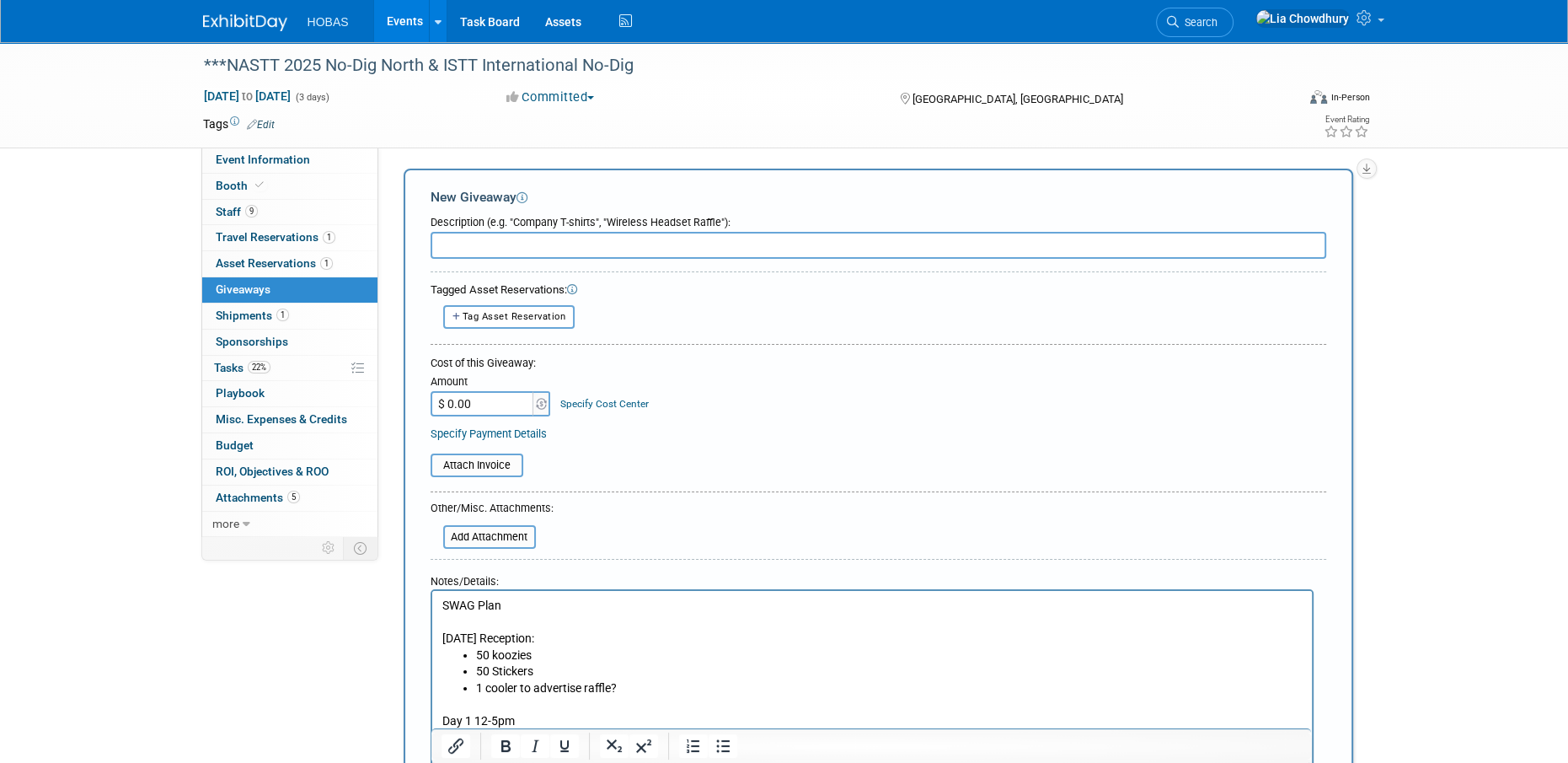
click at [443, 720] on p "Day 1 12-5pm" at bounding box center [872, 721] width 860 height 17
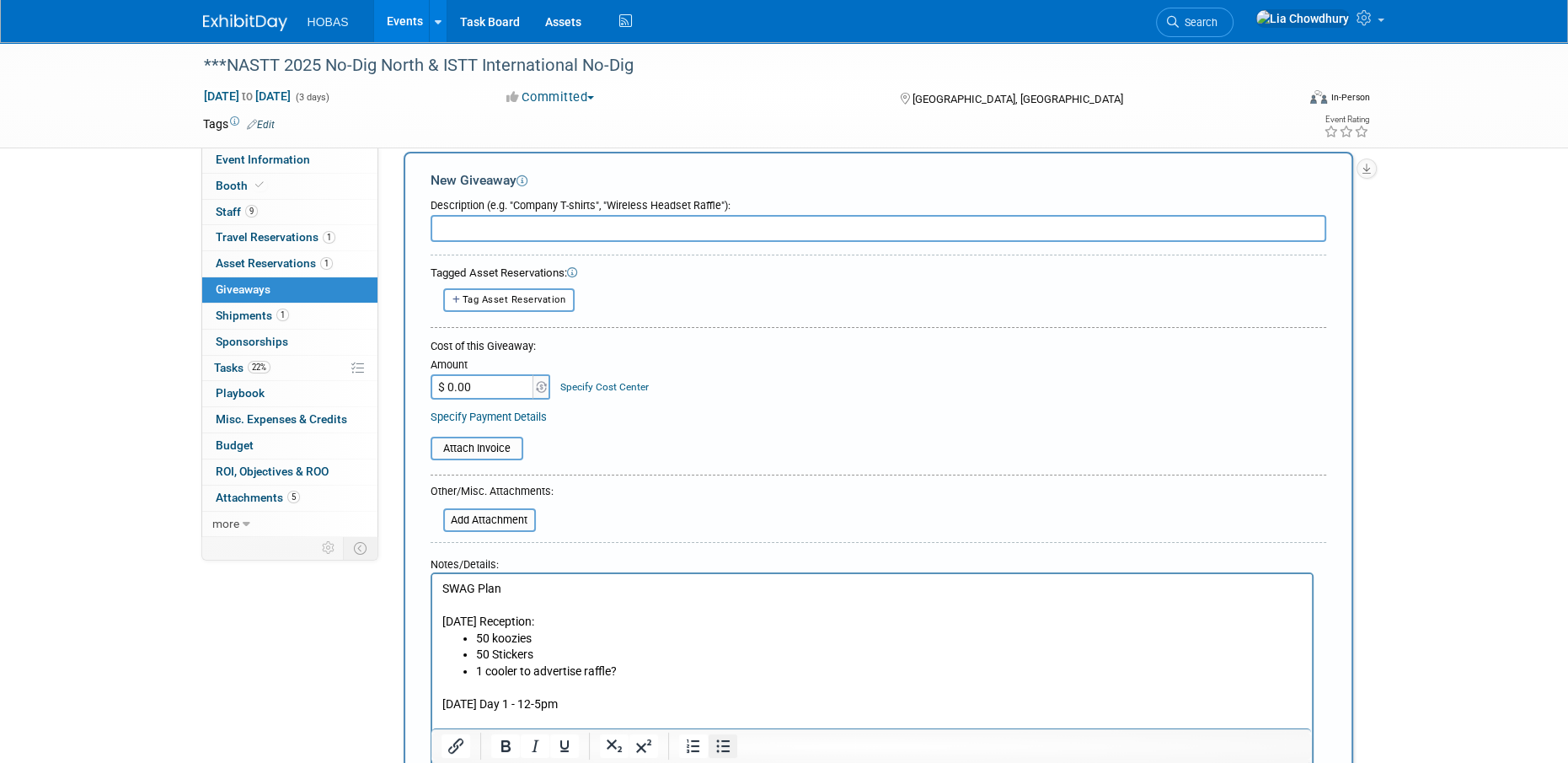
click at [720, 745] on icon "Bullet list" at bounding box center [723, 746] width 20 height 20
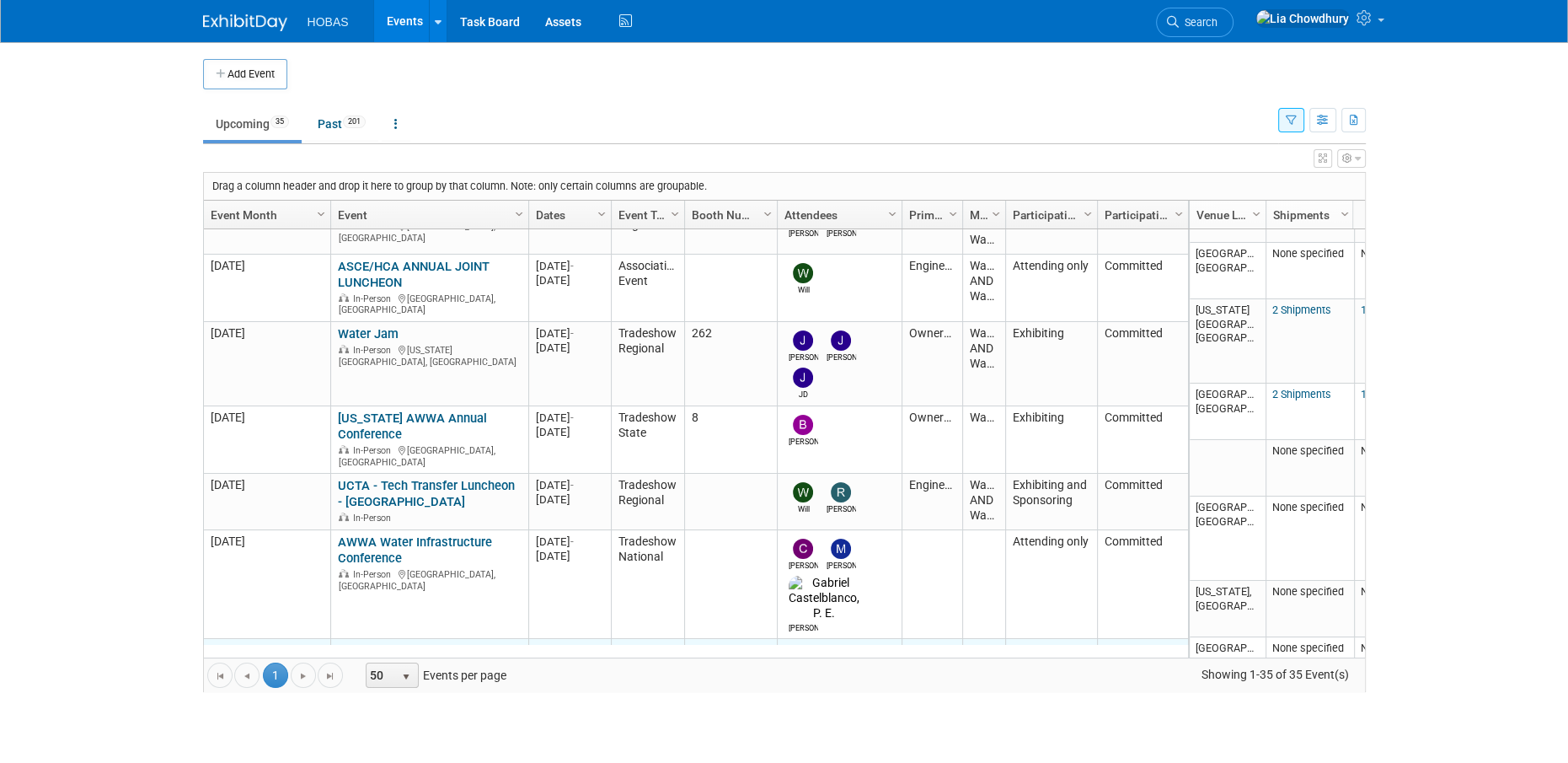
scroll to position [299, 0]
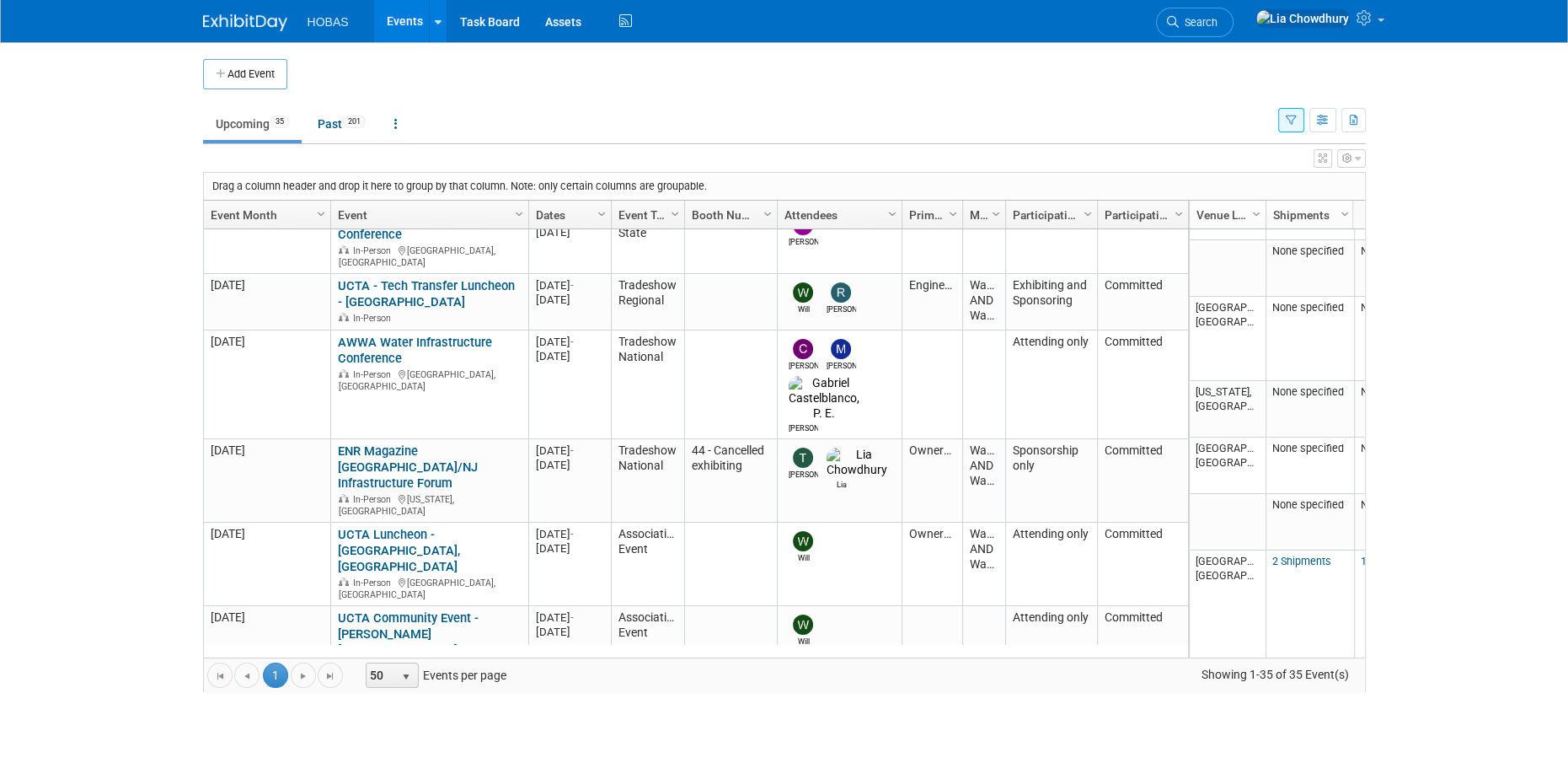
click at [361, 682] on link "***WEFTEC 2025 - [GEOGRAPHIC_DATA]" at bounding box center [411, 697] width 145 height 32
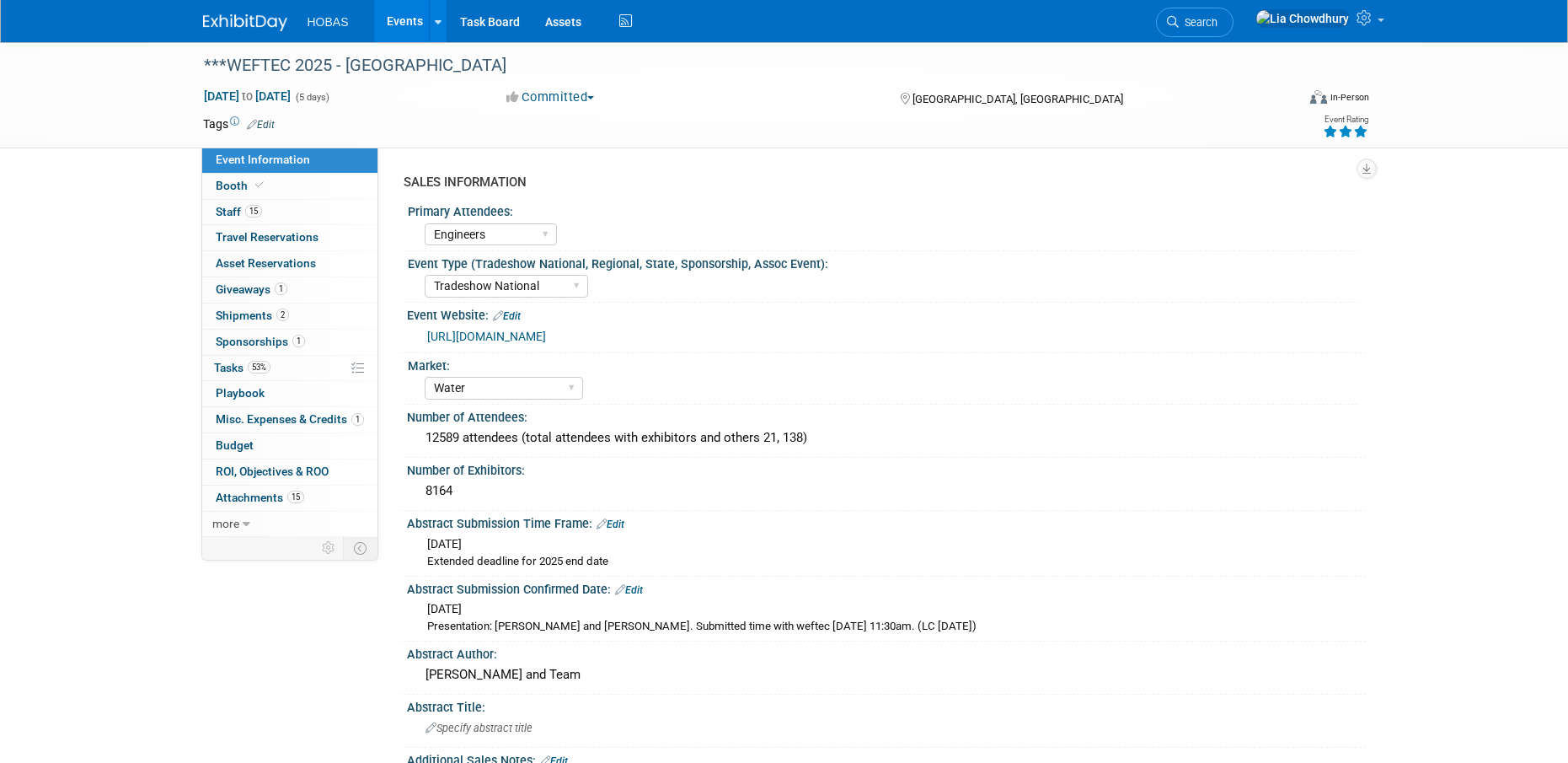
select select "Engineers"
select select "Tradeshow National"
select select "Water"
select select "Exhibiting and Sponsoring"
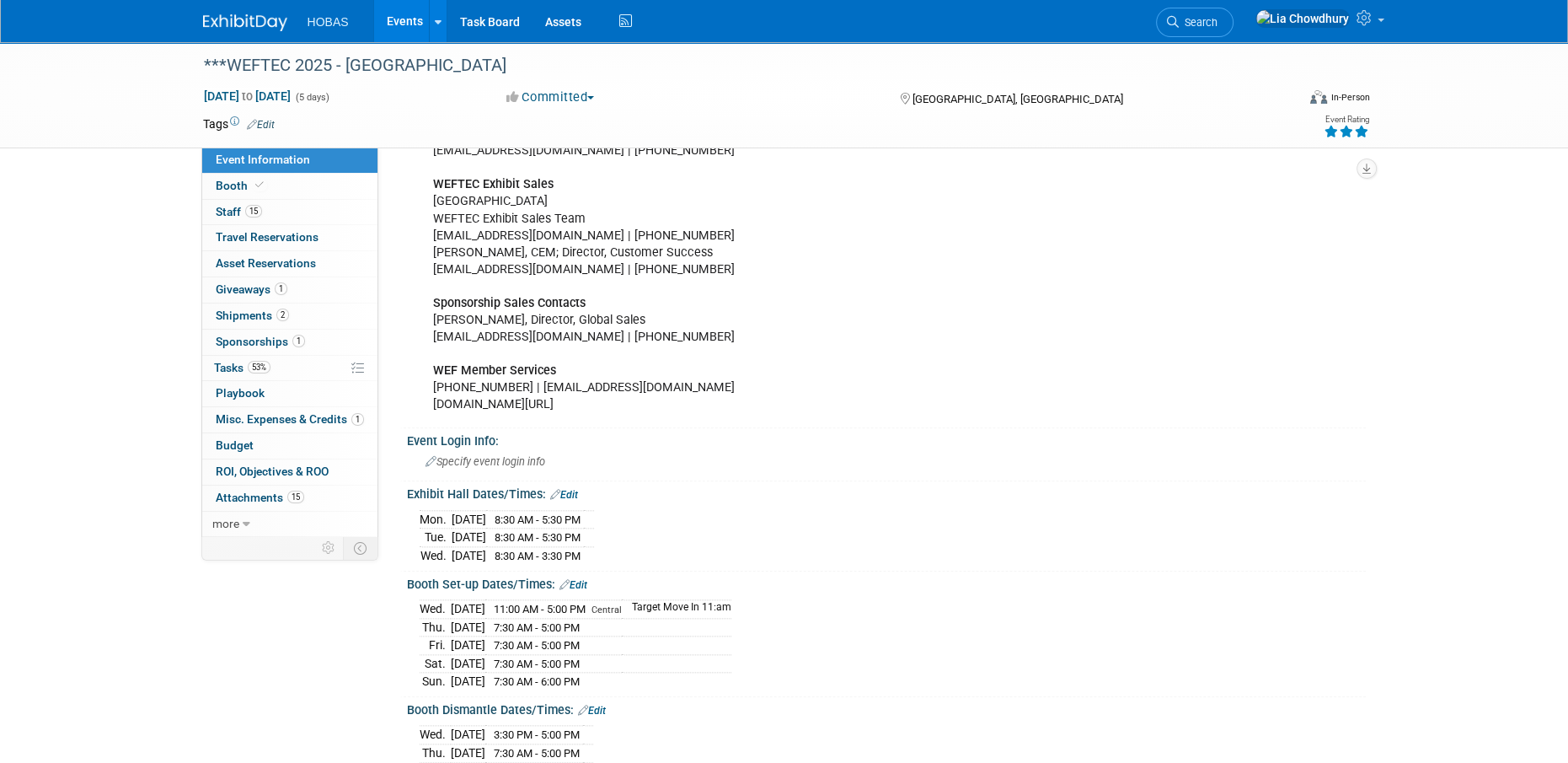
scroll to position [2107, 0]
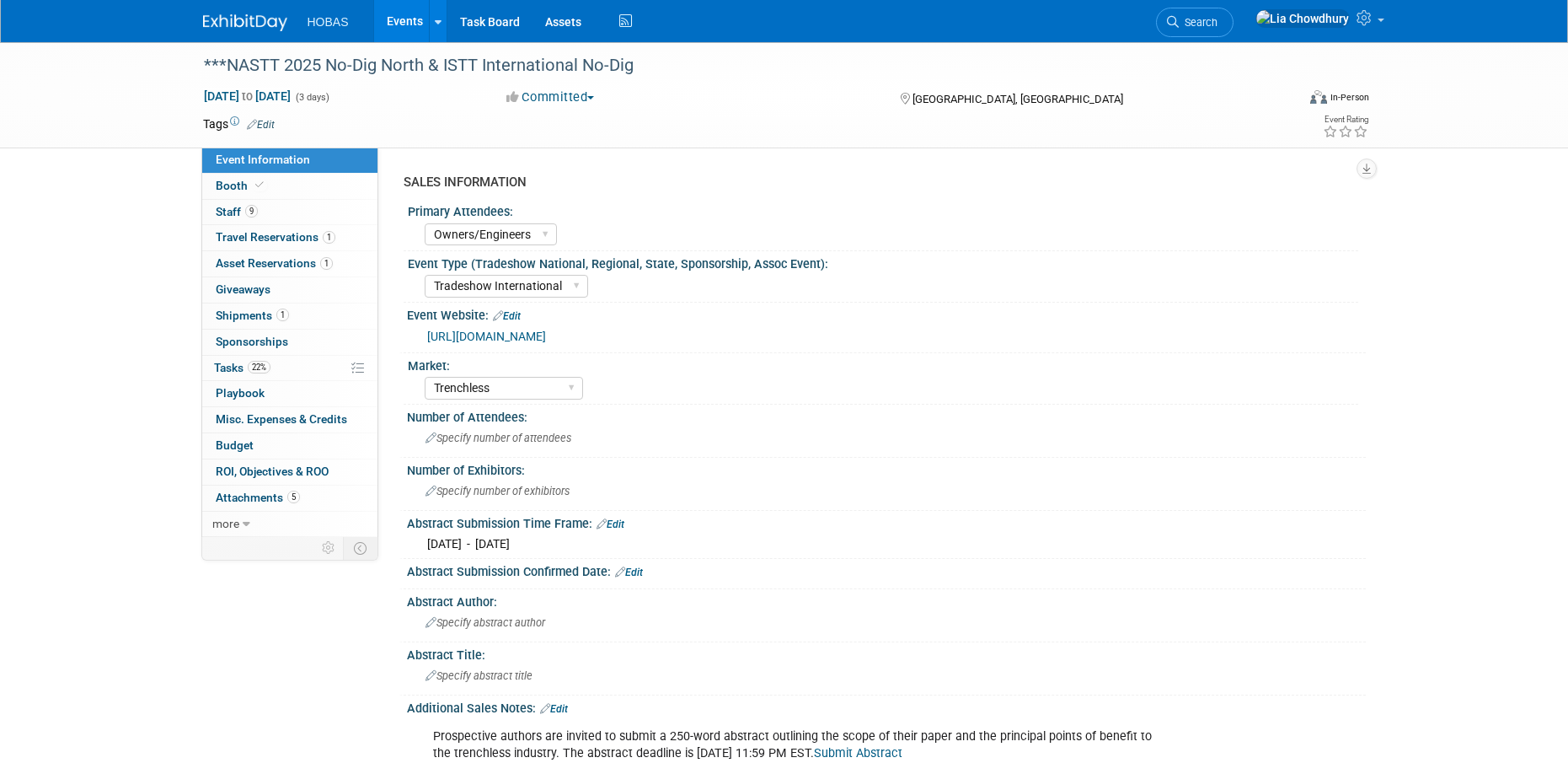
select select "Owners/Engineers"
select select "Tradeshow International"
select select "Trenchless"
select select "Exhibiting"
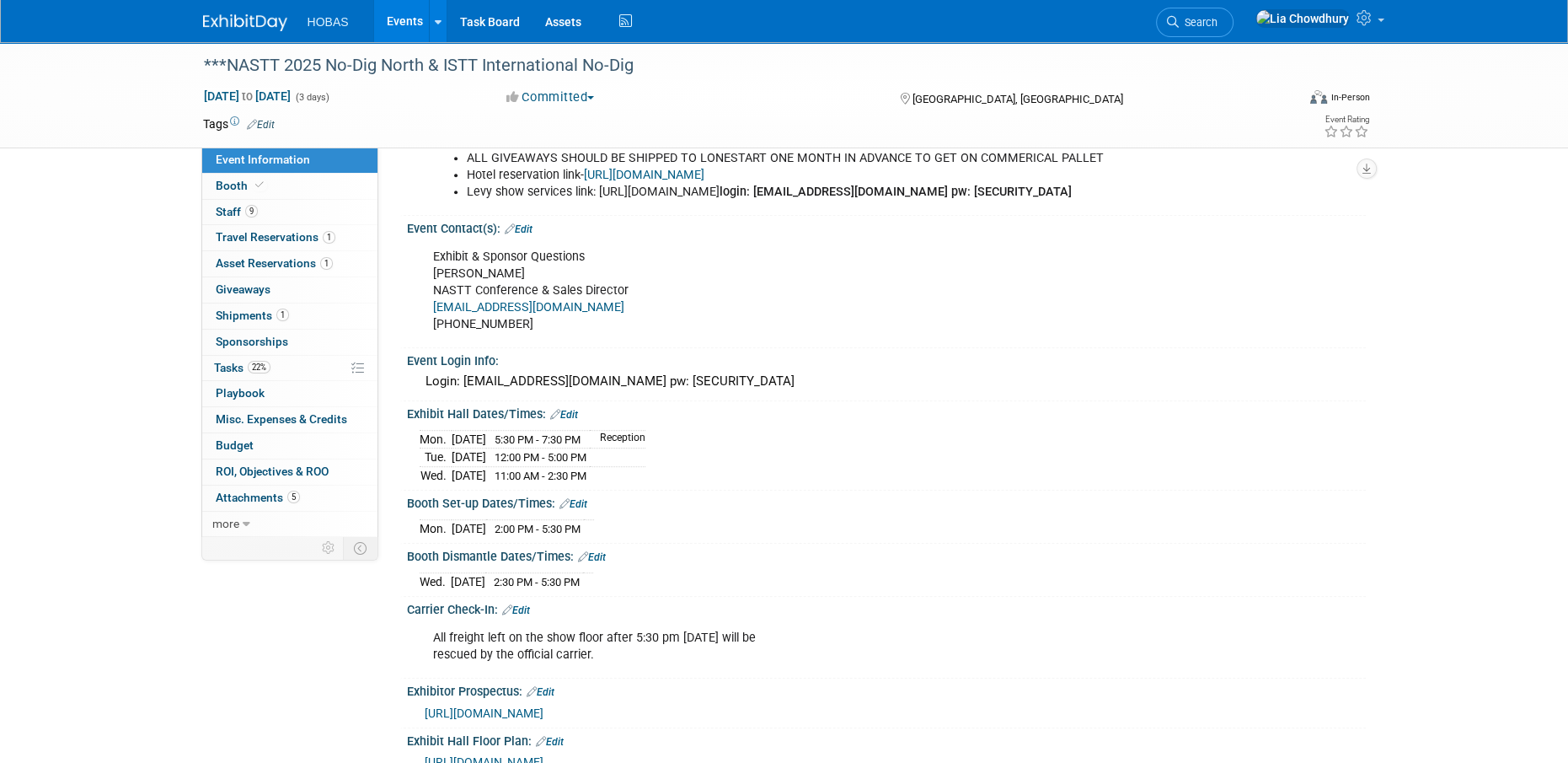
scroll to position [1093, 0]
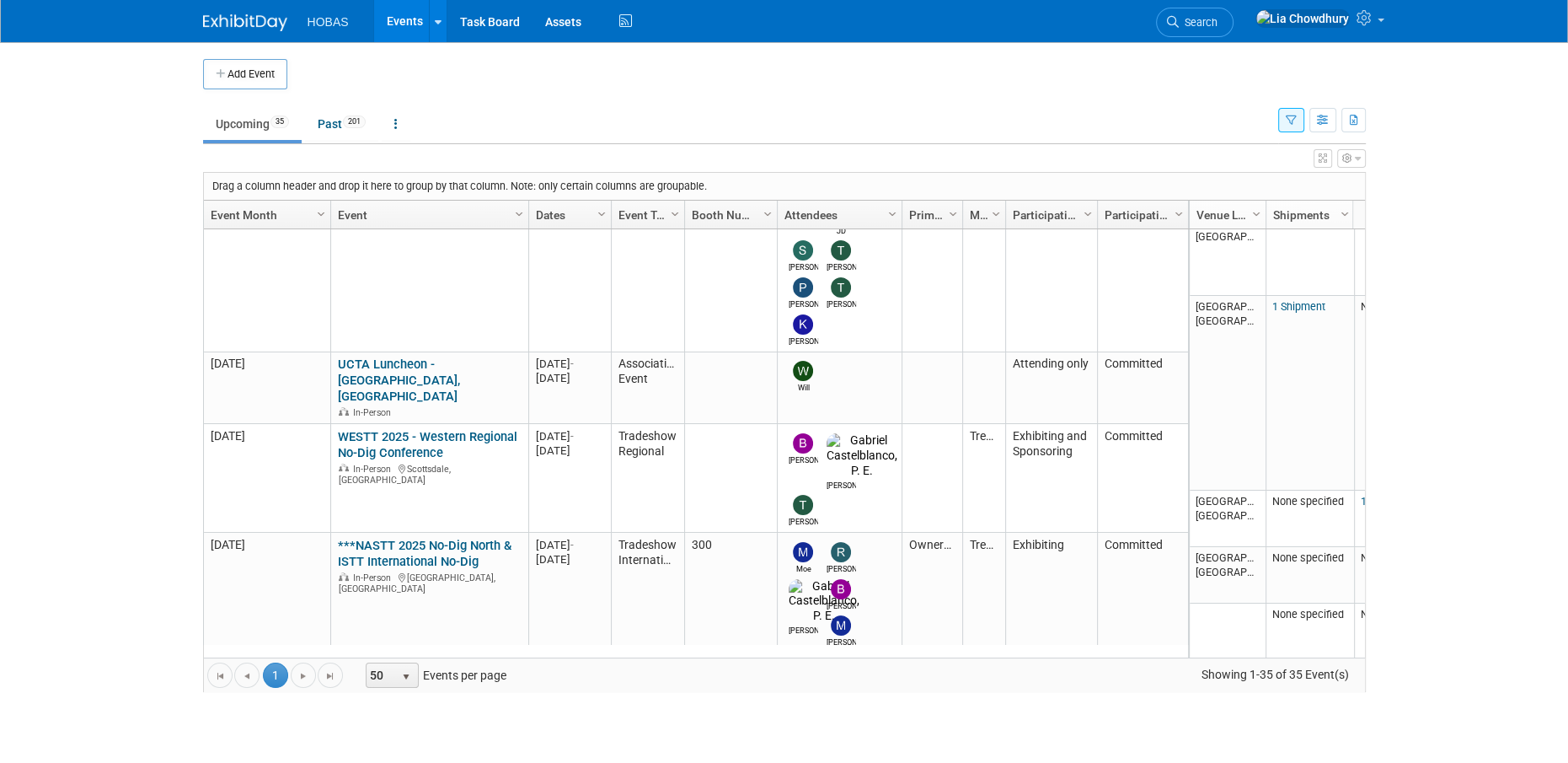
scroll to position [800, 0]
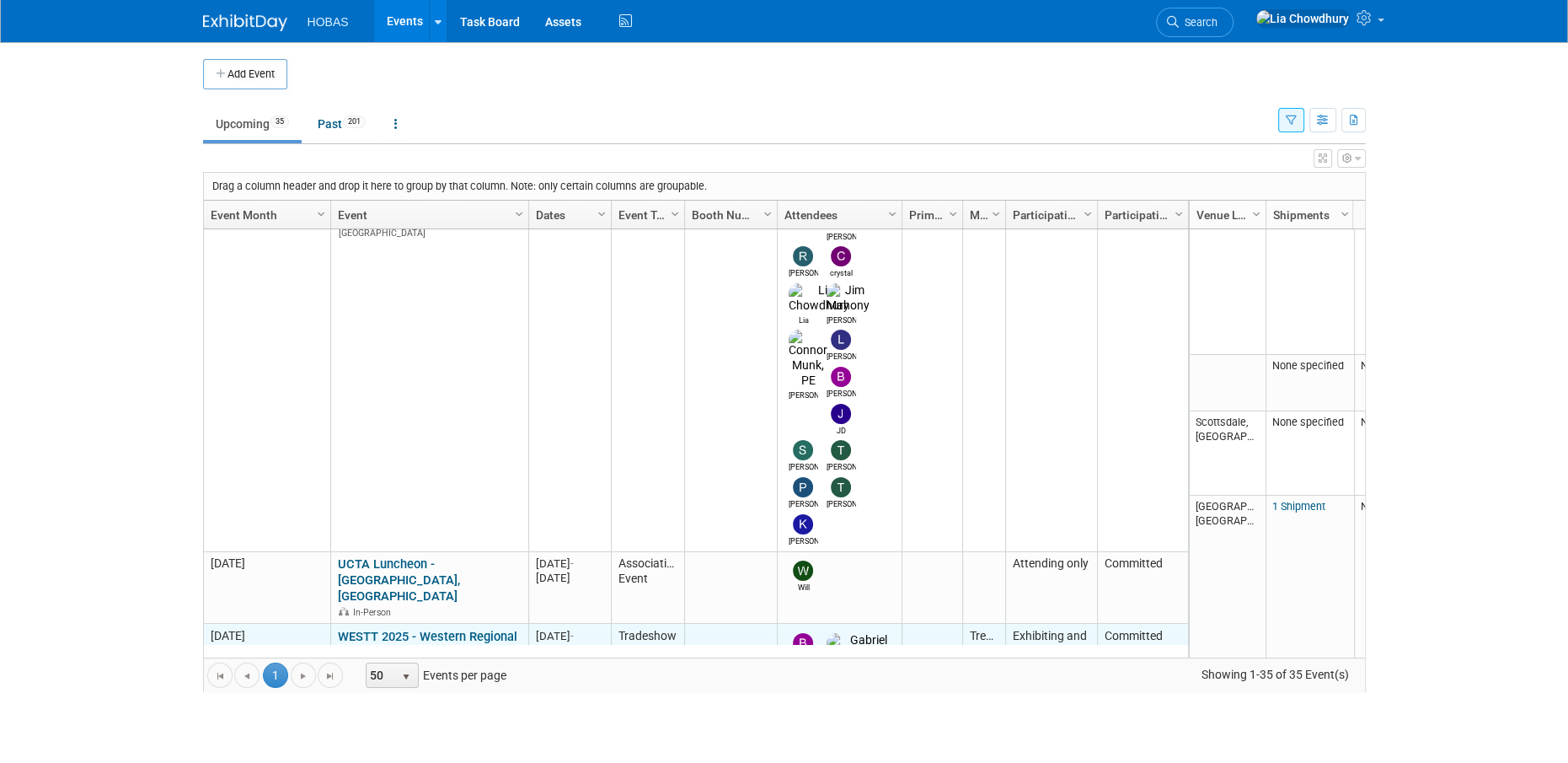
click at [456, 628] on link "WESTT 2025 - Western Regional No-Dig Conference" at bounding box center [428, 644] width 180 height 32
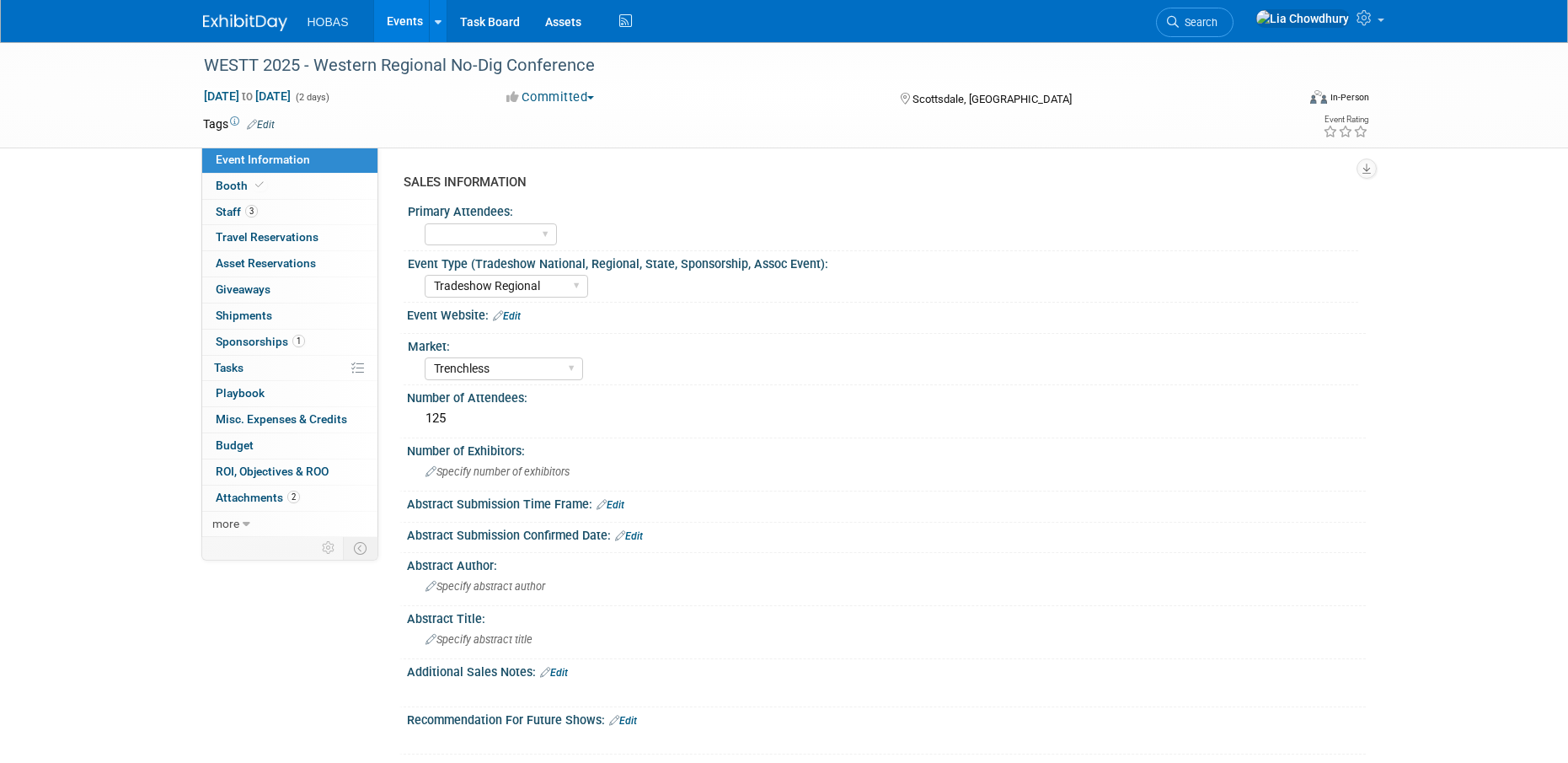
select select "Tradeshow Regional"
select select "Trenchless"
select select "Exhibiting and Sponsoring"
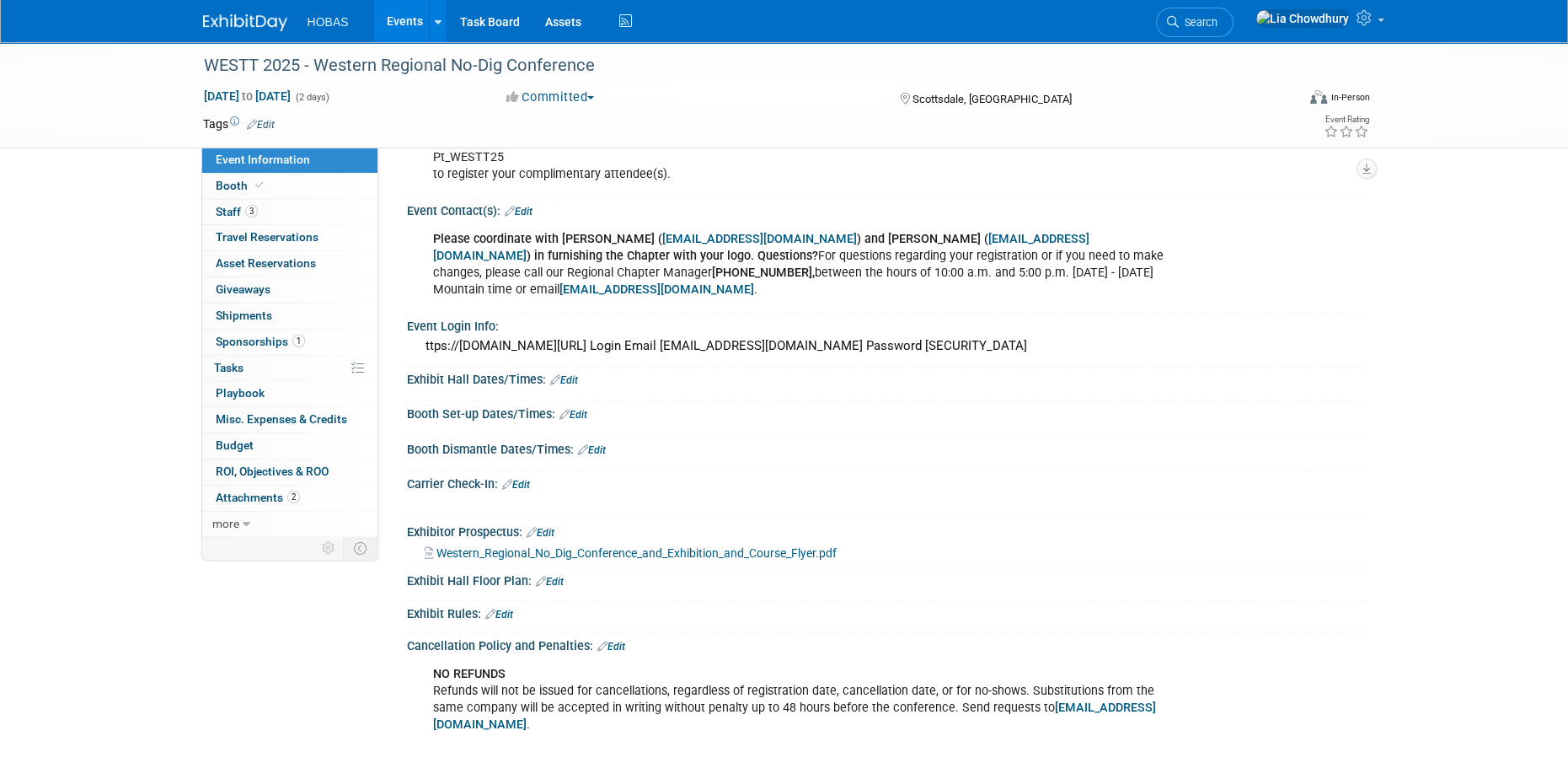
scroll to position [590, 0]
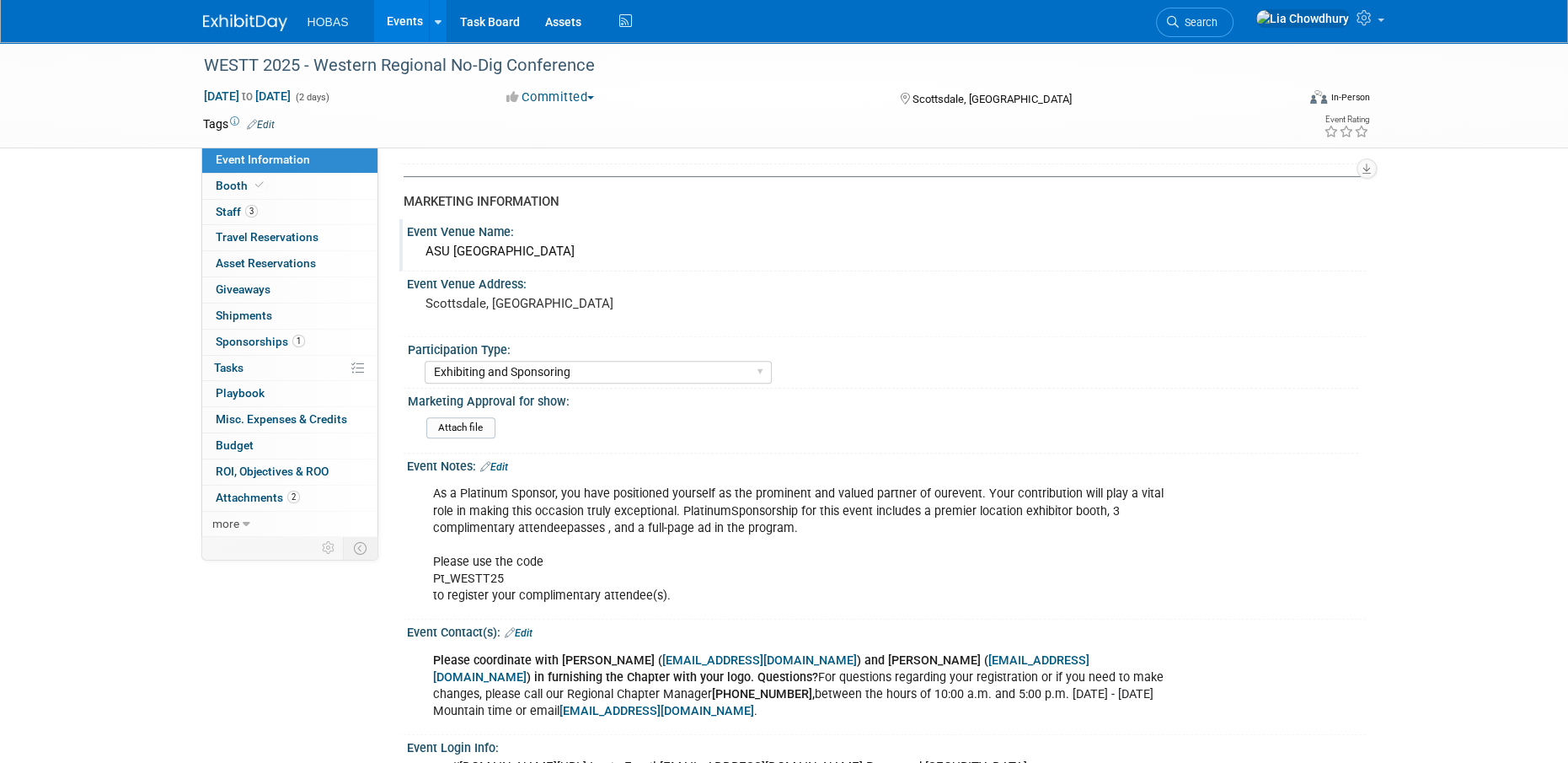
click at [558, 252] on div "ASU [GEOGRAPHIC_DATA]" at bounding box center [887, 251] width 933 height 26
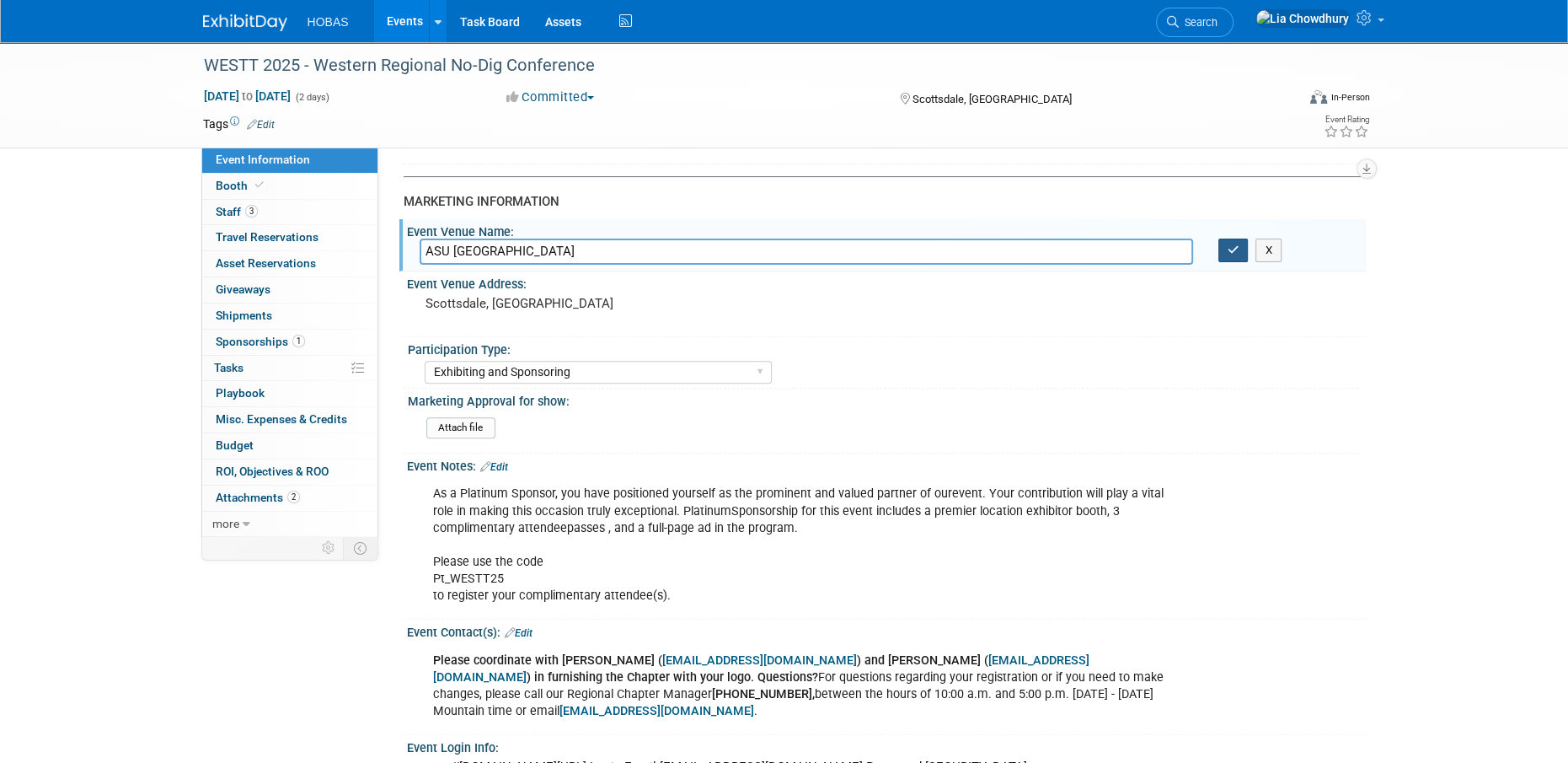
click at [1230, 249] on icon "button" at bounding box center [1234, 250] width 12 height 11
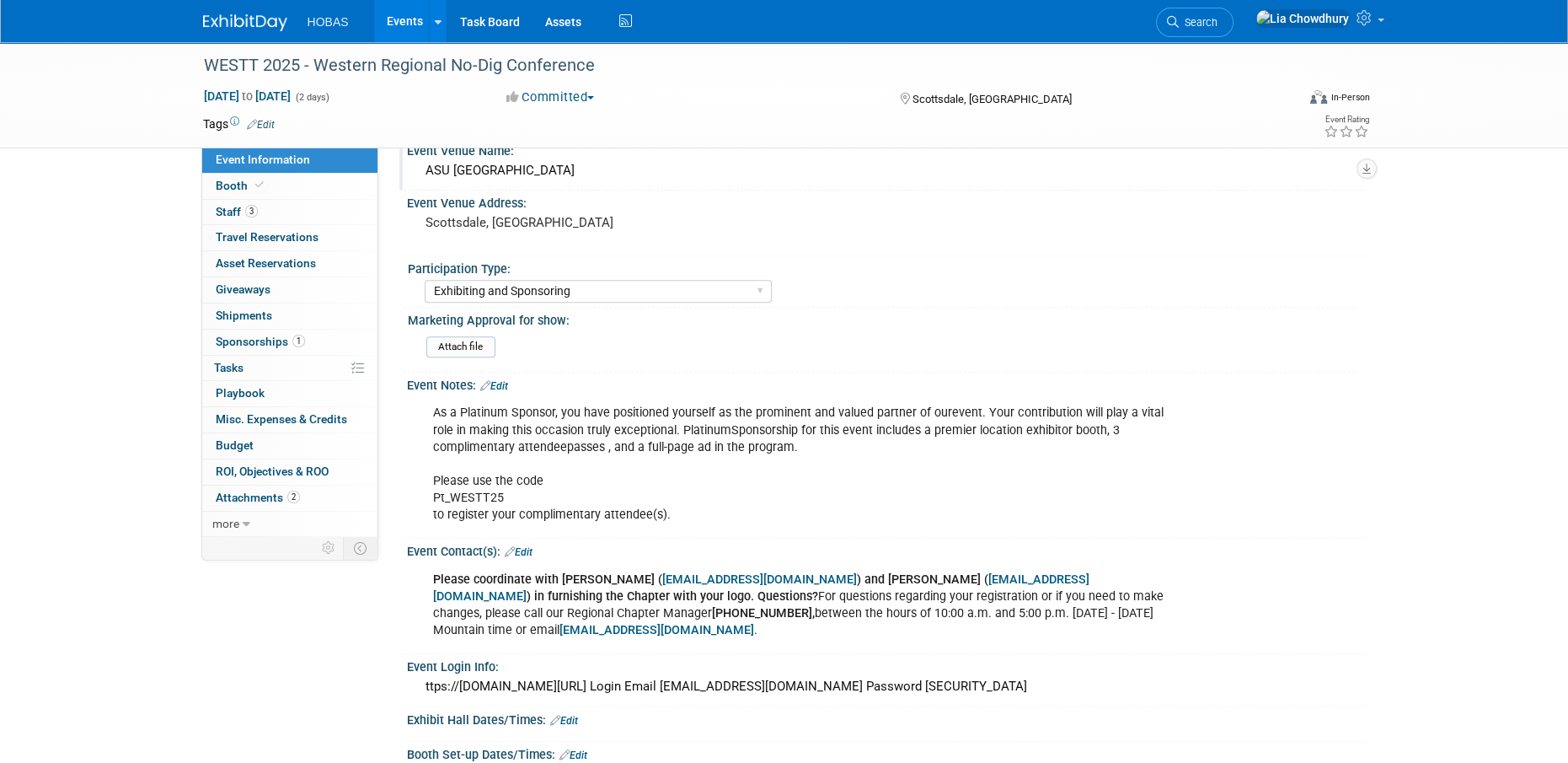
scroll to position [840, 0]
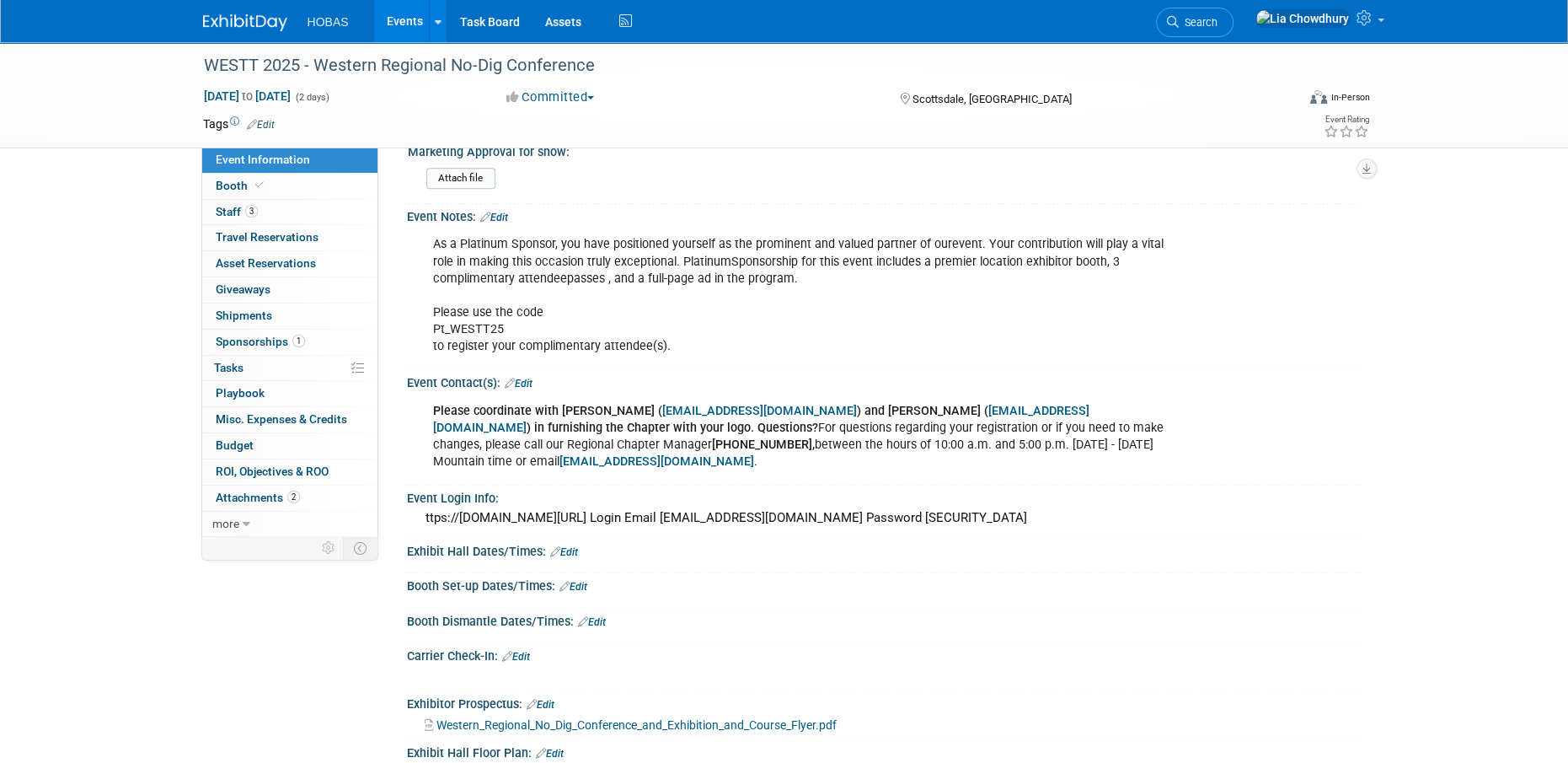
click at [390, 28] on link "Events" at bounding box center [405, 20] width 61 height 42
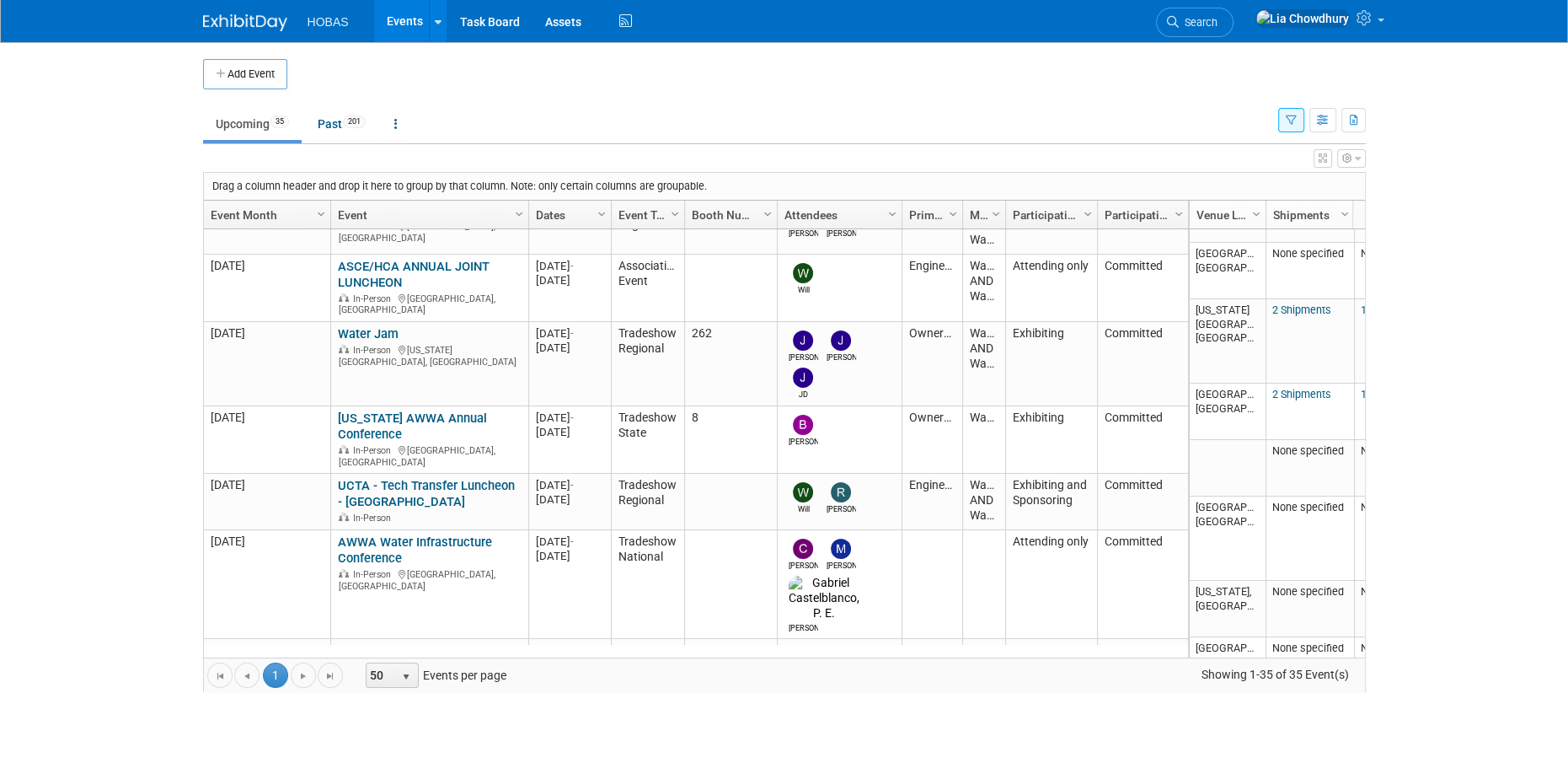
scroll to position [602, 0]
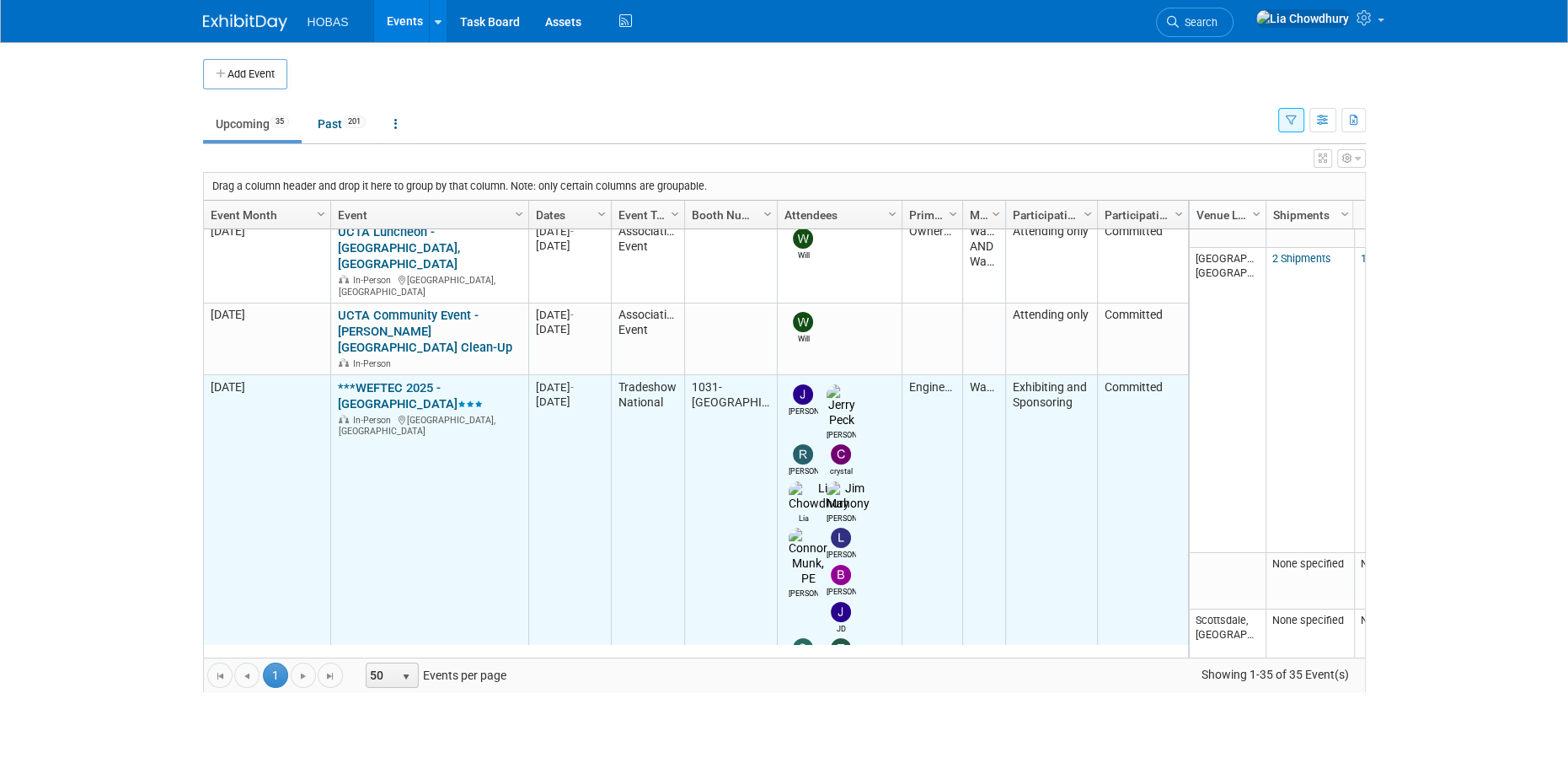
click at [399, 416] on icon at bounding box center [403, 420] width 9 height 9
click at [400, 380] on div "***WEFTEC 2025 - Chicago In-Person Chicago, IL" at bounding box center [429, 408] width 183 height 57
click at [400, 380] on link "***WEFTEC 2025 - [GEOGRAPHIC_DATA]" at bounding box center [411, 395] width 145 height 32
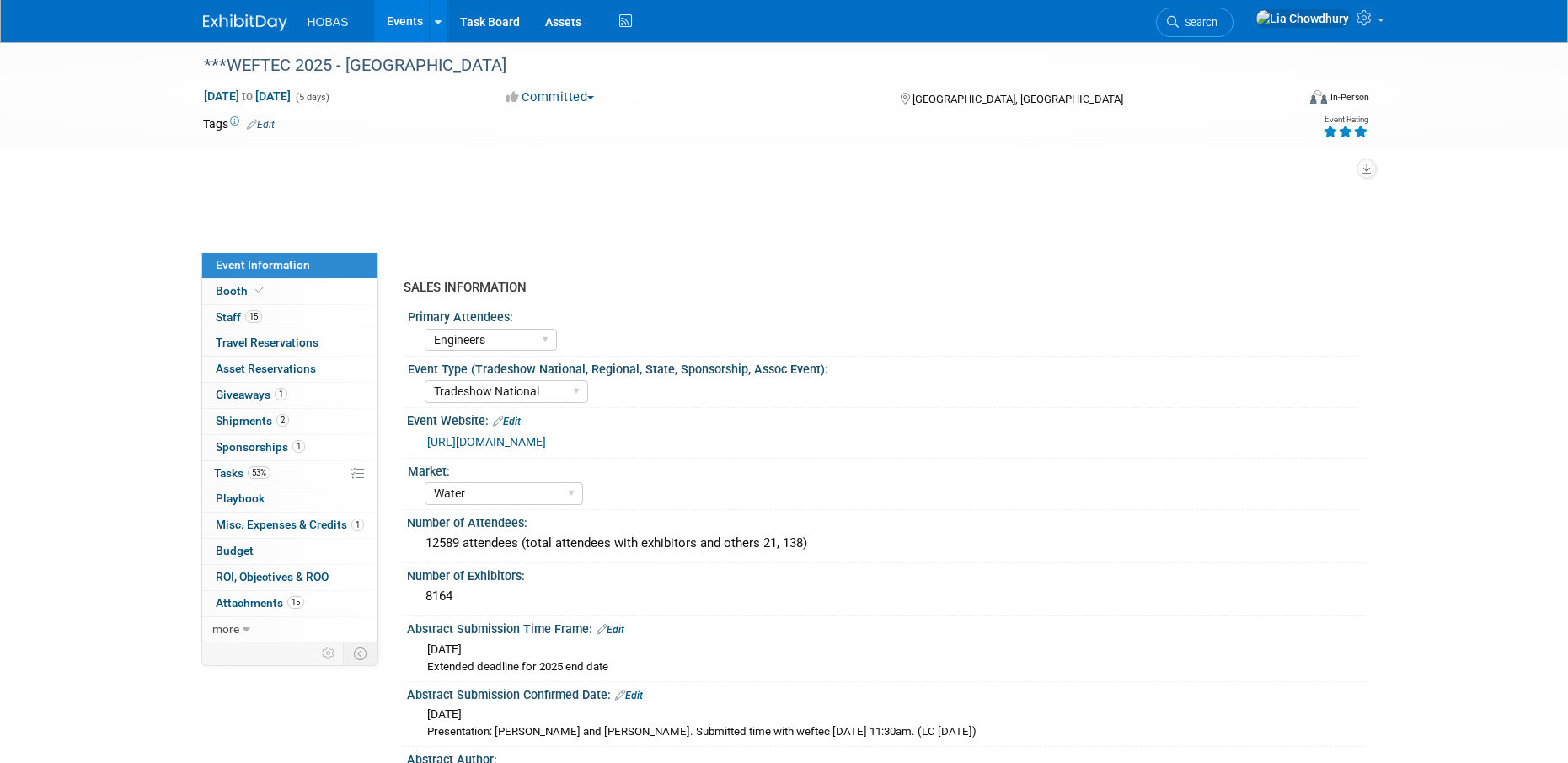
select select "Engineers"
select select "Tradeshow National"
select select "Water"
select select "Exhibiting and Sponsoring"
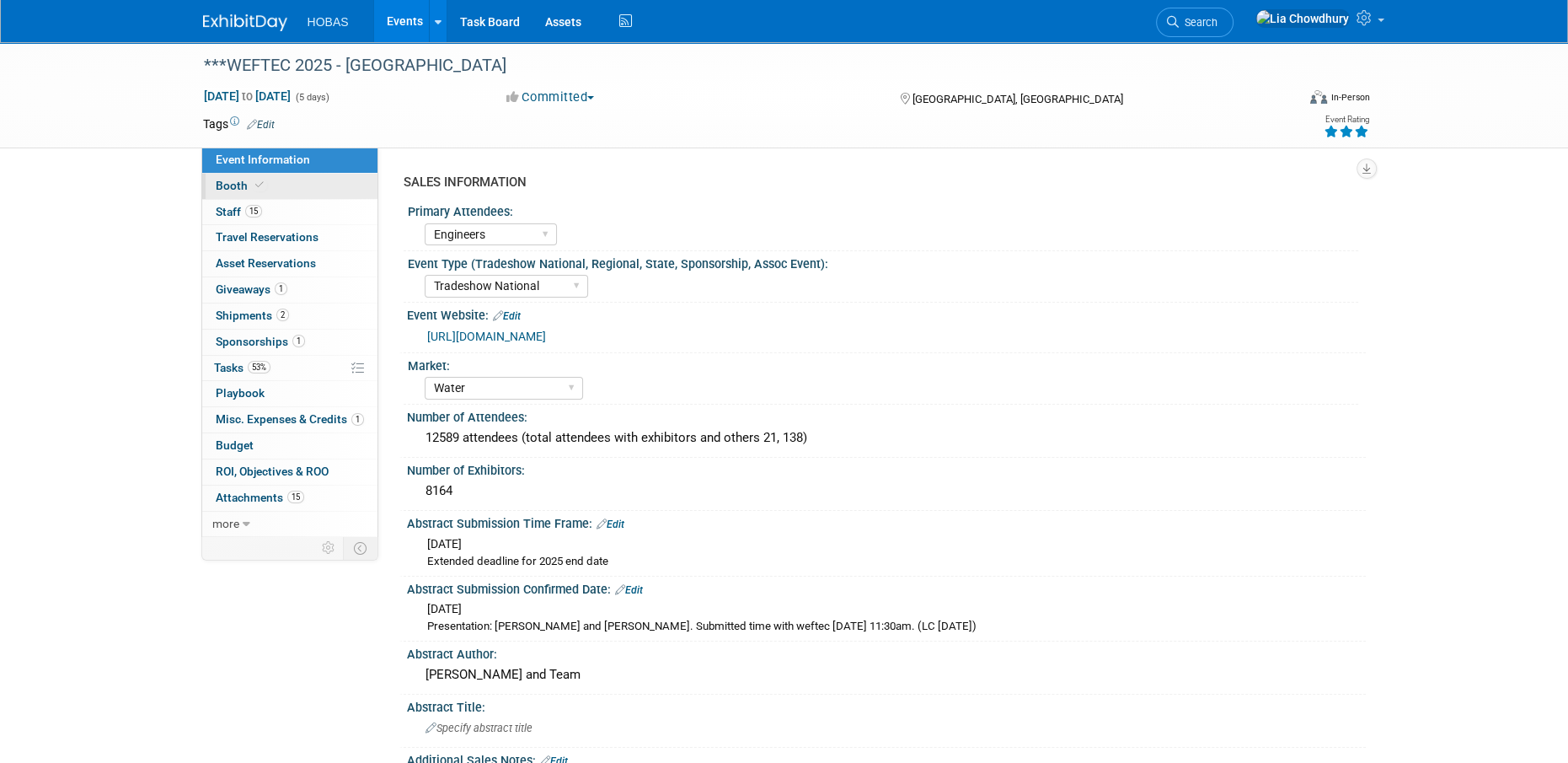
click at [244, 186] on span "Booth" at bounding box center [241, 186] width 51 height 14
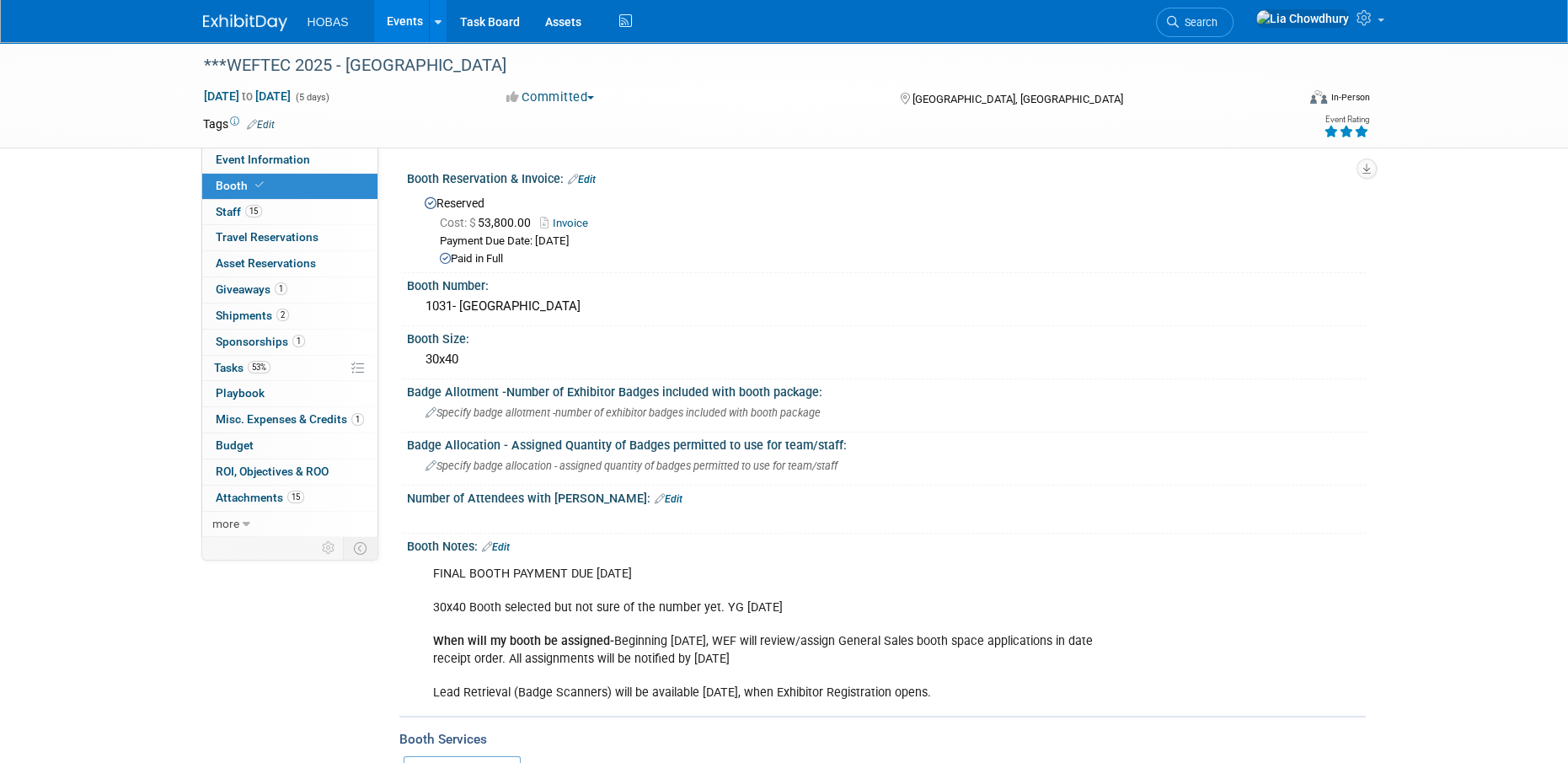
click at [586, 218] on link "Invoice" at bounding box center [568, 222] width 56 height 13
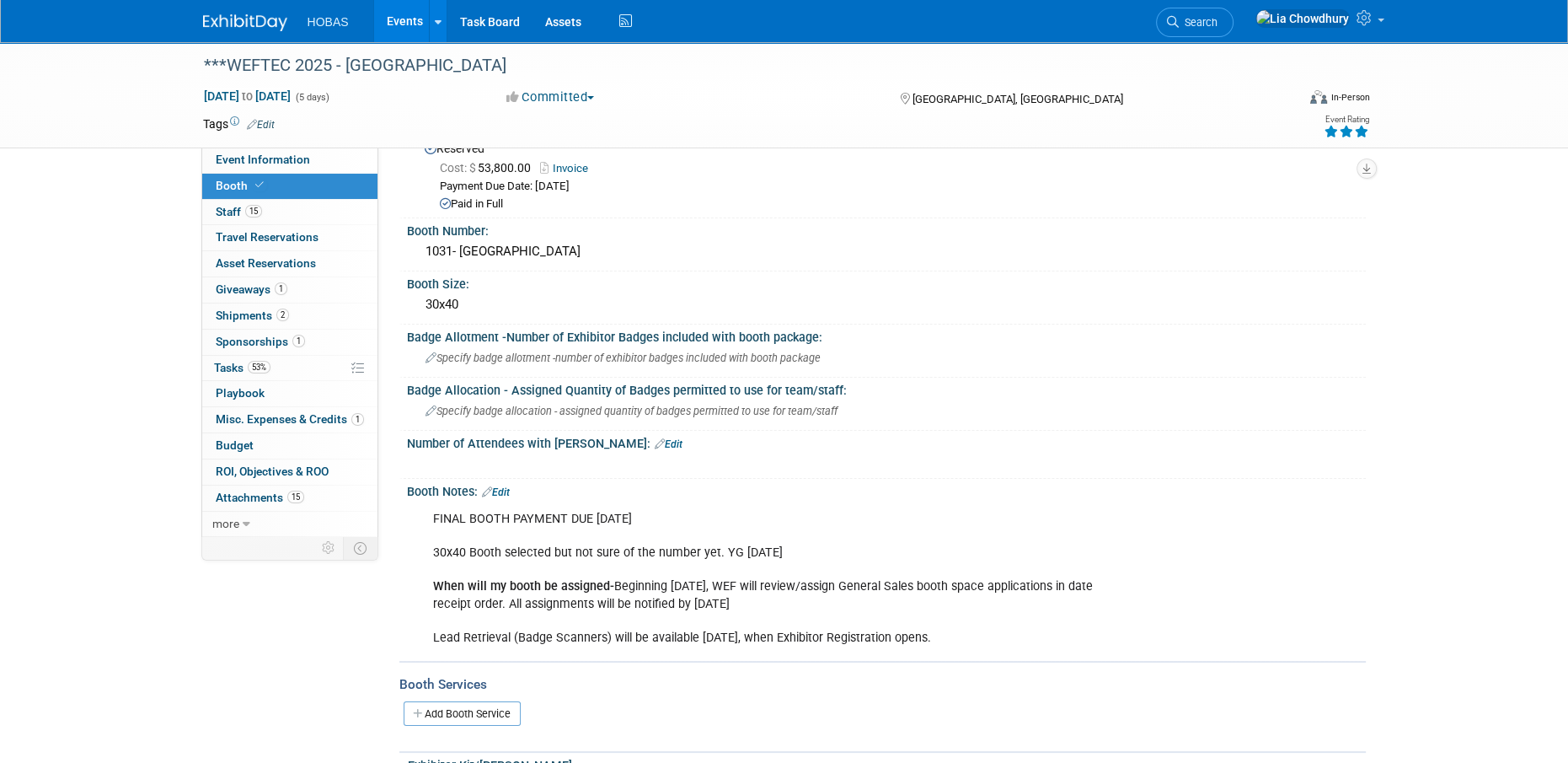
scroll to position [84, 0]
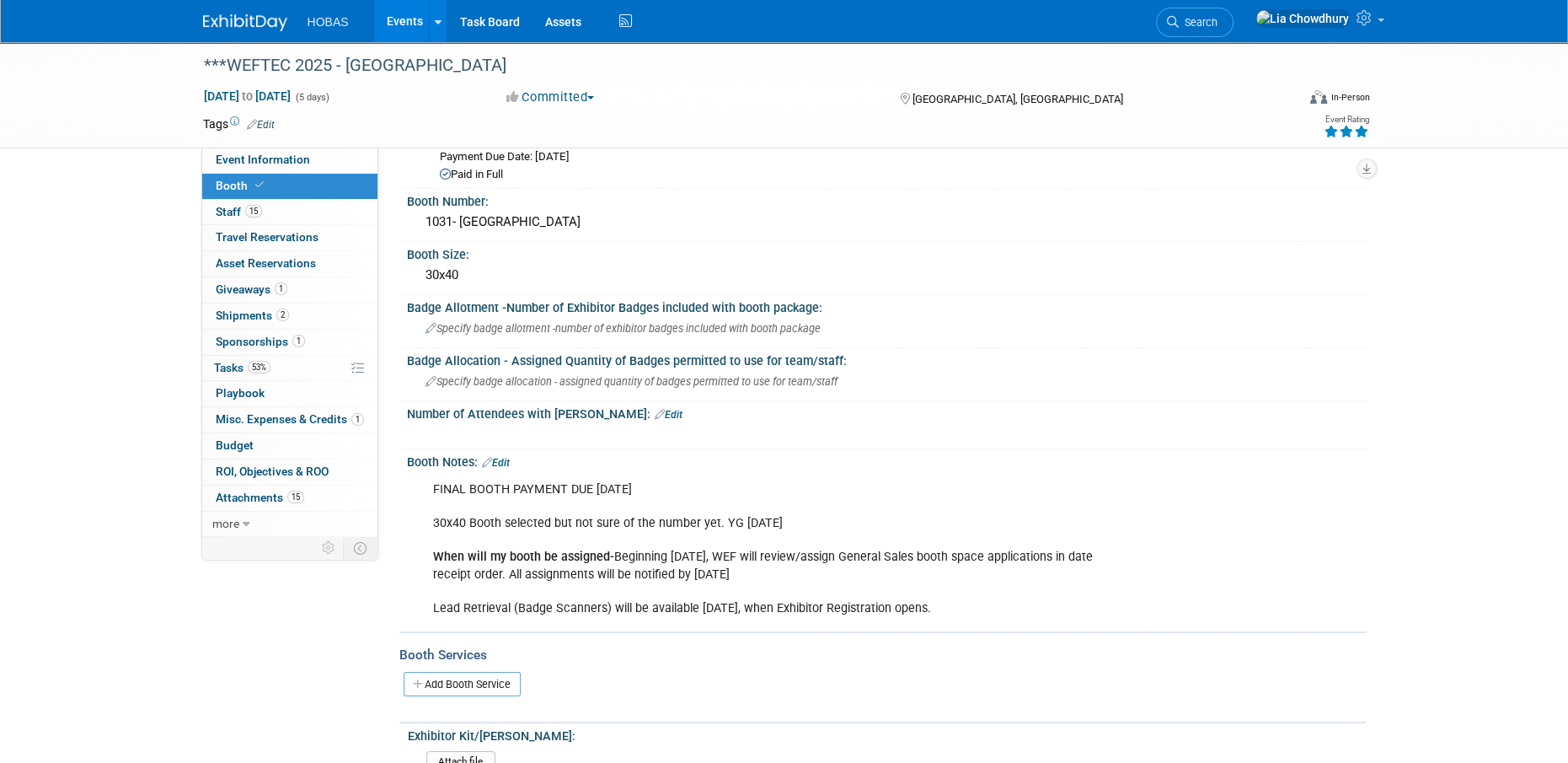
click at [561, 526] on div "FINAL BOOTH PAYMENT DUE [DATE] 30x40 Booth selected but not sure of the number …" at bounding box center [801, 548] width 760 height 152
click at [726, 548] on div "FINAL BOOTH PAYMENT DUE [DATE] 30x40 Booth selected but not sure of the number …" at bounding box center [801, 548] width 760 height 152
drag, startPoint x: 726, startPoint y: 548, endPoint x: 825, endPoint y: 576, distance: 102.9
click at [825, 576] on div "FINAL BOOTH PAYMENT DUE [DATE] 30x40 Booth selected but not sure of the number …" at bounding box center [801, 548] width 760 height 152
click at [255, 341] on span "Sponsorships 1" at bounding box center [260, 341] width 89 height 14
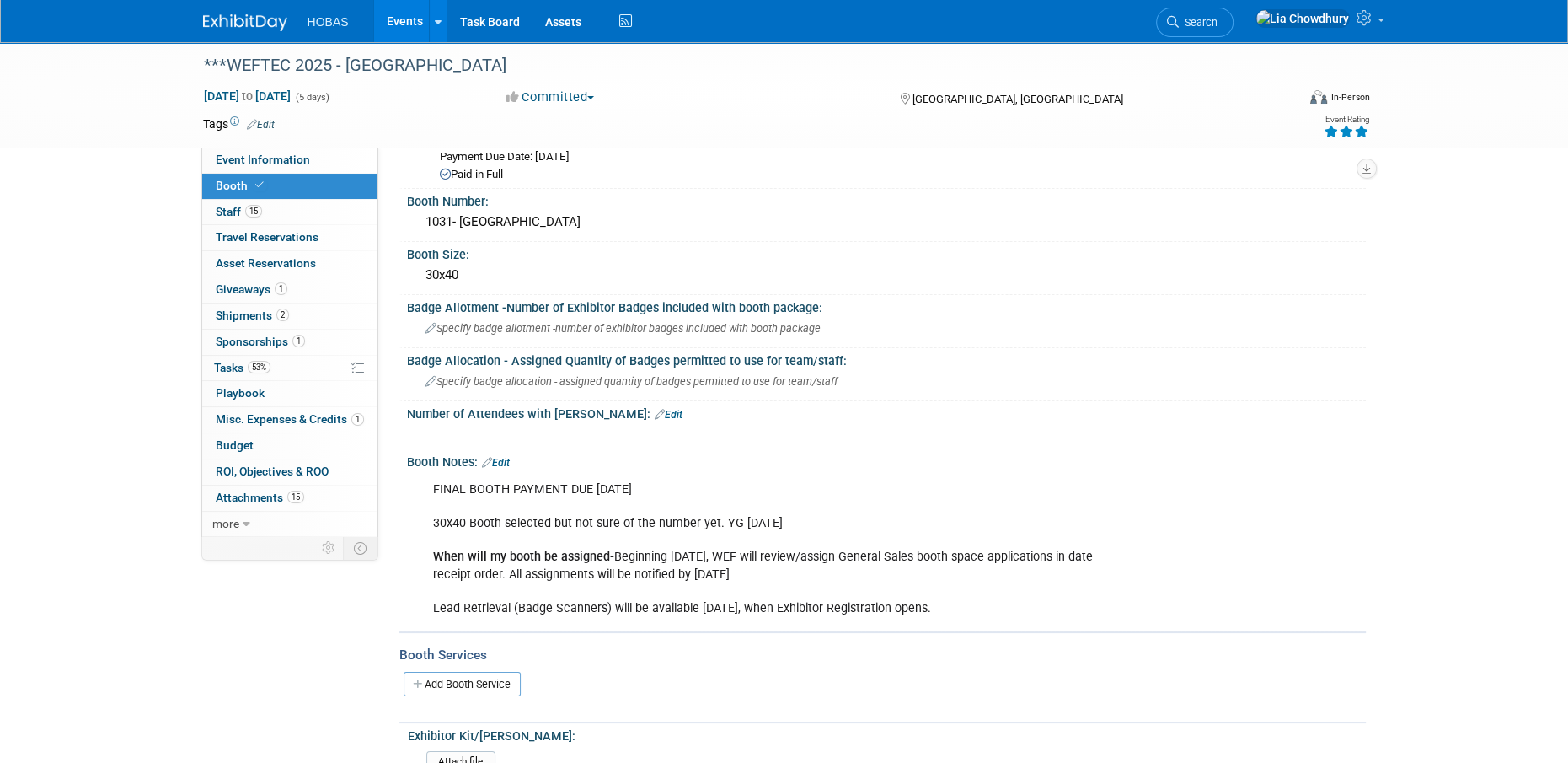
scroll to position [0, 0]
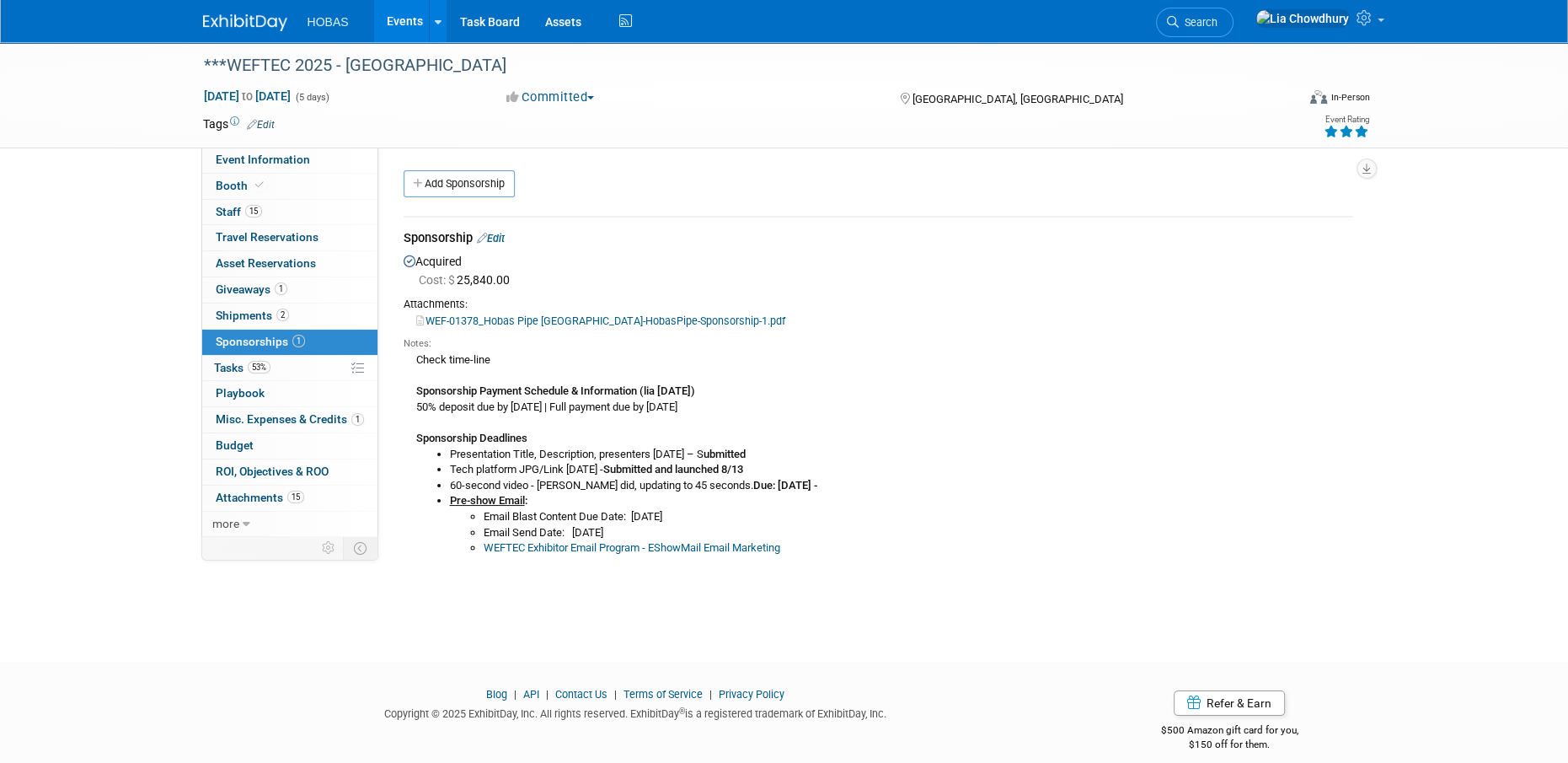
click at [514, 314] on link "WEF-01378_Hobas Pipe [GEOGRAPHIC_DATA]-HobasPipe-Sponsorship-1.pdf" at bounding box center [600, 320] width 369 height 13
drag, startPoint x: 595, startPoint y: 421, endPoint x: 475, endPoint y: 628, distance: 239.3
click at [475, 628] on body "HOBAS Events Add Event Bulk Upload Events Shareable Event Boards Recently Viewe…" at bounding box center [784, 382] width 1568 height 763
click at [669, 604] on div "***WEFTEC 2025 - [GEOGRAPHIC_DATA] [DATE] to [DATE] (5 days) [DATE] to [DATE] C…" at bounding box center [784, 336] width 1568 height 589
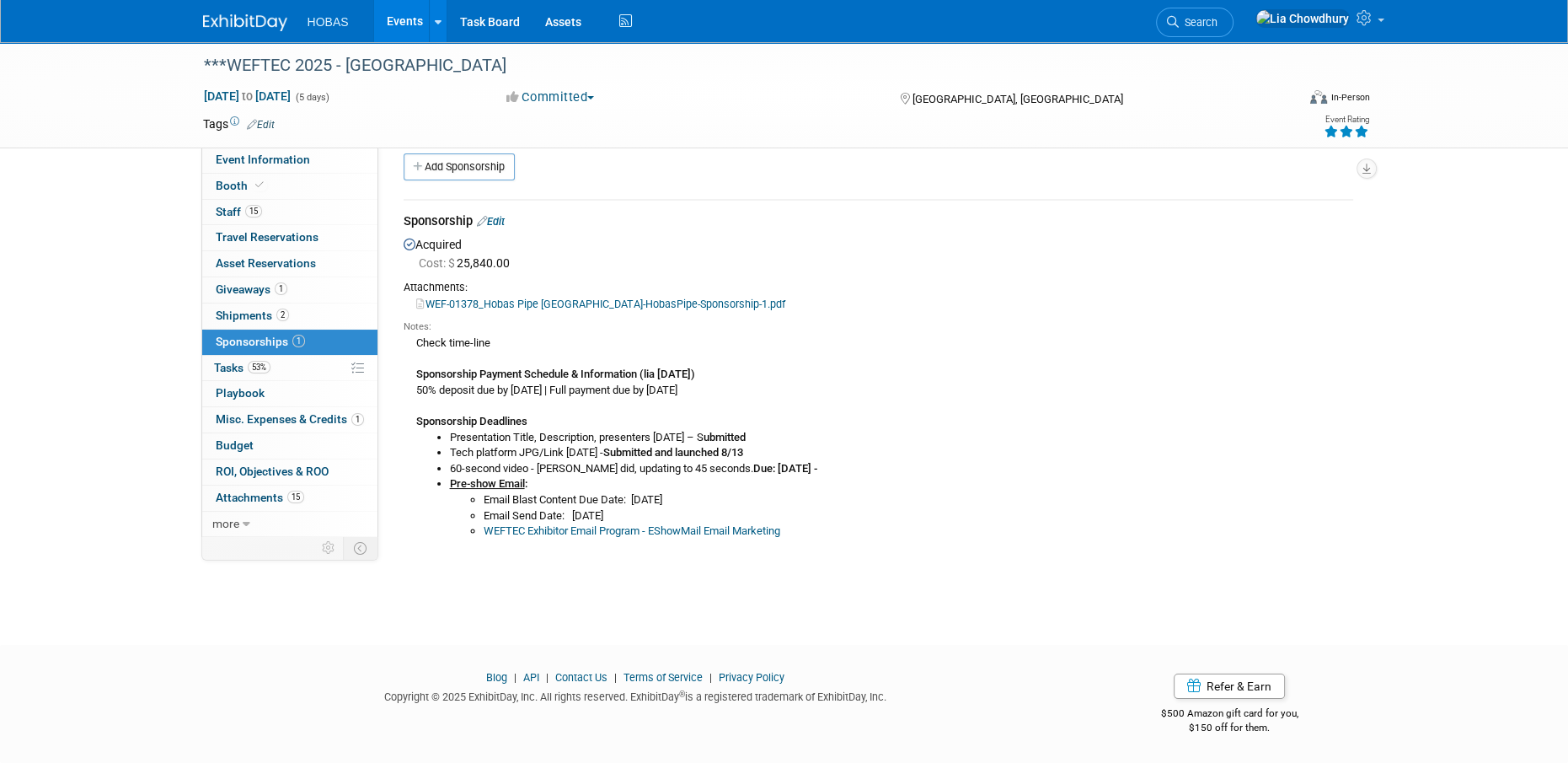
drag, startPoint x: 417, startPoint y: 624, endPoint x: 332, endPoint y: 617, distance: 85.3
click at [332, 616] on body "HOBAS Events Add Event Bulk Upload Events Shareable Event Boards Recently Viewe…" at bounding box center [784, 364] width 1568 height 763
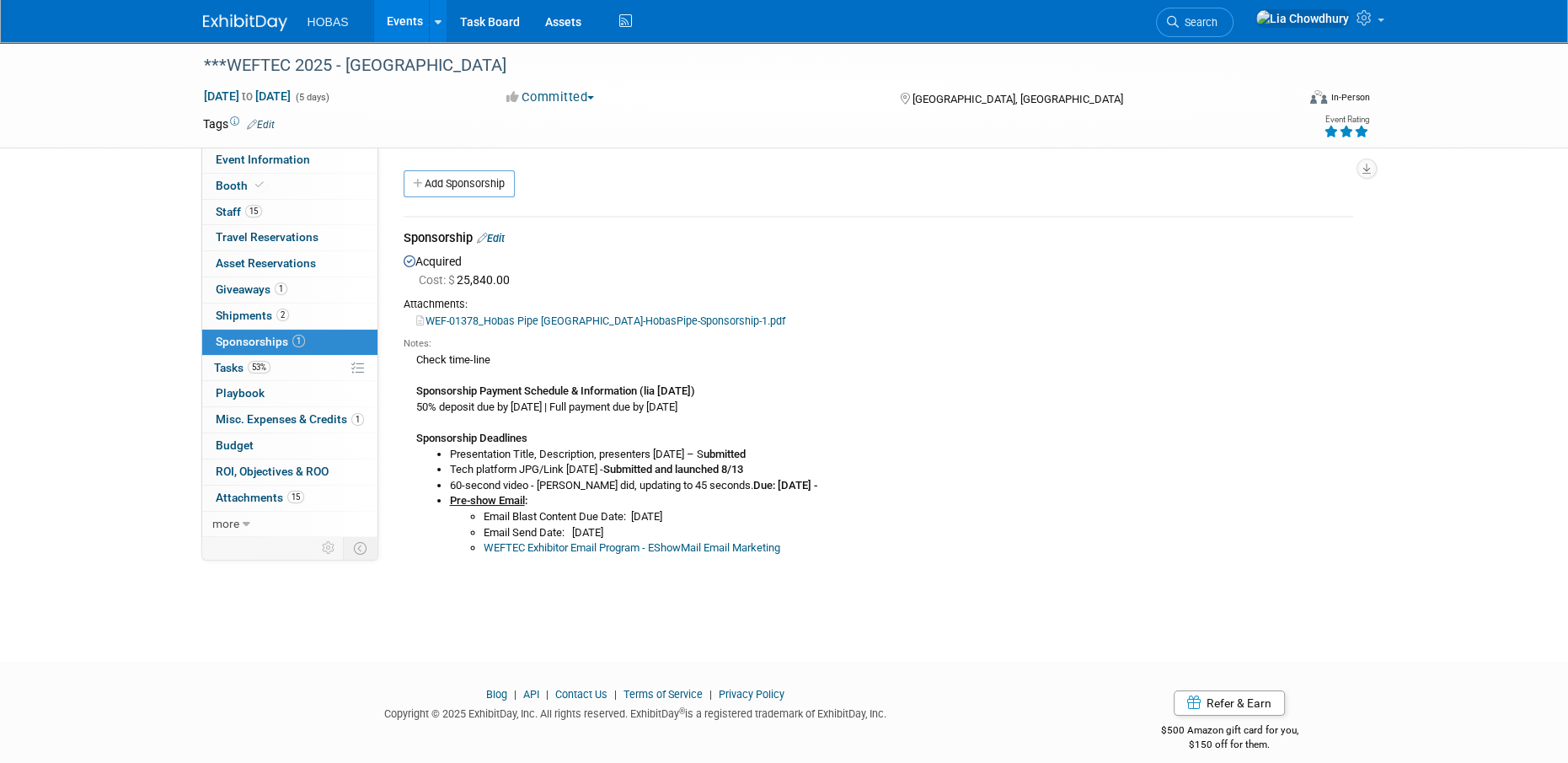
click at [503, 241] on link "Edit" at bounding box center [491, 238] width 28 height 13
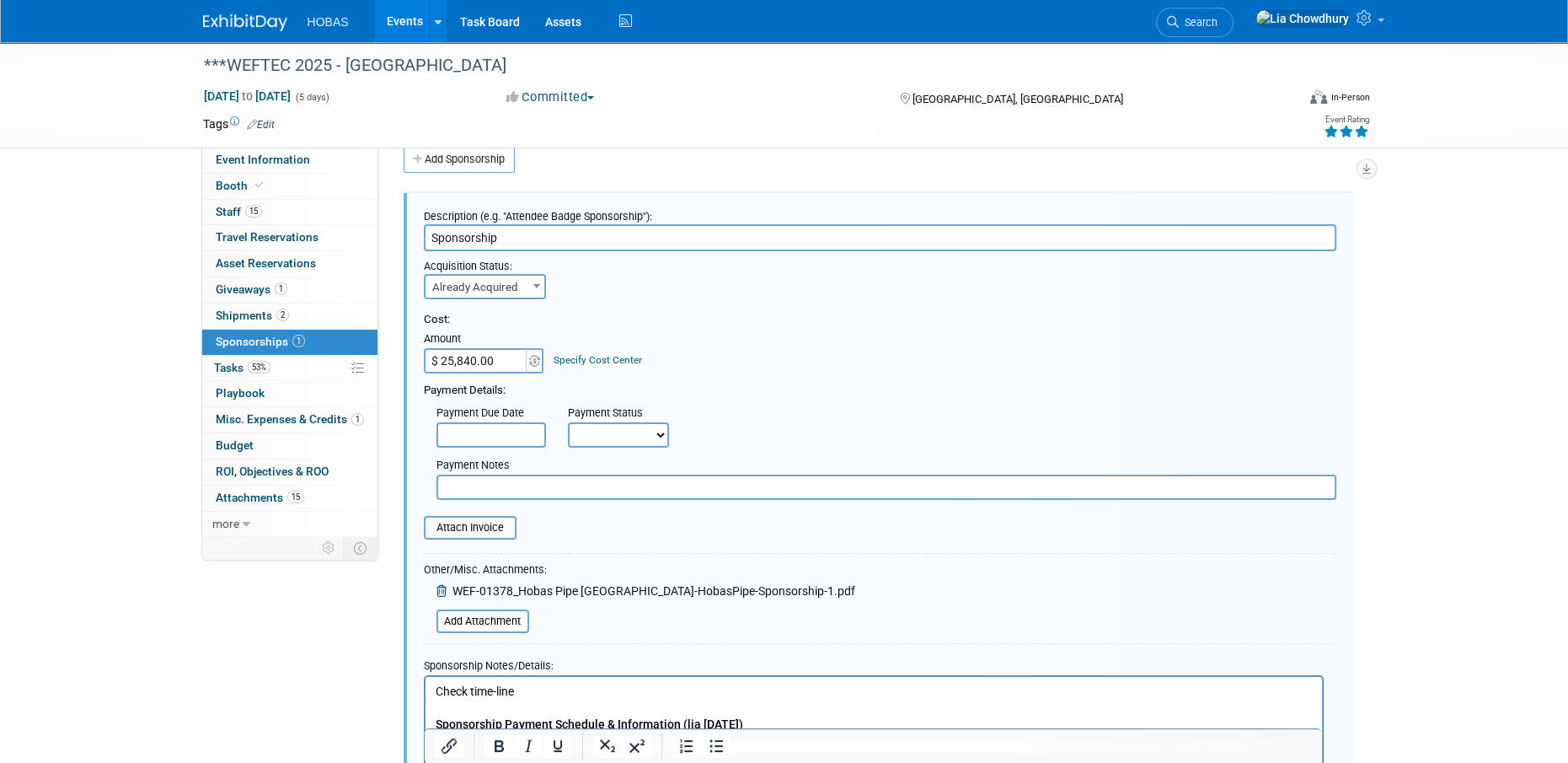
click at [1351, 332] on div "Description (e.g. "Attendee Badge Sponsorship"): Sponsorship Acquisition Status…" at bounding box center [878, 602] width 950 height 818
click at [657, 433] on select "Not Paid Yet Partially Paid Paid in Full" at bounding box center [618, 435] width 101 height 26
click at [810, 367] on div "Cost: Amount $ 25,840.00 Specify Cost Center Cost Center -- Not Specified --" at bounding box center [881, 342] width 913 height 61
click at [1326, 299] on div "Cost: Amount $ 25,840.00 Specify Cost Center Cost Center -- Not Specified -- No…" at bounding box center [881, 399] width 913 height 201
click at [463, 364] on input "$ 25,840.00" at bounding box center [477, 361] width 106 height 26
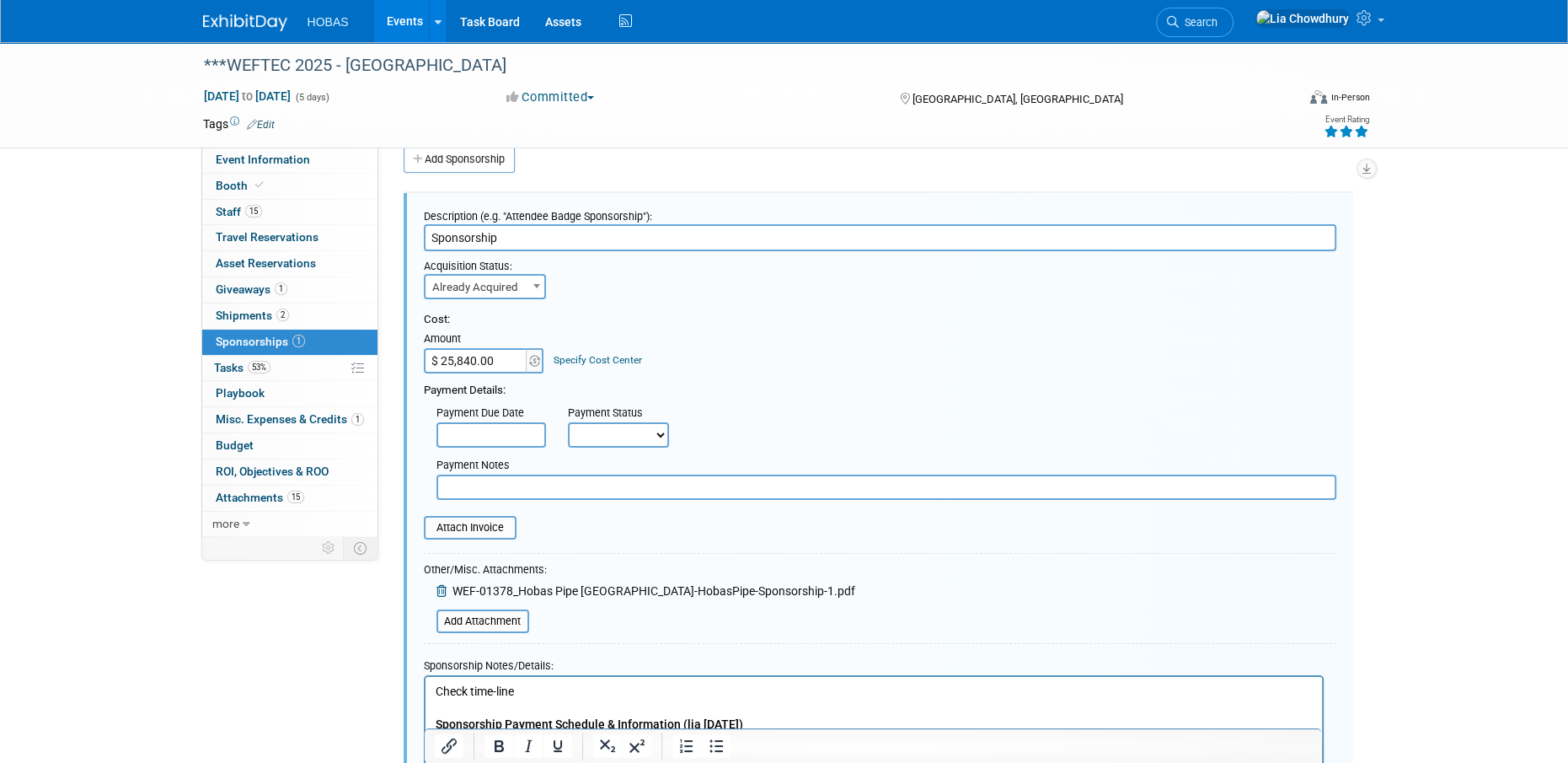
click at [463, 364] on input "$ 25,840.00" at bounding box center [477, 361] width 106 height 26
paste input "2,554.2"
type input "$ 22,554.20"
click at [475, 523] on input "file" at bounding box center [415, 528] width 201 height 20
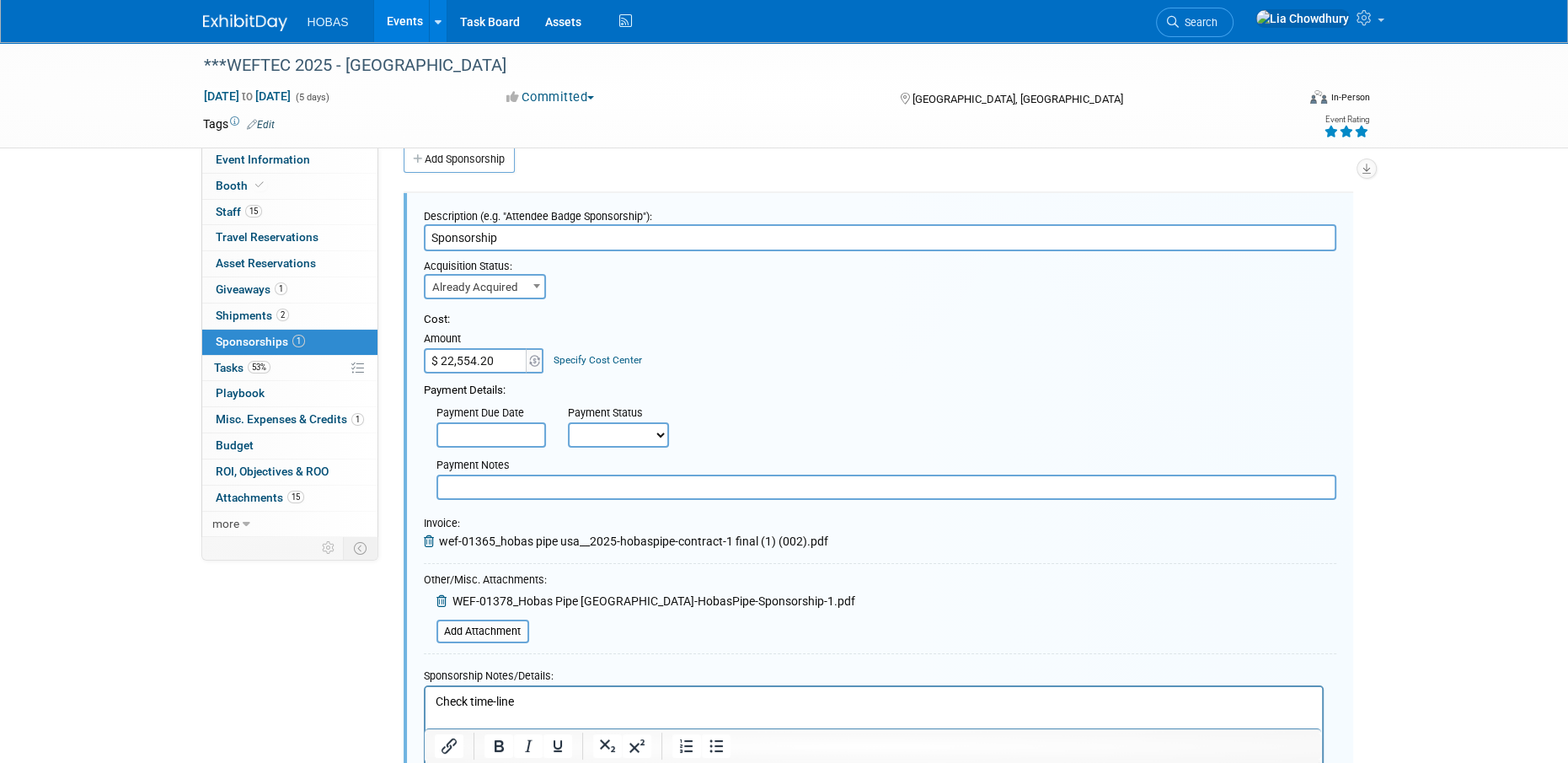
click at [605, 427] on select "Not Paid Yet Partially Paid Paid in Full" at bounding box center [618, 435] width 101 height 26
select select "1"
click at [568, 422] on select "Not Paid Yet Partially Paid Paid in Full" at bounding box center [618, 435] width 101 height 26
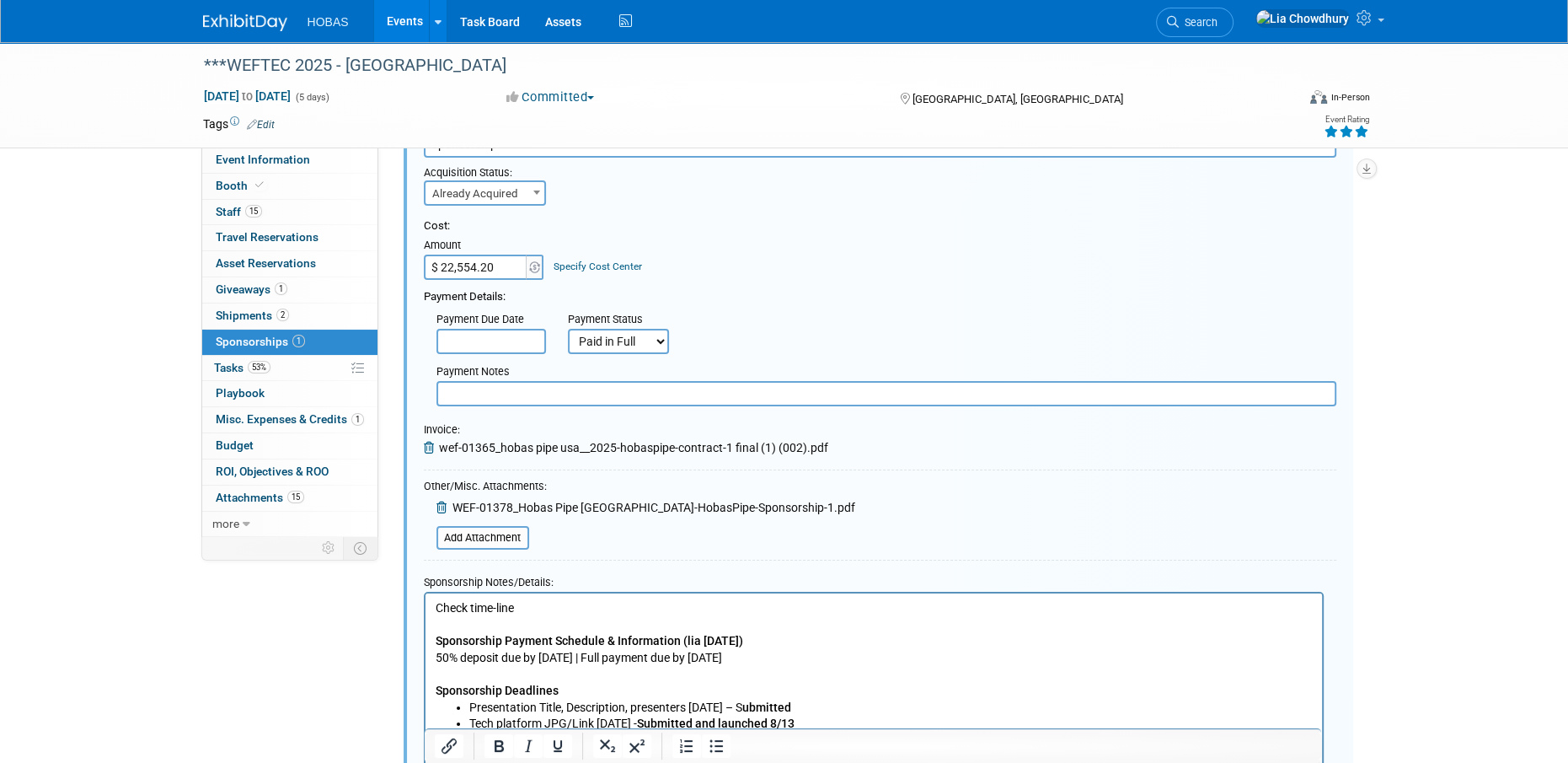
scroll to position [193, 0]
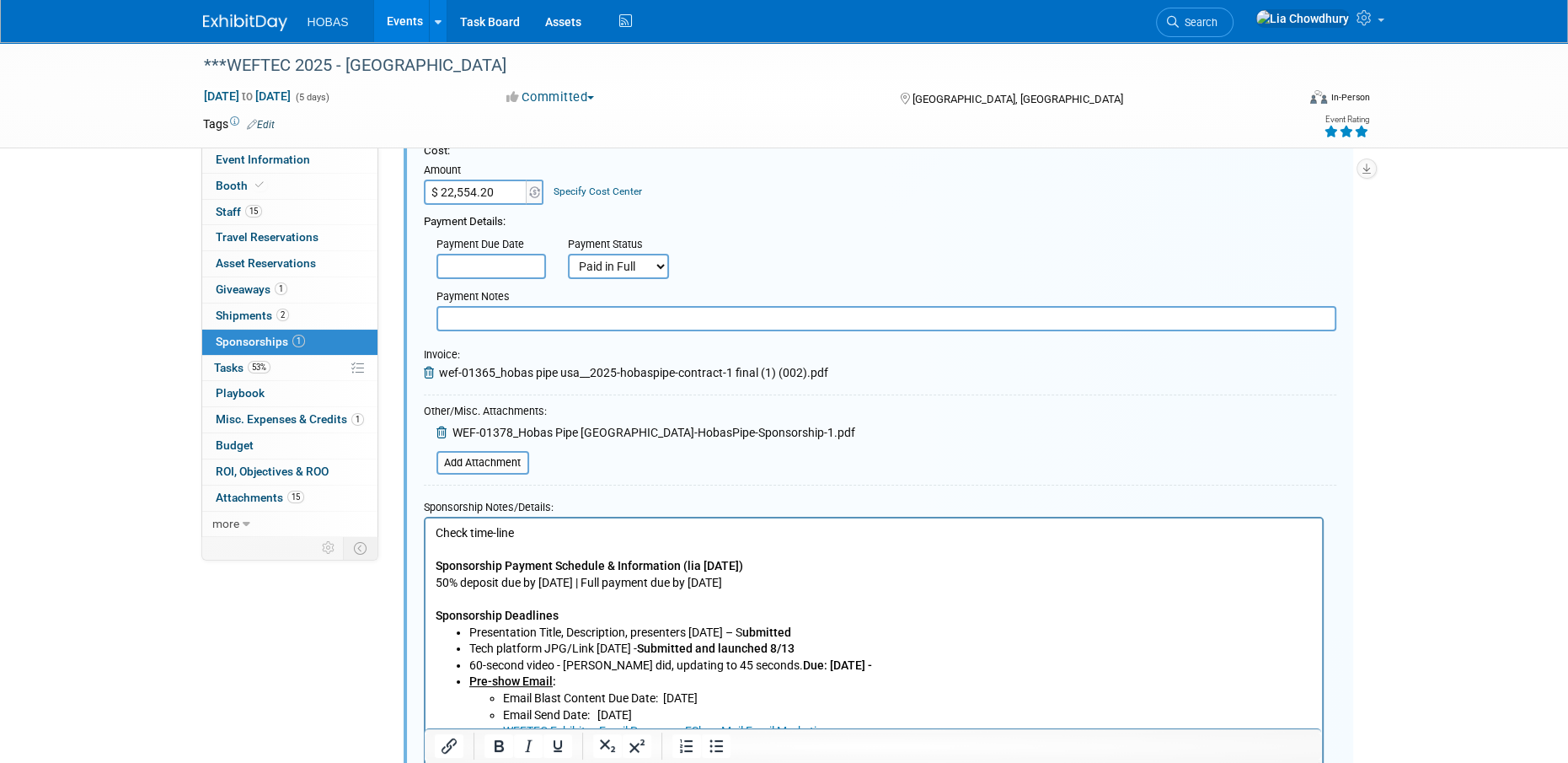
click at [617, 593] on p "Check time-line Sponsorship Payment Schedule & Information (lia [DATE]) 50% dep…" at bounding box center [874, 573] width 877 height 100
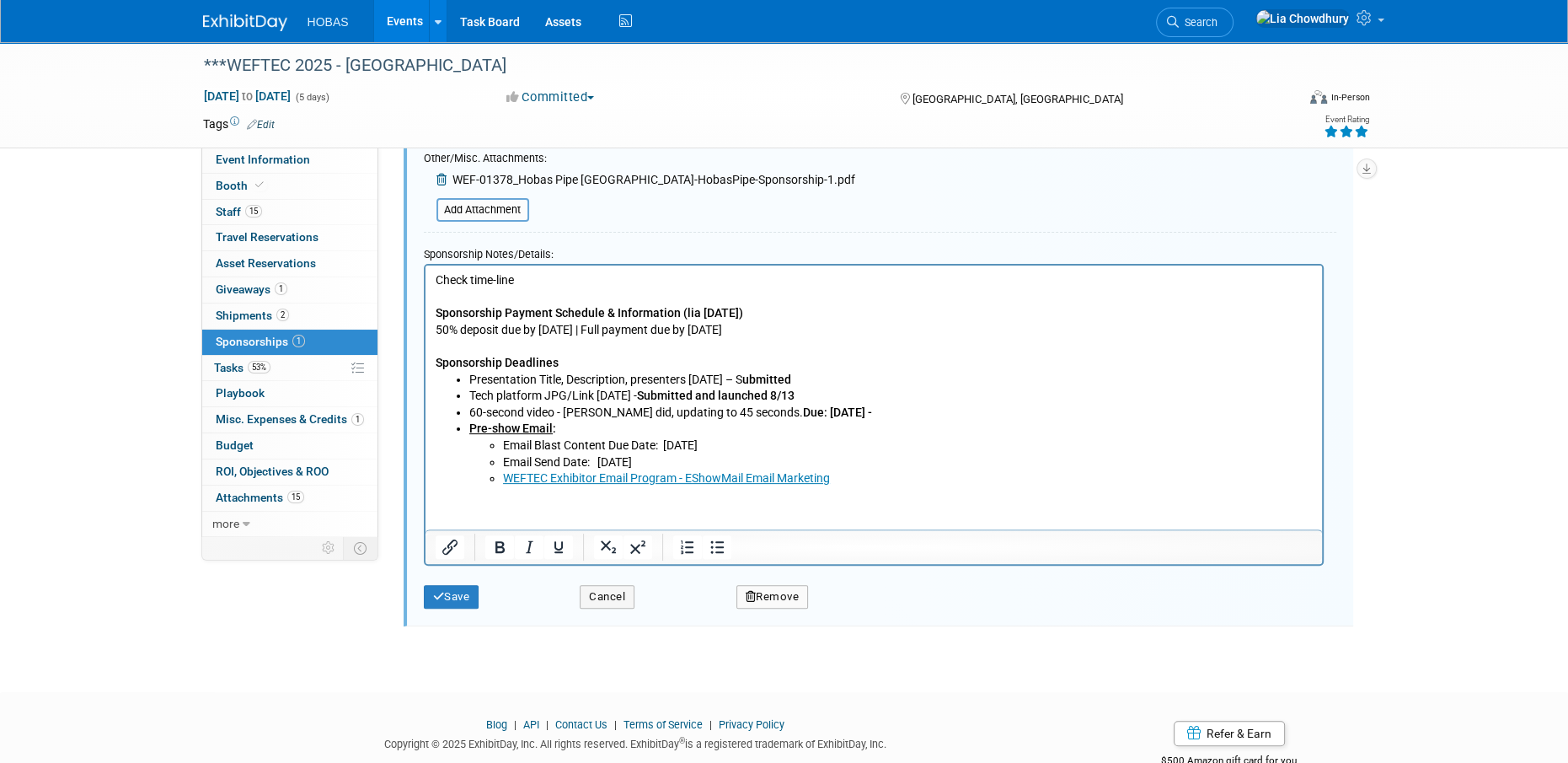
click at [438, 285] on p "Check time-line Sponsorship Payment Schedule & Information (lia [DATE]) 50% dep…" at bounding box center [874, 321] width 877 height 100
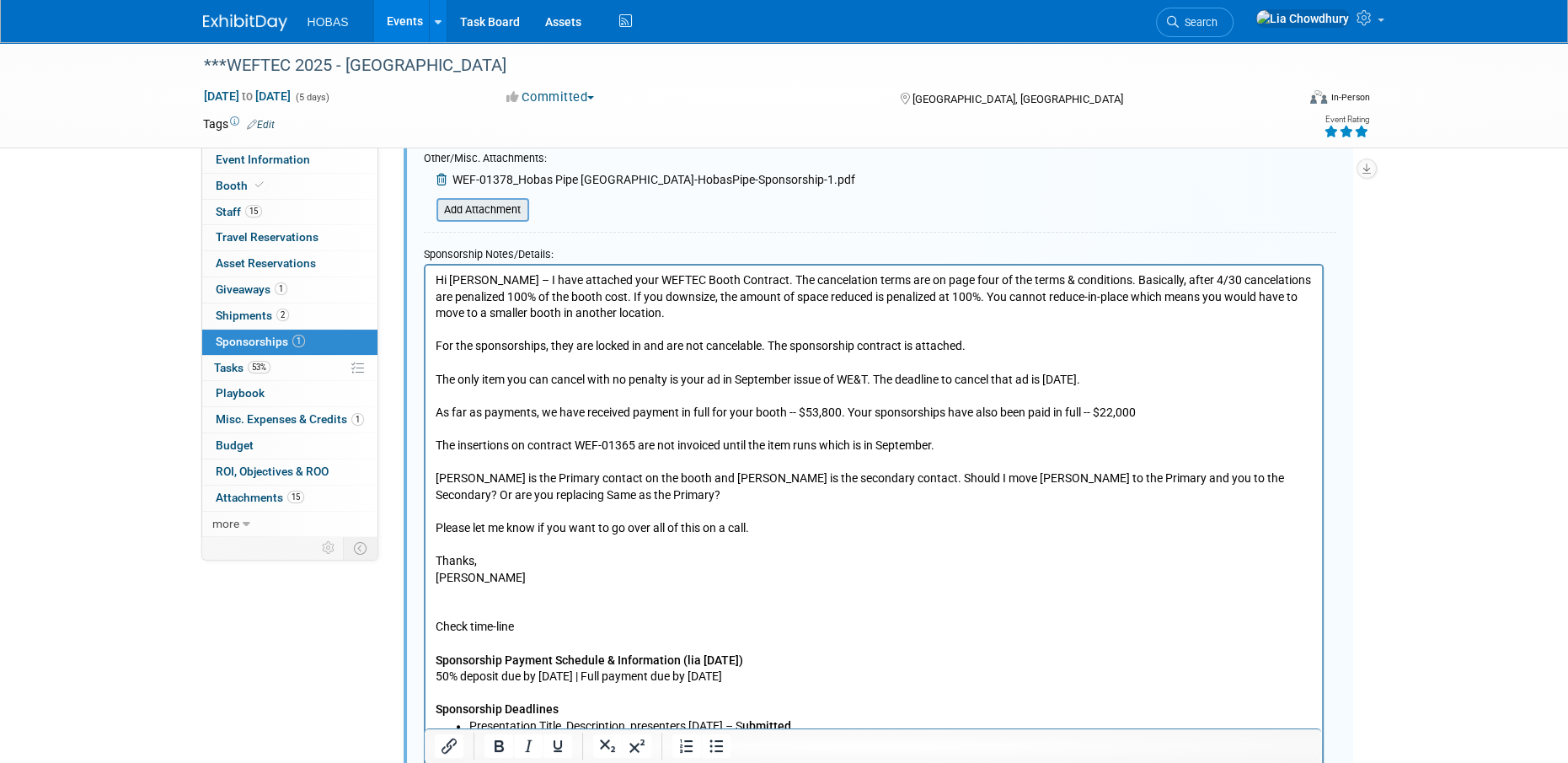
click at [506, 213] on input "file" at bounding box center [428, 210] width 201 height 20
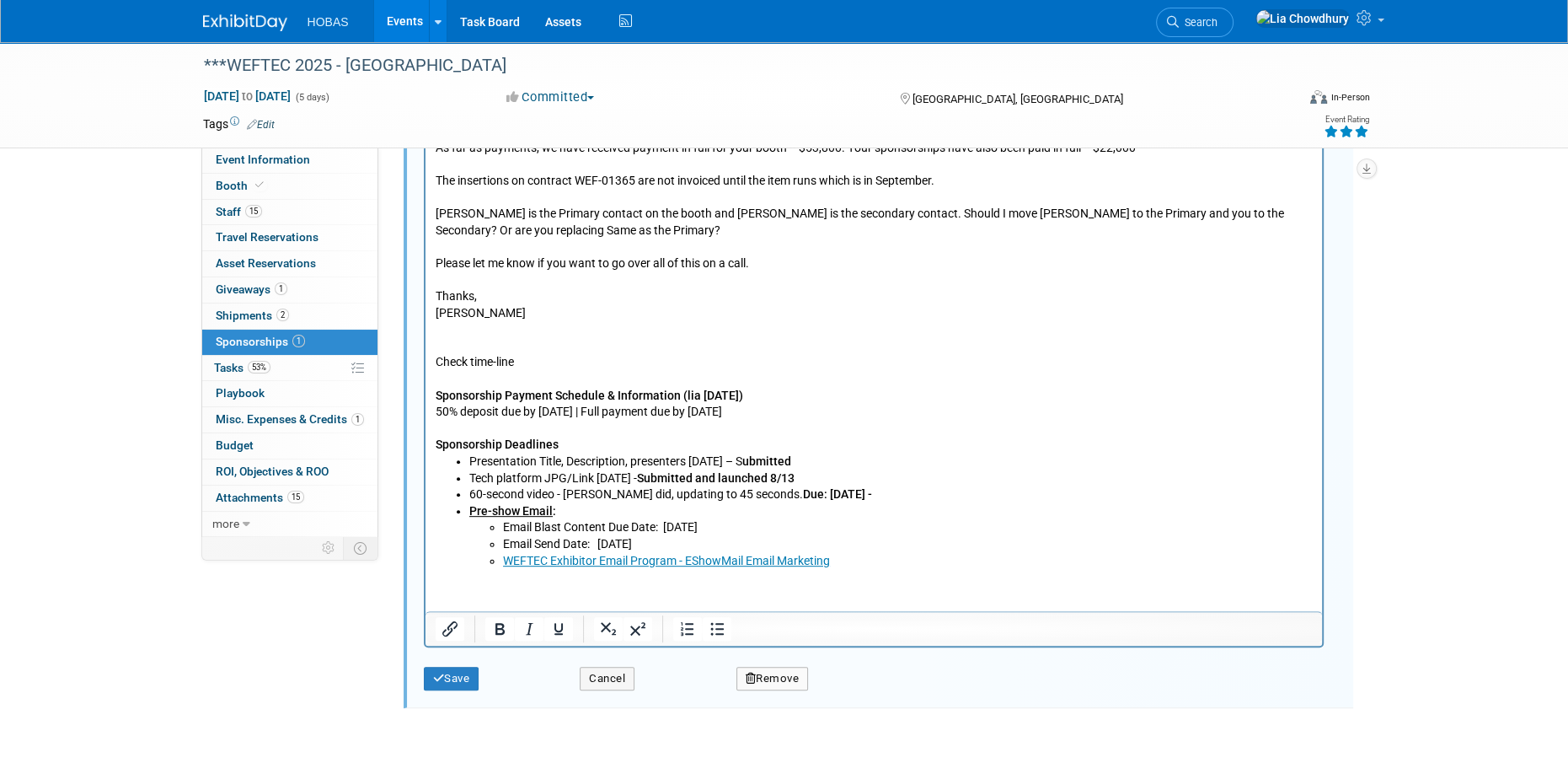
scroll to position [863, 0]
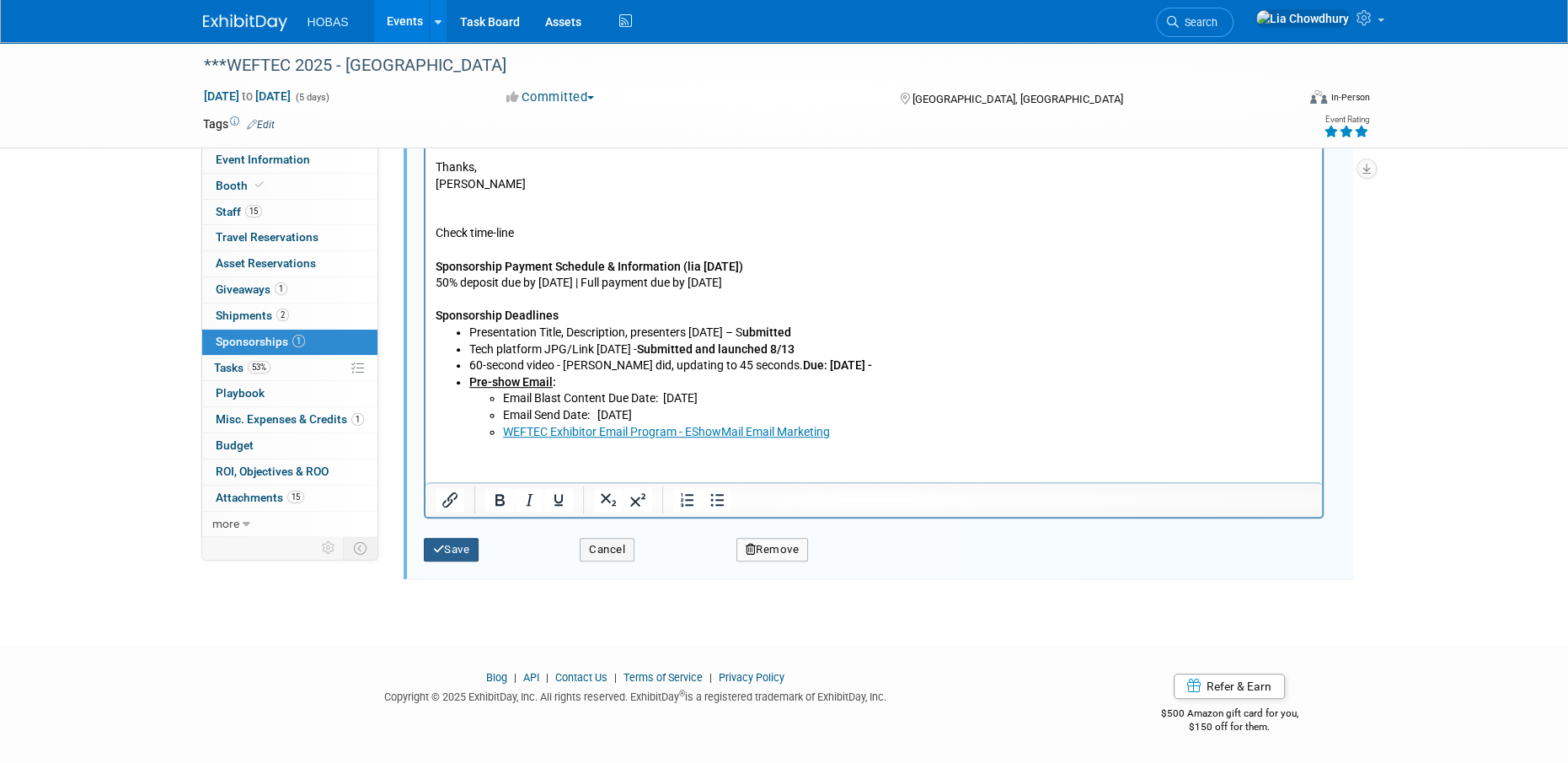
click at [455, 557] on button "Save" at bounding box center [451, 549] width 55 height 24
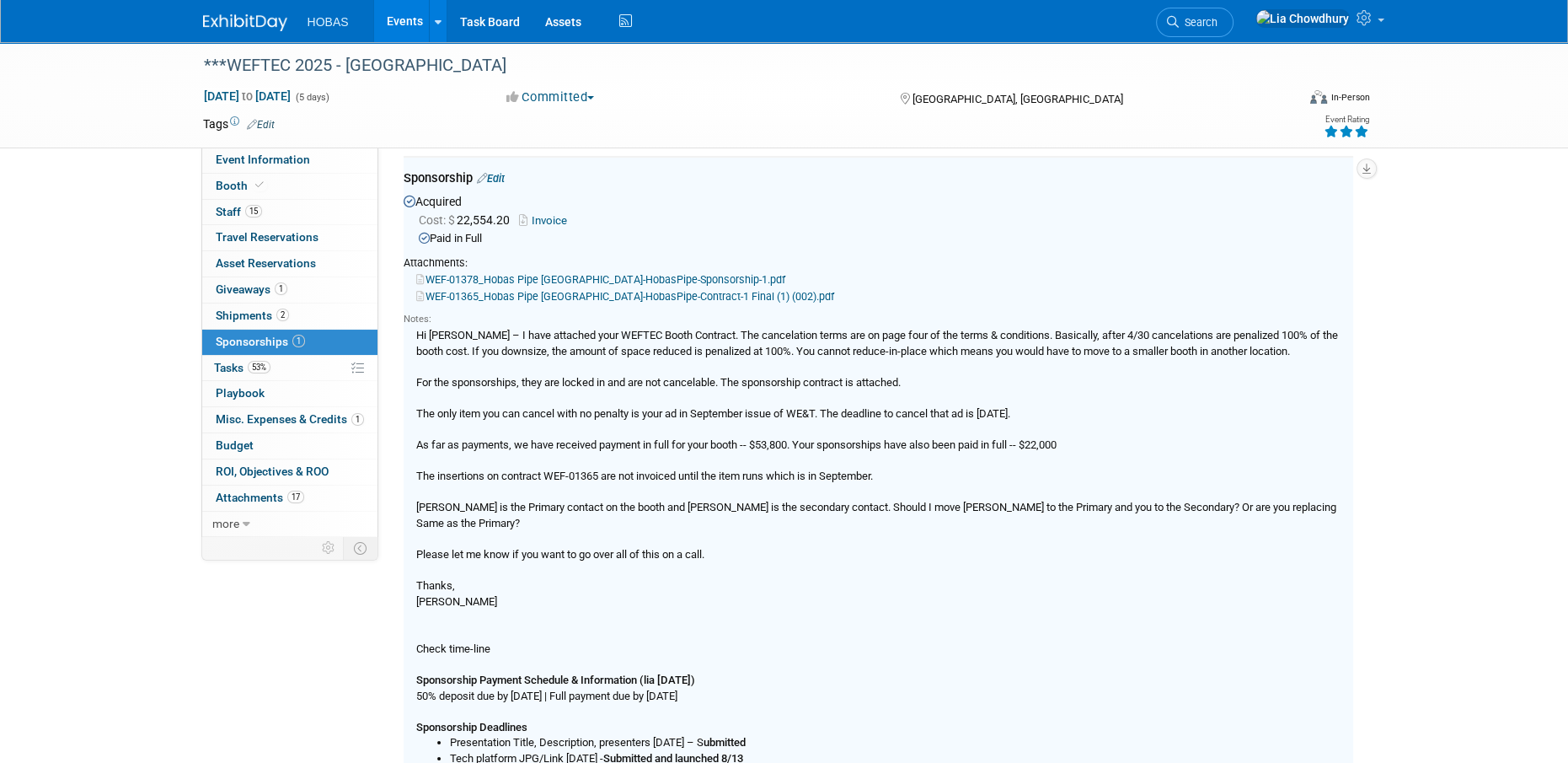
scroll to position [25, 0]
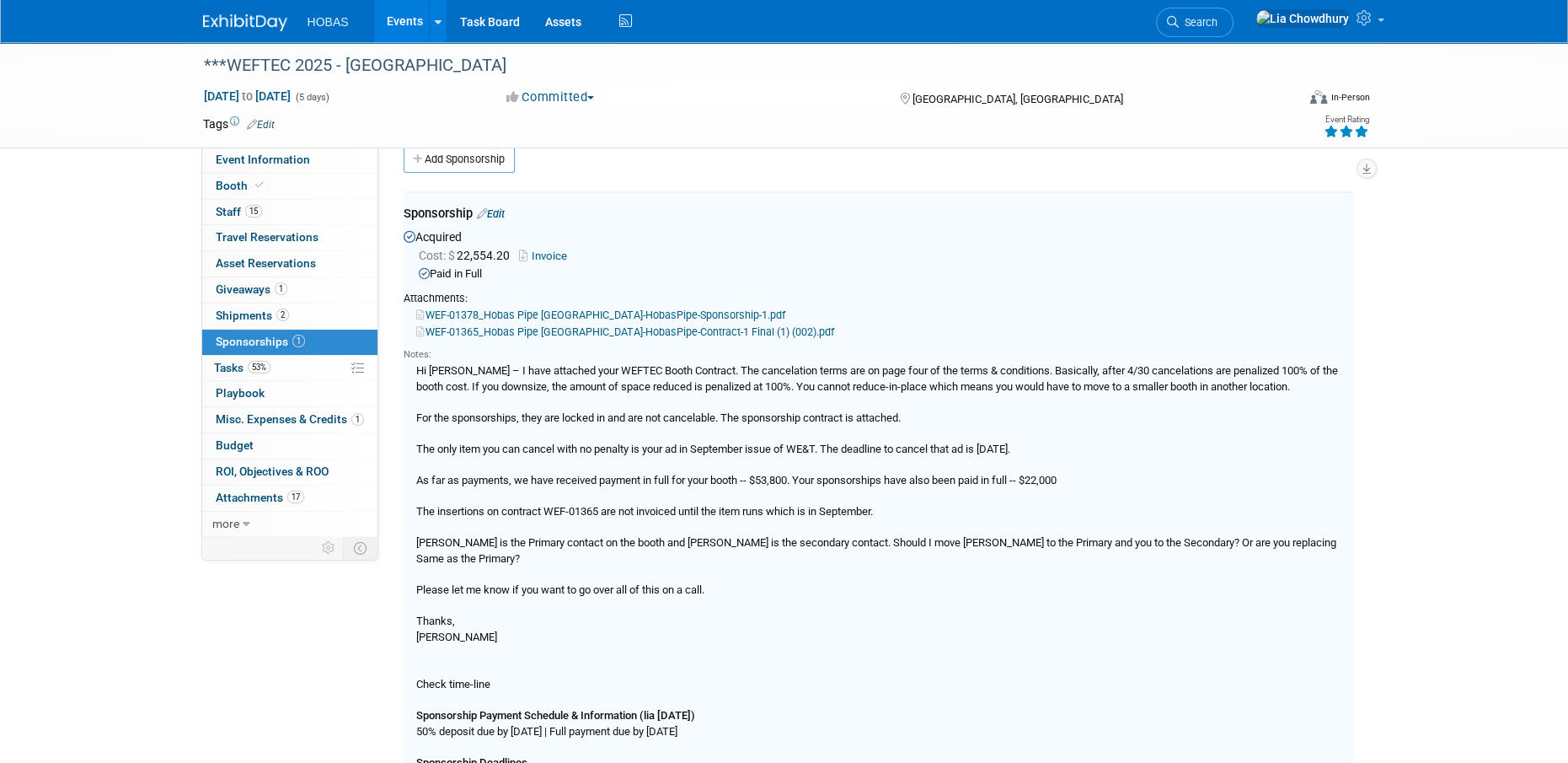
click at [509, 319] on link "WEF-01378_Hobas Pipe [GEOGRAPHIC_DATA]-HobasPipe-Sponsorship-1.pdf" at bounding box center [600, 314] width 369 height 13
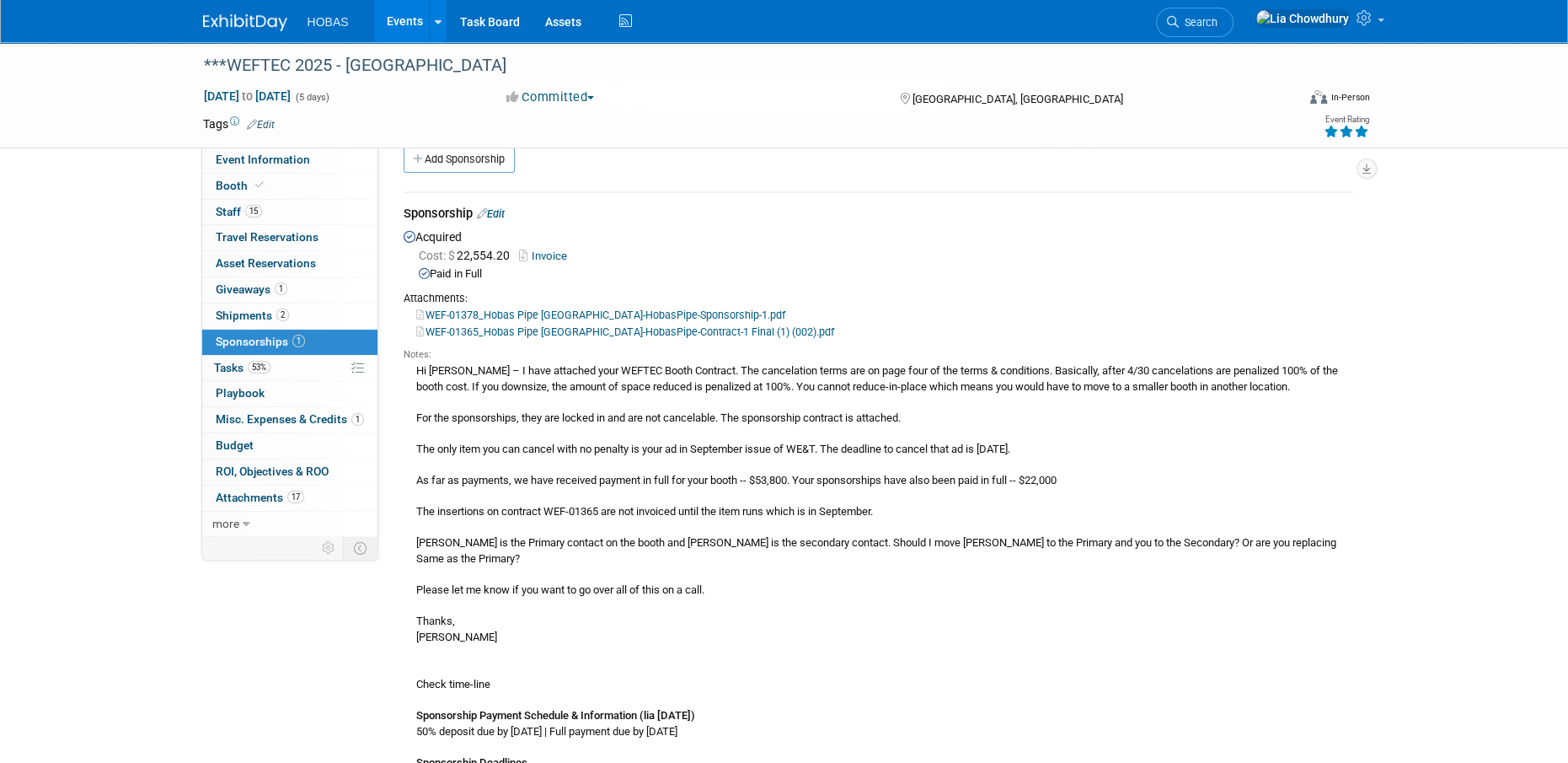
click at [519, 326] on link "WEF-01365_Hobas Pipe [GEOGRAPHIC_DATA]-HobasPipe-Contract-1 Final (1) (002).pdf" at bounding box center [625, 331] width 418 height 13
click at [497, 213] on link "Edit" at bounding box center [491, 213] width 28 height 13
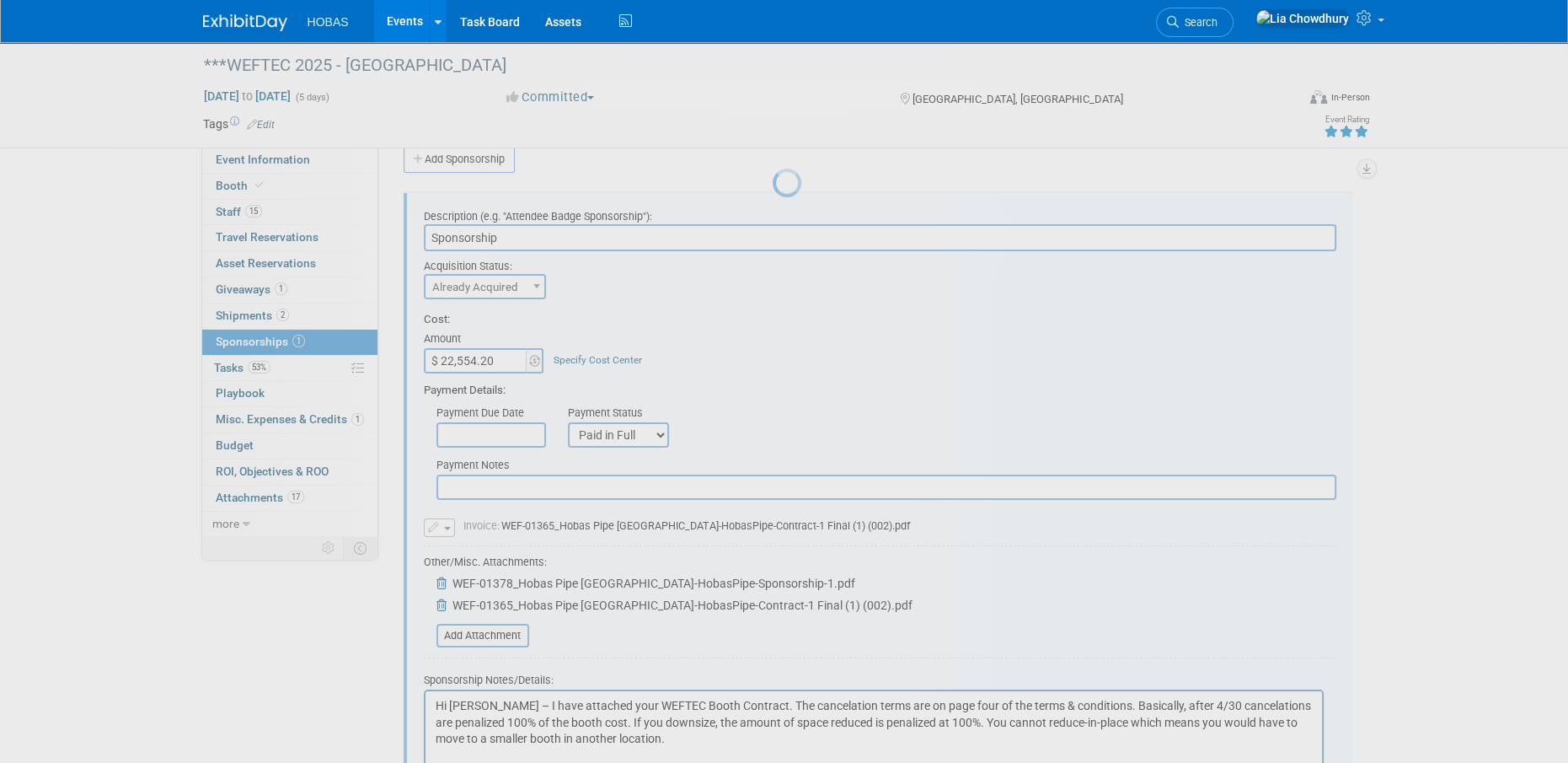
scroll to position [0, 0]
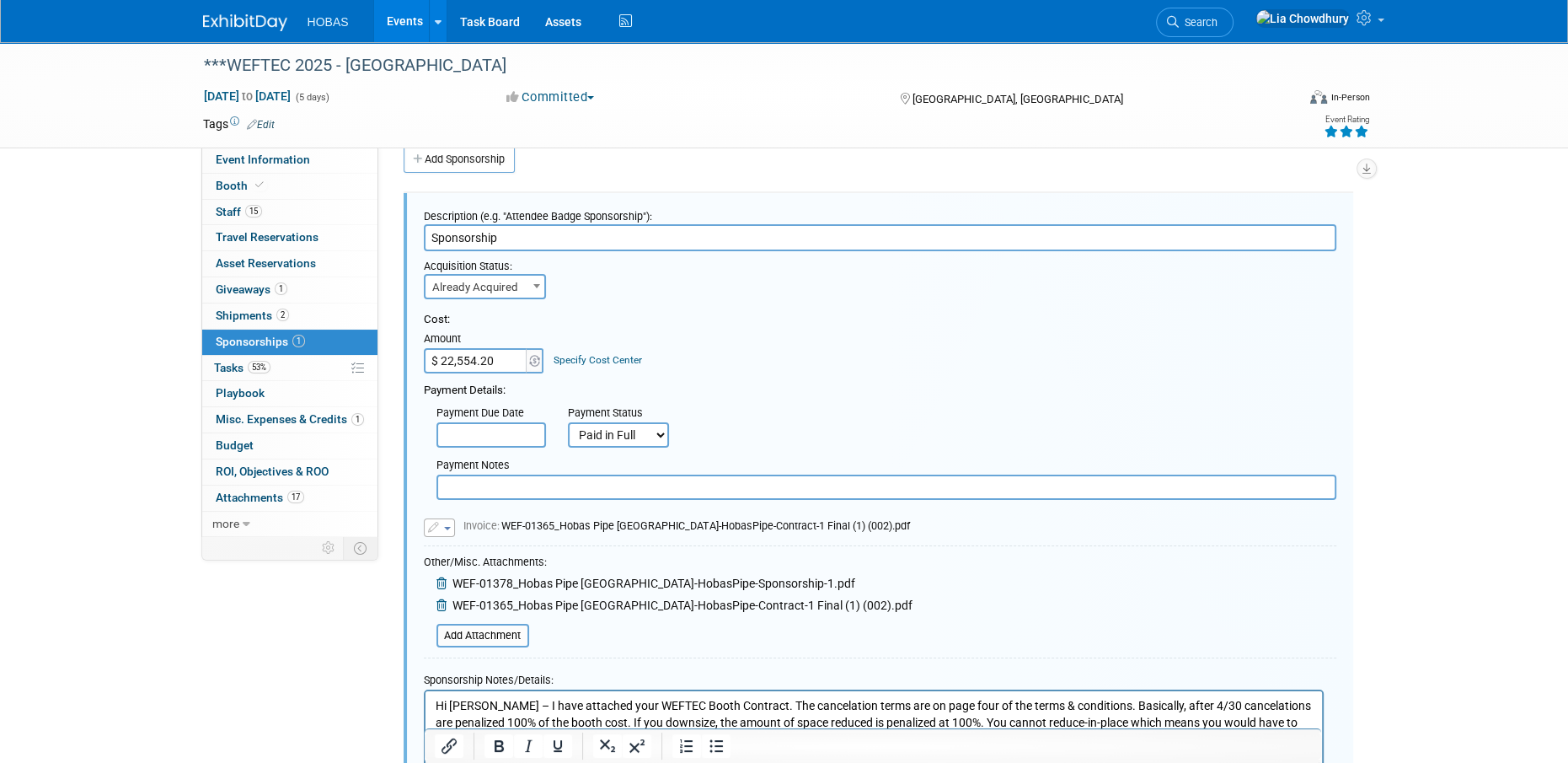
click at [438, 526] on icon "button" at bounding box center [435, 527] width 14 height 11
click at [460, 548] on link "Replace with a new file" at bounding box center [509, 553] width 169 height 24
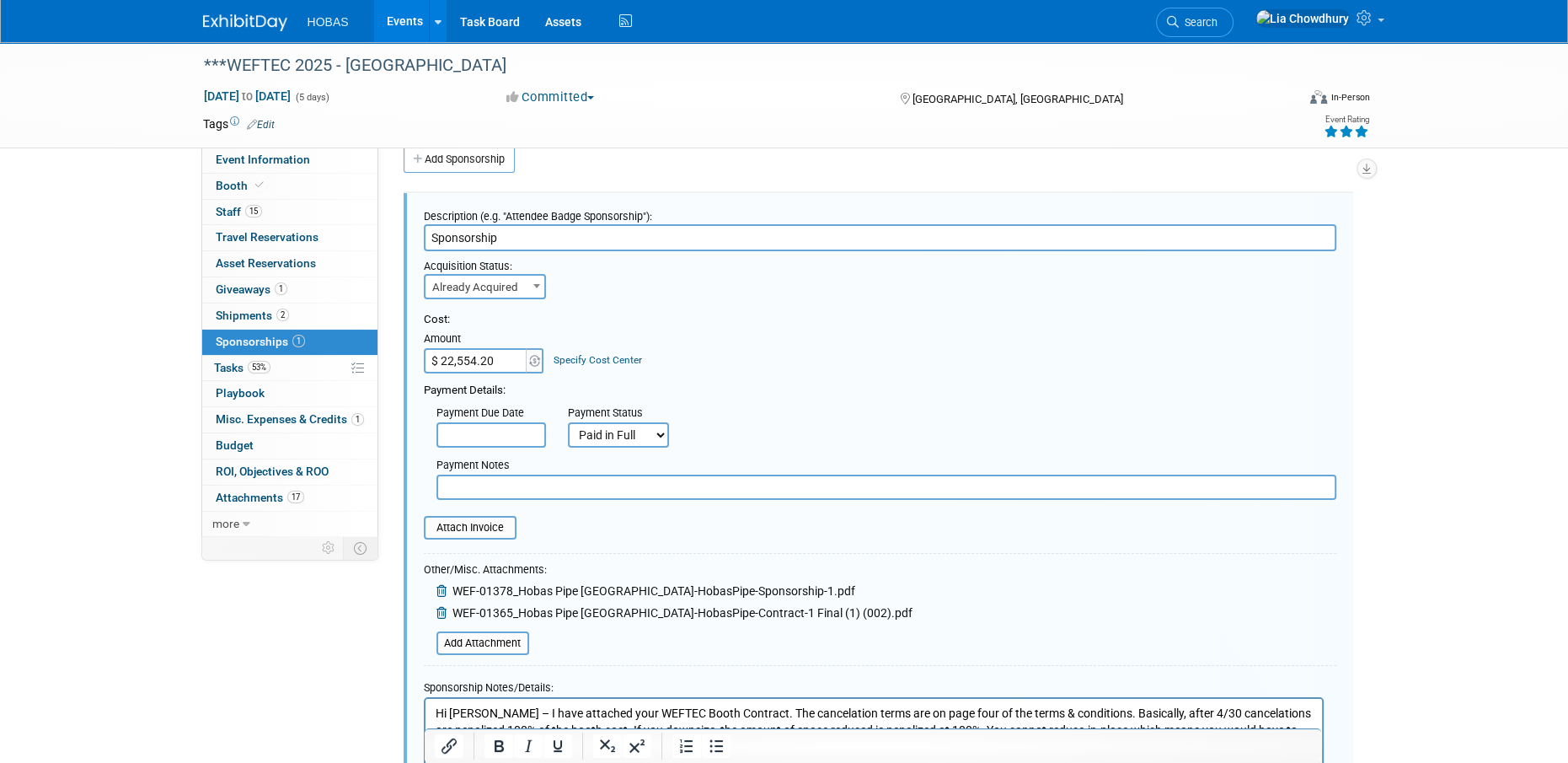
type input "C:\fakepath\WEF-01378_Hobas Pipe [GEOGRAPHIC_DATA]-HobasPipe-Sponsorship-1 Final"
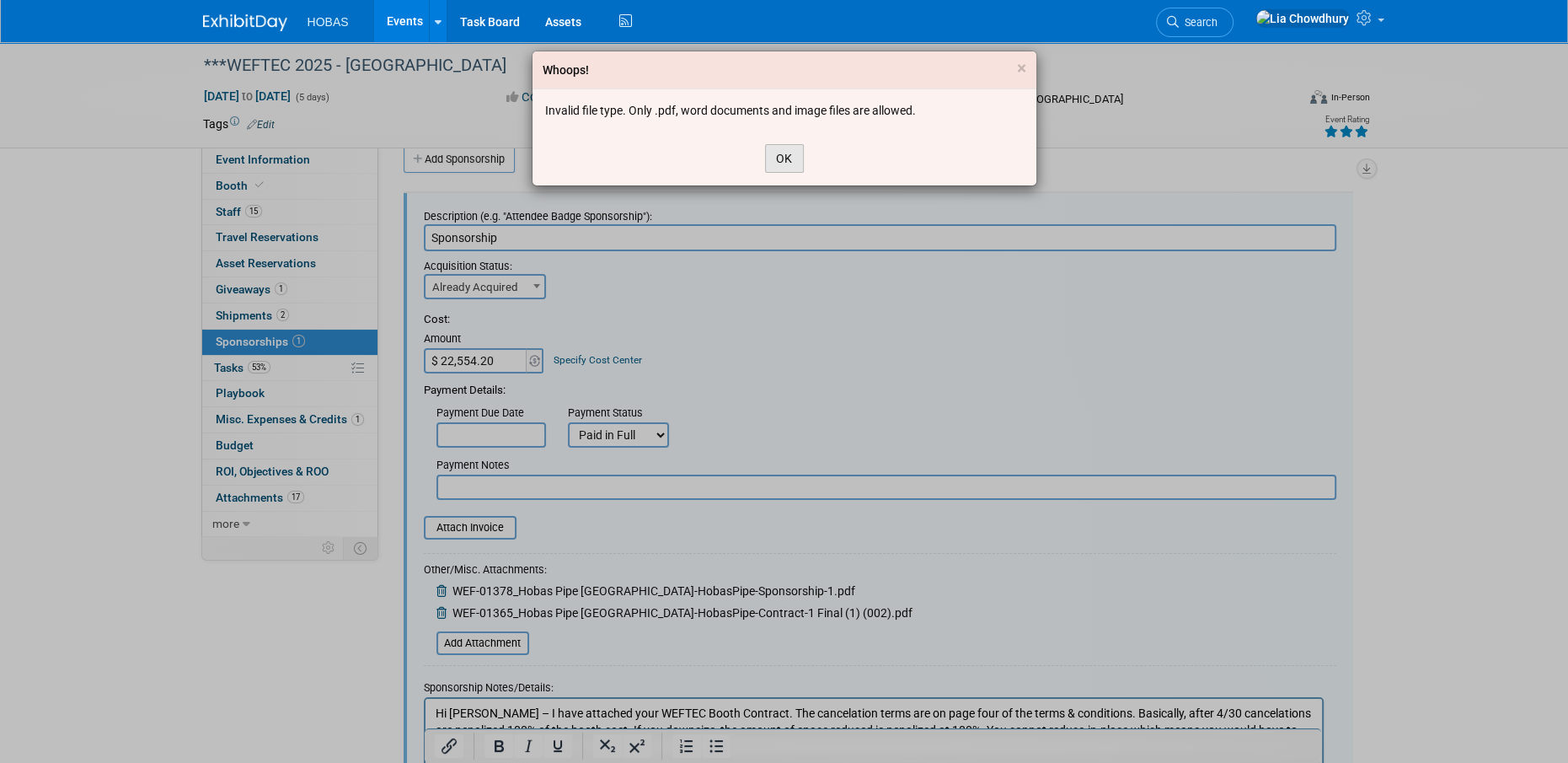
click at [789, 158] on button "OK" at bounding box center [784, 158] width 39 height 29
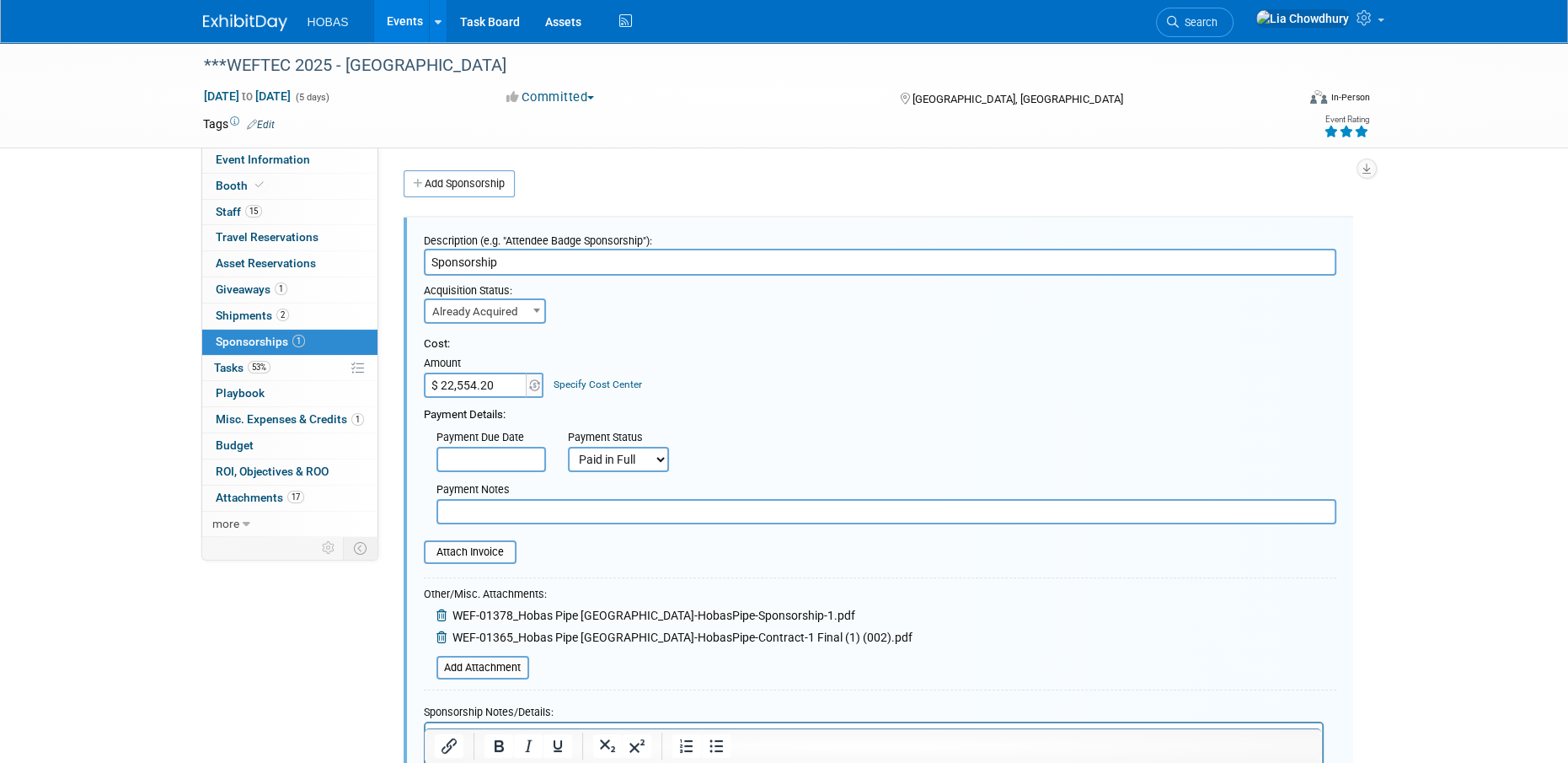
click at [496, 398] on div "Payment Details:" at bounding box center [881, 410] width 913 height 26
click at [496, 388] on input "$ 22,554.20" at bounding box center [477, 385] width 106 height 26
type input "$ 22,000.00"
click at [537, 310] on b at bounding box center [537, 310] width 7 height 4
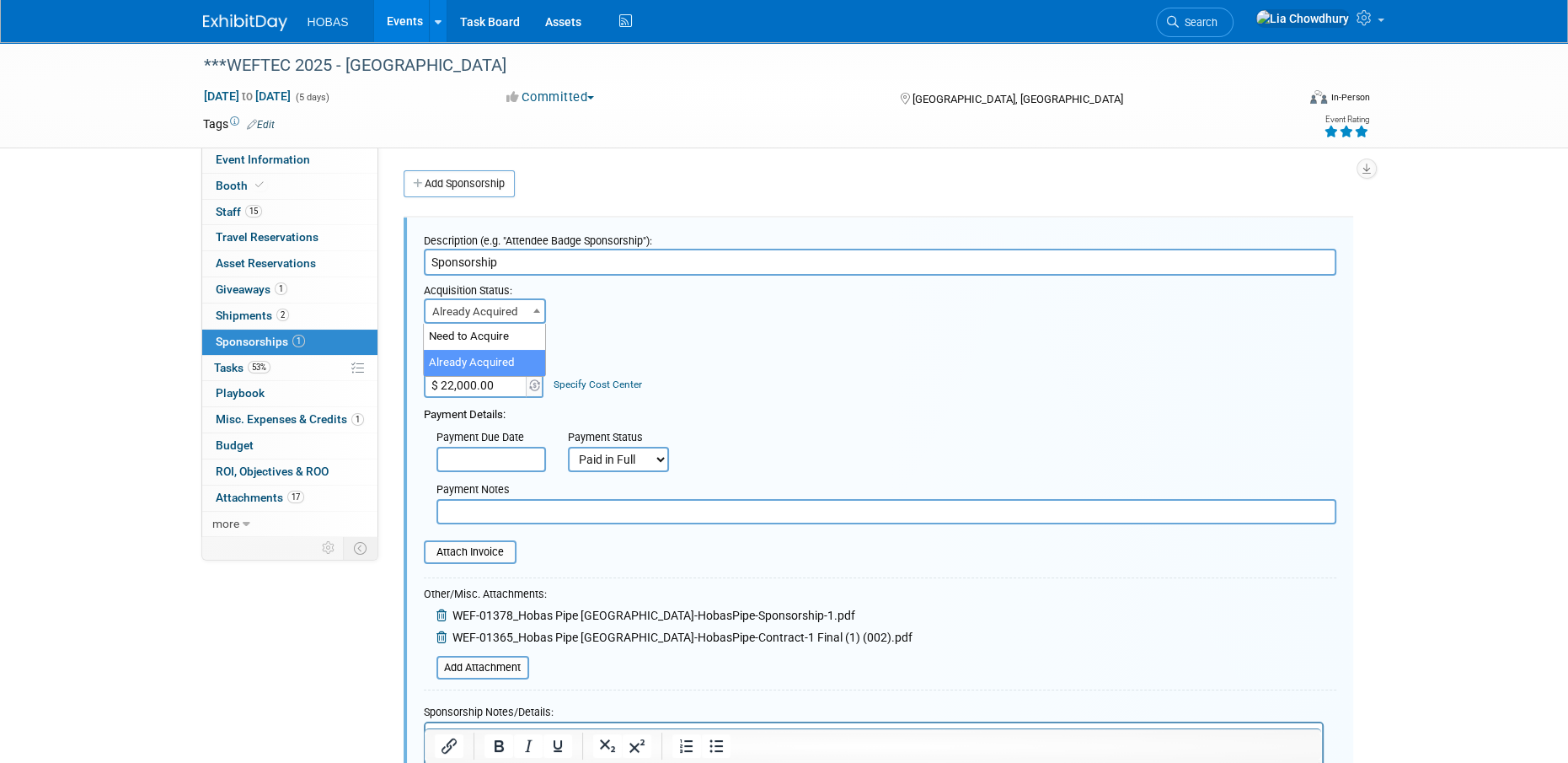
click at [535, 310] on b at bounding box center [537, 310] width 7 height 4
click at [571, 302] on div "Acquisition Status: Need to Acquire Already Acquired Already Acquired Ideally b…" at bounding box center [880, 300] width 938 height 48
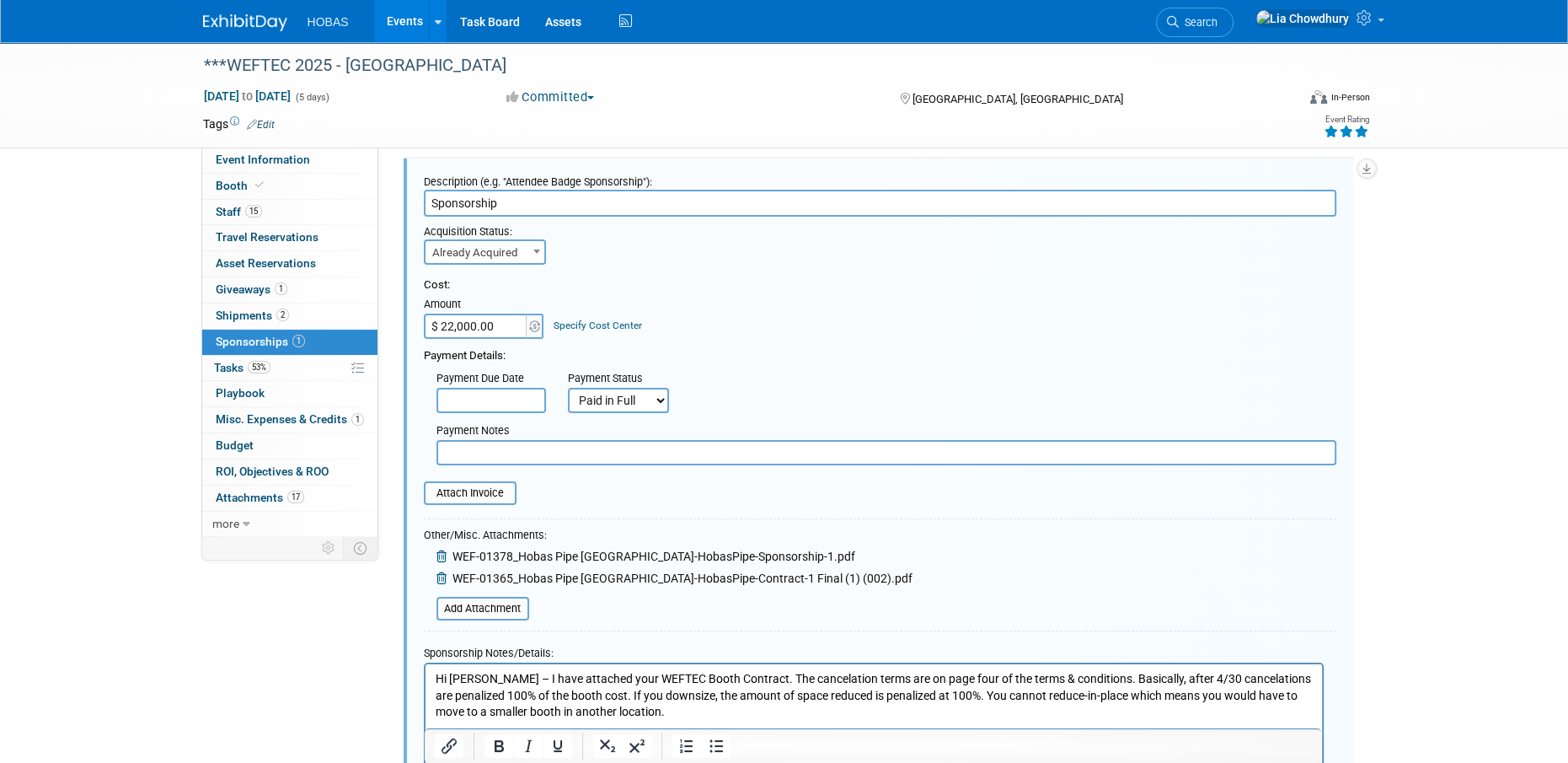
scroll to position [169, 0]
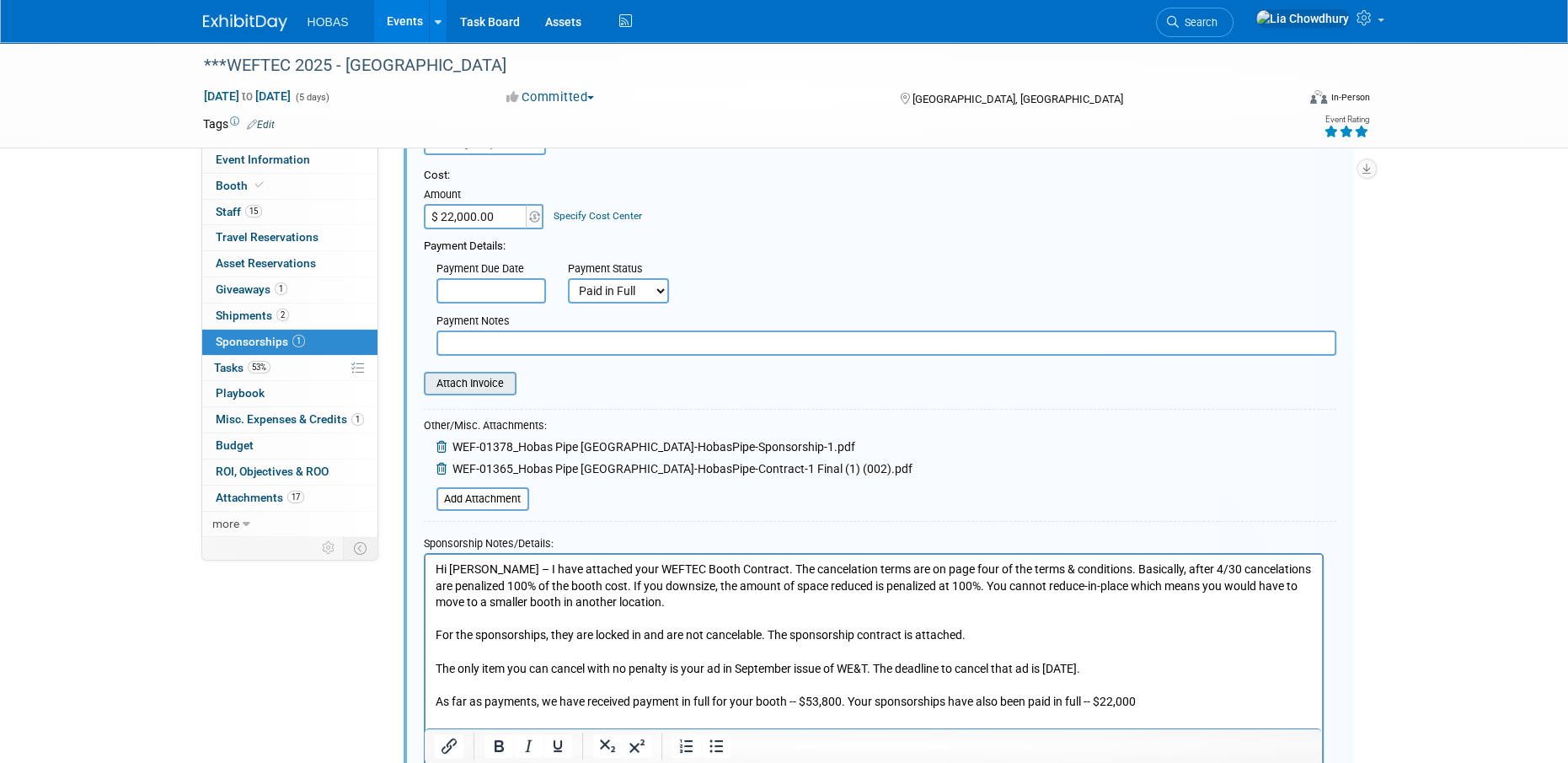
click at [474, 383] on input "file" at bounding box center [415, 383] width 201 height 20
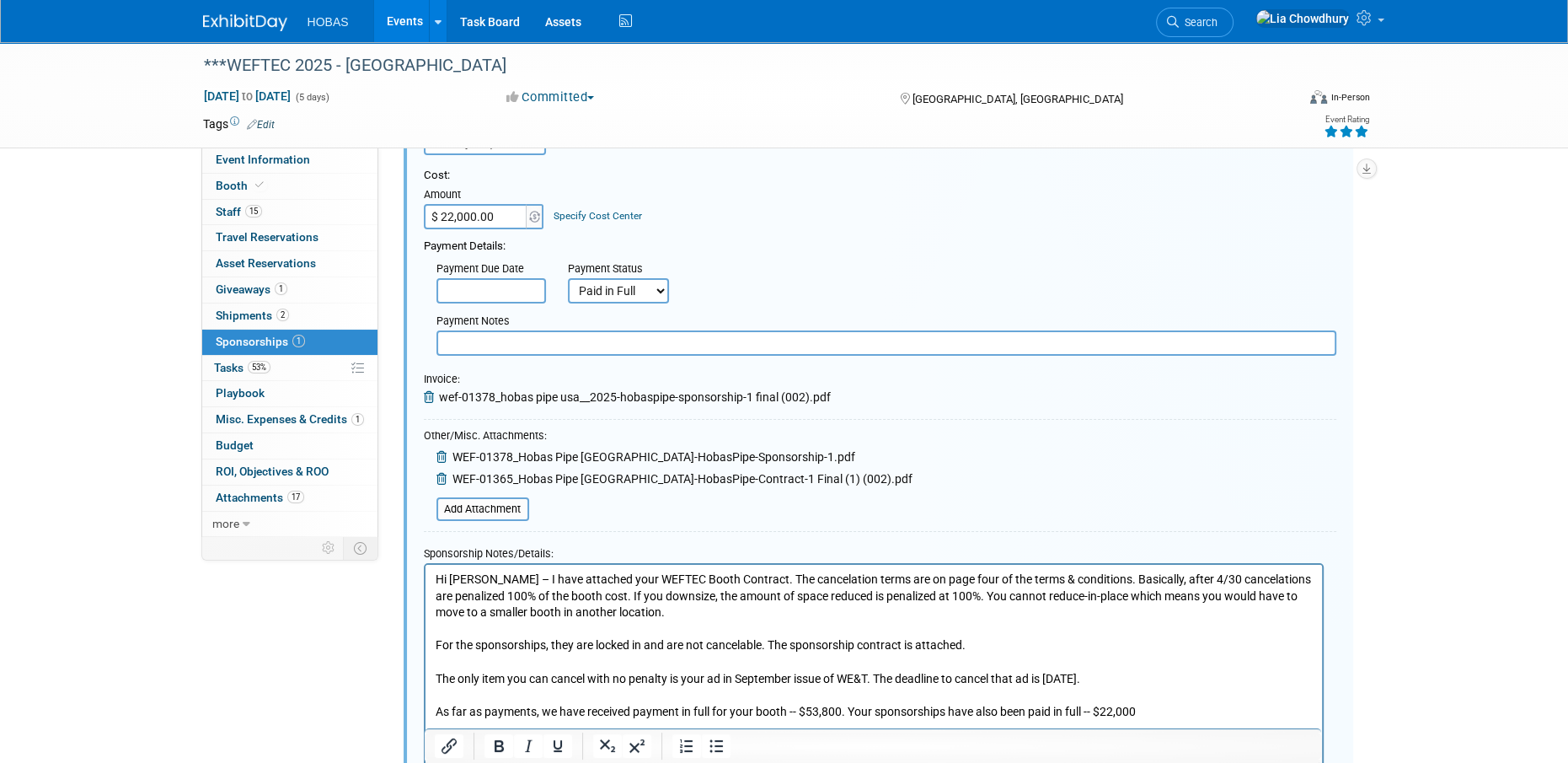
click at [507, 336] on input "text" at bounding box center [887, 343] width 900 height 26
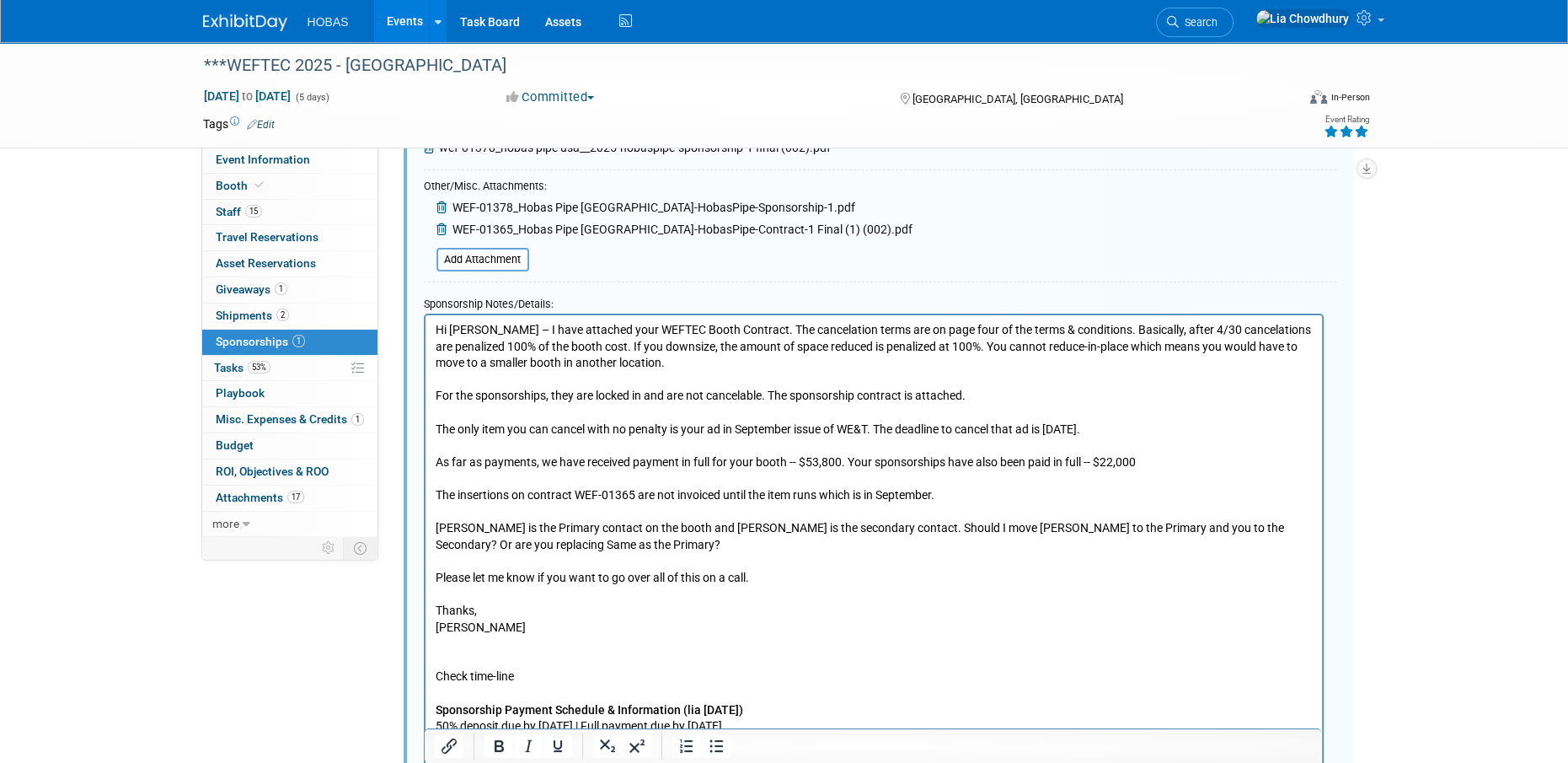
scroll to position [422, 0]
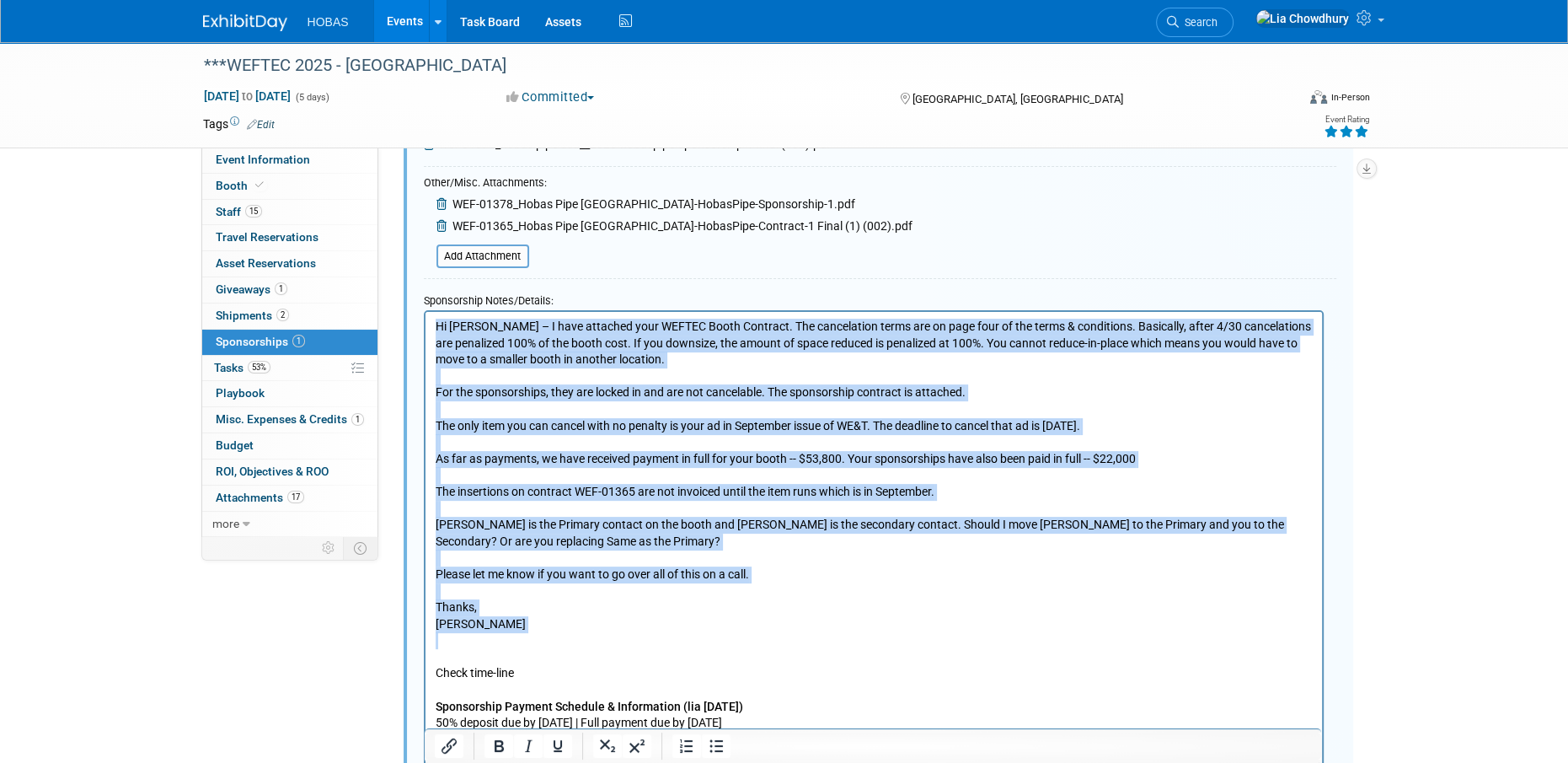
drag, startPoint x: 480, startPoint y: 642, endPoint x: 359, endPoint y: 243, distance: 416.9
click at [425, 311] on html "Hi [PERSON_NAME] – I have attached your WEFTEC Booth Contract. The cancelation …" at bounding box center [873, 594] width 897 height 568
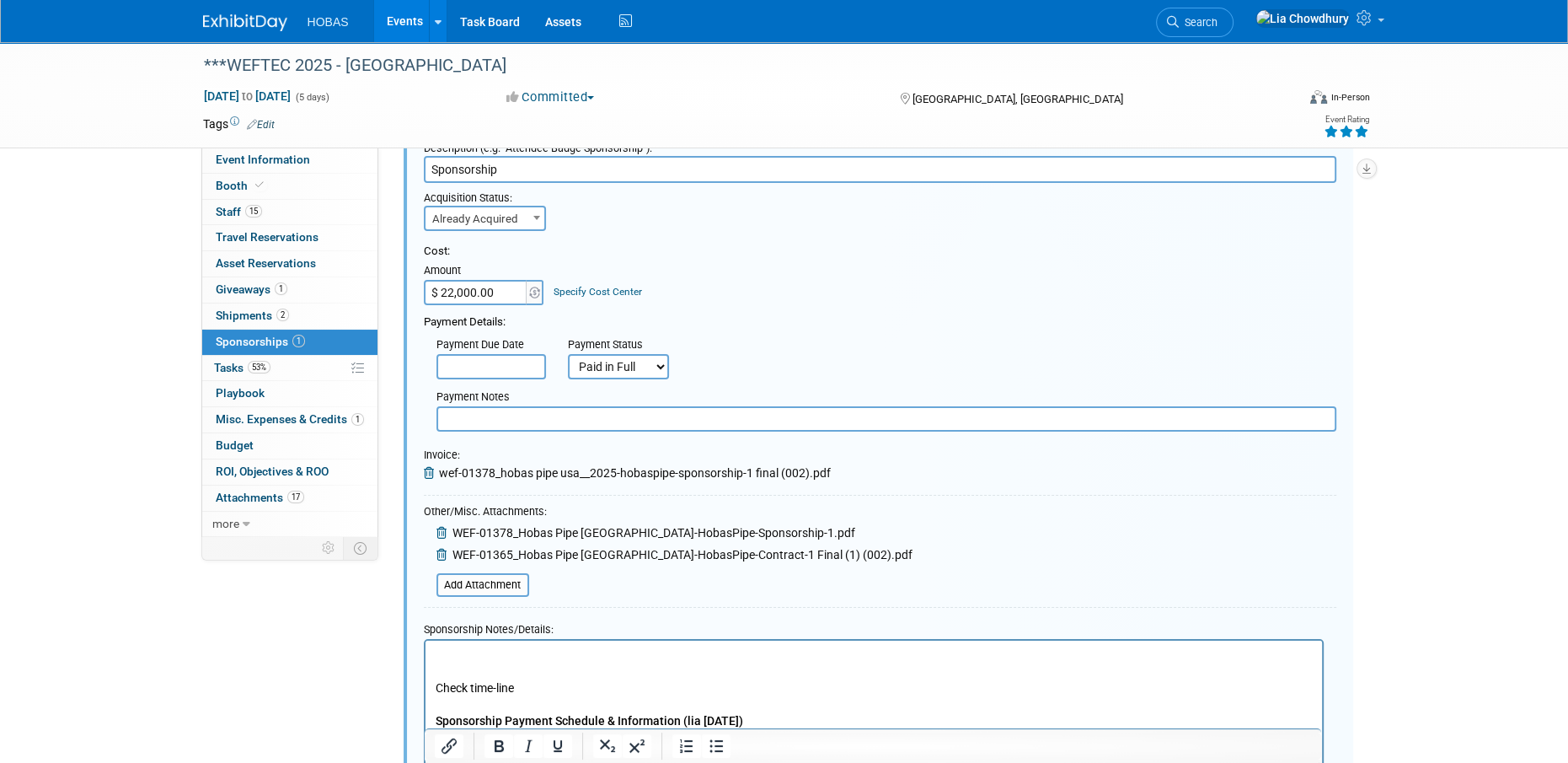
scroll to position [84, 0]
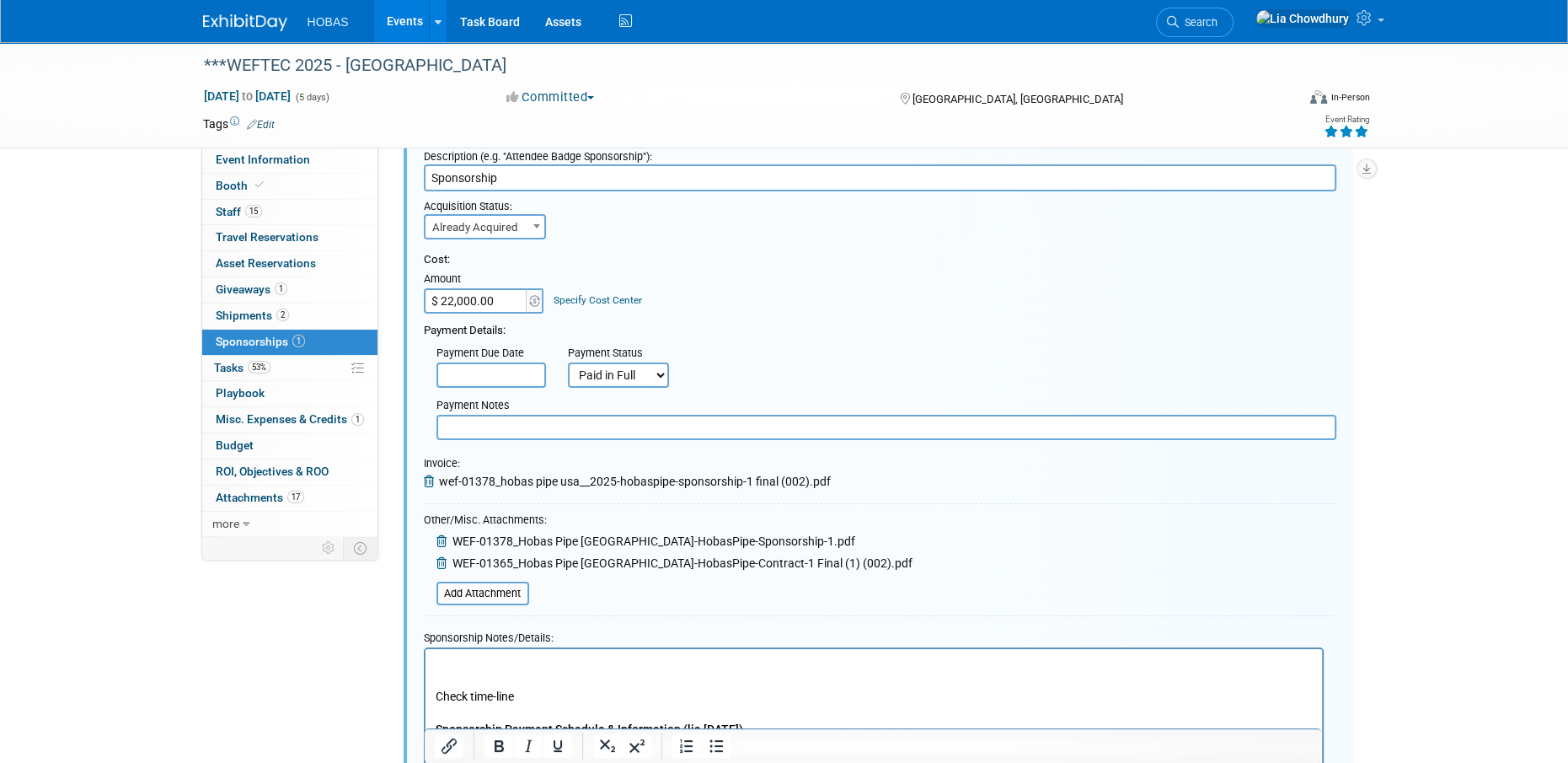
click at [525, 426] on input "text" at bounding box center [887, 427] width 900 height 26
paste input "Hi [PERSON_NAME] – I have attached your WEFTEC Booth Contract. The cancelation …"
type input "Hi [PERSON_NAME] – I have attached your WEFTEC Booth Contract. The cancelation …"
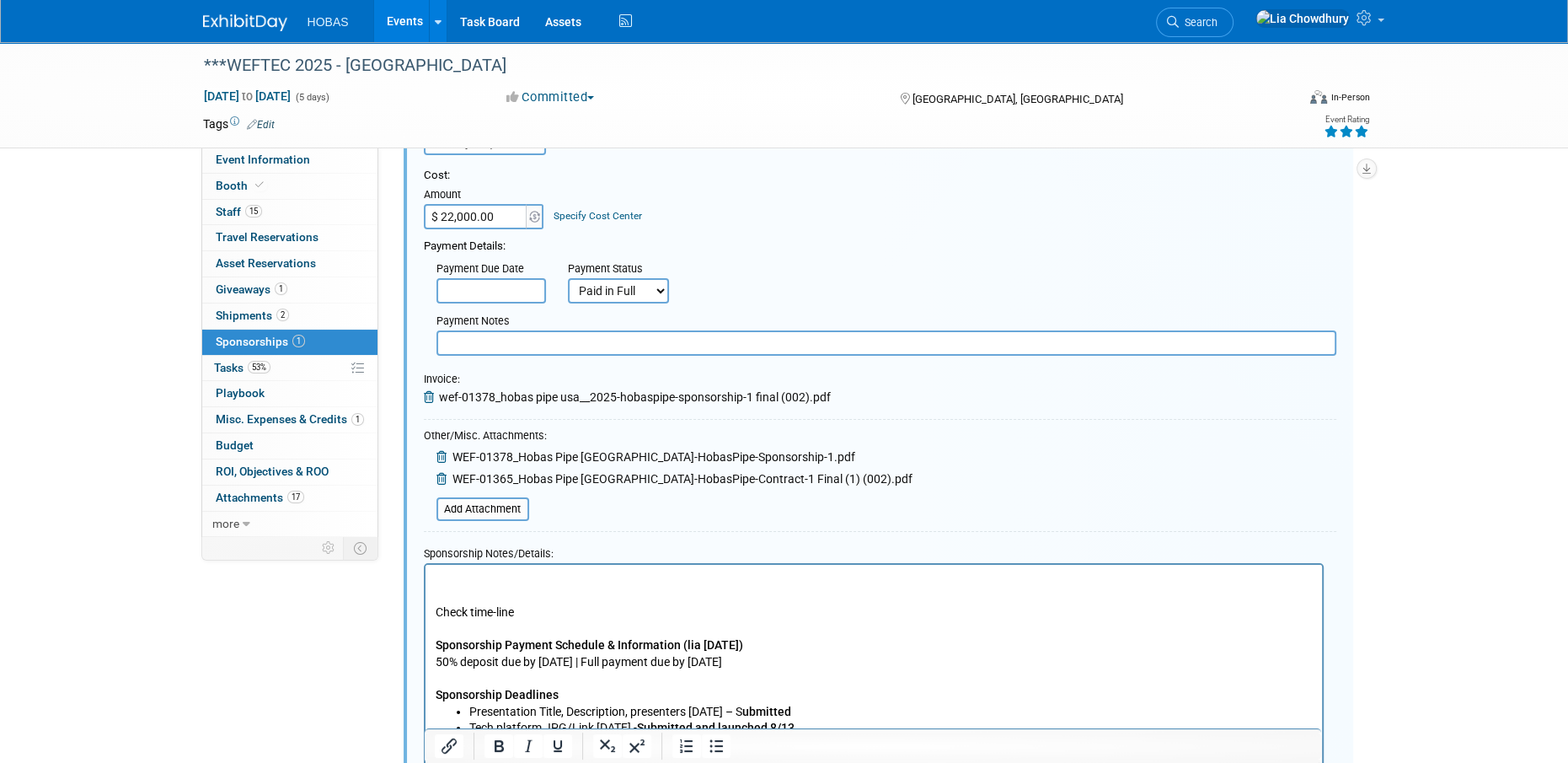
scroll to position [0, 0]
click at [504, 582] on p "Check time-line Sponsorship Payment Schedule & Information (lia [DATE]) 50% dep…" at bounding box center [874, 636] width 877 height 132
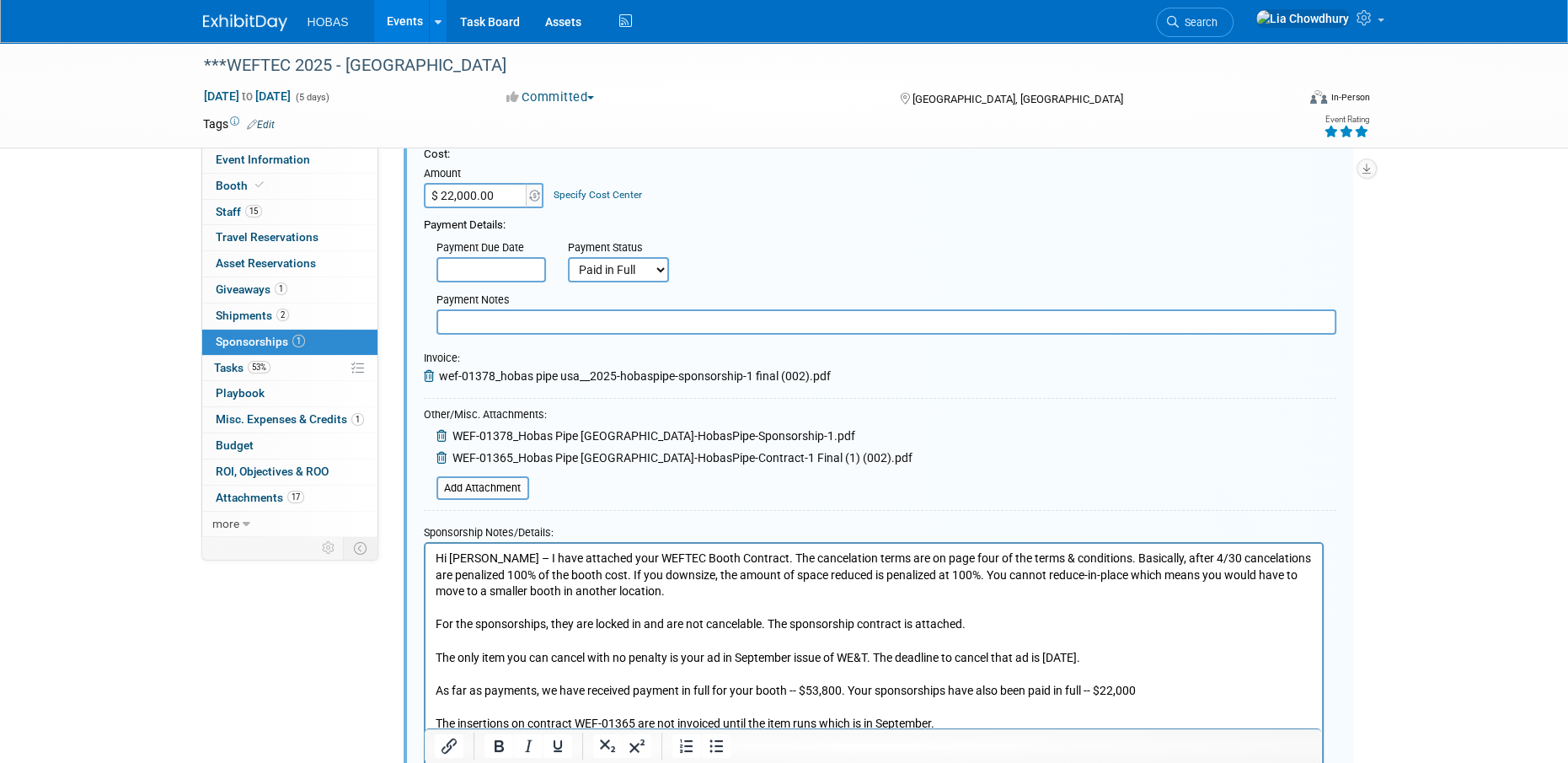
scroll to position [174, 0]
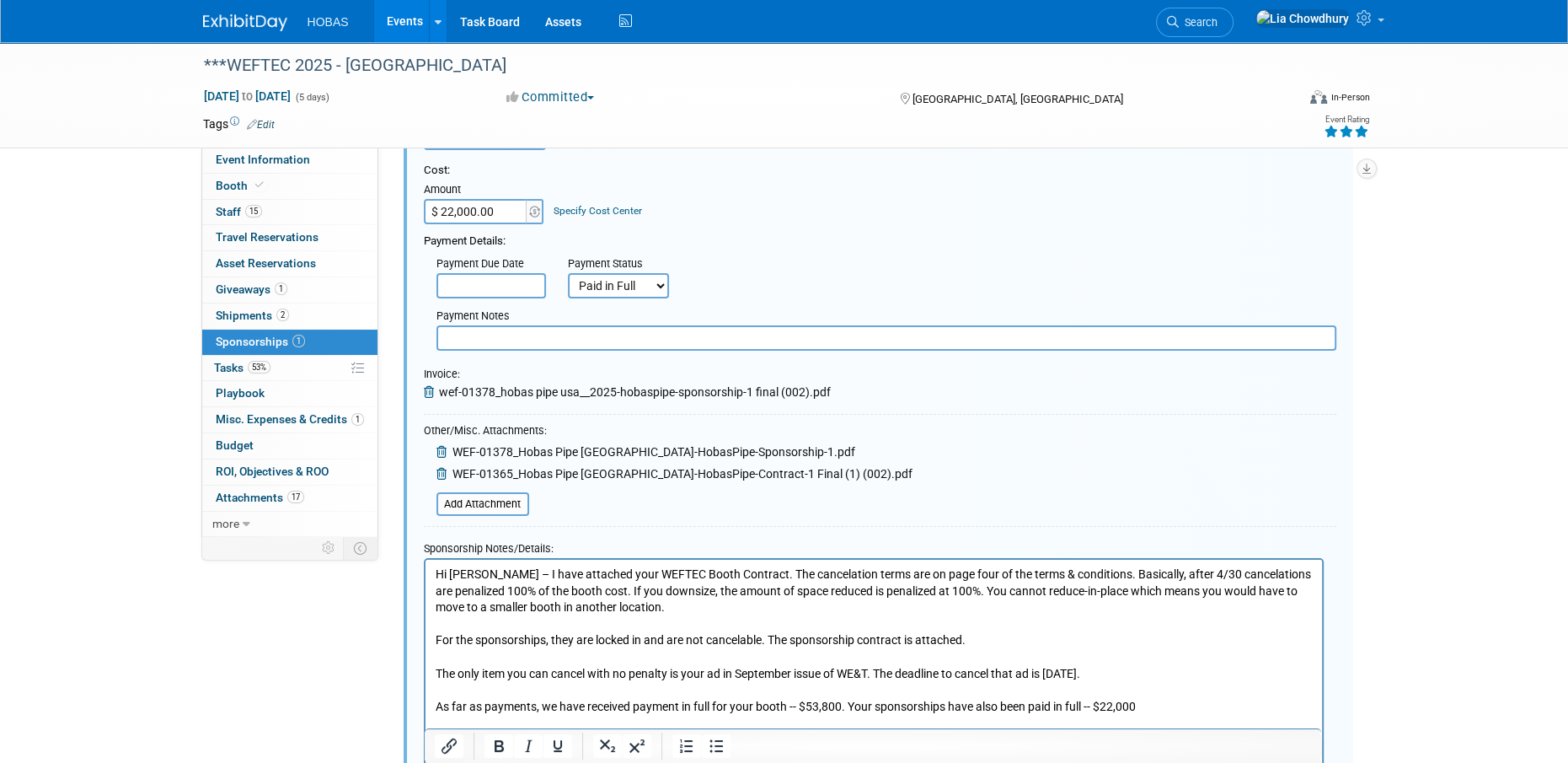
click at [555, 336] on input "text" at bounding box center [887, 338] width 900 height 26
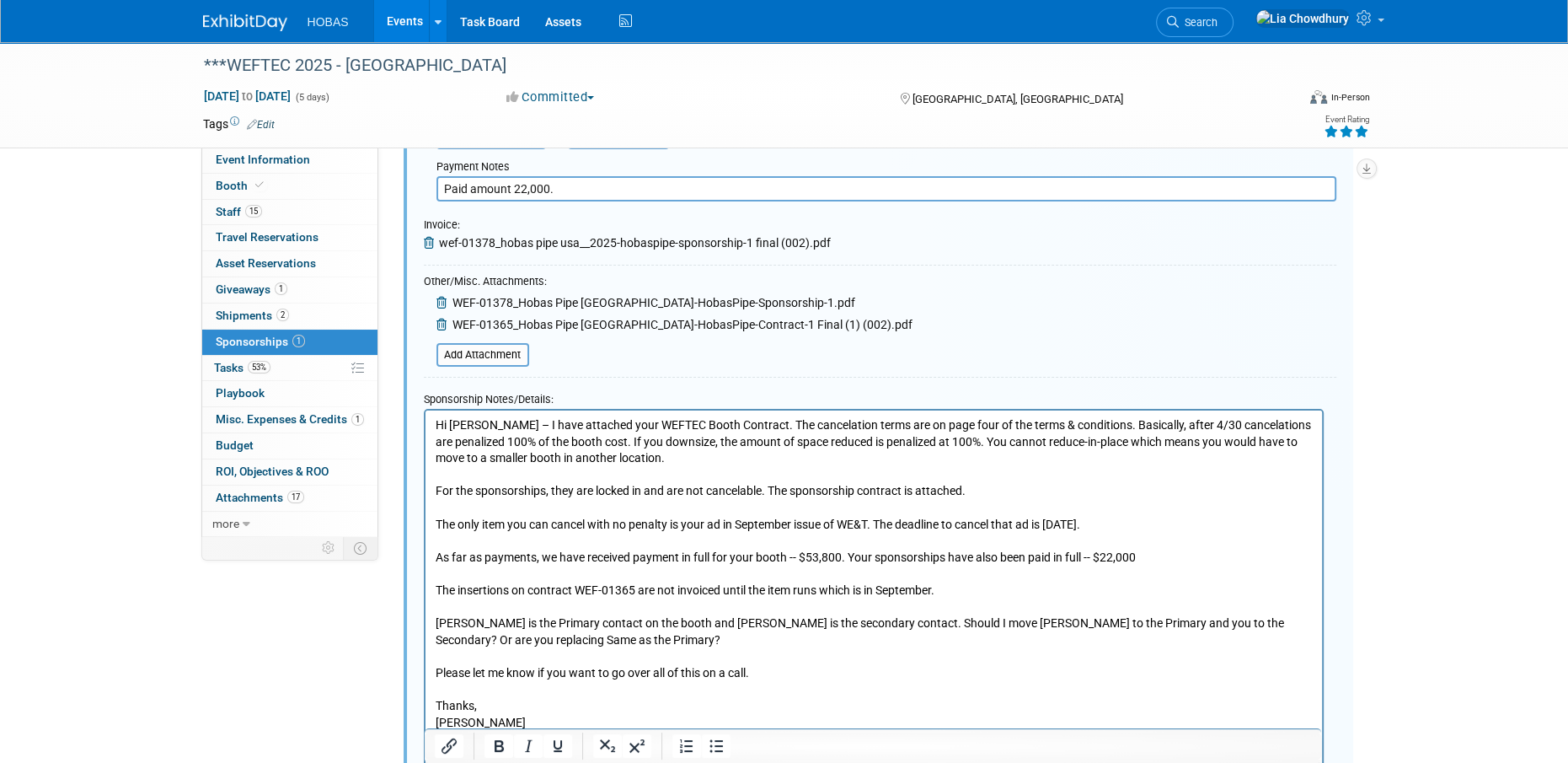
scroll to position [342, 0]
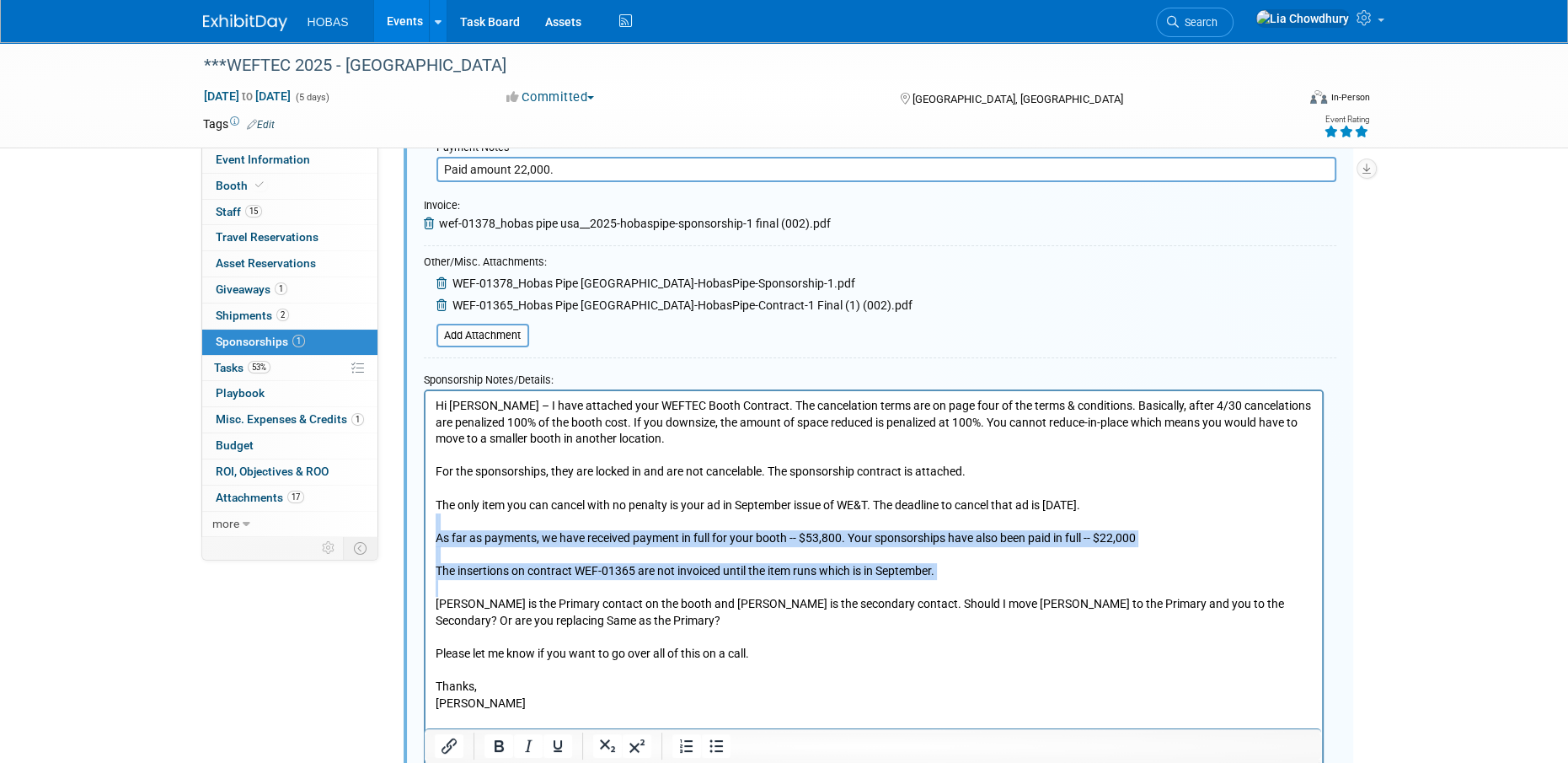
drag, startPoint x: 435, startPoint y: 529, endPoint x: 916, endPoint y: 536, distance: 481.1
click at [945, 576] on p "Hi [PERSON_NAME] – I have attached your WEFTEC Booth Contract. The cancelation …" at bounding box center [874, 619] width 877 height 445
copy p "As far as payments, we have received payment in full for your booth -- $53,800.…"
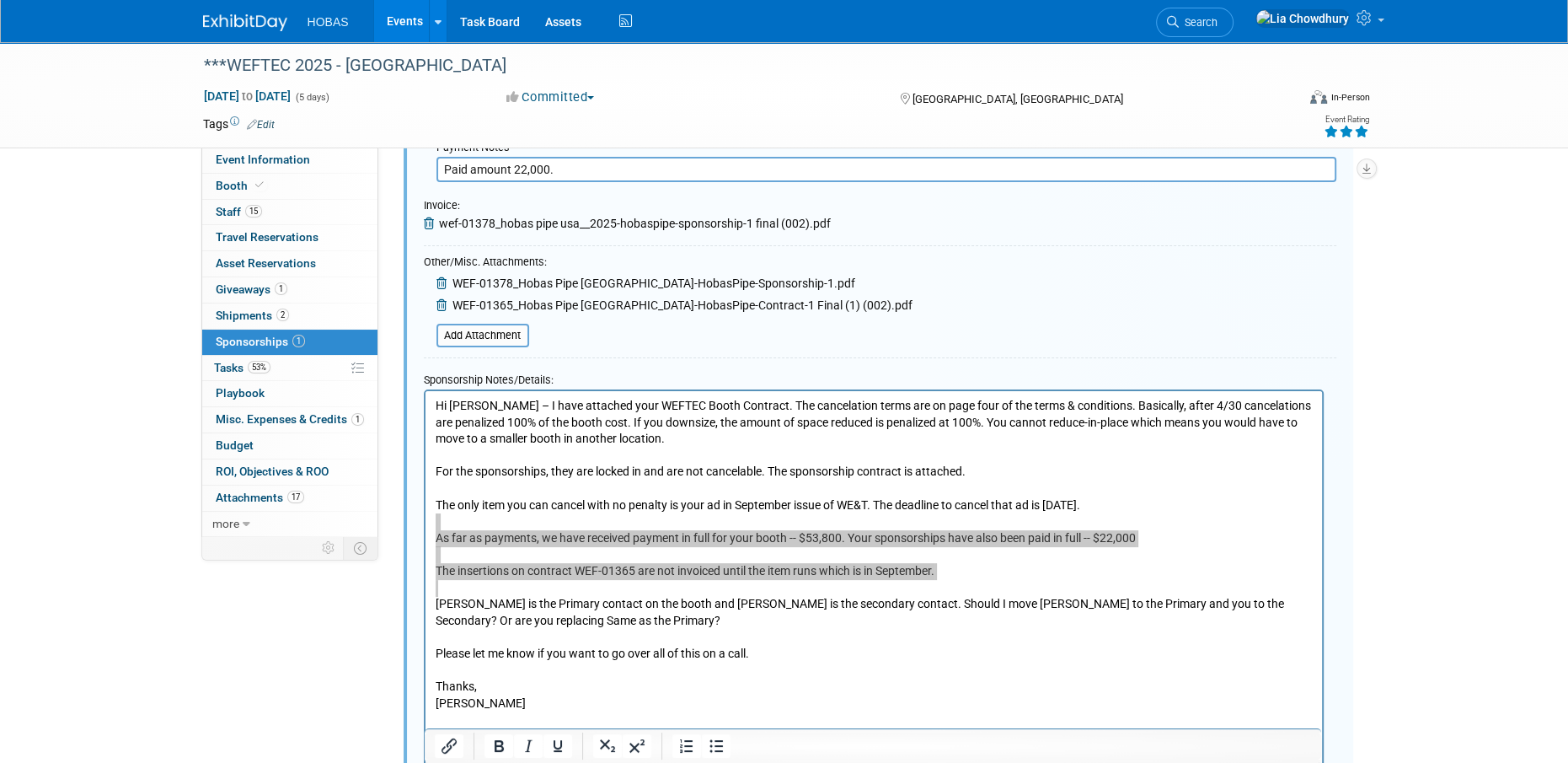
click at [748, 174] on input "Paid amount 22,000." at bounding box center [887, 169] width 900 height 26
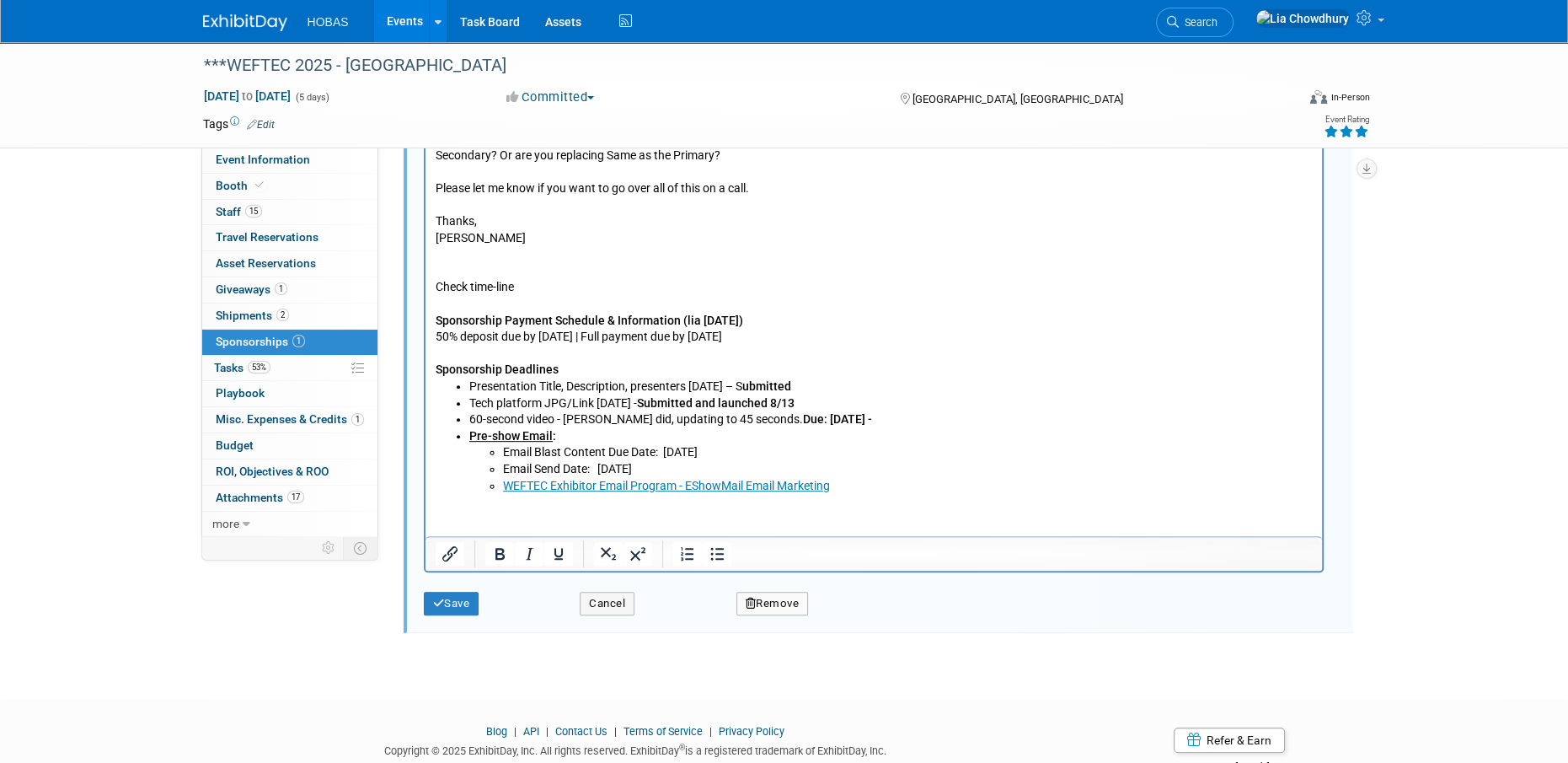
scroll to position [847, 0]
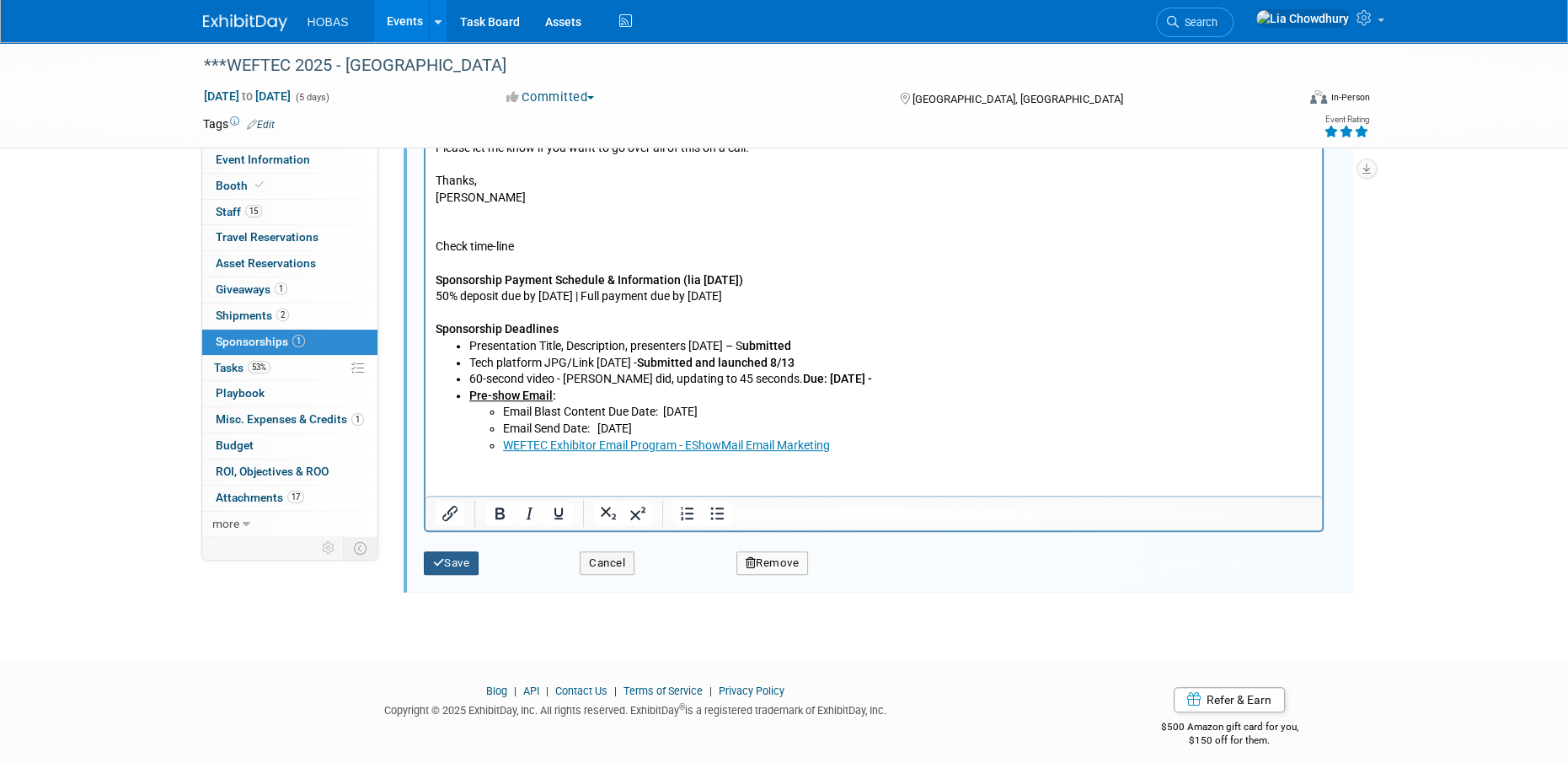
type input "Paid amount 22,000. As far as payments, we have received payment in full for yo…"
click at [443, 557] on icon "submit" at bounding box center [439, 562] width 12 height 11
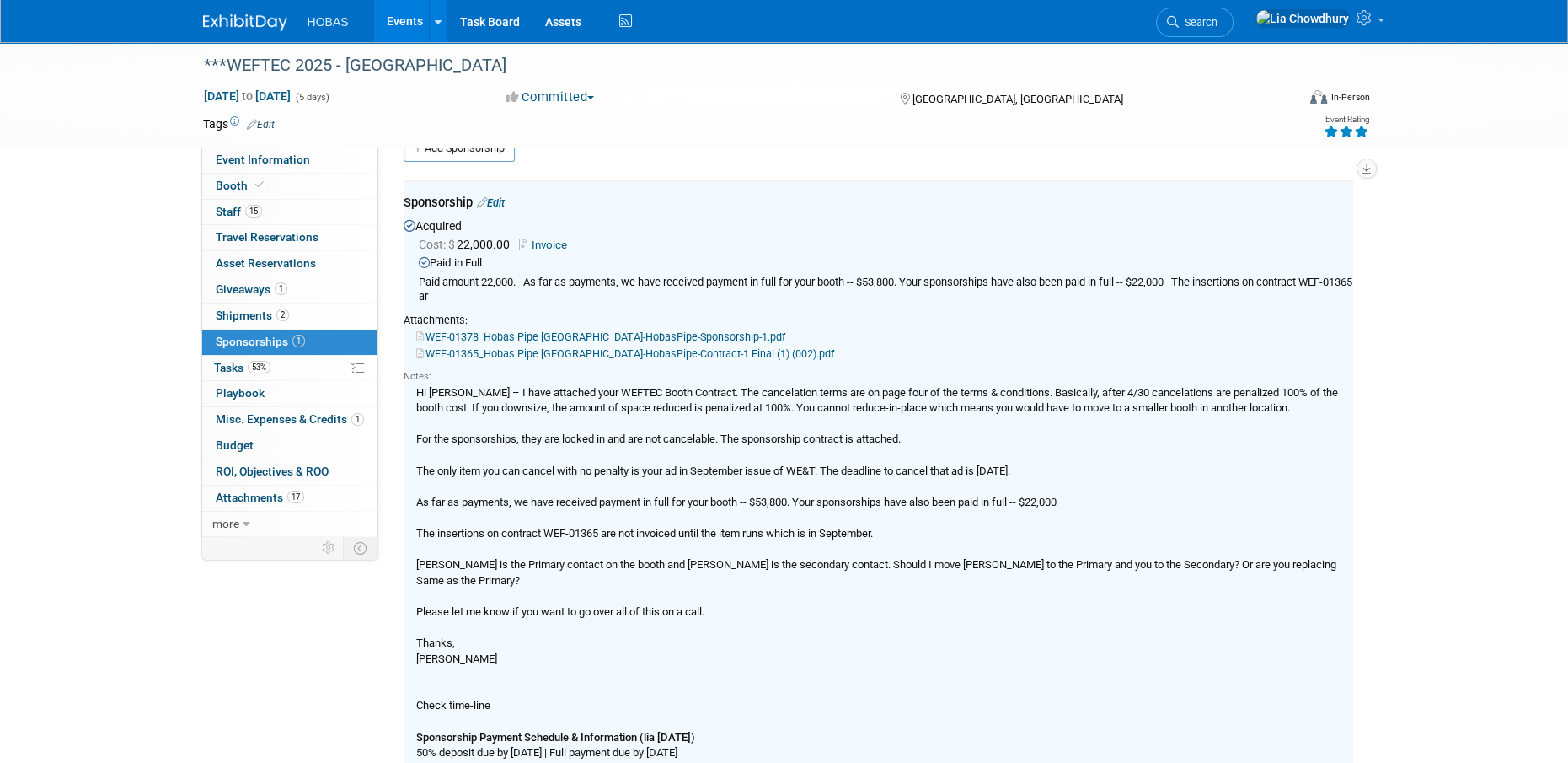
scroll to position [25, 0]
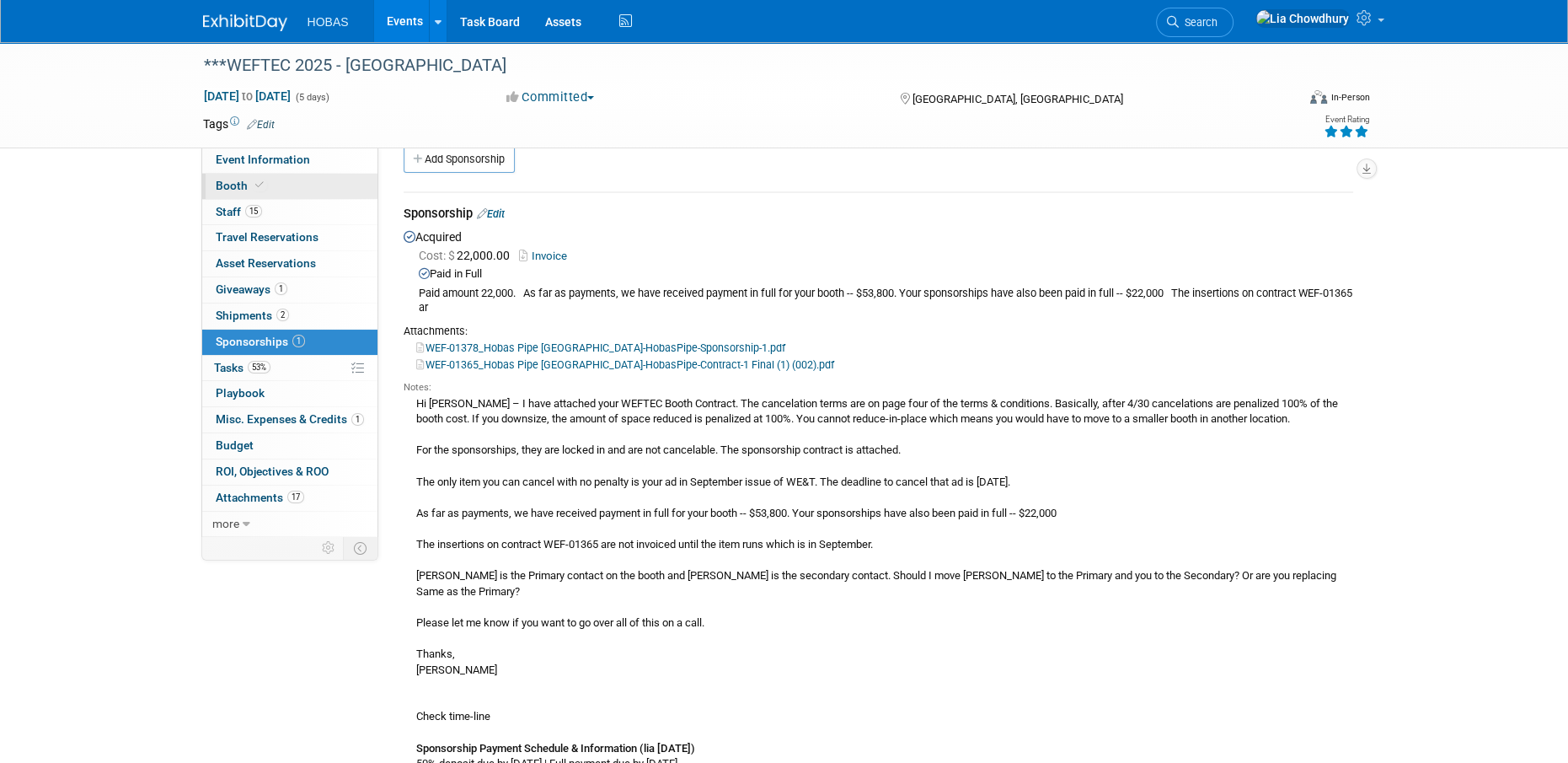
click at [272, 180] on link "Booth" at bounding box center [290, 186] width 175 height 26
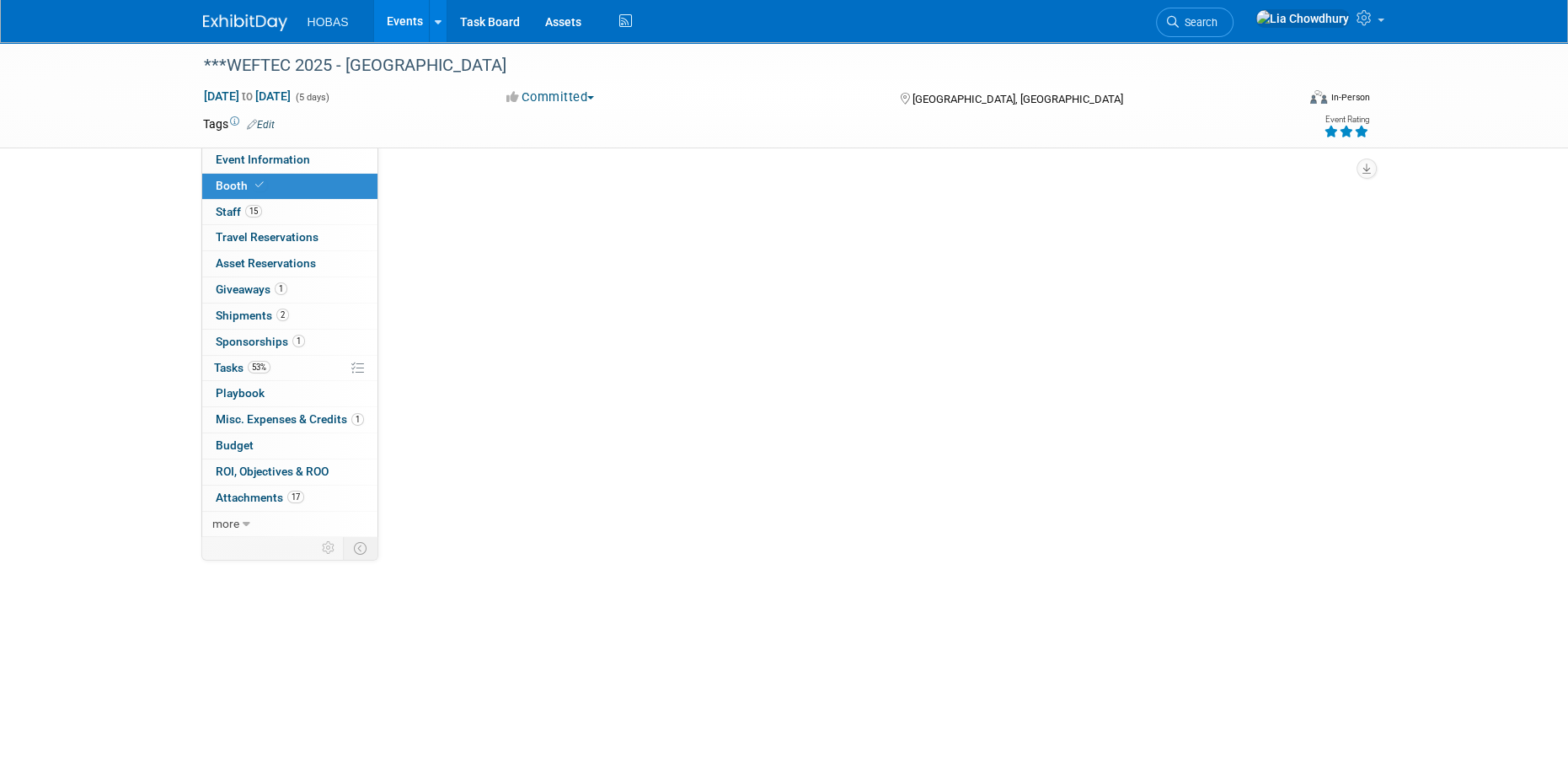
scroll to position [0, 0]
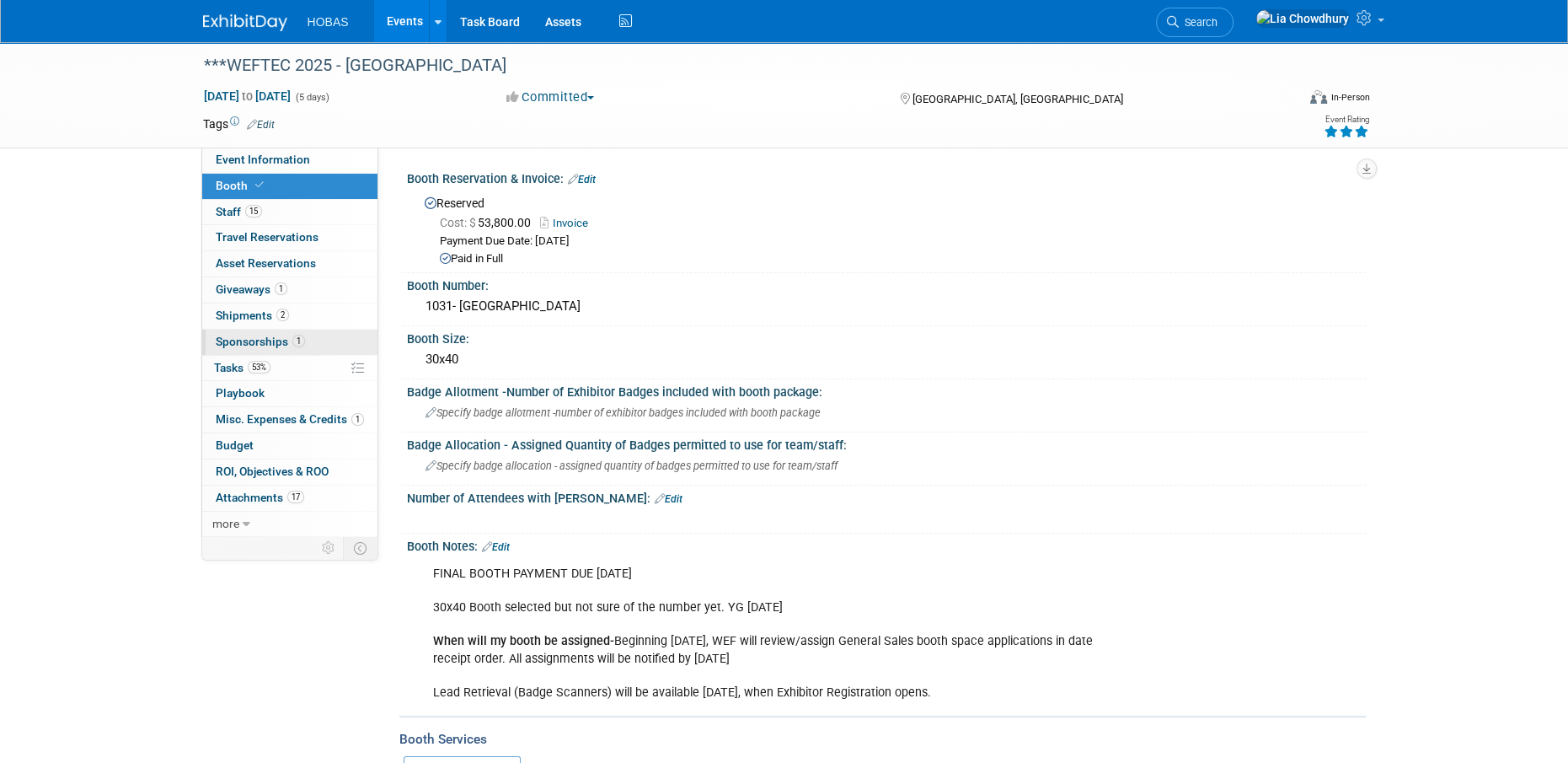
click at [261, 335] on span "Sponsorships 1" at bounding box center [260, 341] width 89 height 14
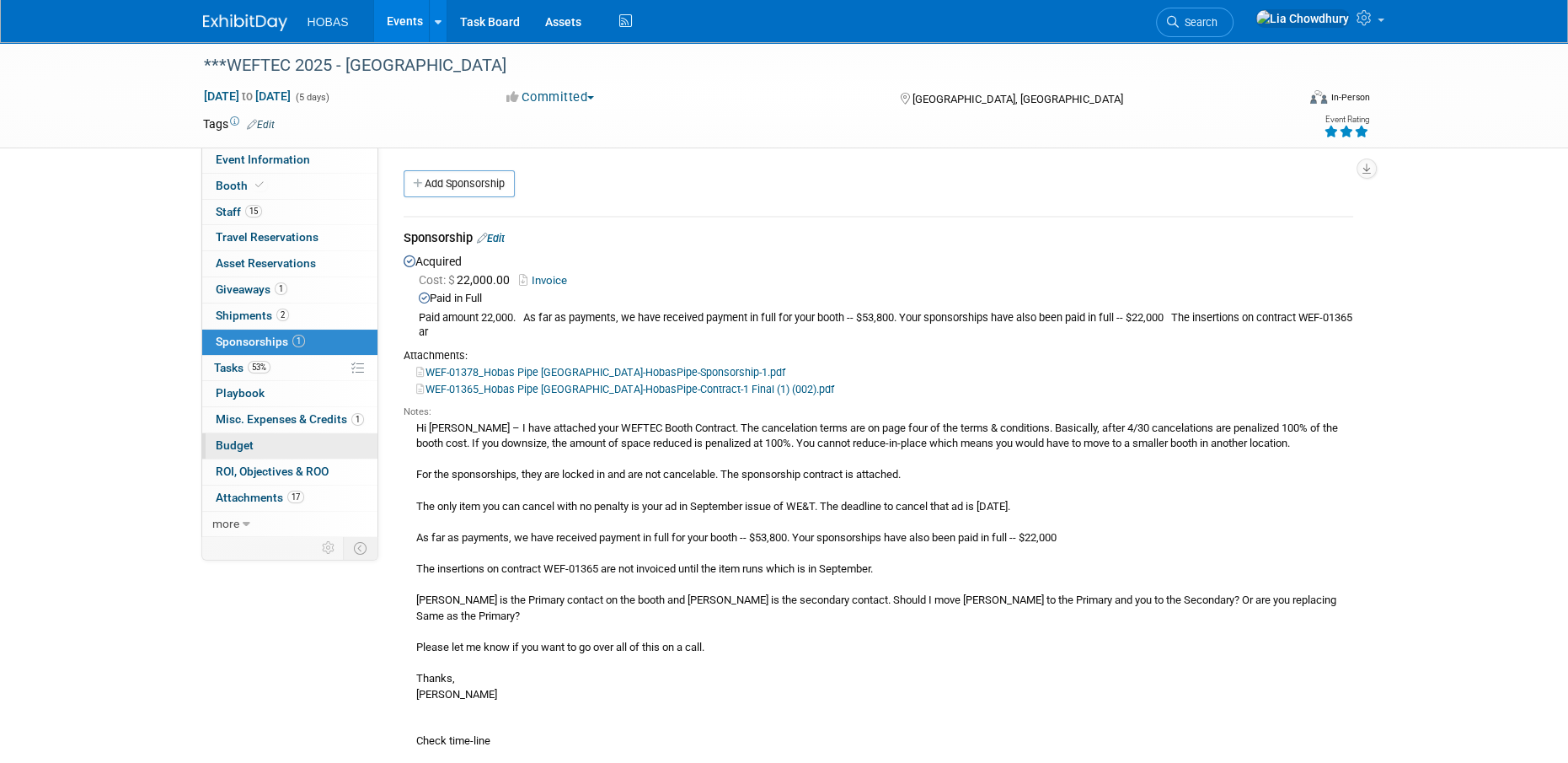
click at [225, 455] on link "Budget" at bounding box center [290, 446] width 175 height 26
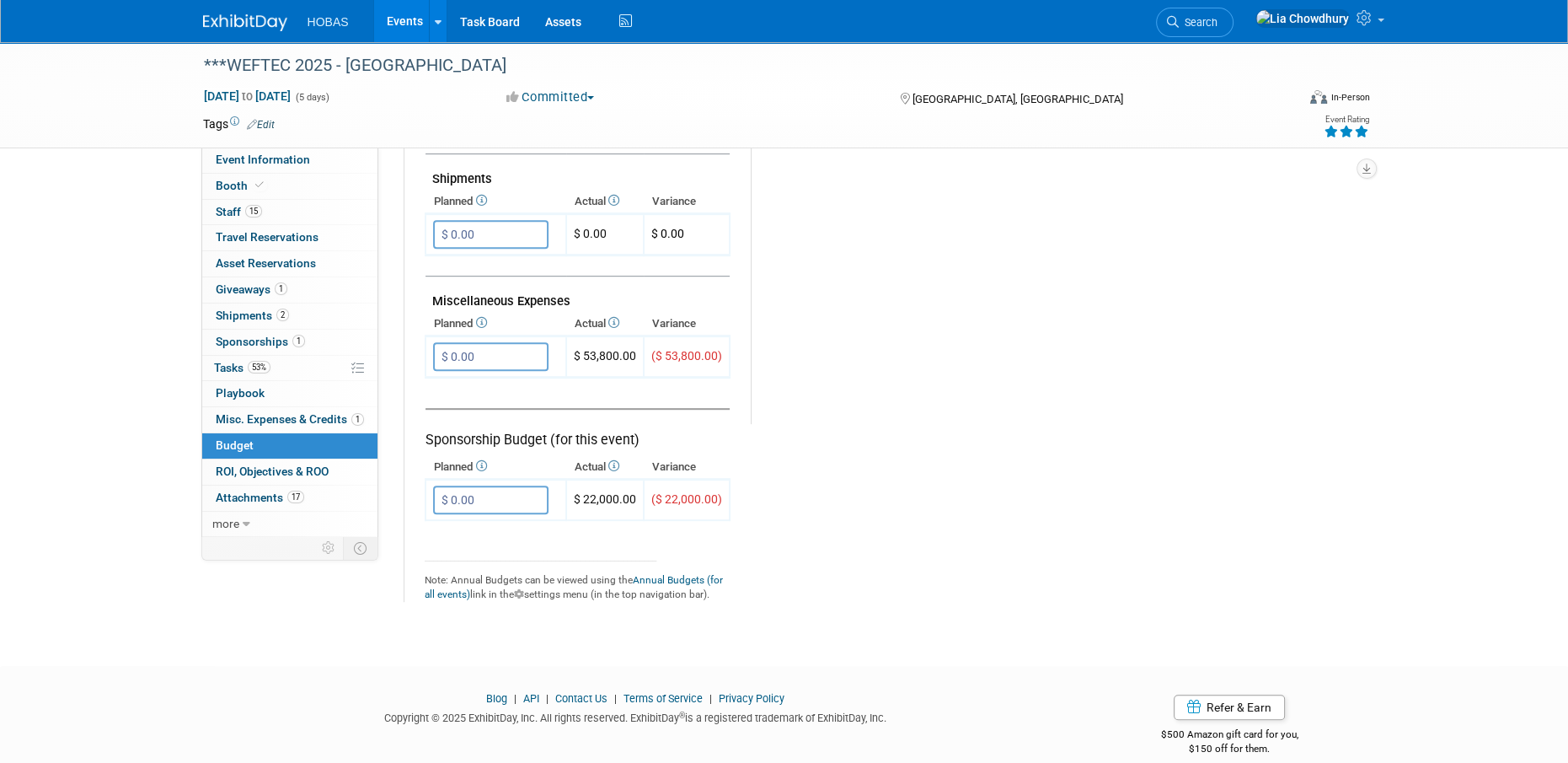
scroll to position [926, 0]
click at [263, 419] on span "Misc. Expenses & Credits 1" at bounding box center [290, 419] width 148 height 14
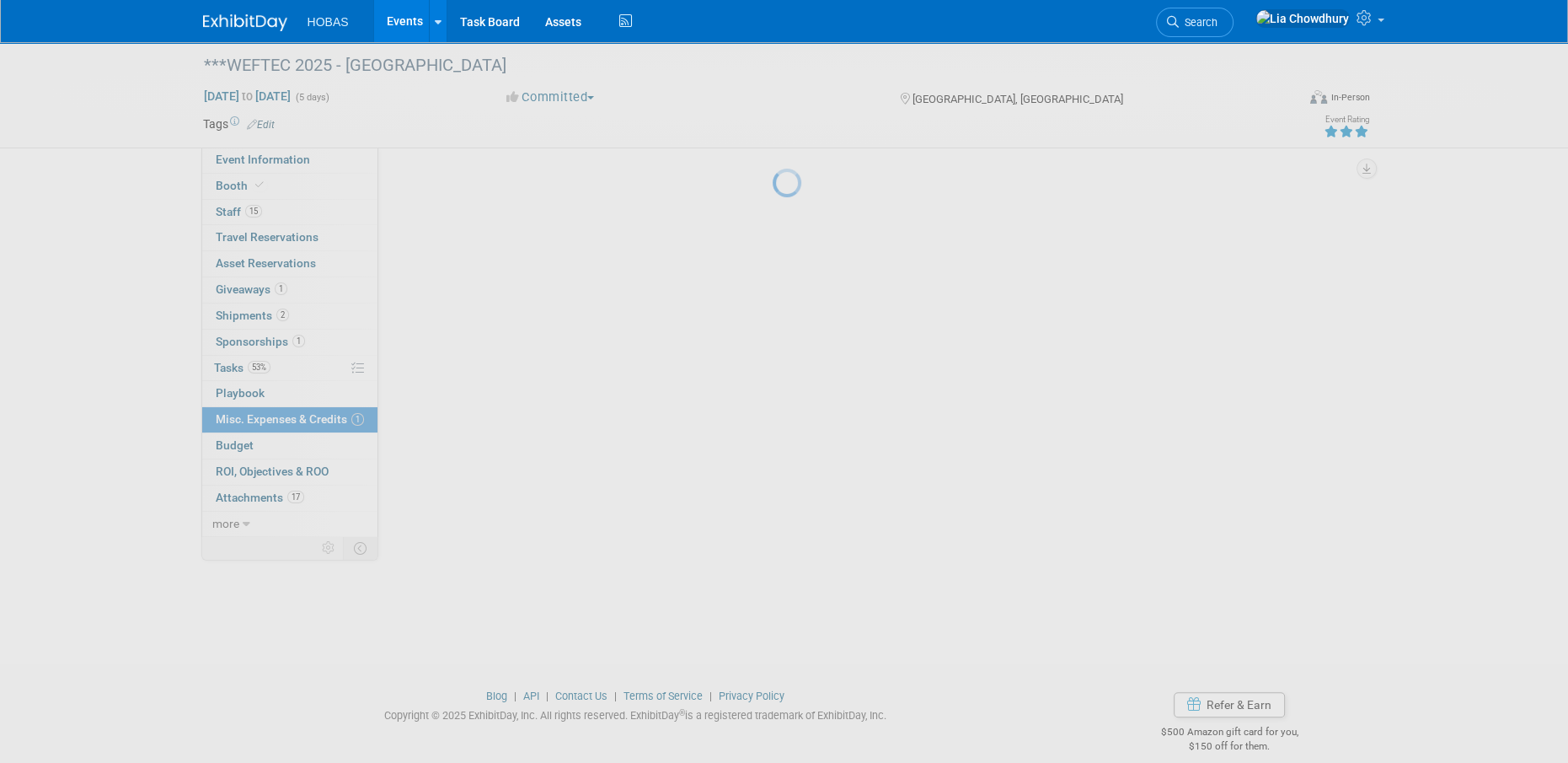
scroll to position [0, 0]
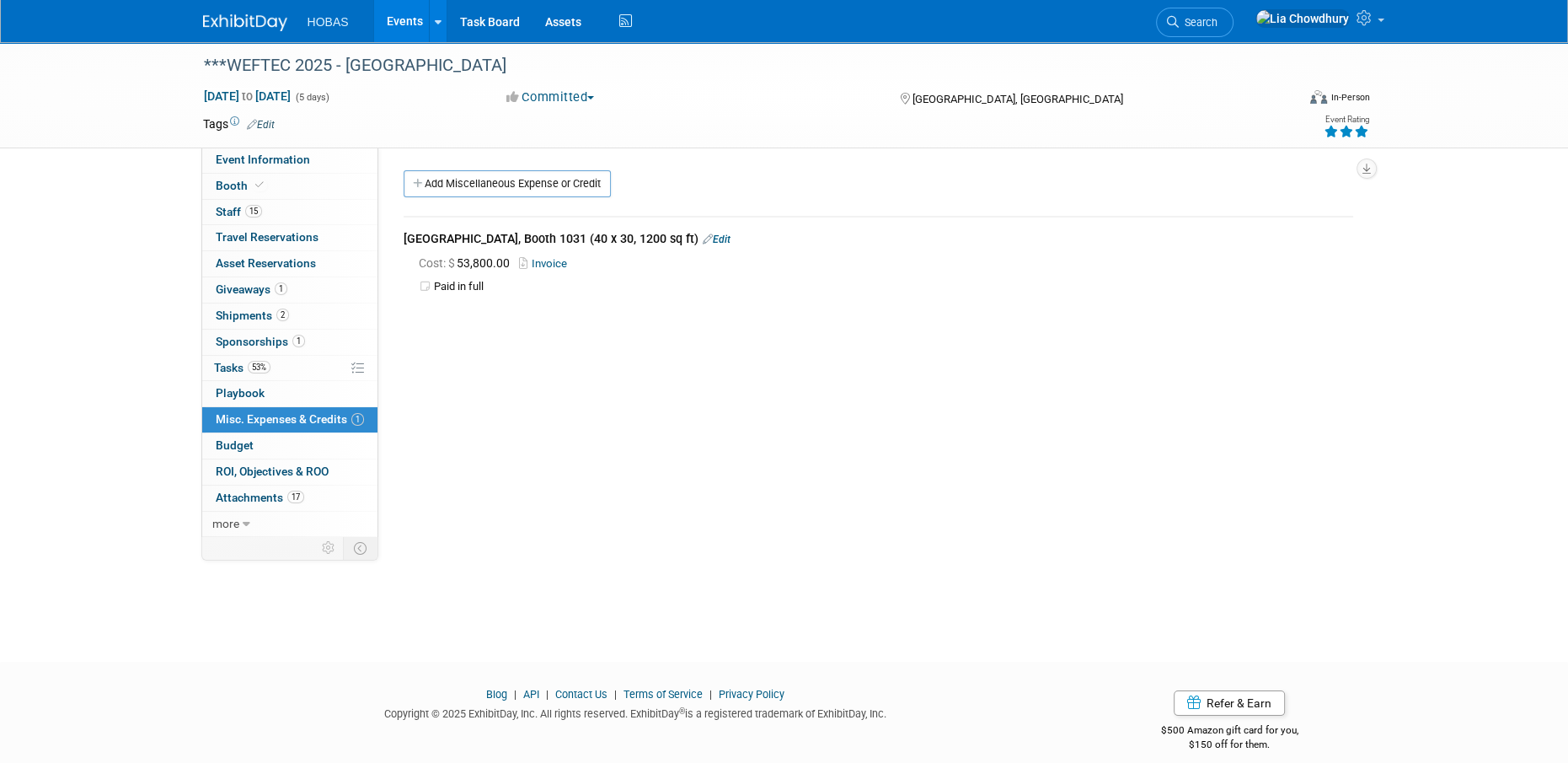
click at [703, 233] on link "Edit" at bounding box center [716, 239] width 28 height 12
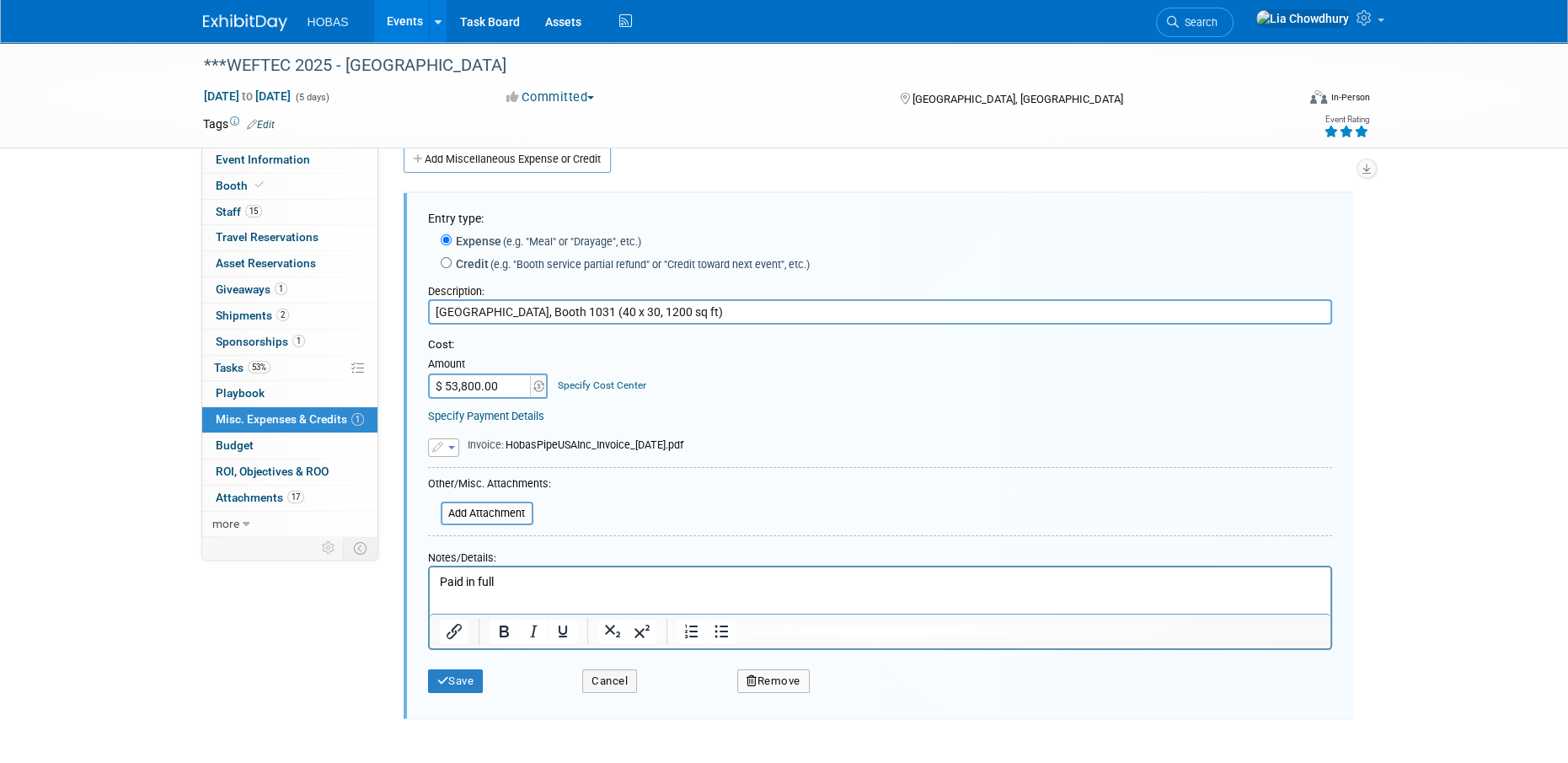
click at [767, 684] on button "Remove" at bounding box center [773, 681] width 72 height 24
click at [862, 689] on link "Yes" at bounding box center [867, 695] width 49 height 27
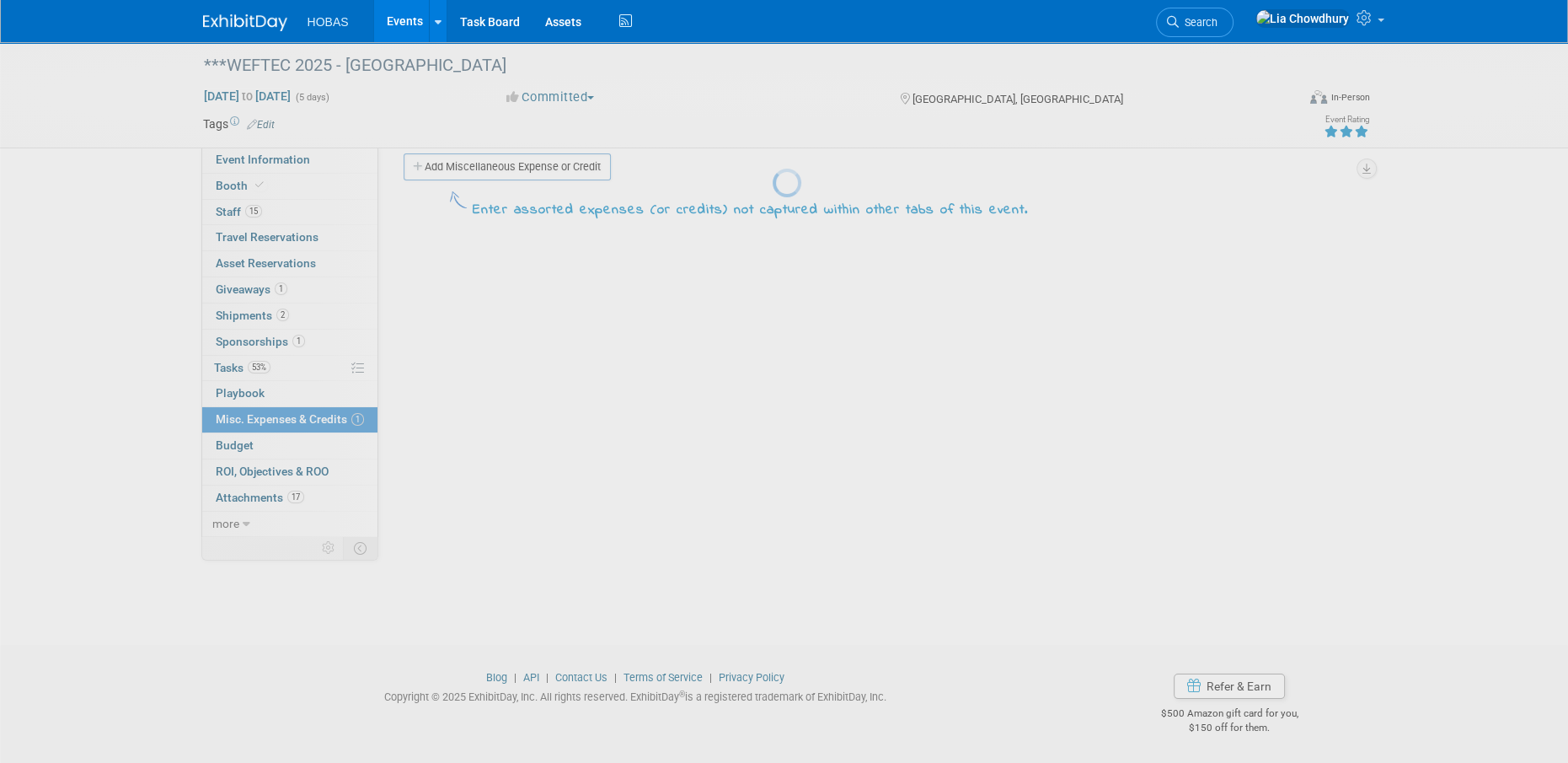
scroll to position [17, 0]
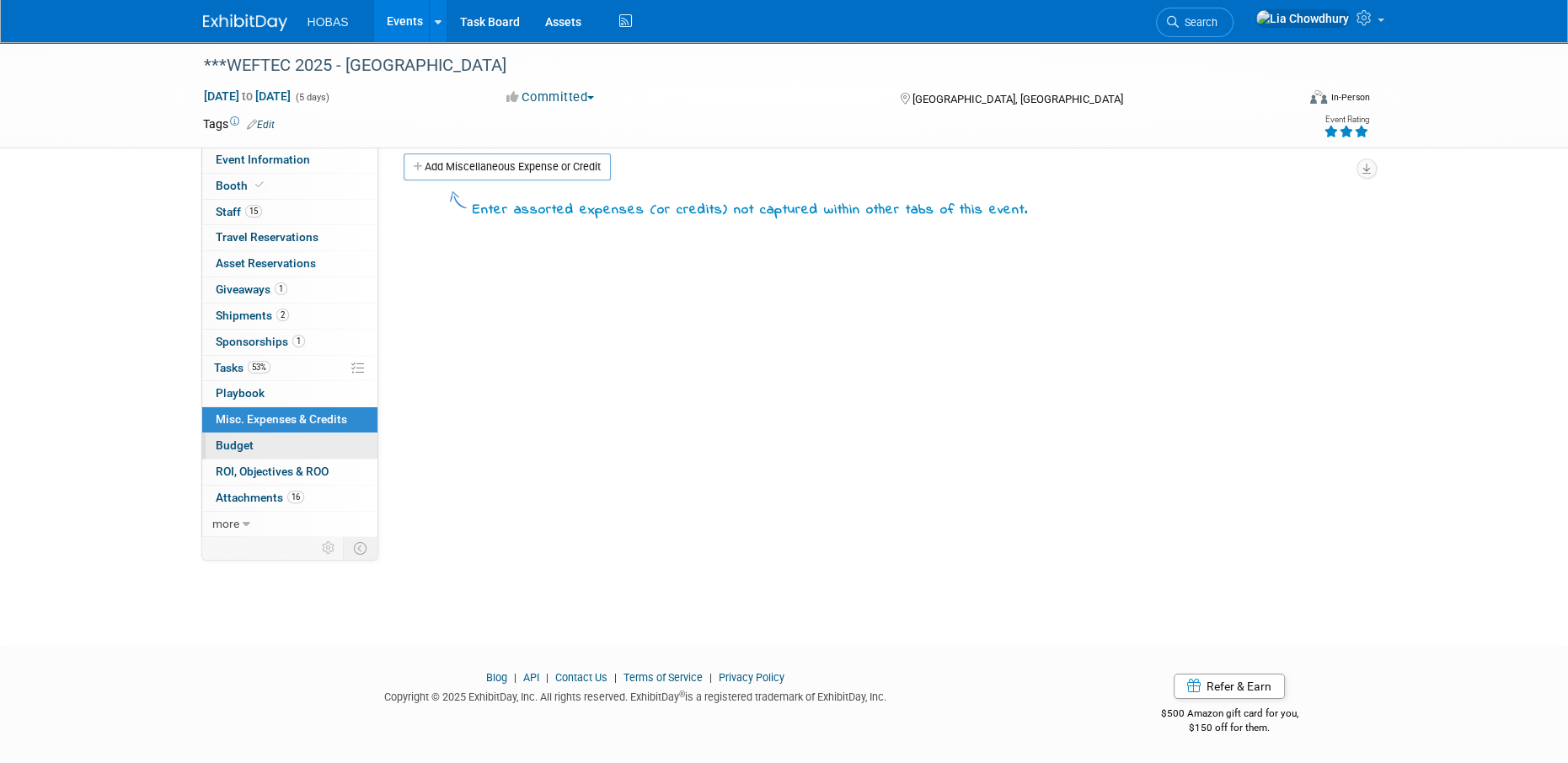
click at [242, 450] on span "Budget" at bounding box center [234, 445] width 38 height 14
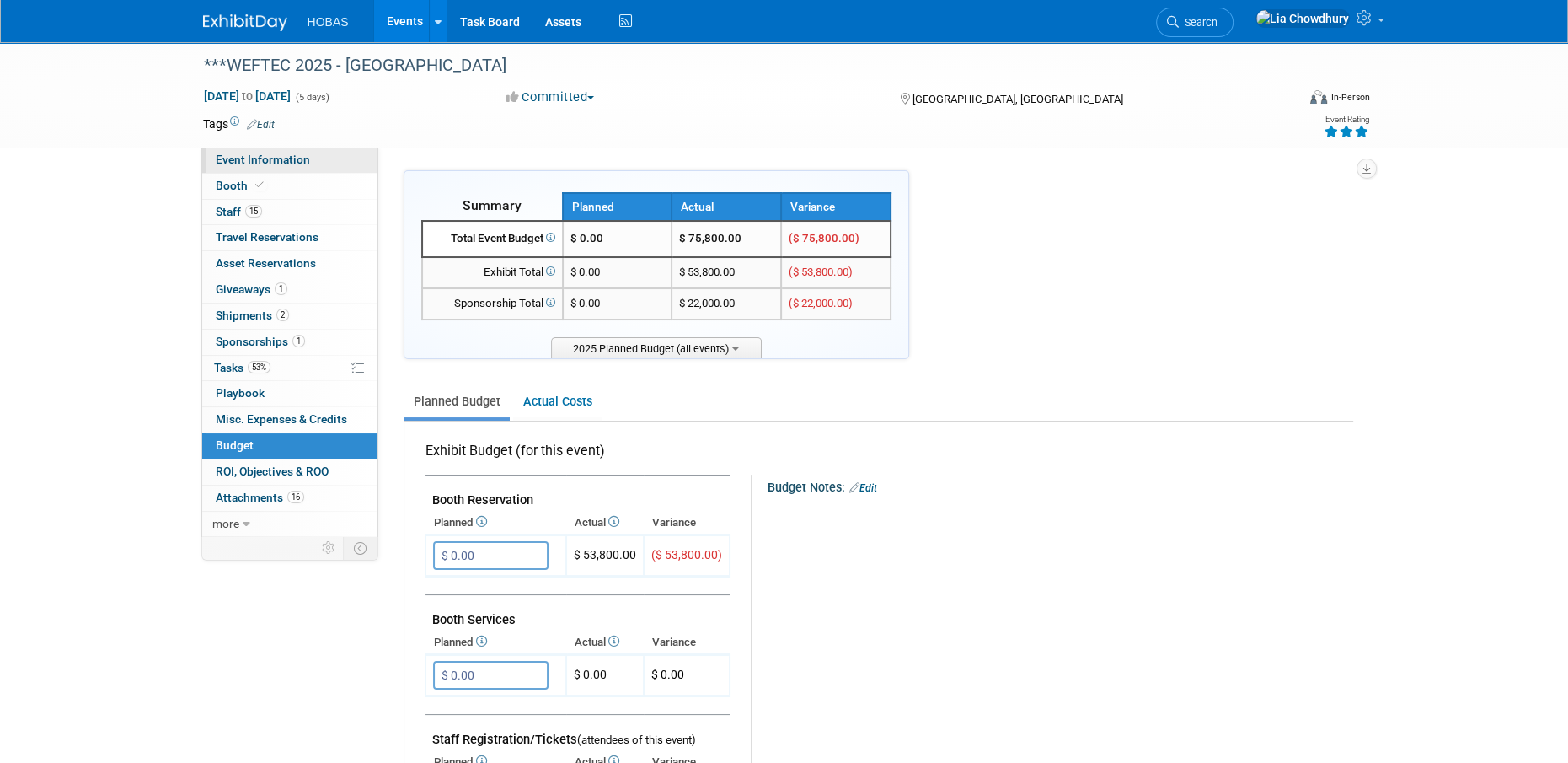
click at [232, 164] on span "Event Information" at bounding box center [262, 159] width 95 height 14
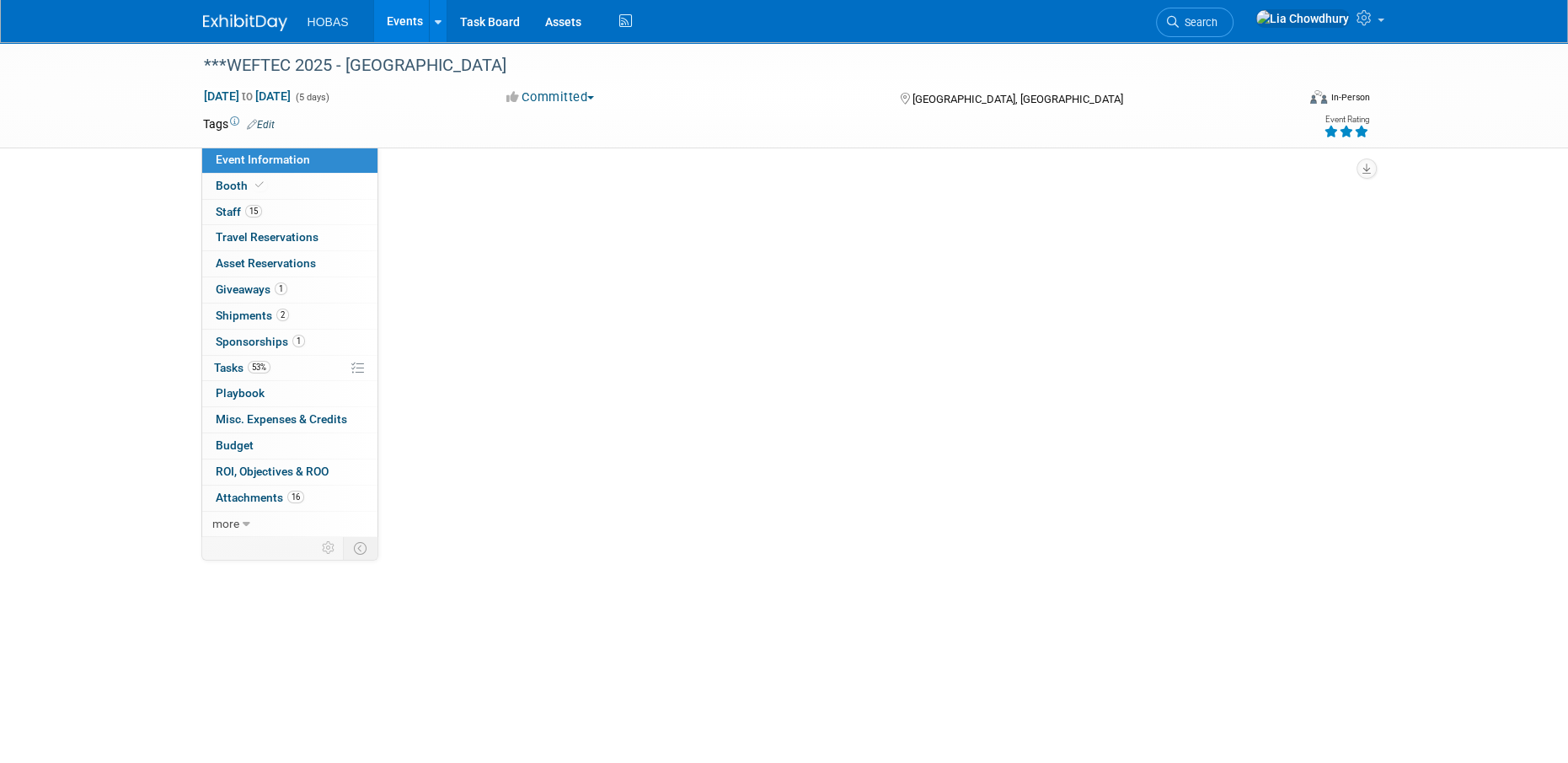
select select "Engineers"
select select "Tradeshow National"
select select "Water"
select select "Exhibiting and Sponsoring"
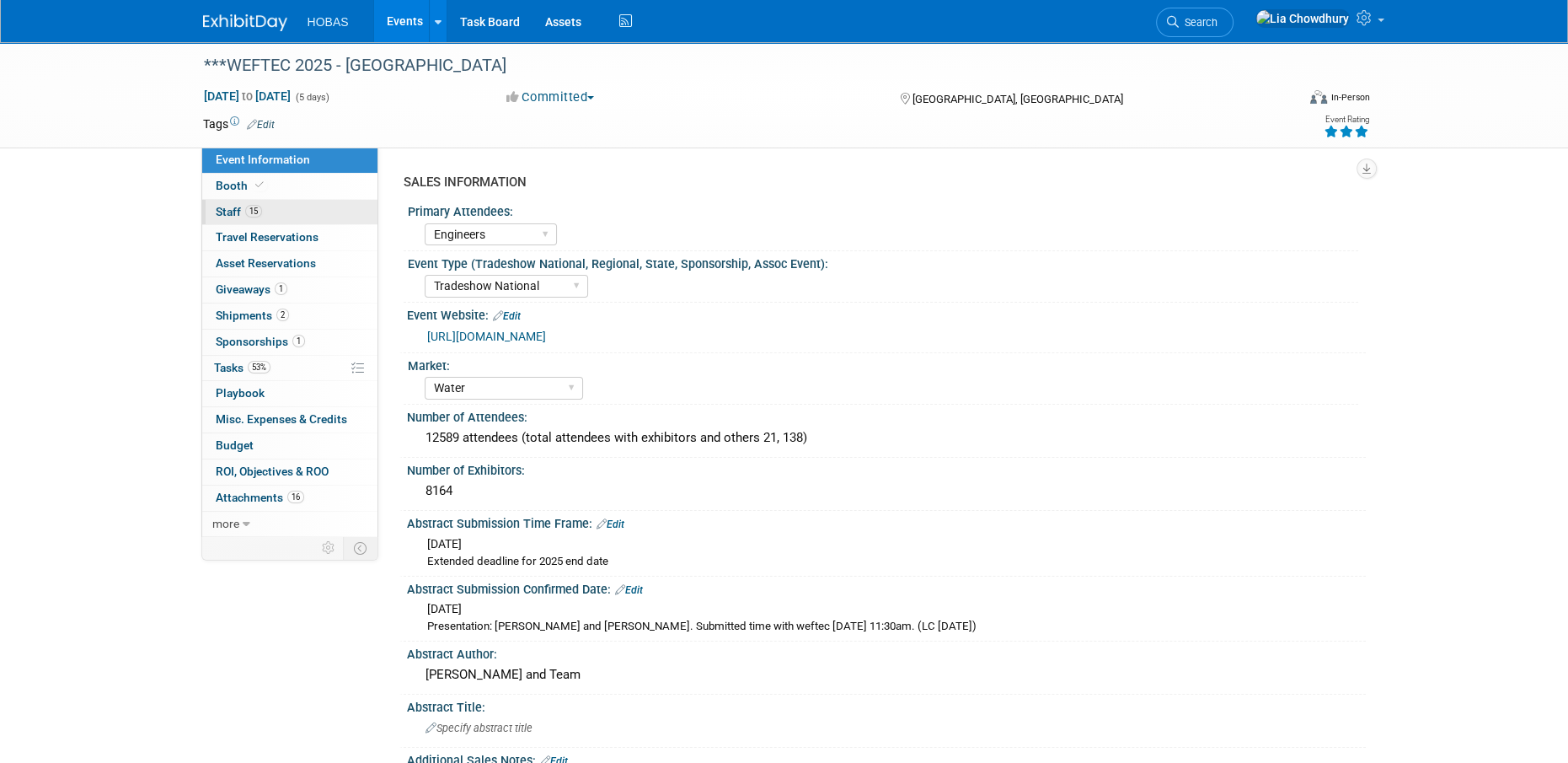
click at [250, 207] on span "15" at bounding box center [254, 210] width 17 height 13
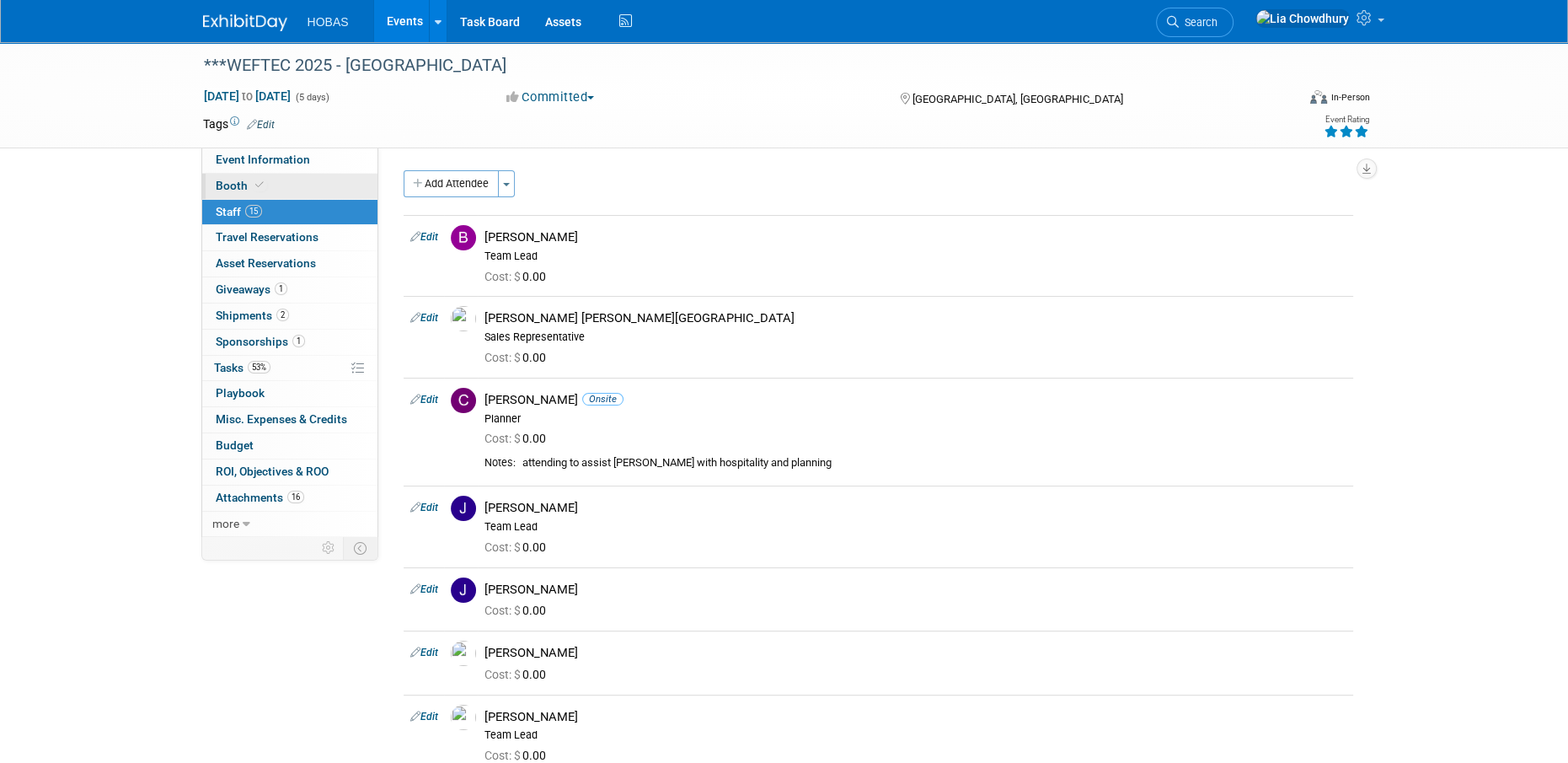
click at [249, 177] on link "Booth" at bounding box center [290, 186] width 175 height 26
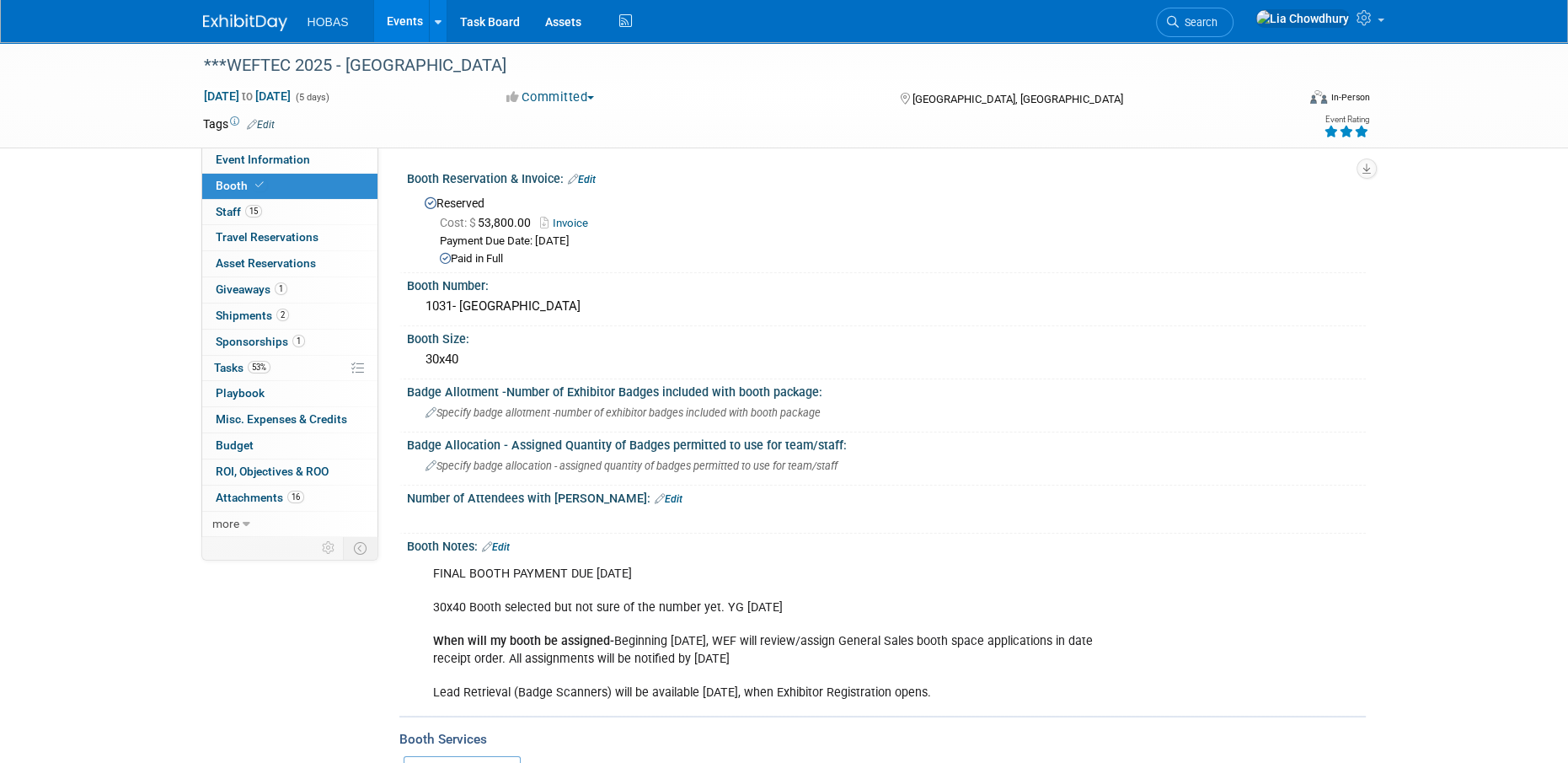
click at [566, 217] on link "Invoice" at bounding box center [568, 222] width 56 height 13
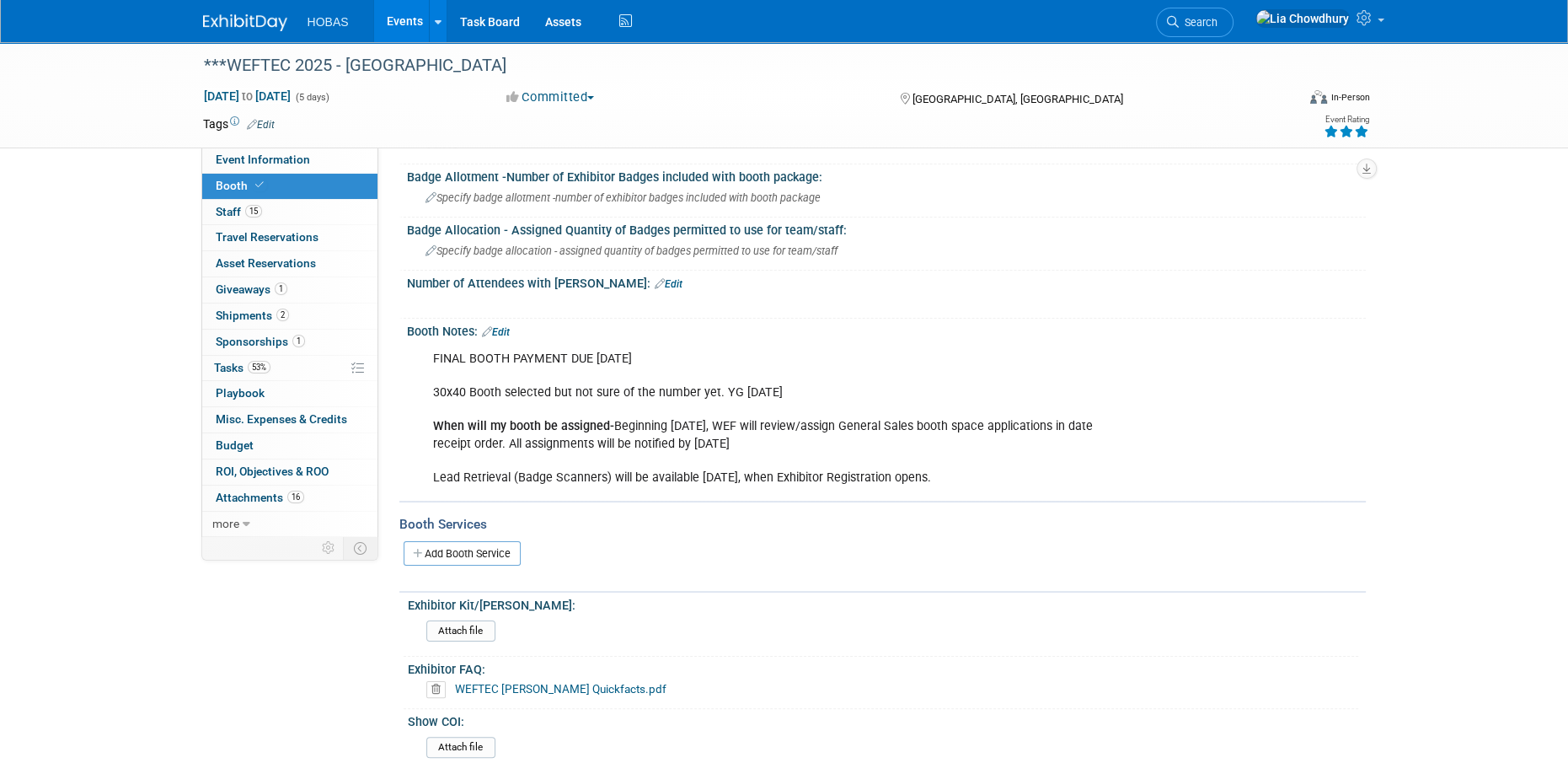
scroll to position [337, 0]
